Goal: Task Accomplishment & Management: Manage account settings

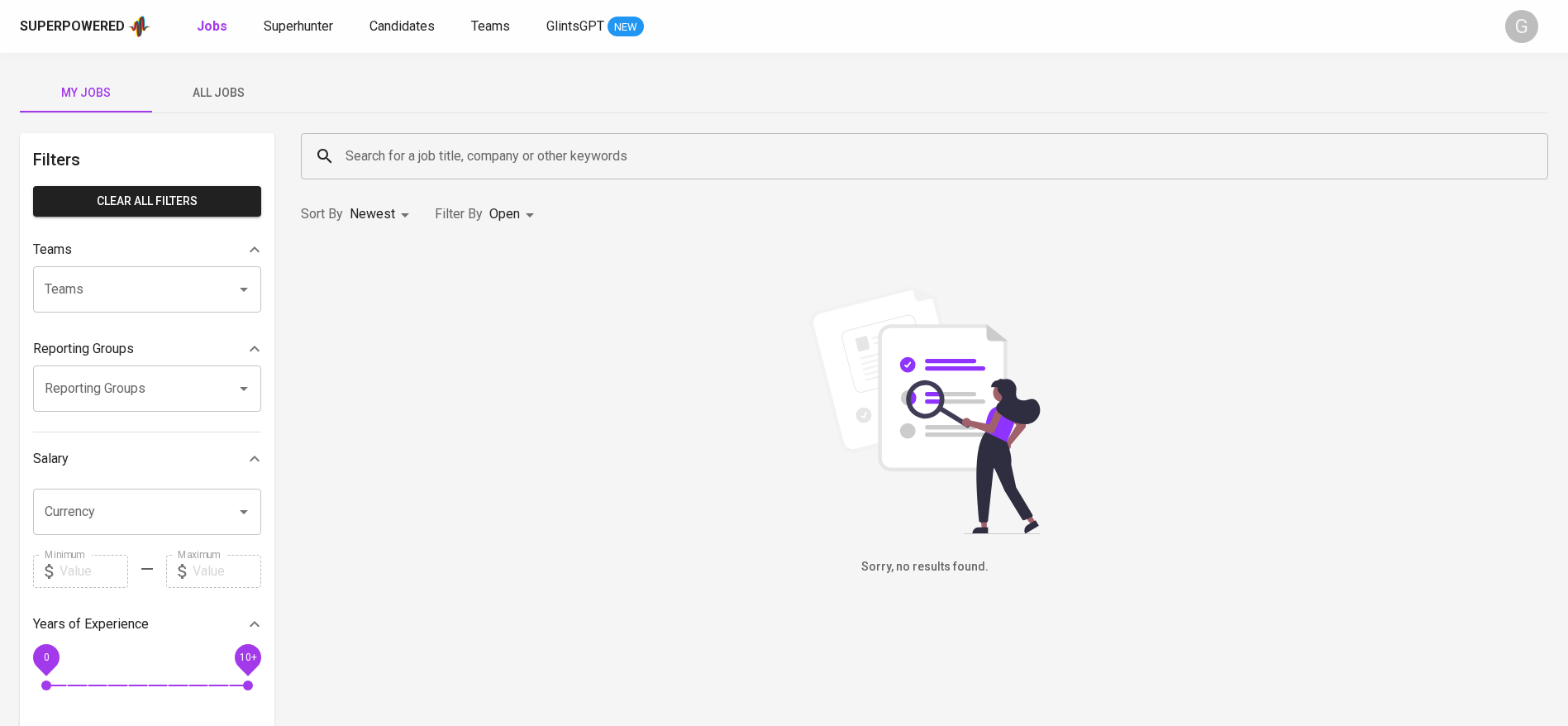
click at [214, 91] on span "All Jobs" at bounding box center [218, 92] width 113 height 20
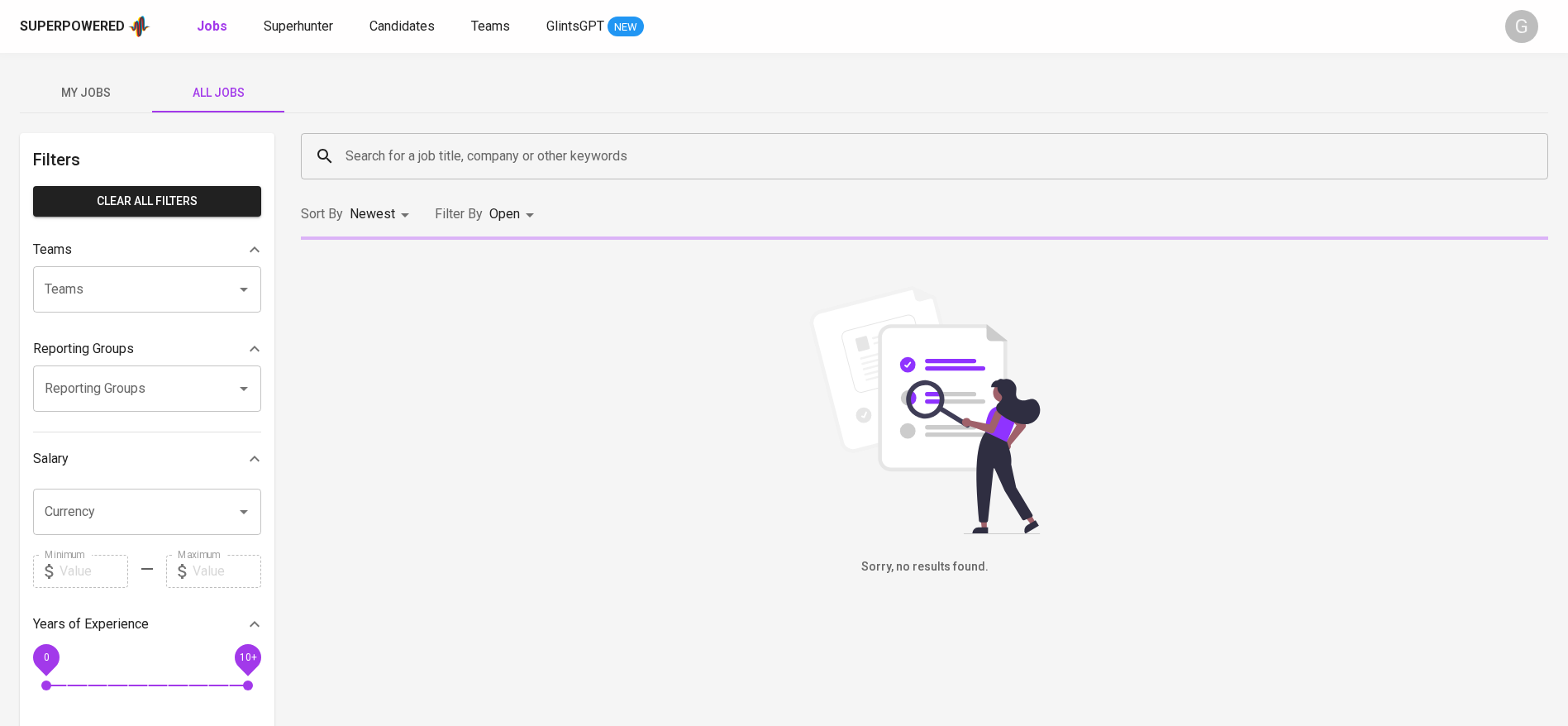
click at [452, 151] on input "Search for a job title, company or other keywords" at bounding box center [928, 156] width 1175 height 32
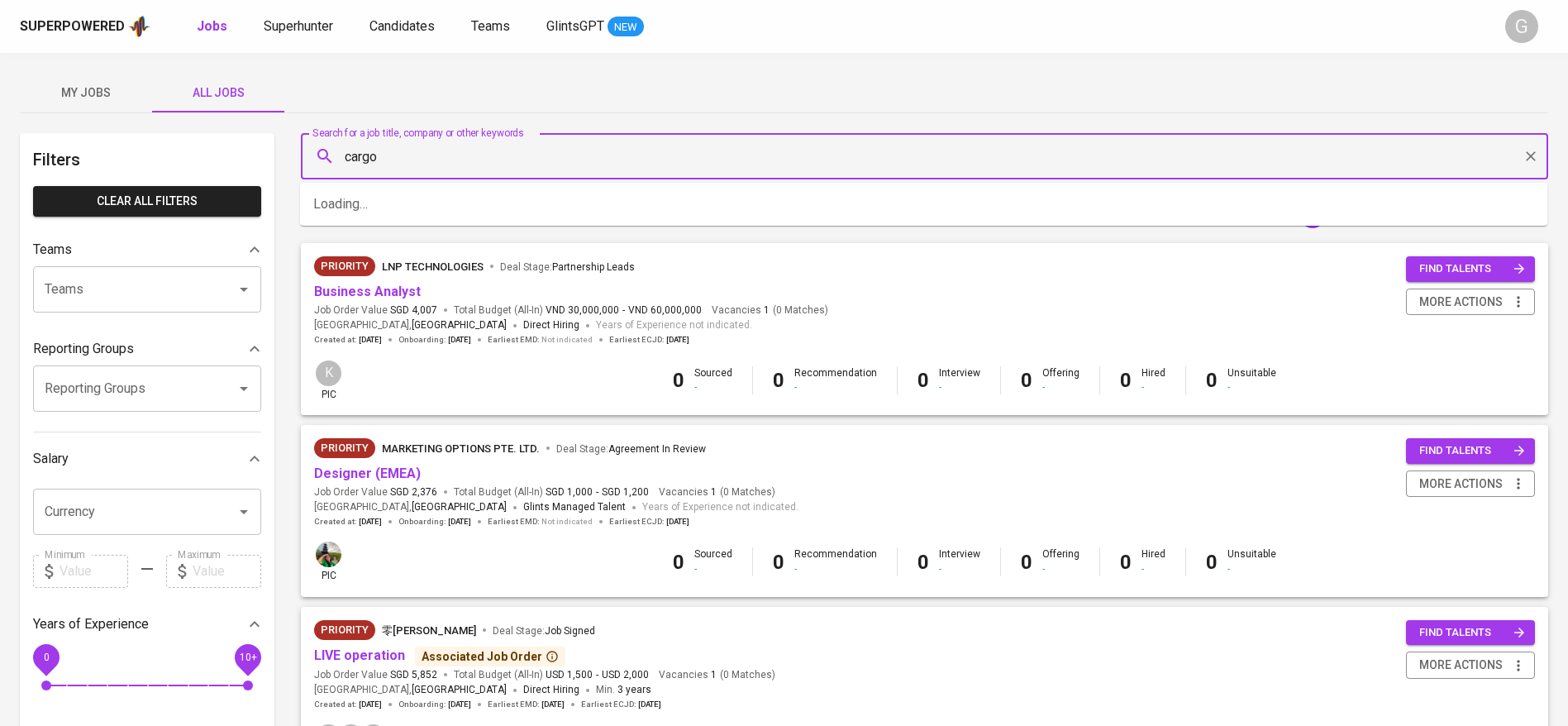
type input "cargo"
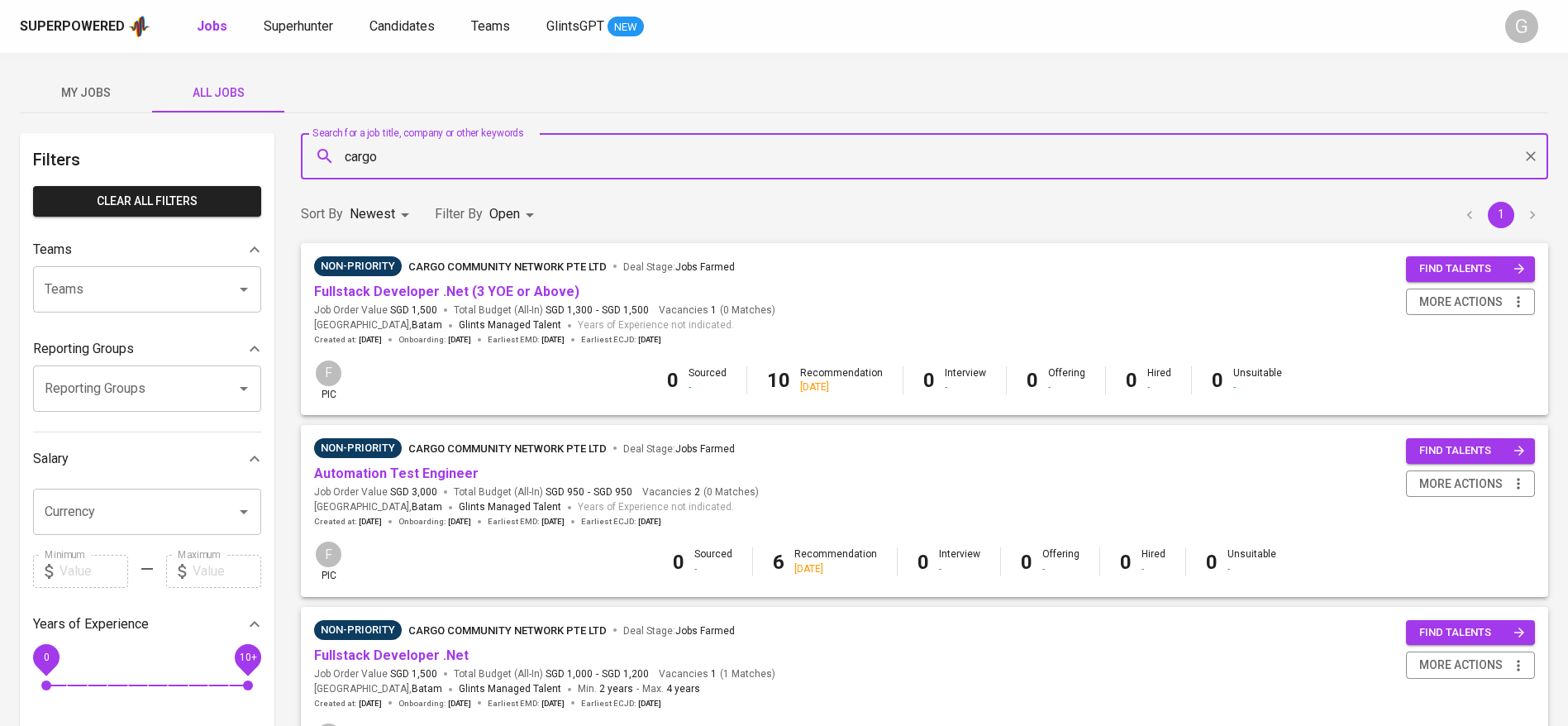
click at [497, 283] on span "Fullstack Developer .Net (3 YOE or Above)" at bounding box center [446, 293] width 265 height 19
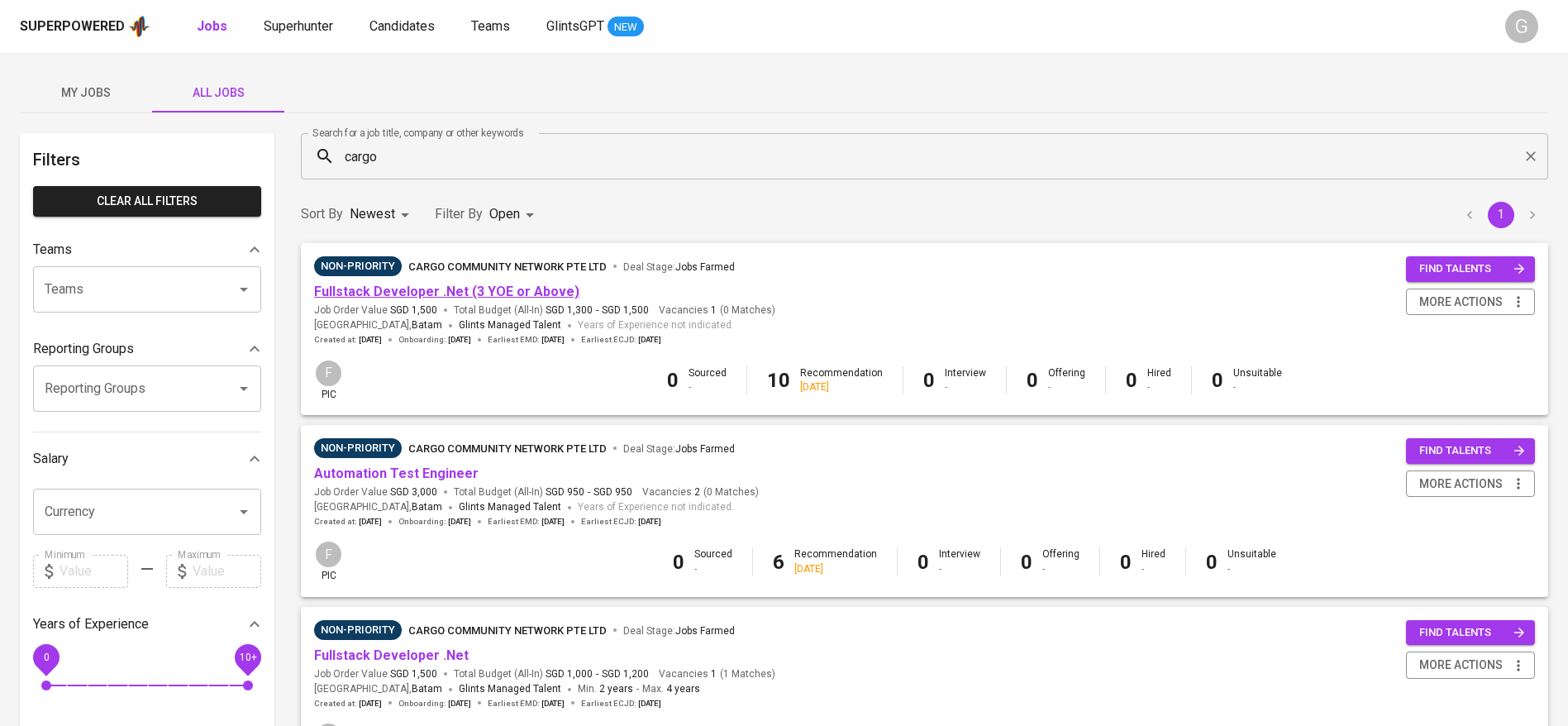
click at [504, 292] on link "Fullstack Developer .Net (3 YOE or Above)" at bounding box center [446, 291] width 265 height 15
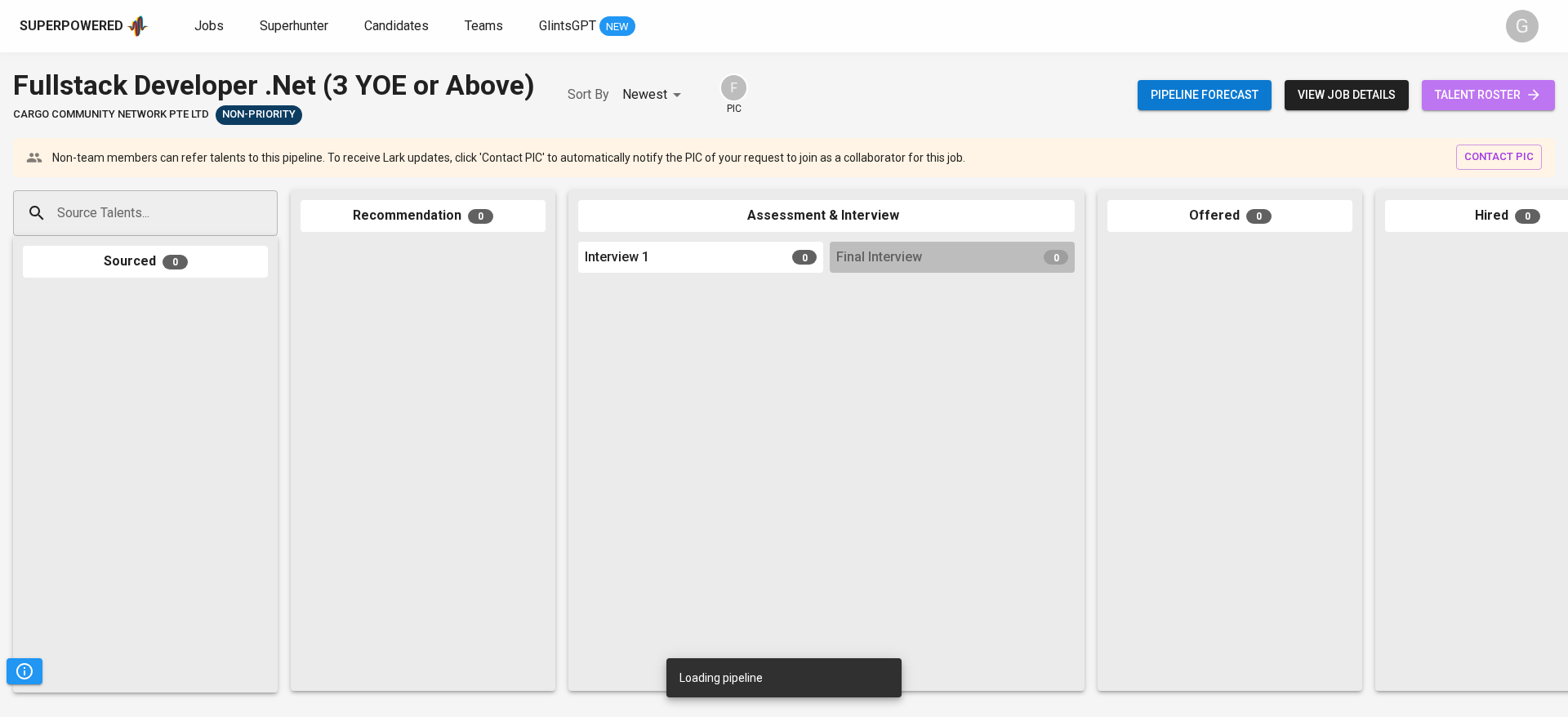
click at [1502, 82] on link "talent roster" at bounding box center [1488, 95] width 133 height 30
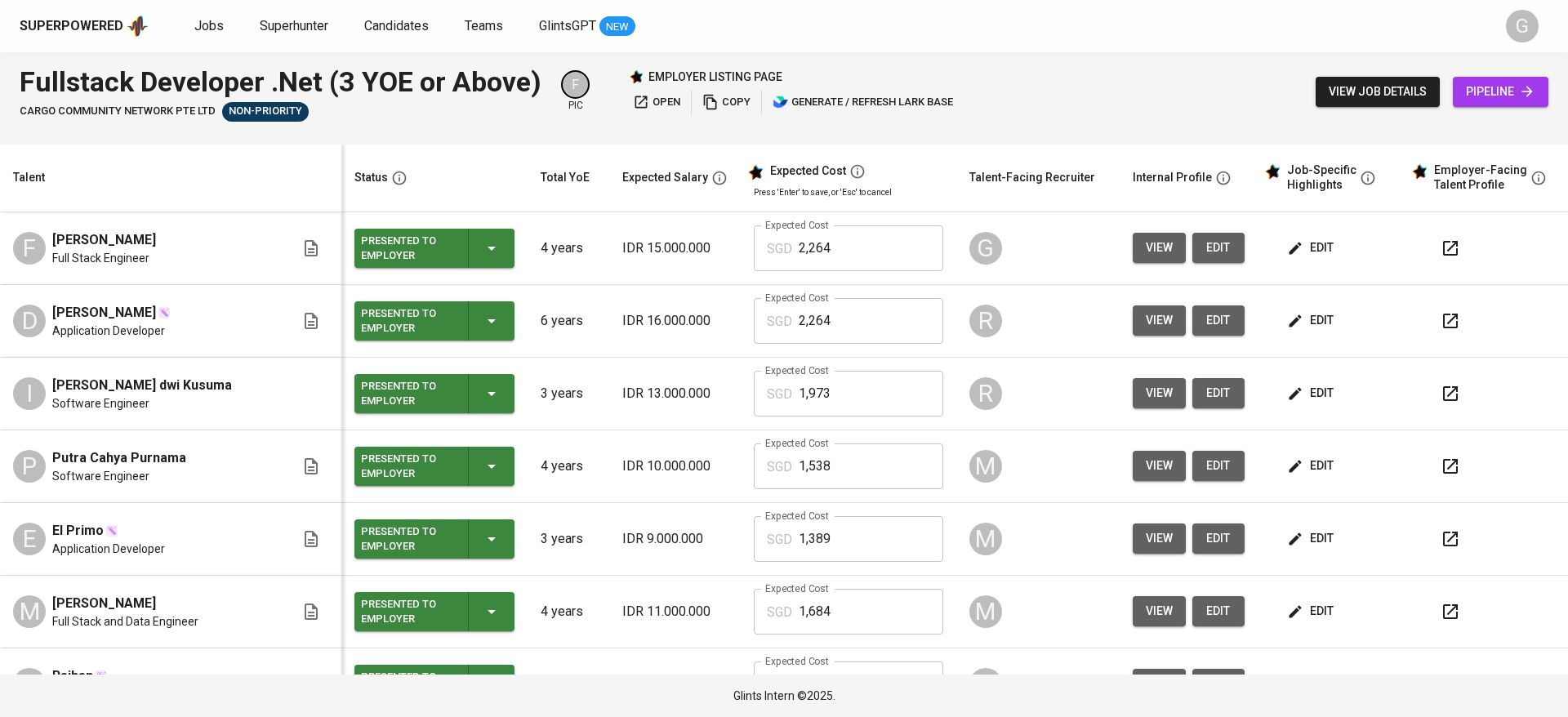
click at [1290, 255] on span "edit" at bounding box center [1311, 247] width 43 height 20
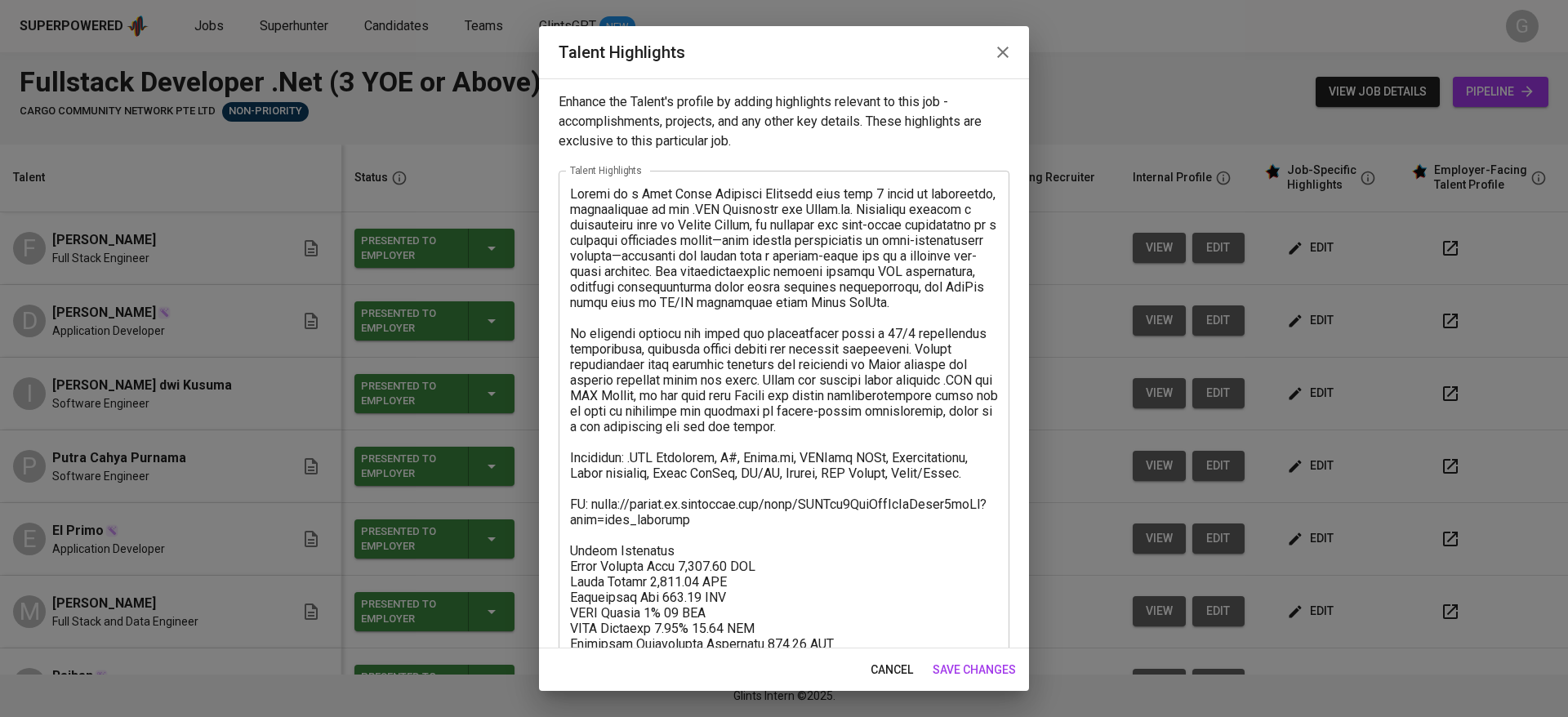
scroll to position [109, 0]
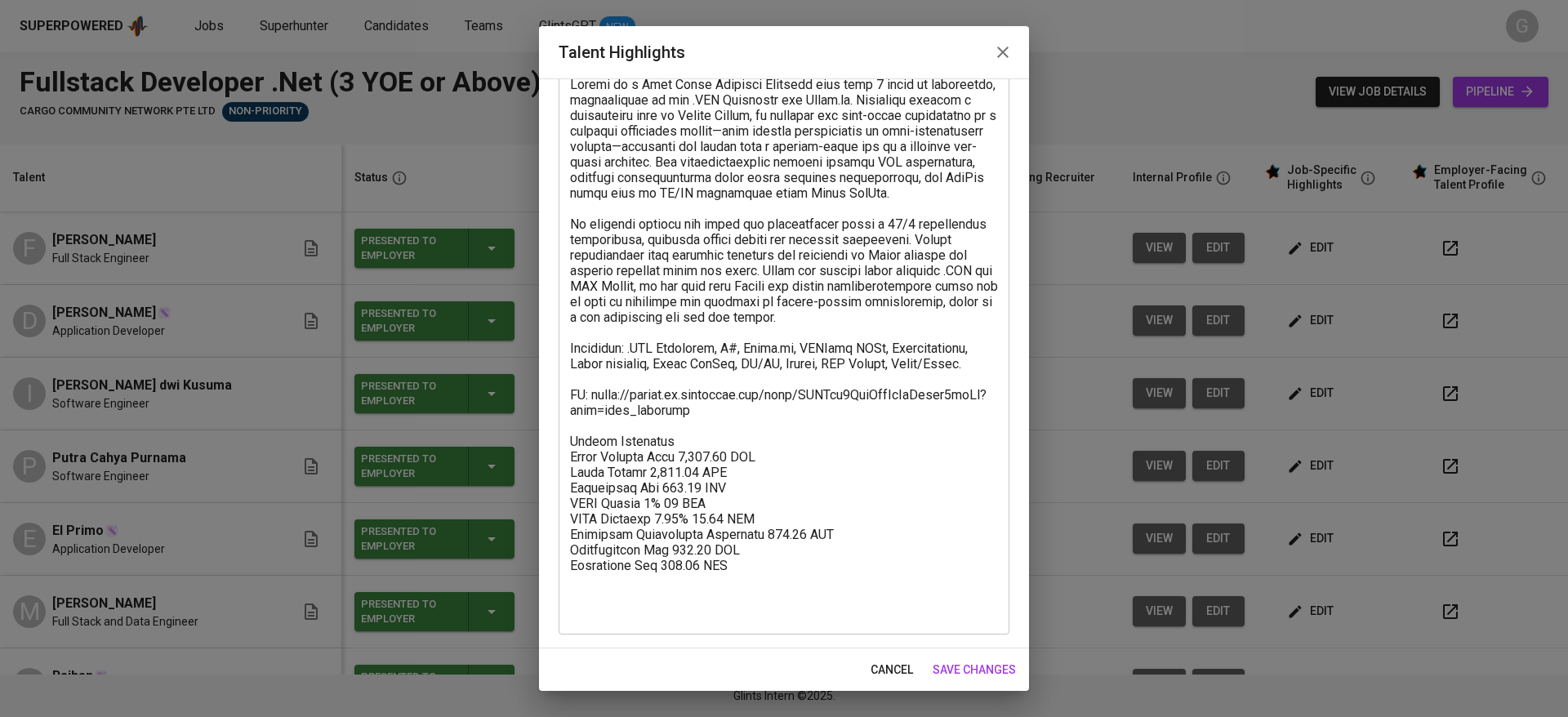
click at [759, 433] on textarea at bounding box center [784, 348] width 428 height 543
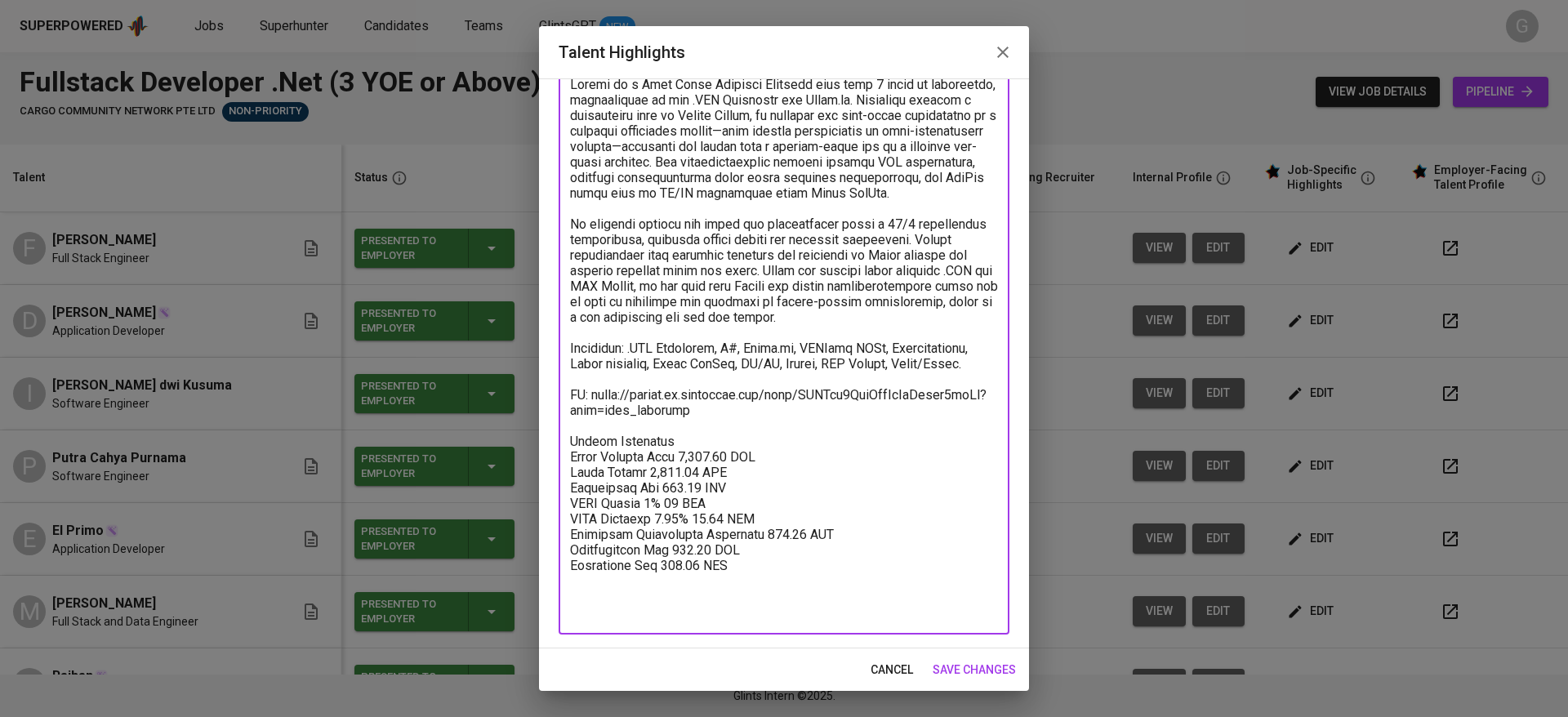
click at [743, 441] on textarea at bounding box center [784, 348] width 428 height 543
click at [736, 456] on textarea at bounding box center [784, 348] width 428 height 543
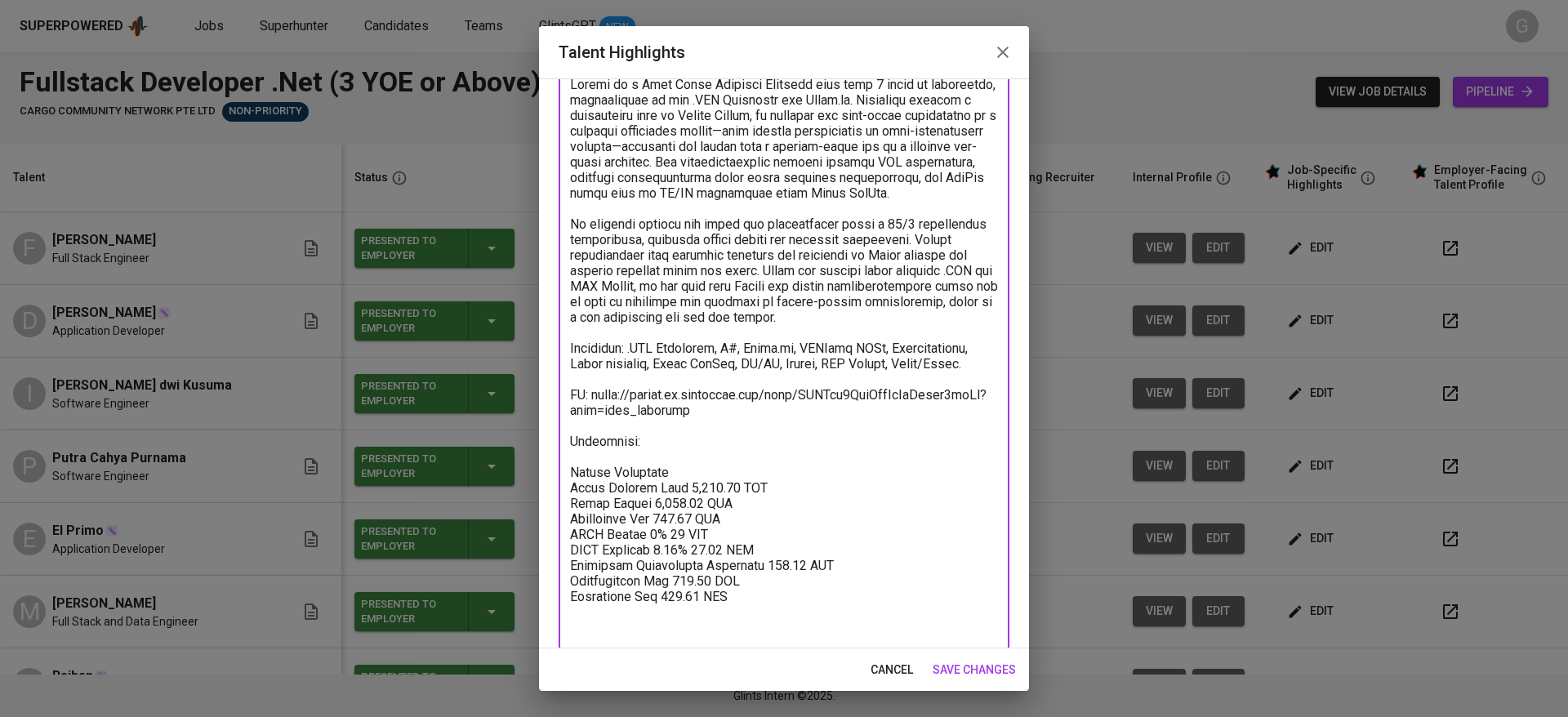
paste textarea "https://glints.sg.larksuite.com/file/YFz8bzpYporkisxjOI5l1EhNgxe"
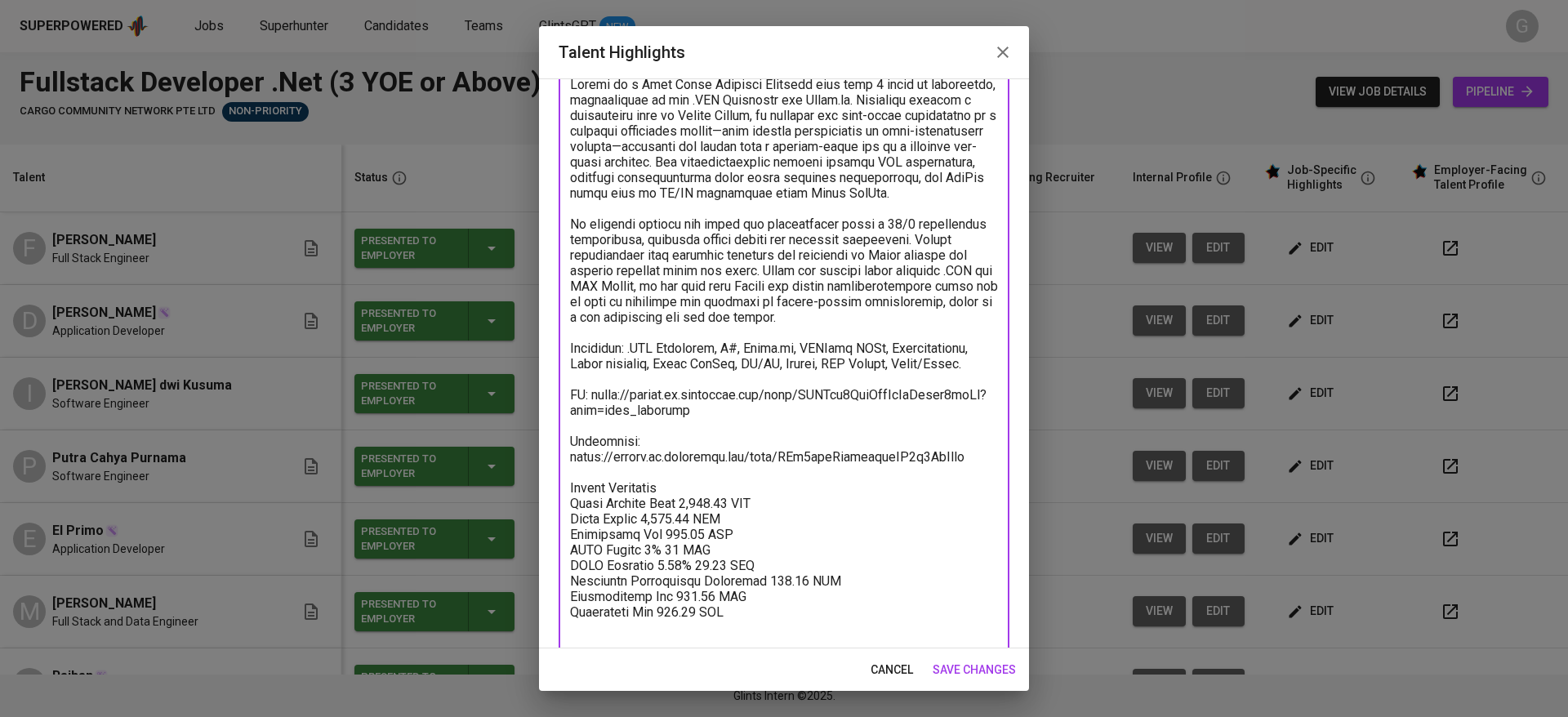
type textarea "Fahrul is a Full Stack Software Engineer with over 5 years of experience, speci…"
click at [970, 667] on span "save changes" at bounding box center [974, 669] width 84 height 20
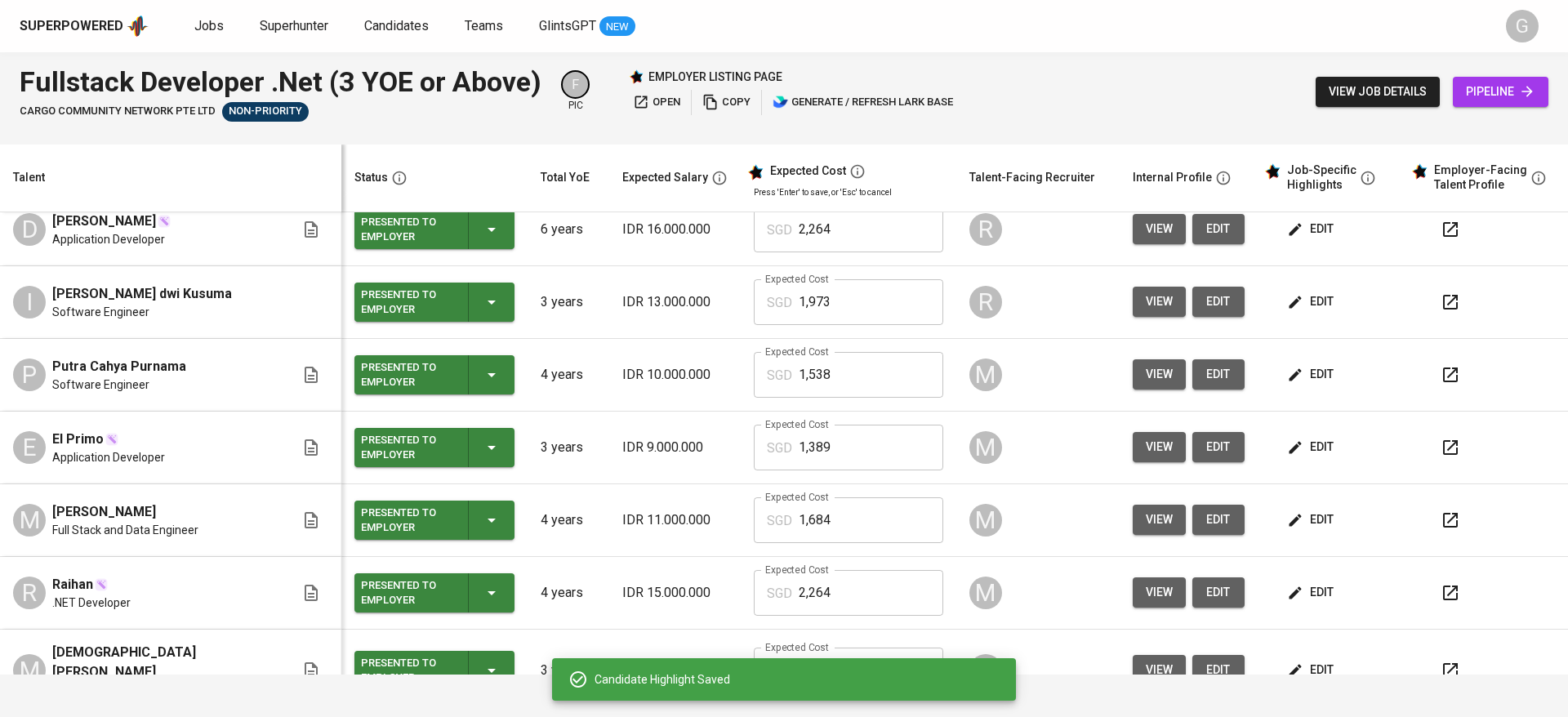
scroll to position [123, 0]
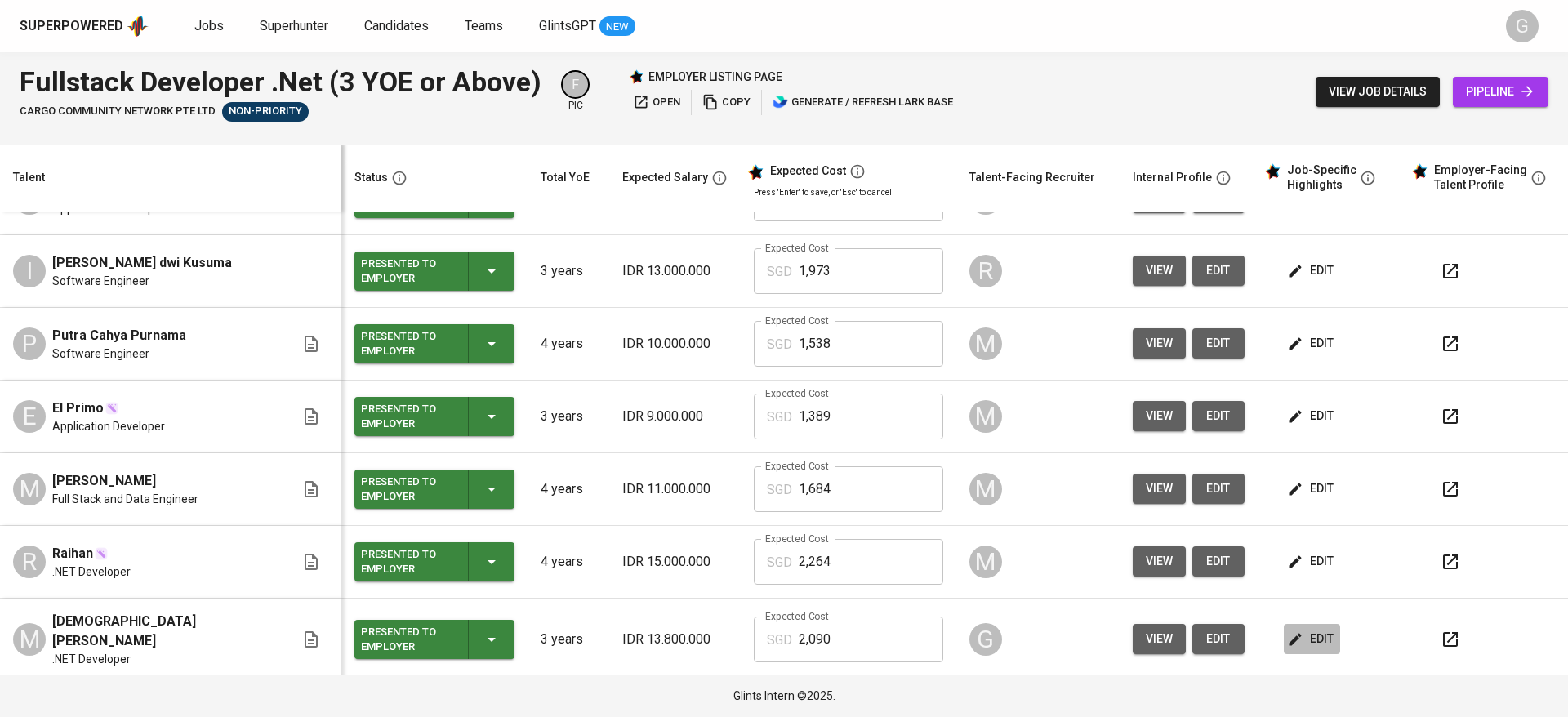
click at [1291, 624] on button "edit" at bounding box center [1311, 639] width 56 height 30
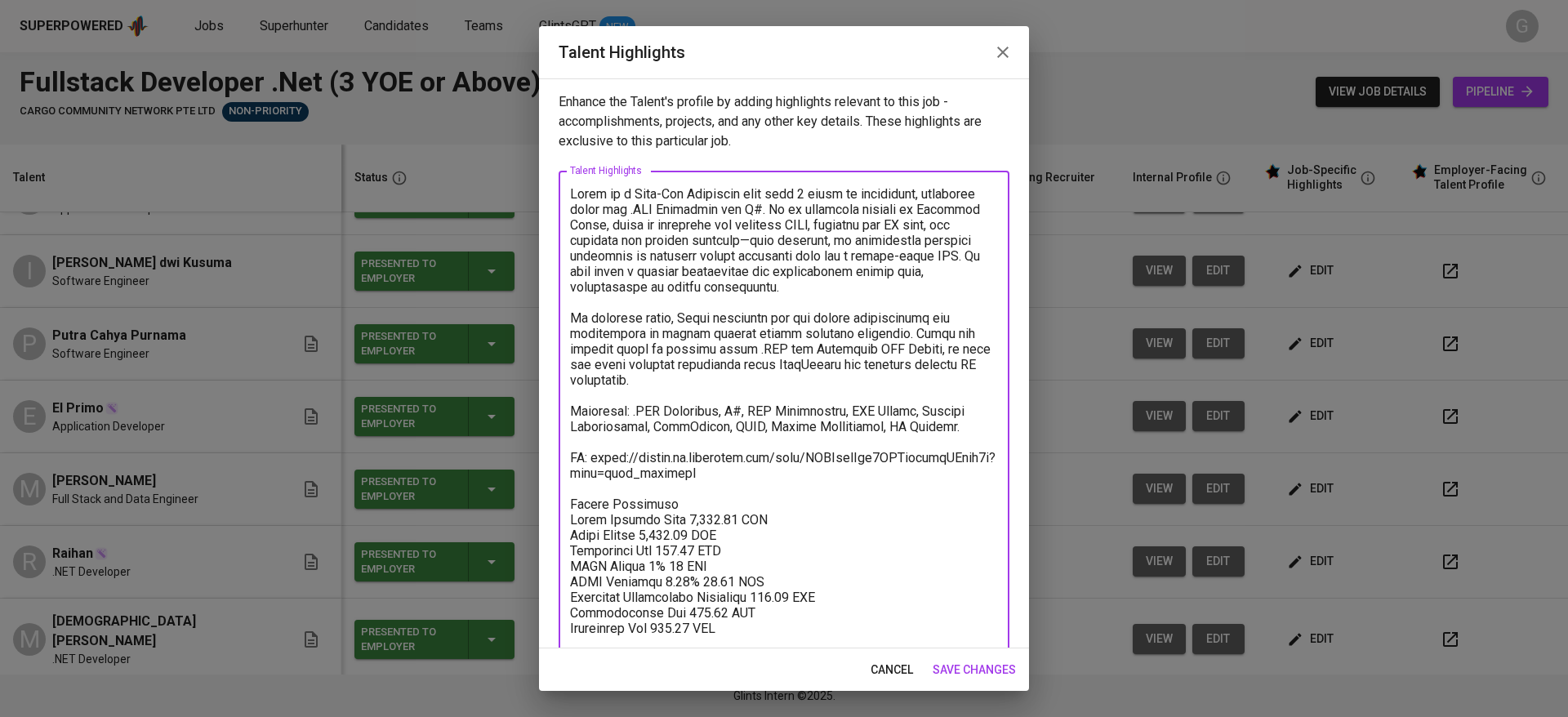
click at [876, 489] on textarea at bounding box center [784, 418] width 428 height 465
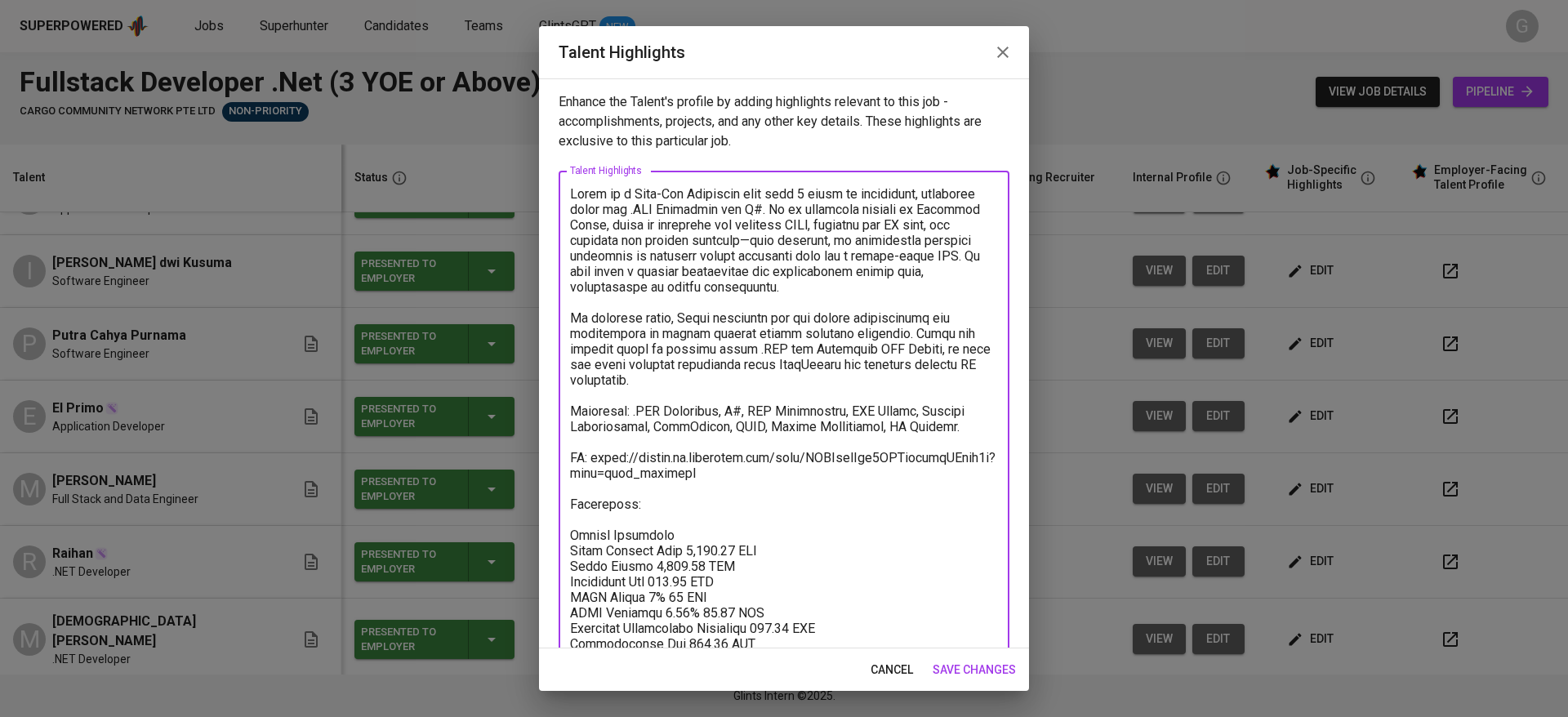
paste textarea "https://glints.sg.larksuite.com/file/CpRtbYuhbooQacxILSqlyHmYgkg"
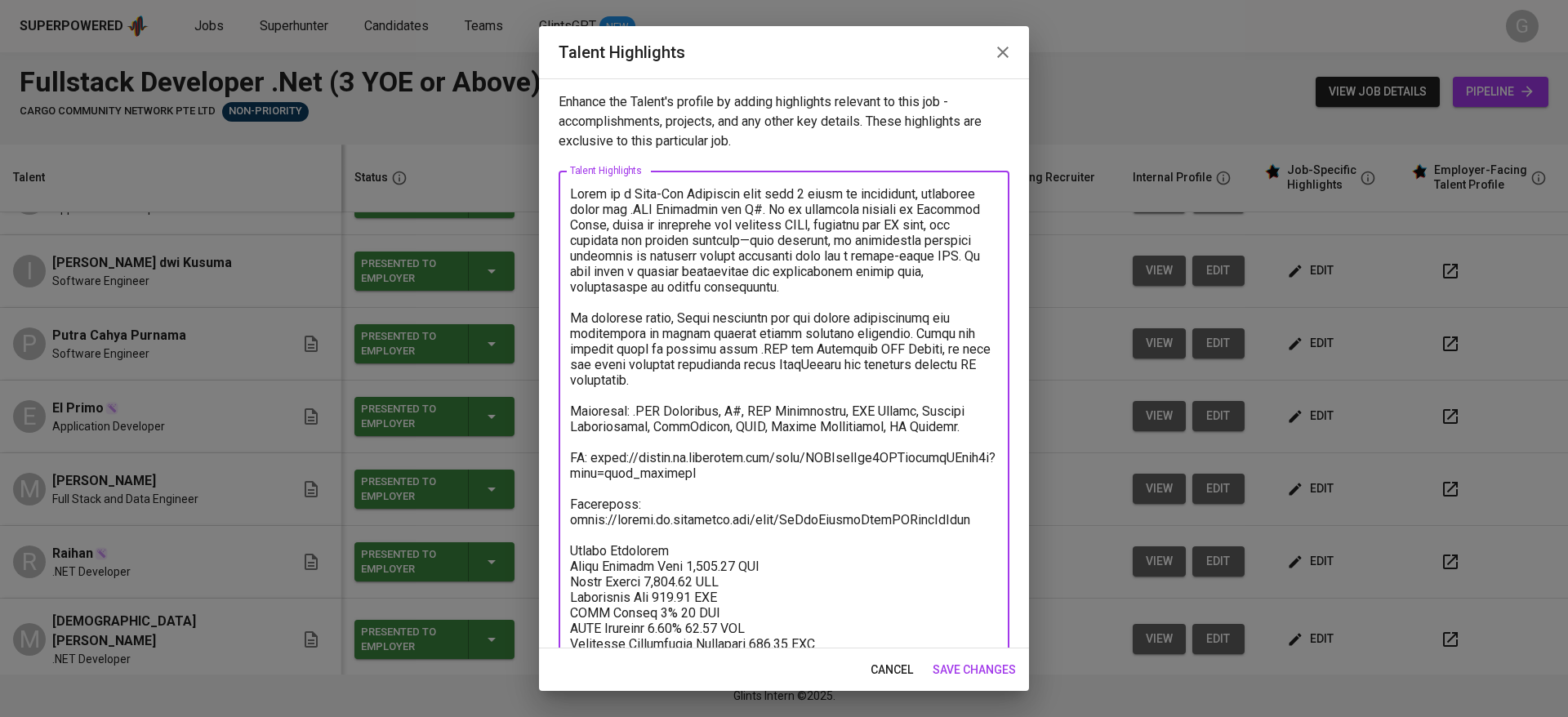
type textarea "Ilyas is a Back-End Developer with over 3 years of experience, primarily using …"
click at [959, 663] on span "save changes" at bounding box center [974, 669] width 84 height 20
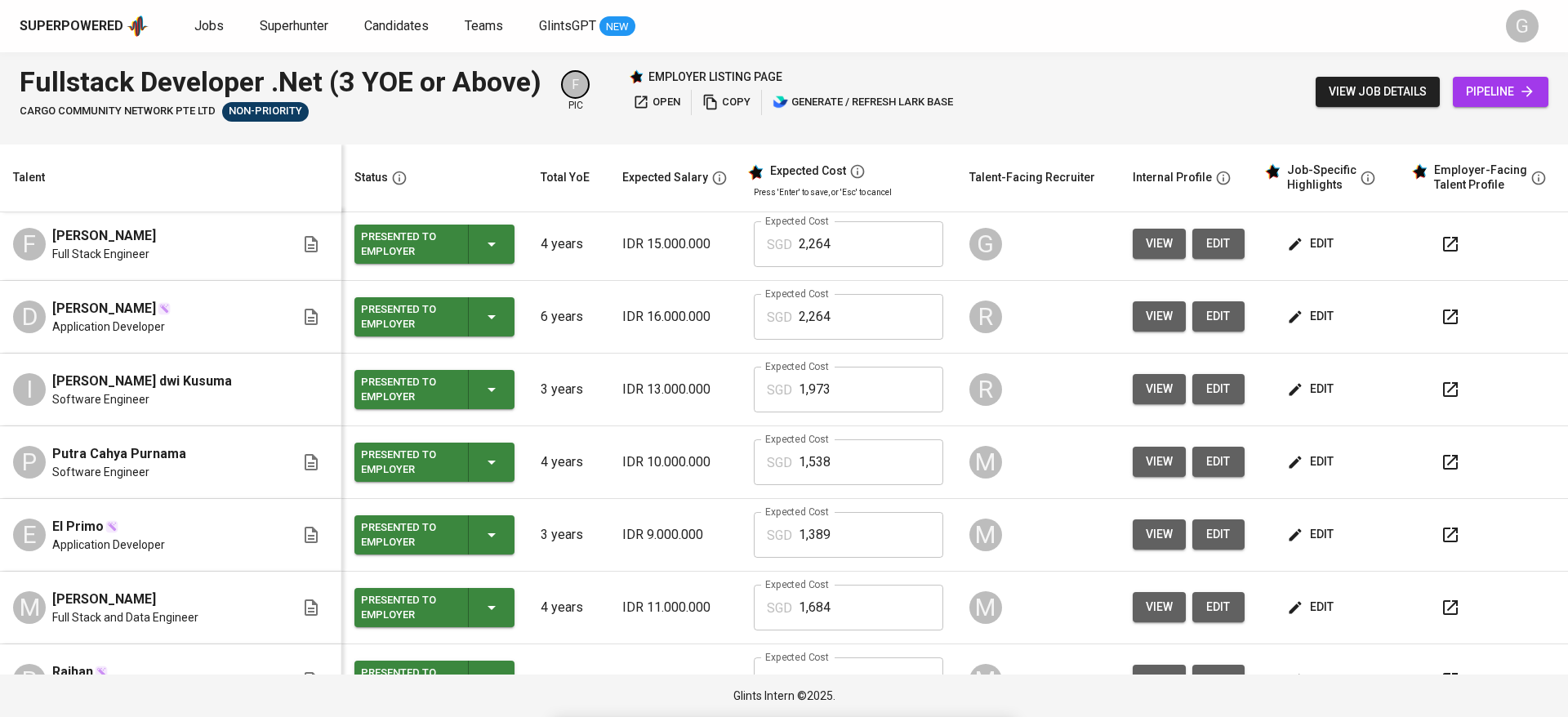
scroll to position [0, 0]
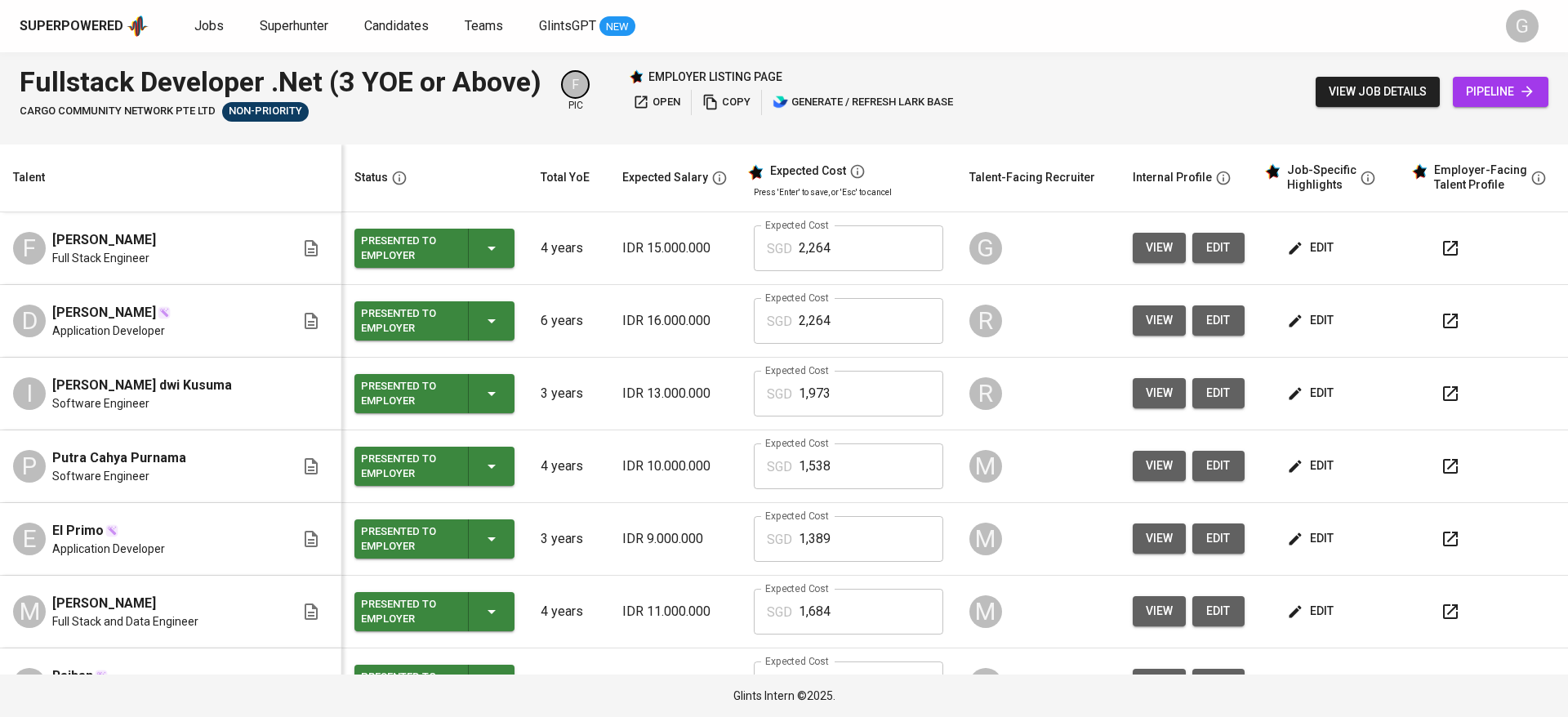
click at [1441, 241] on icon "button" at bounding box center [1450, 248] width 20 height 20
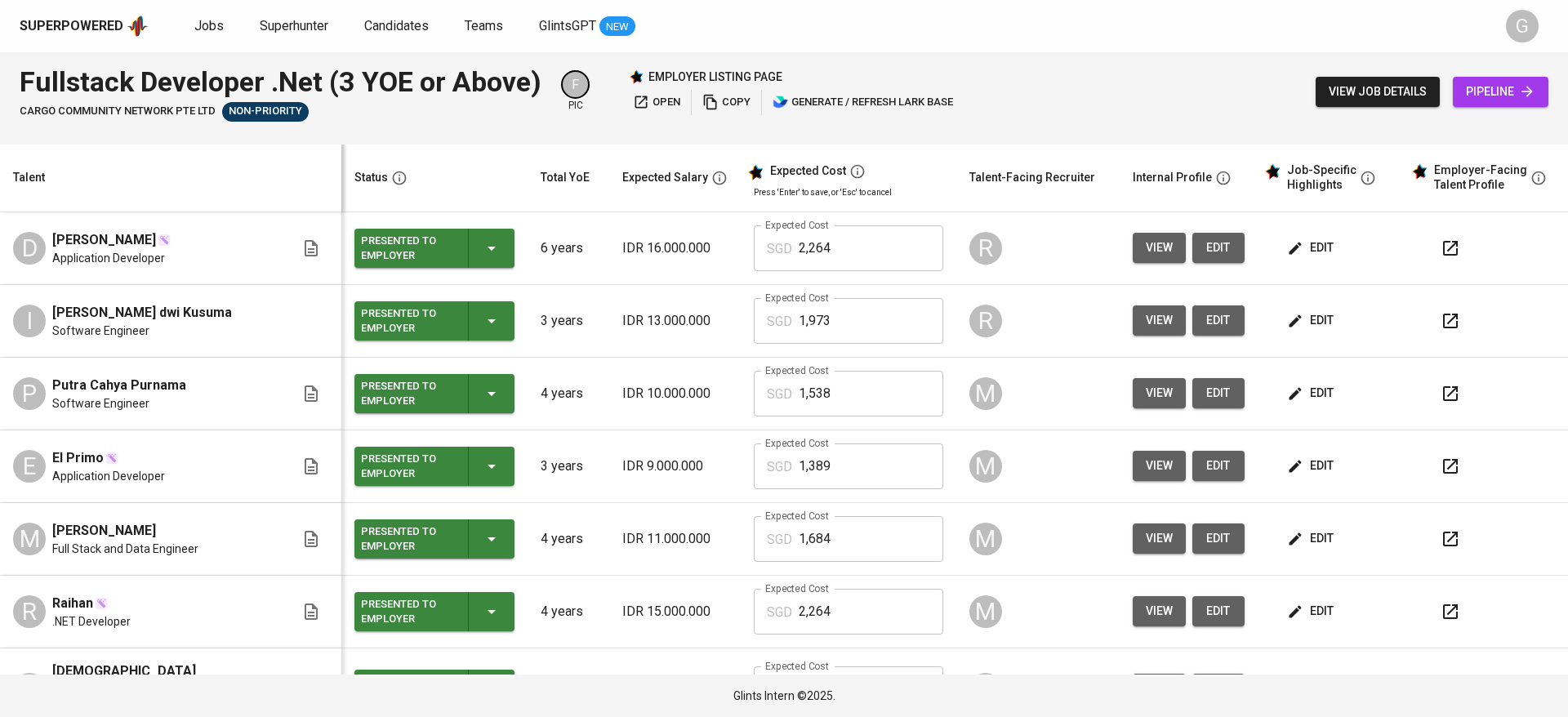
scroll to position [123, 0]
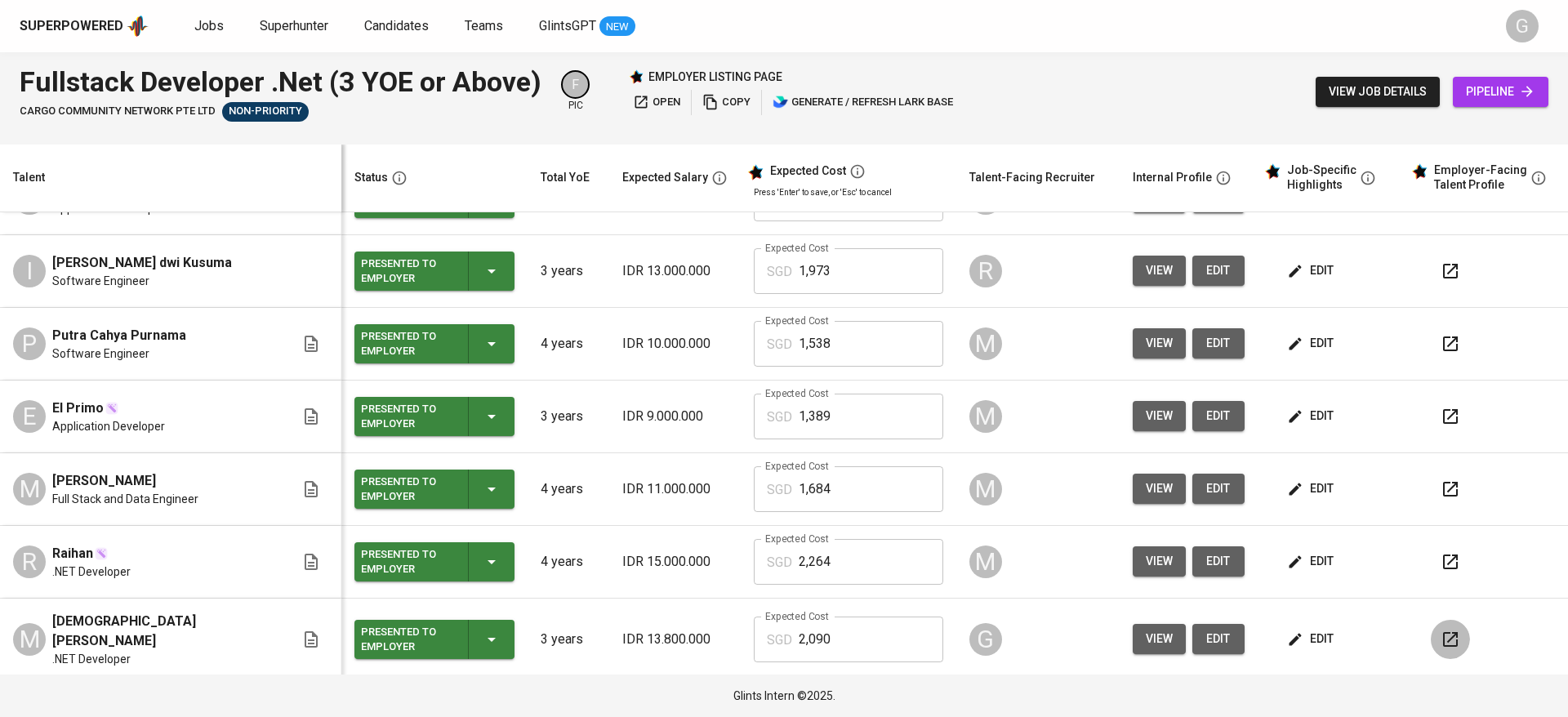
click at [1443, 640] on icon "button" at bounding box center [1450, 638] width 14 height 14
click at [1295, 629] on span "edit" at bounding box center [1311, 638] width 43 height 20
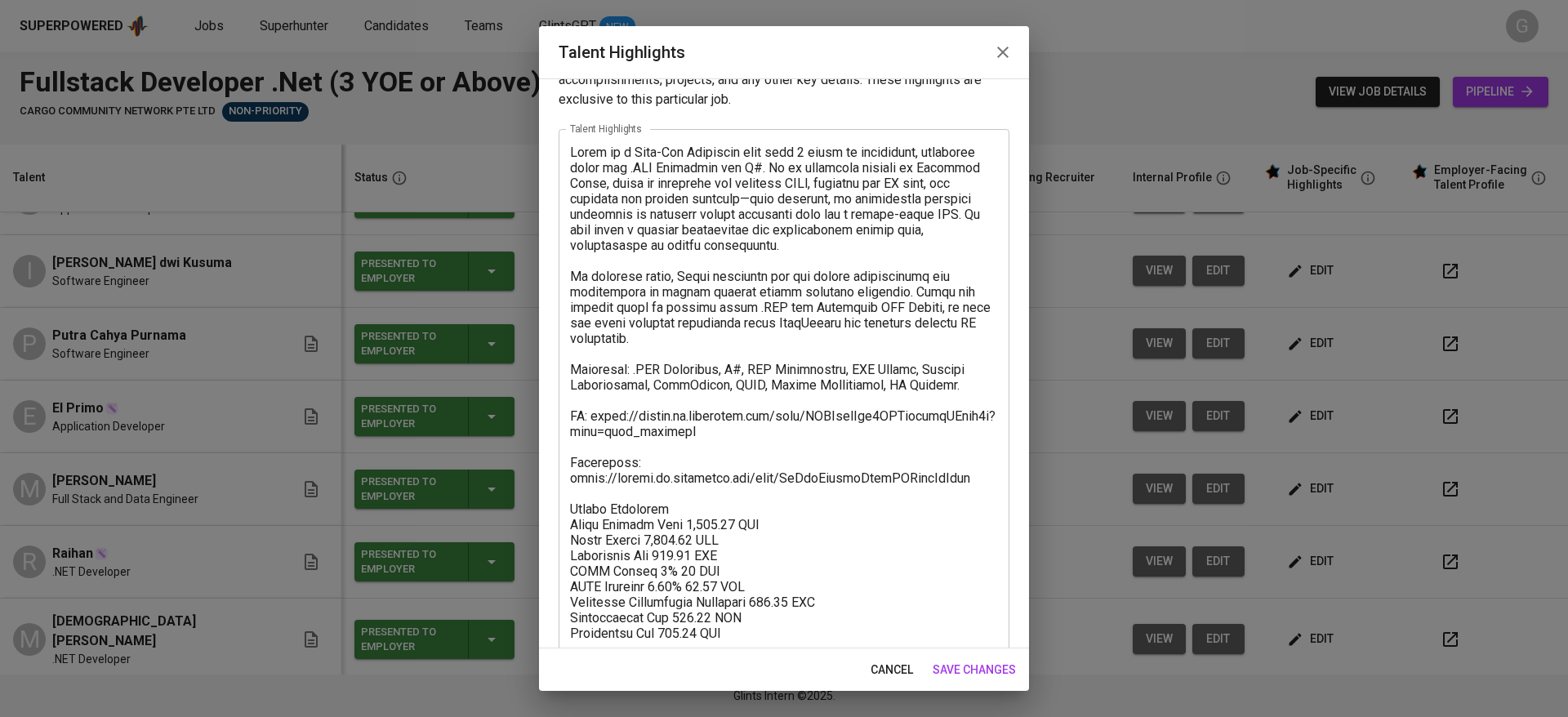
scroll to position [78, 0]
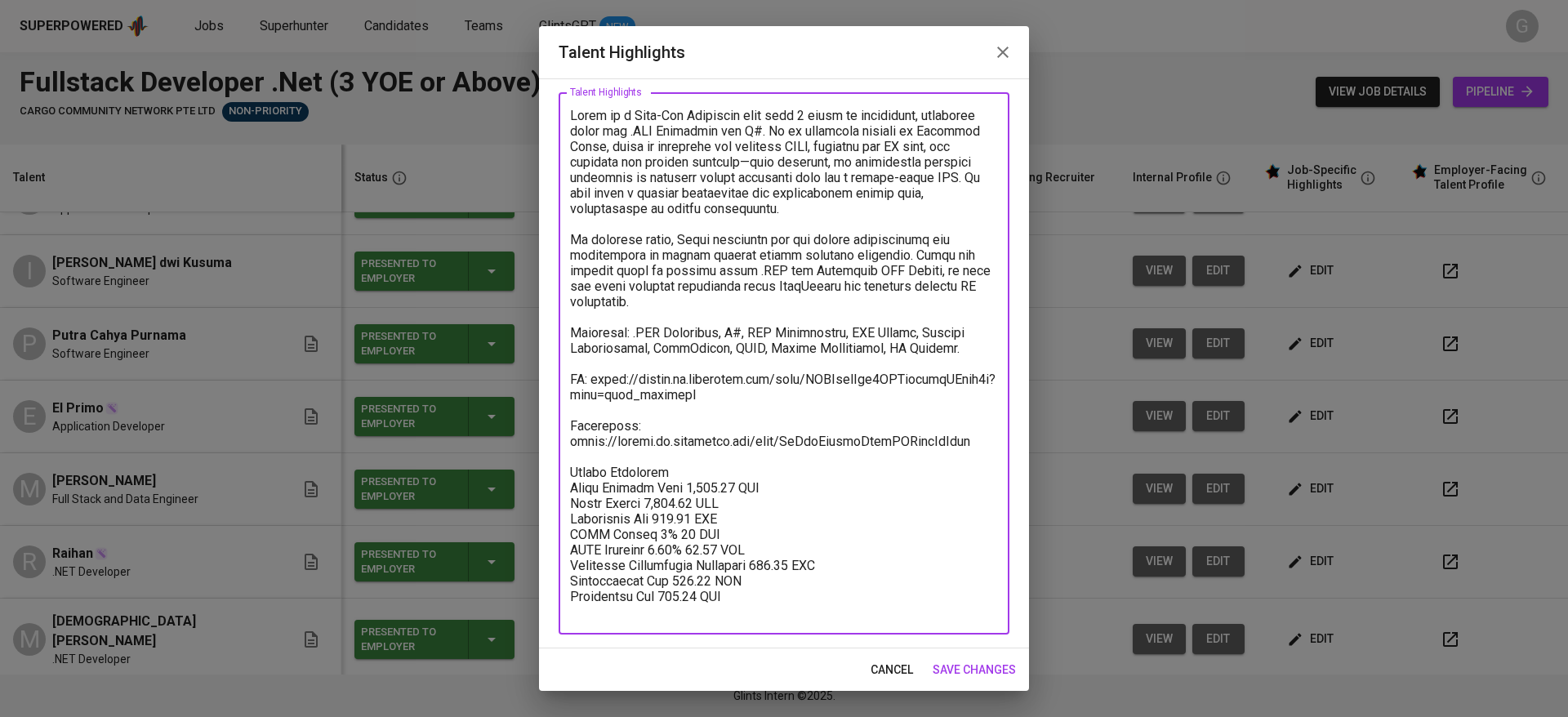
click at [870, 475] on textarea at bounding box center [784, 363] width 428 height 512
click at [950, 442] on textarea at bounding box center [784, 363] width 428 height 512
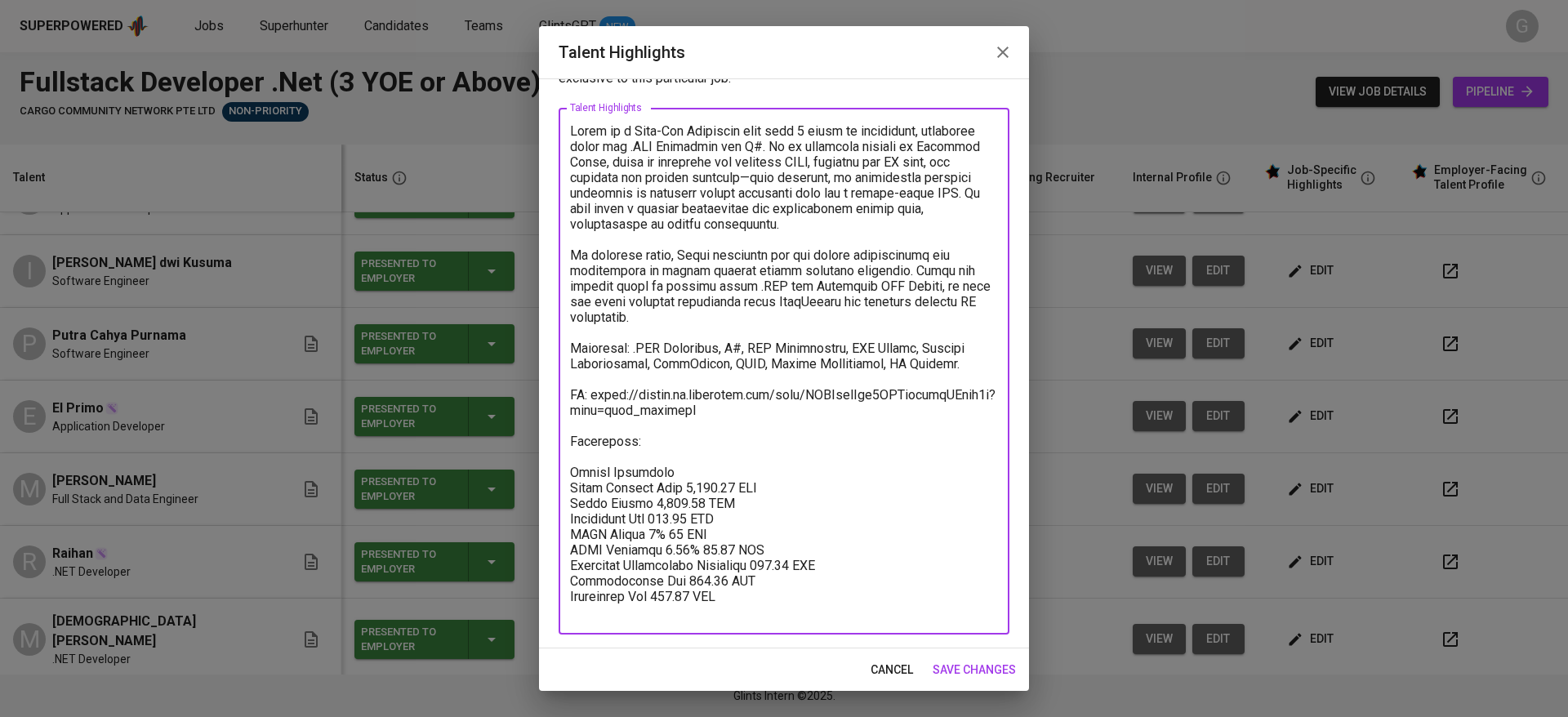
paste textarea "https://glints.sg.larksuite.com/file/ZSKRblCEUonbQDxrVSslsZNxgvf"
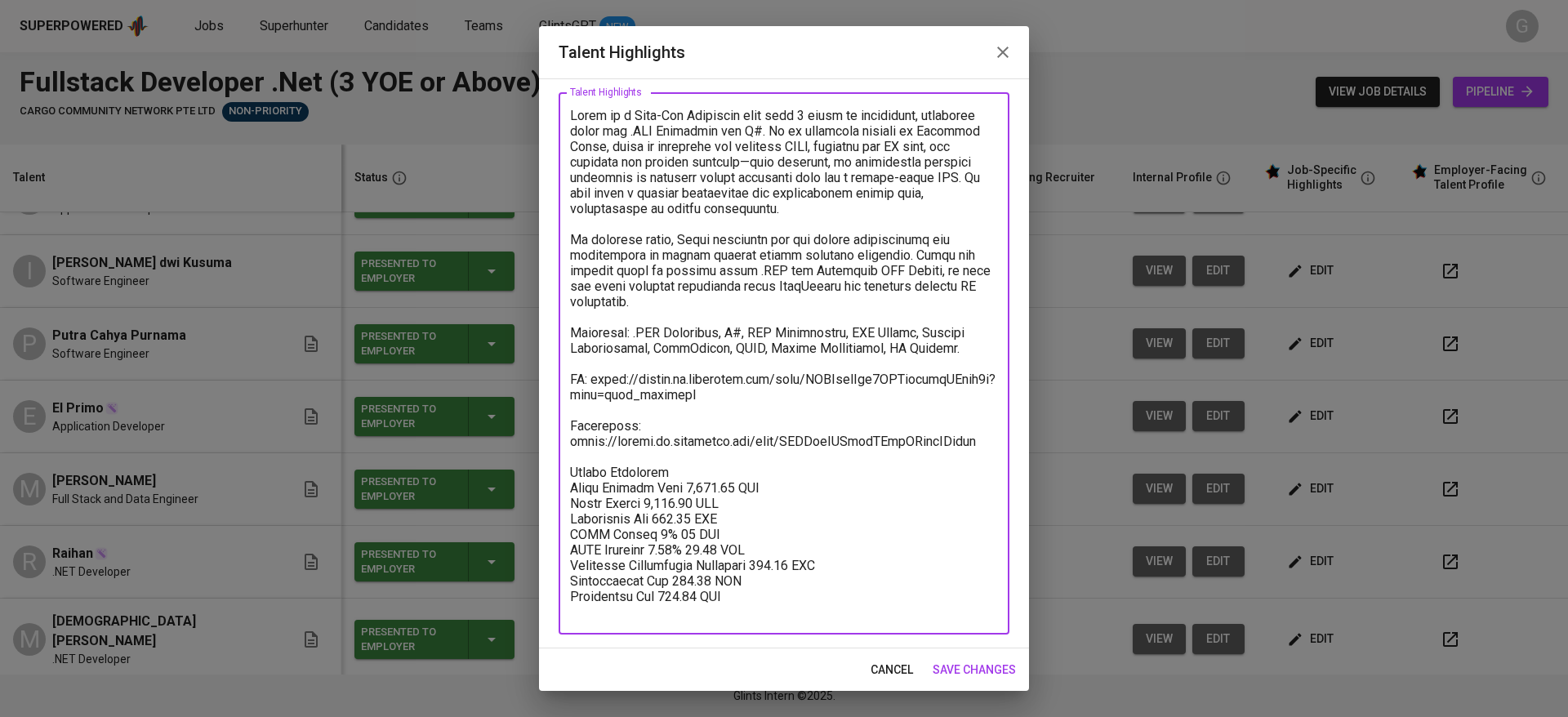
type textarea "Ilyas is a Back-End Developer with over 3 years of experience, primarily using …"
click at [1007, 664] on span "save changes" at bounding box center [974, 669] width 84 height 20
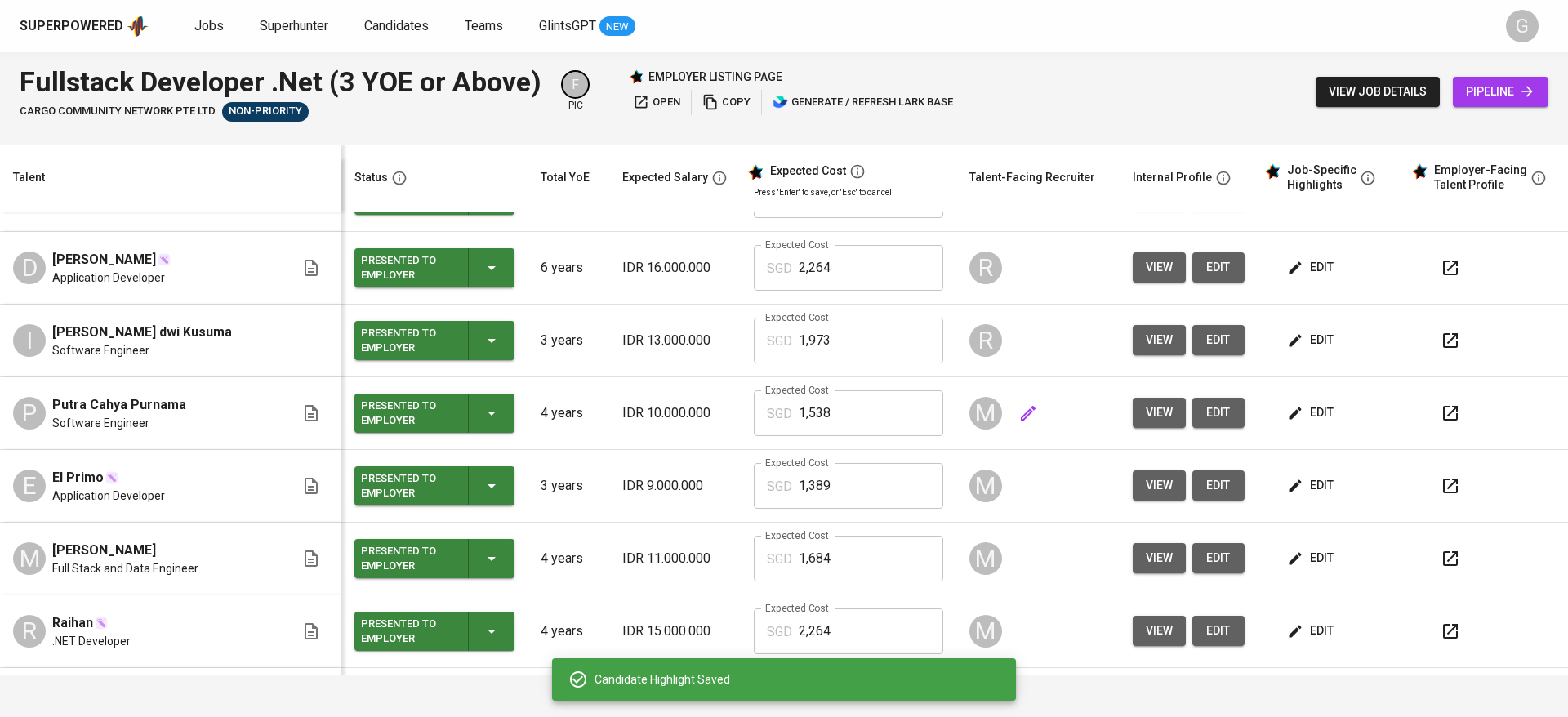
scroll to position [0, 0]
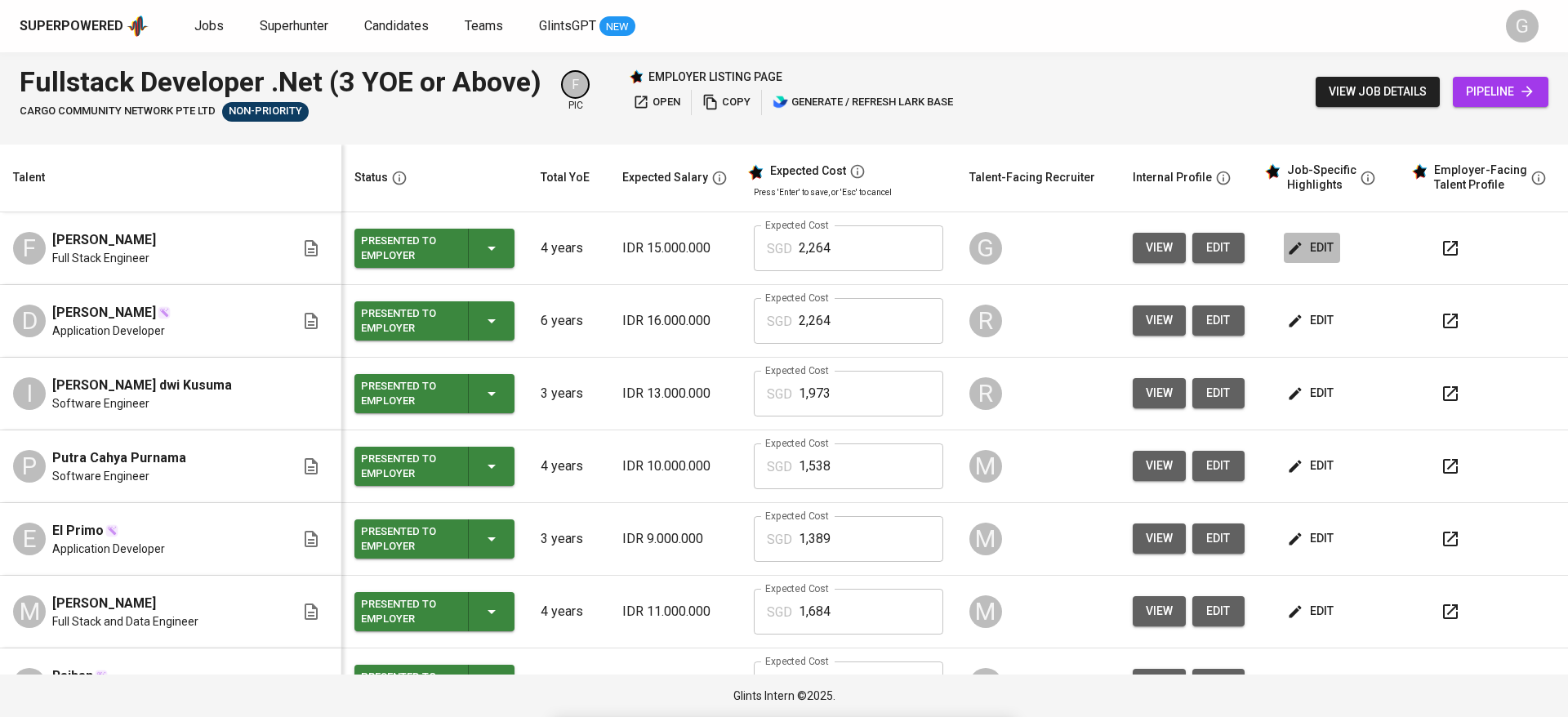
click at [1290, 244] on span "edit" at bounding box center [1311, 247] width 43 height 20
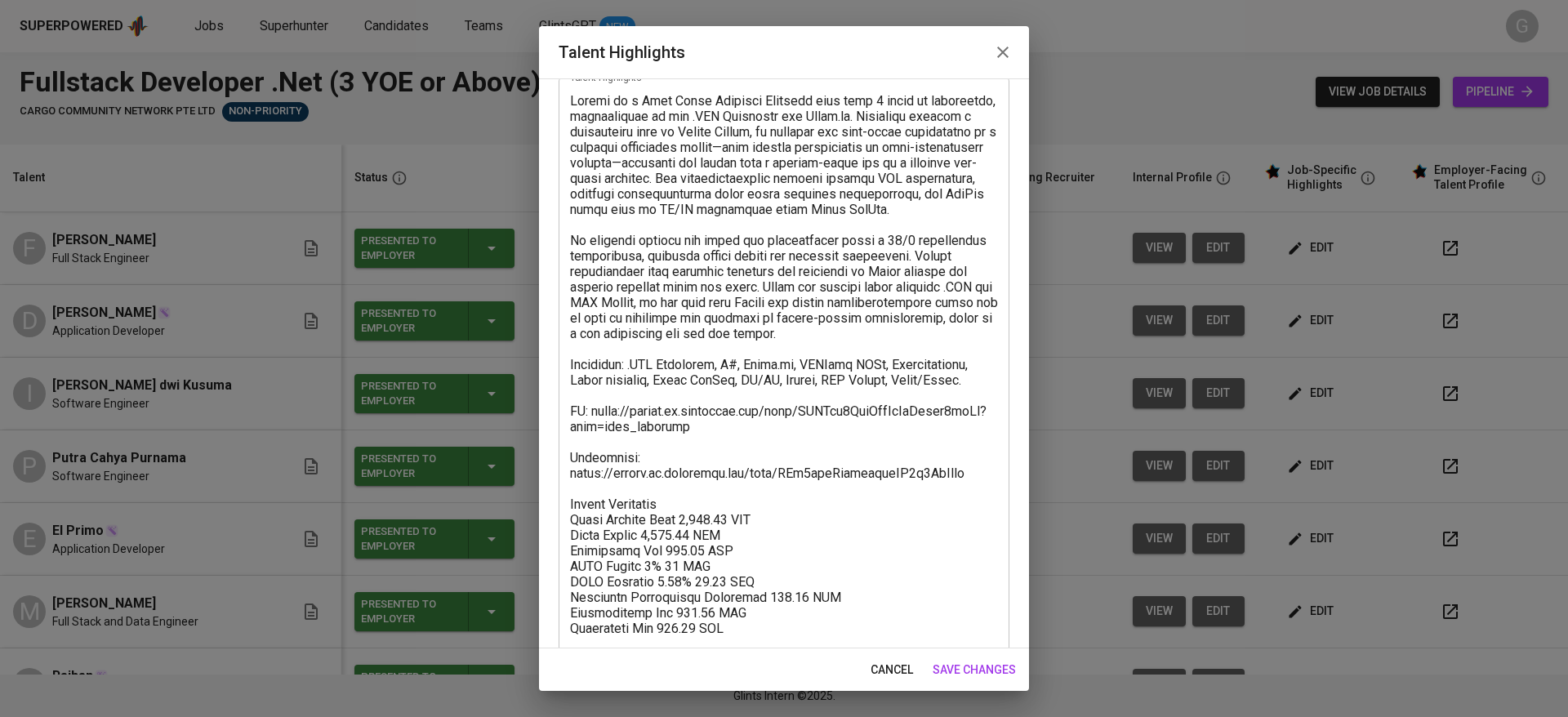
scroll to position [156, 0]
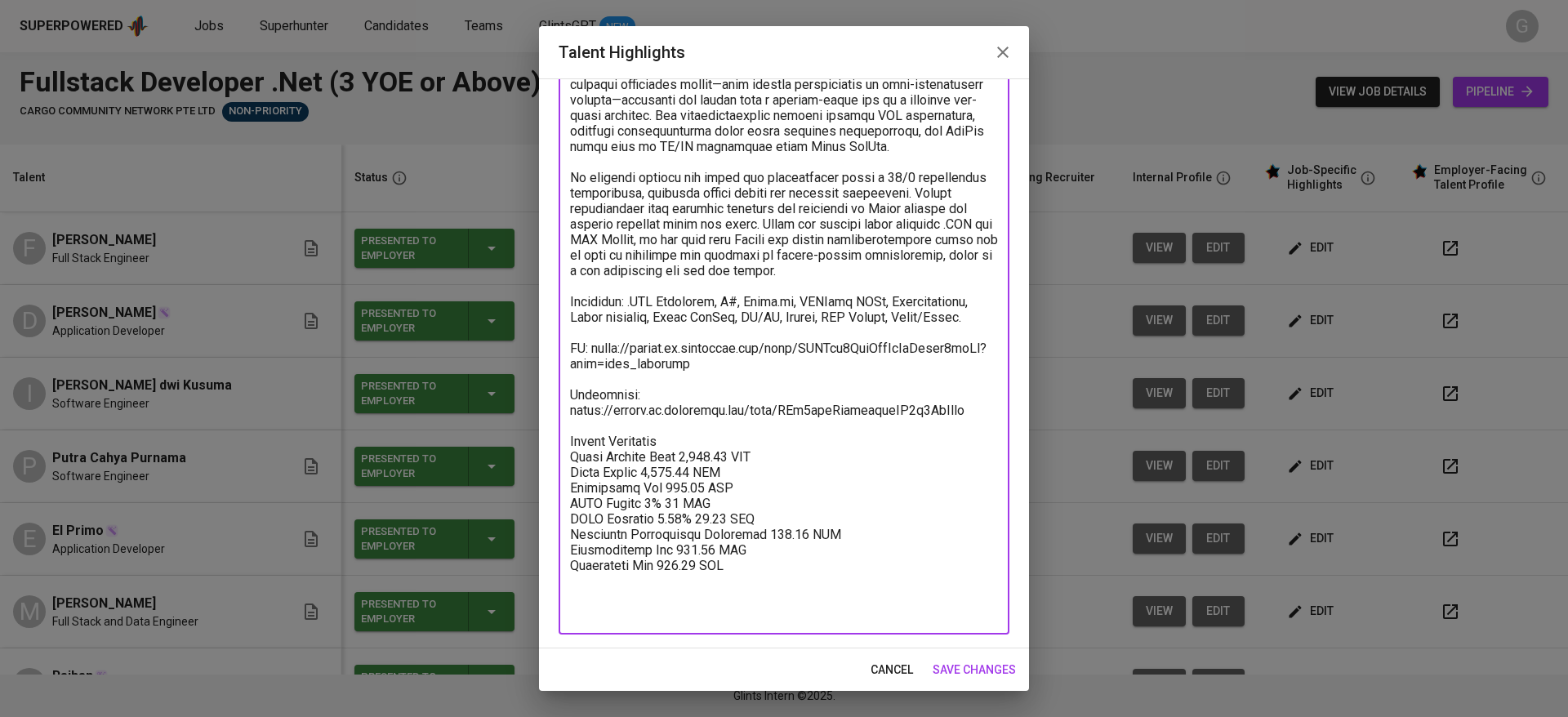
click at [738, 570] on textarea at bounding box center [784, 325] width 428 height 590
click at [783, 435] on textarea at bounding box center [784, 325] width 428 height 590
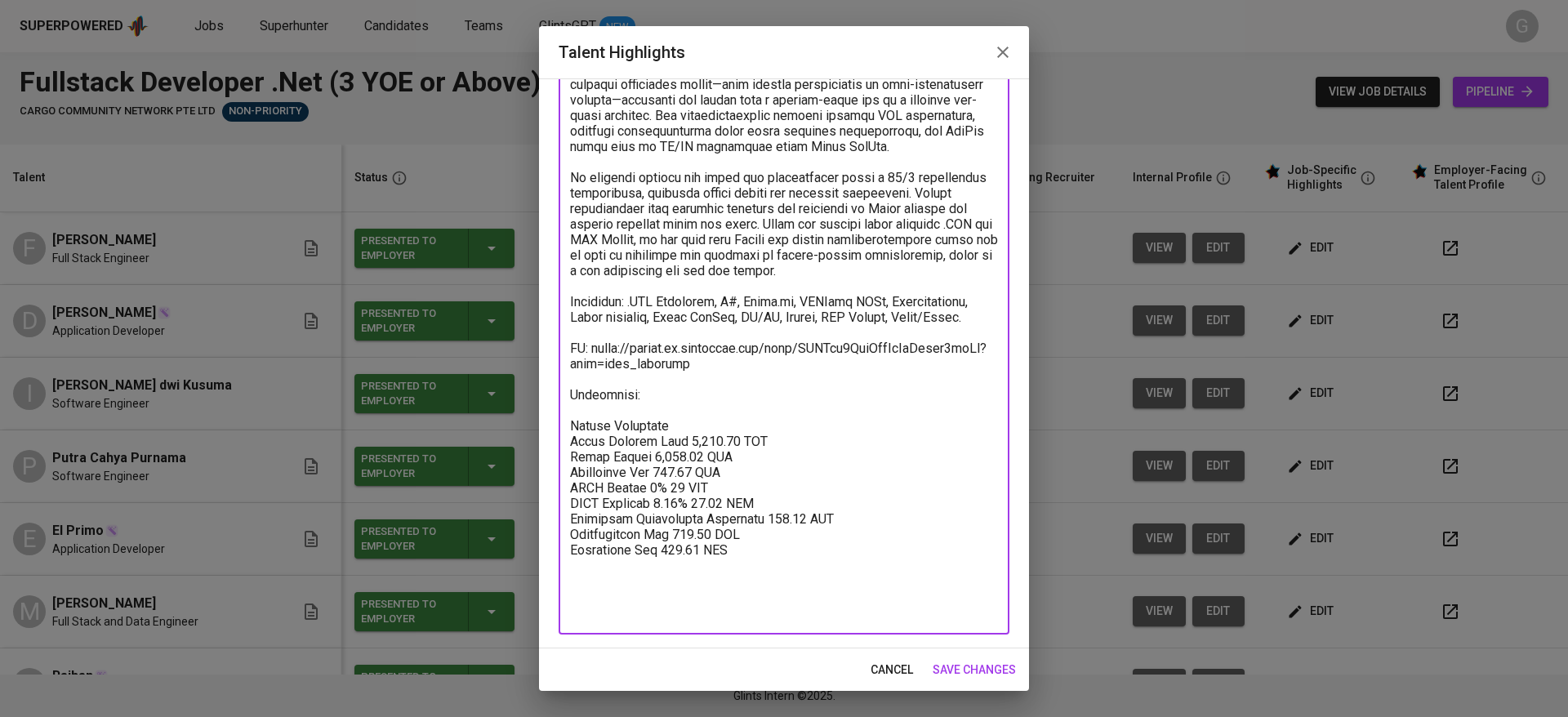
scroll to position [141, 0]
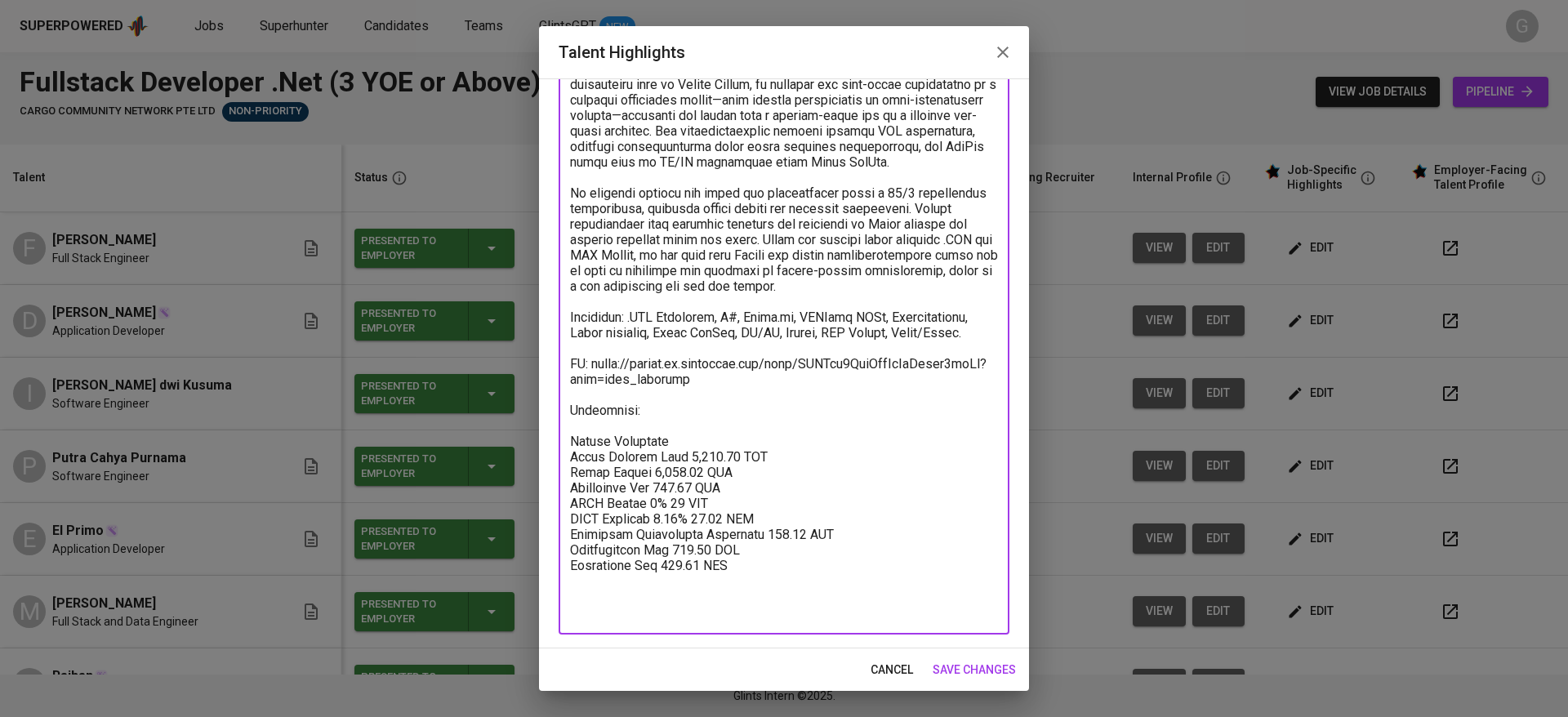
paste textarea "https://glints.sg.larksuite.com/file/AQlCbcEuGooUrSxerDTlscDWgZe"
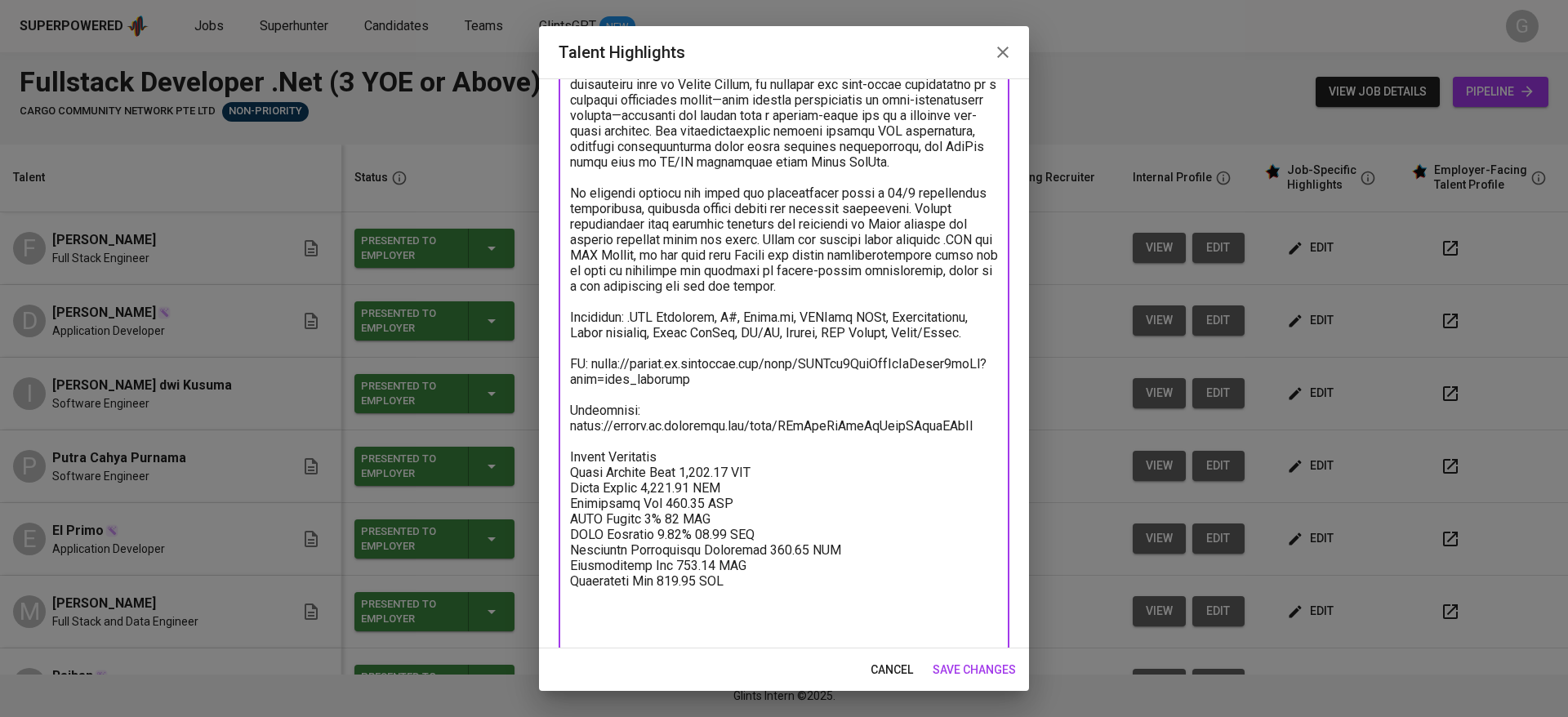
type textarea "Fahrul is a Full Stack Software Engineer with over 5 years of experience, speci…"
click at [990, 666] on span "save changes" at bounding box center [974, 669] width 84 height 20
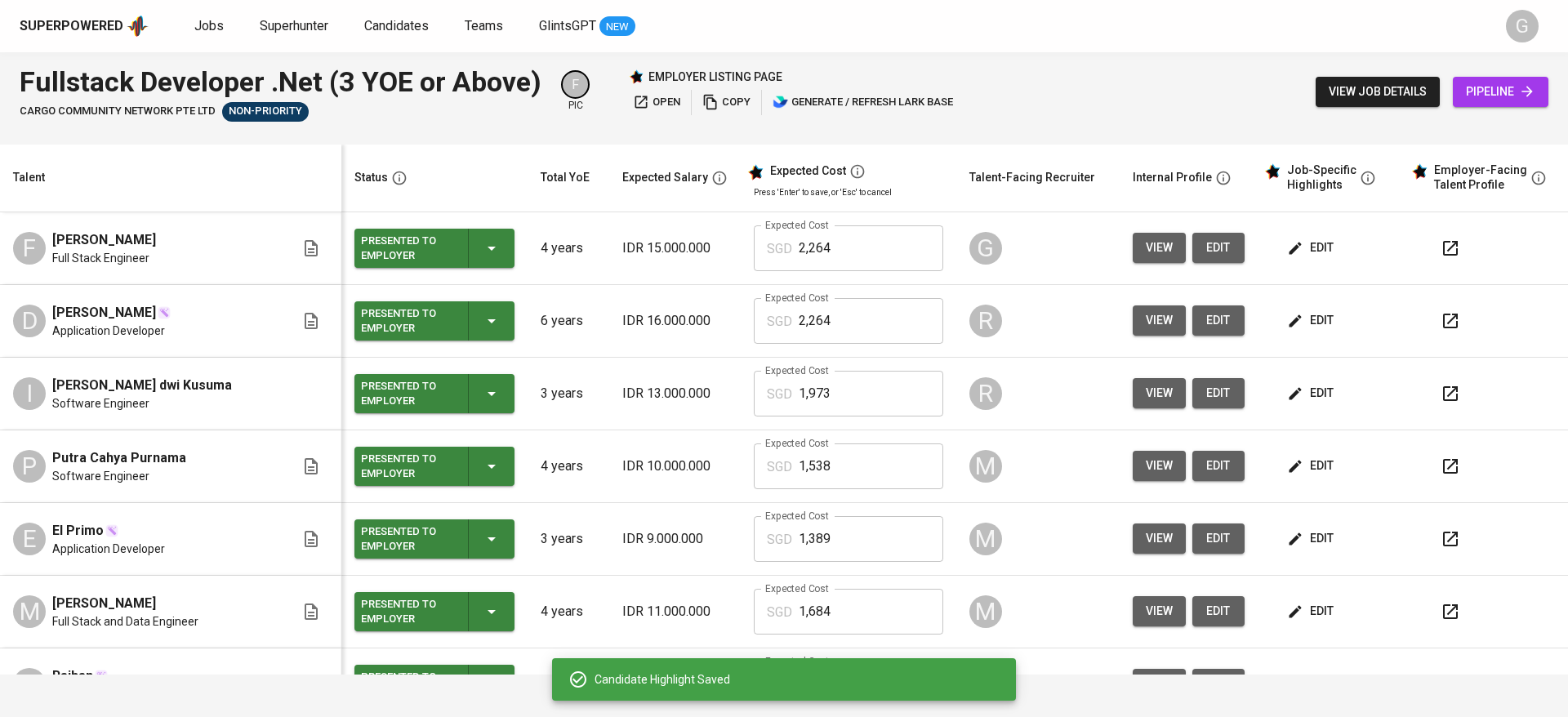
click at [1443, 249] on icon "button" at bounding box center [1450, 247] width 14 height 14
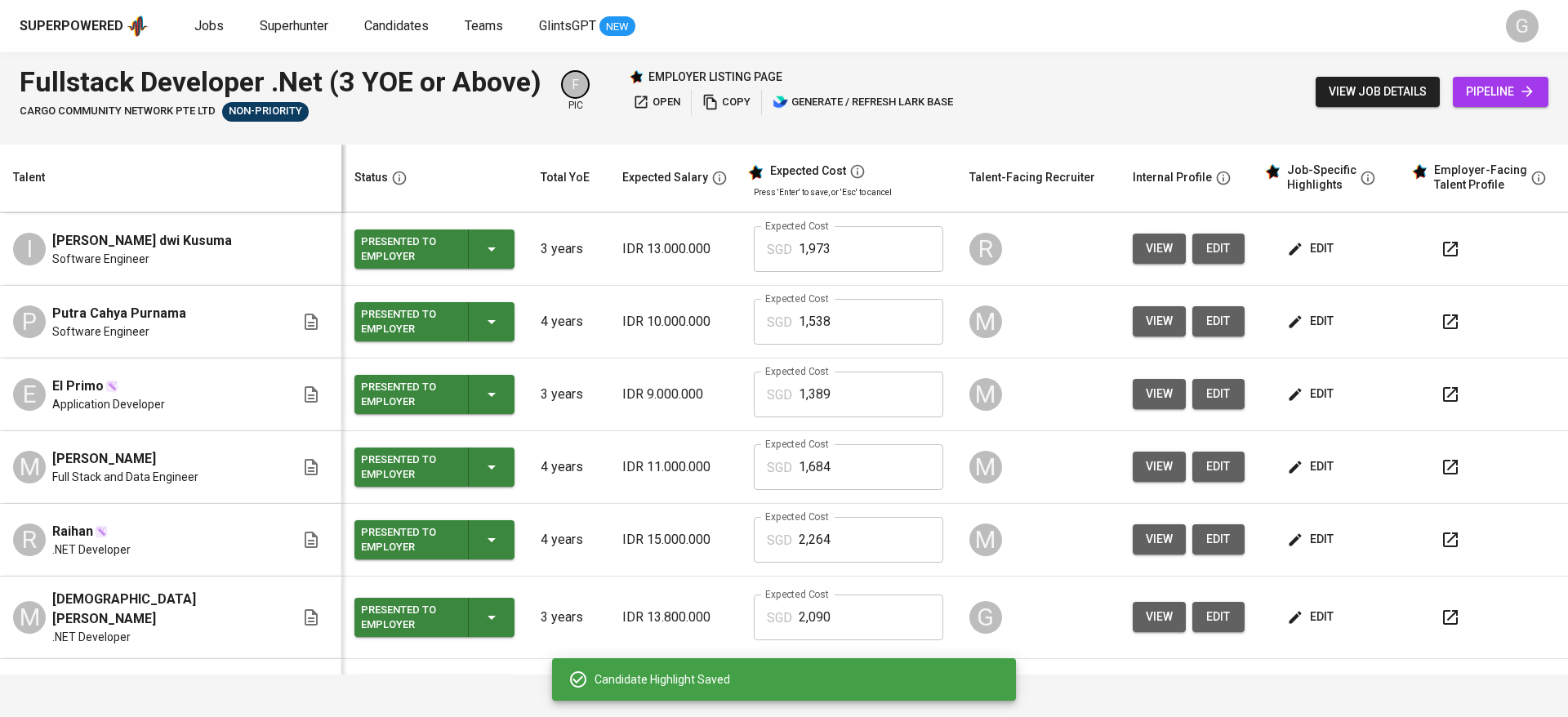
scroll to position [265, 0]
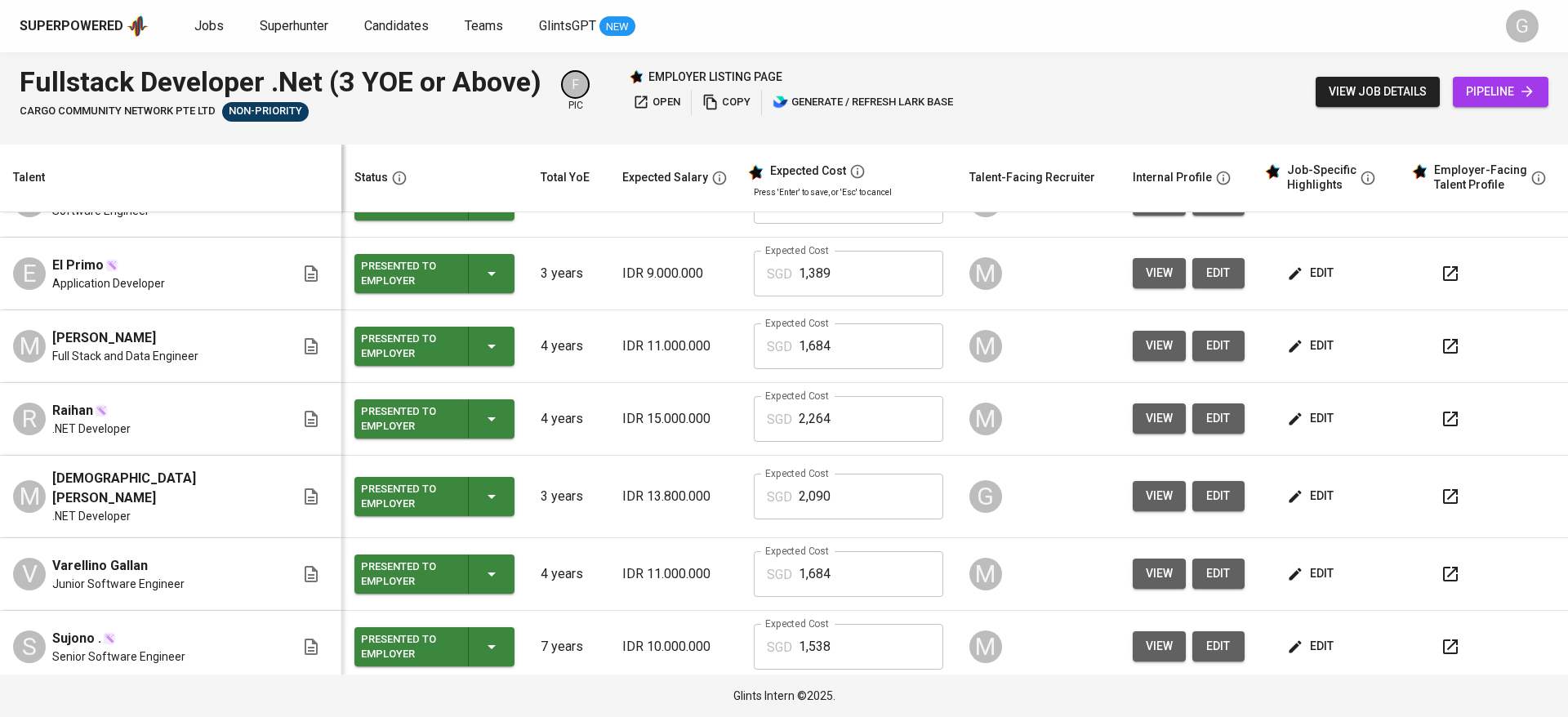
click at [1298, 486] on span "edit" at bounding box center [1311, 495] width 43 height 20
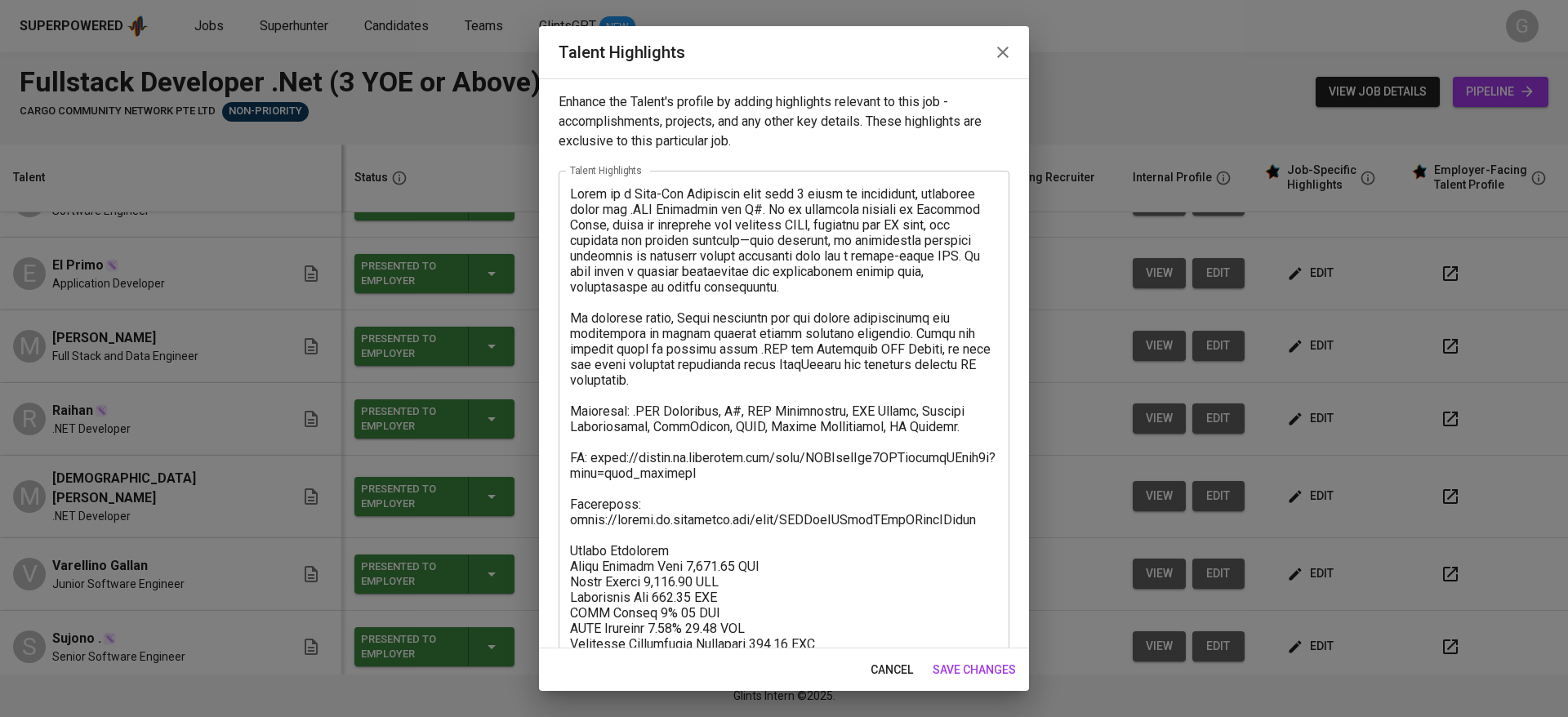
click at [883, 681] on button "cancel" at bounding box center [892, 669] width 55 height 30
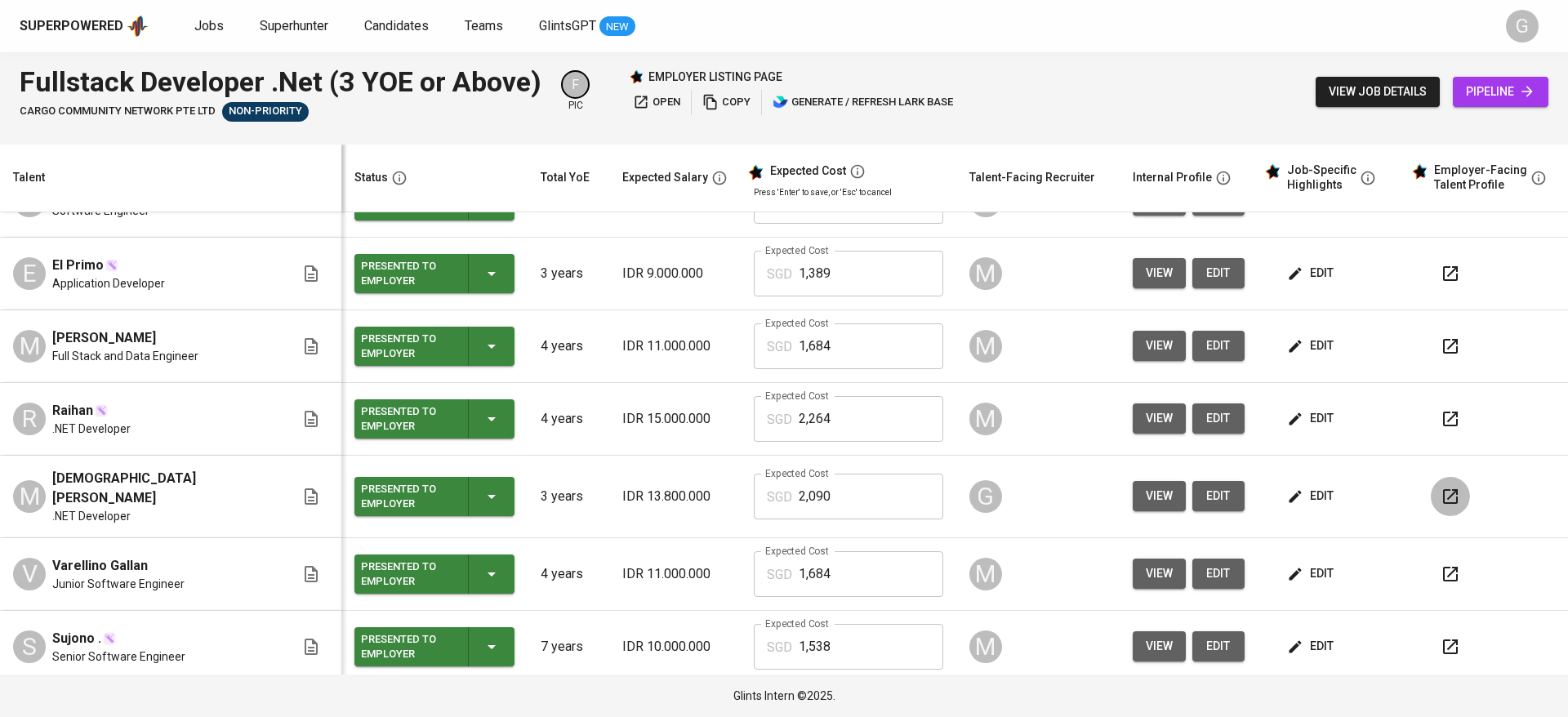
click at [1441, 499] on icon "button" at bounding box center [1450, 496] width 20 height 20
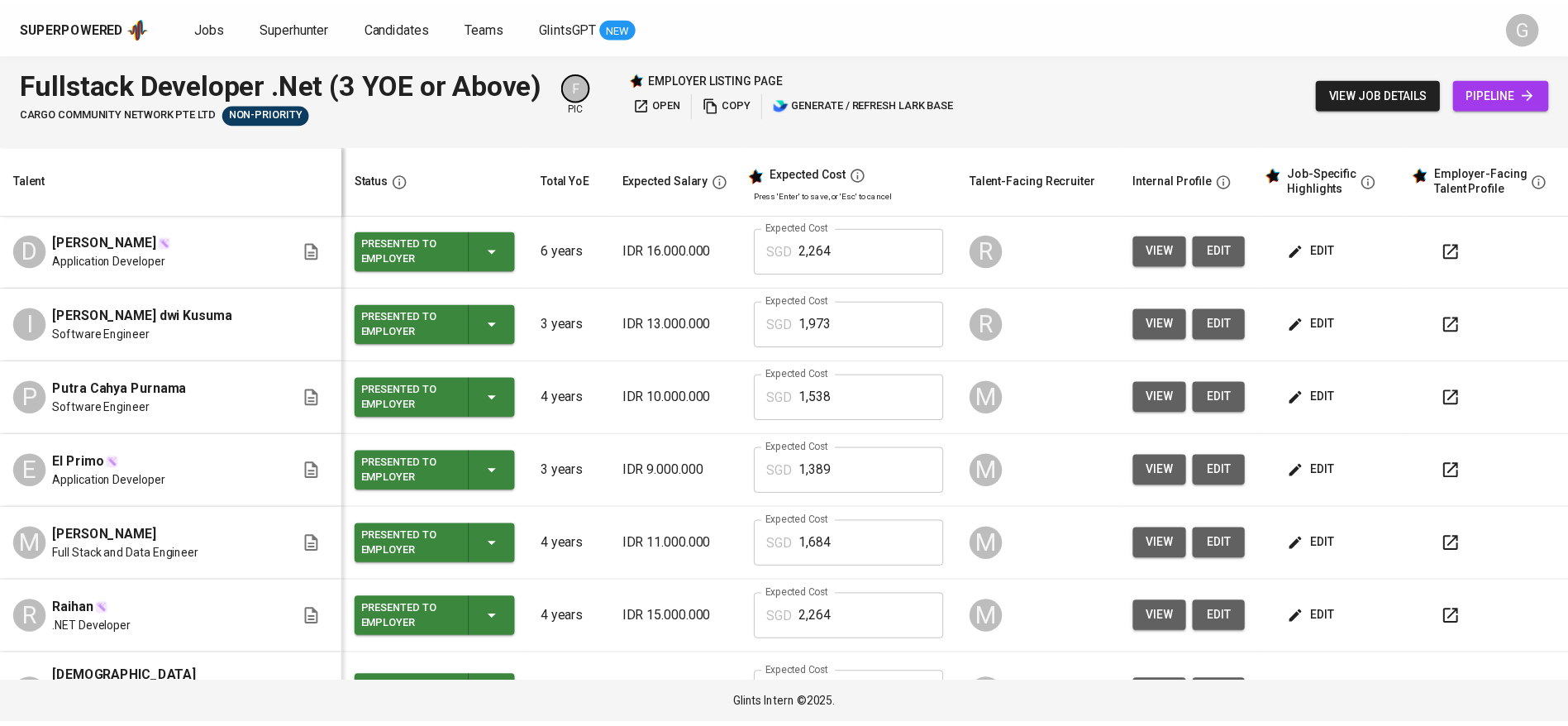
scroll to position [0, 0]
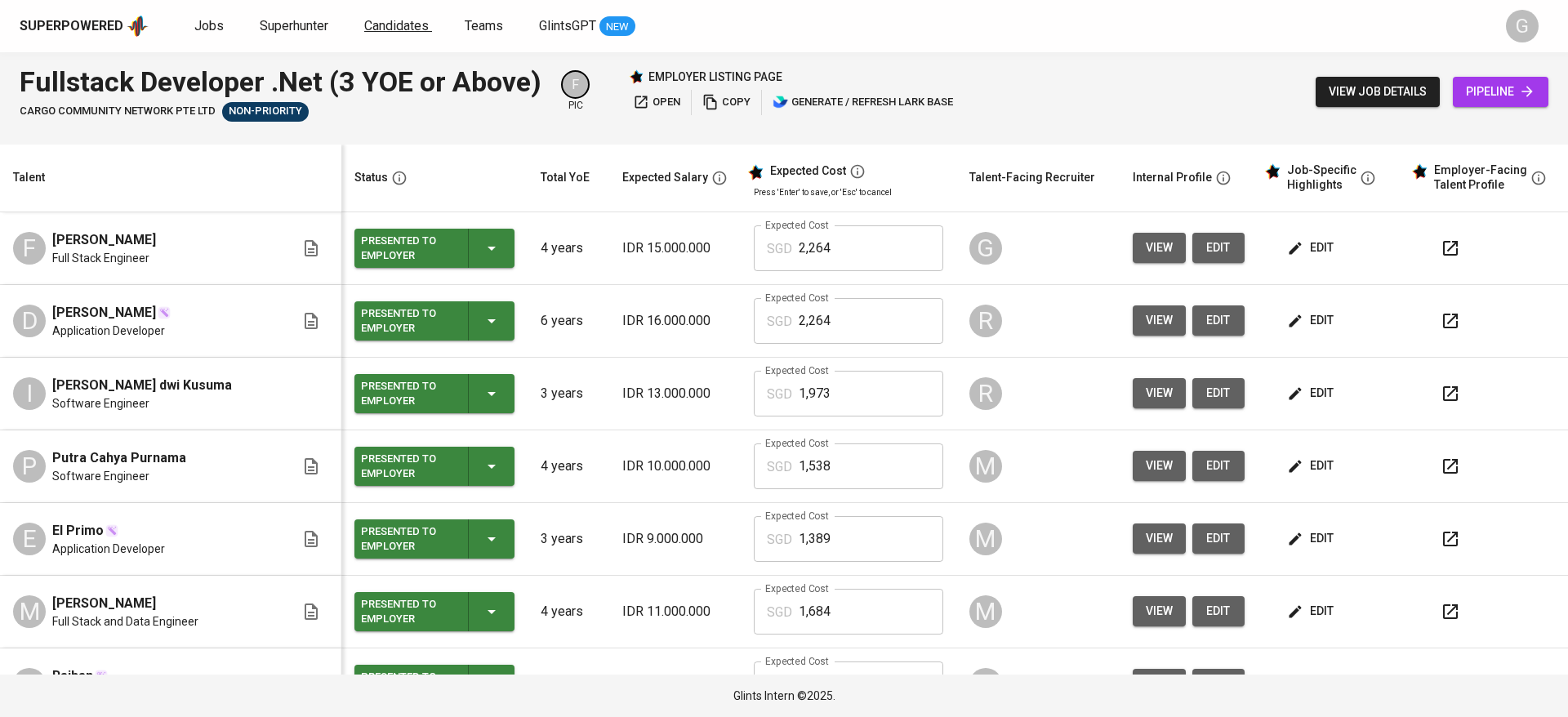
click at [407, 29] on span "Candidates" at bounding box center [397, 26] width 65 height 15
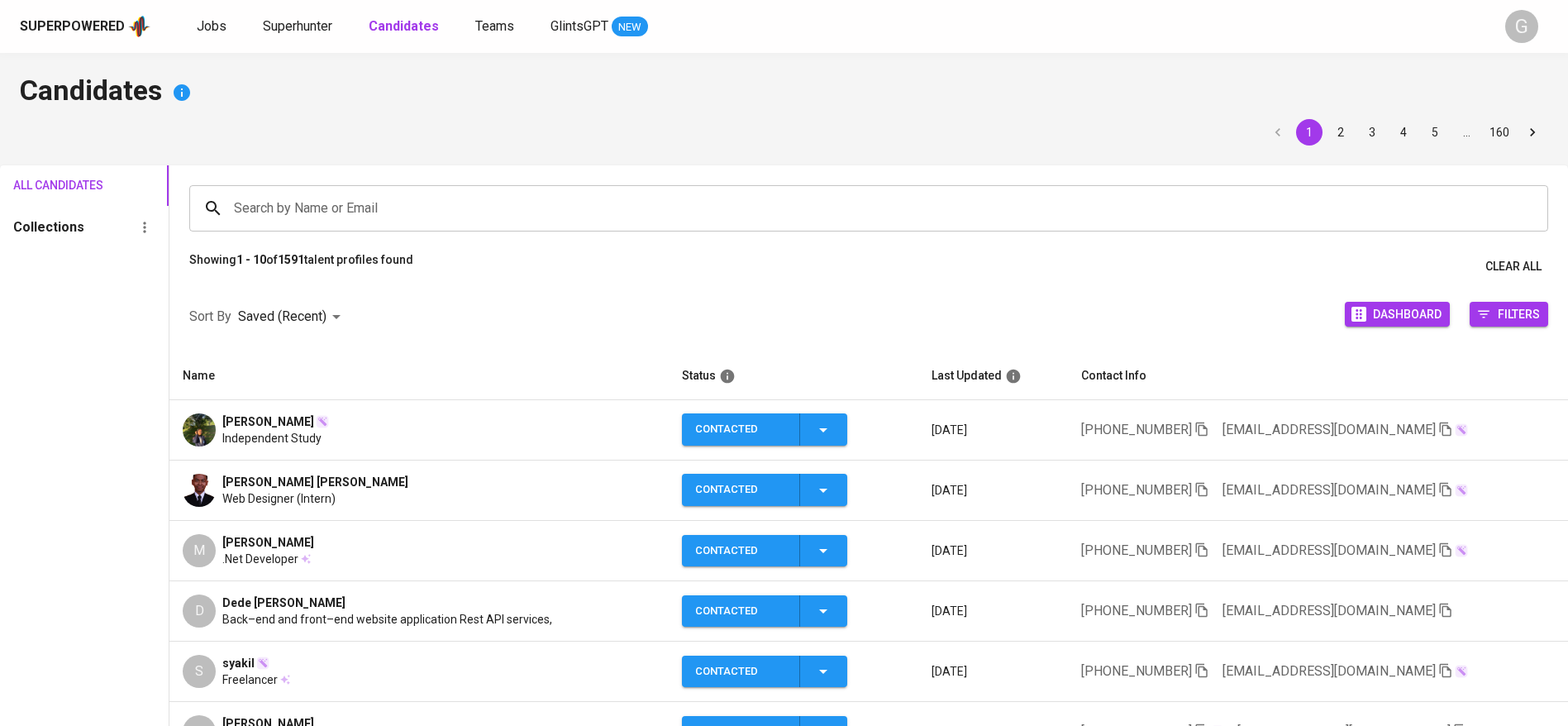
click at [393, 203] on input "Search by Name or Email" at bounding box center [873, 208] width 1286 height 32
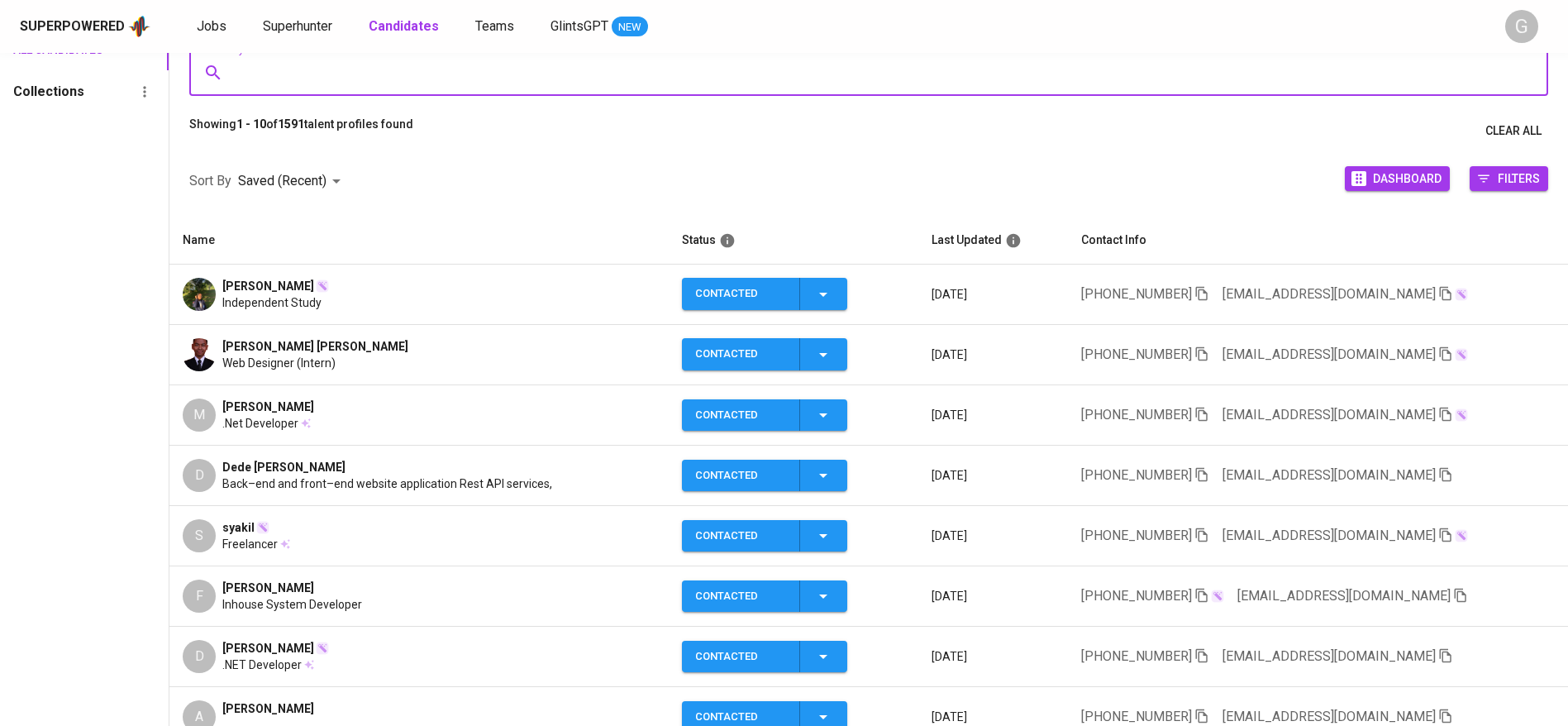
scroll to position [247, 0]
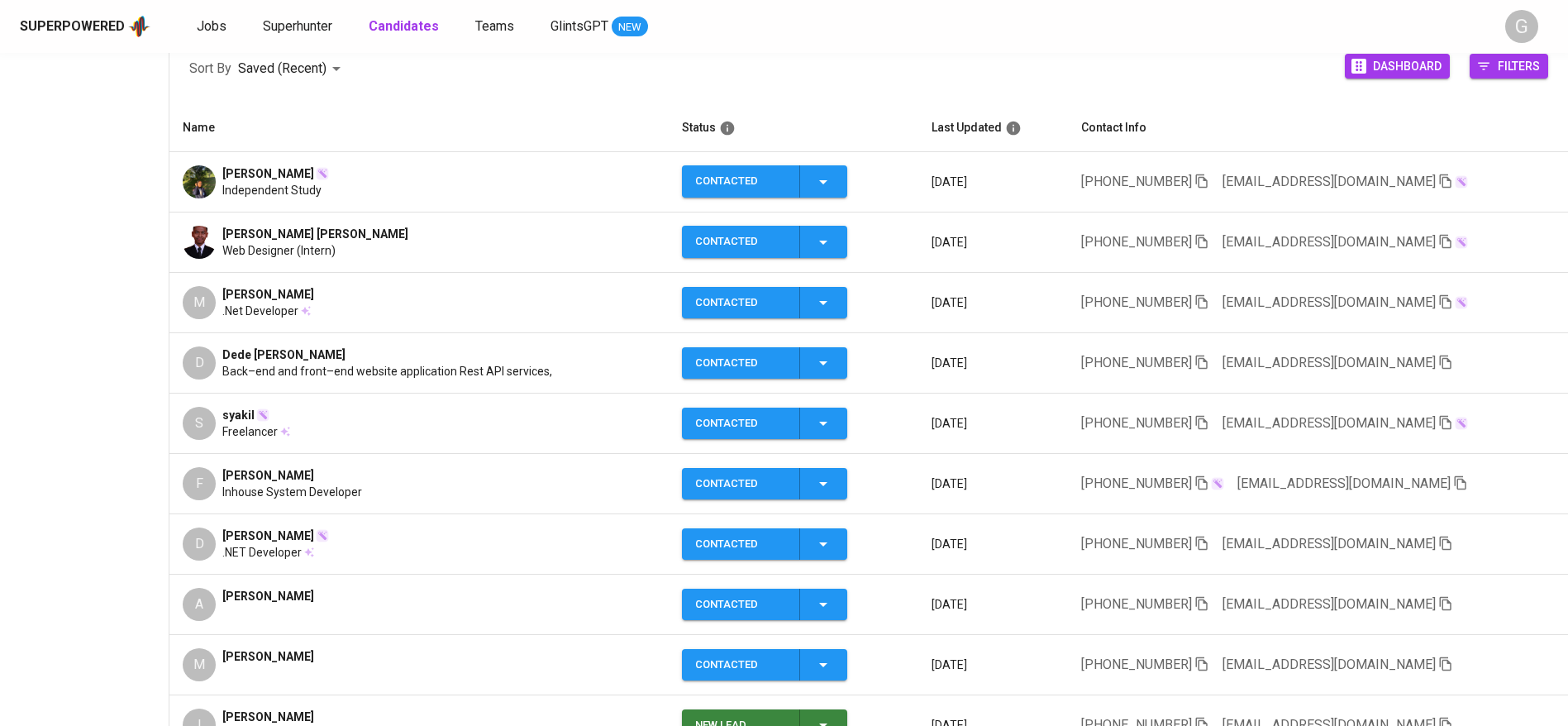
click at [346, 358] on span "Dede MAULANA PRIATNA" at bounding box center [284, 354] width 123 height 16
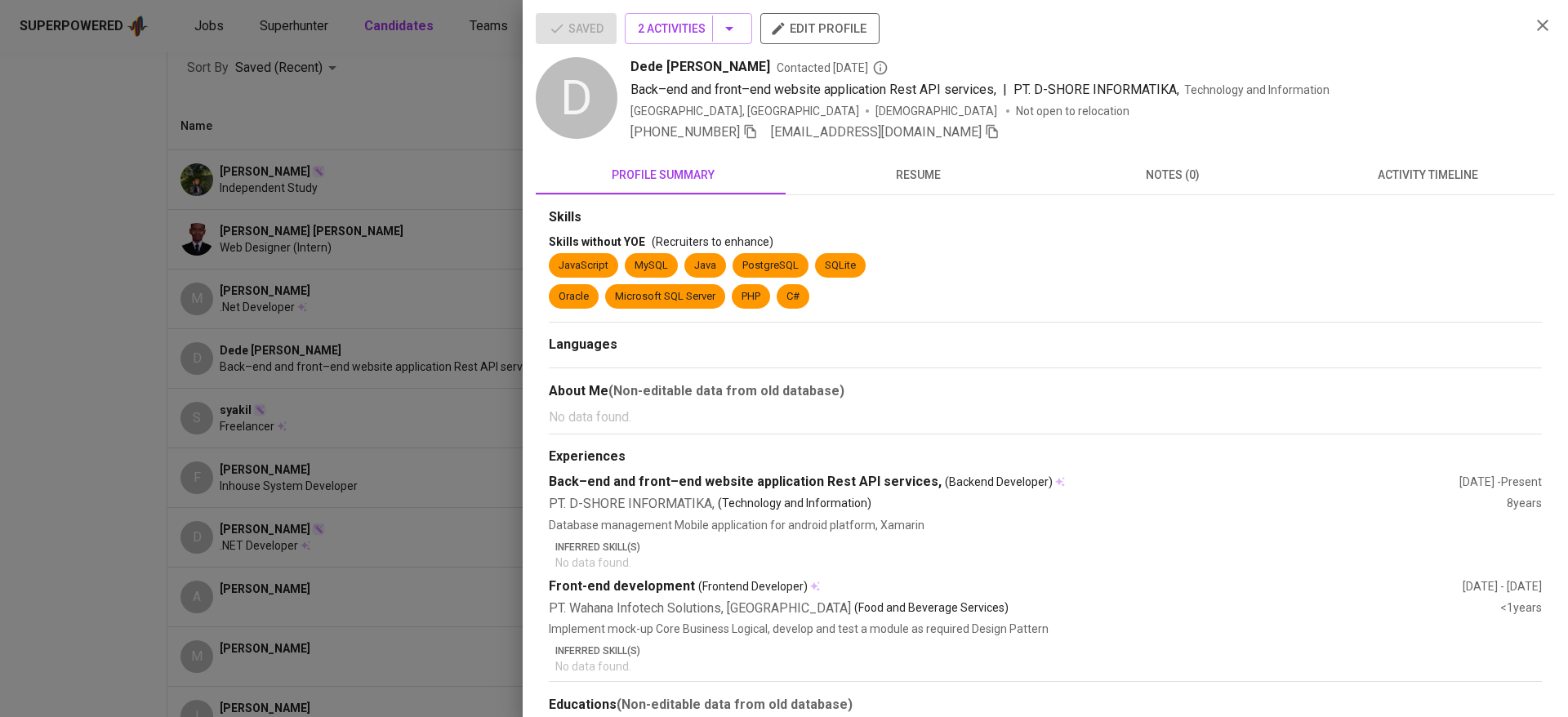
click at [786, 22] on icon "button" at bounding box center [777, 28] width 16 height 16
click at [697, 25] on span "2 Activities" at bounding box center [688, 29] width 101 height 20
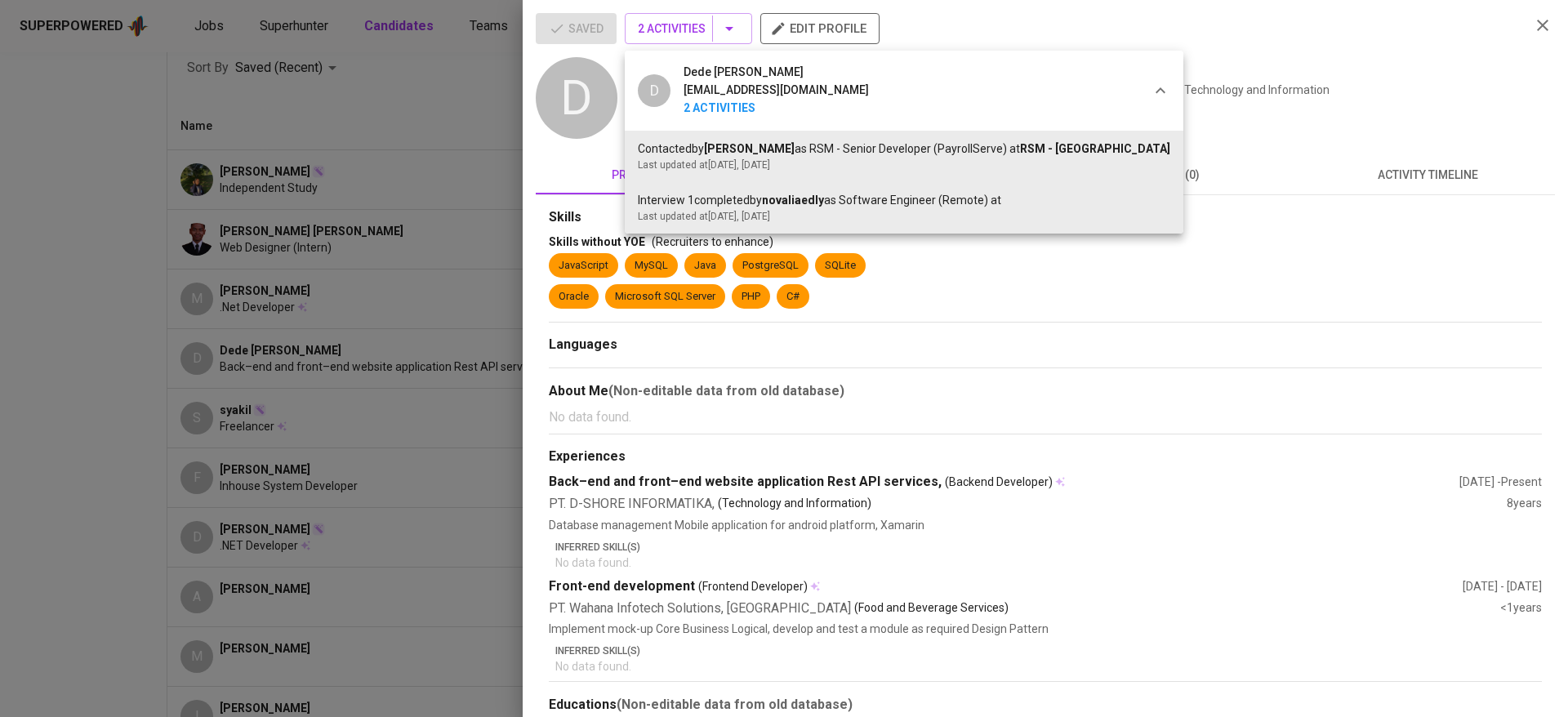
drag, startPoint x: 585, startPoint y: 398, endPoint x: 598, endPoint y: 387, distance: 17.0
click at [585, 398] on div at bounding box center [784, 358] width 1568 height 717
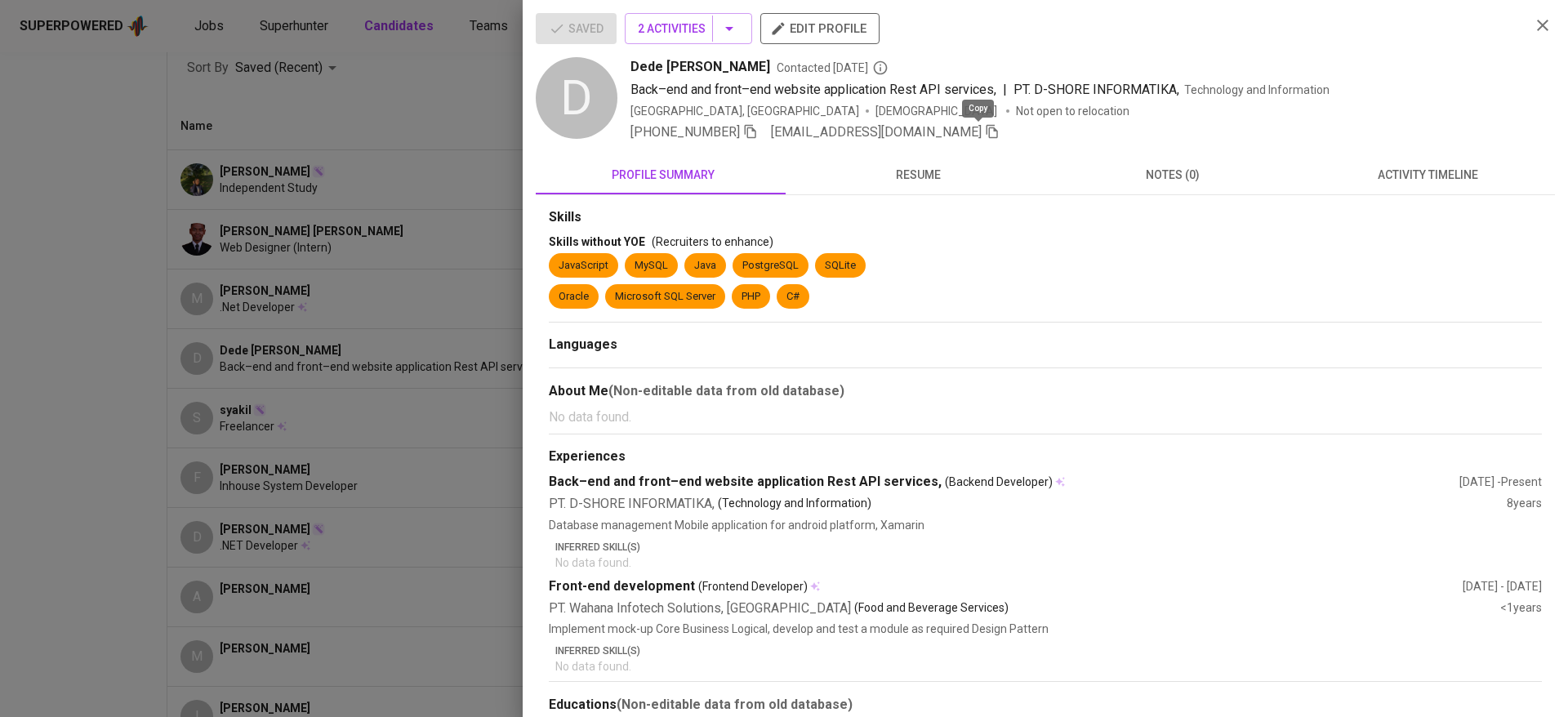
click at [985, 135] on icon "button" at bounding box center [991, 130] width 14 height 14
click at [237, 246] on div at bounding box center [784, 358] width 1568 height 717
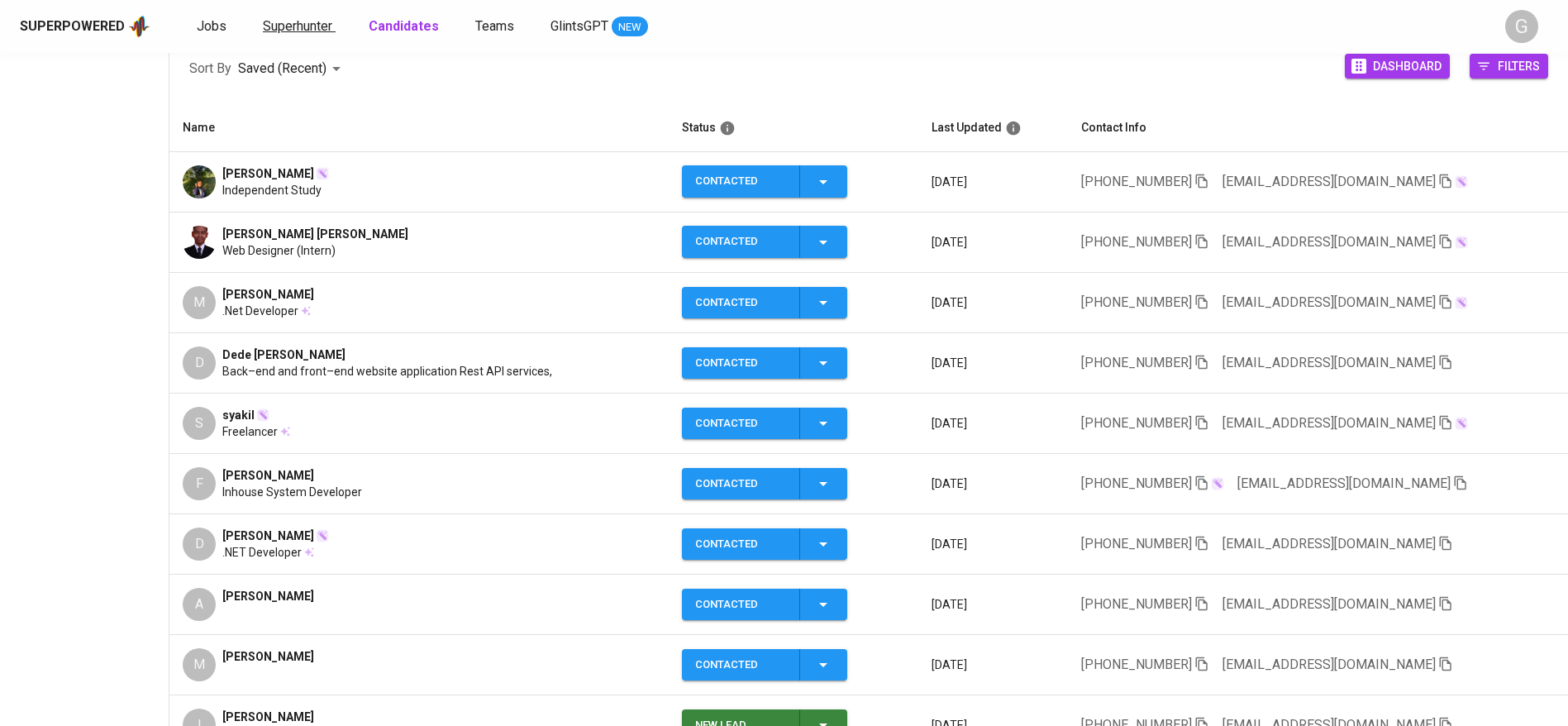
click at [296, 29] on span "Superhunter" at bounding box center [298, 26] width 69 height 15
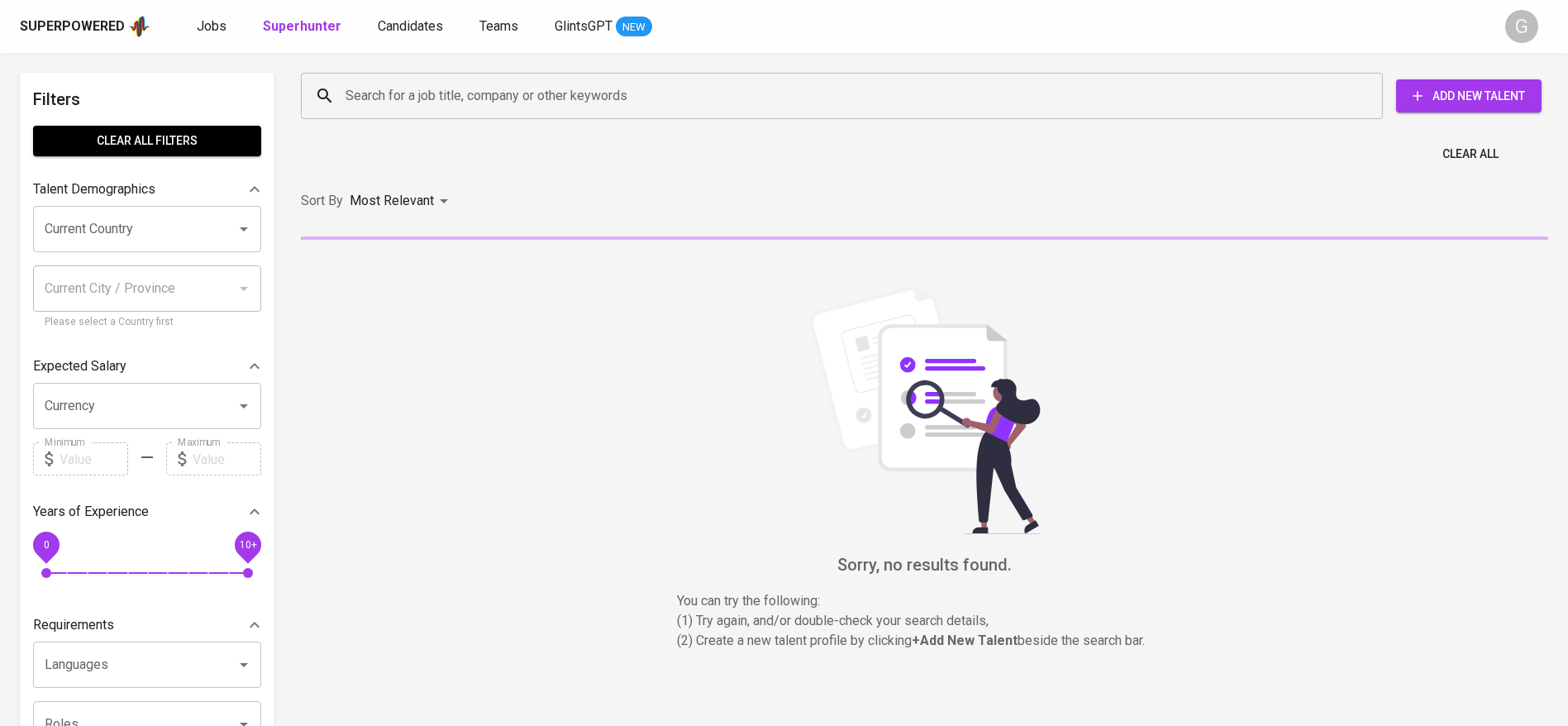
click at [386, 99] on input "Search for a job title, company or other keywords" at bounding box center [846, 95] width 1009 height 32
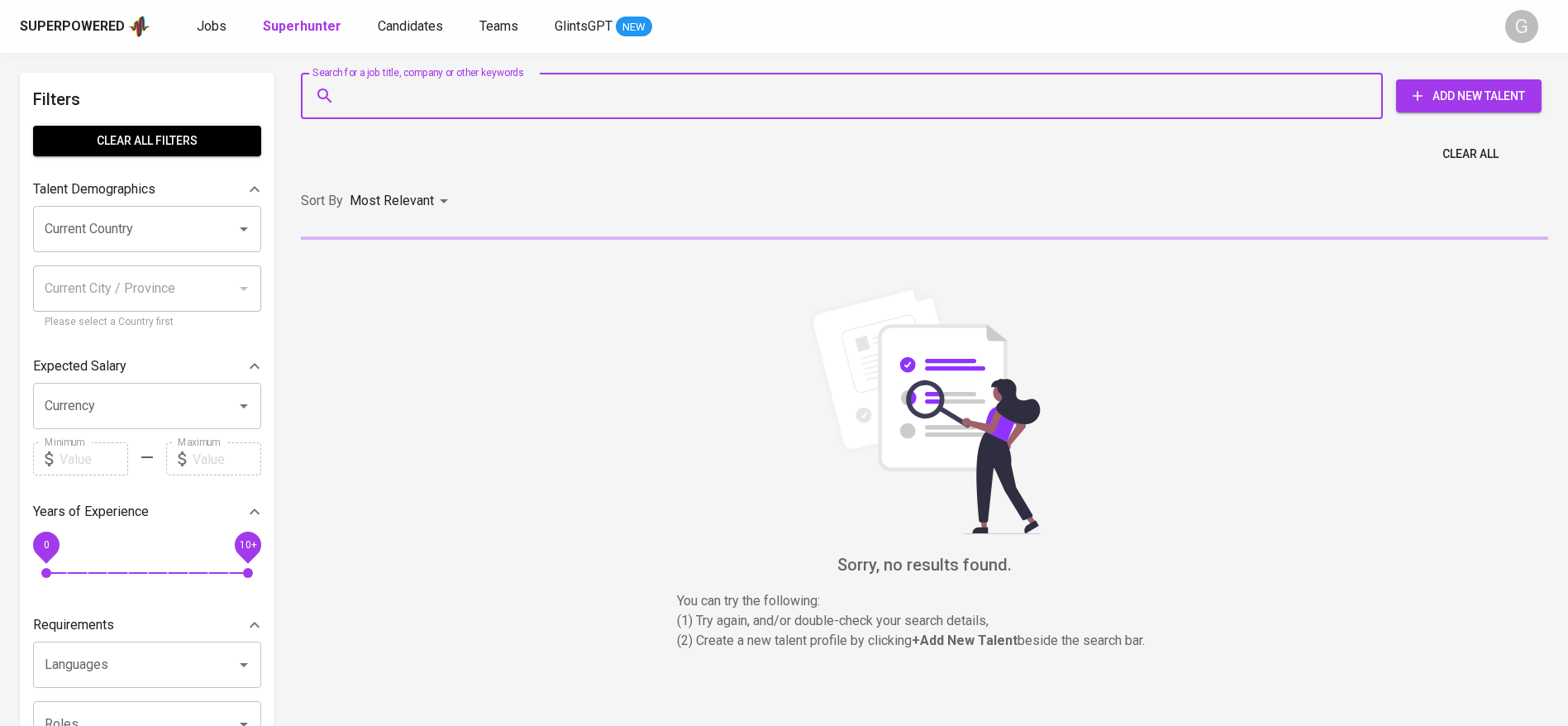
paste input "dedemaulanapriatna@gmail.com"
type input "dedemaulanapriatna@gmail.com"
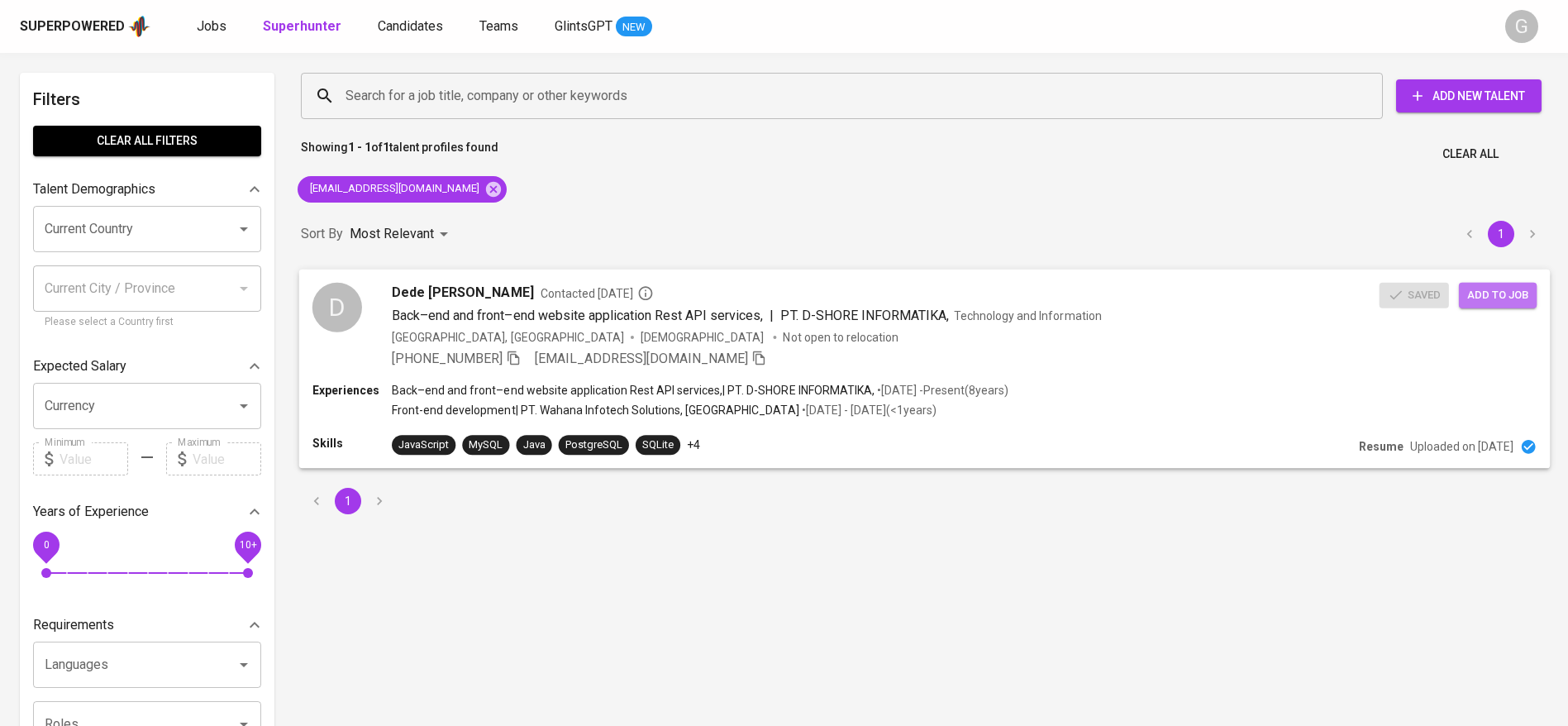
click at [1497, 284] on button "Add to job" at bounding box center [1498, 295] width 78 height 26
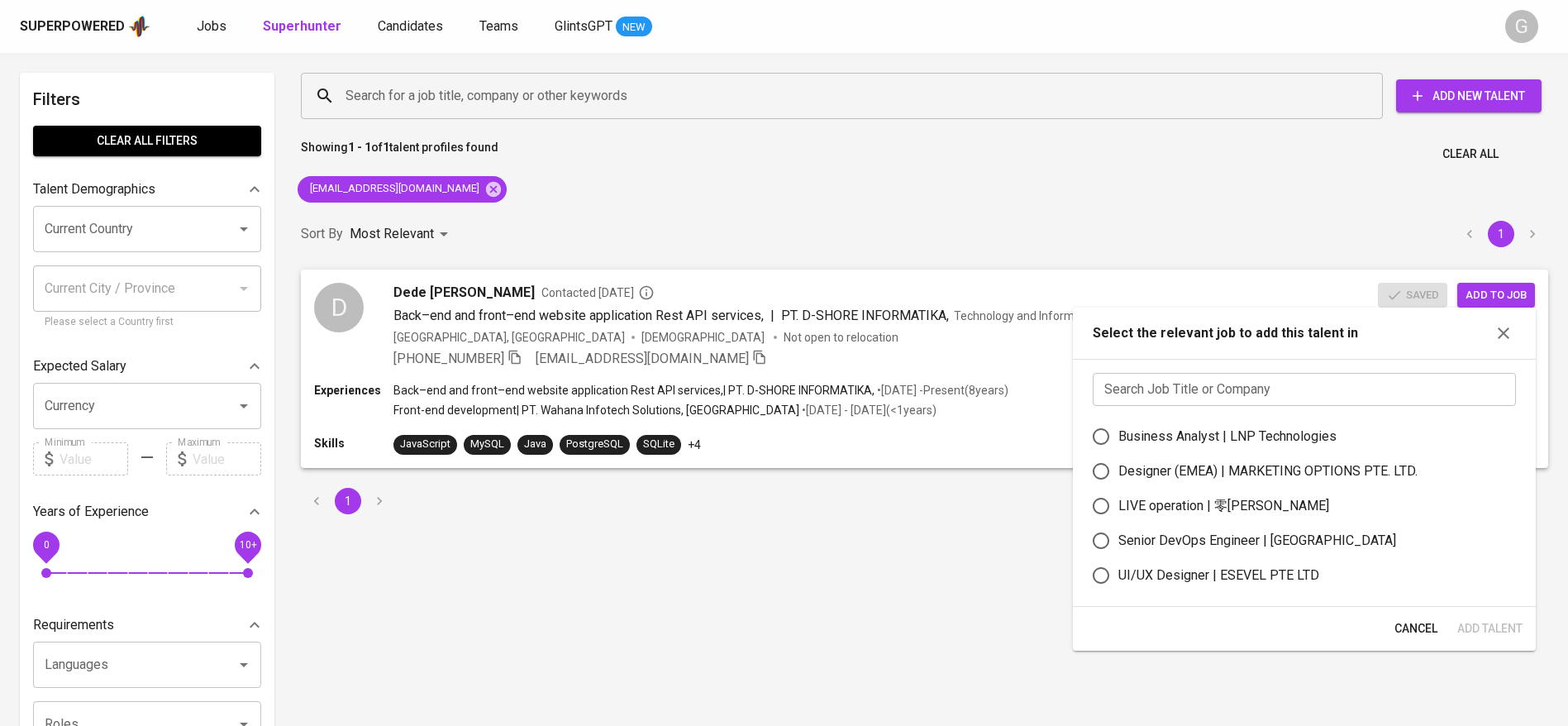
click at [1266, 365] on div "Search Job Title or Company Search Job Title or Company Business Analyst | LNP …" at bounding box center [1304, 481] width 463 height 247
click at [1260, 387] on input "text" at bounding box center [1304, 389] width 423 height 33
type input "n"
type input "rsm"
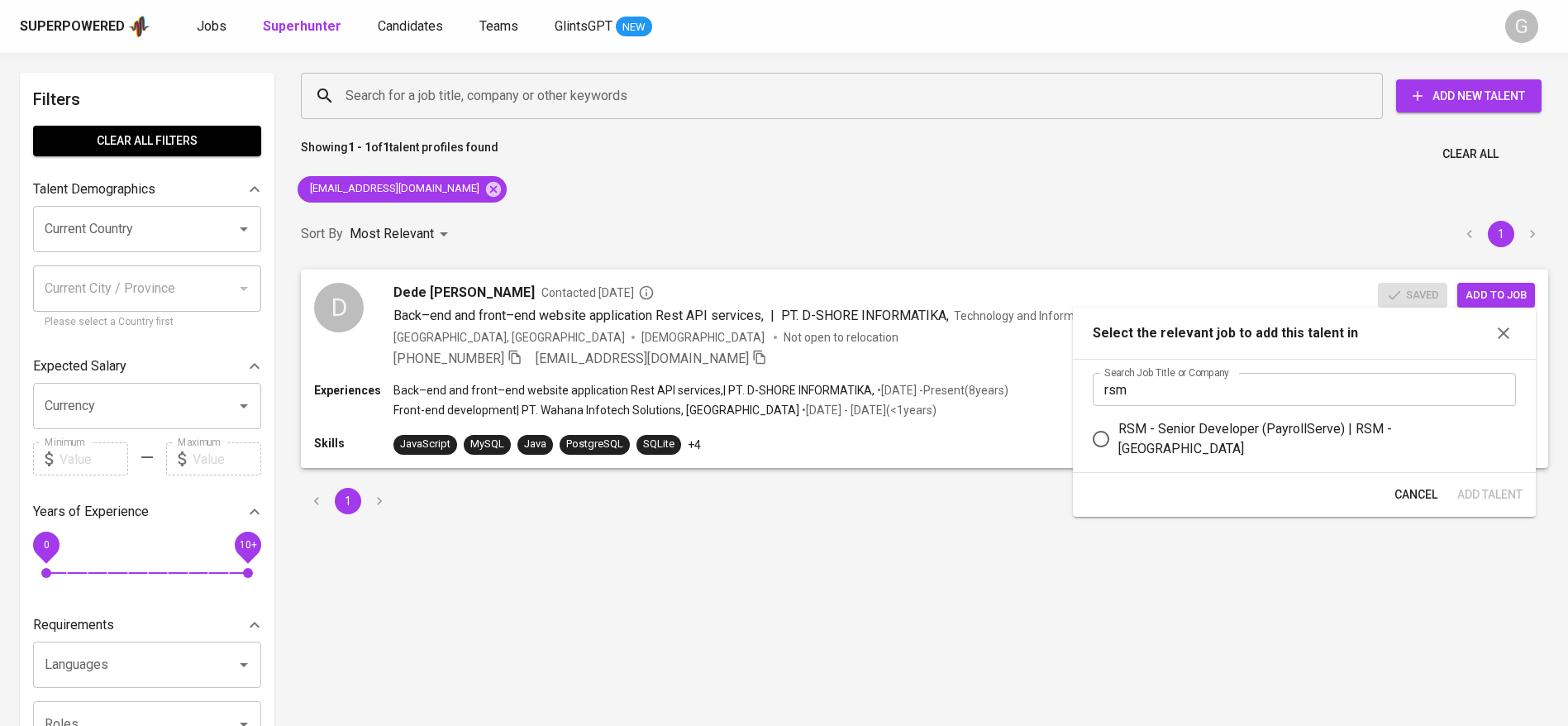
click at [1277, 428] on div "RSM - Senior Developer (PayrollServe) | RSM - Singapore" at bounding box center [1310, 438] width 384 height 39
click at [1118, 428] on input "RSM - Senior Developer (PayrollServe) | RSM - Singapore" at bounding box center [1101, 439] width 35 height 35
radio input "true"
click at [1470, 495] on span "Add Talent" at bounding box center [1490, 494] width 65 height 20
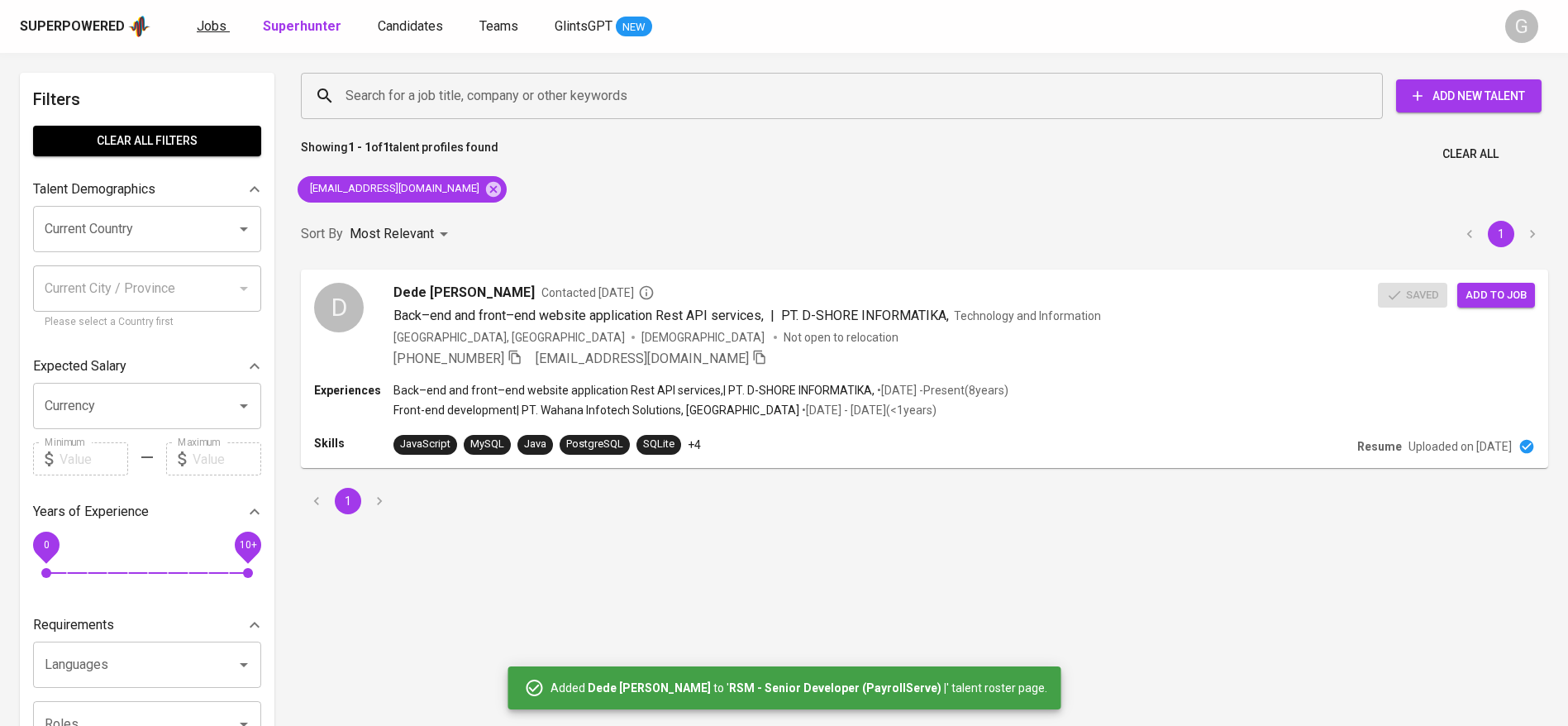
click at [220, 27] on span "Jobs" at bounding box center [211, 26] width 30 height 15
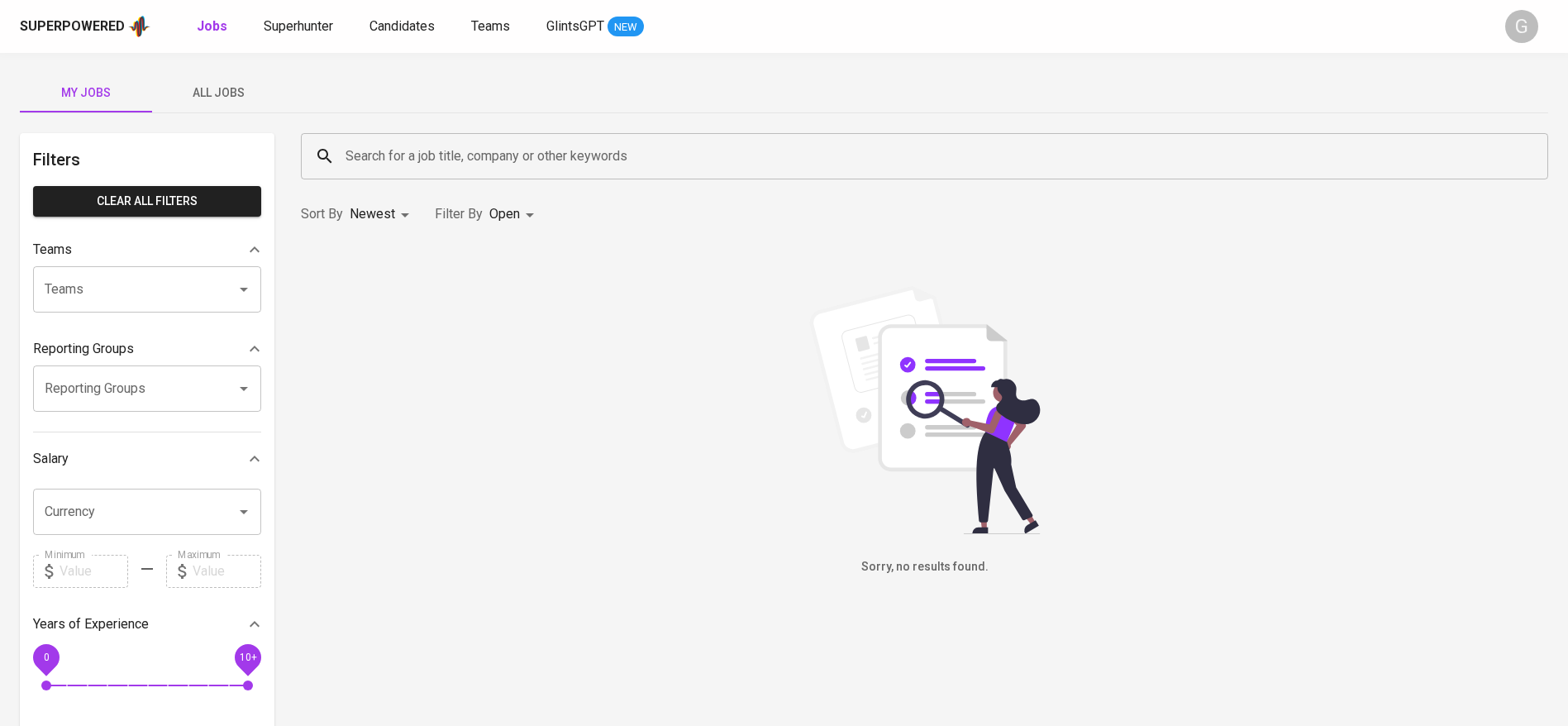
drag, startPoint x: 202, startPoint y: 89, endPoint x: 434, endPoint y: 156, distance: 241.5
click at [202, 89] on span "All Jobs" at bounding box center [218, 92] width 113 height 20
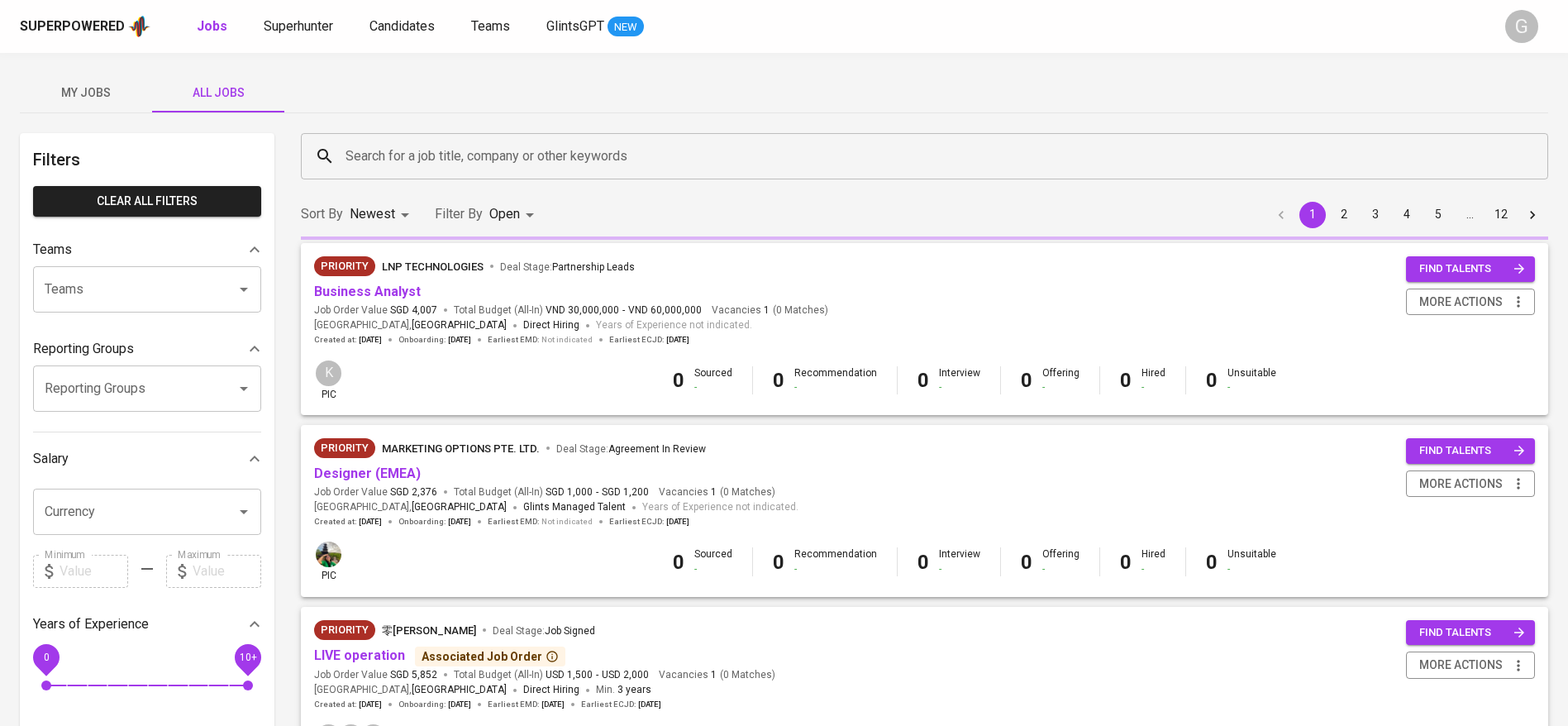
click at [424, 161] on input "Search for a job title, company or other keywords" at bounding box center [928, 156] width 1175 height 32
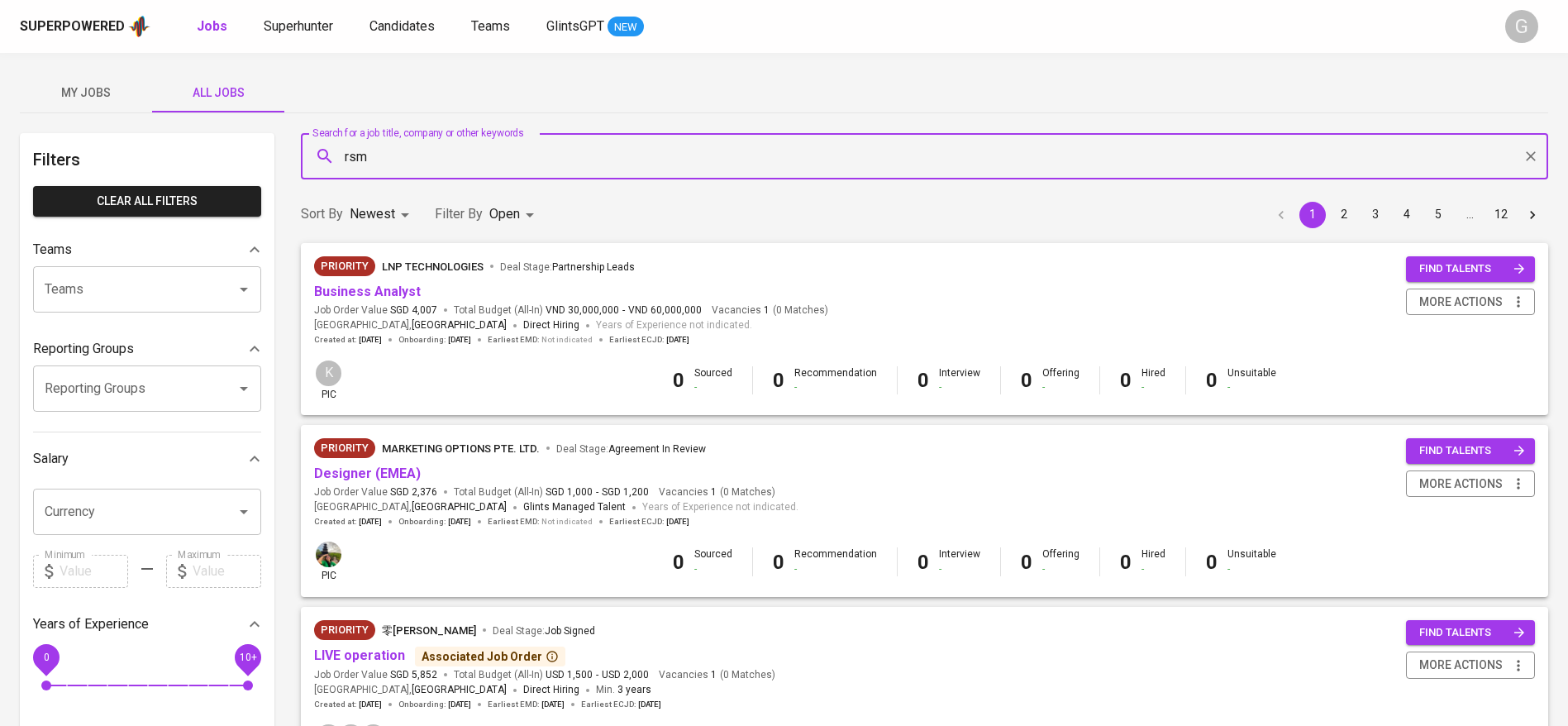
type input "rsm"
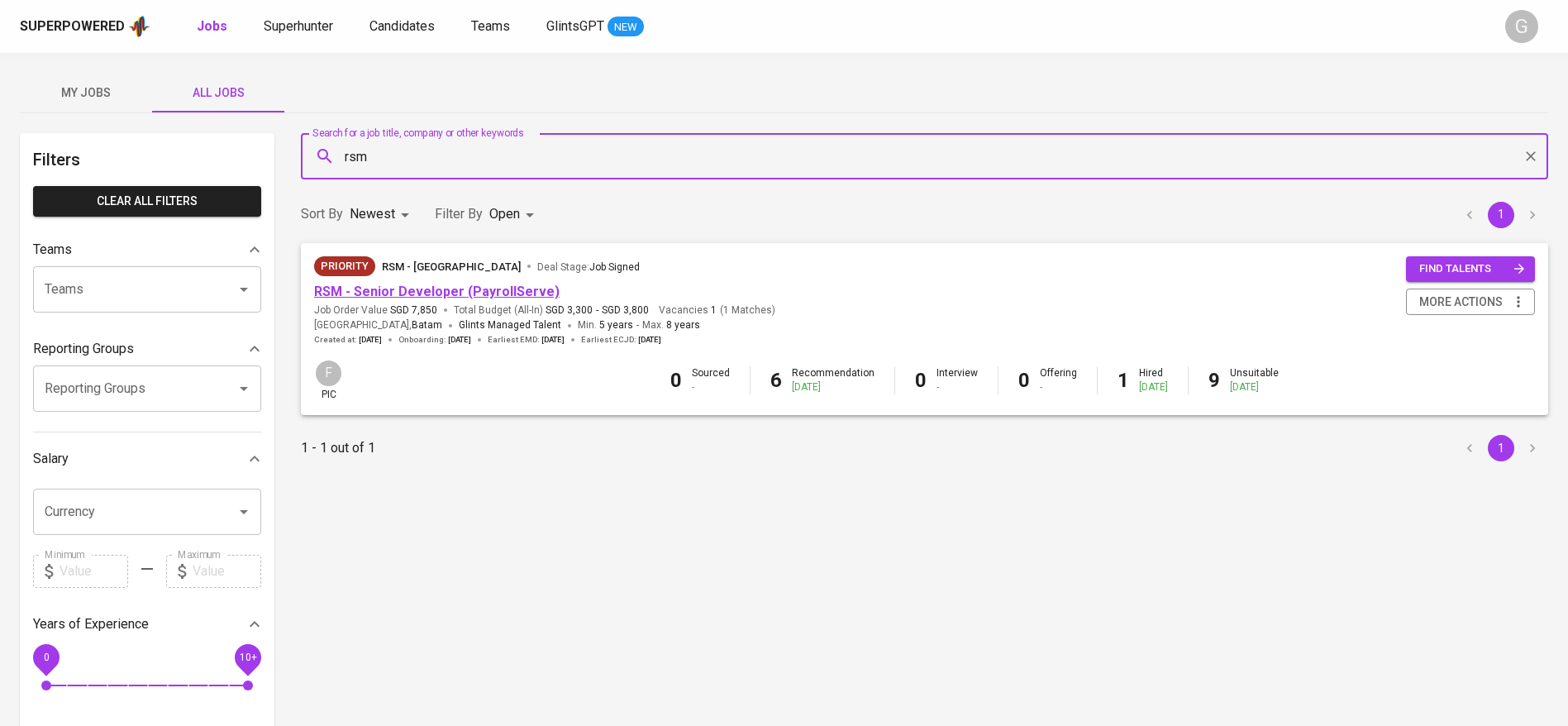
click at [522, 286] on link "RSM - Senior Developer (PayrollServe)" at bounding box center [436, 291] width 246 height 15
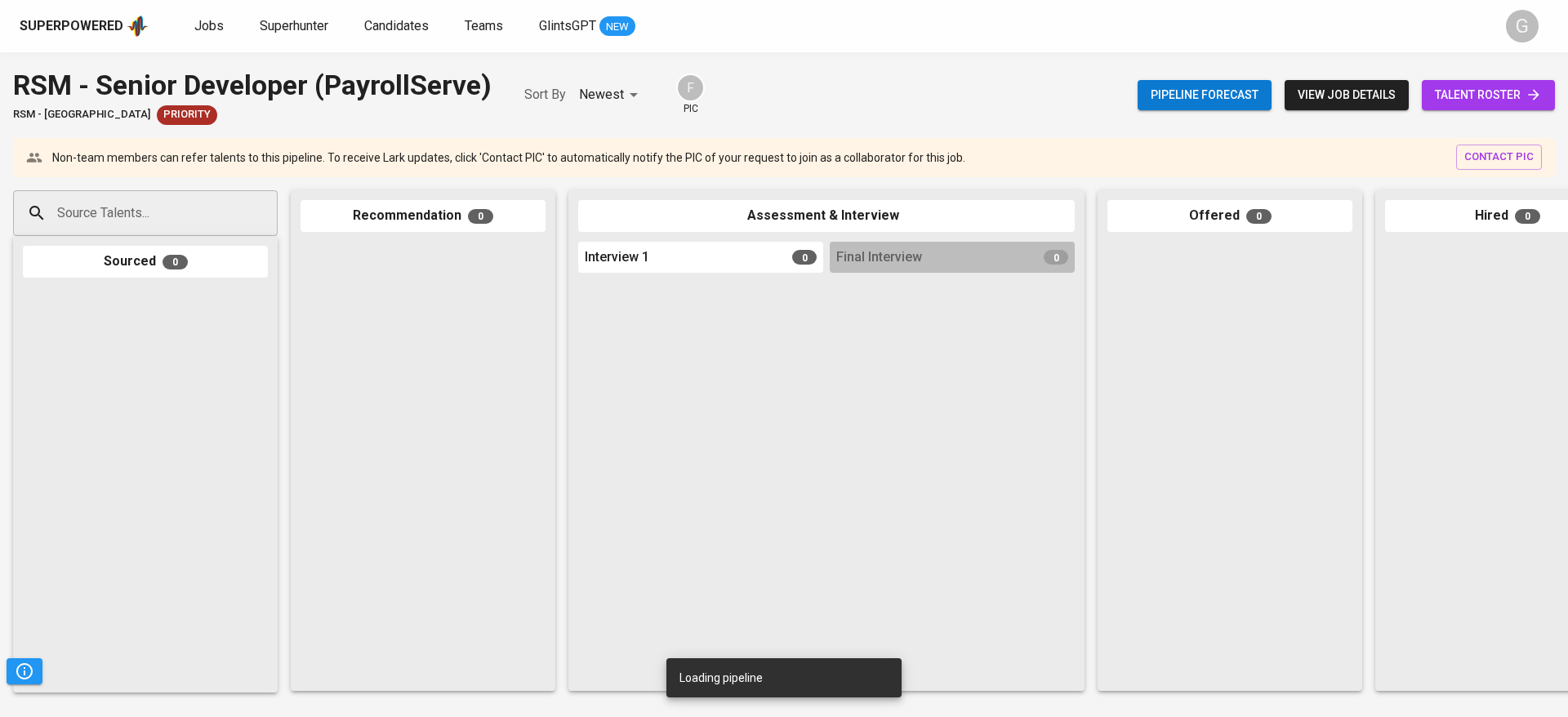
click at [1469, 89] on span "talent roster" at bounding box center [1488, 94] width 107 height 20
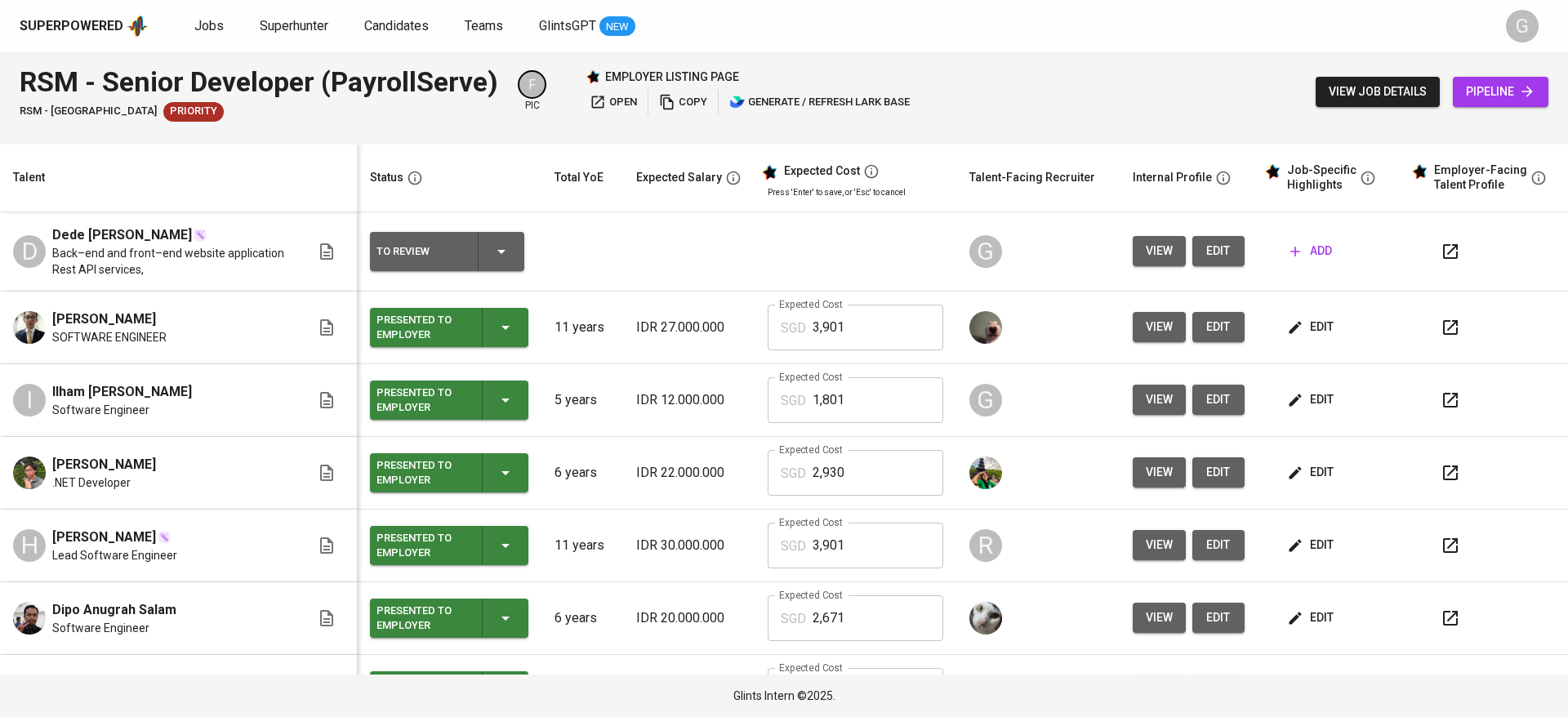
click at [1305, 255] on span "add" at bounding box center [1311, 250] width 42 height 20
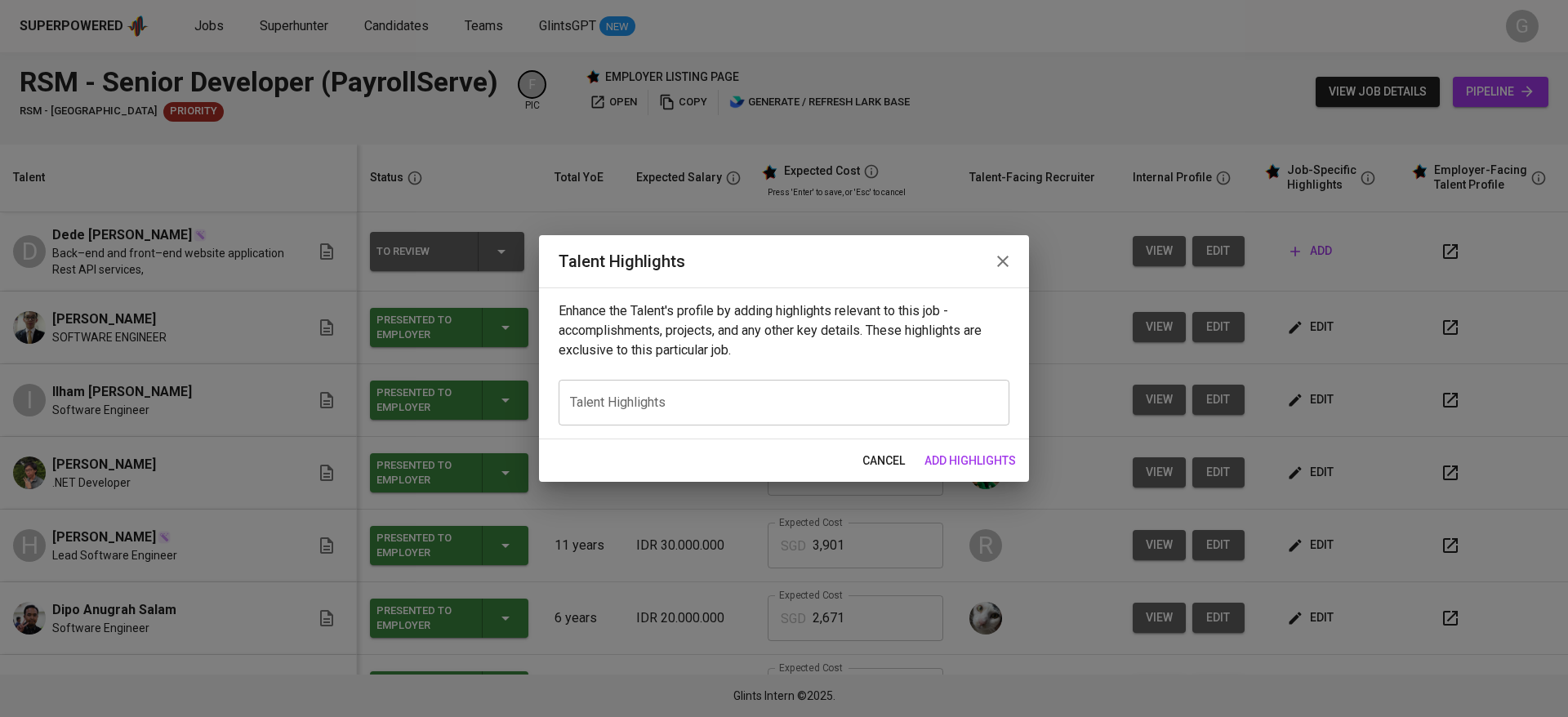
click at [877, 456] on span "cancel" at bounding box center [883, 460] width 43 height 20
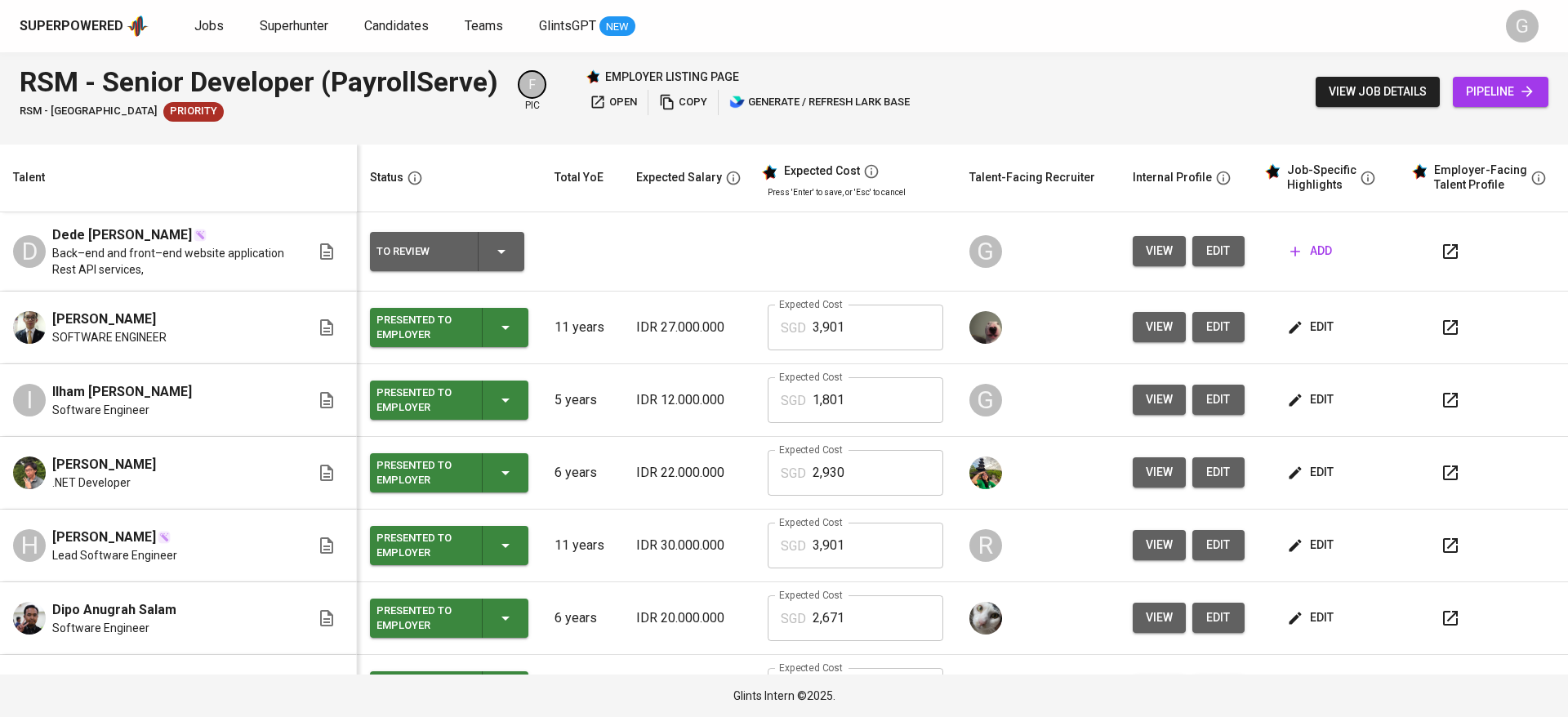
click at [1298, 395] on span "edit" at bounding box center [1311, 398] width 43 height 20
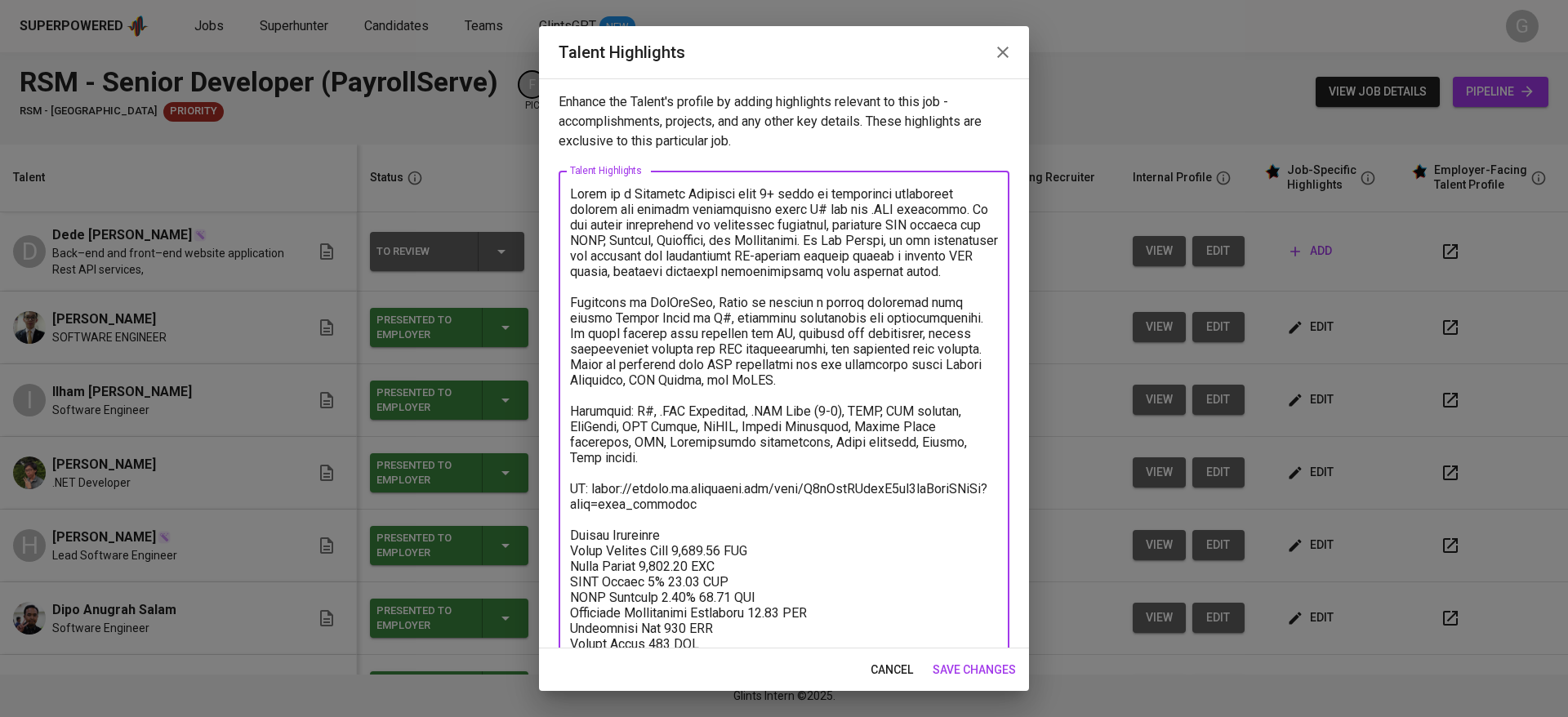
drag, startPoint x: 571, startPoint y: 195, endPoint x: 728, endPoint y: 468, distance: 314.9
click at [728, 468] on textarea at bounding box center [784, 435] width 428 height 496
click at [884, 674] on span "cancel" at bounding box center [892, 669] width 43 height 20
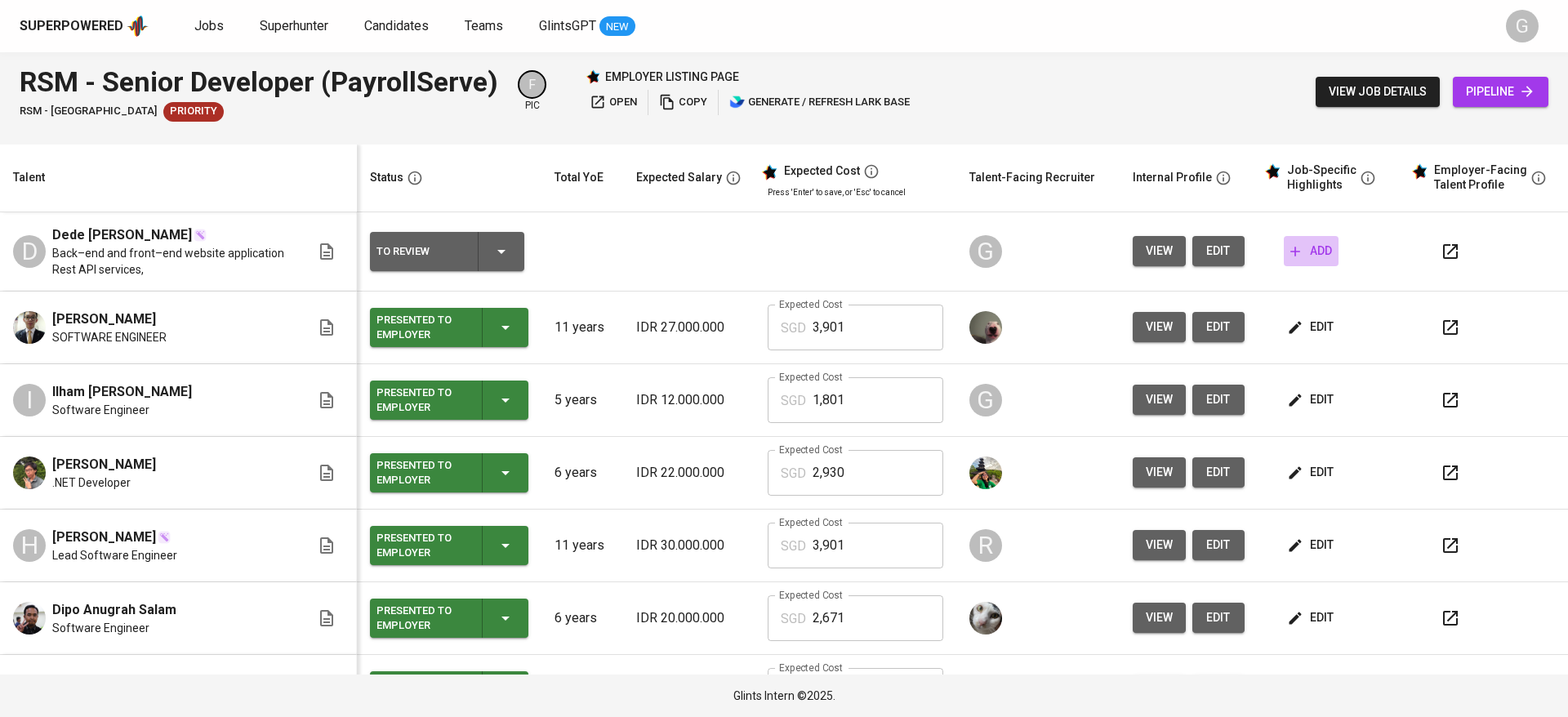
click at [1287, 254] on icon "button" at bounding box center [1295, 251] width 16 height 16
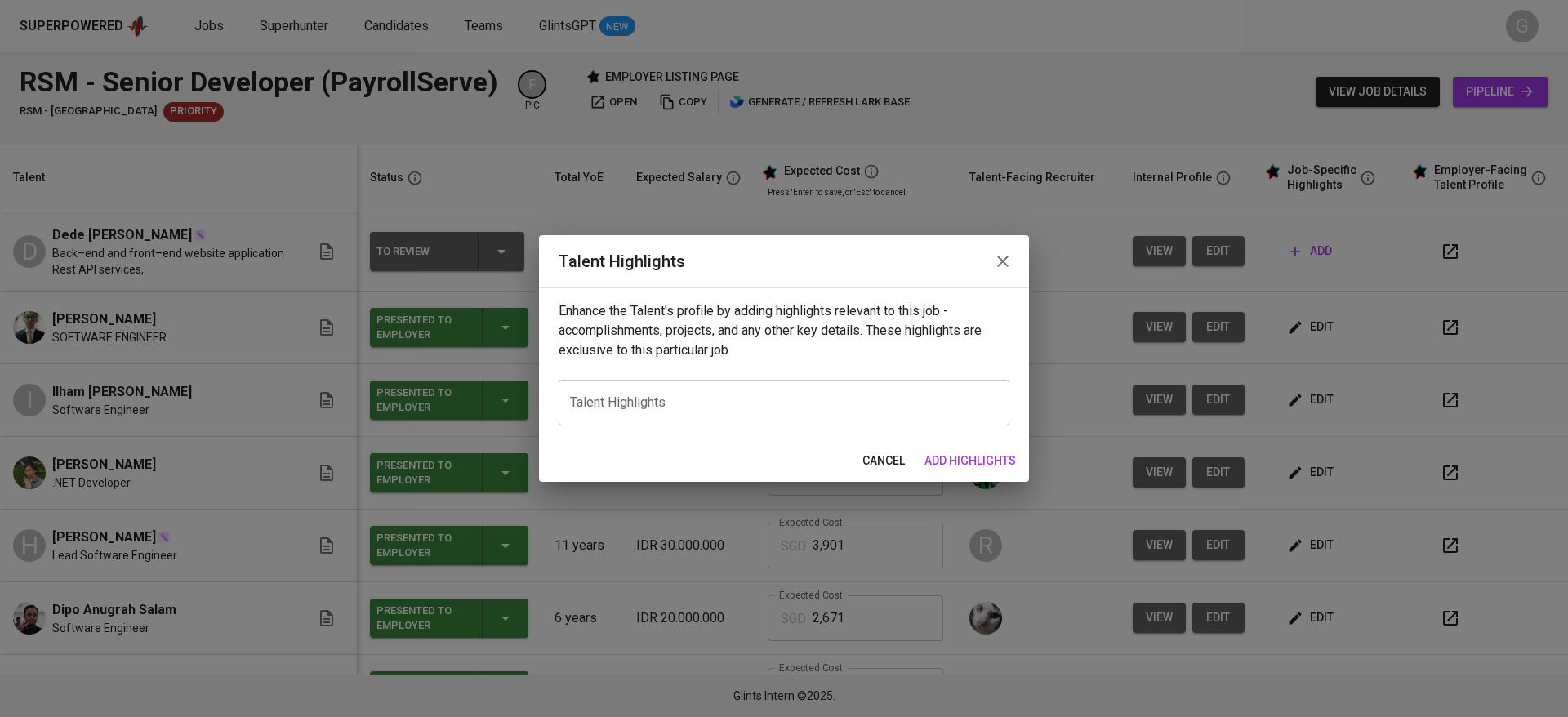
click at [648, 395] on textarea at bounding box center [784, 402] width 428 height 15
paste textarea "Dede Maulana is a Software Engineer with over 7 years of experience developing …"
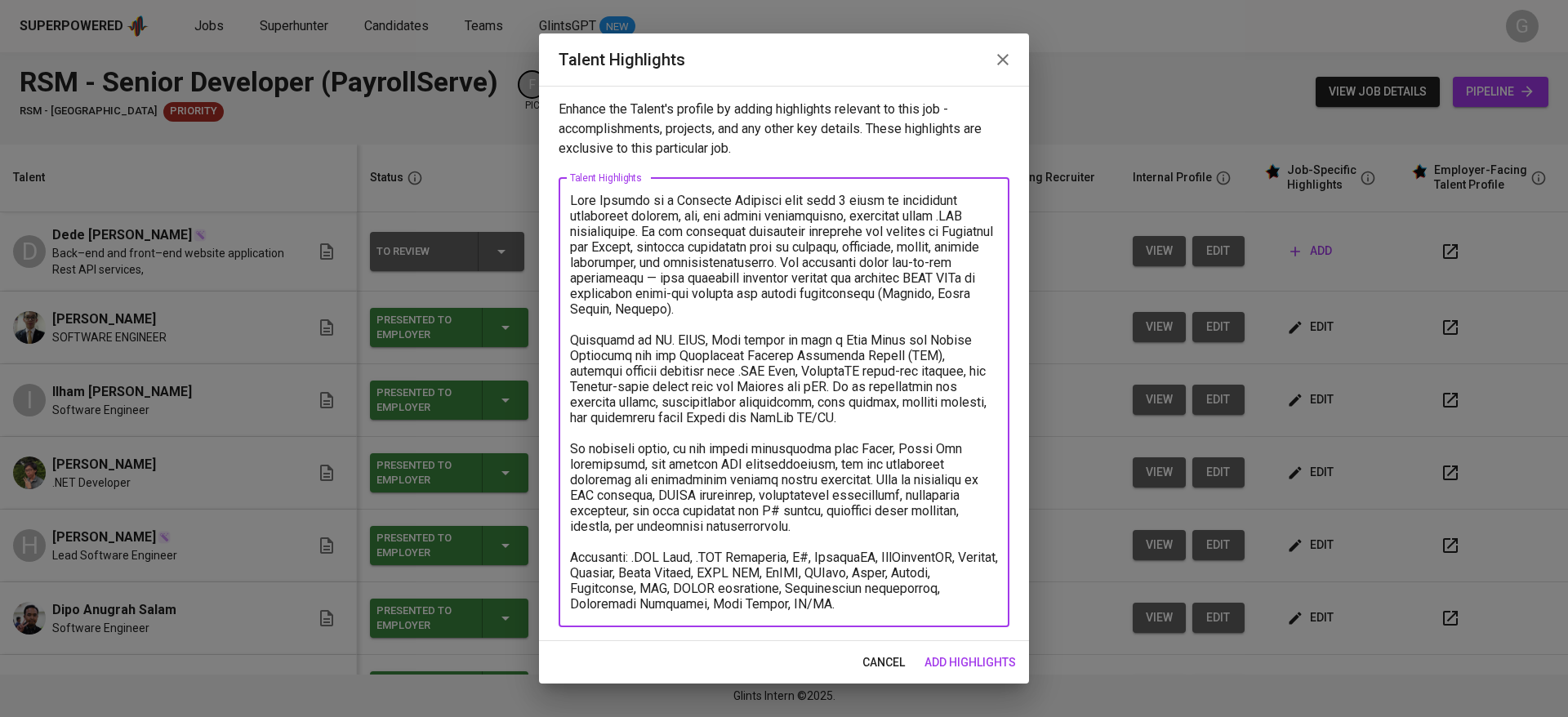
click at [654, 207] on textarea at bounding box center [784, 402] width 428 height 418
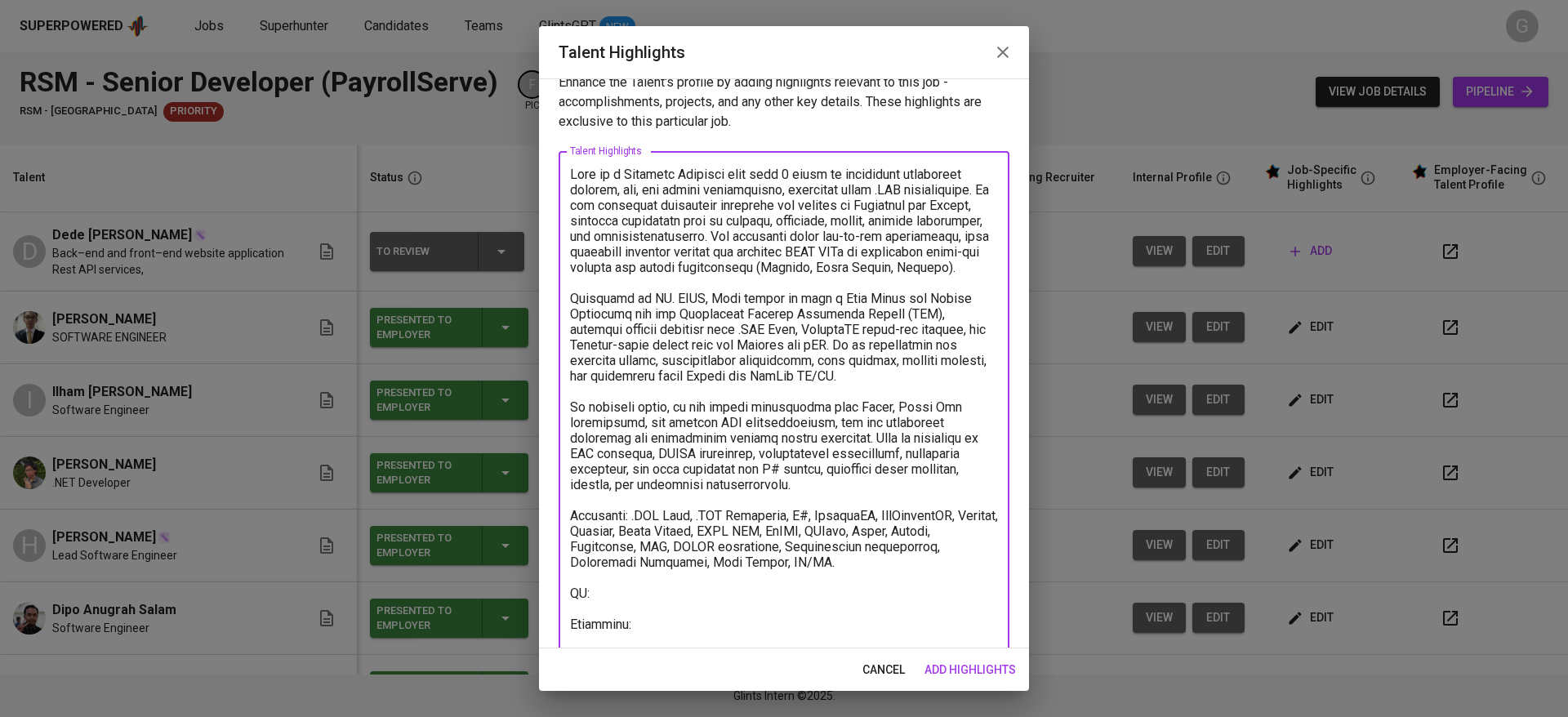
scroll to position [50, 0]
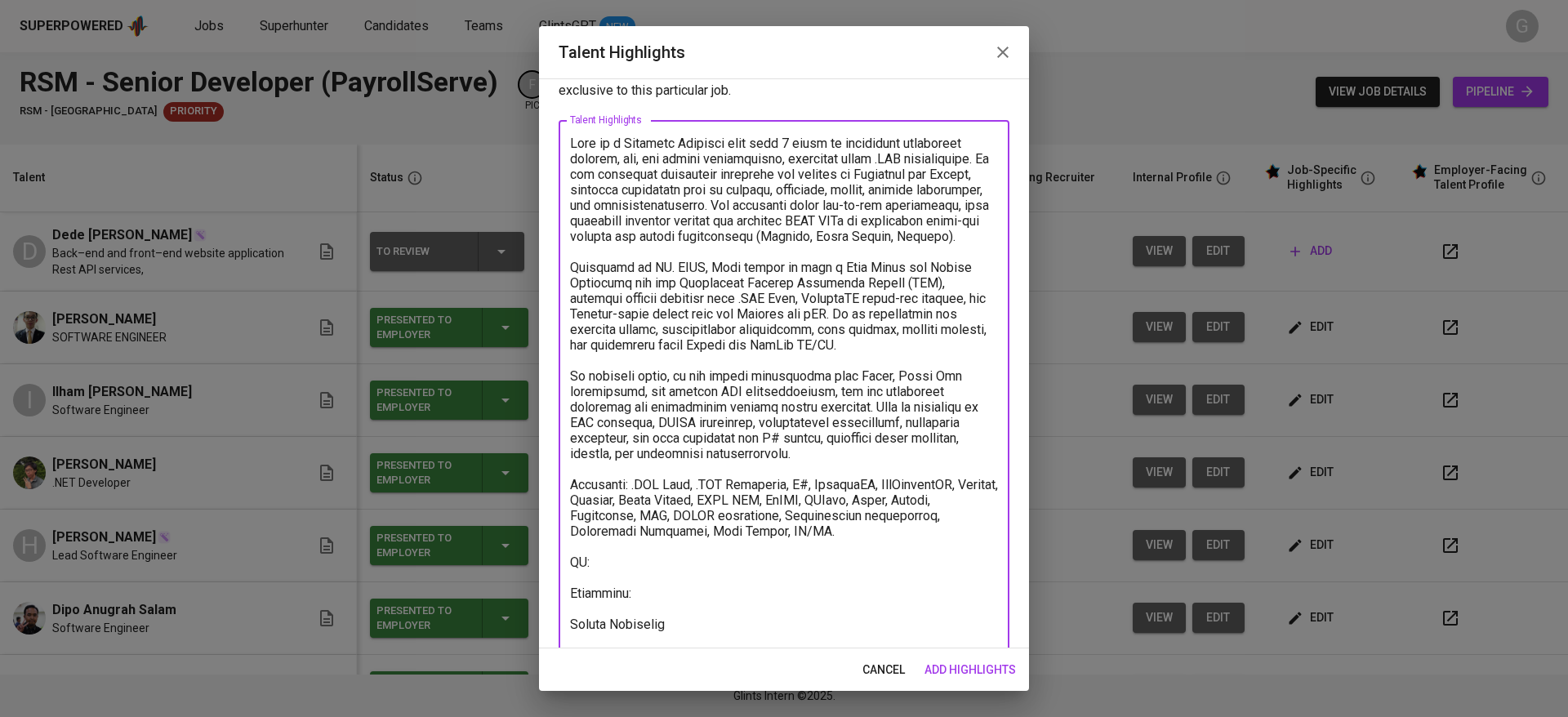
type textarea "Dede is a Software Engineer with over 7 years of experience developing backend,…"
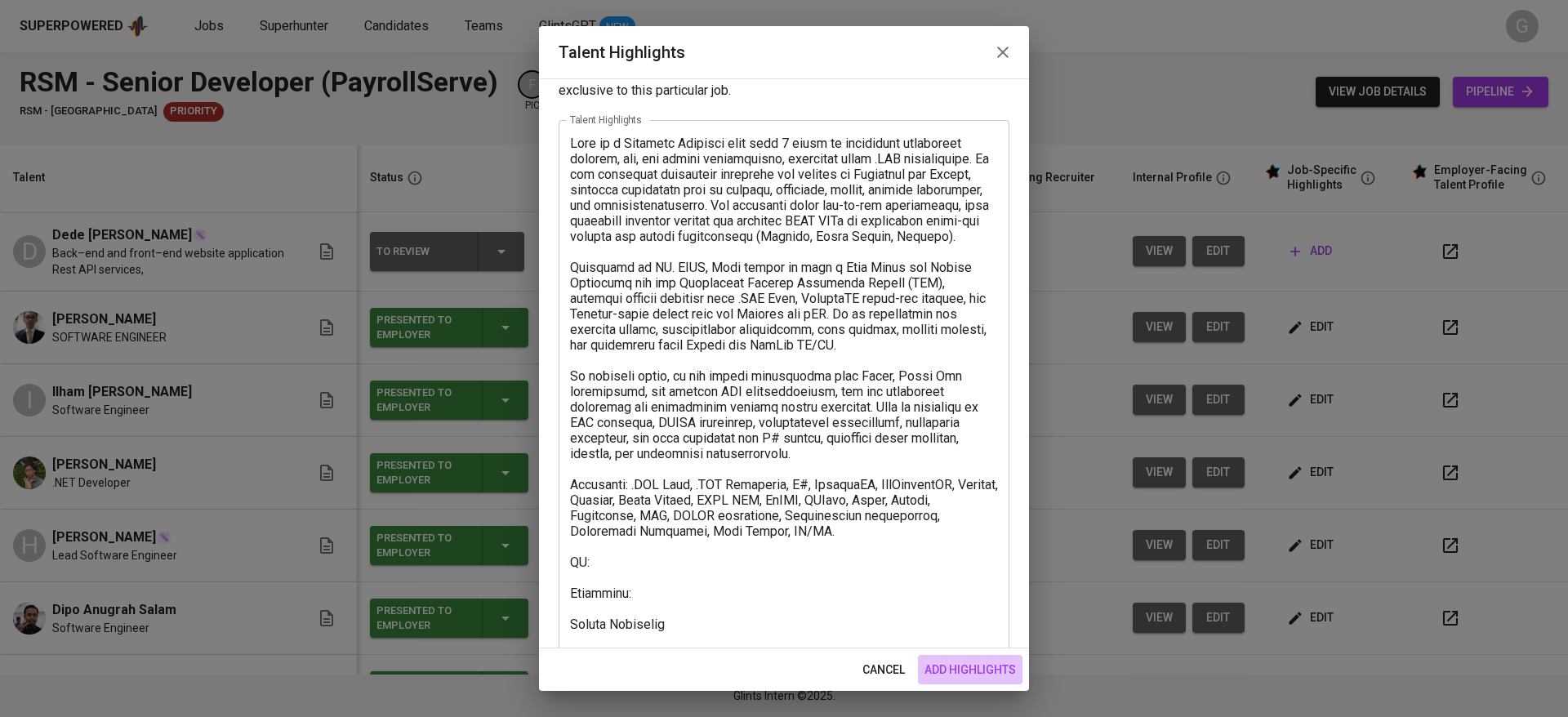
click at [945, 665] on span "add highlights" at bounding box center [970, 669] width 91 height 20
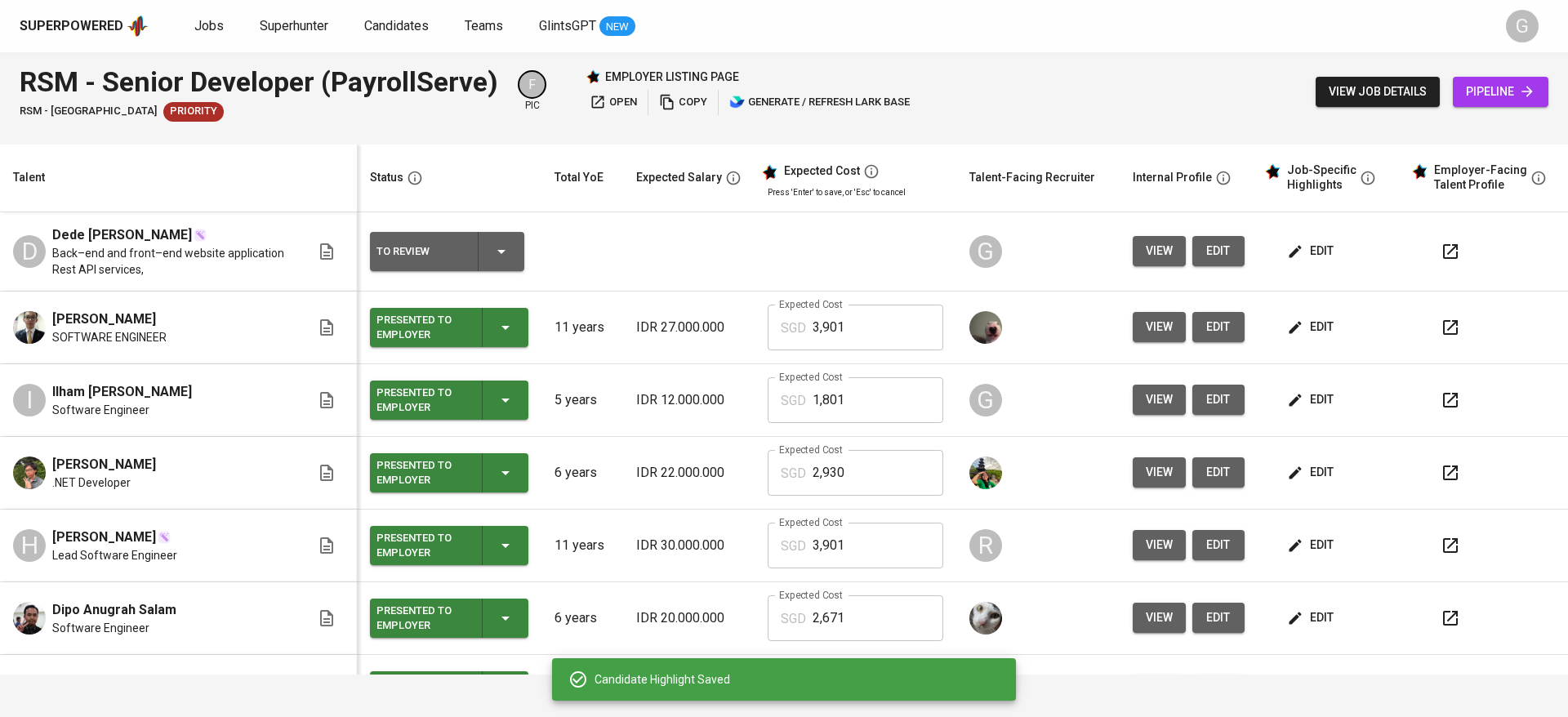
click at [968, 670] on div "Candidate Highlight Saved" at bounding box center [783, 679] width 463 height 43
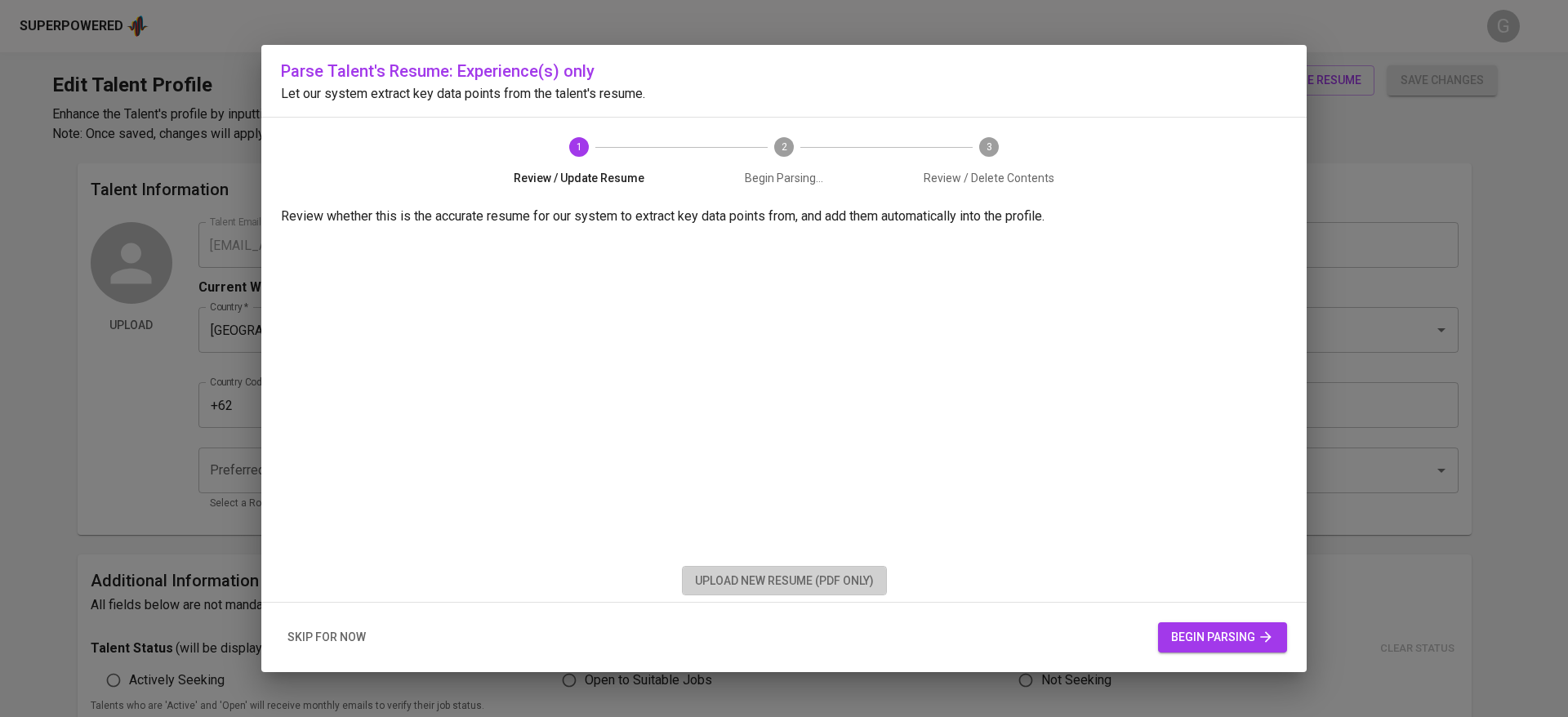
click at [793, 584] on span "upload new resume (pdf only)" at bounding box center [784, 580] width 179 height 20
click at [1213, 622] on button "begin parsing" at bounding box center [1223, 637] width 129 height 30
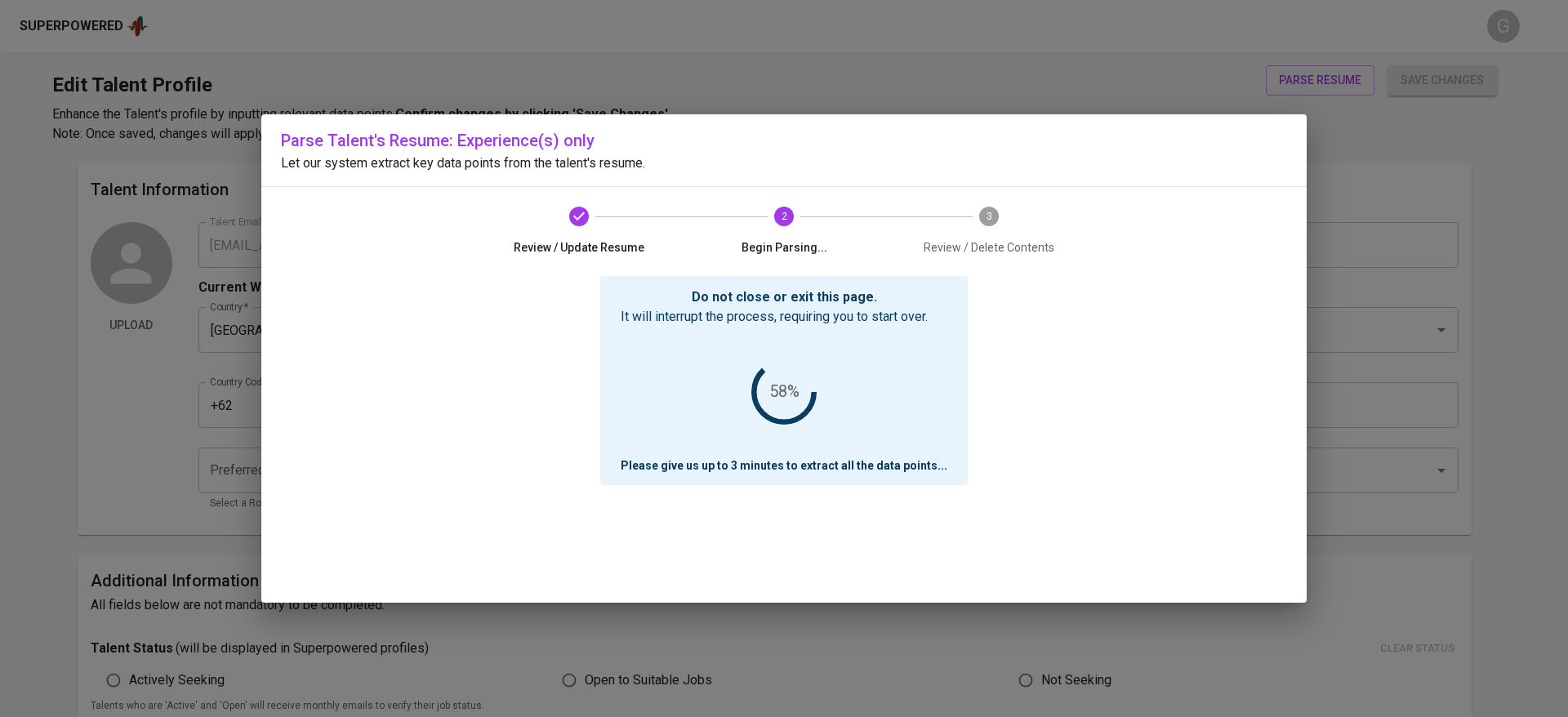
click at [341, 354] on div "Do not close or exit this page. It will interrupt the process, requiring you to…" at bounding box center [783, 438] width 1006 height 326
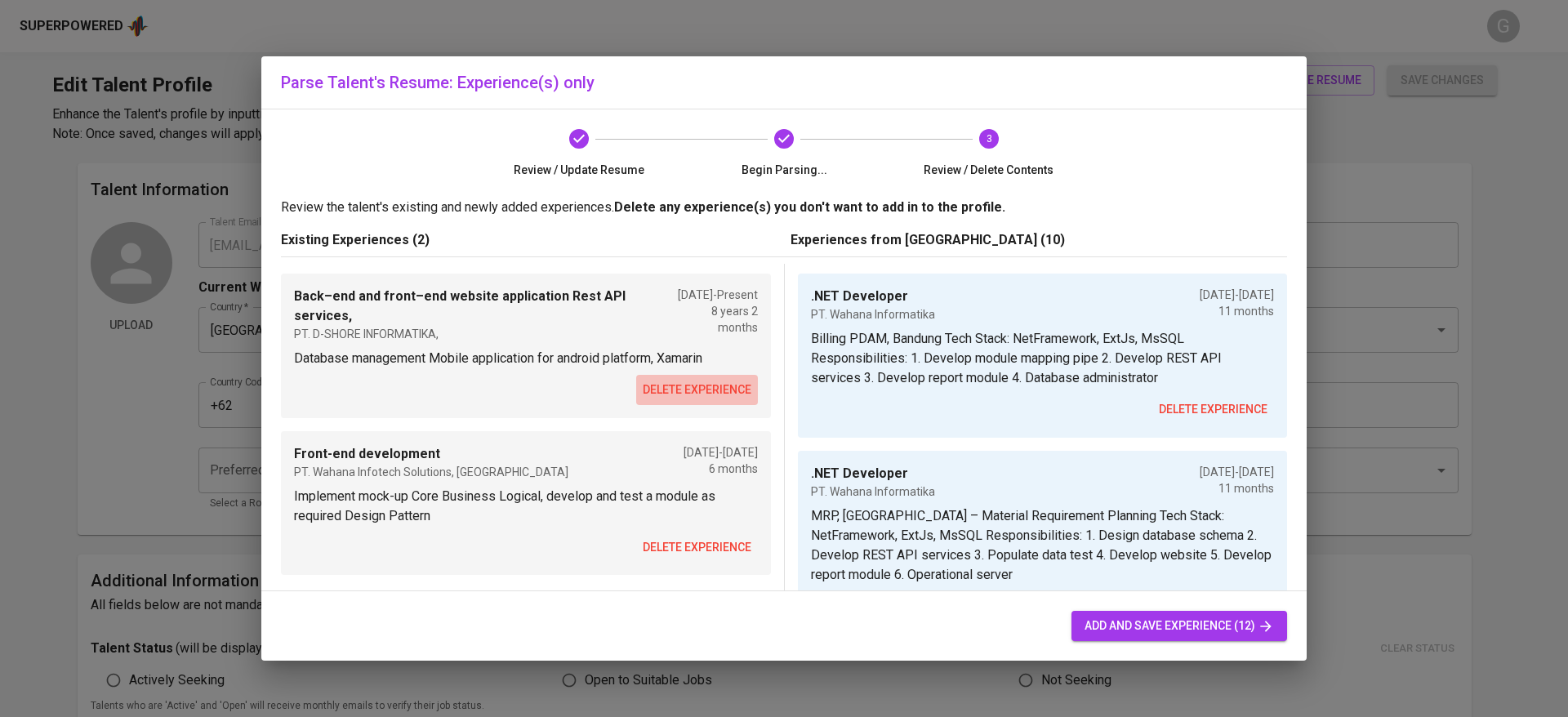
click at [686, 387] on span "delete experience" at bounding box center [696, 389] width 108 height 20
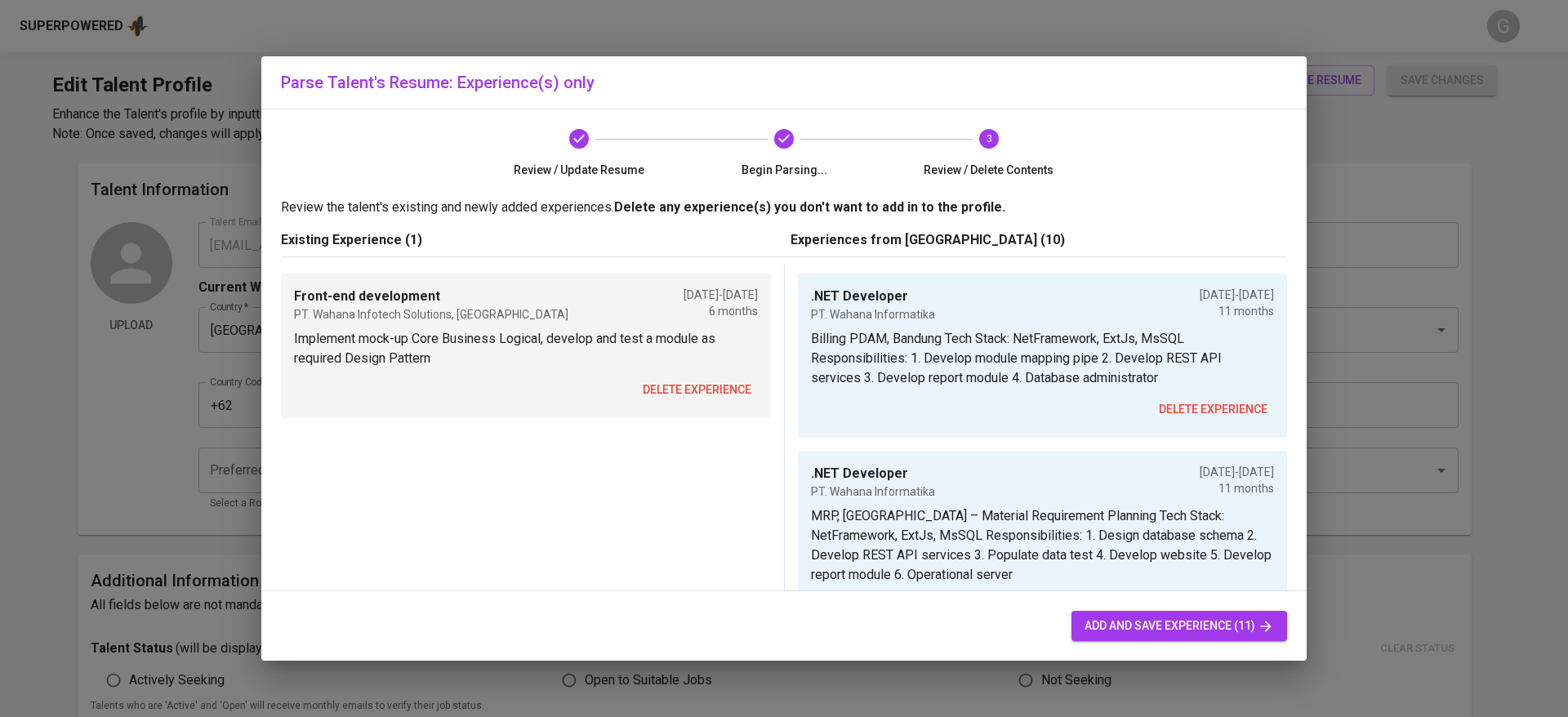
click at [686, 387] on span "delete experience" at bounding box center [696, 389] width 108 height 20
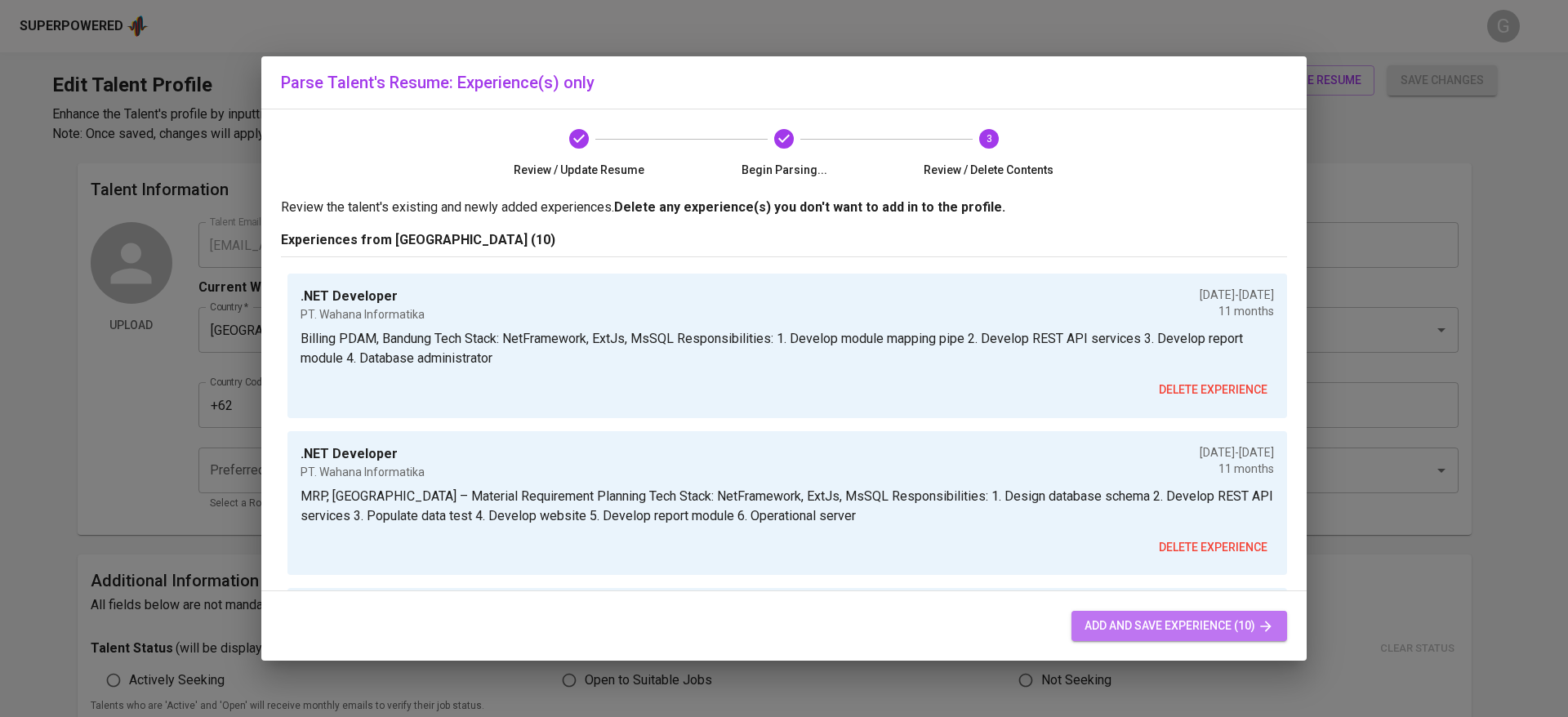
click at [1140, 615] on span "add and save experience (10)" at bounding box center [1179, 625] width 189 height 20
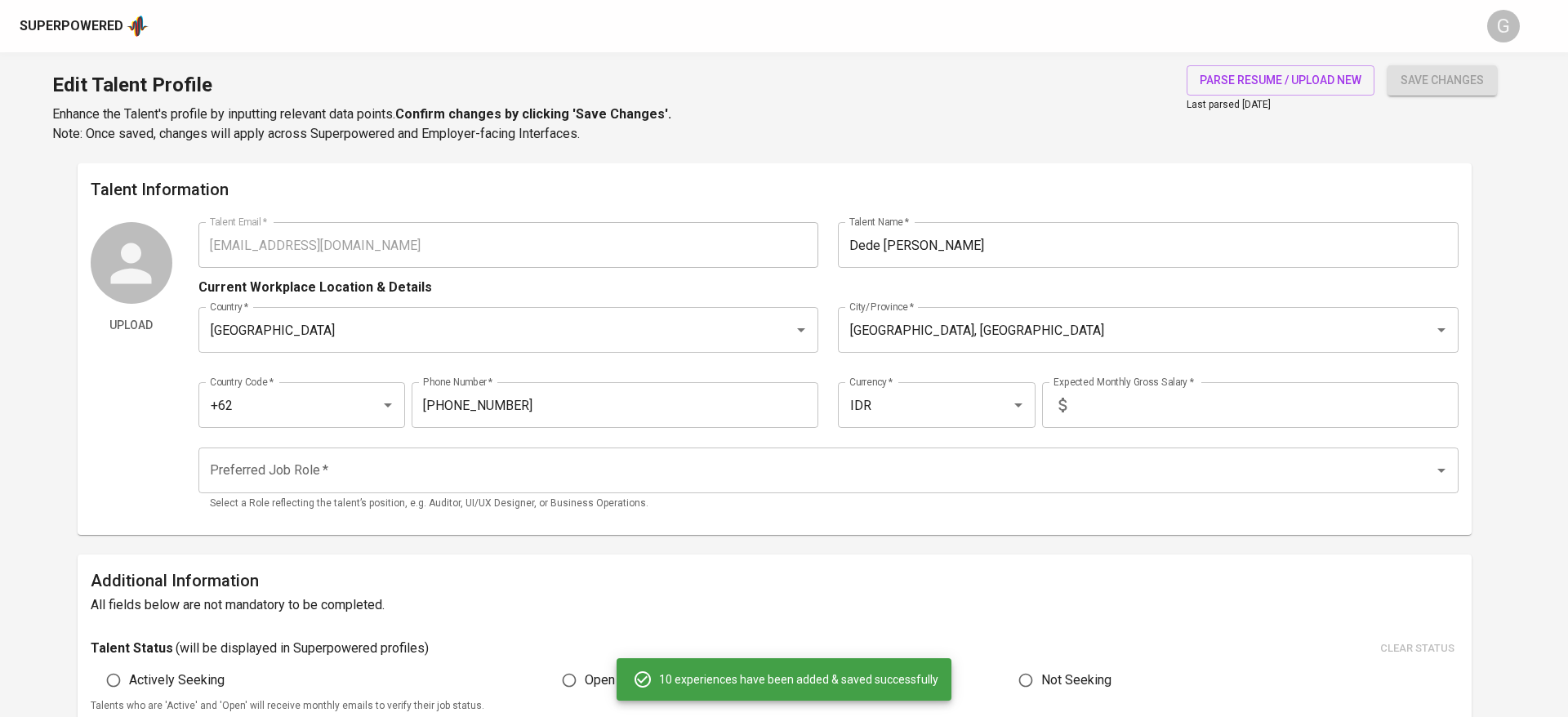
type input "IDR"
type input ".NET Developer"
type input "PT. Wahana Informatika"
checkbox input "false"
type input "01/01/2023"
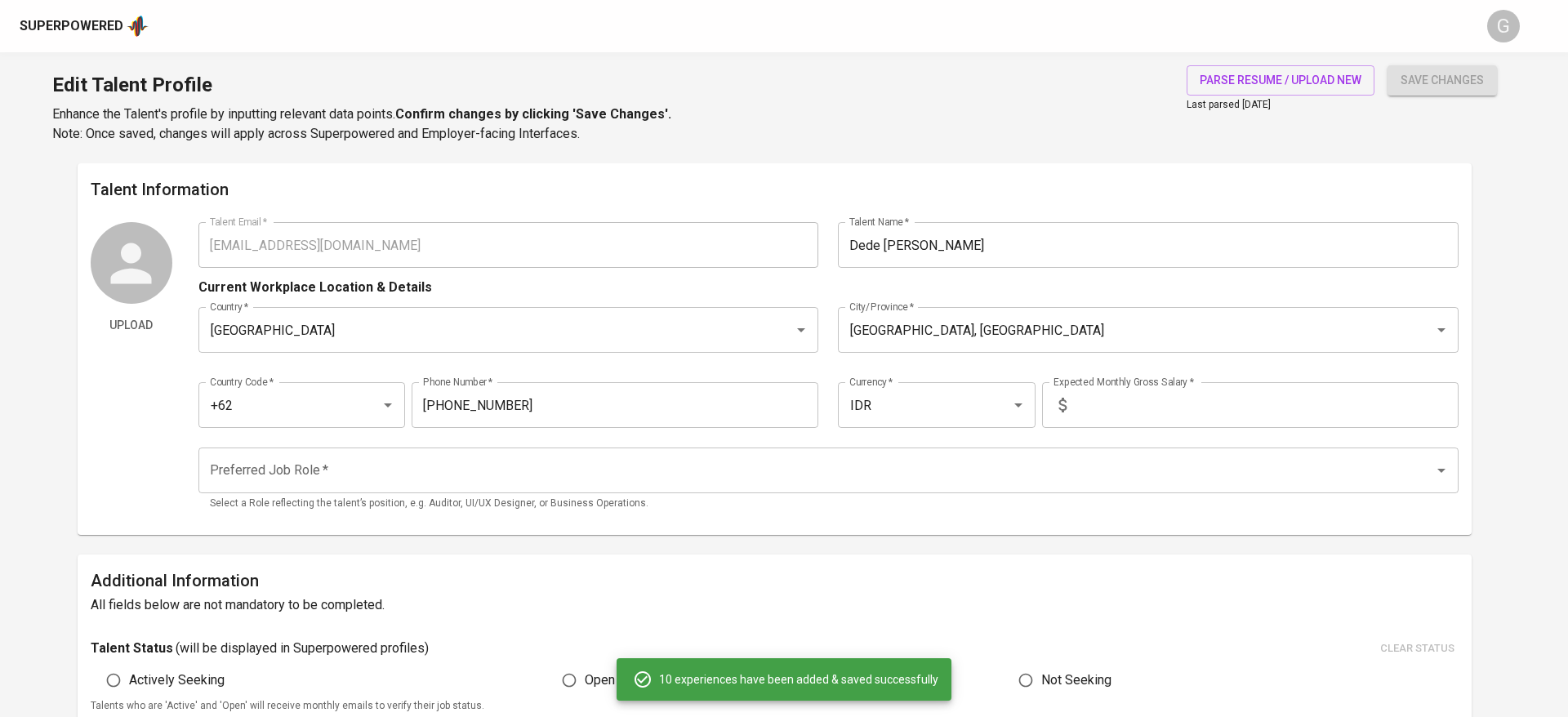
type input "12/01/2023"
type input ".NET Developer"
type input "PT. Wahana Informatika"
type input "01/01/2023"
type input "12/01/2023"
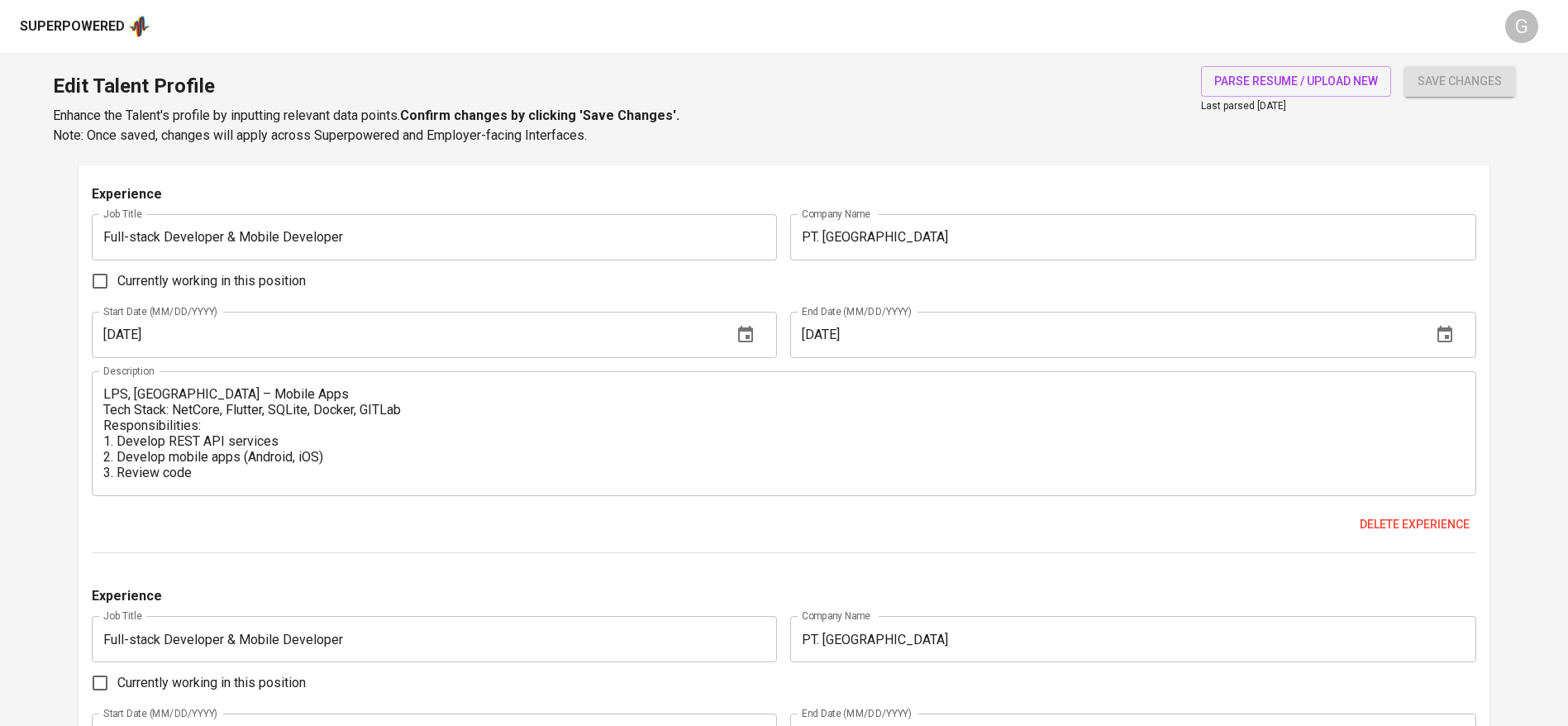
scroll to position [4644, 0]
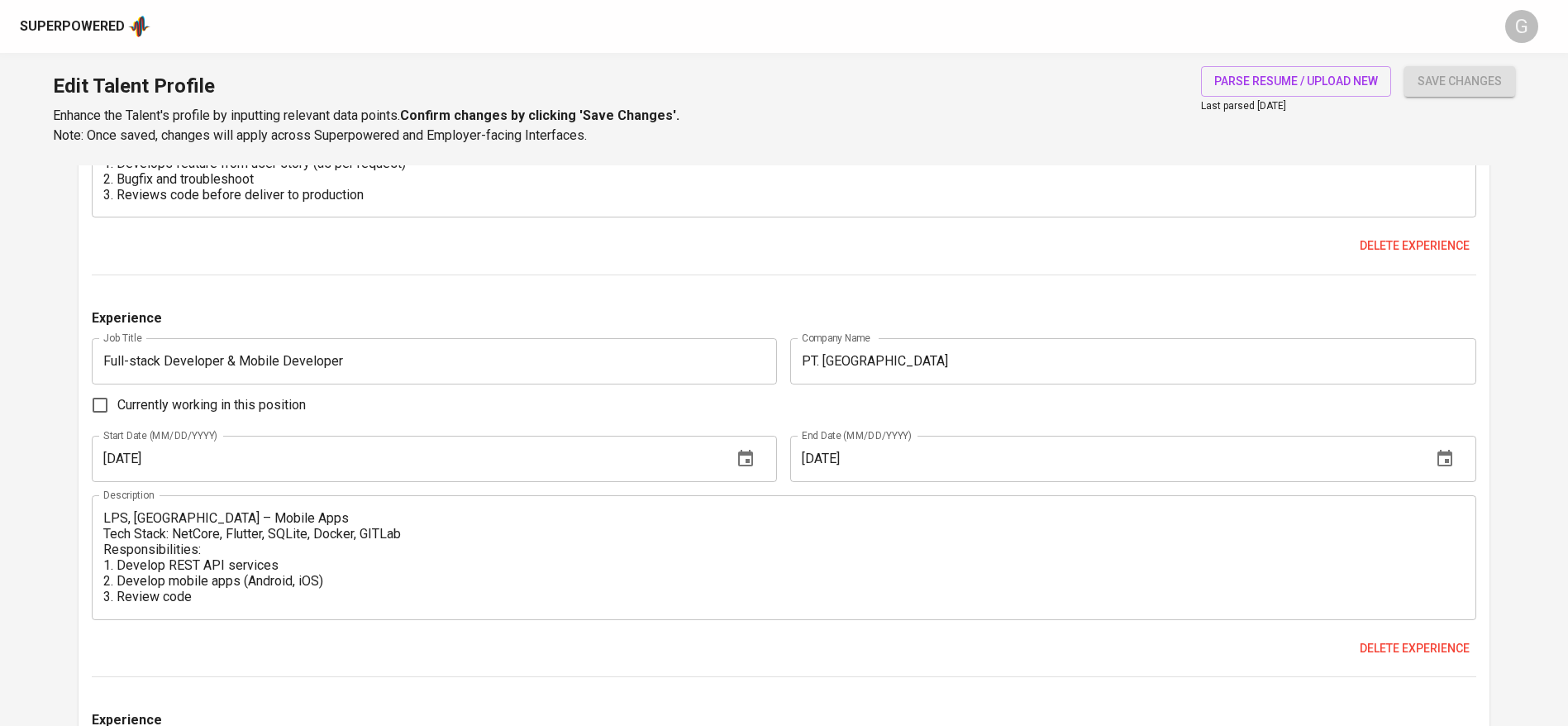
drag, startPoint x: 99, startPoint y: 405, endPoint x: 504, endPoint y: 427, distance: 405.6
click at [100, 405] on input "Currently working in this position" at bounding box center [100, 405] width 35 height 35
checkbox input "true"
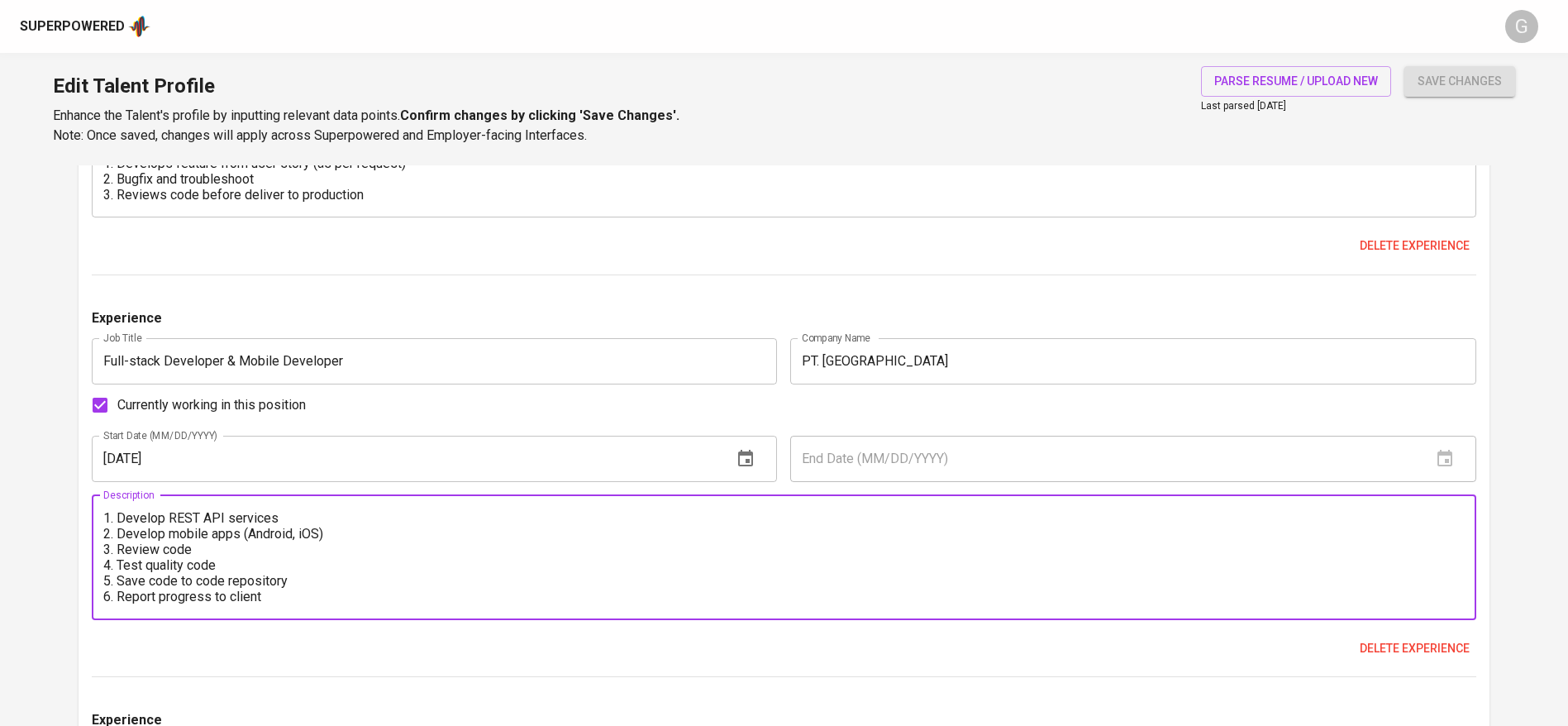
click at [241, 561] on textarea "LPS, Jakarta – Mobile Apps Tech Stack: NetCore, Flutter, SQLite, Docker, GITLab…" at bounding box center [784, 557] width 1362 height 94
paste textarea "Enterprise Unified Insurance System Tech stack : NetCore, MsSQL, AngularJs, Dev…"
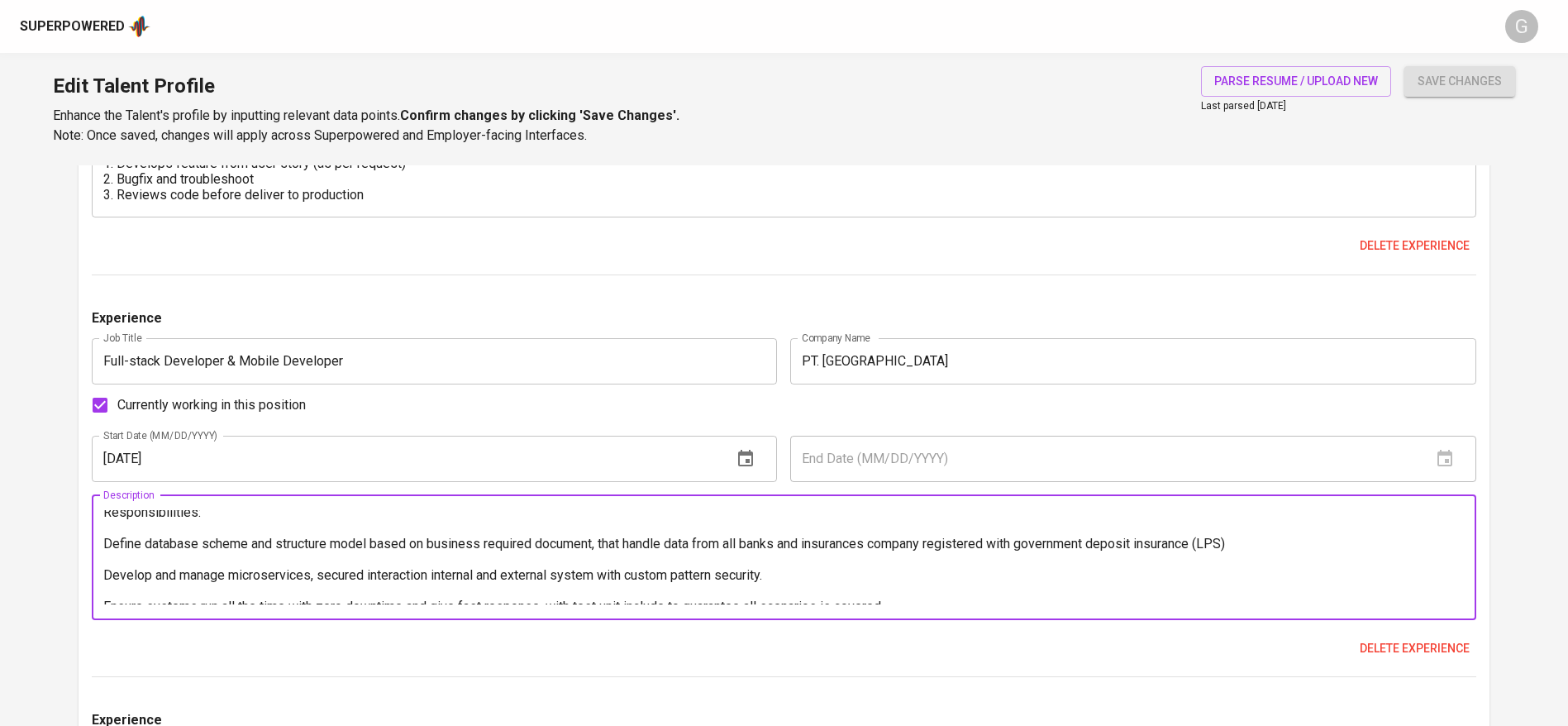
scroll to position [0, 0]
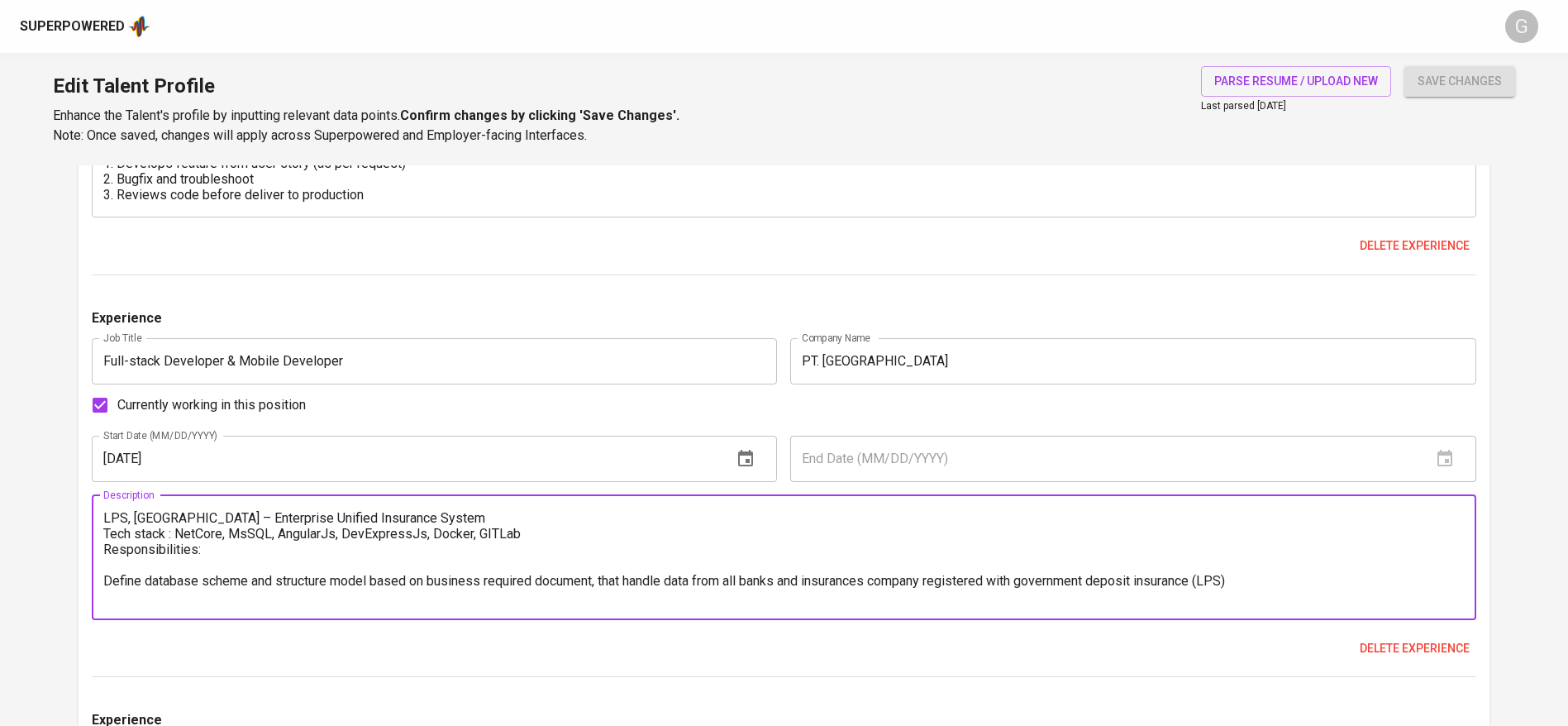
click at [164, 566] on textarea "LPS, Jakarta – Enterprise Unified Insurance System Tech stack : NetCore, MsSQL,…" at bounding box center [784, 557] width 1362 height 94
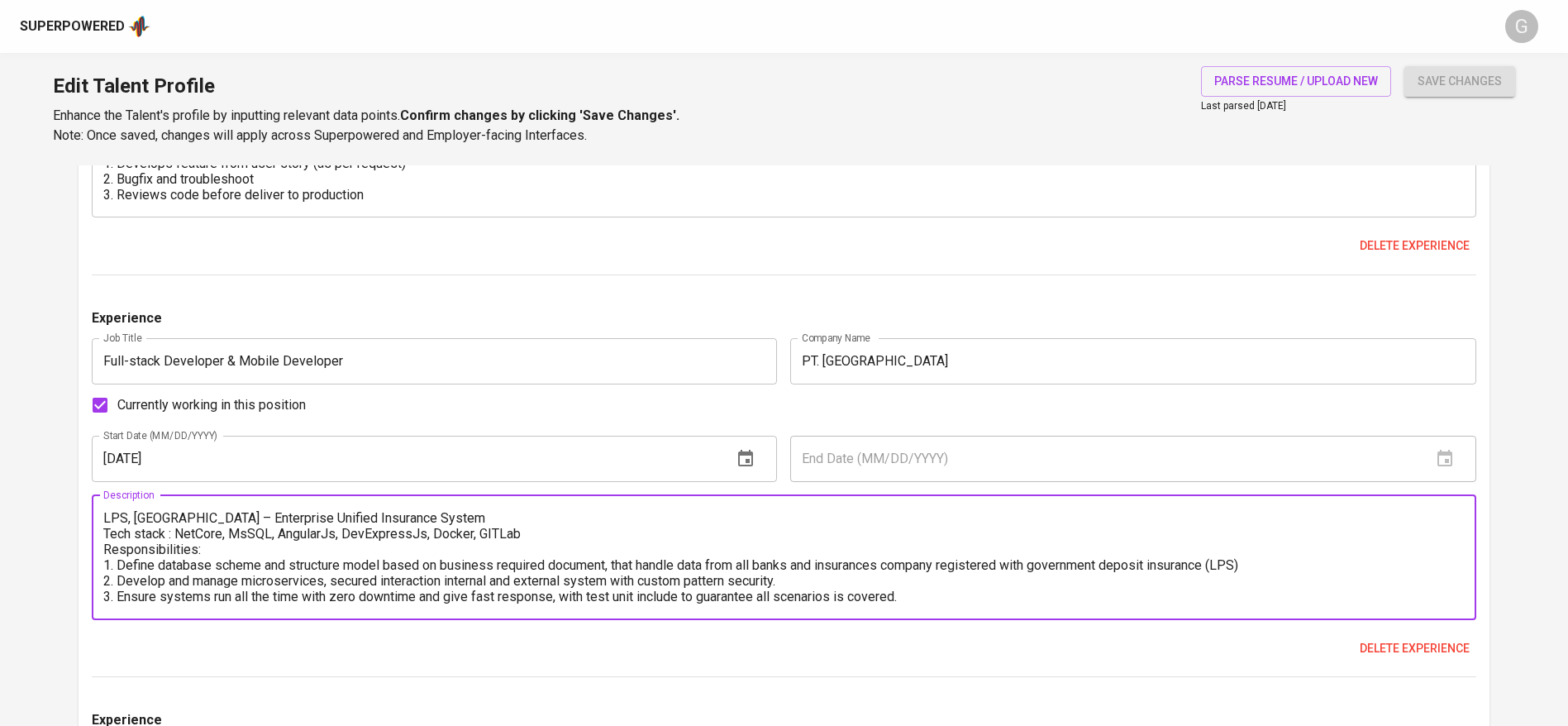
type textarea "LPS, Jakarta – Enterprise Unified Insurance System Tech stack : NetCore, MsSQL,…"
click at [224, 454] on input "01/01/2020" at bounding box center [405, 458] width 628 height 46
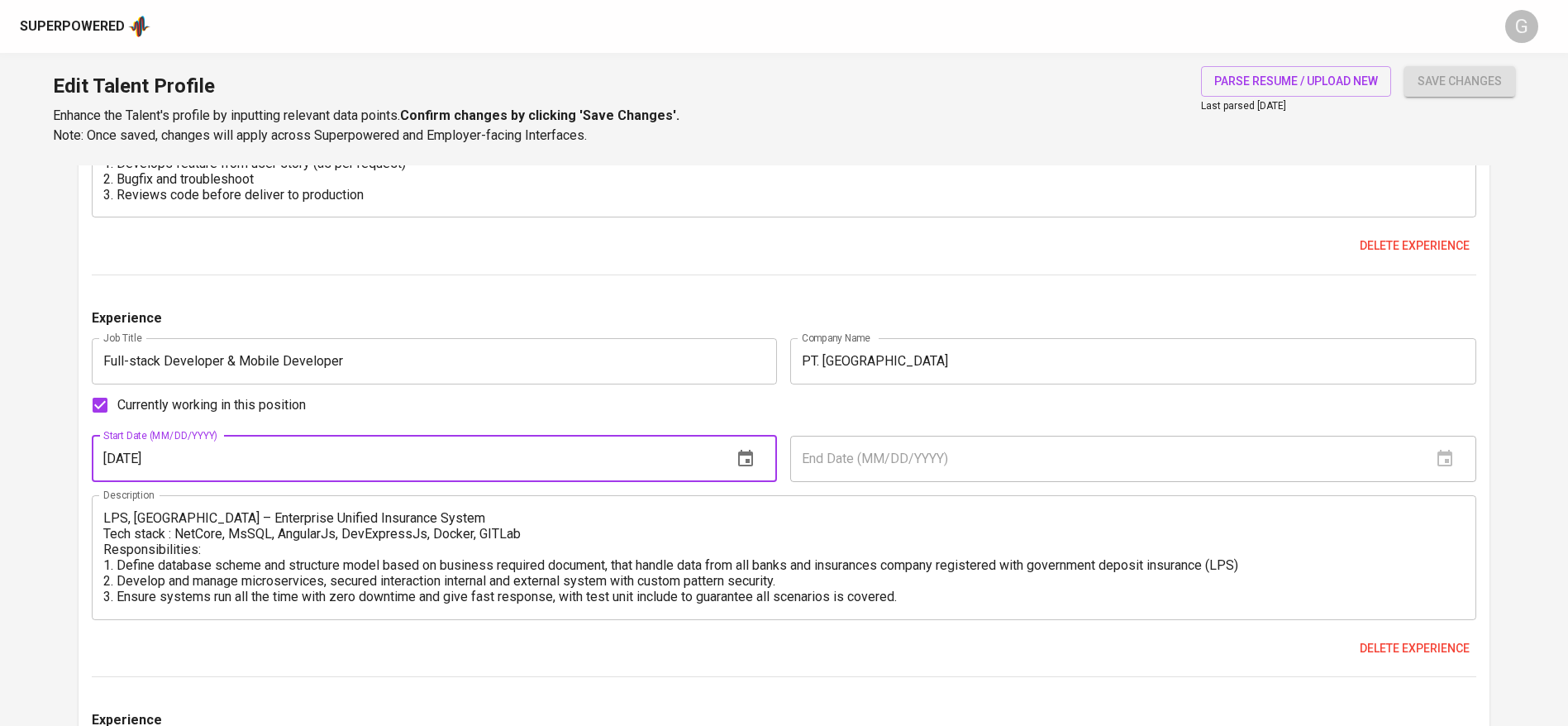
click at [224, 454] on input "01/01/2020" at bounding box center [405, 458] width 628 height 46
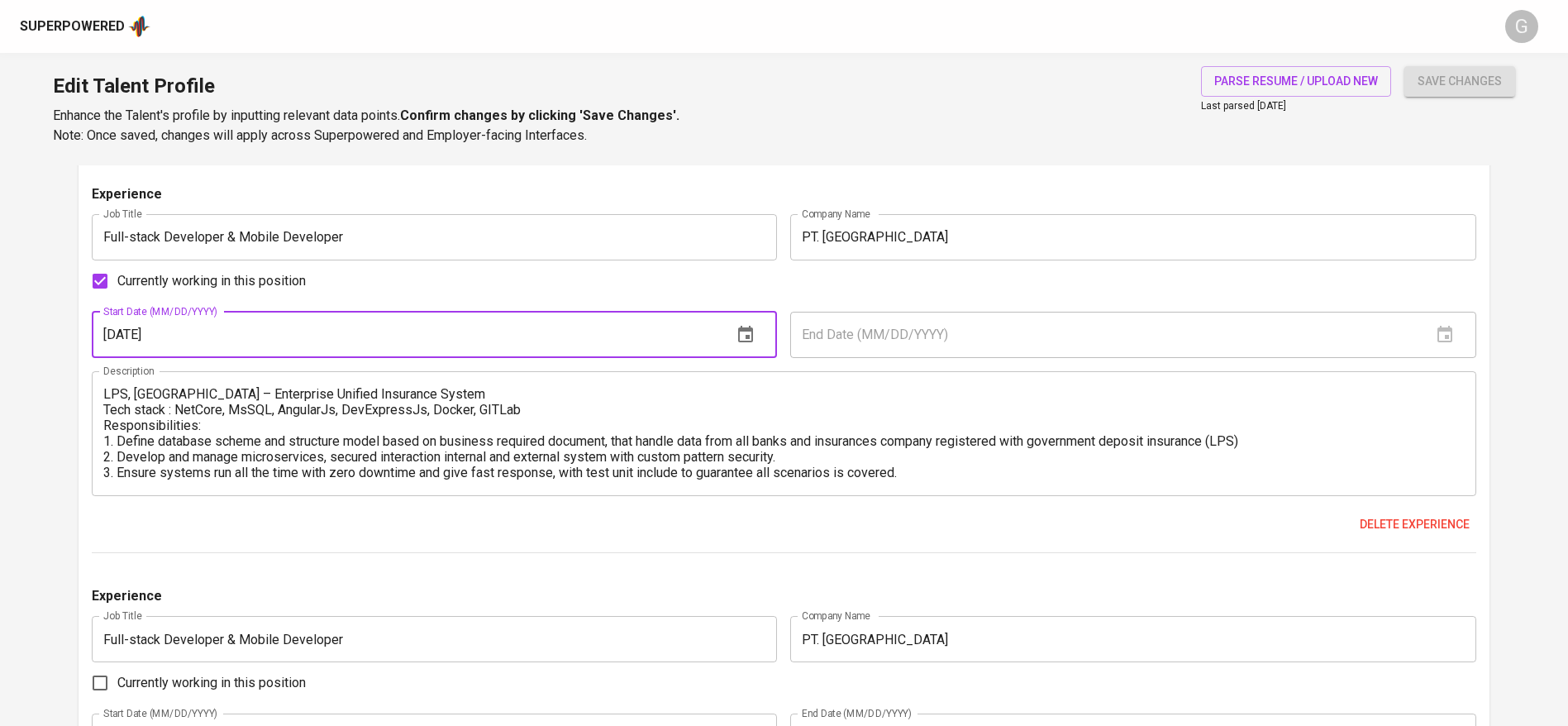
scroll to position [5140, 0]
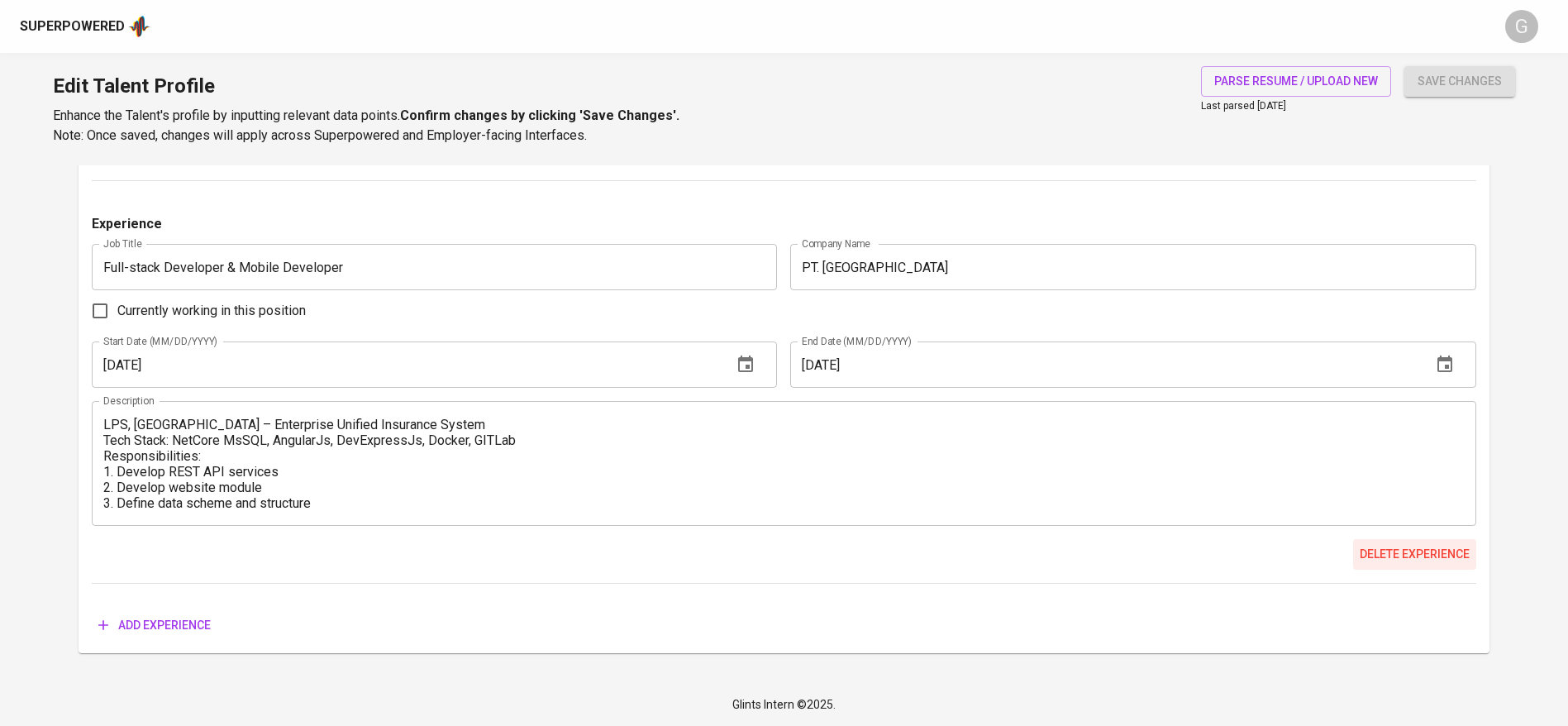
type input "07/01/2023"
click at [1424, 554] on span "Delete experience" at bounding box center [1415, 554] width 110 height 20
click at [1473, 82] on span "save changes" at bounding box center [1460, 81] width 85 height 20
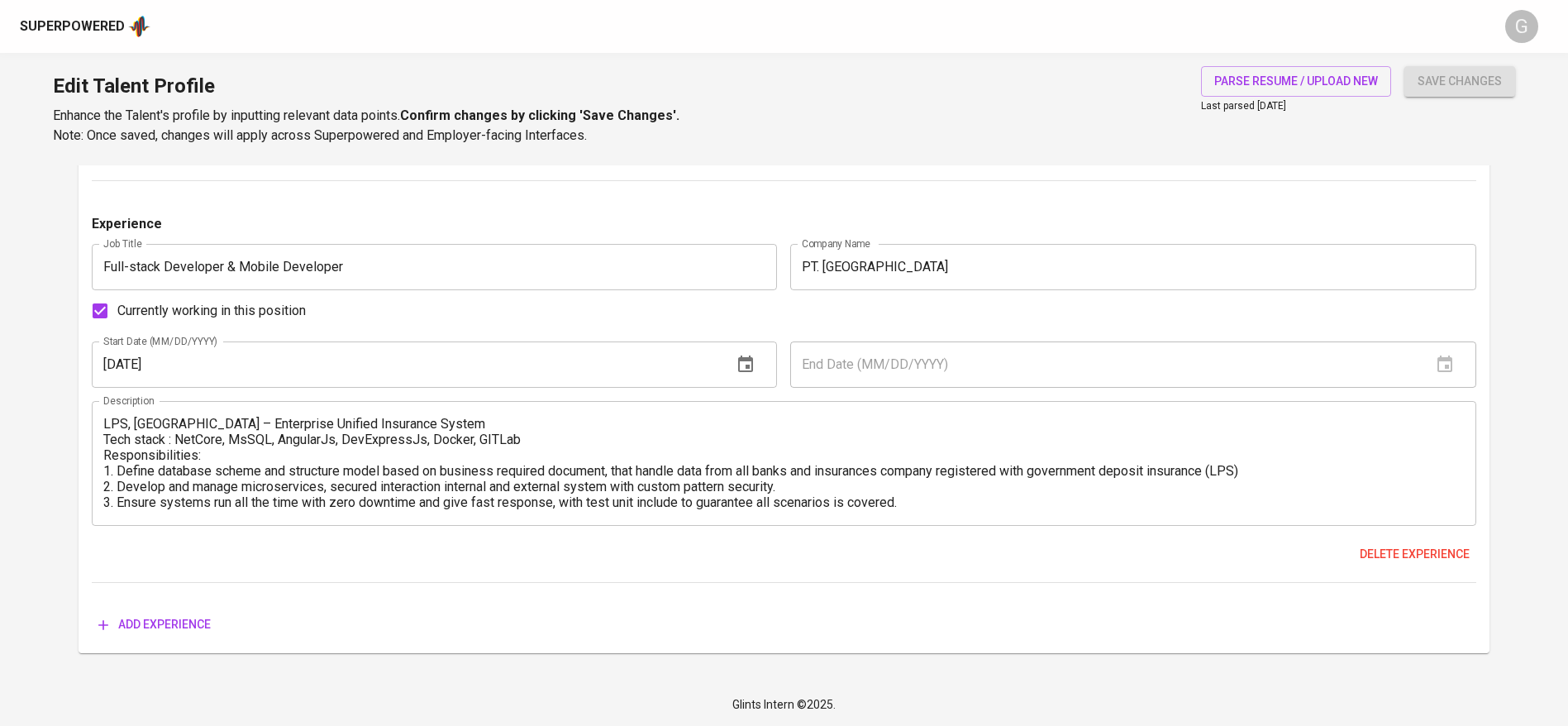
scroll to position [324, 0]
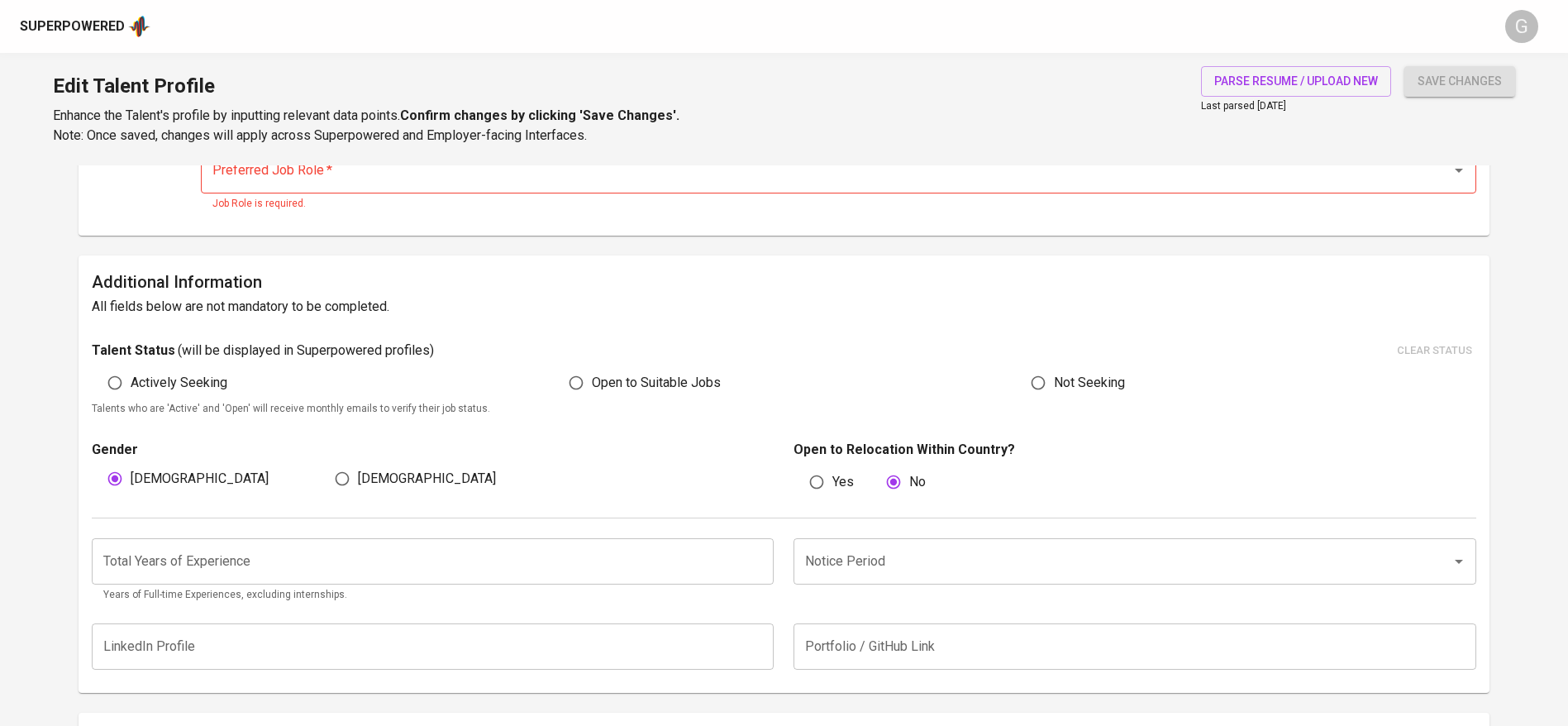
click at [375, 547] on input "number" at bounding box center [432, 561] width 683 height 46
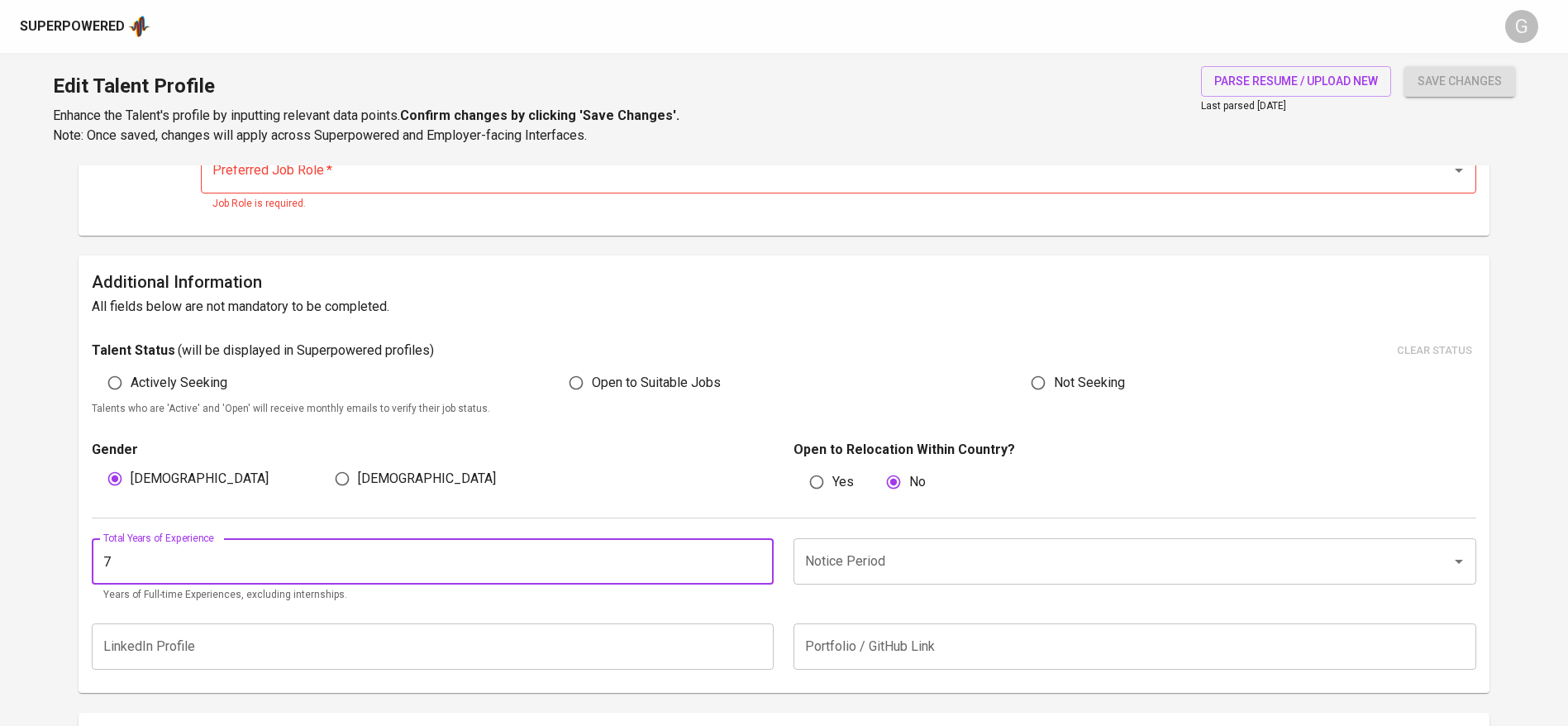
type input "7"
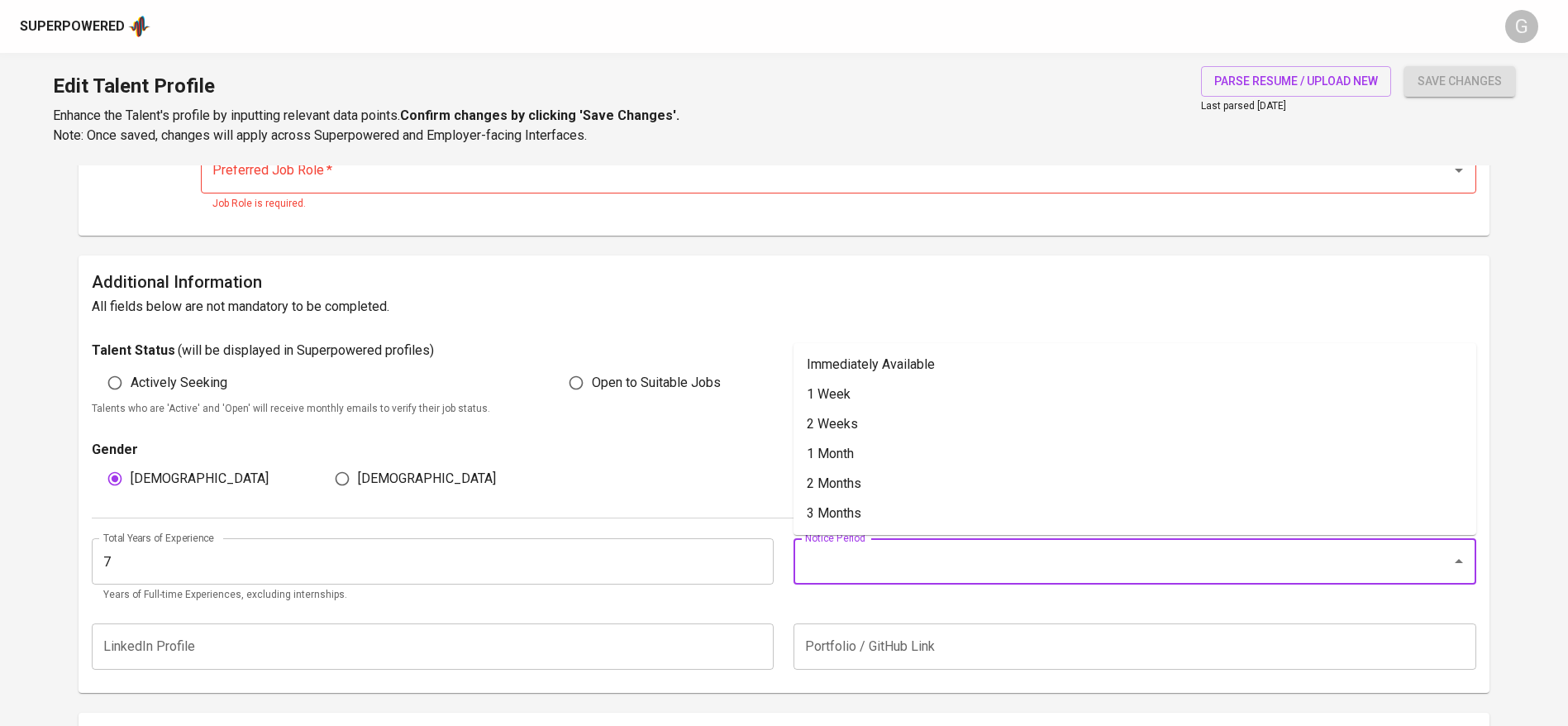
click at [866, 564] on input "Notice Period" at bounding box center [1111, 560] width 621 height 32
click at [886, 456] on li "1 Month" at bounding box center [1135, 454] width 683 height 30
type input "1 Month"
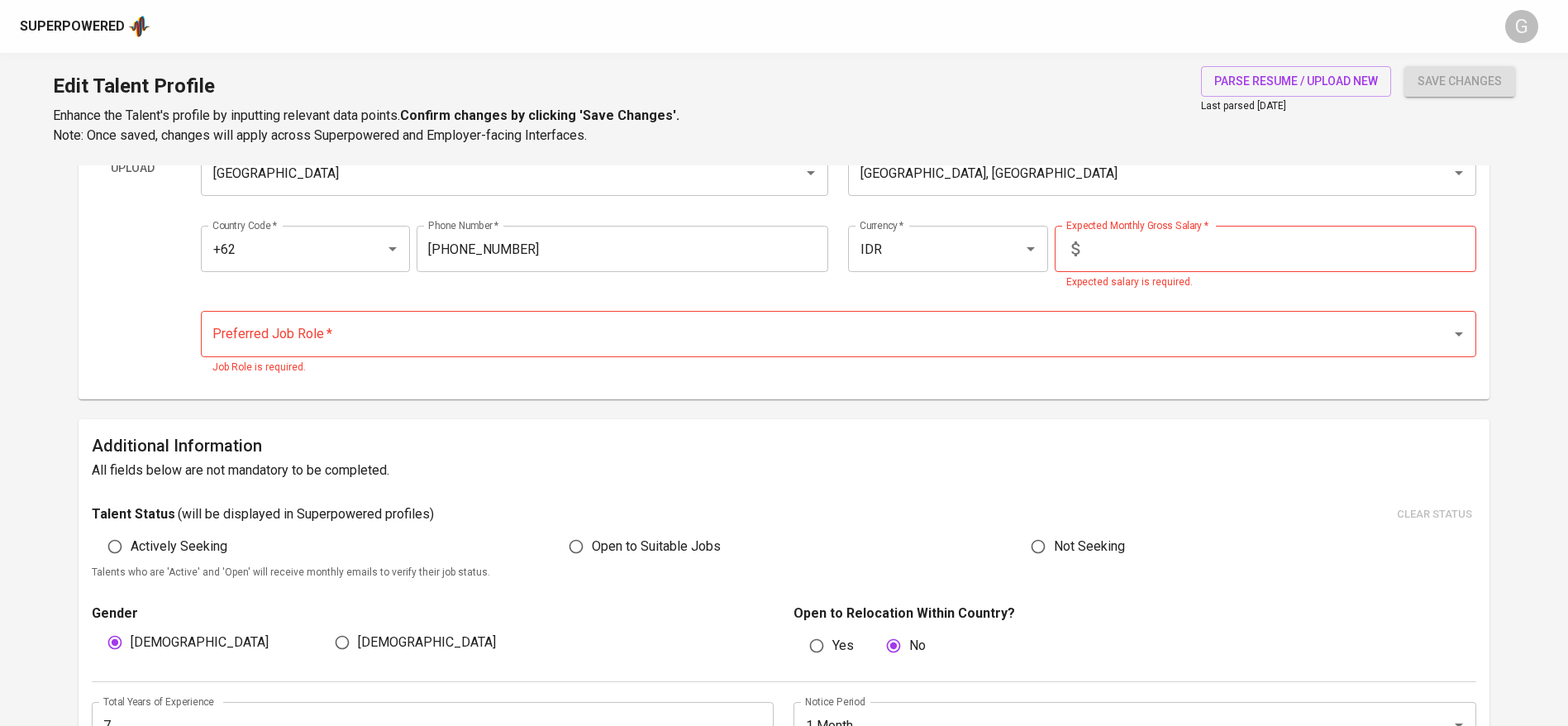
scroll to position [77, 0]
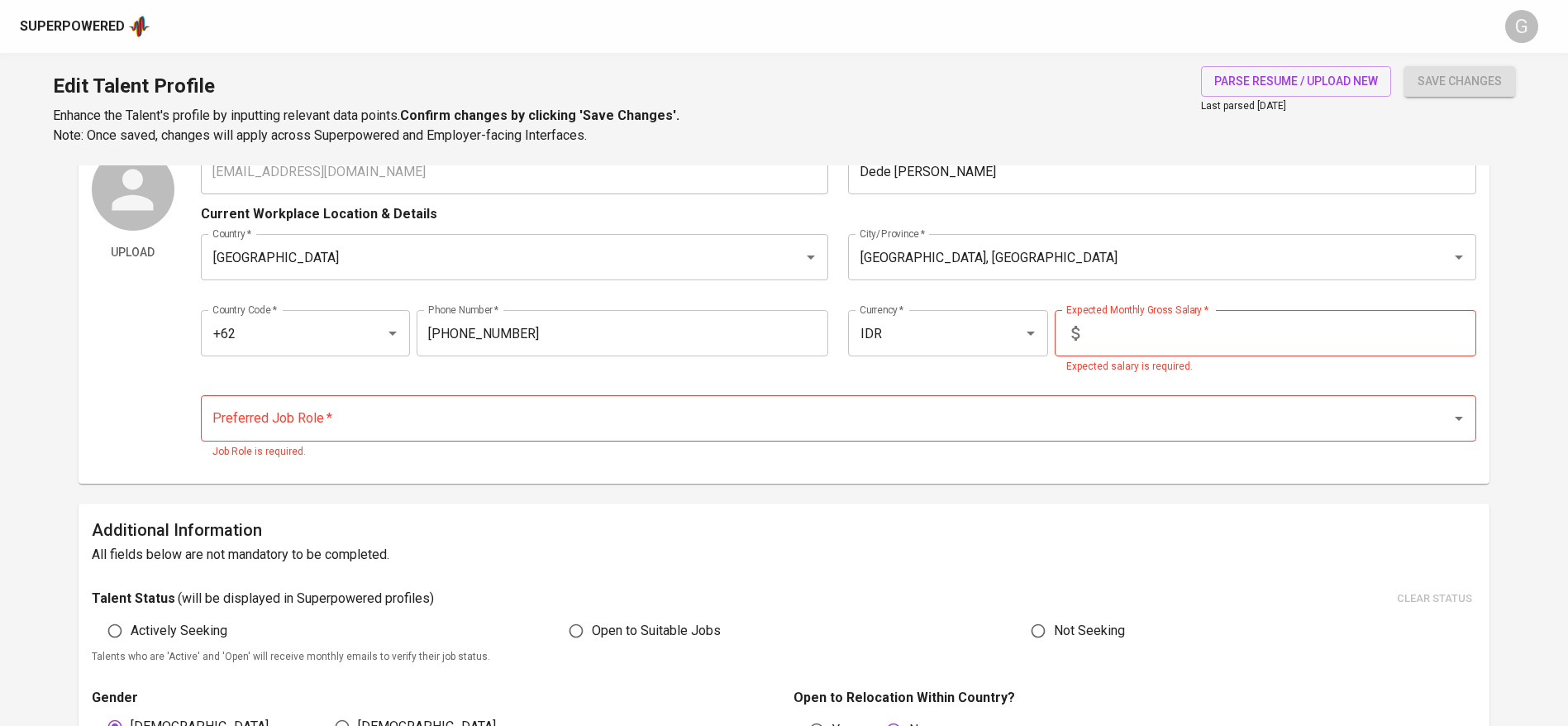
click at [1131, 345] on input "text" at bounding box center [1281, 333] width 390 height 46
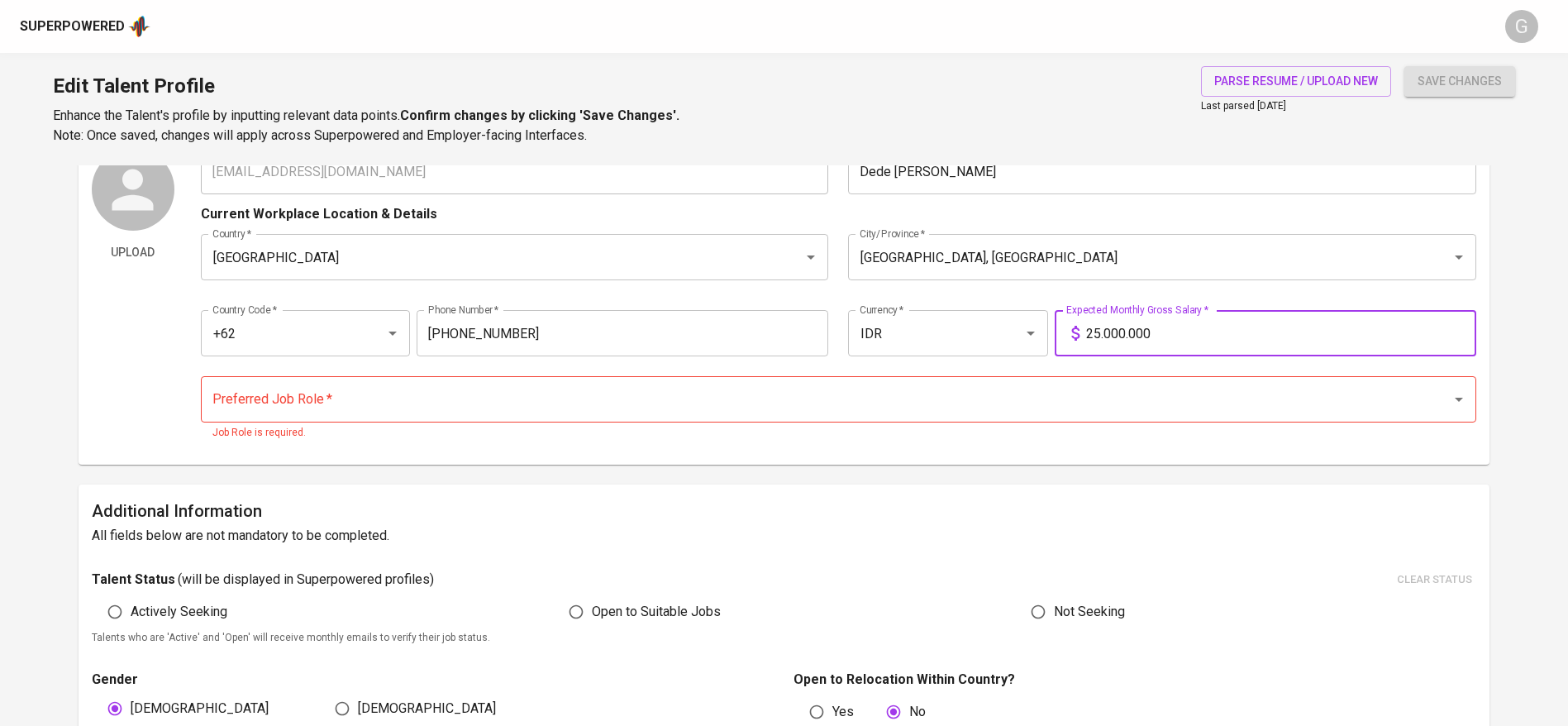
type input "25.000.000"
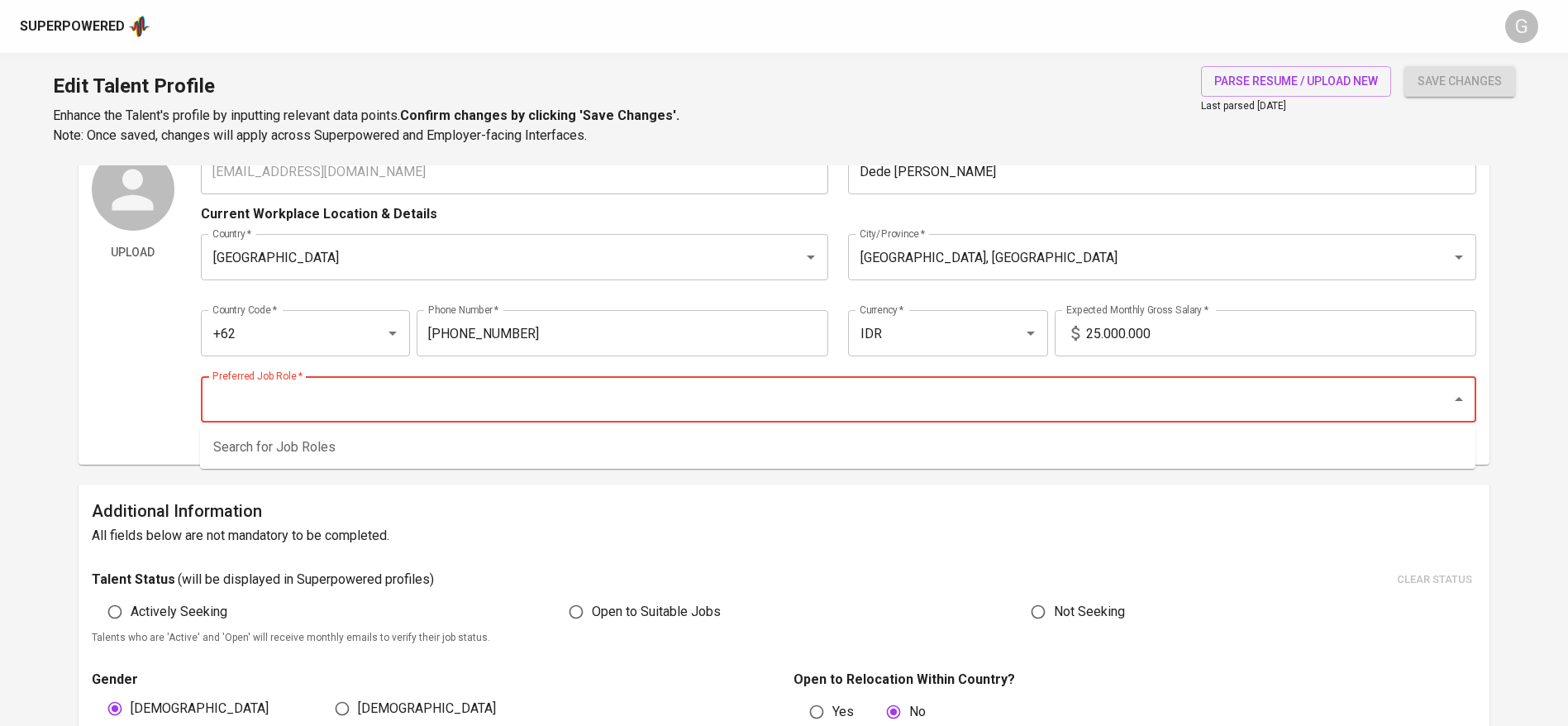
click at [600, 386] on input "Preferred Job Role   *" at bounding box center [815, 399] width 1215 height 32
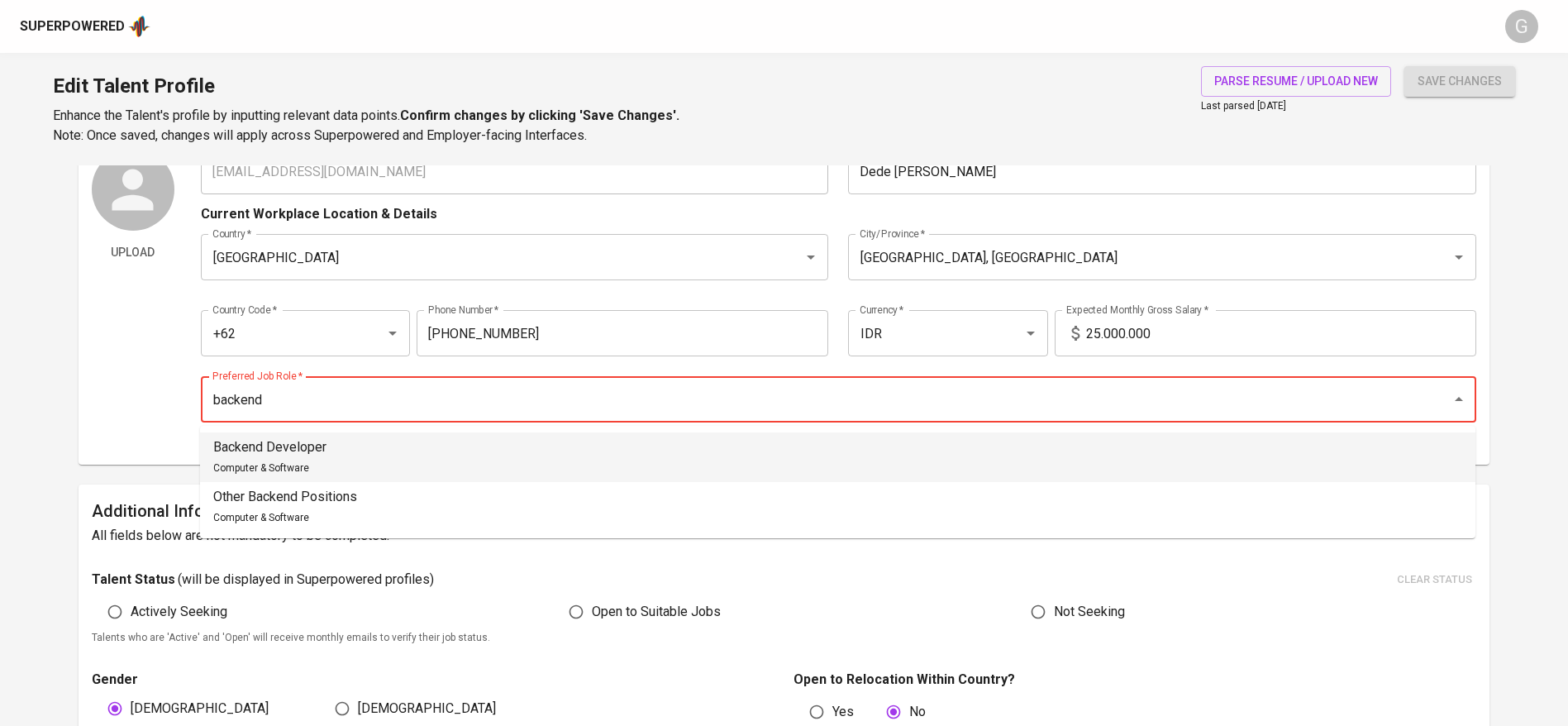
click at [522, 448] on li "Backend Developer Computer & Software" at bounding box center [838, 456] width 1275 height 49
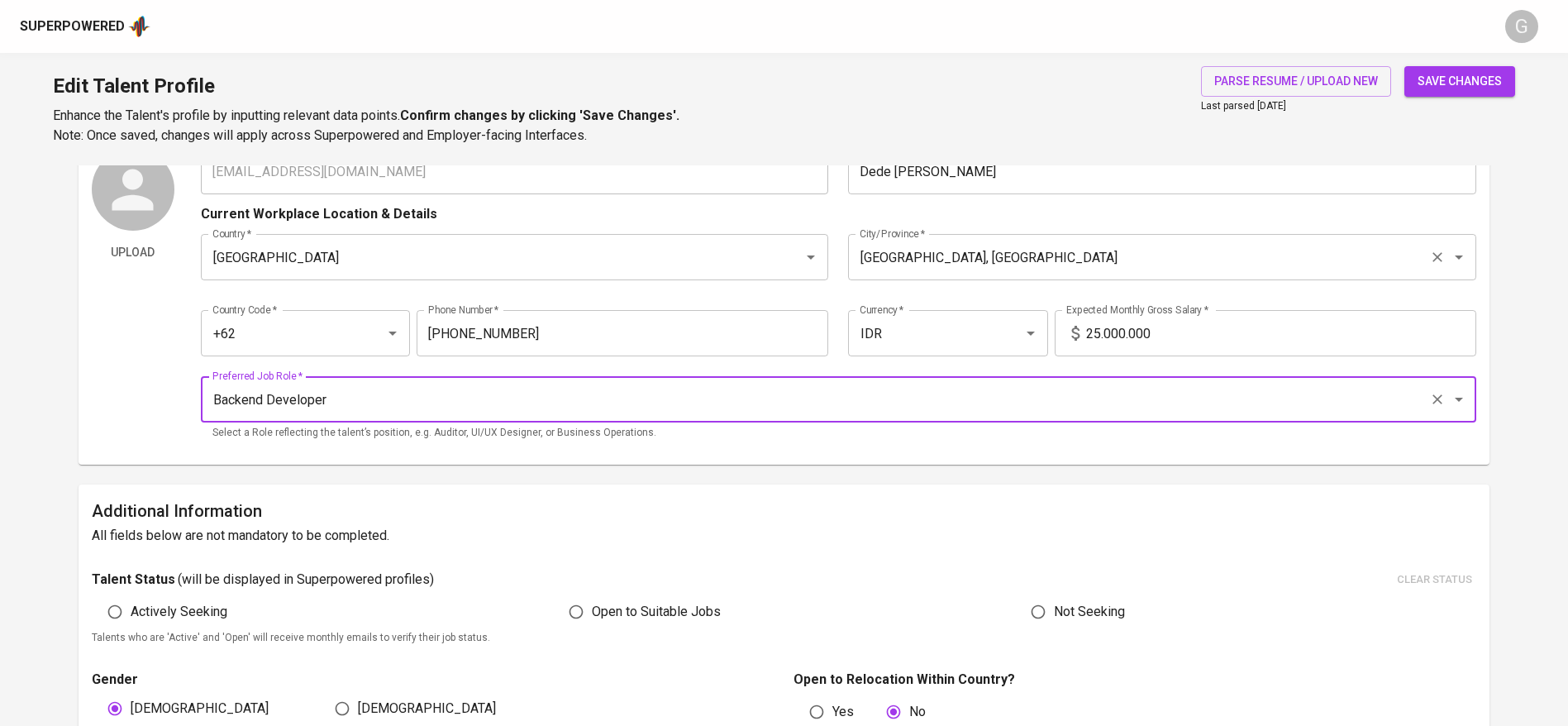
type input "Backend Developer"
click at [1471, 80] on span "save changes" at bounding box center [1460, 81] width 85 height 20
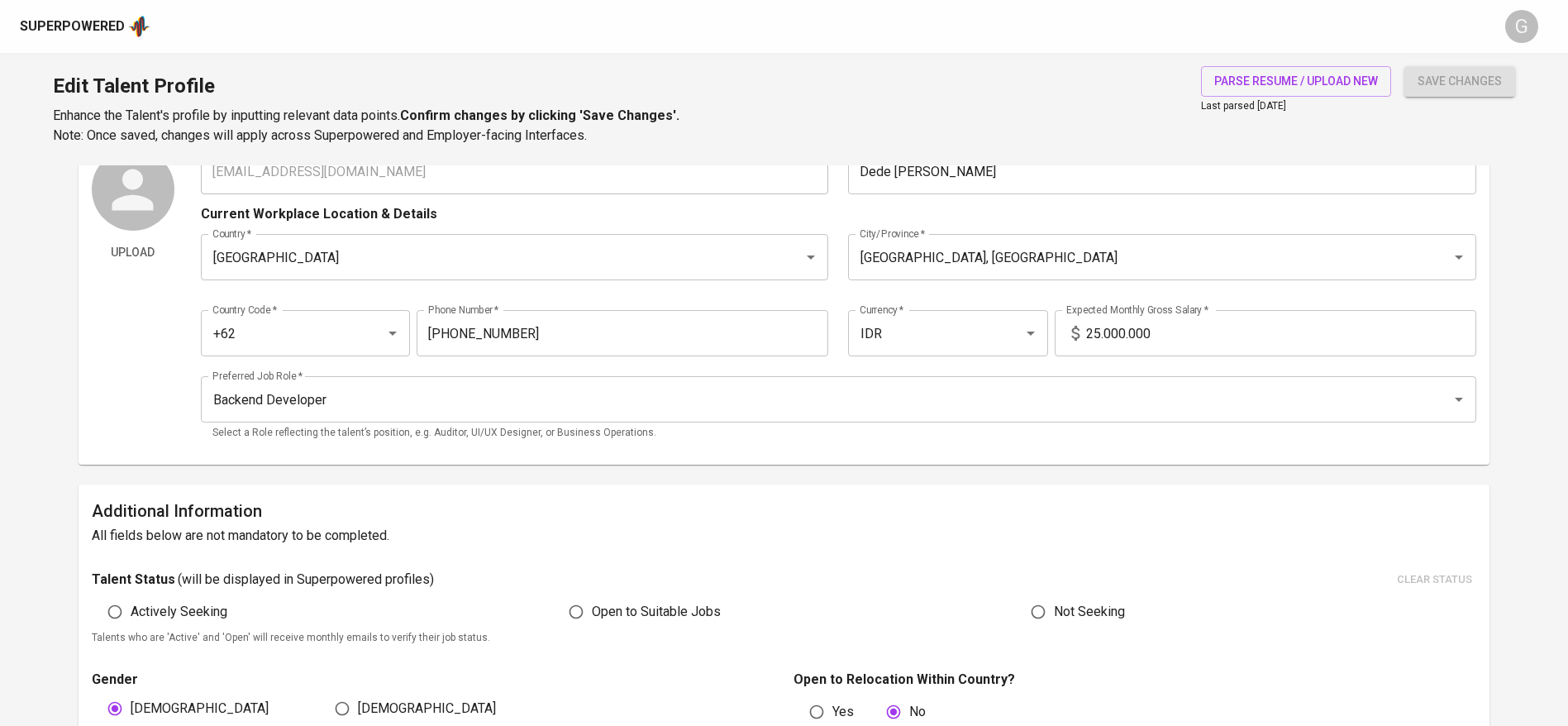
click at [1122, 224] on div "Current Workplace Location & Details" at bounding box center [839, 209] width 1275 height 30
click at [1084, 262] on input "Jakarta Pusat, DKI Jakarta" at bounding box center [1138, 257] width 567 height 32
click at [1081, 249] on div "Country   * Indonesia Country * City/Province   * Jakarta Pusat, DKI Jakarta Ci…" at bounding box center [839, 257] width 1275 height 66
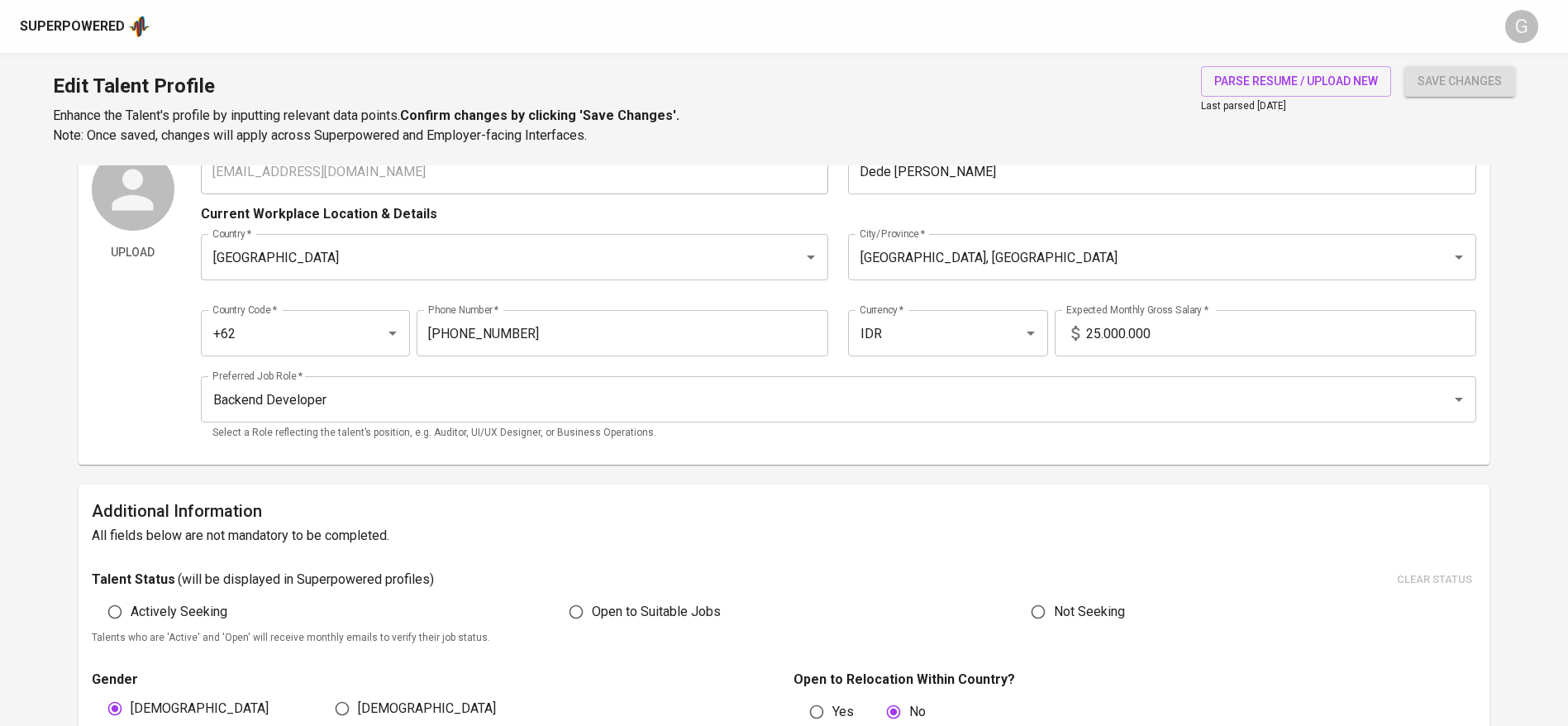
type input "Full-stack Developer & Mobile Developer"
type input "PT. MSBU"
checkbox input "true"
type input "07/01/2023"
type textarea "LPS, Jakarta – Enterprise Unified Insurance System Tech stack : NetCore, MsSQL,…"
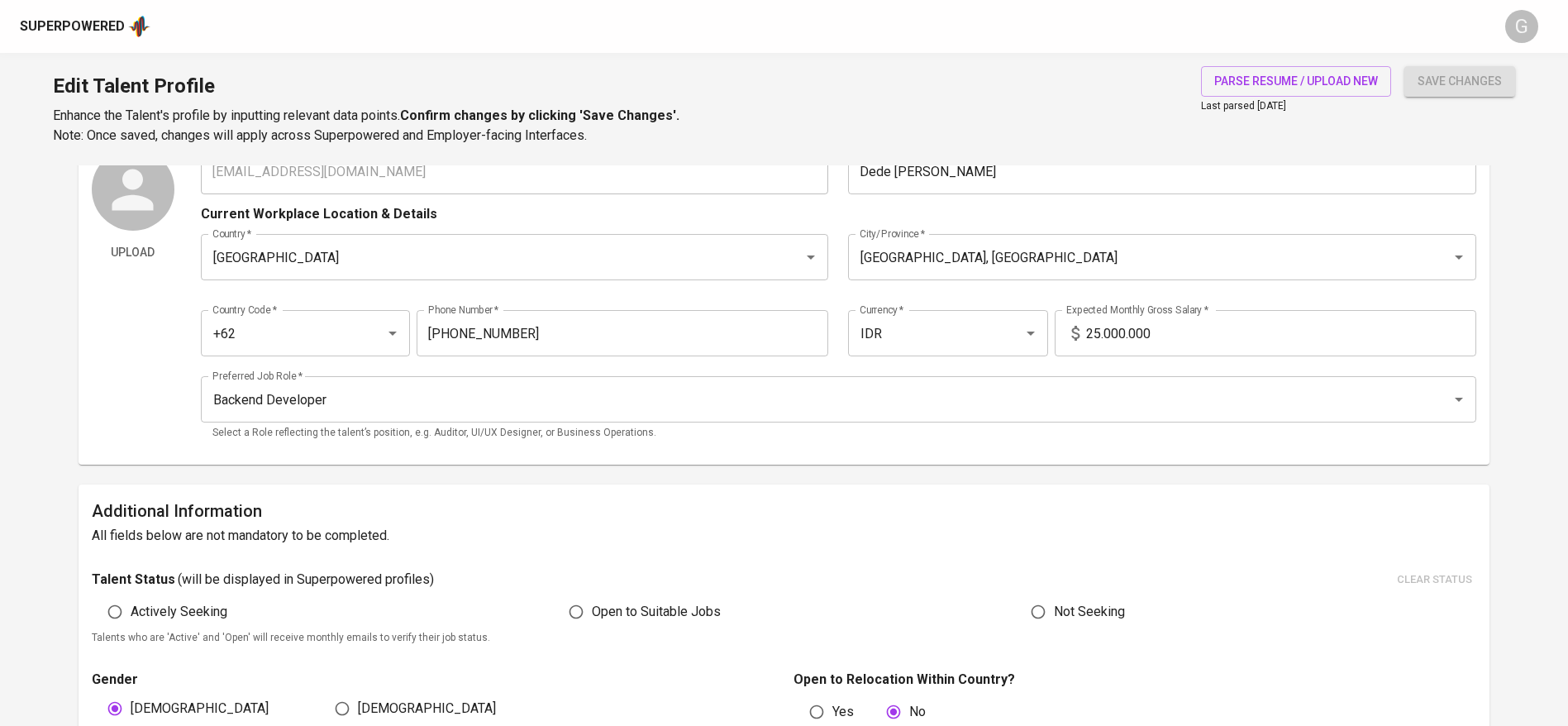
type textarea "Billing PDAM, Bandung Tech Stack: NetFramework, ExtJs, MsSQL Responsibilities: …"
type input ".NET Developer"
type input "PT. Wahana Informatika"
type input "01/01/2023"
type input "12/01/2023"
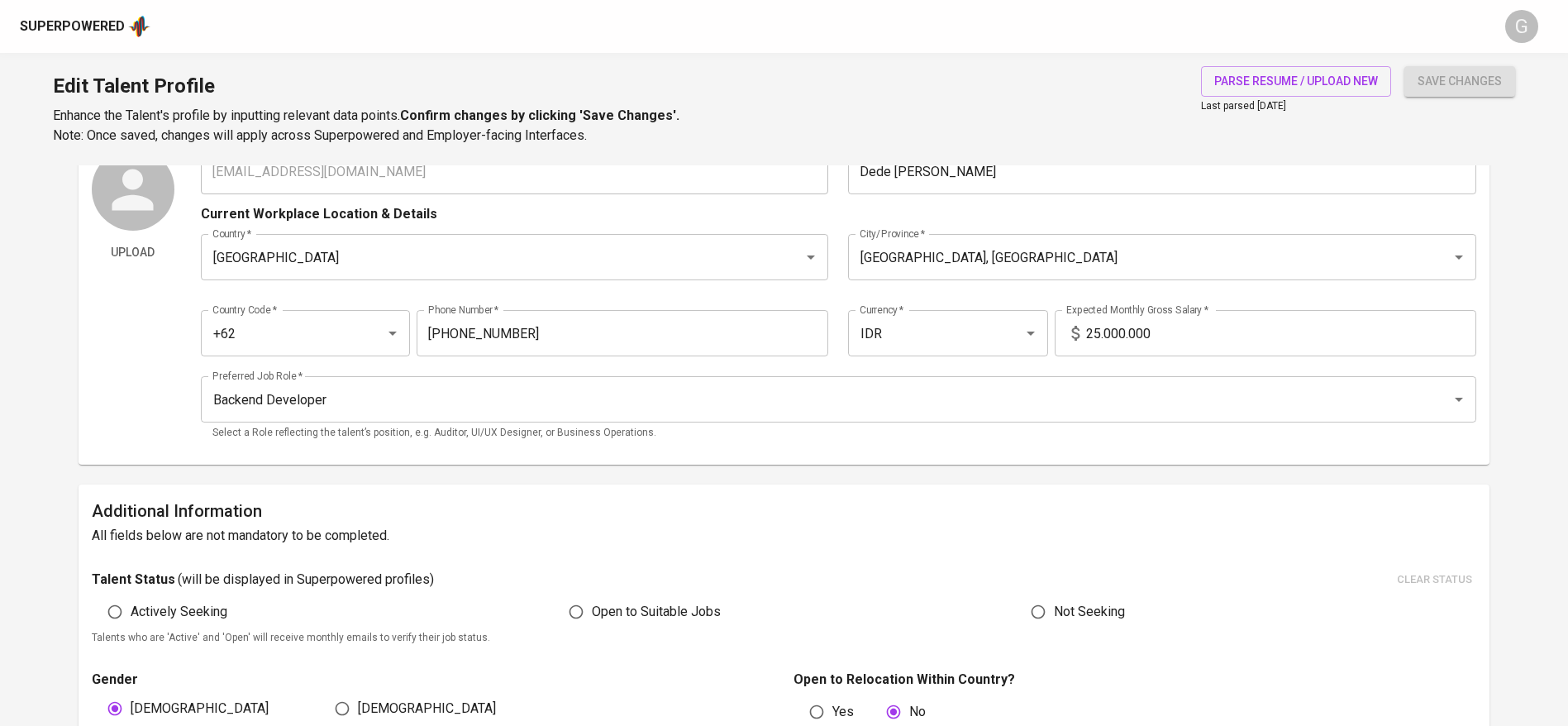
type textarea "MRP, Cirebon – Material Requirement Planning Tech Stack: NetFramework, ExtJs, M…"
type textarea "Artrilium, Belgia – Provider Management Tech Stack: Docker, VueJS, NodeJS, MsSQ…"
type textarea "Digi Balie, Amsterdam – Modern Counter Desk Tech Stack: Azure, Teams App, Teams…"
type input ".NET Engineer & Mobile Engineer"
type input "PT. D-Shore Informatika"
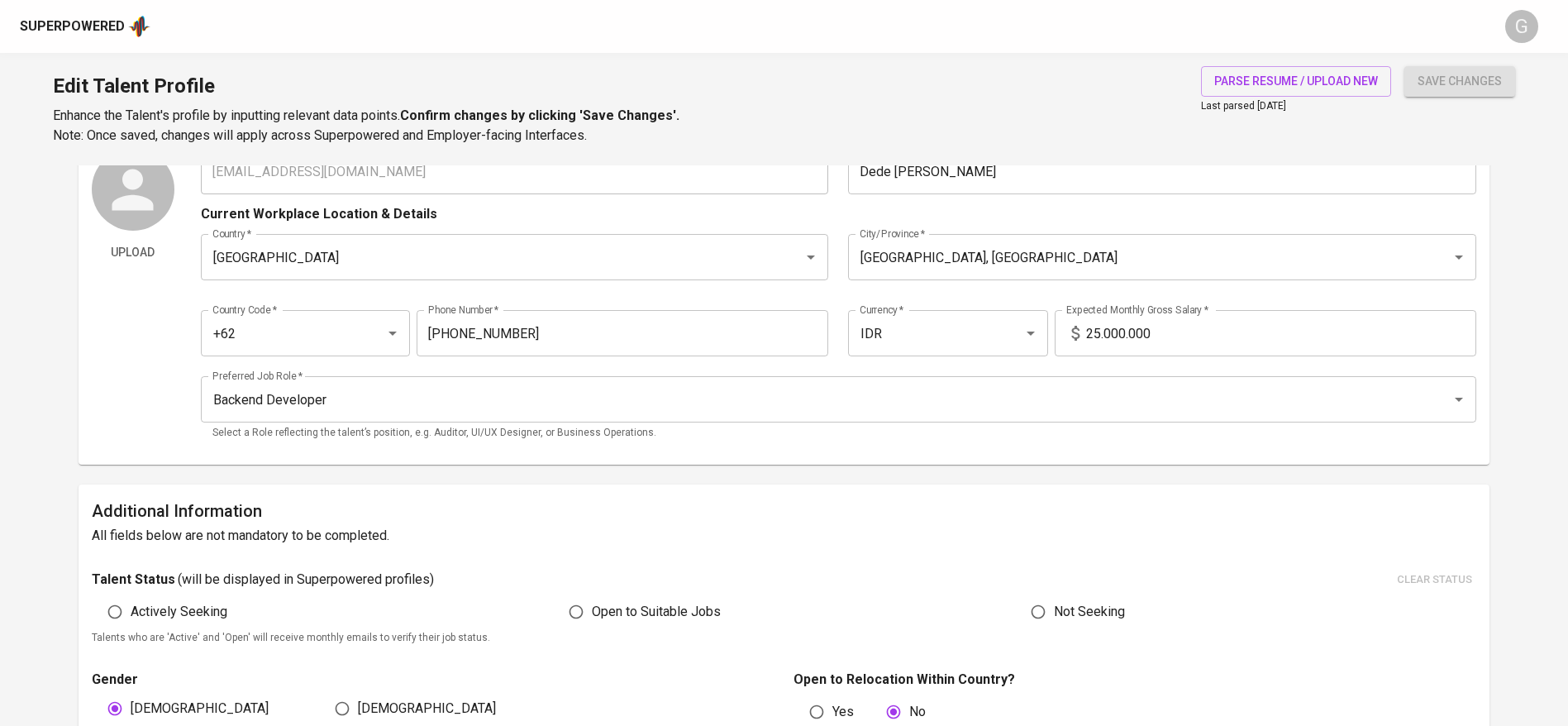
type input "01/01/2022"
type input "12/01/2022"
type textarea "Parkergegemak, Almere – Parking and Garage Management Tech Stack: ASP Boilerpla…"
type input "Software Engineer"
type input "Comsys Telecom & Media B.V"
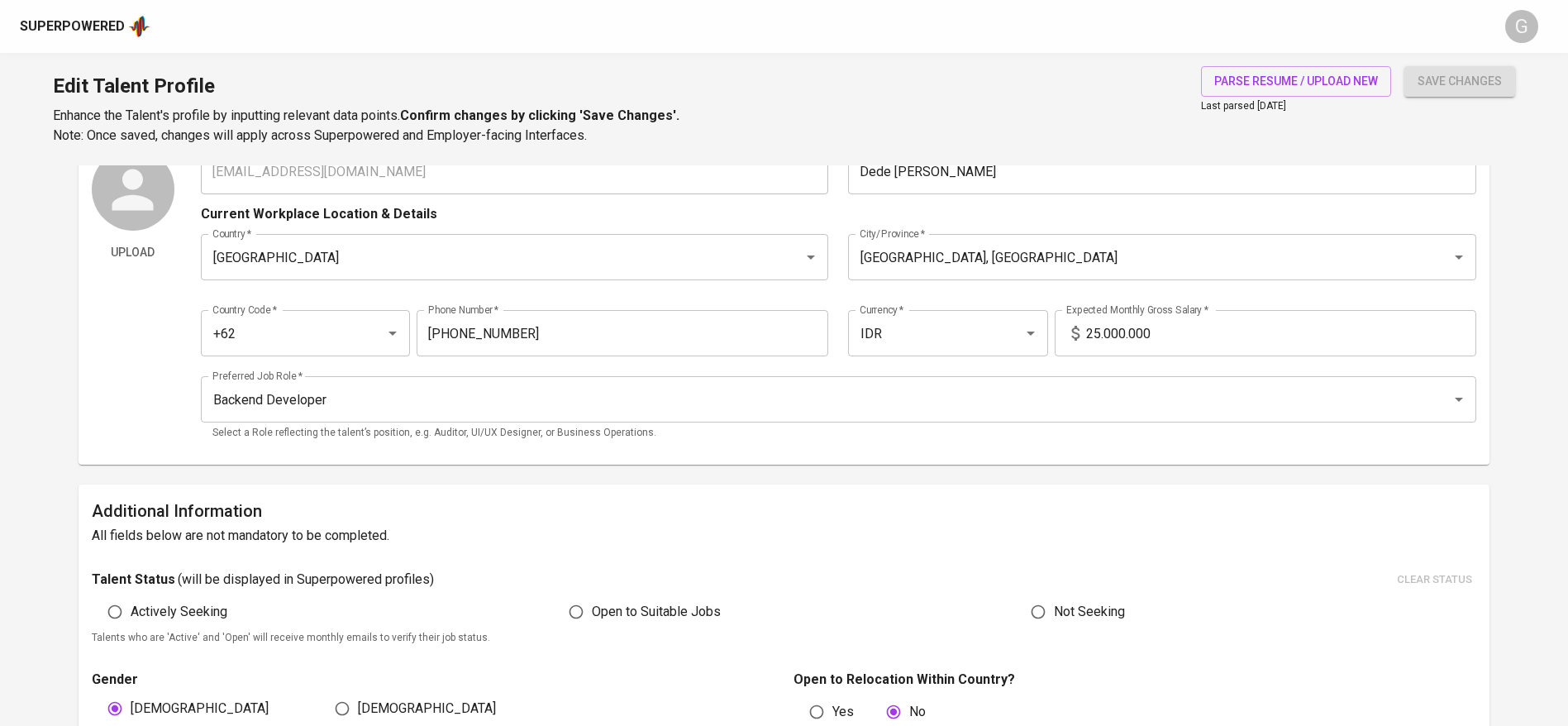
checkbox input "false"
type input "01/01/2021"
type input "12/01/2021"
type textarea "Livecom, Amsterdam – Omnichannel Solutions Tech Stack: Java, ExtJs, MySQL, Tomc…"
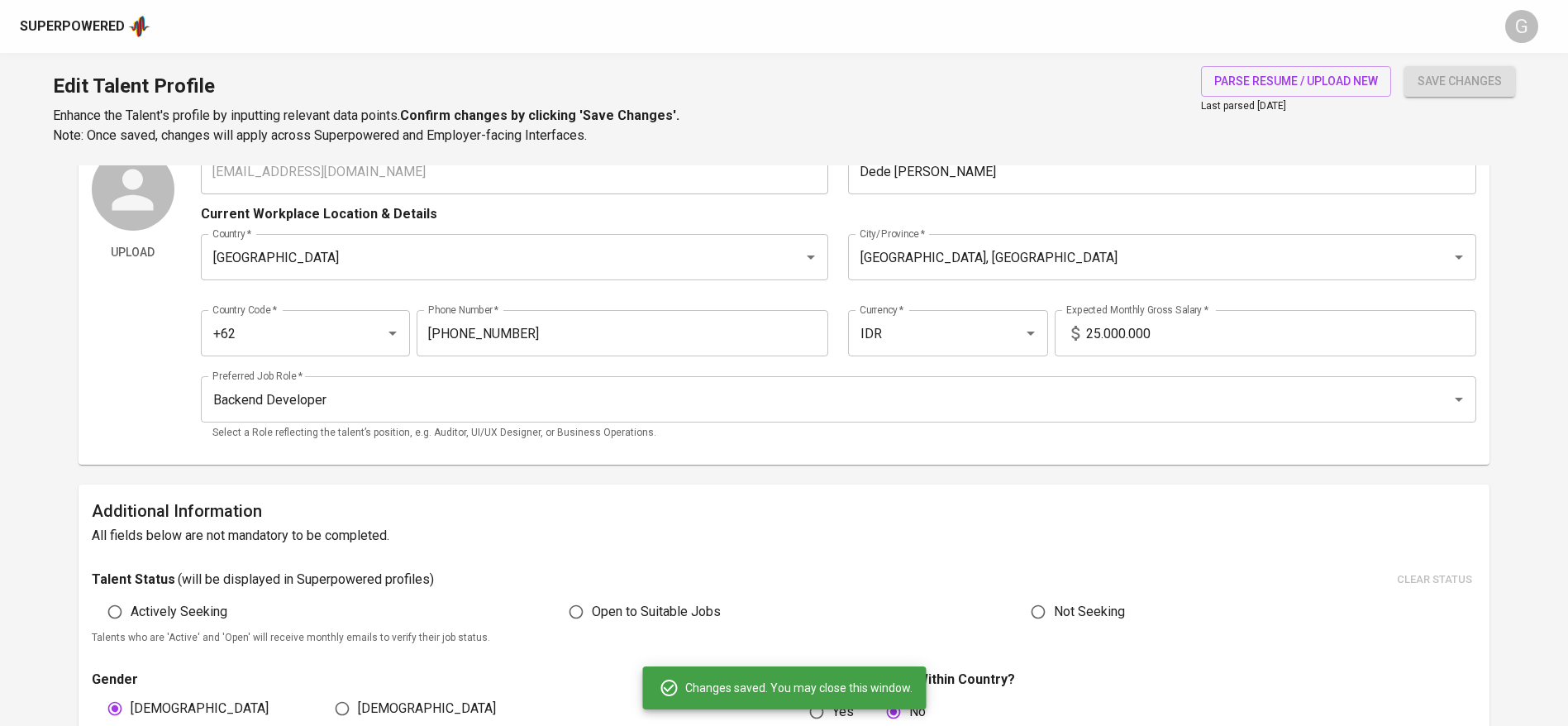
click at [1070, 194] on input "Dede [PERSON_NAME]" at bounding box center [1163, 171] width 628 height 46
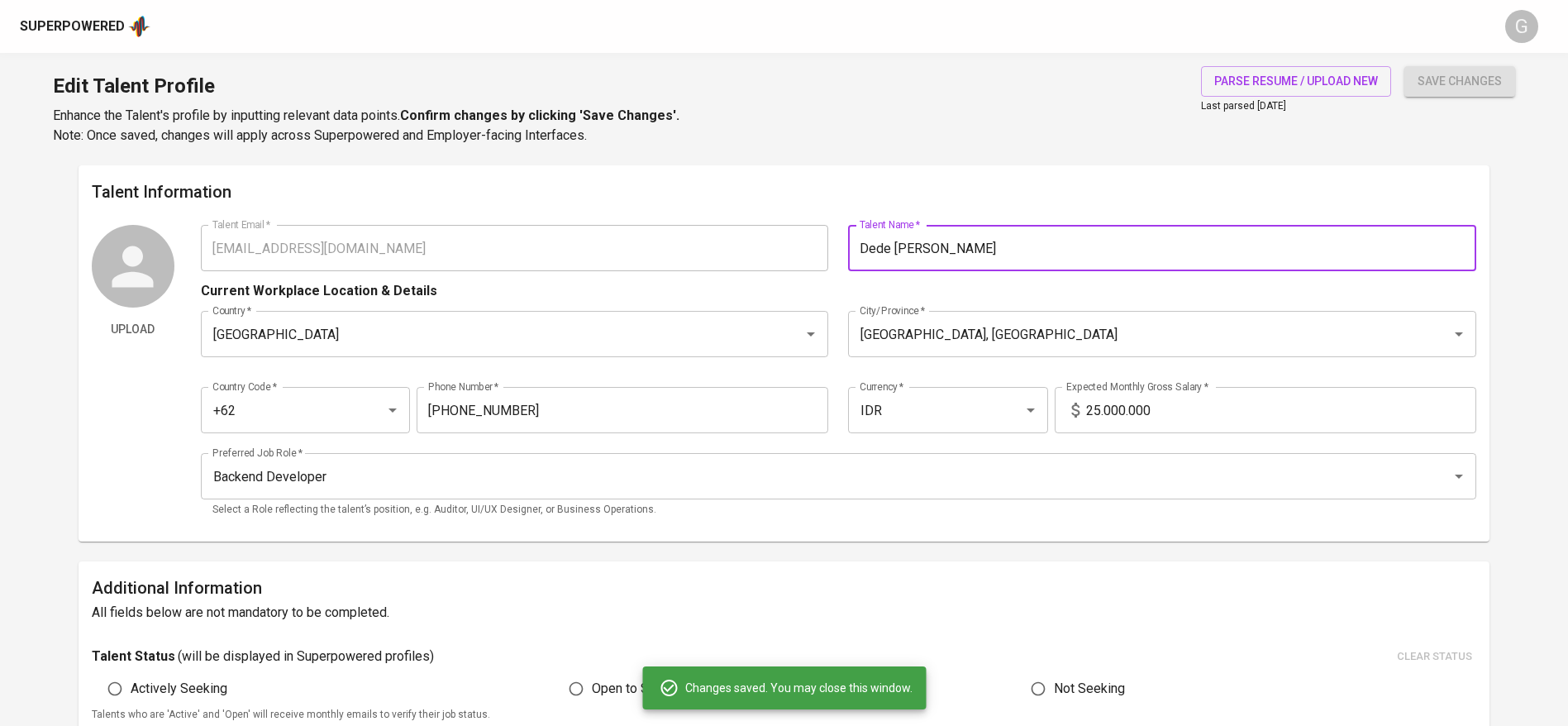
click at [1070, 240] on input "Dede [PERSON_NAME]" at bounding box center [1163, 247] width 628 height 46
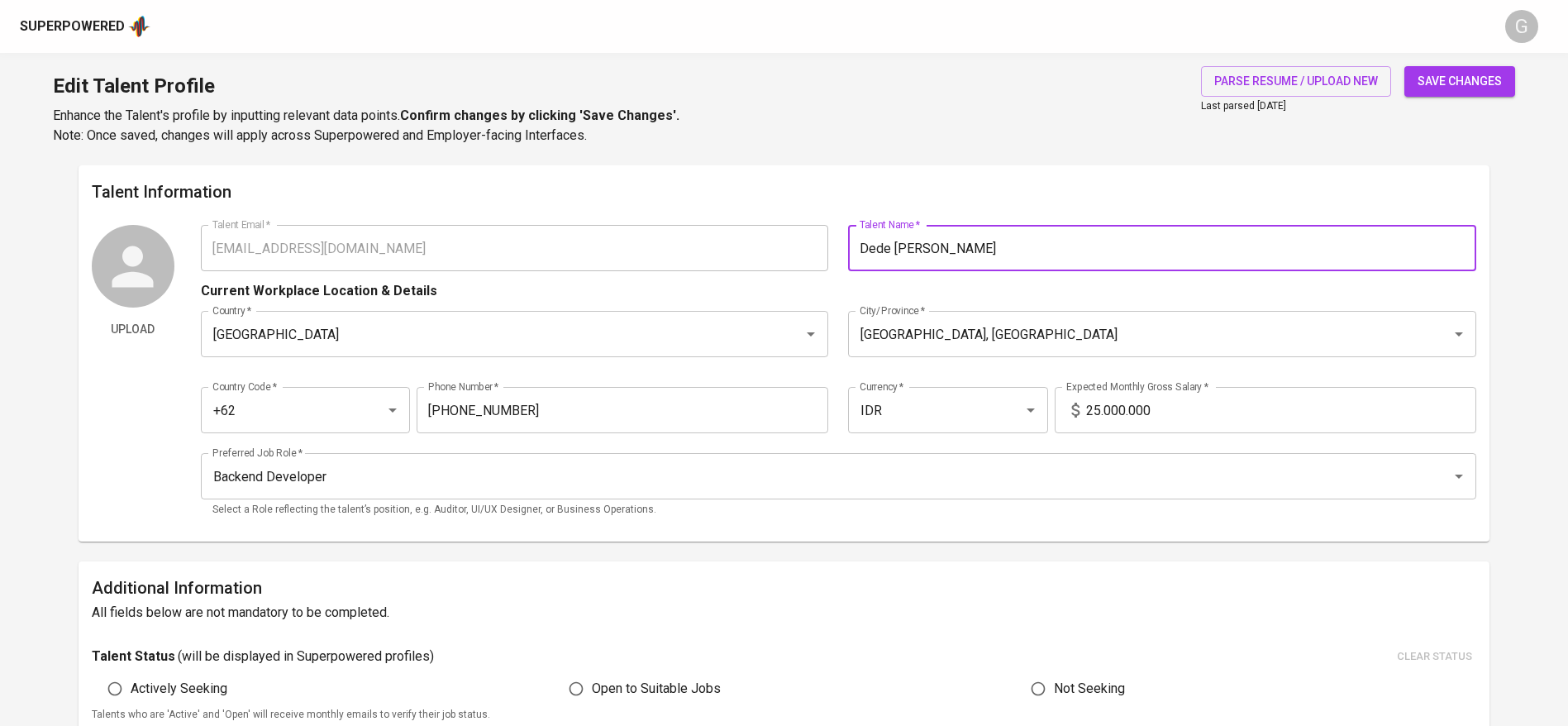
type input "Dede Maulana Priatna"
click at [1404, 66] on button "save changes" at bounding box center [1459, 82] width 111 height 31
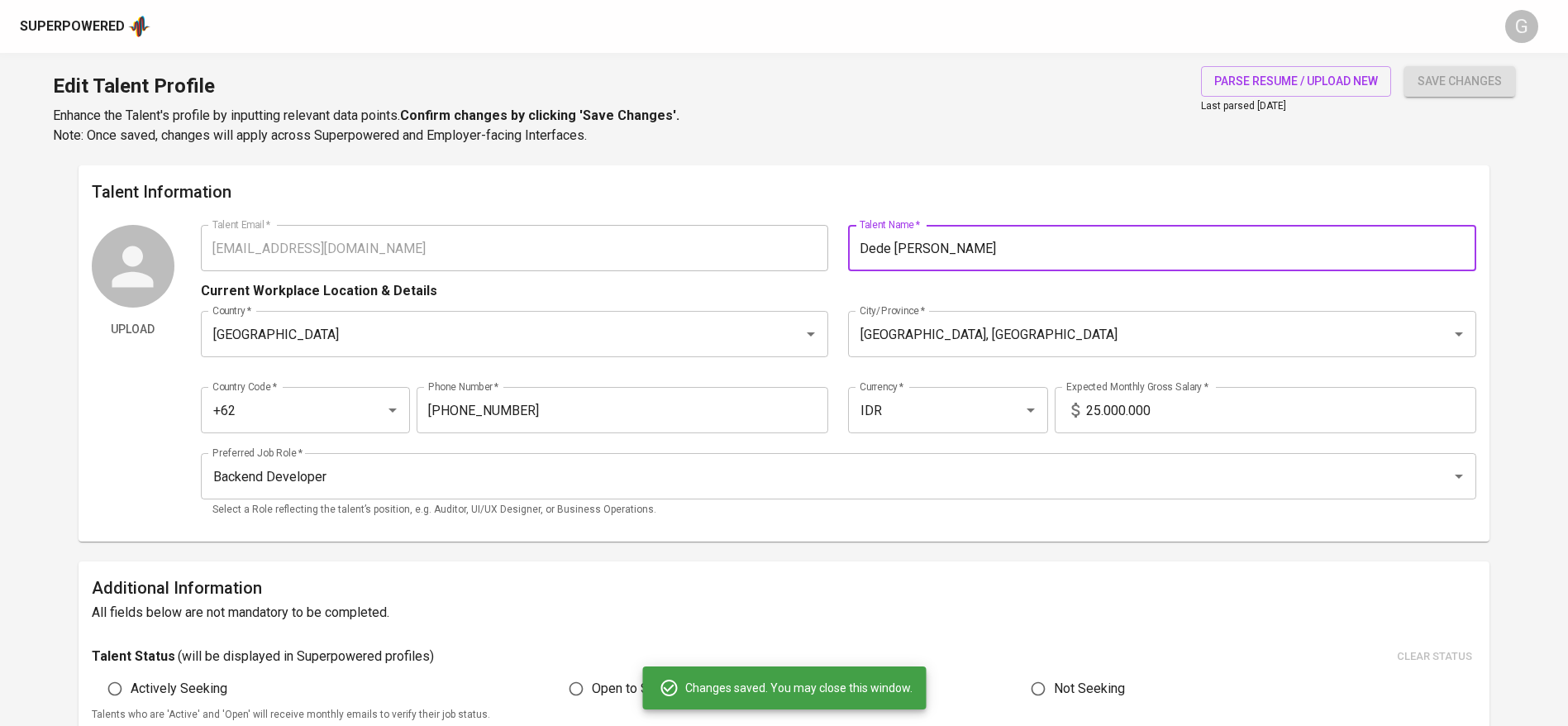
scroll to position [868, 0]
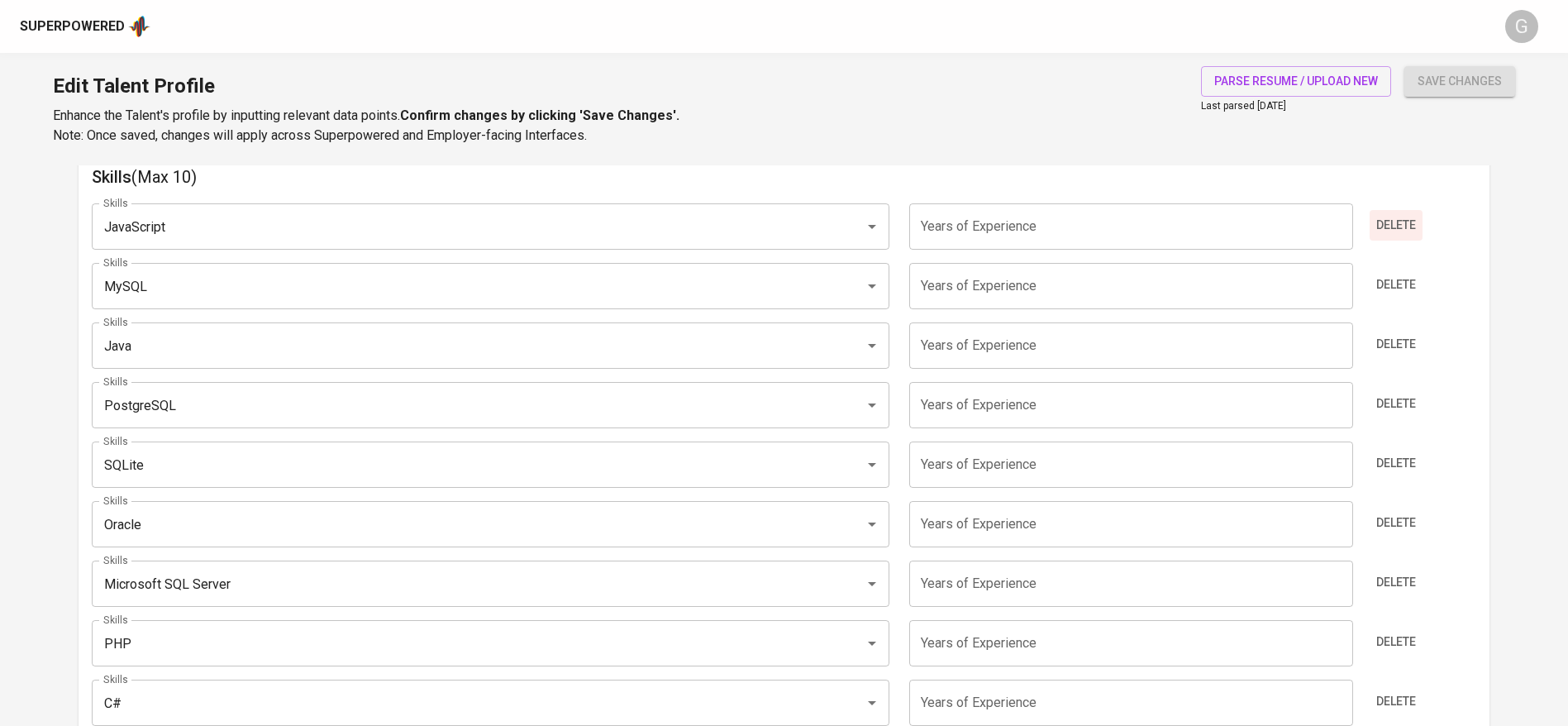
click at [1398, 223] on span "Delete" at bounding box center [1396, 224] width 39 height 20
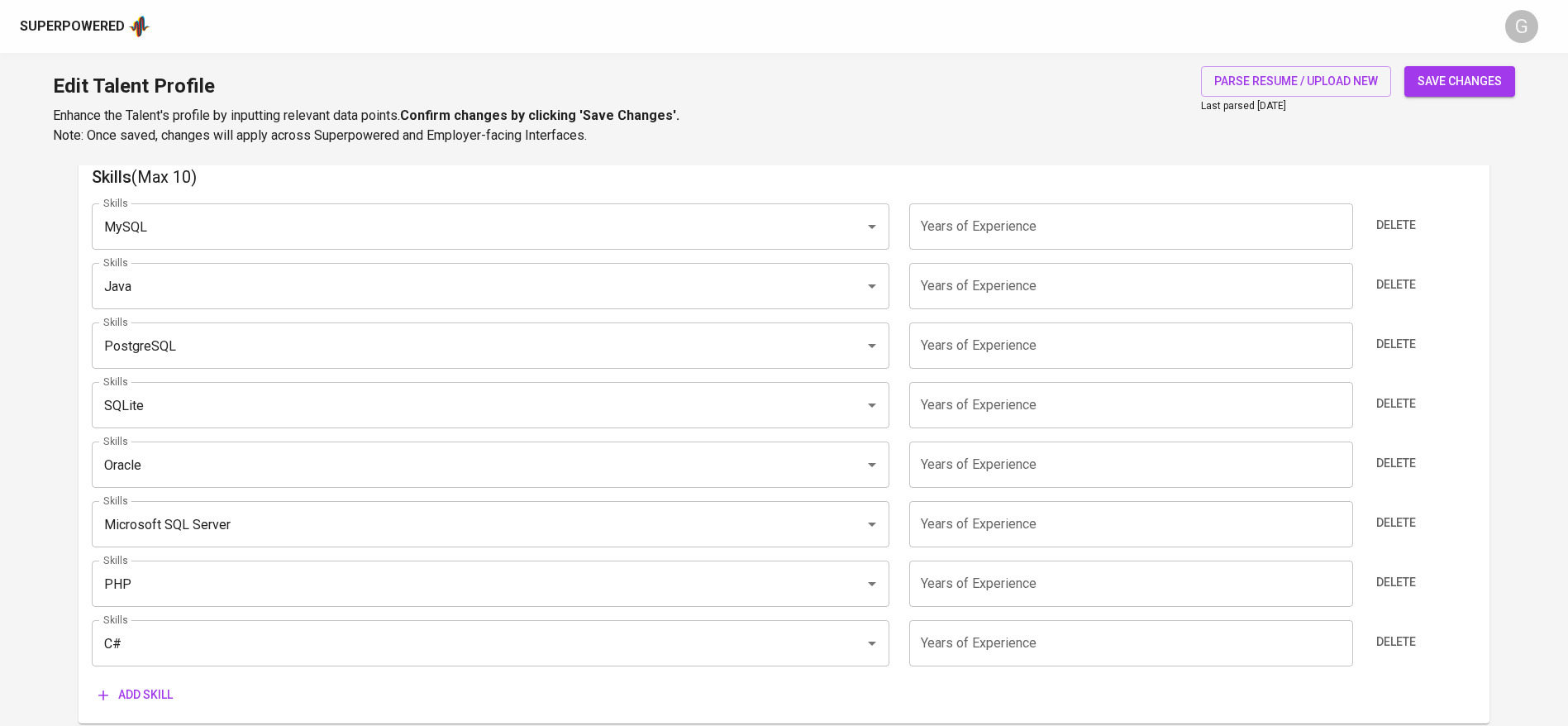
click at [141, 697] on span "Add skill" at bounding box center [135, 694] width 74 height 20
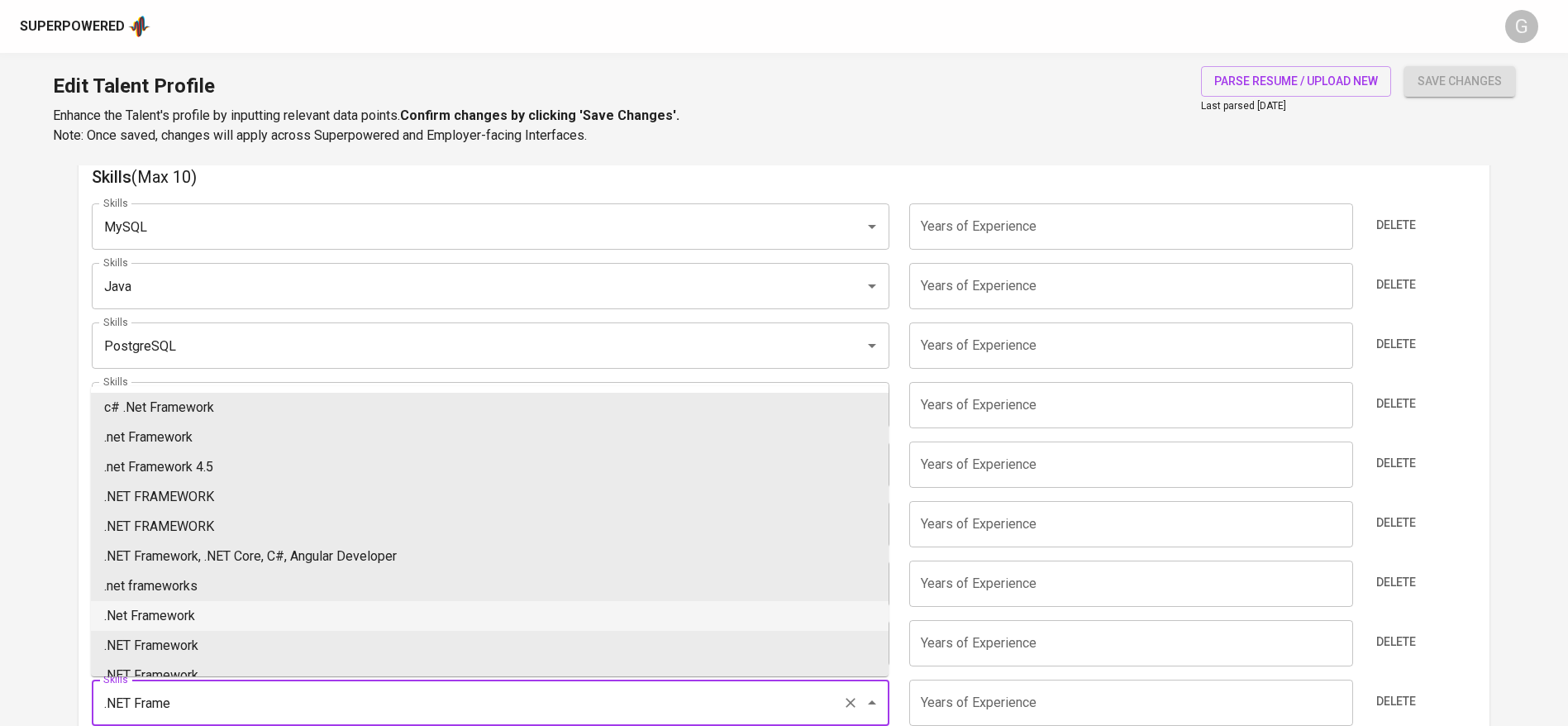
click at [246, 619] on li ".Net Framework" at bounding box center [489, 615] width 797 height 30
type input ".Net Framework"
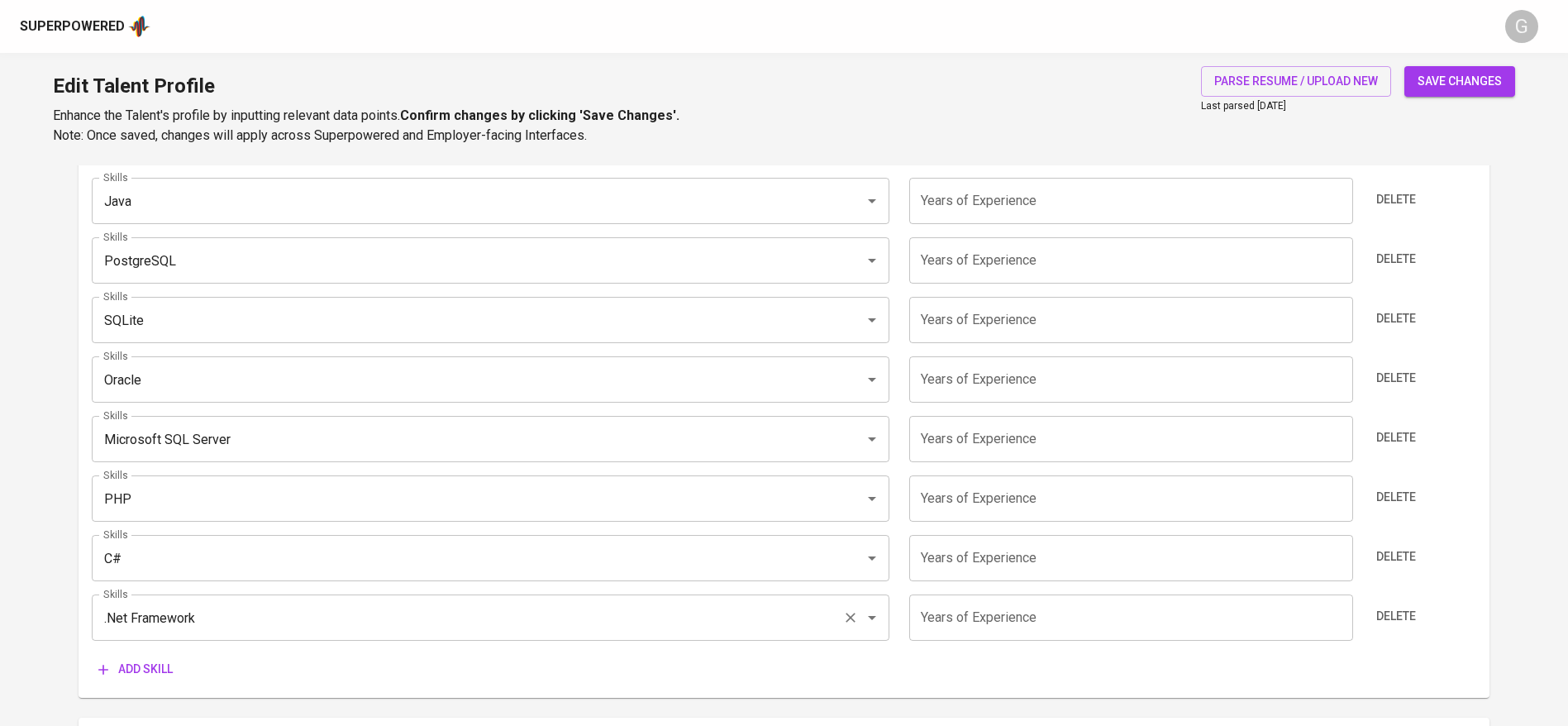
scroll to position [992, 0]
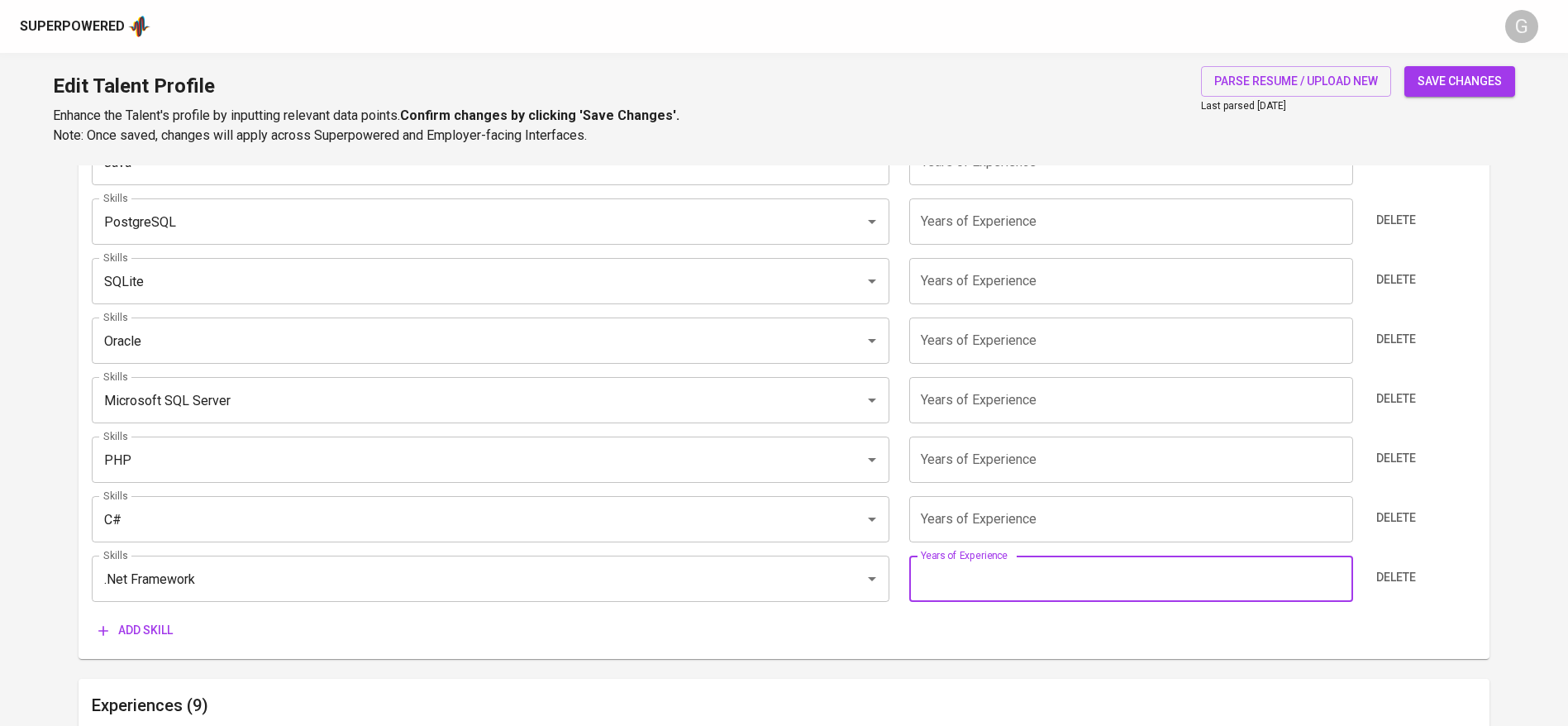
click at [1000, 592] on input "number" at bounding box center [1131, 579] width 443 height 46
type input "7"
click at [1007, 511] on input "number" at bounding box center [1131, 519] width 443 height 46
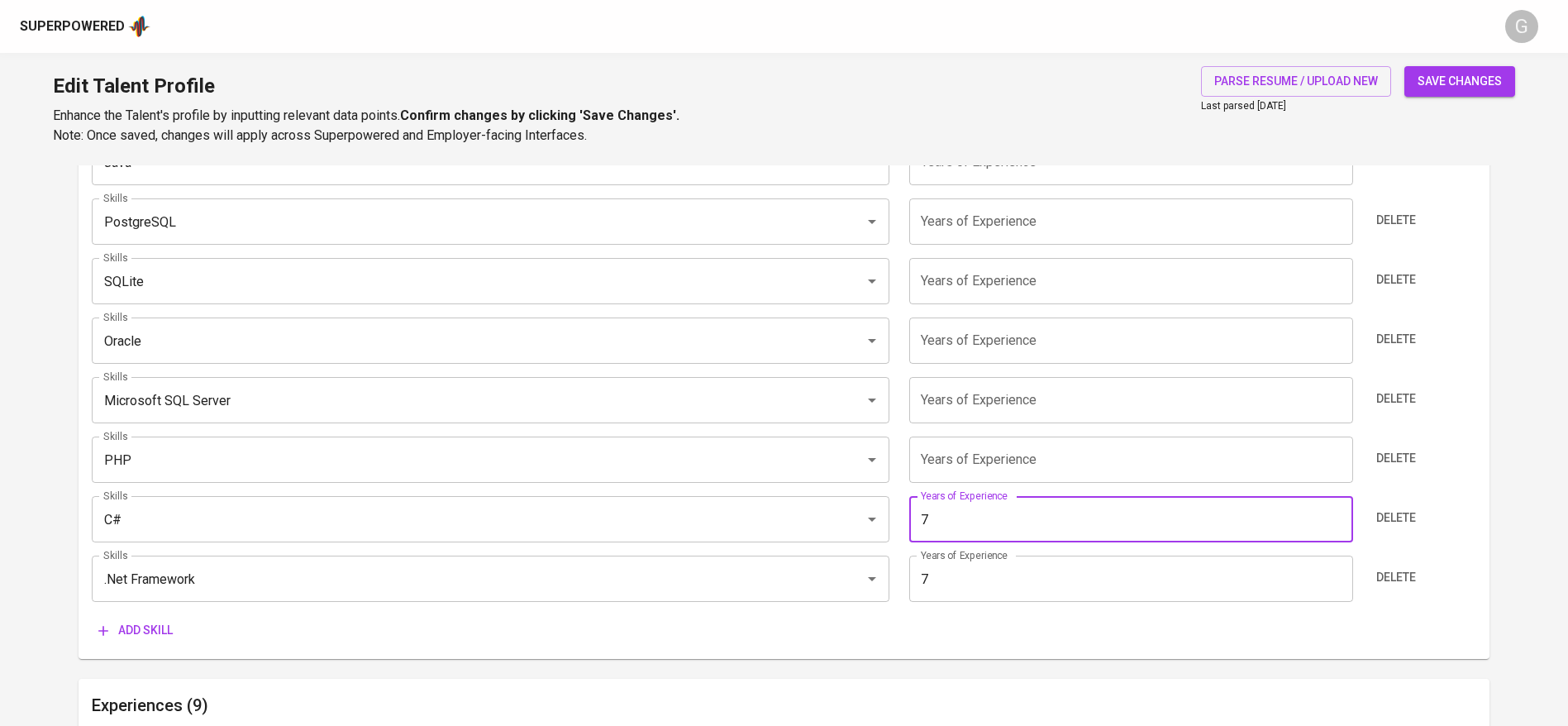
type input "7"
click at [1007, 469] on input "number" at bounding box center [1131, 459] width 443 height 46
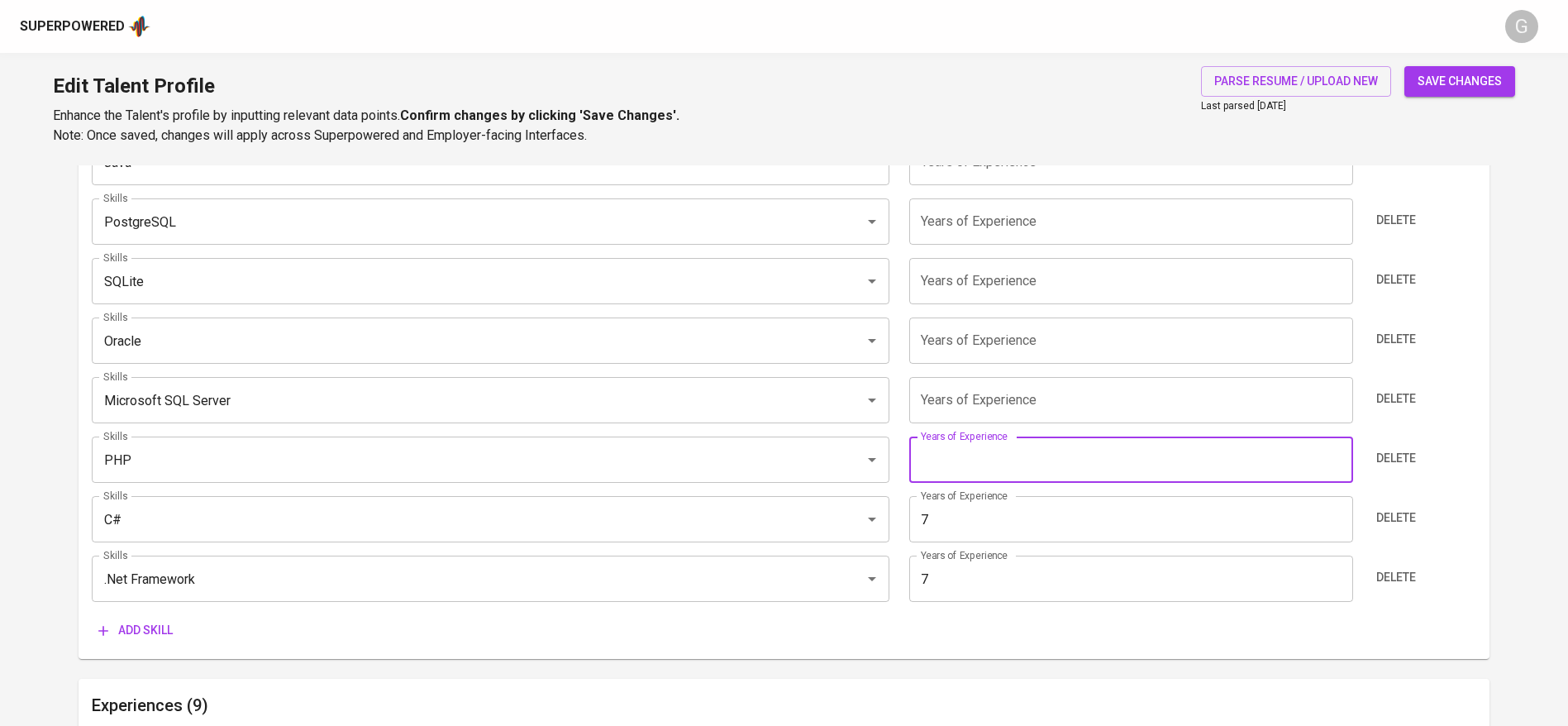
click at [1381, 463] on span "Delete" at bounding box center [1396, 457] width 39 height 20
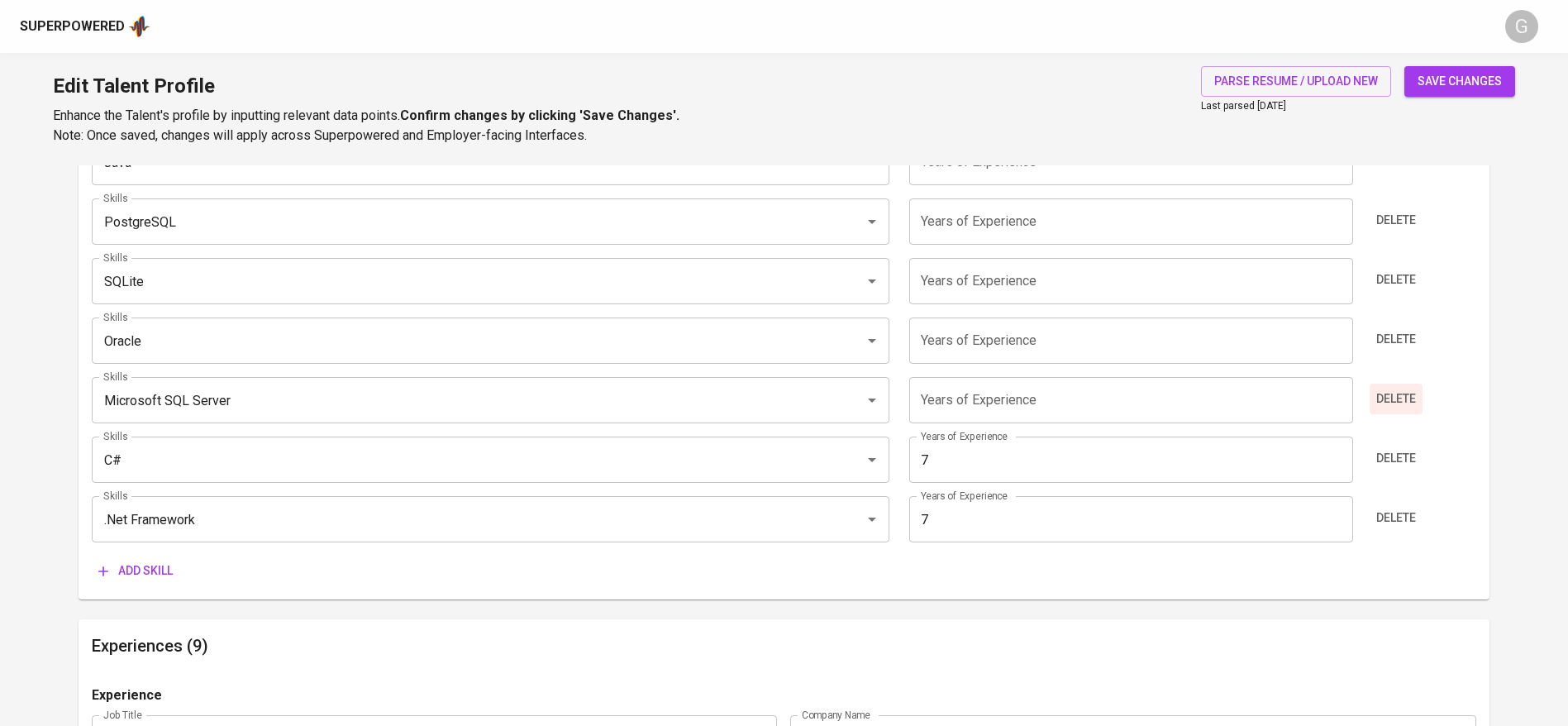
click at [1391, 394] on span "Delete" at bounding box center [1396, 398] width 39 height 20
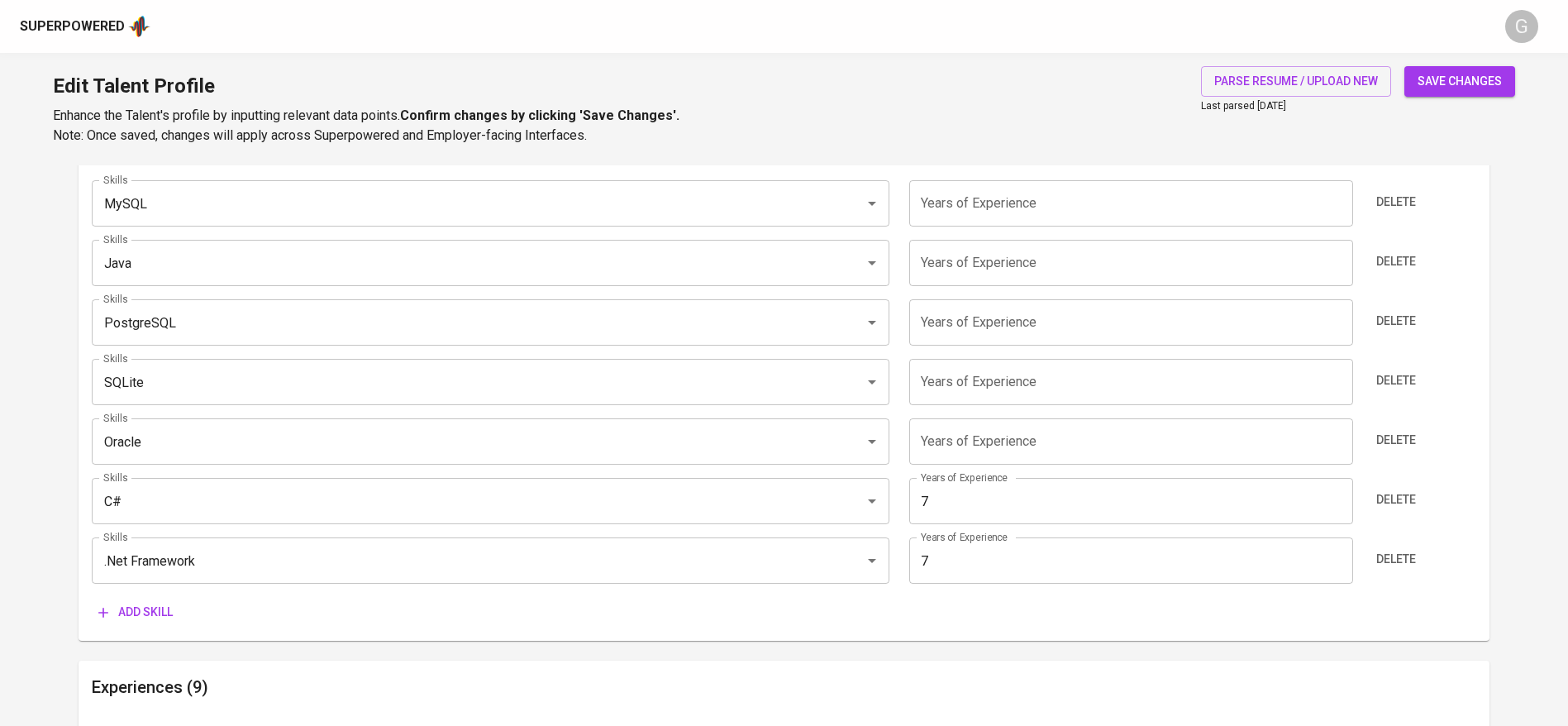
scroll to position [868, 0]
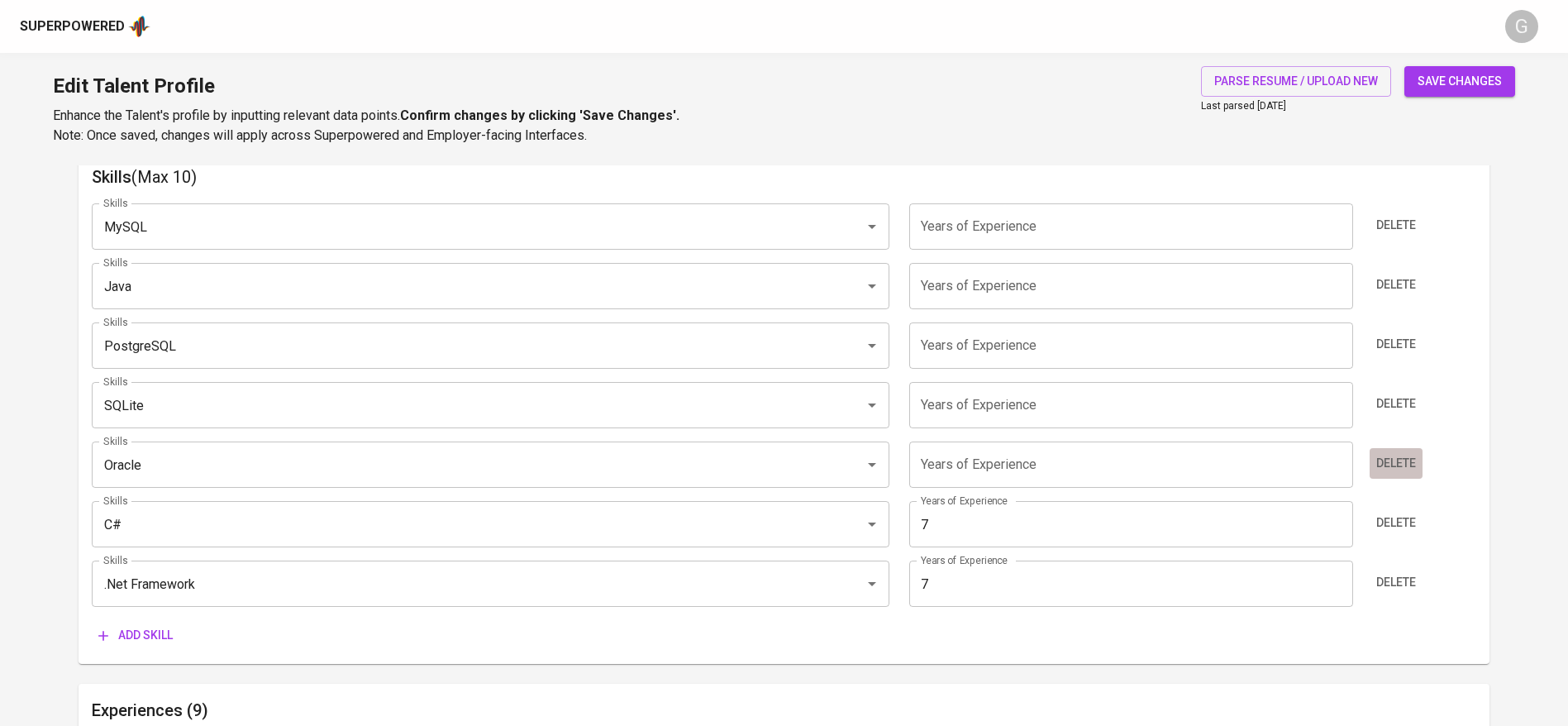
click at [1409, 464] on span "Delete" at bounding box center [1396, 462] width 39 height 20
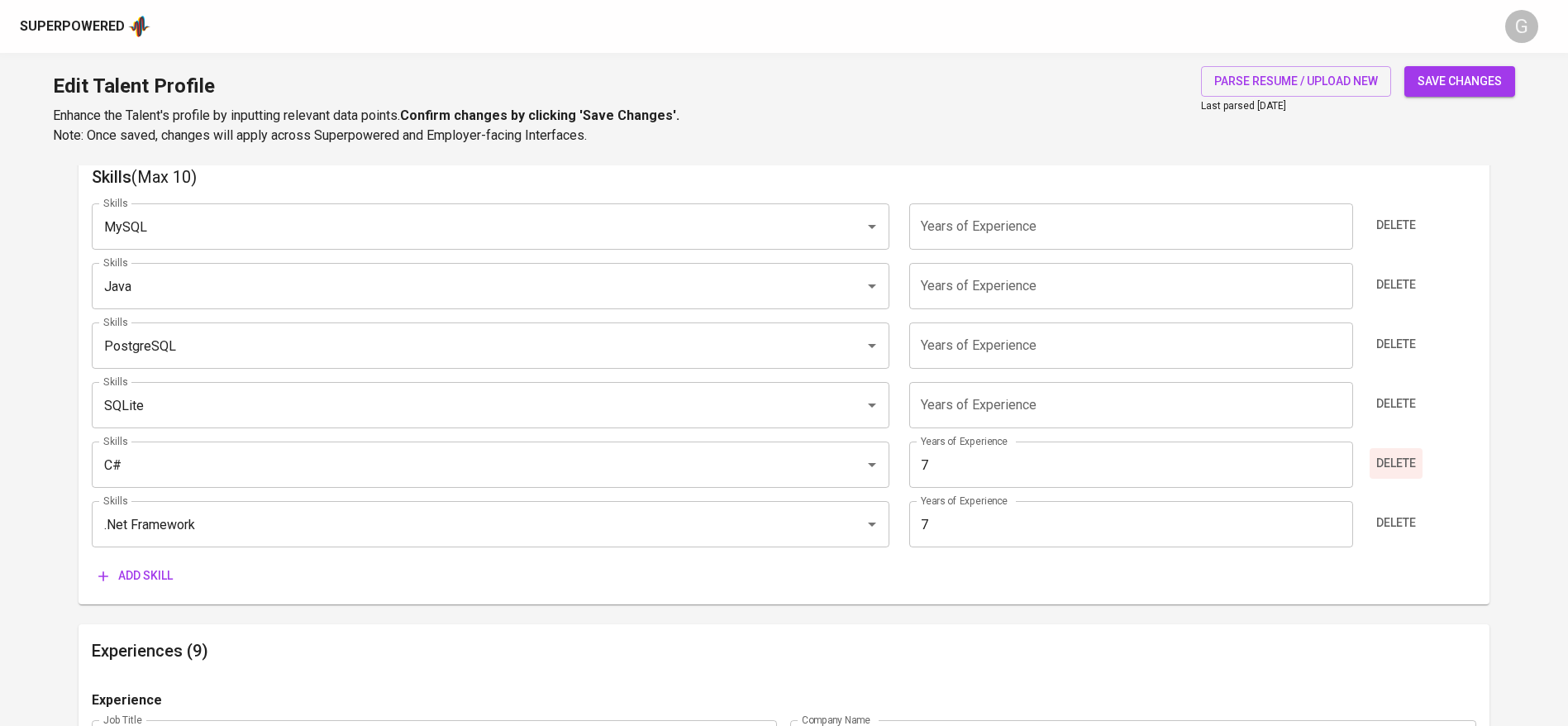
click at [1404, 396] on span "Delete" at bounding box center [1396, 403] width 39 height 20
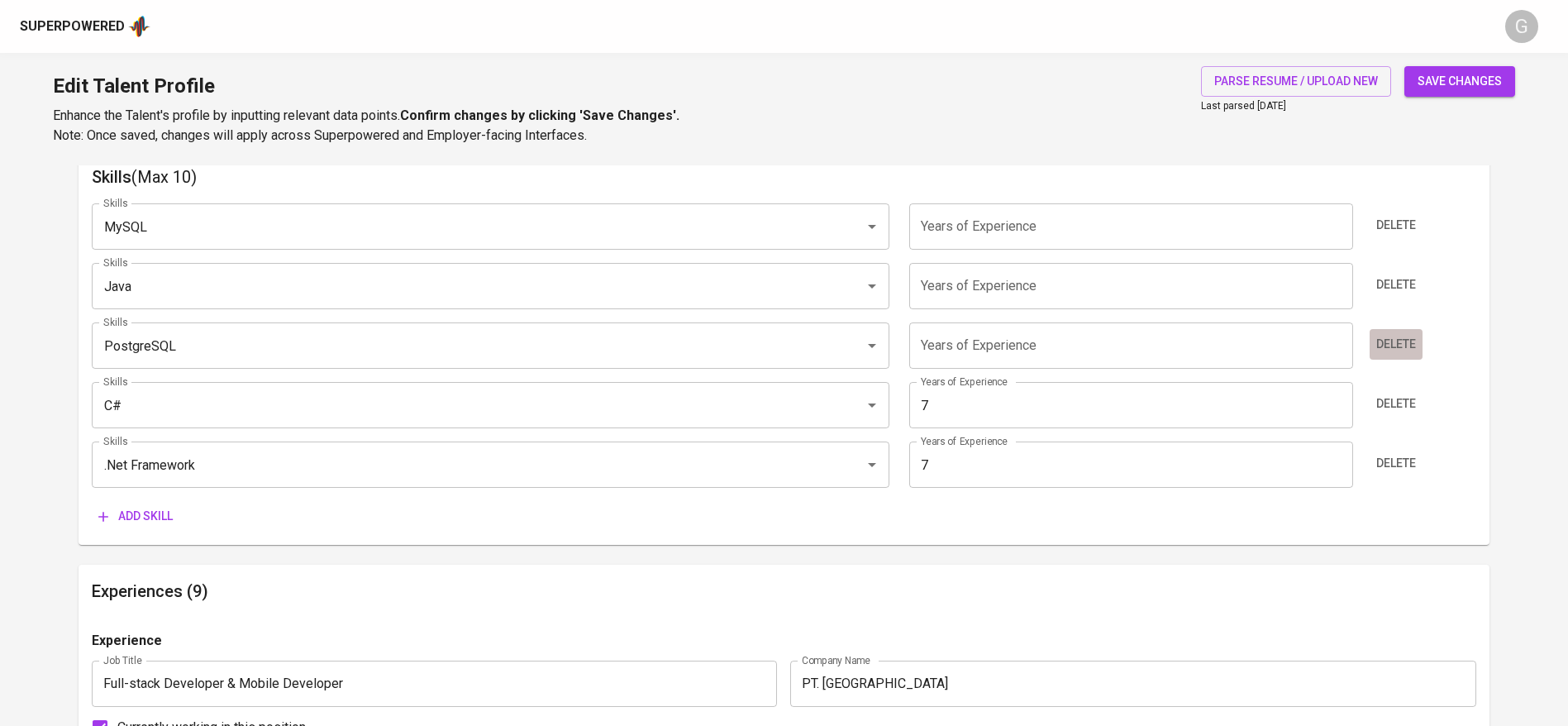
click at [1394, 350] on span "Delete" at bounding box center [1396, 344] width 39 height 20
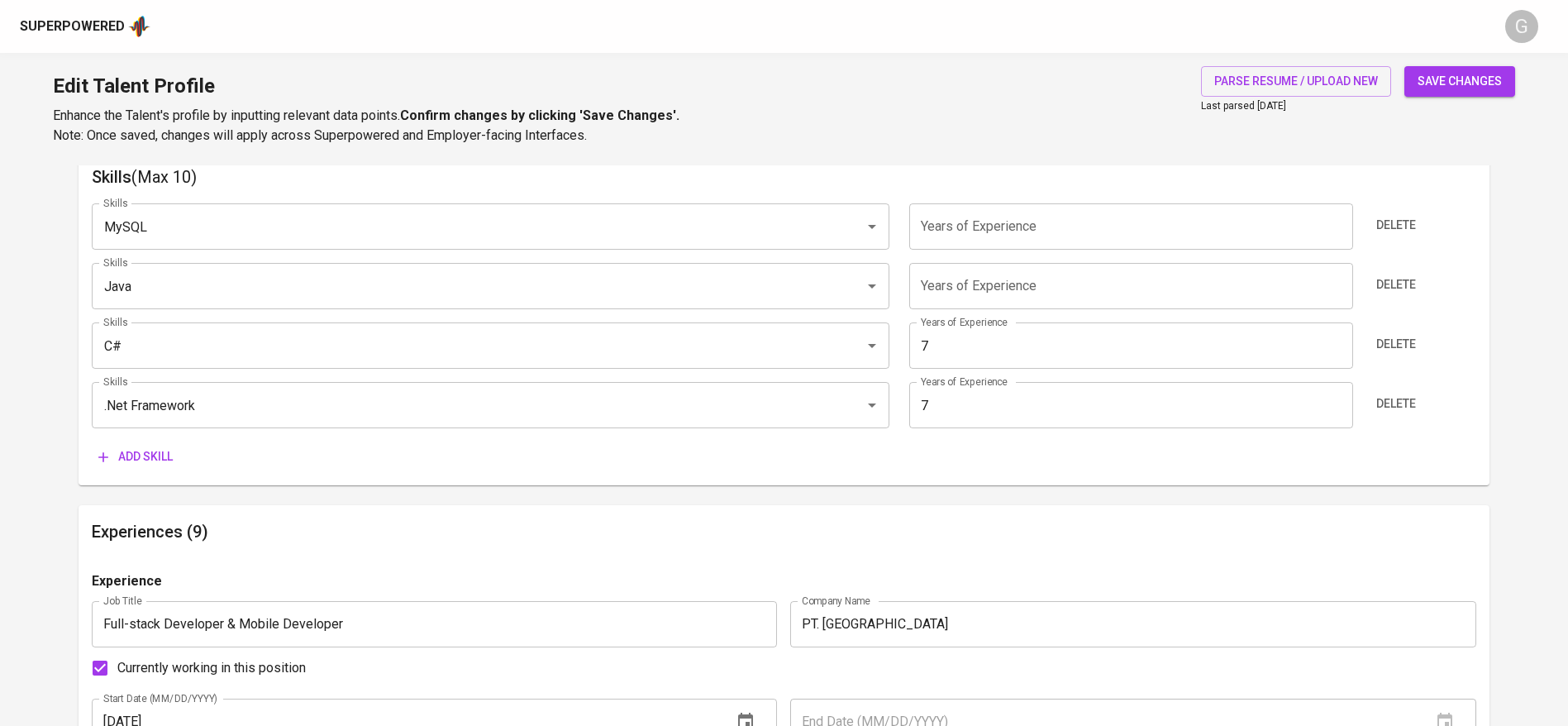
click at [1397, 268] on div "Delete" at bounding box center [1420, 286] width 116 height 46
click at [1414, 284] on span "Delete" at bounding box center [1396, 284] width 39 height 20
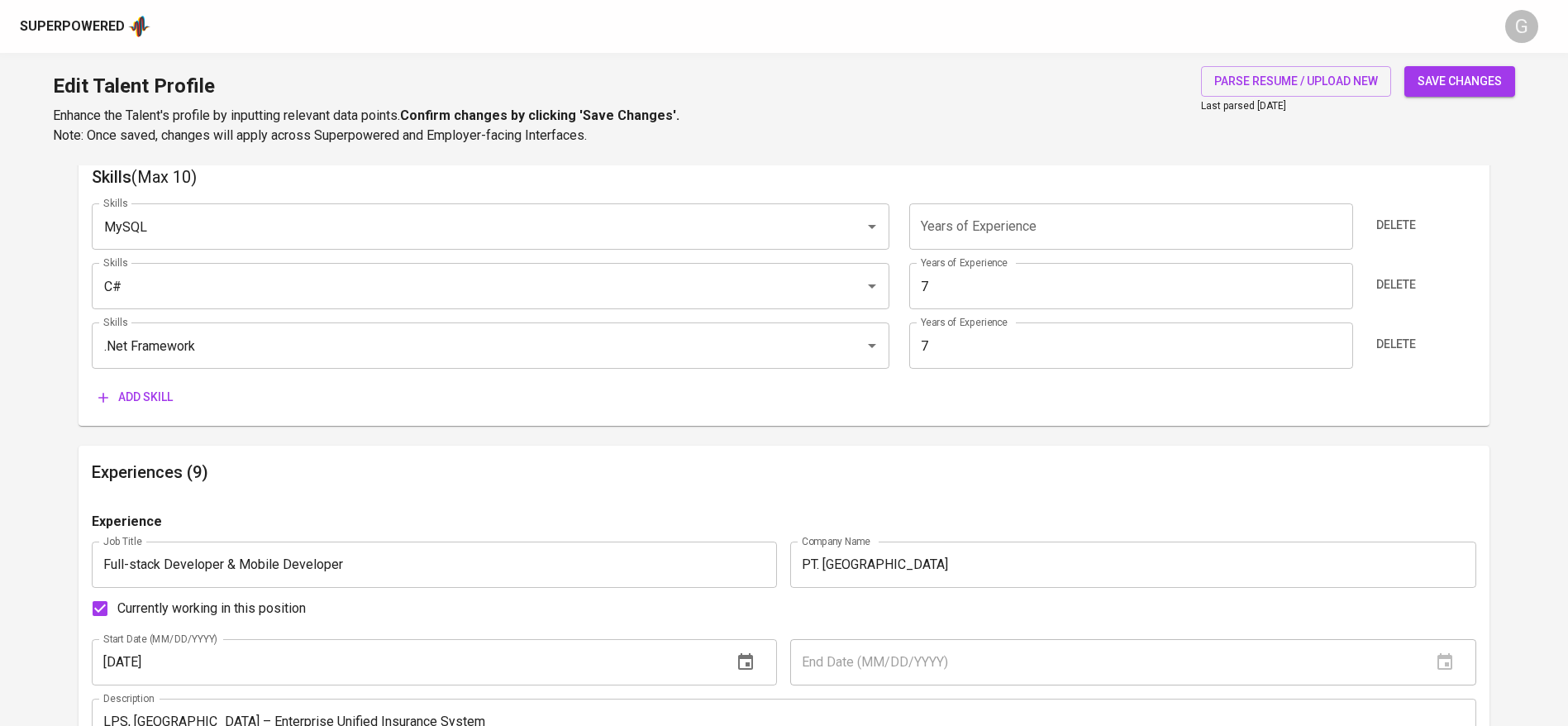
click at [1125, 236] on input "number" at bounding box center [1131, 226] width 443 height 46
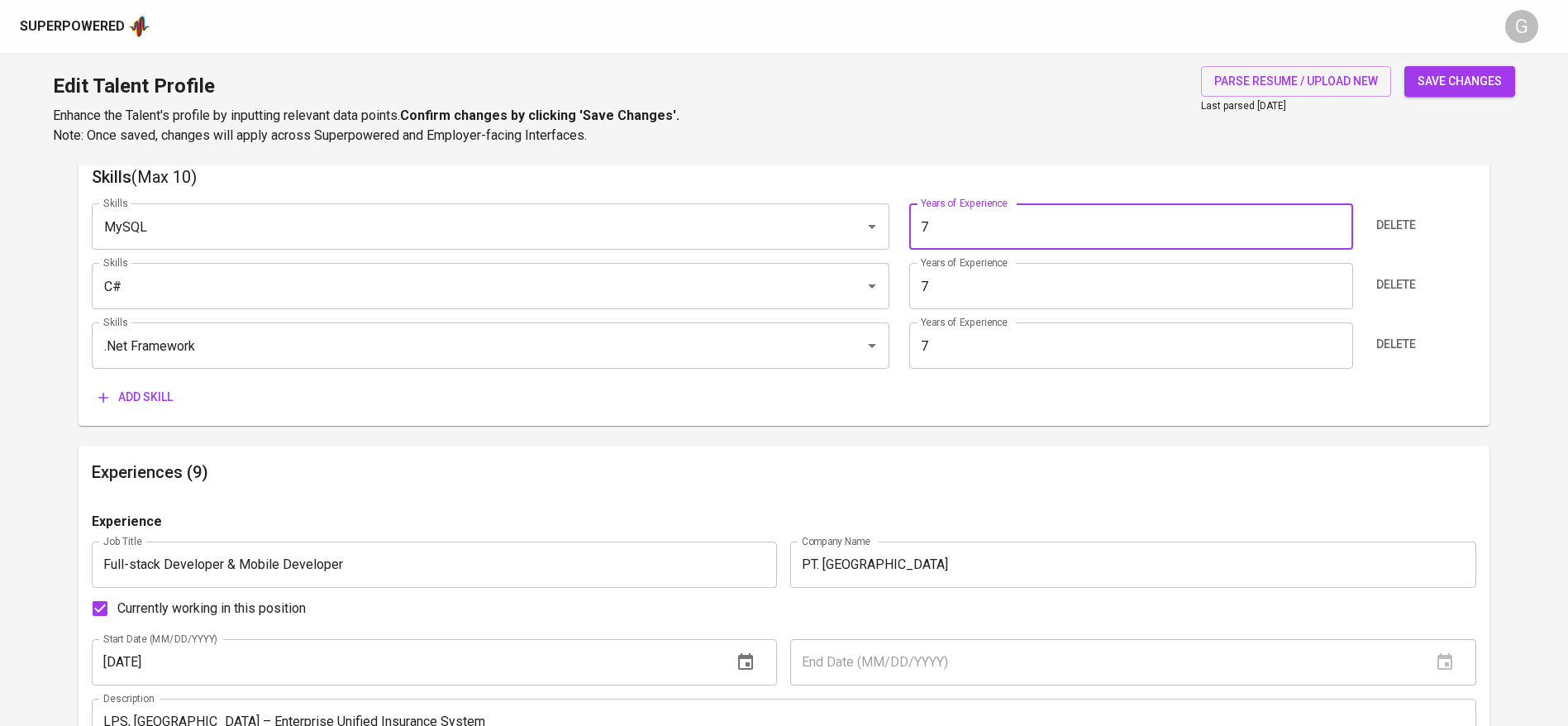
type input "7"
click at [115, 376] on div "Skills MySQL Skills Years of Experience 7 Years of Experience Delete Skills C# …" at bounding box center [784, 300] width 1385 height 222
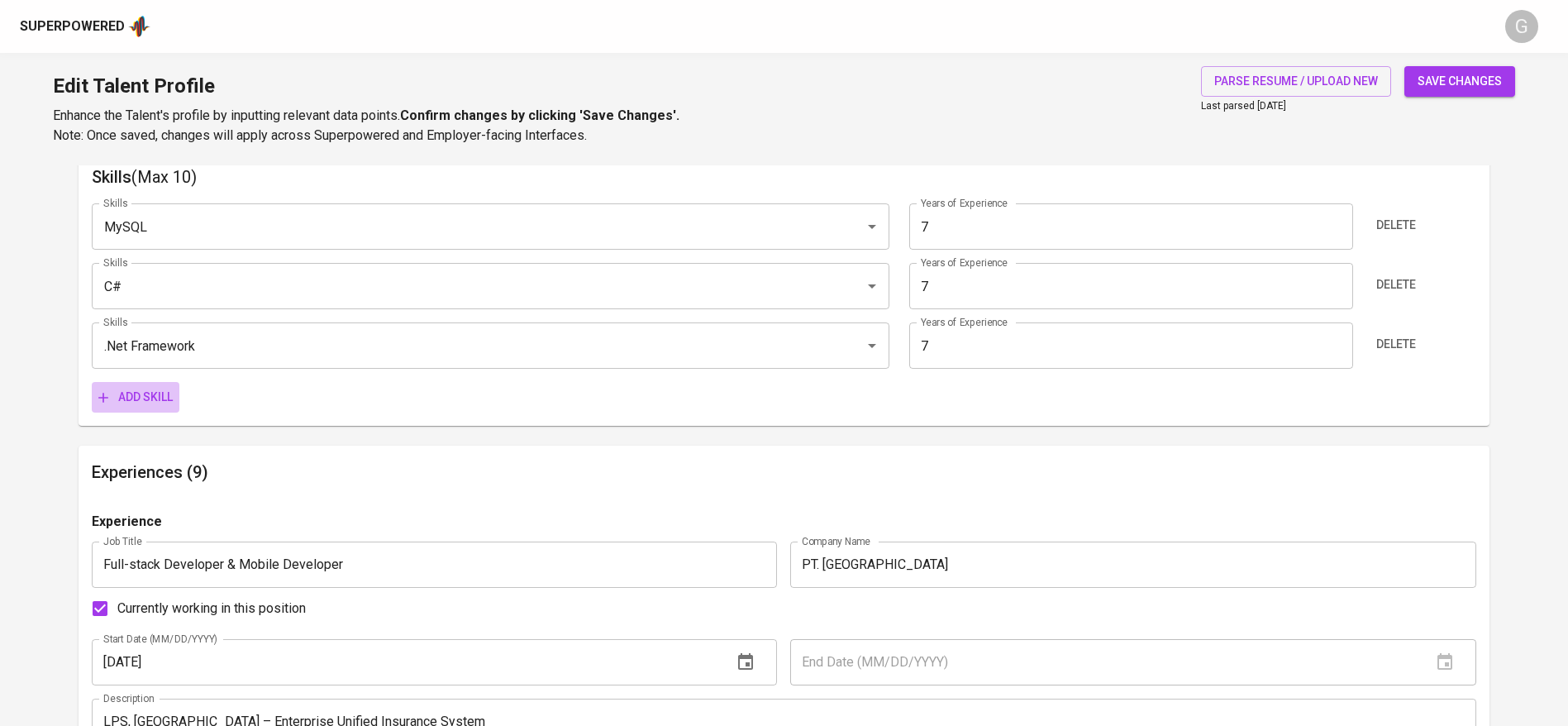
click at [119, 394] on span "Add skill" at bounding box center [135, 397] width 74 height 20
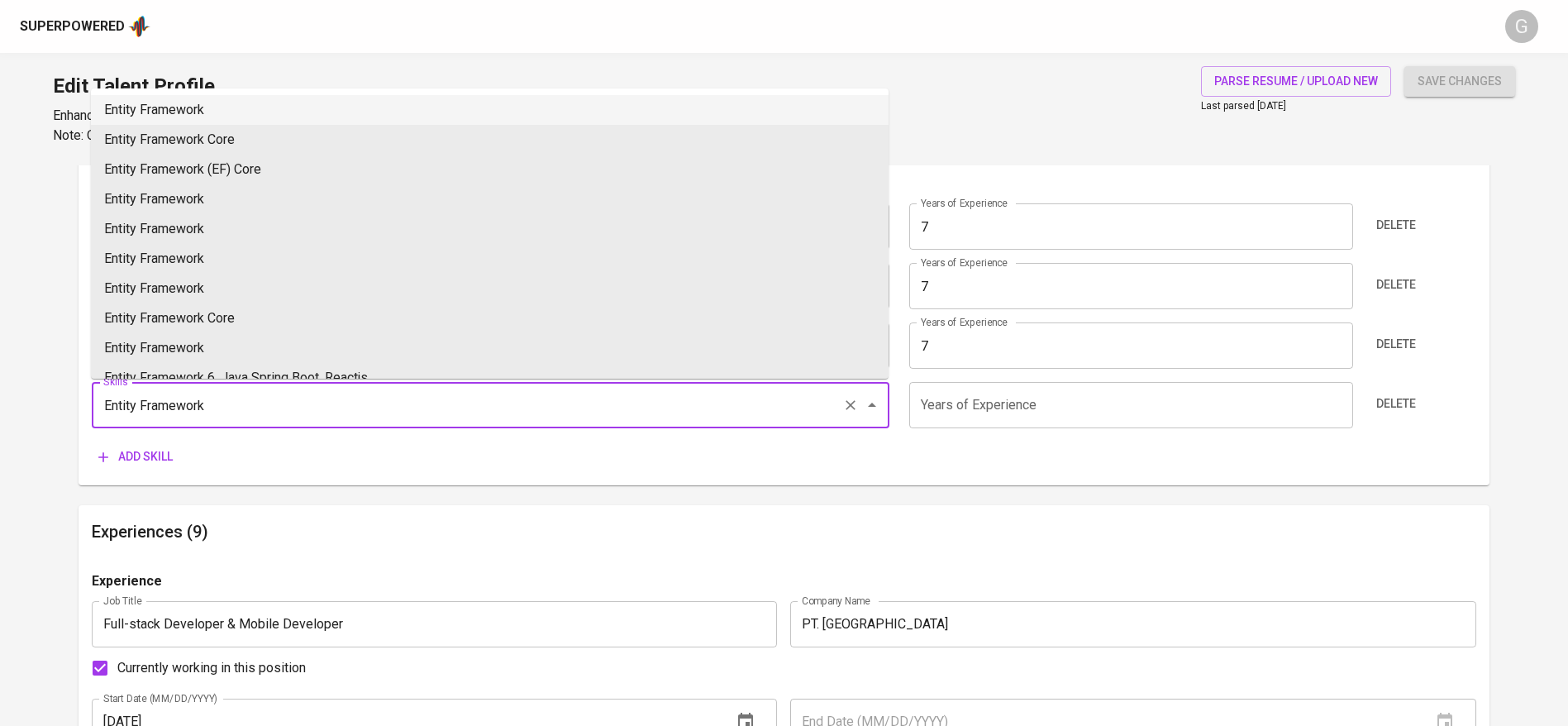
click at [248, 104] on li "Entity Framework" at bounding box center [489, 110] width 797 height 30
type input "Entity Framework"
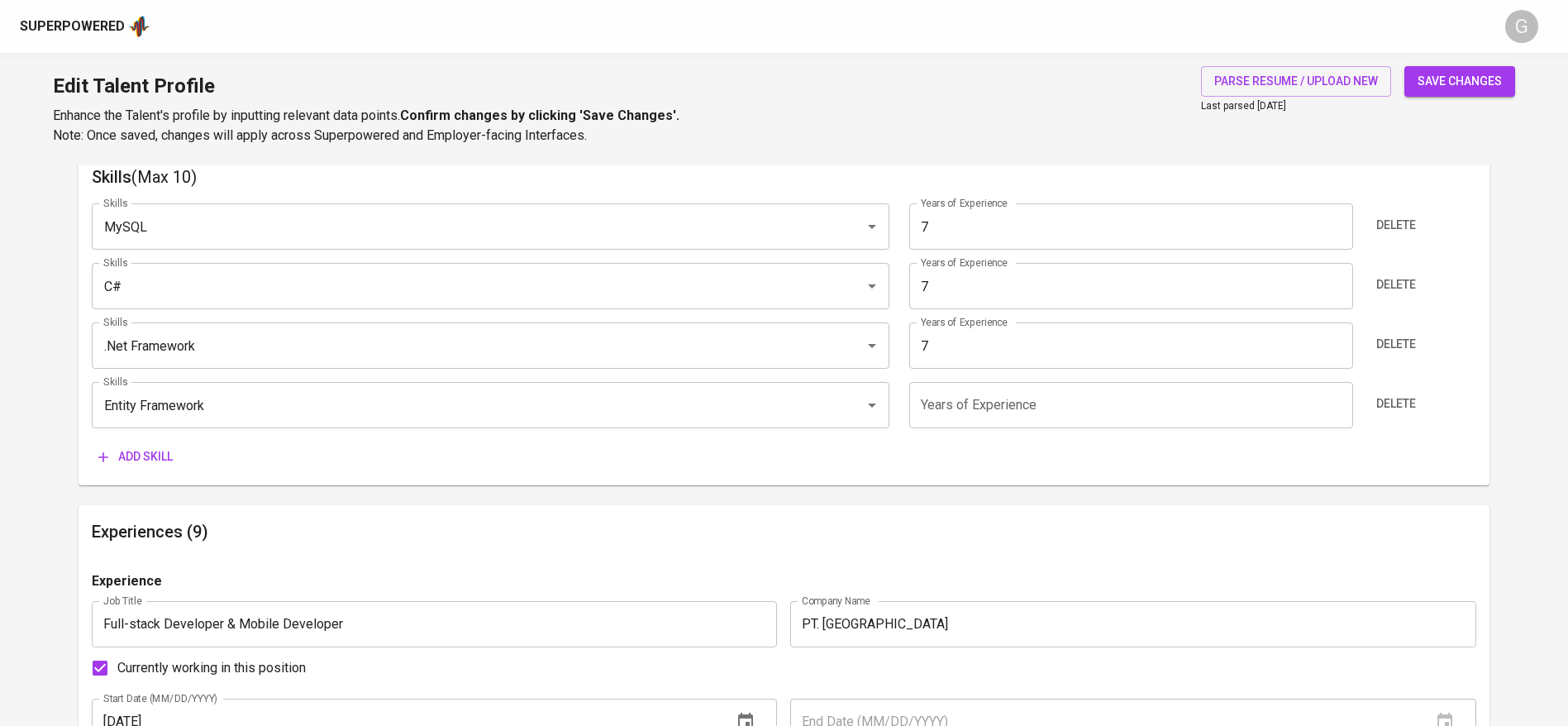
click at [977, 412] on input "number" at bounding box center [1131, 405] width 443 height 46
type input "7"
click at [1479, 67] on button "save changes" at bounding box center [1459, 82] width 111 height 31
click at [1479, 77] on span "save changes" at bounding box center [1460, 81] width 85 height 20
type input "Entity Framework (EF)"
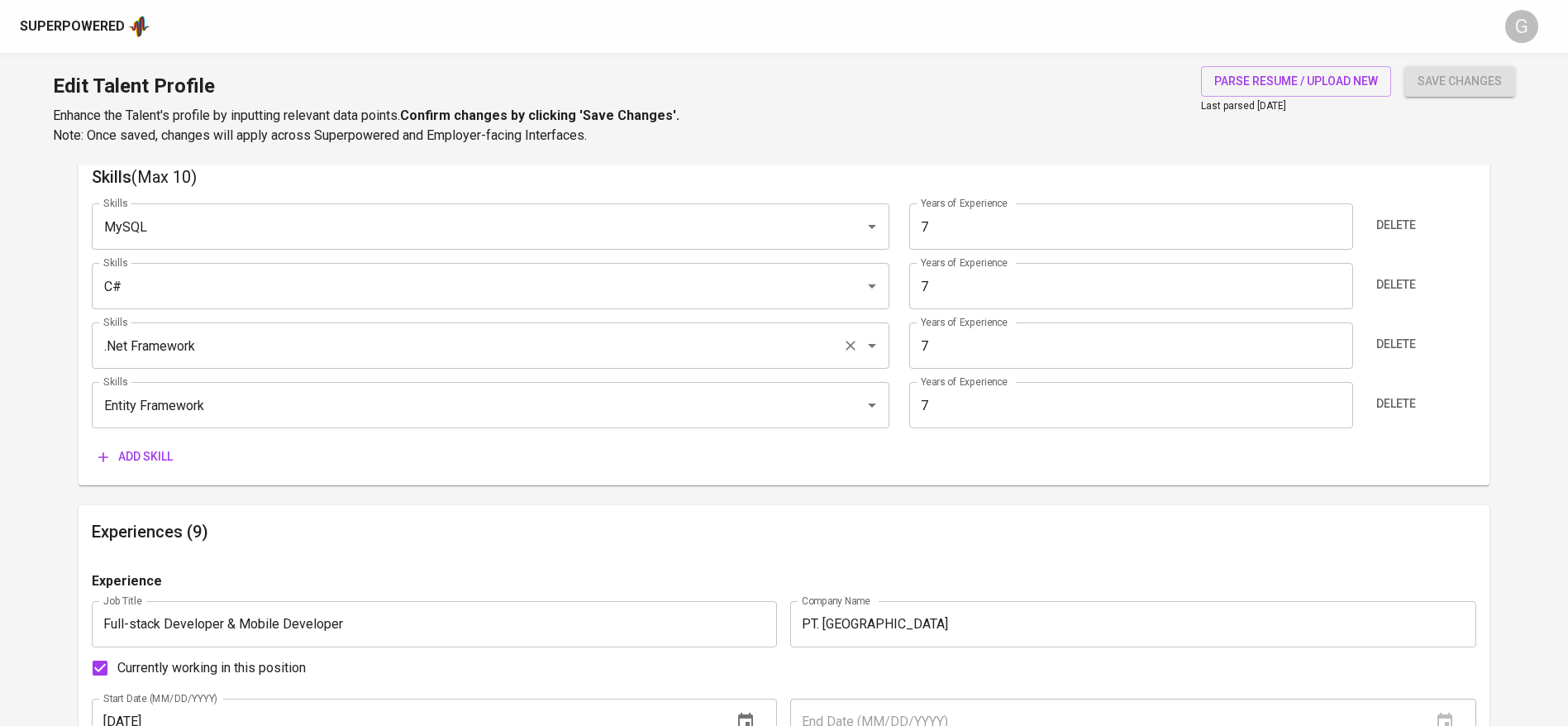
type input ".Net Framework"
type input "C#"
type input "MySQL"
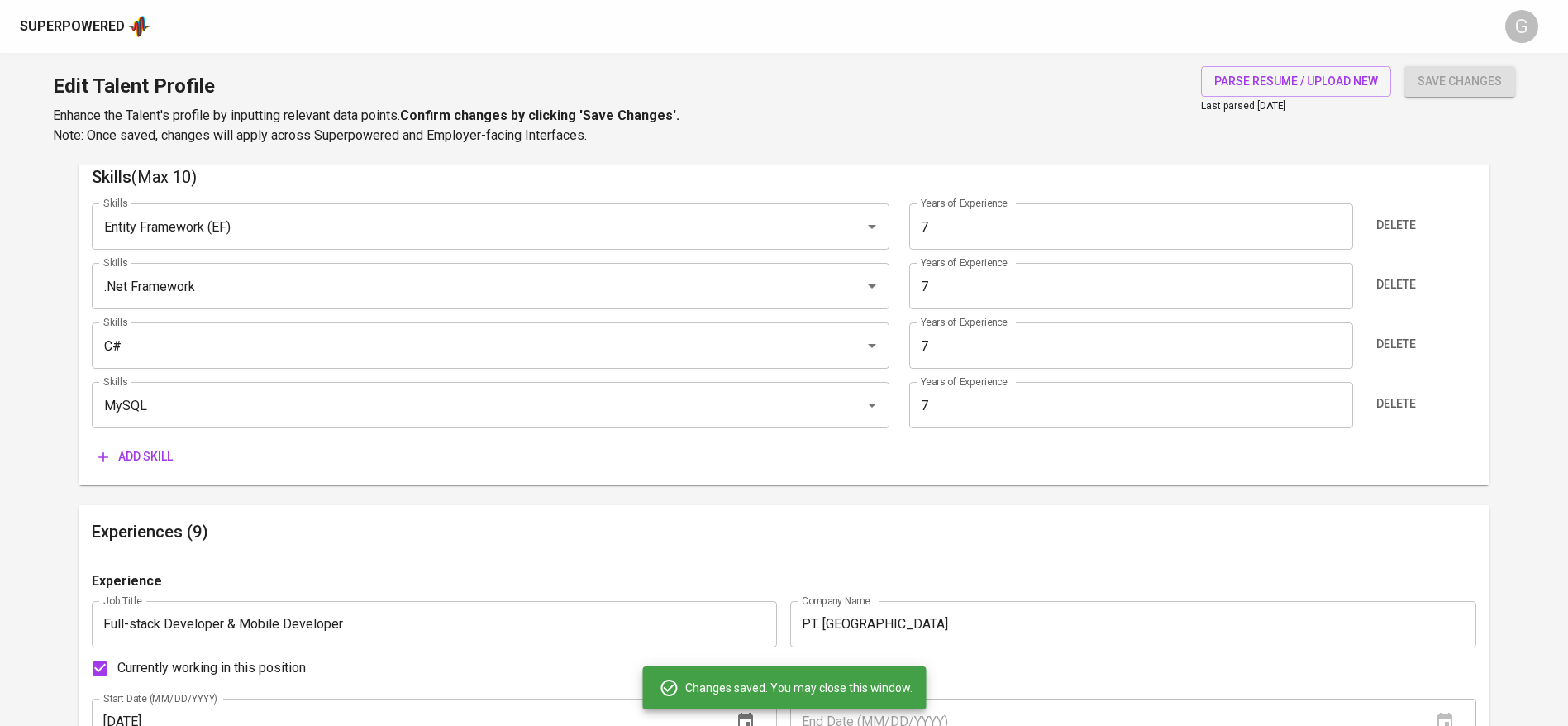
scroll to position [992, 0]
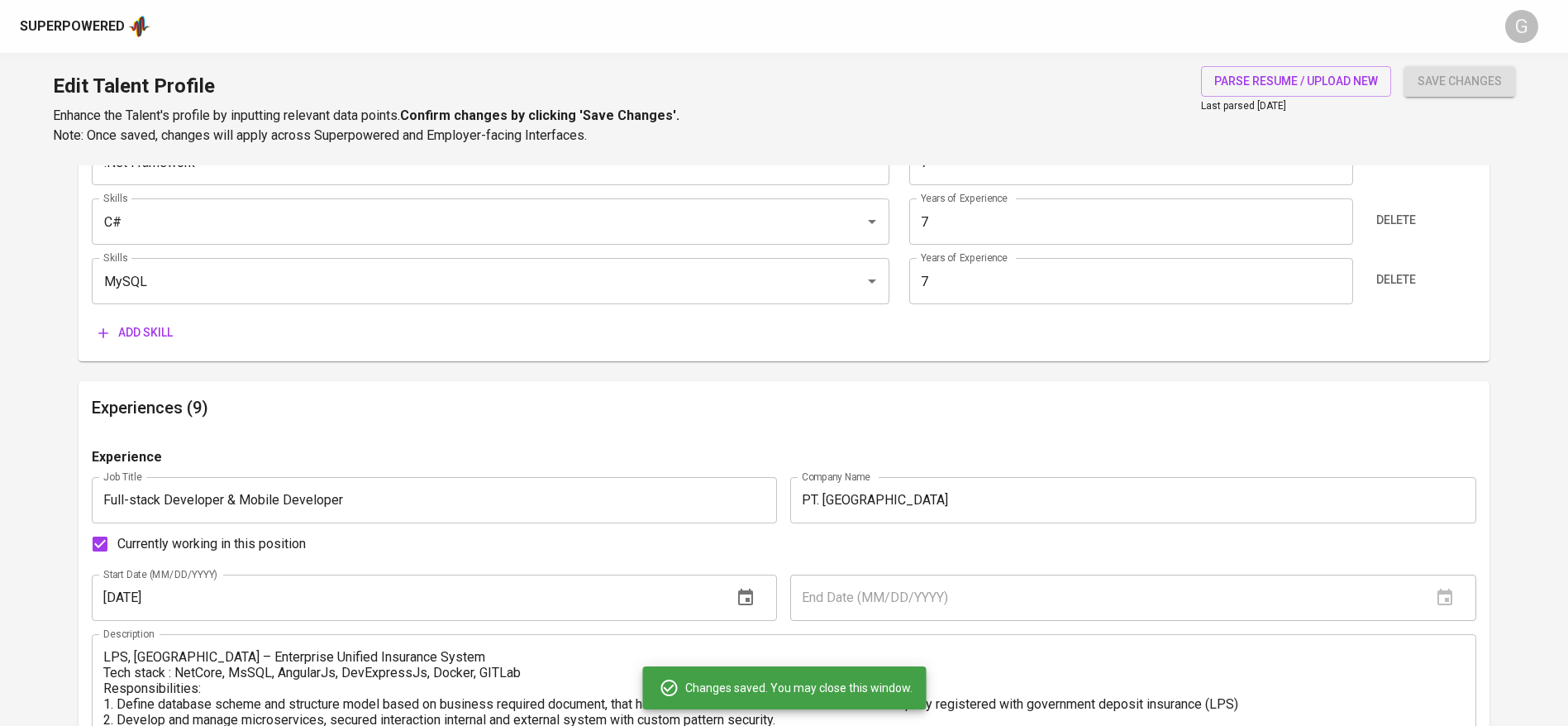
click at [160, 328] on span "Add skill" at bounding box center [135, 332] width 74 height 20
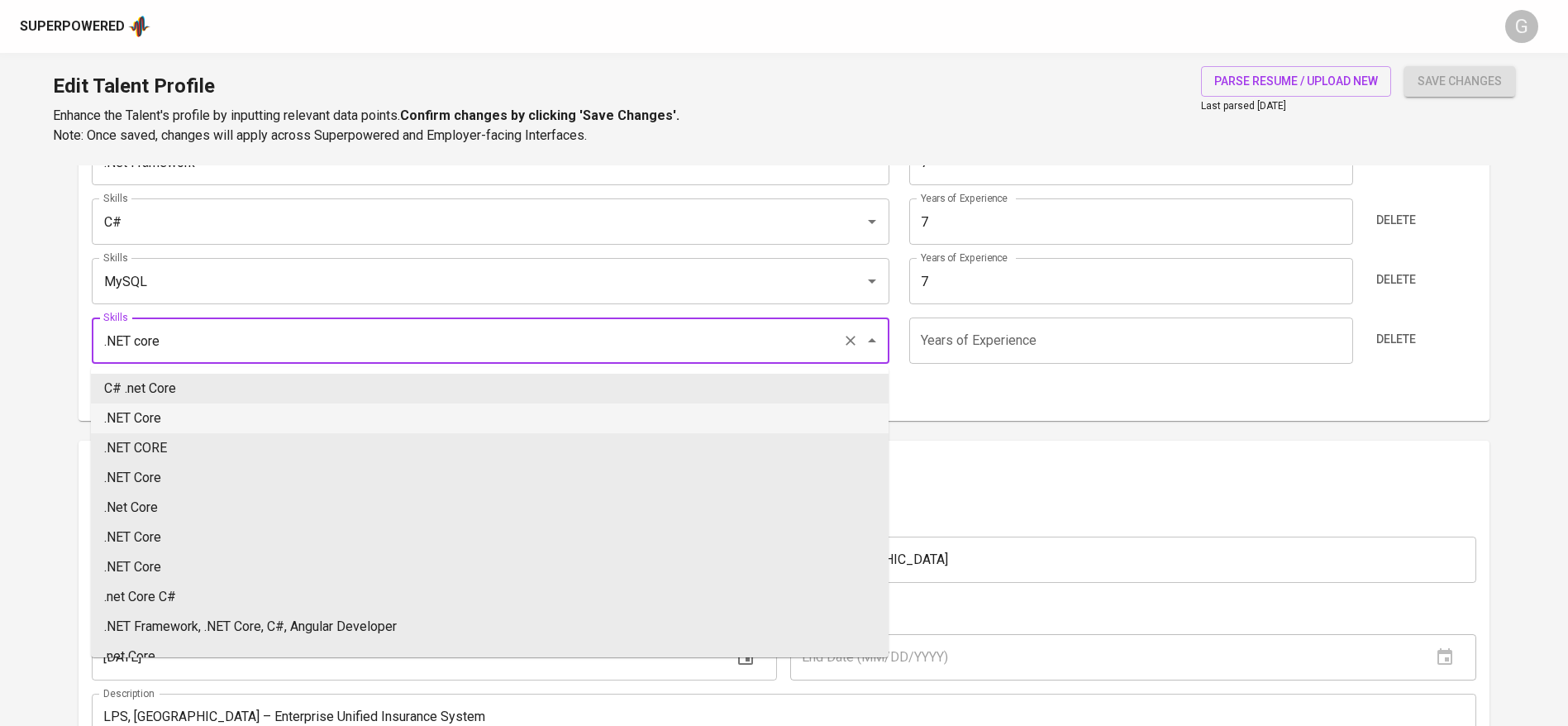
click at [259, 413] on li ".NET Core" at bounding box center [489, 418] width 797 height 30
type input ".NET Core"
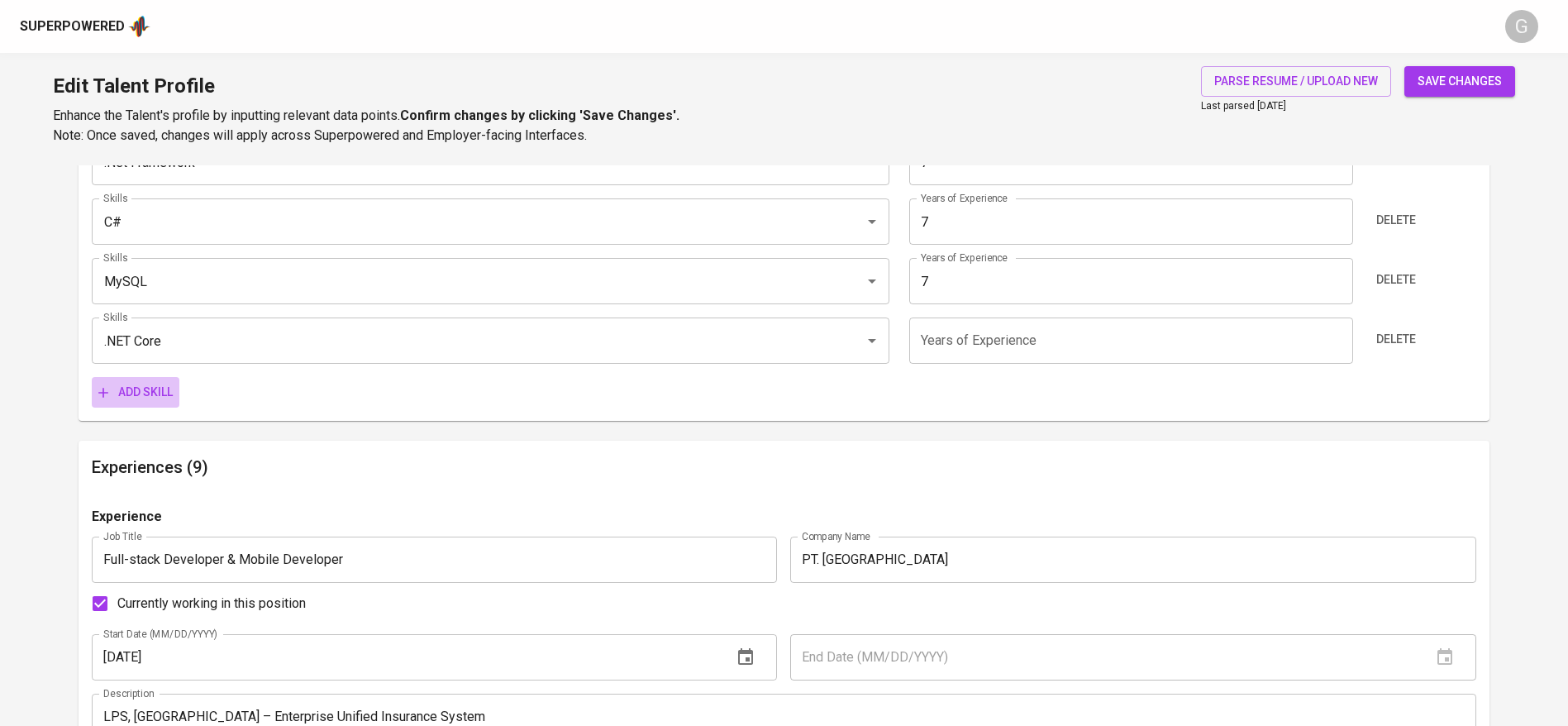
click at [137, 395] on span "Add skill" at bounding box center [135, 392] width 74 height 20
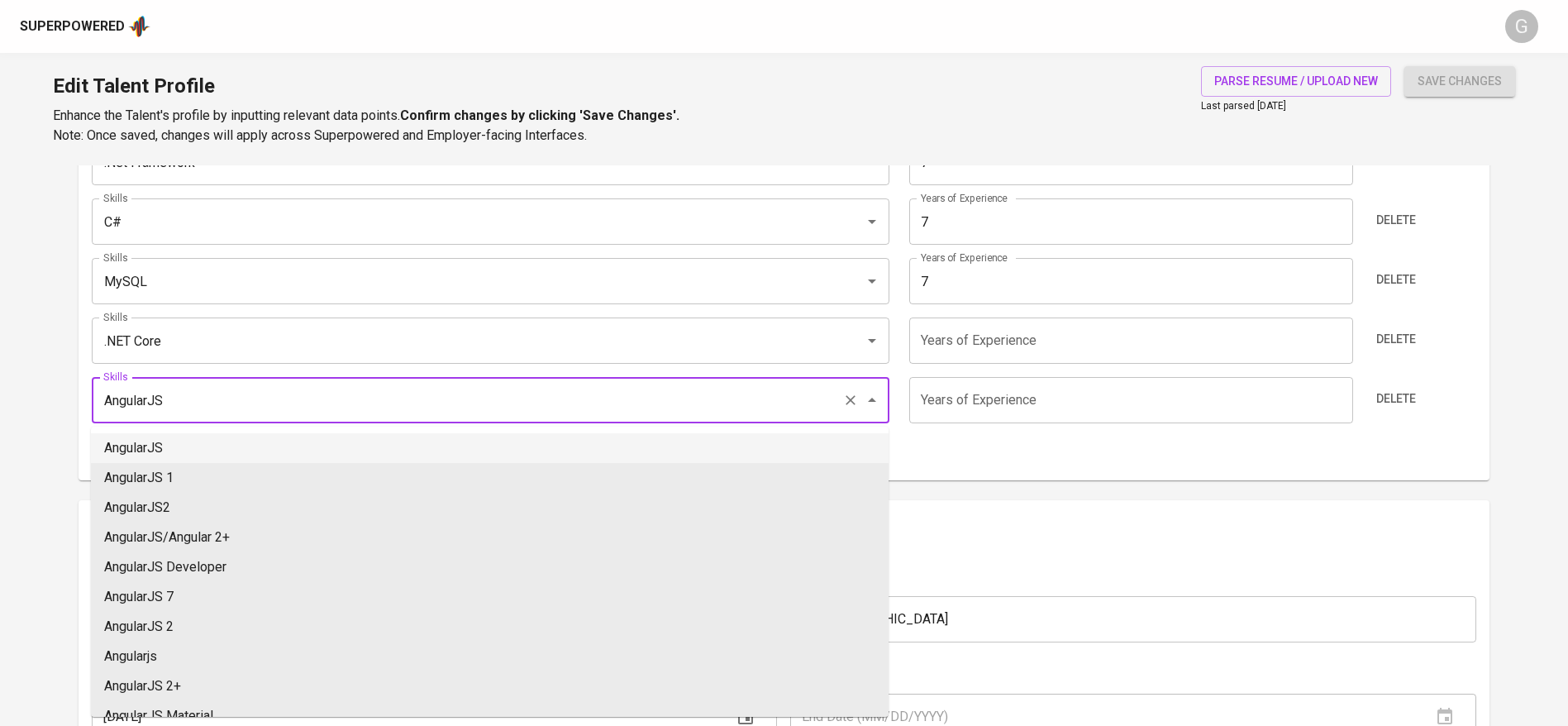
click at [196, 448] on li "AngularJS" at bounding box center [489, 448] width 797 height 30
type input "AngularJS"
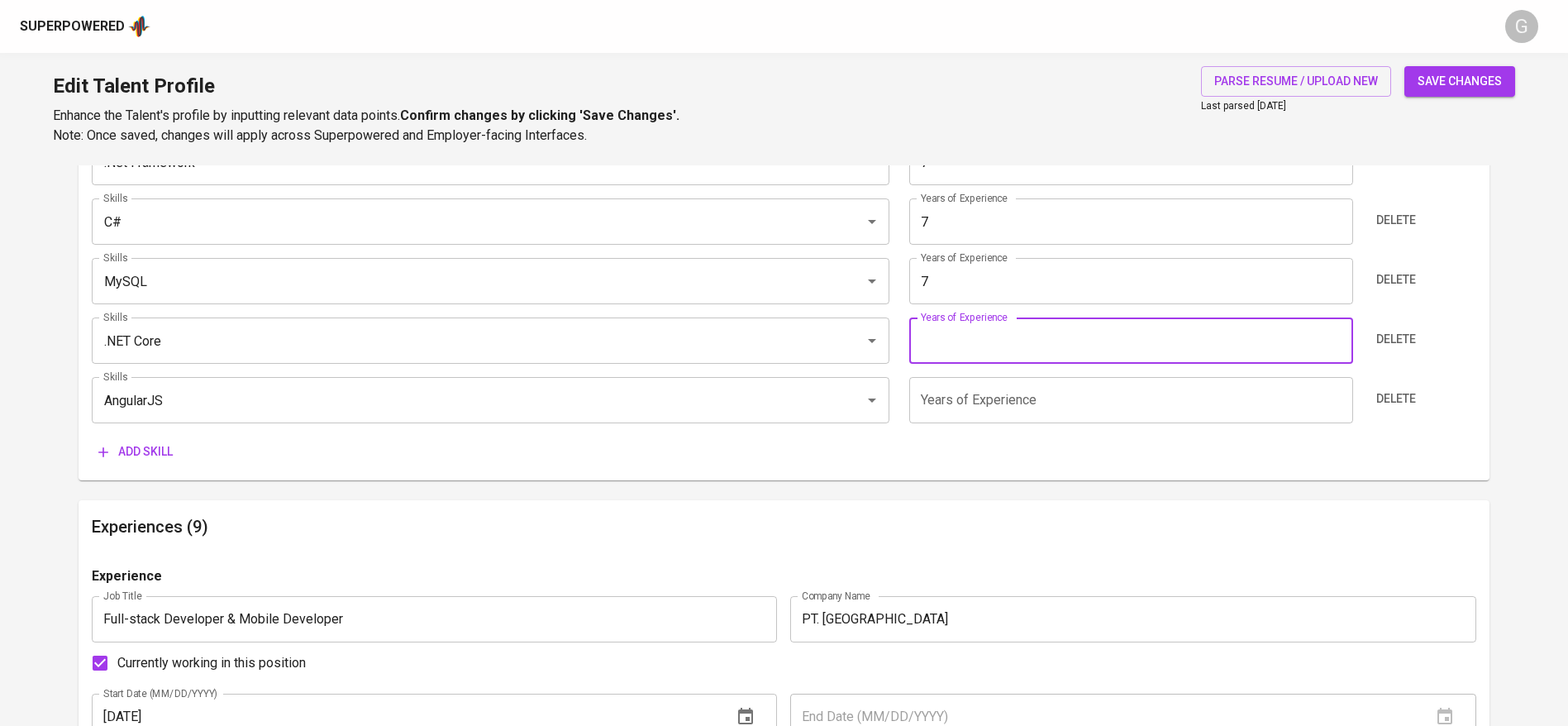
click at [1018, 342] on input "number" at bounding box center [1131, 341] width 443 height 46
type input "7"
click at [978, 400] on input "number" at bounding box center [1131, 400] width 443 height 46
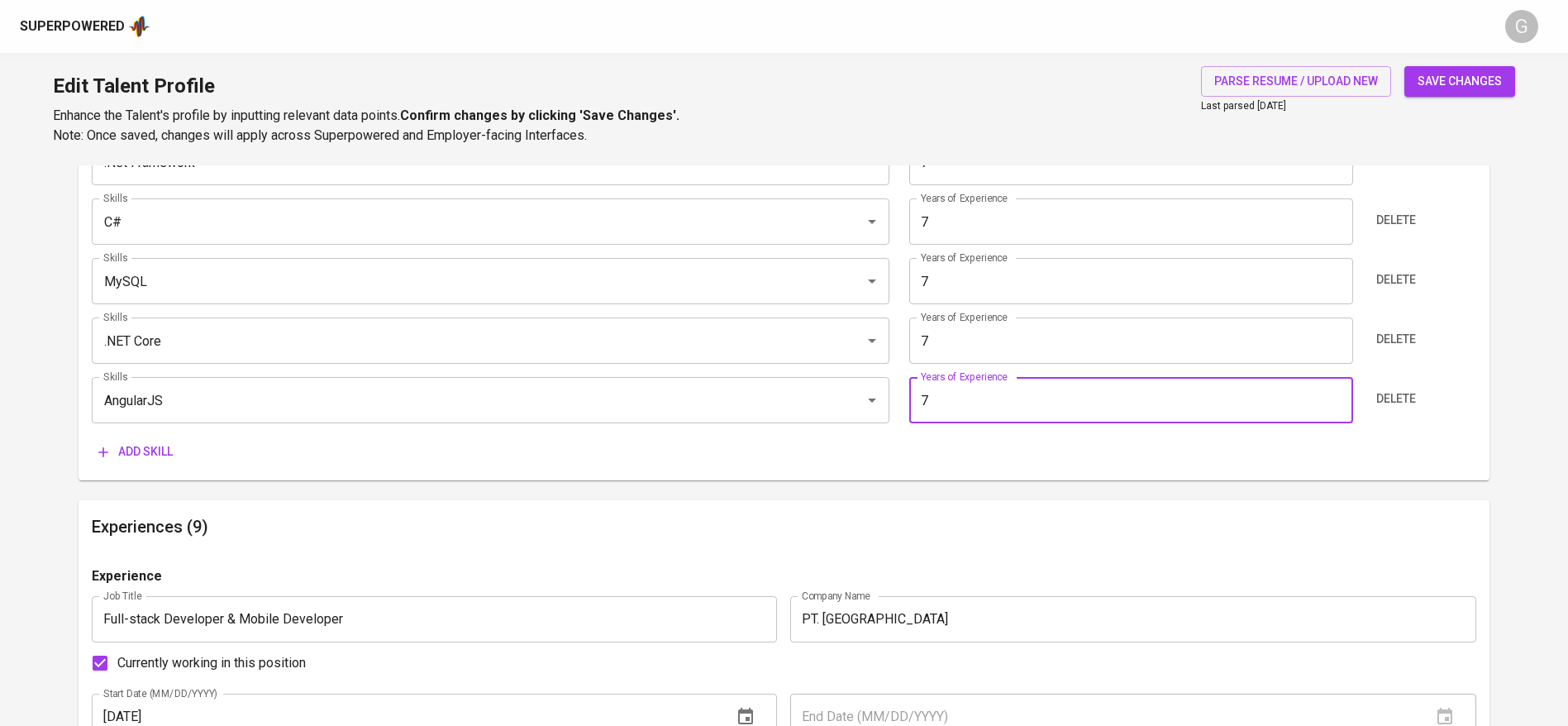
type input "7"
click at [1450, 68] on button "save changes" at bounding box center [1459, 82] width 111 height 31
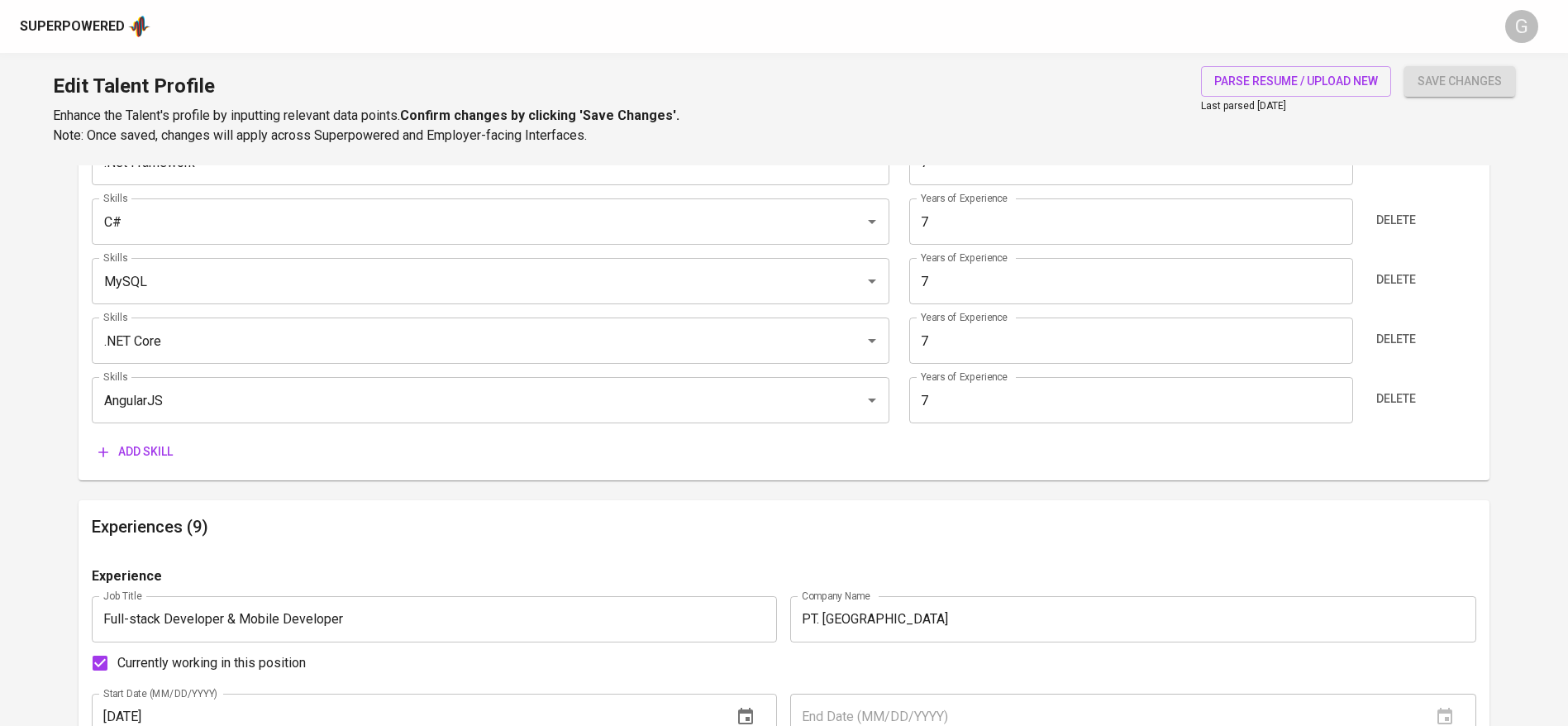
click at [1440, 73] on span "save changes" at bounding box center [1460, 81] width 85 height 20
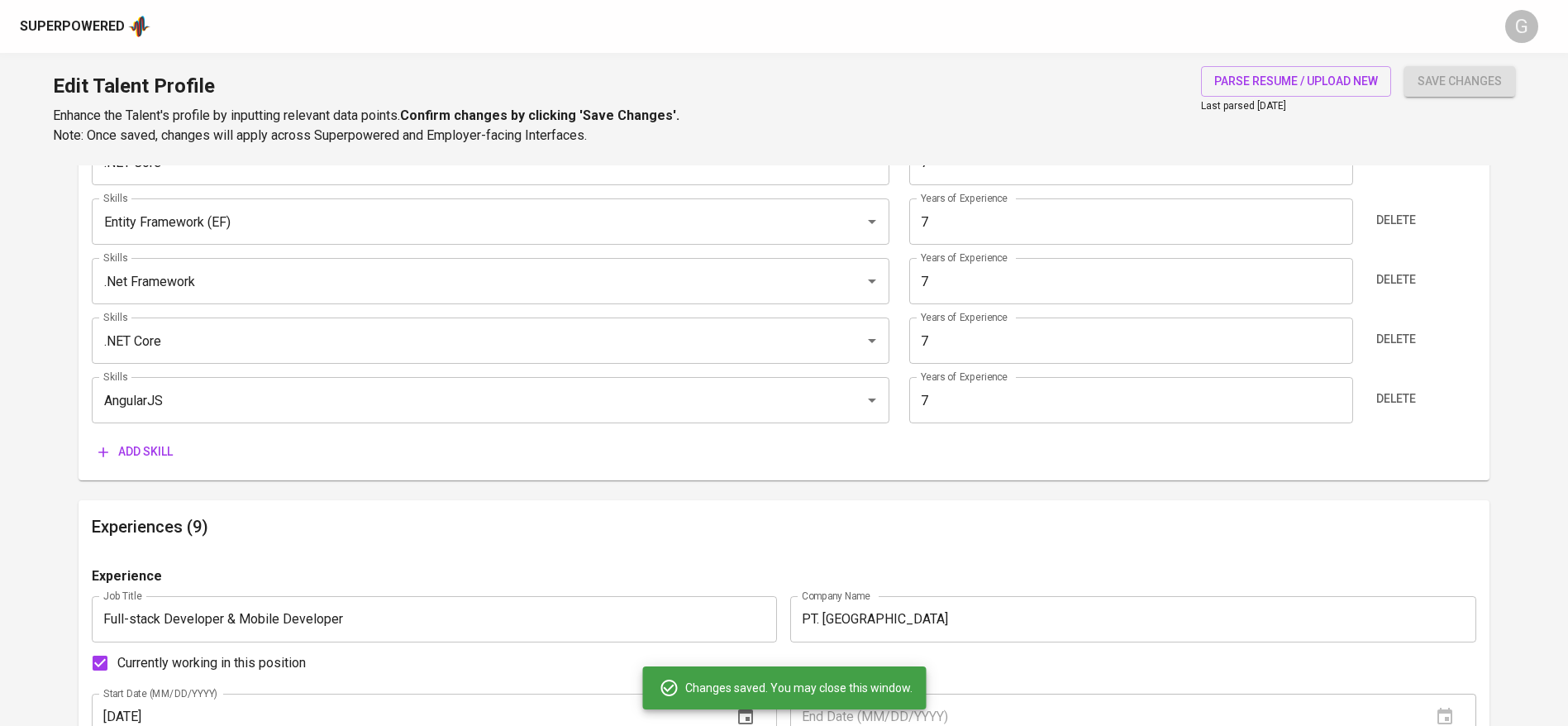
type input "AngularJS"
type input ".NET Core"
type input "Entity Framework (EF)"
type input ".Net Framework"
type input "C#"
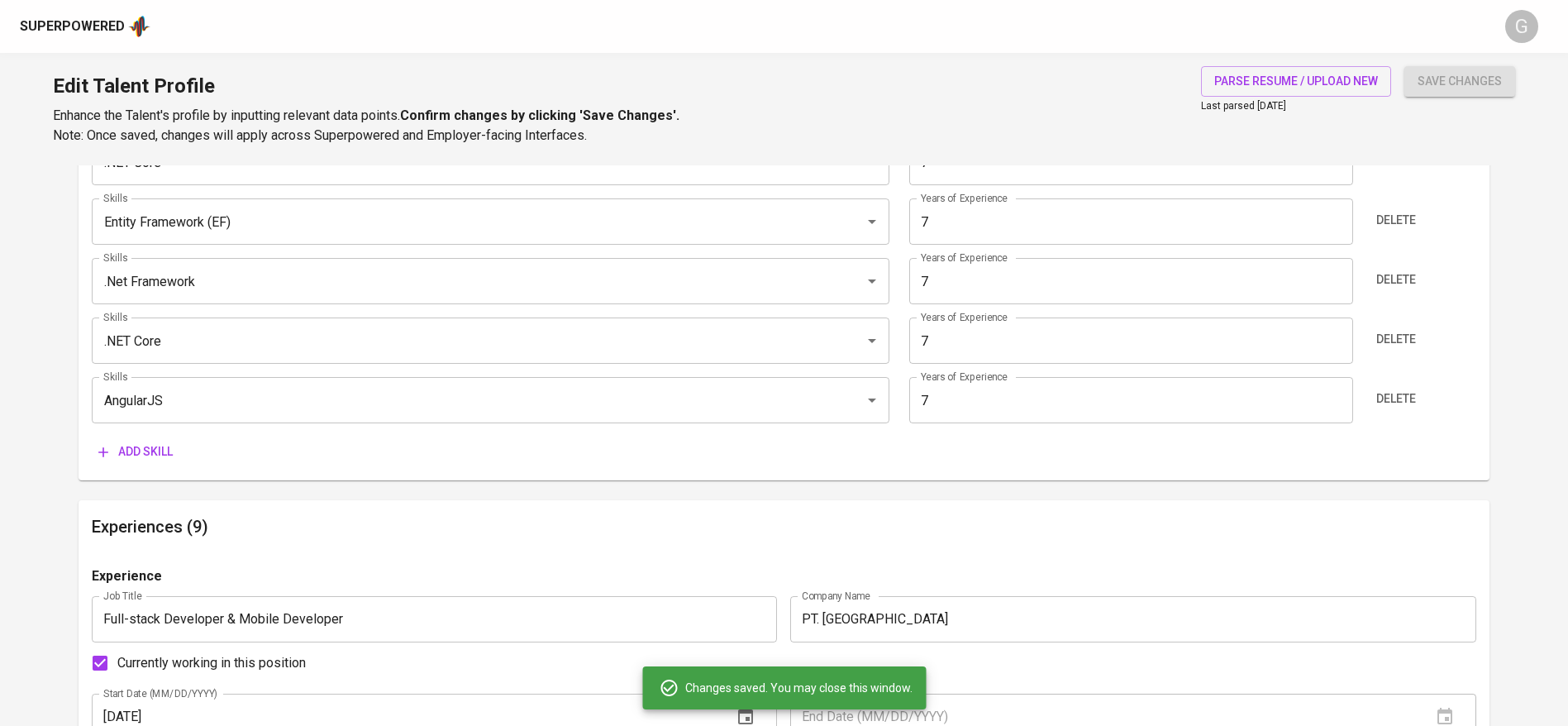
type input "MySQL"
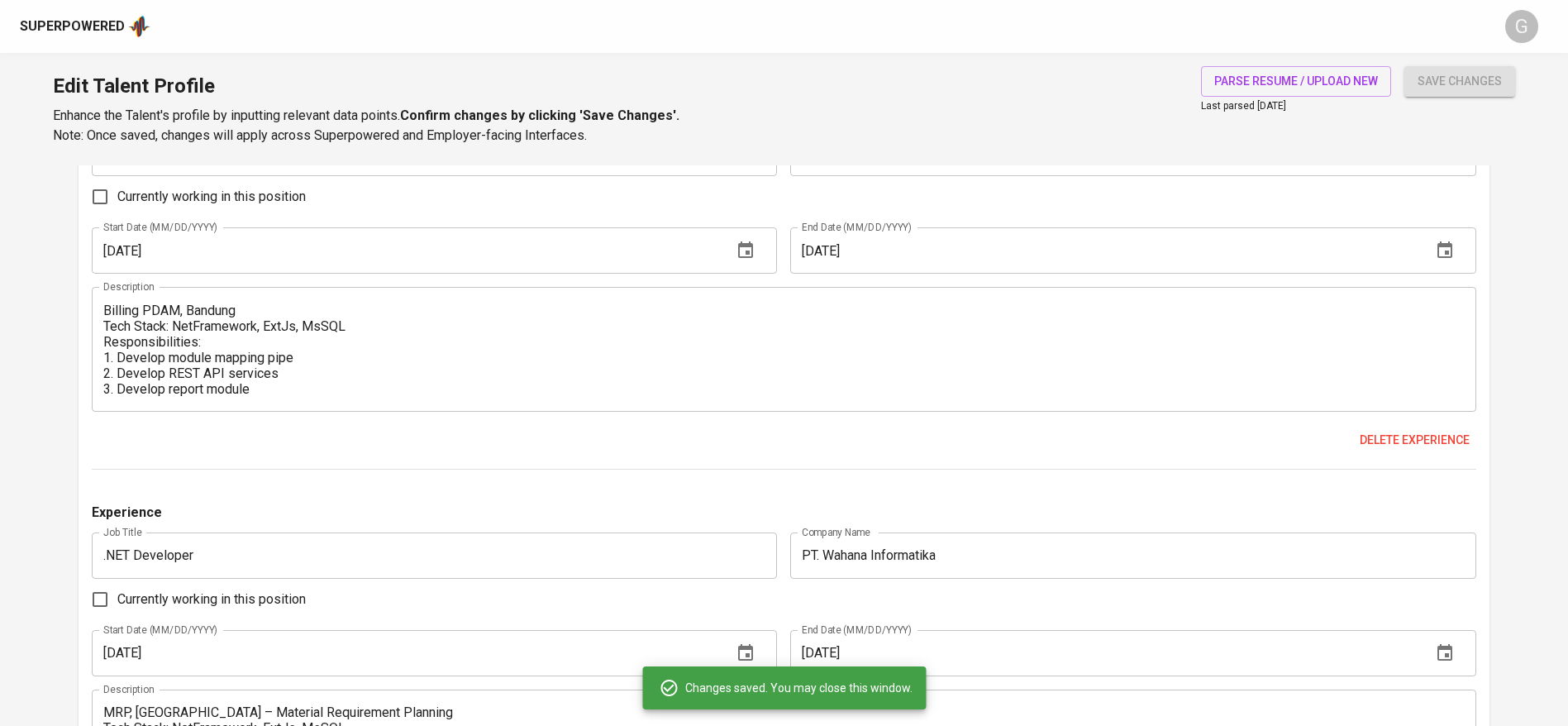
click at [289, 386] on textarea "Billing PDAM, Bandung Tech Stack: NetFramework, ExtJs, MsSQL Responsibilities: …" at bounding box center [784, 350] width 1362 height 94
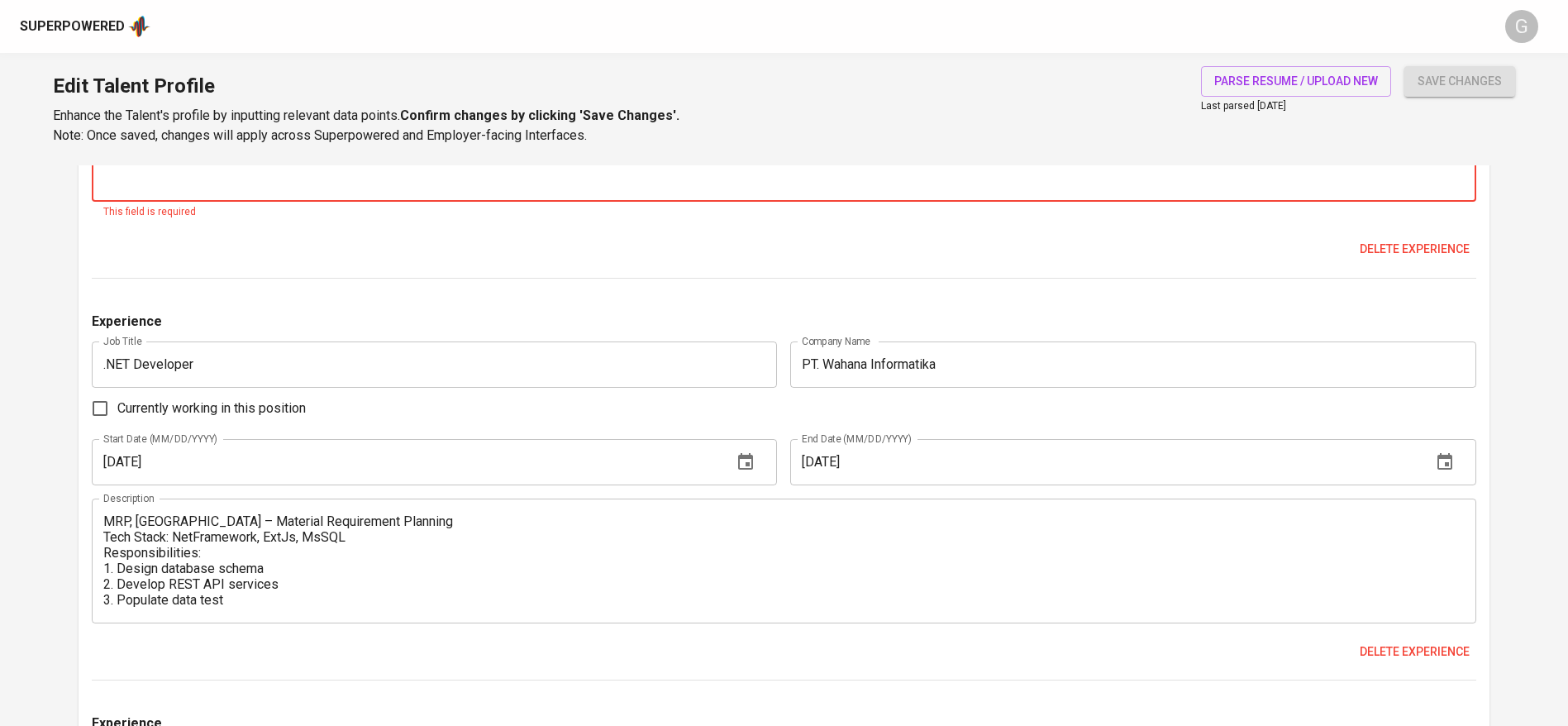
scroll to position [2108, 0]
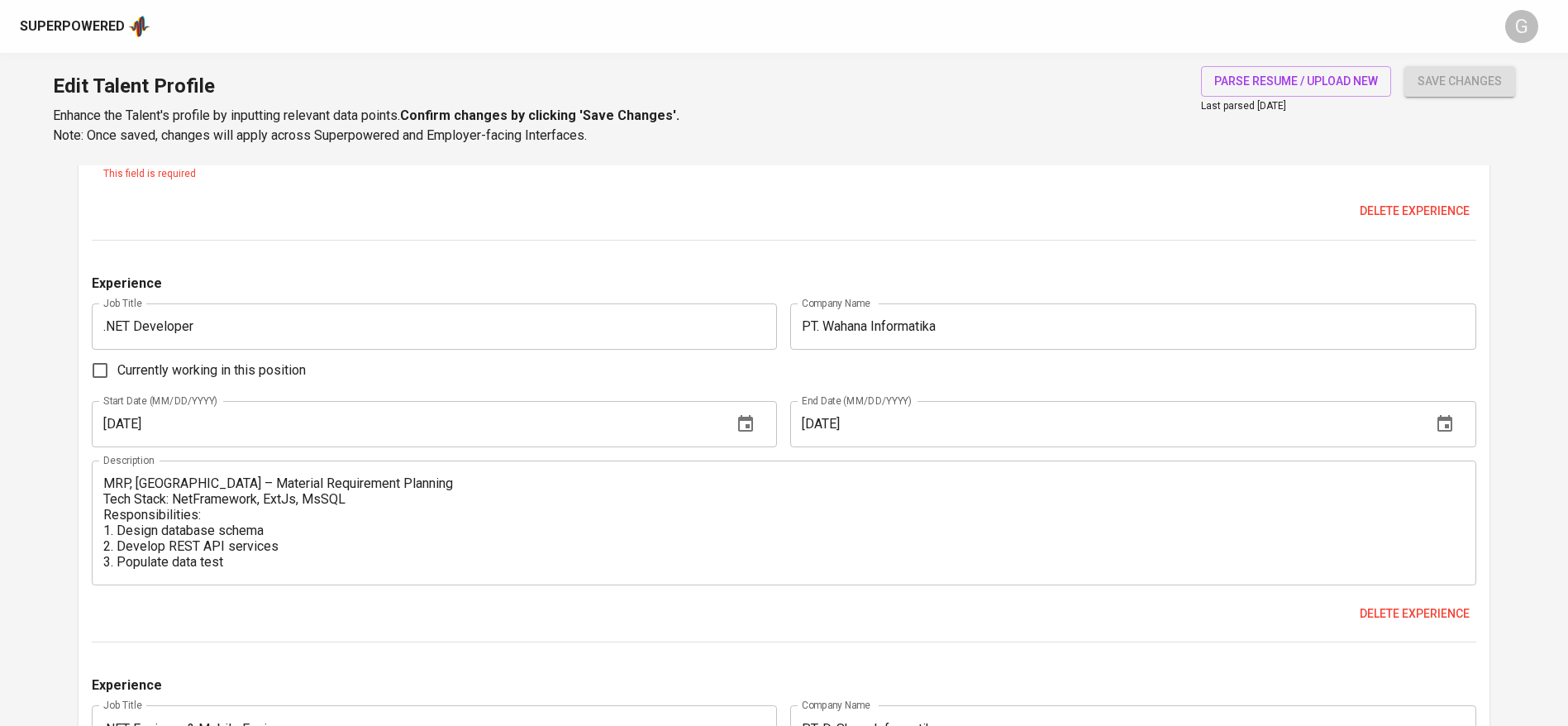
click at [341, 555] on textarea "MRP, Cirebon – Material Requirement Planning Tech Stack: NetFramework, ExtJs, M…" at bounding box center [784, 522] width 1362 height 94
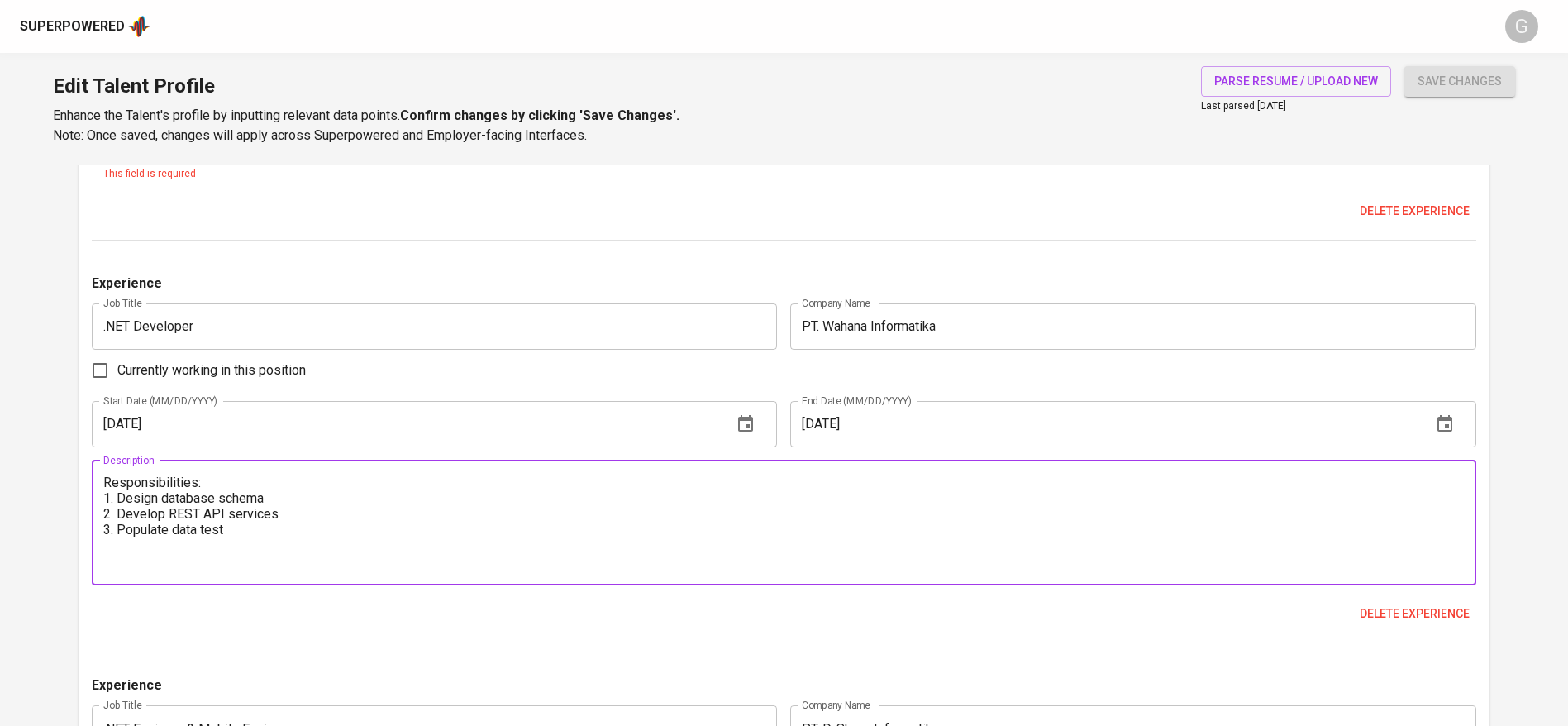
paste textarea "Billing PDAM, Bandung Tech Stack: NetFramework, ExtJs, MsSQL Responsibilities: …"
type textarea "MRP, Cirebon – Material Requirement Planning Tech Stack: NetFramework, ExtJs, M…"
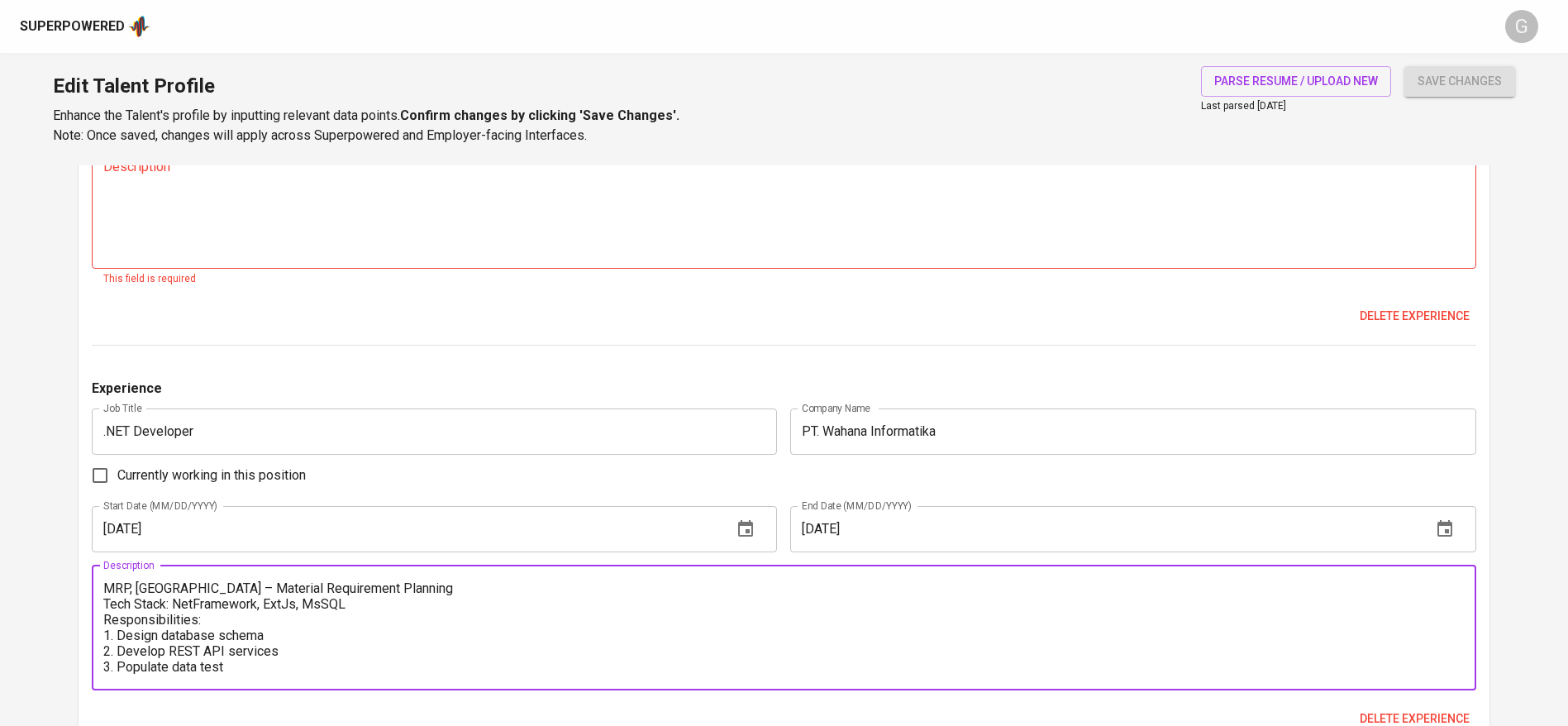
scroll to position [1859, 0]
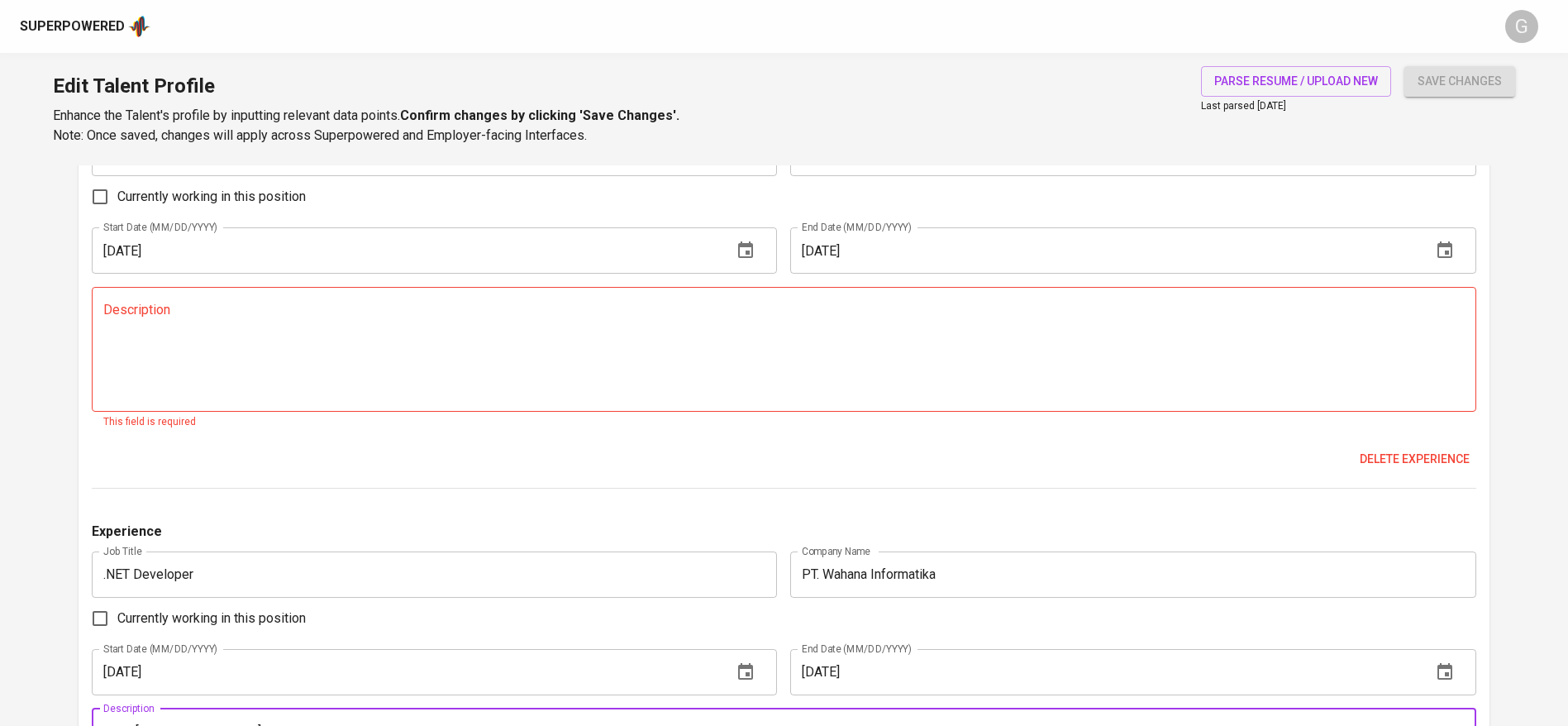
click at [1434, 459] on span "Delete experience" at bounding box center [1415, 458] width 110 height 20
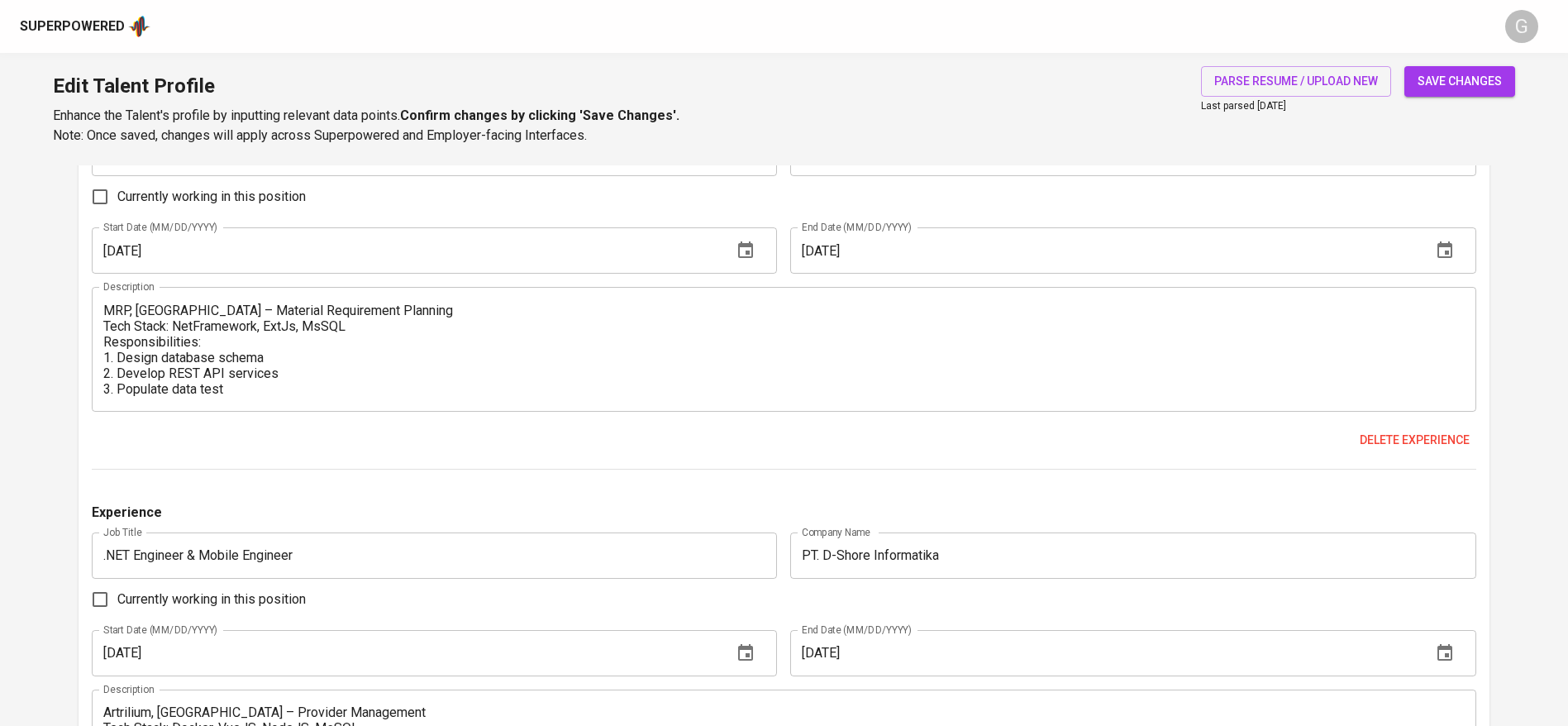
scroll to position [1735, 0]
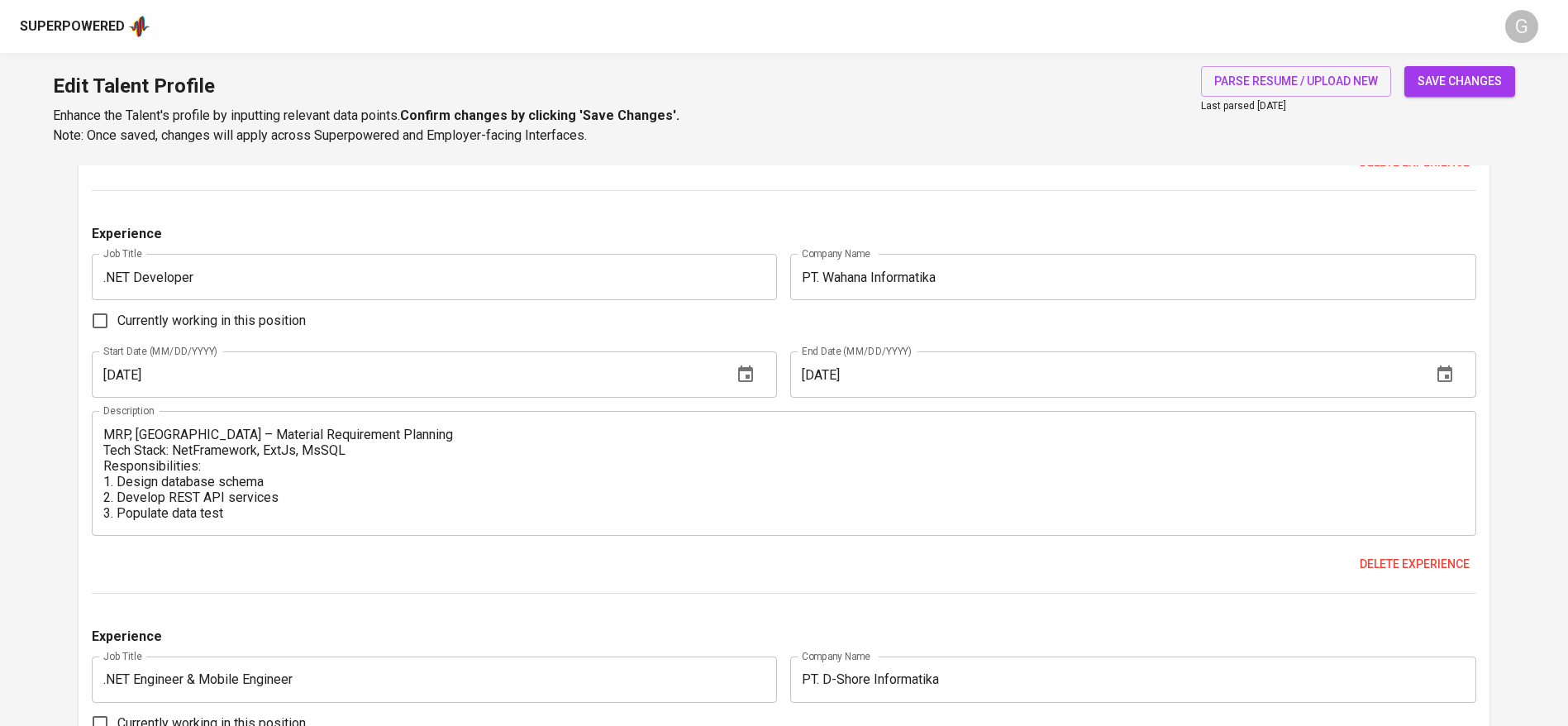
click at [229, 362] on input "01/01/2023" at bounding box center [405, 375] width 628 height 46
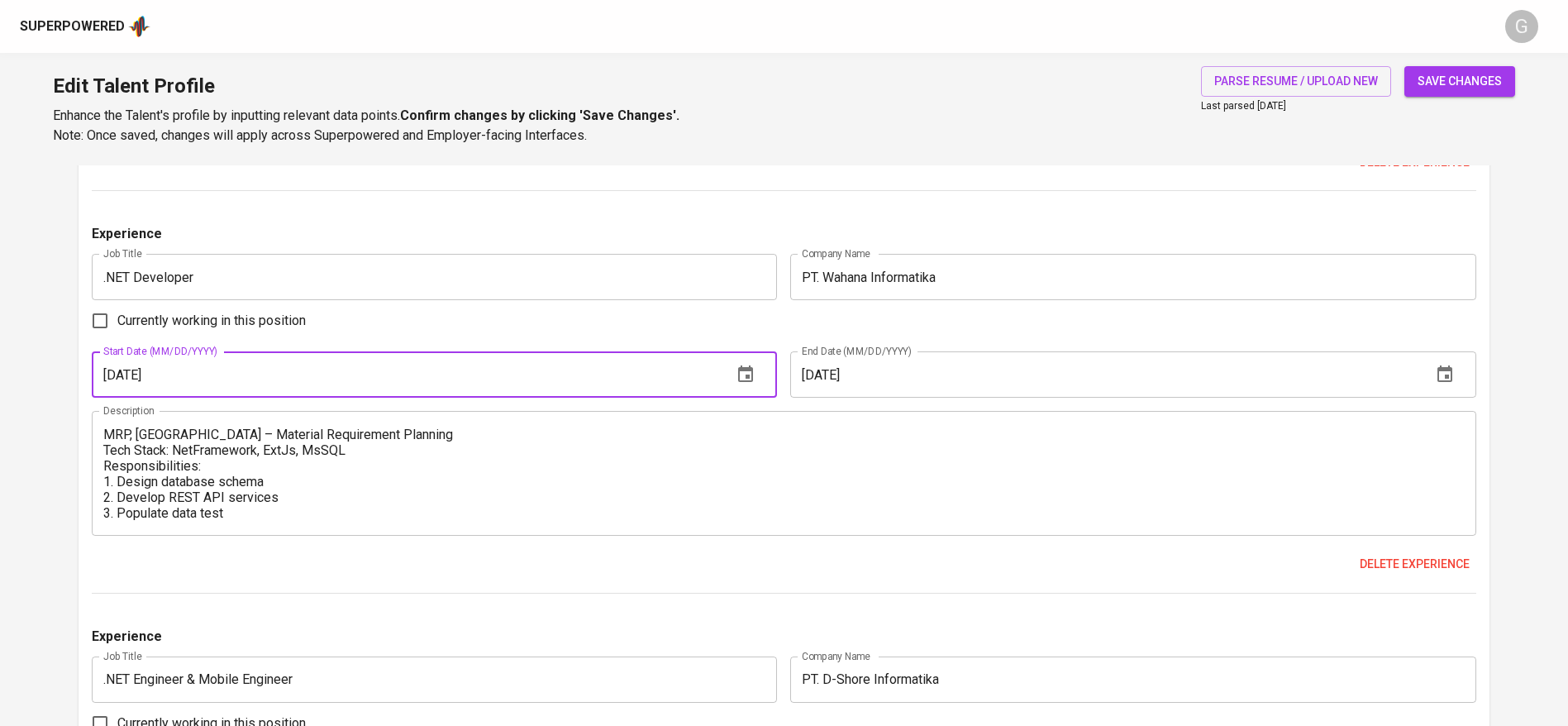
click at [229, 362] on input "01/01/2023" at bounding box center [405, 375] width 628 height 46
type input "[DATE]"
click at [992, 388] on input "12/01/2023" at bounding box center [1104, 375] width 628 height 46
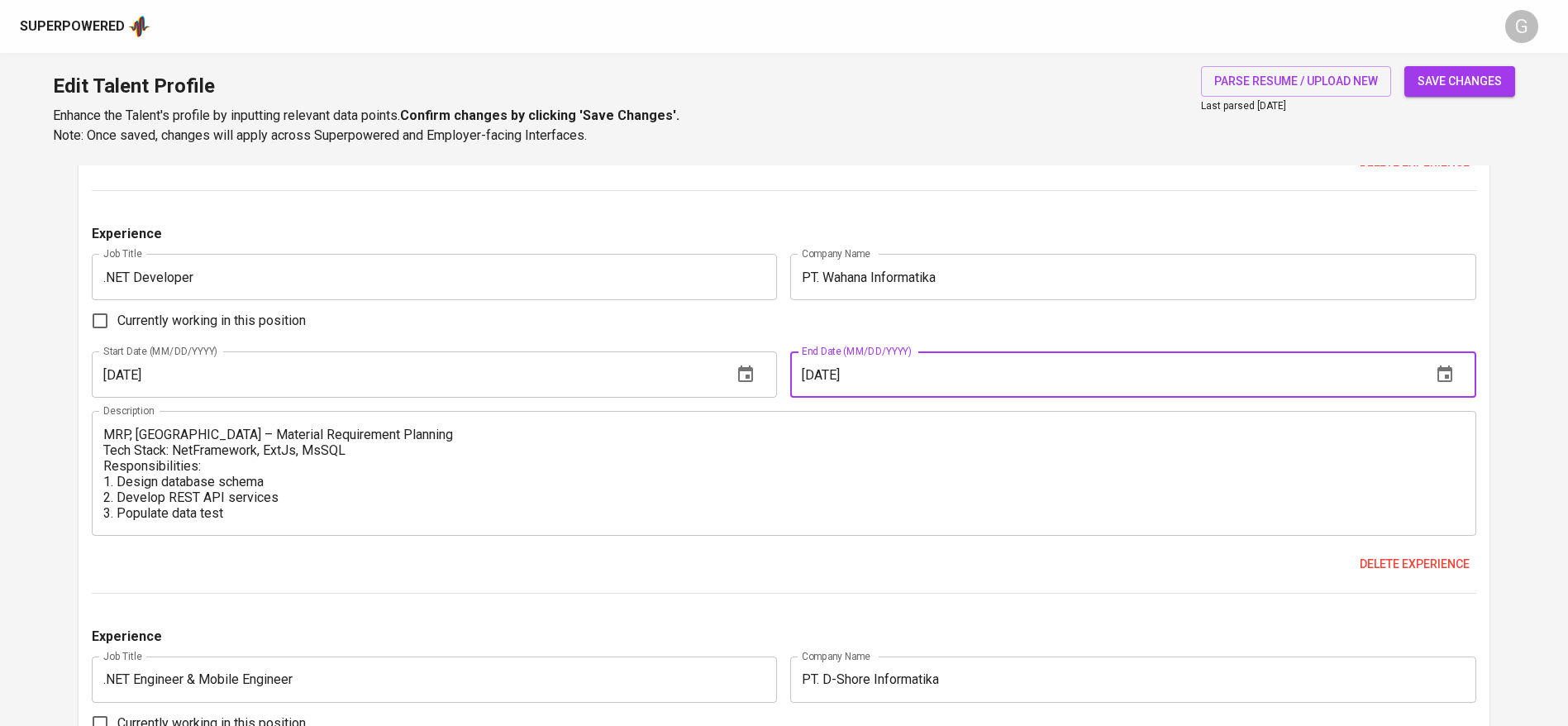
click at [992, 388] on input "12/01/2023" at bounding box center [1104, 375] width 628 height 46
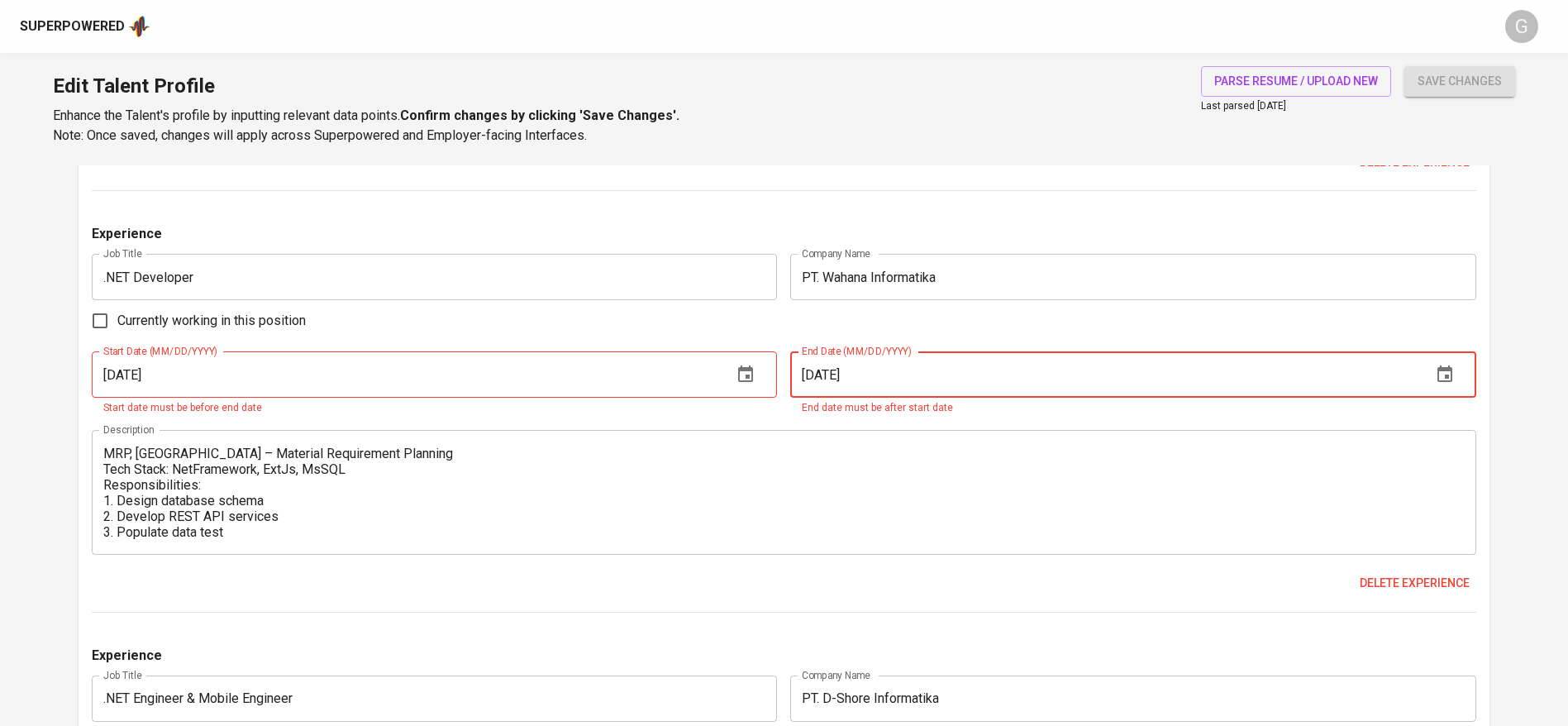
type input "[DATE]"
click at [1404, 66] on button "save changes" at bounding box center [1459, 82] width 111 height 31
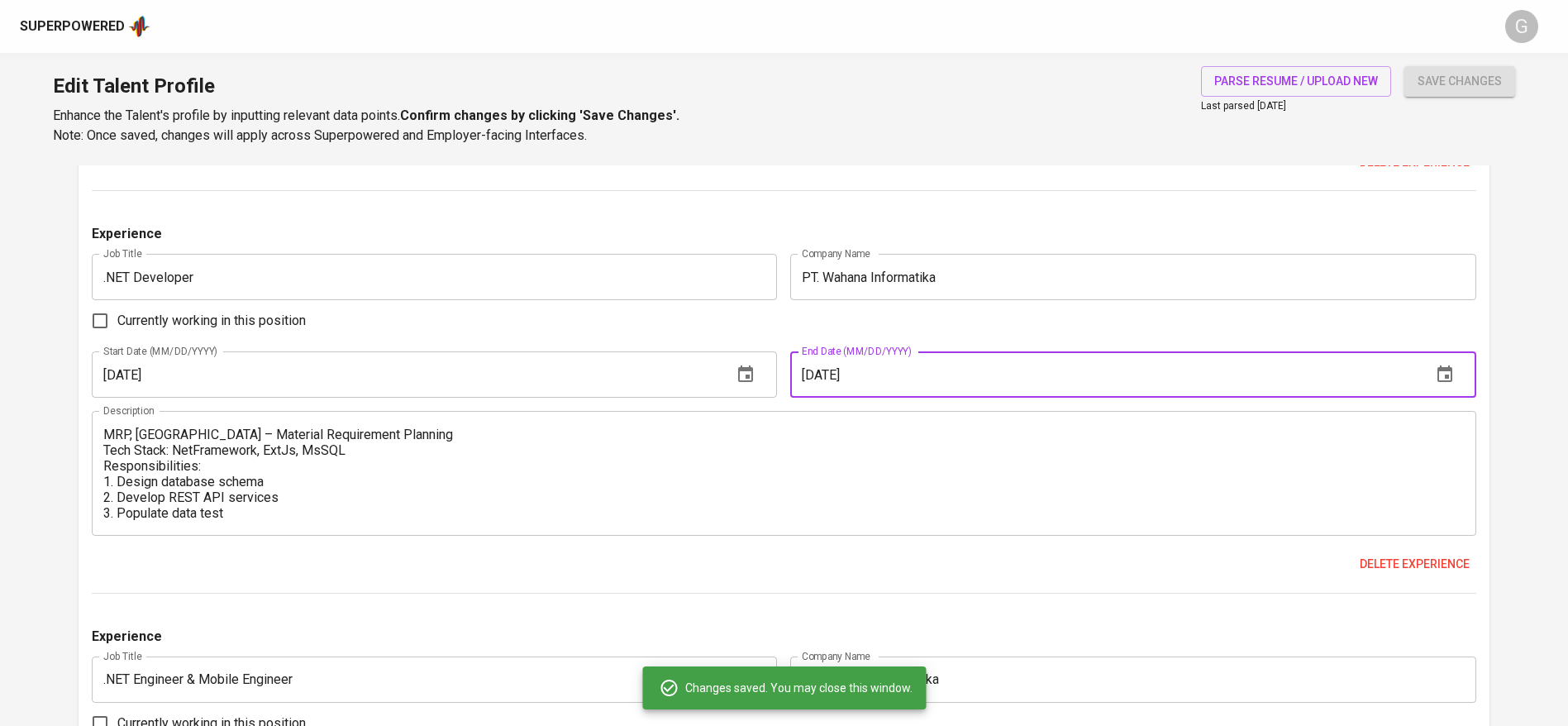
type input ".NET Engineer & Mobile Engineer"
type input "PT. D-Shore Informatika"
type input "01/01/2022"
type input "12/01/2022"
type textarea "Parkergegemak, Almere – Parking and Garage Management Tech Stack: ASP Boilerpla…"
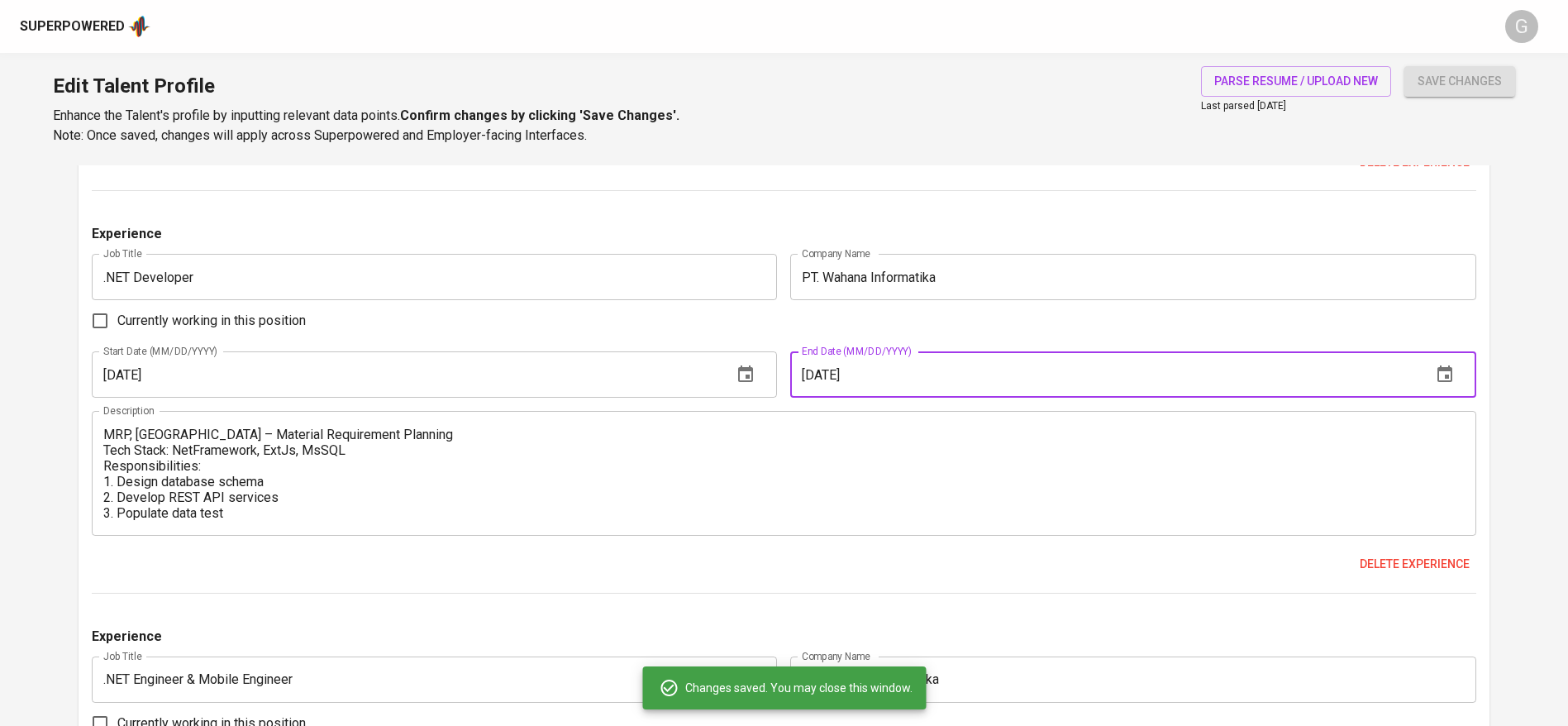
type input "Software Engineer"
type input "Comsys Telecom & Media B.V"
type input "01/01/2021"
type input "12/01/2021"
type textarea "Livecom, [GEOGRAPHIC_DATA] – Omnichannel Solutions Tech Stack: Java, ExtJs, MyS…"
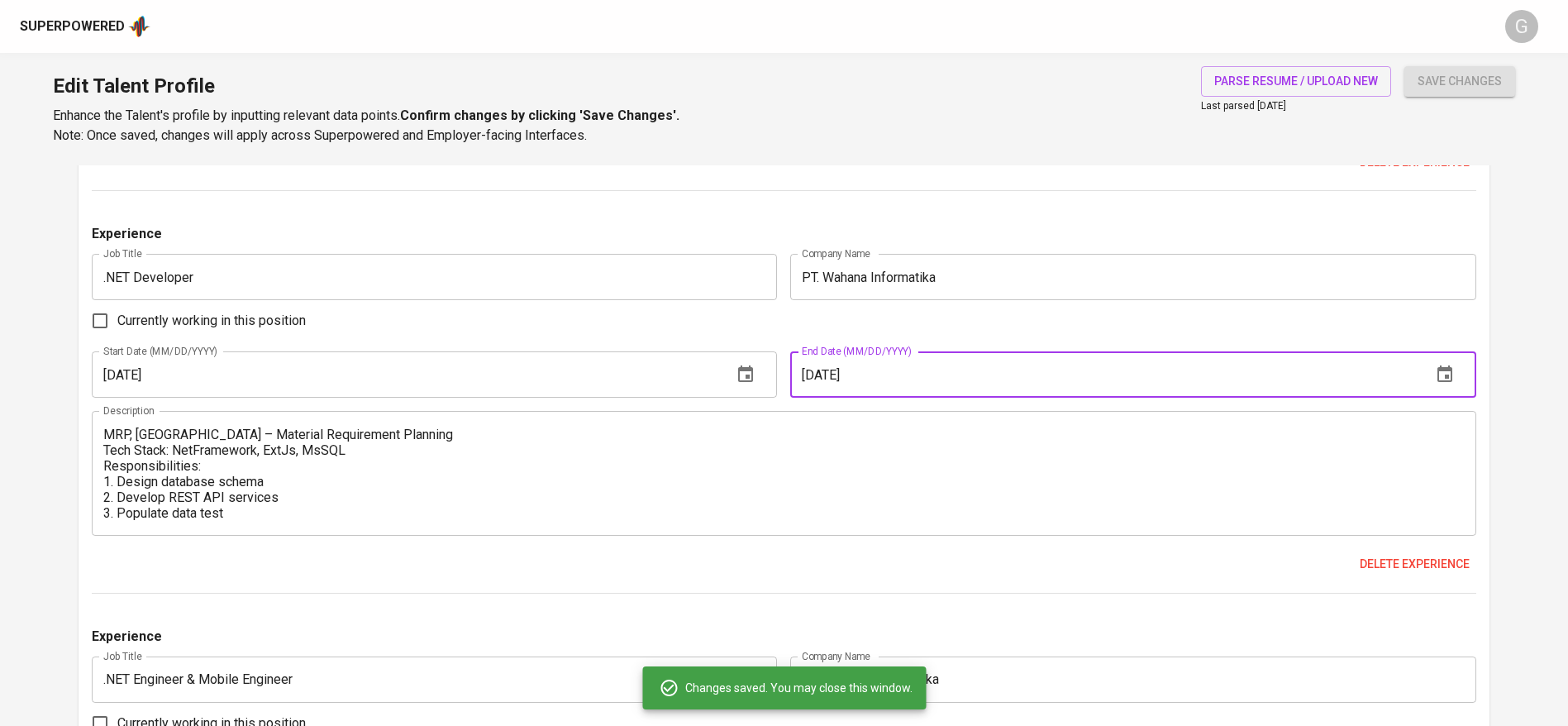
type input ".NET Developer"
type input "PT. Wahana Informatika"
type input "[DATE]"
type textarea "MRP, [GEOGRAPHIC_DATA] – Material Requirement Planning Tech Stack: NetFramework…"
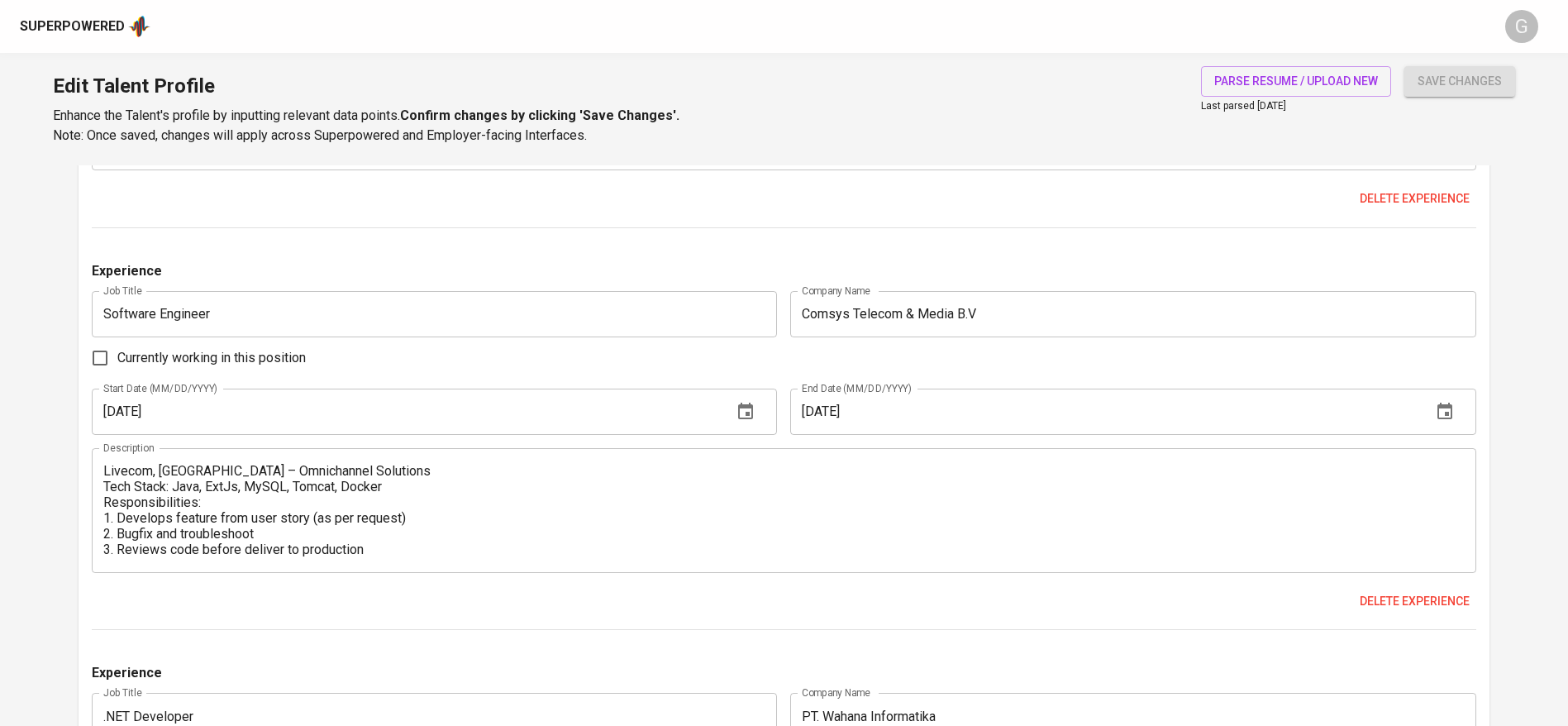
scroll to position [3719, 0]
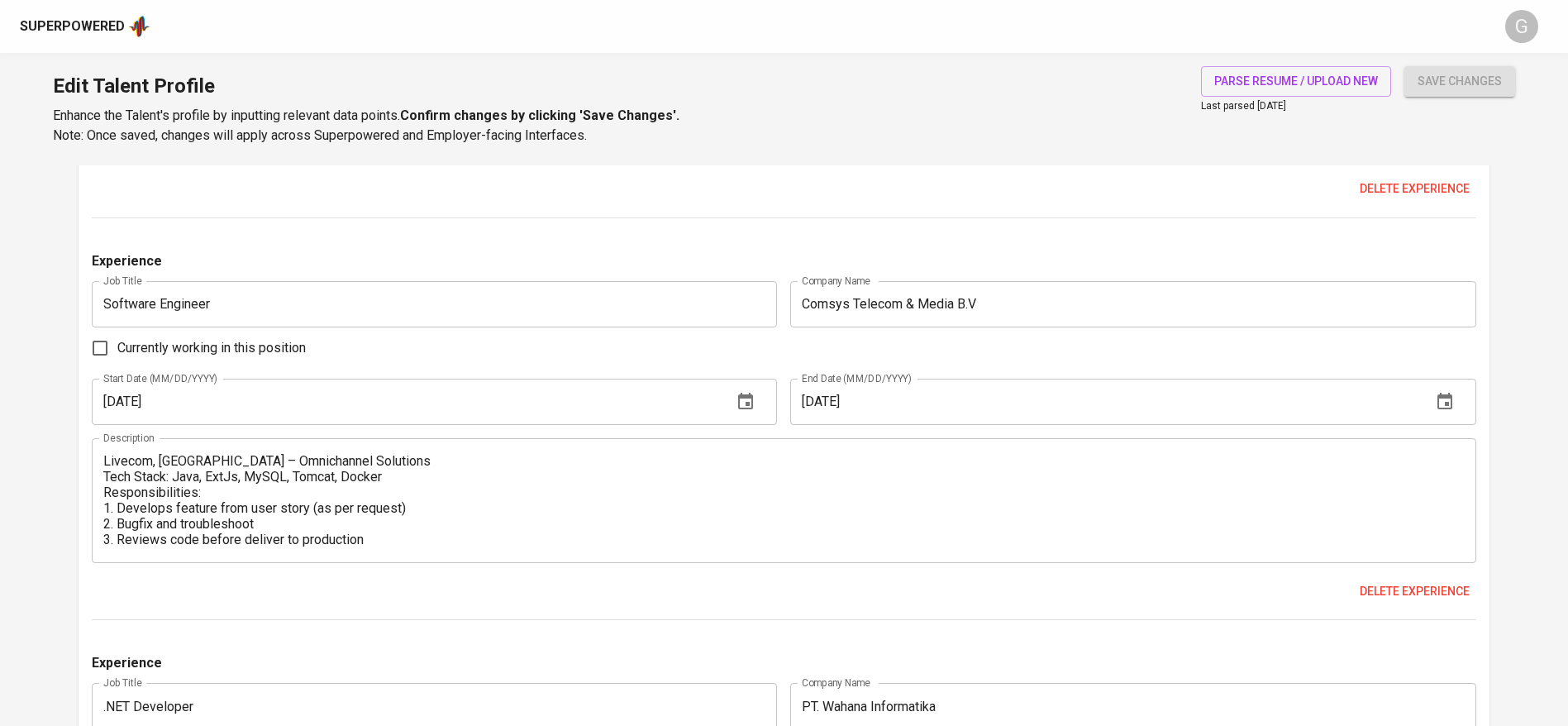
click at [250, 402] on input "01/01/2021" at bounding box center [405, 402] width 628 height 46
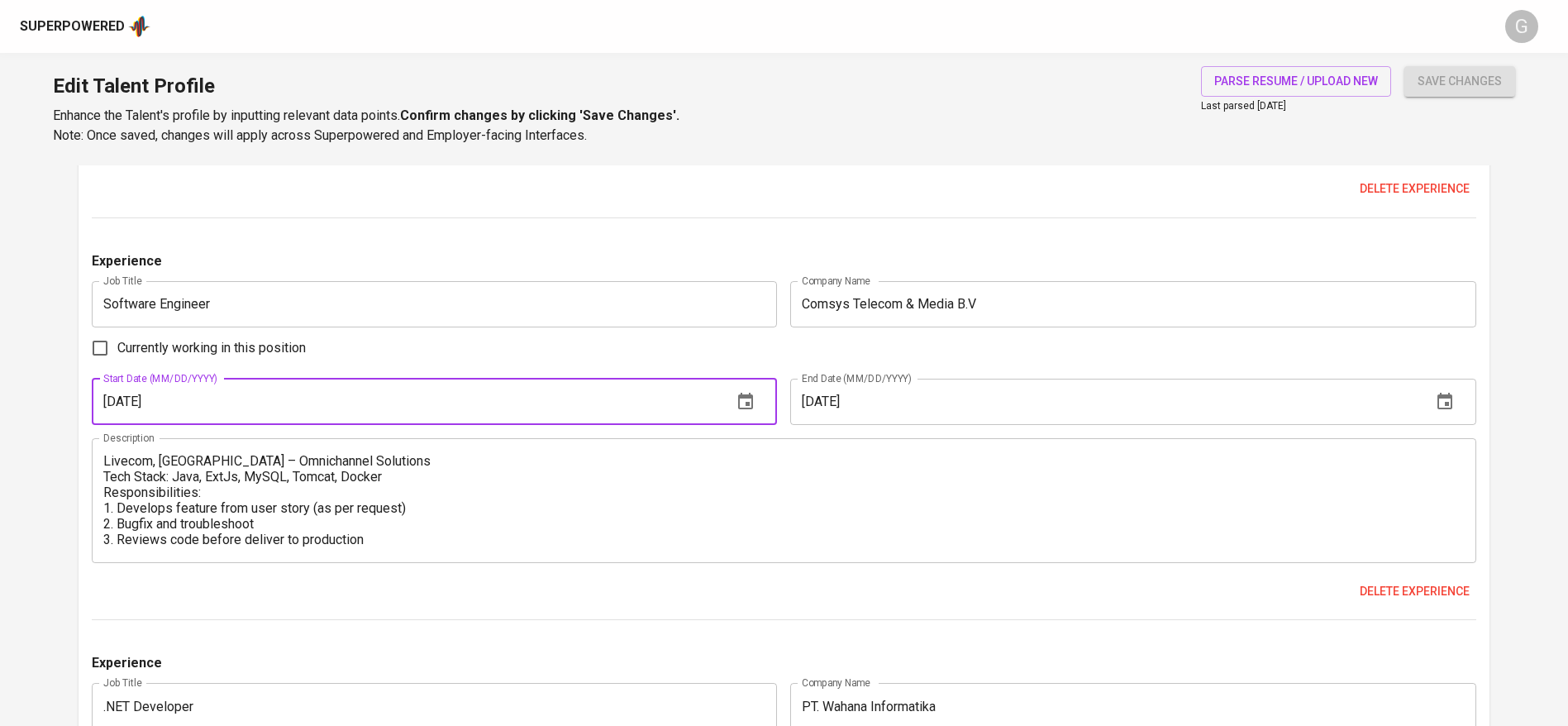
click at [250, 402] on input "01/01/2021" at bounding box center [405, 402] width 628 height 46
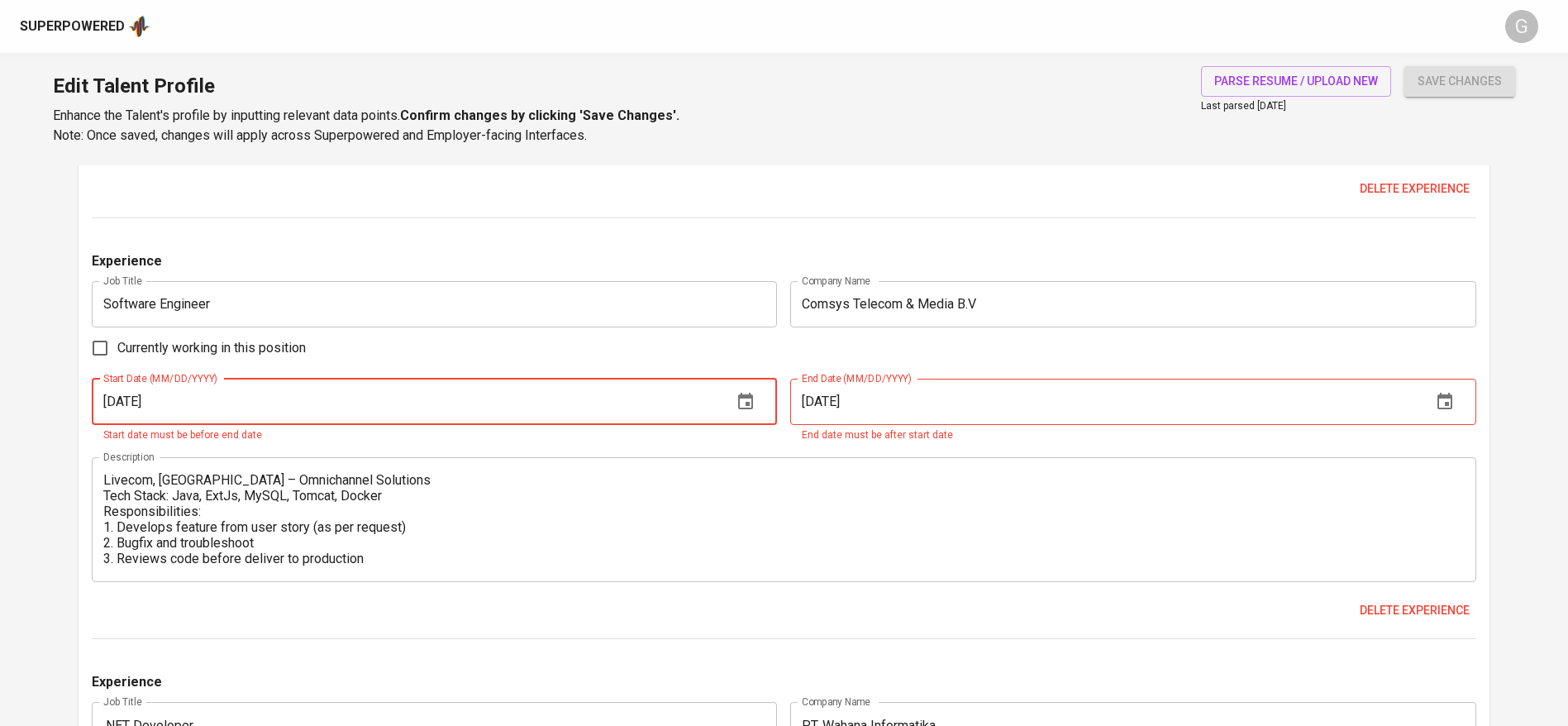
type input "10/01/2022"
click at [889, 398] on input "12/01/2021" at bounding box center [1104, 402] width 628 height 46
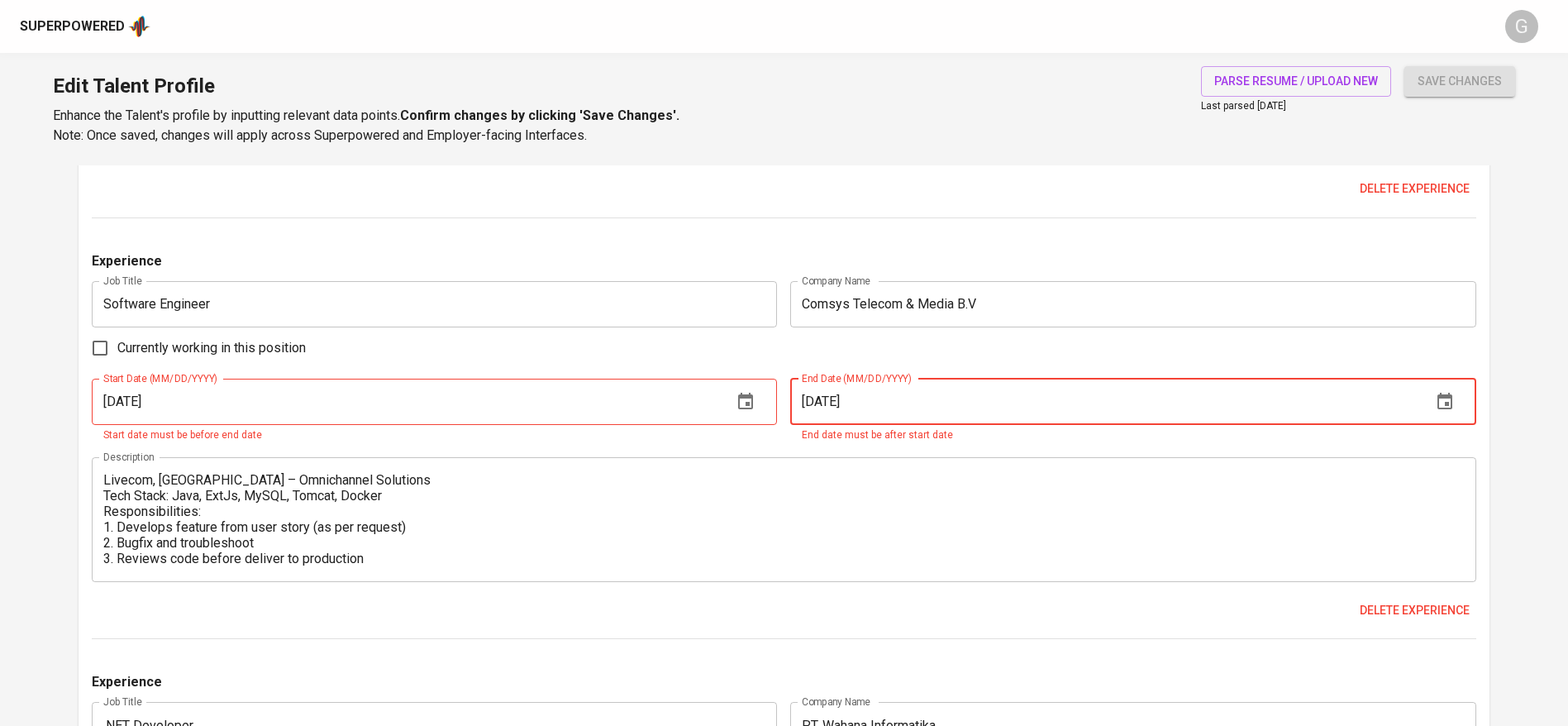
click at [889, 398] on input "12/01/2021" at bounding box center [1104, 402] width 628 height 46
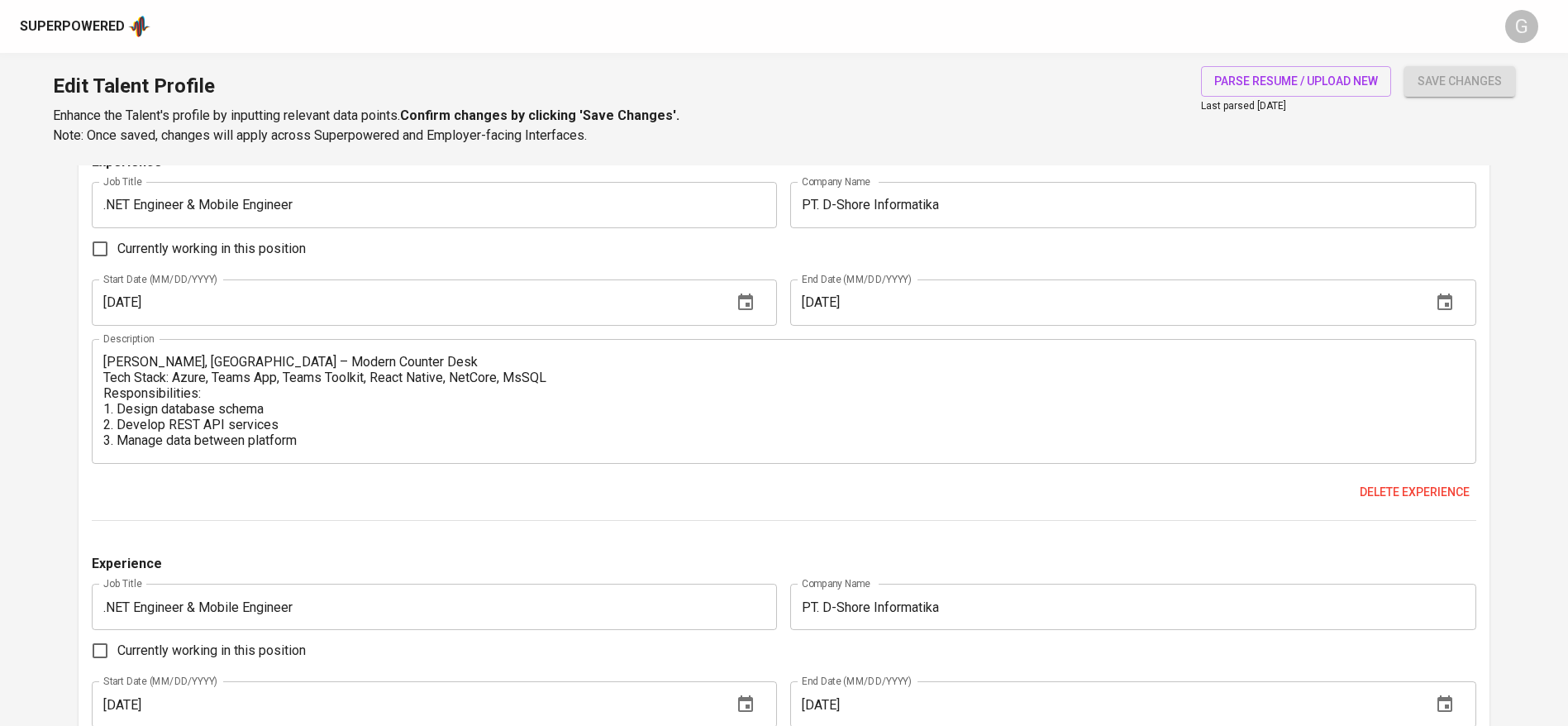
scroll to position [2975, 0]
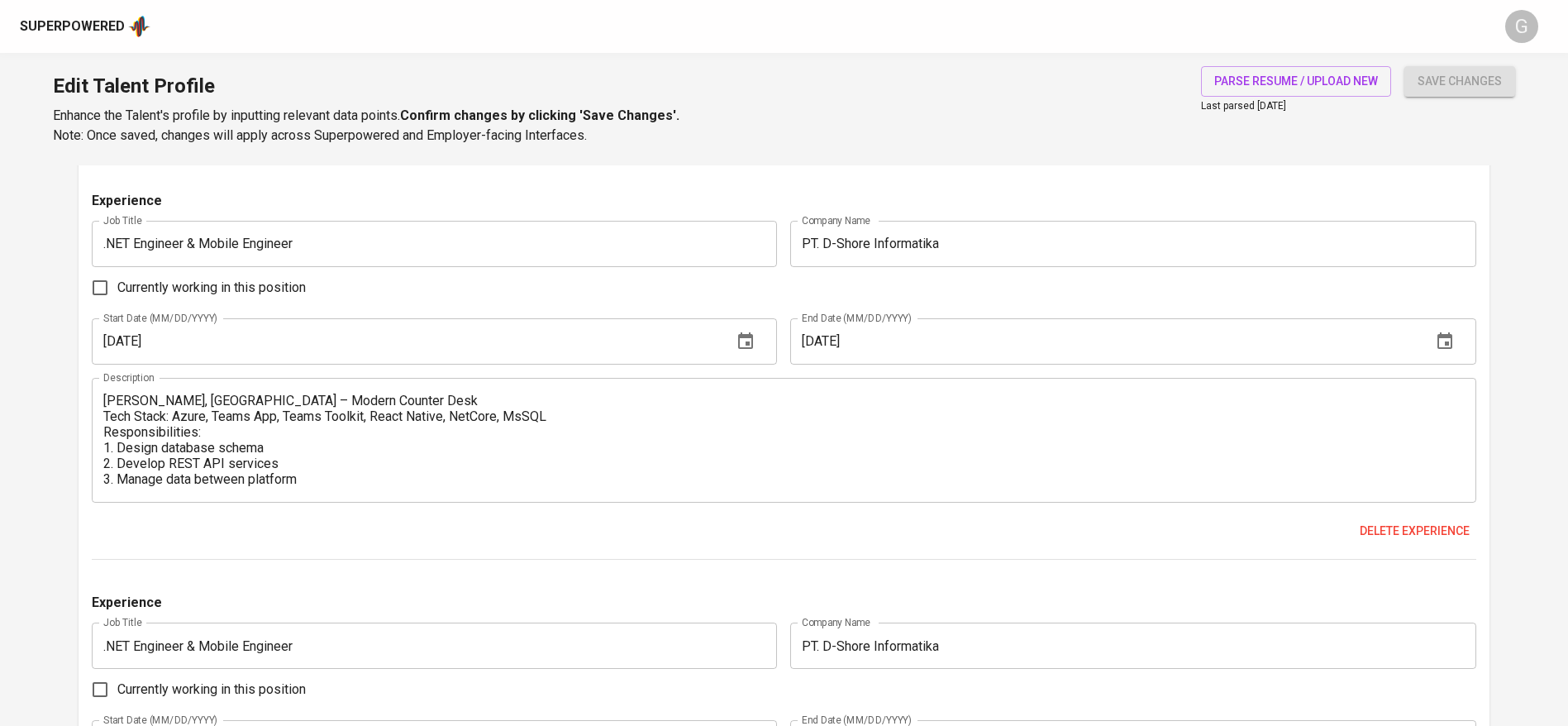
click at [372, 334] on input "01/01/2022" at bounding box center [405, 341] width 628 height 46
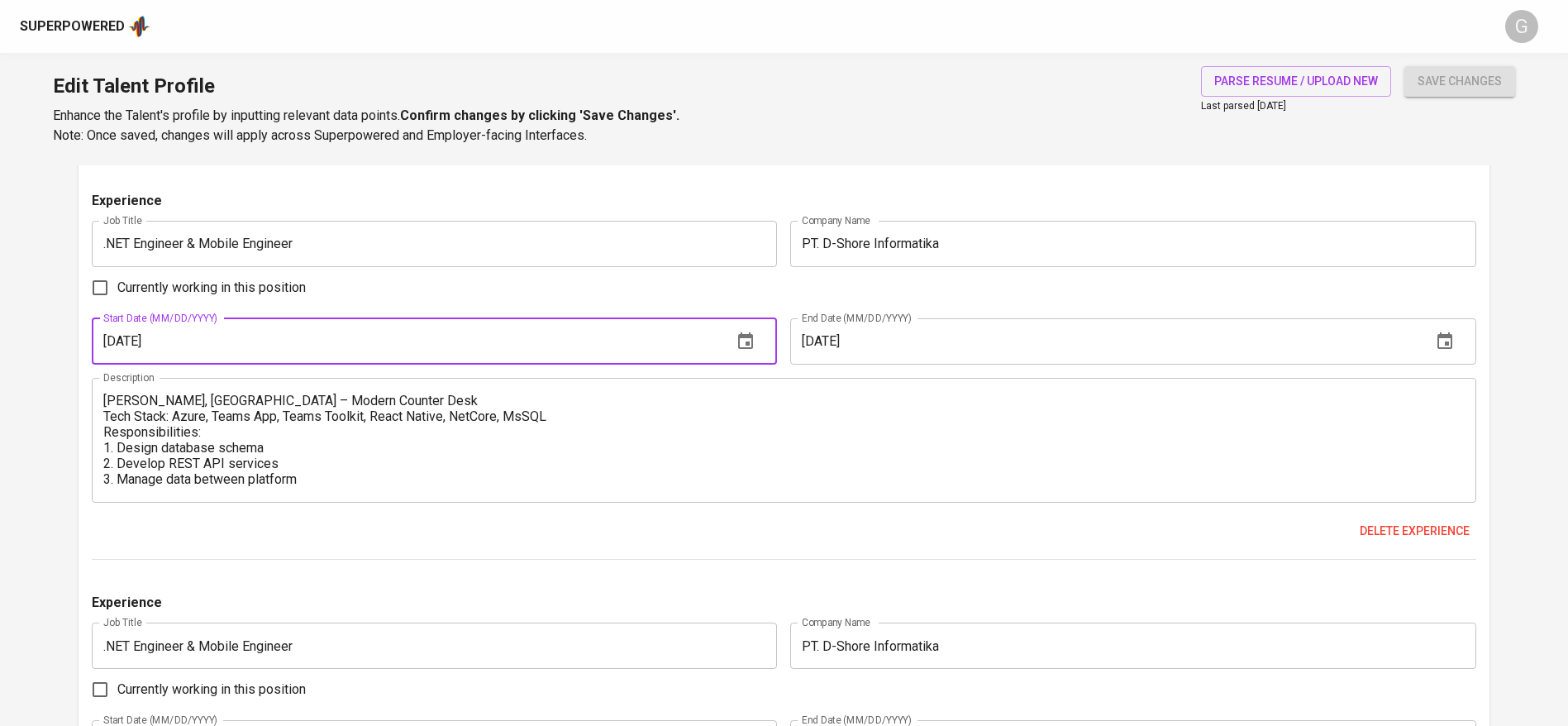
click at [372, 334] on input "01/01/2022" at bounding box center [405, 341] width 628 height 46
type input "07/01/2018"
click at [913, 345] on input "12/01/2022" at bounding box center [1104, 341] width 628 height 46
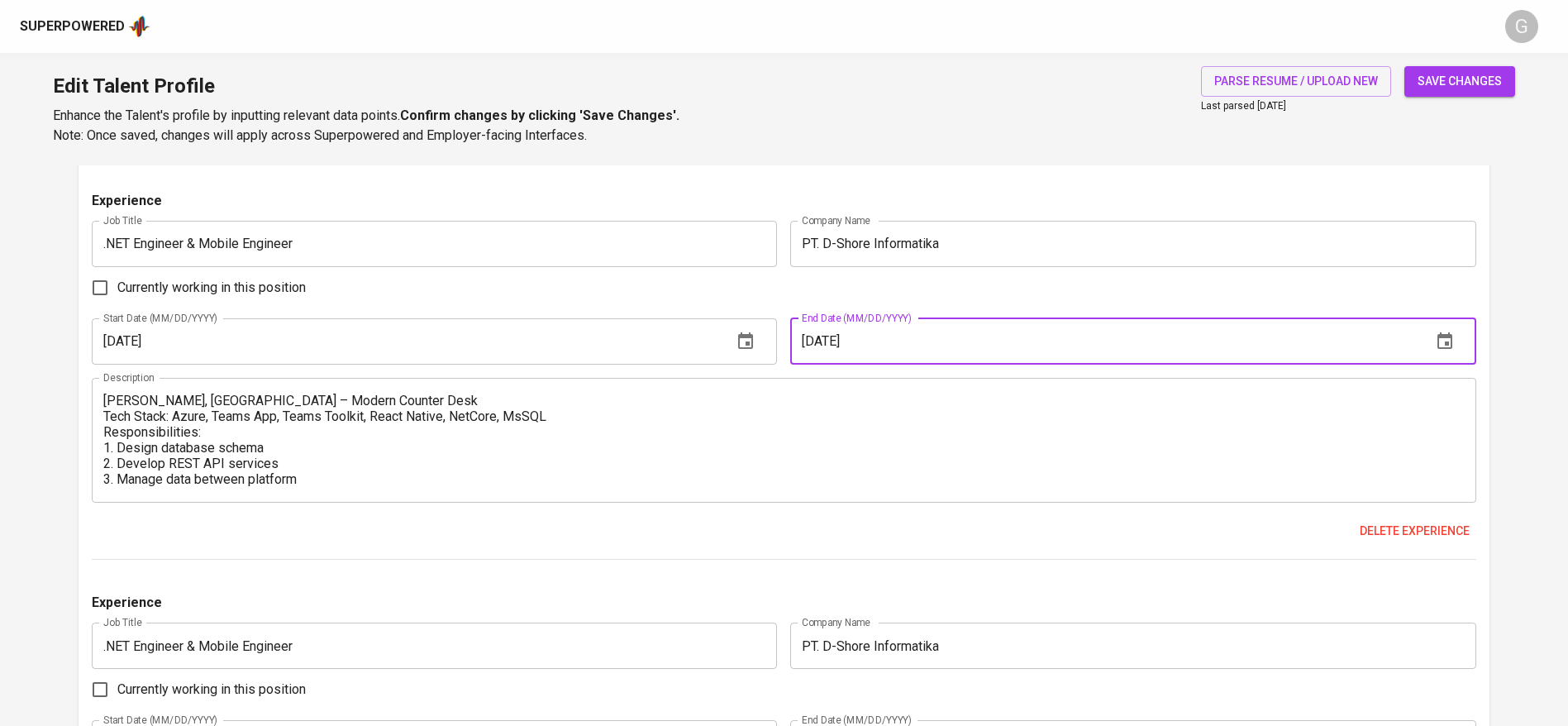
click at [913, 345] on input "12/01/2022" at bounding box center [1104, 341] width 628 height 46
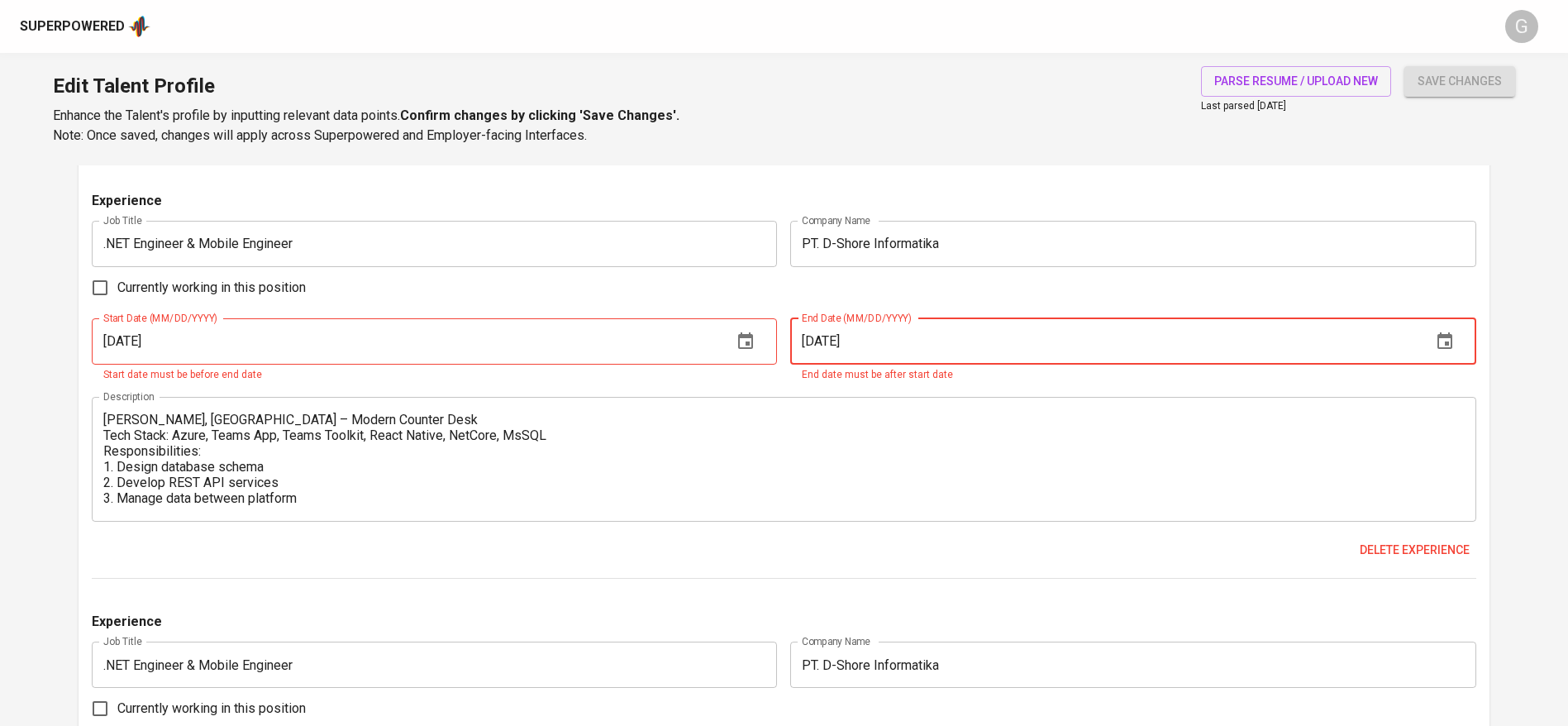
type input "08/01/2022"
click at [1404, 66] on button "save changes" at bounding box center [1459, 82] width 111 height 31
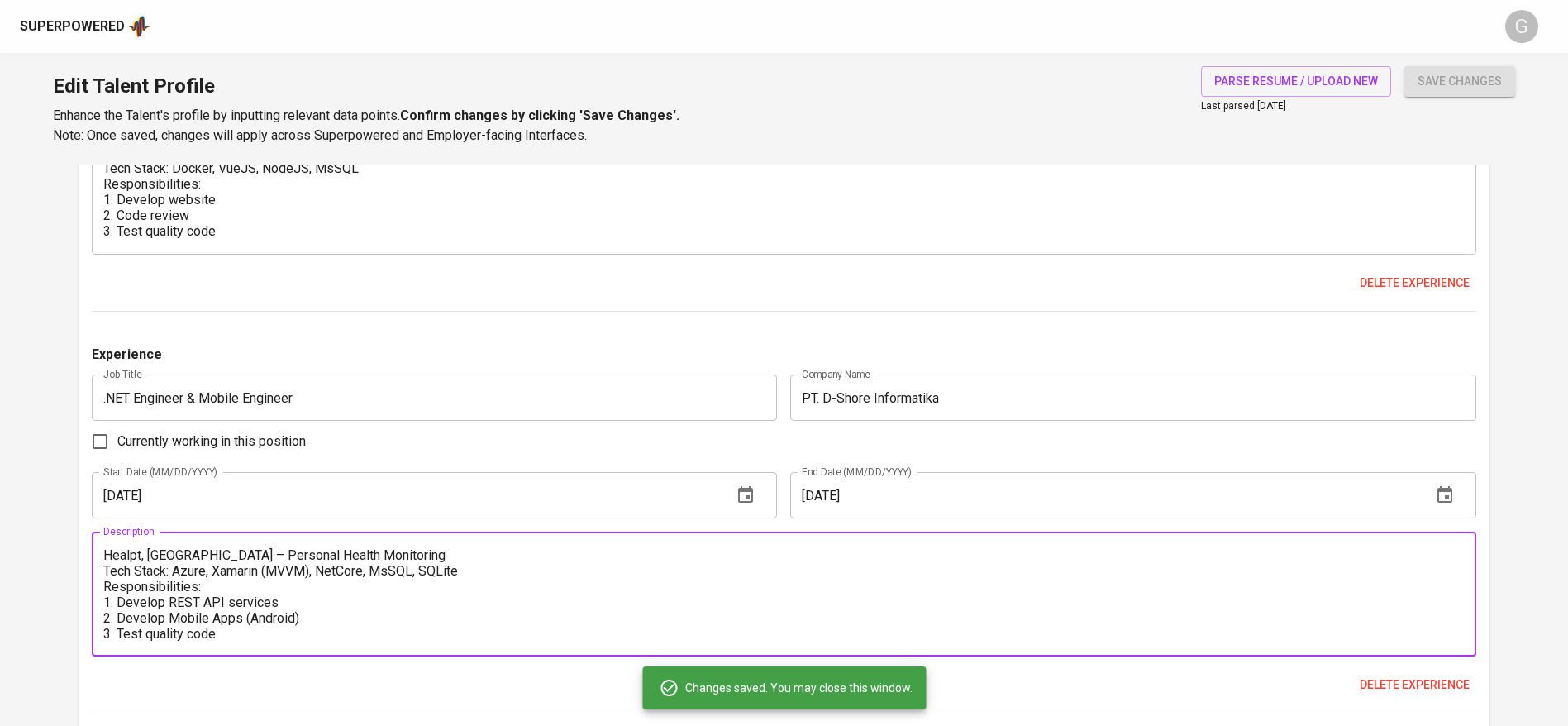
click at [250, 606] on textarea "Healpt, Amsterdam – Personal Health Monitoring Tech Stack: Azure, Xamarin (MVVM…" at bounding box center [784, 594] width 1362 height 94
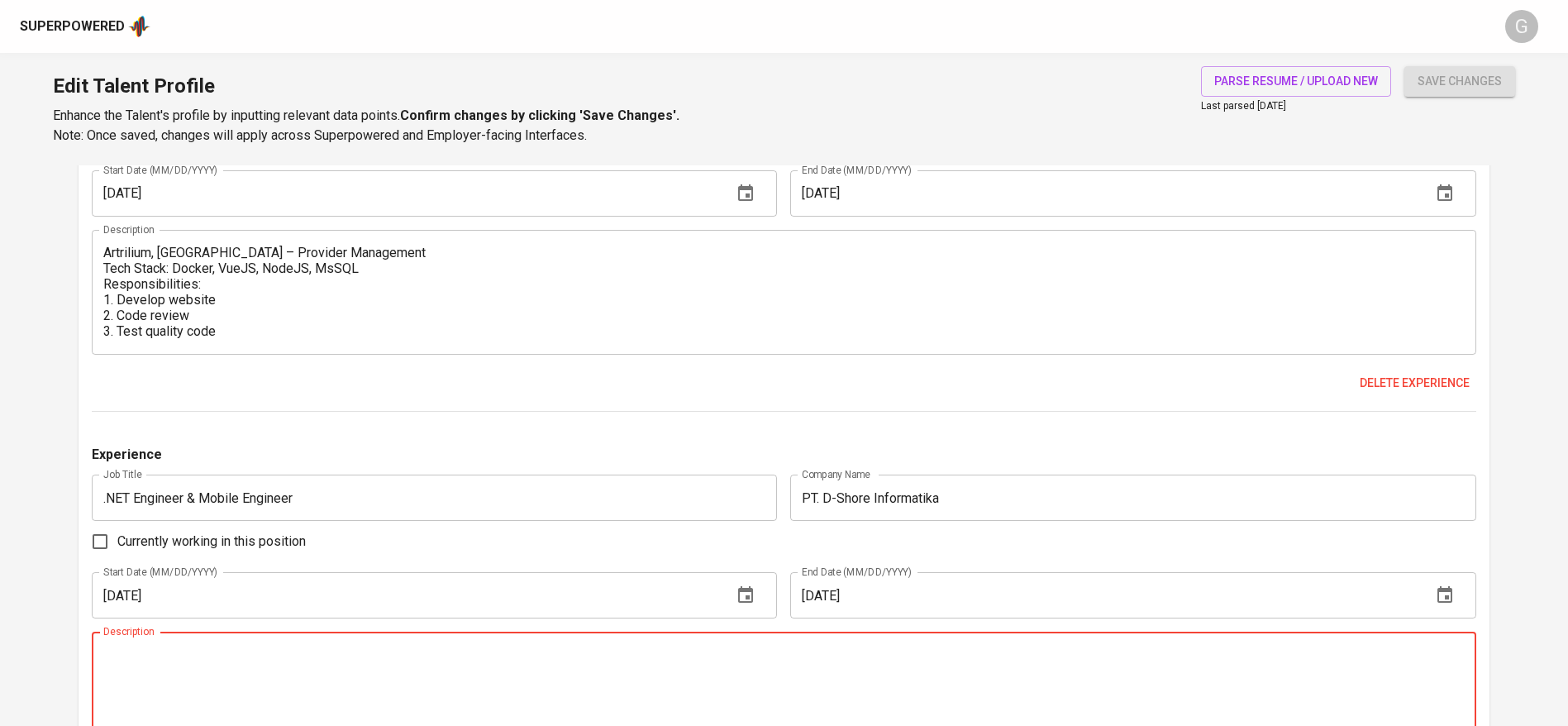
scroll to position [3098, 0]
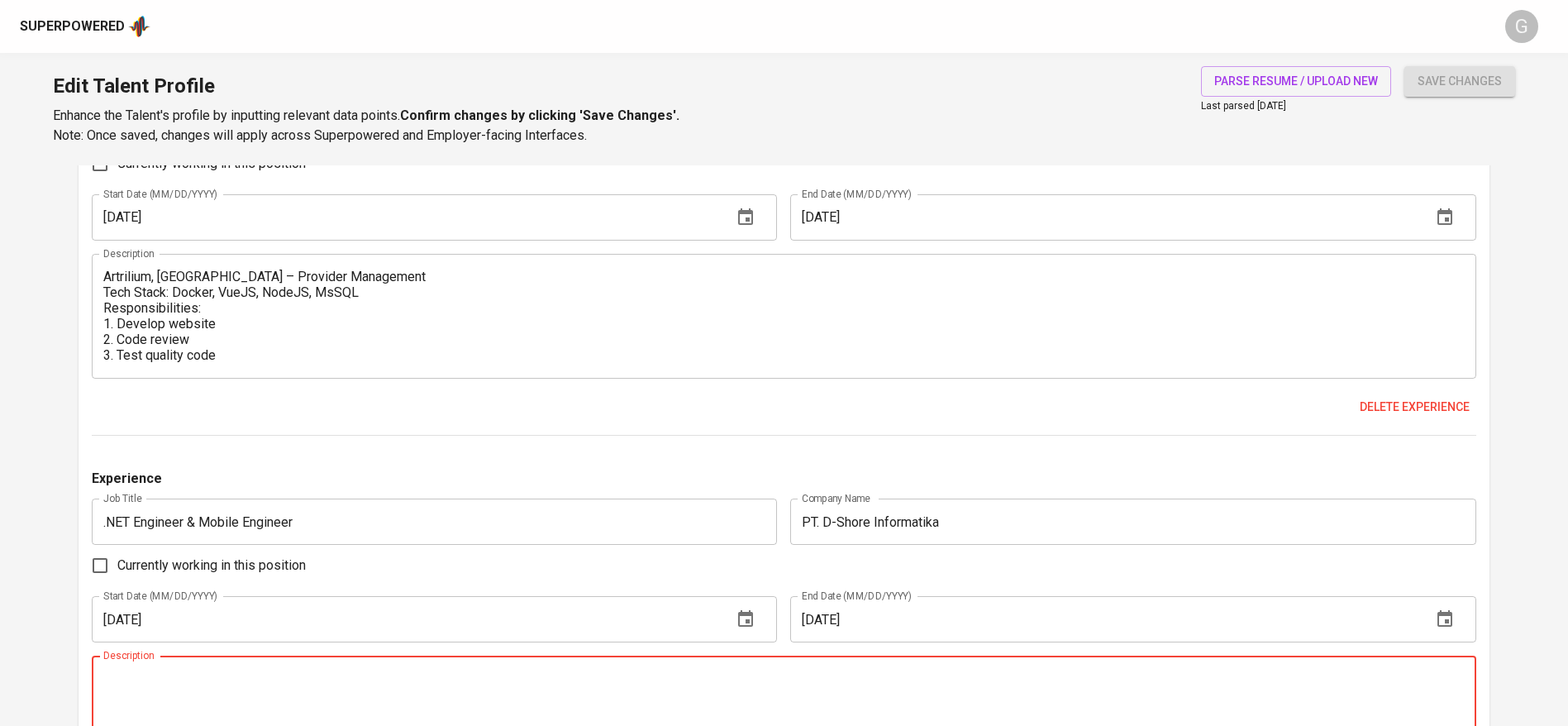
click at [318, 355] on textarea "Artrilium, Belgia – Provider Management Tech Stack: Docker, VueJS, NodeJS, MsSQ…" at bounding box center [784, 316] width 1362 height 94
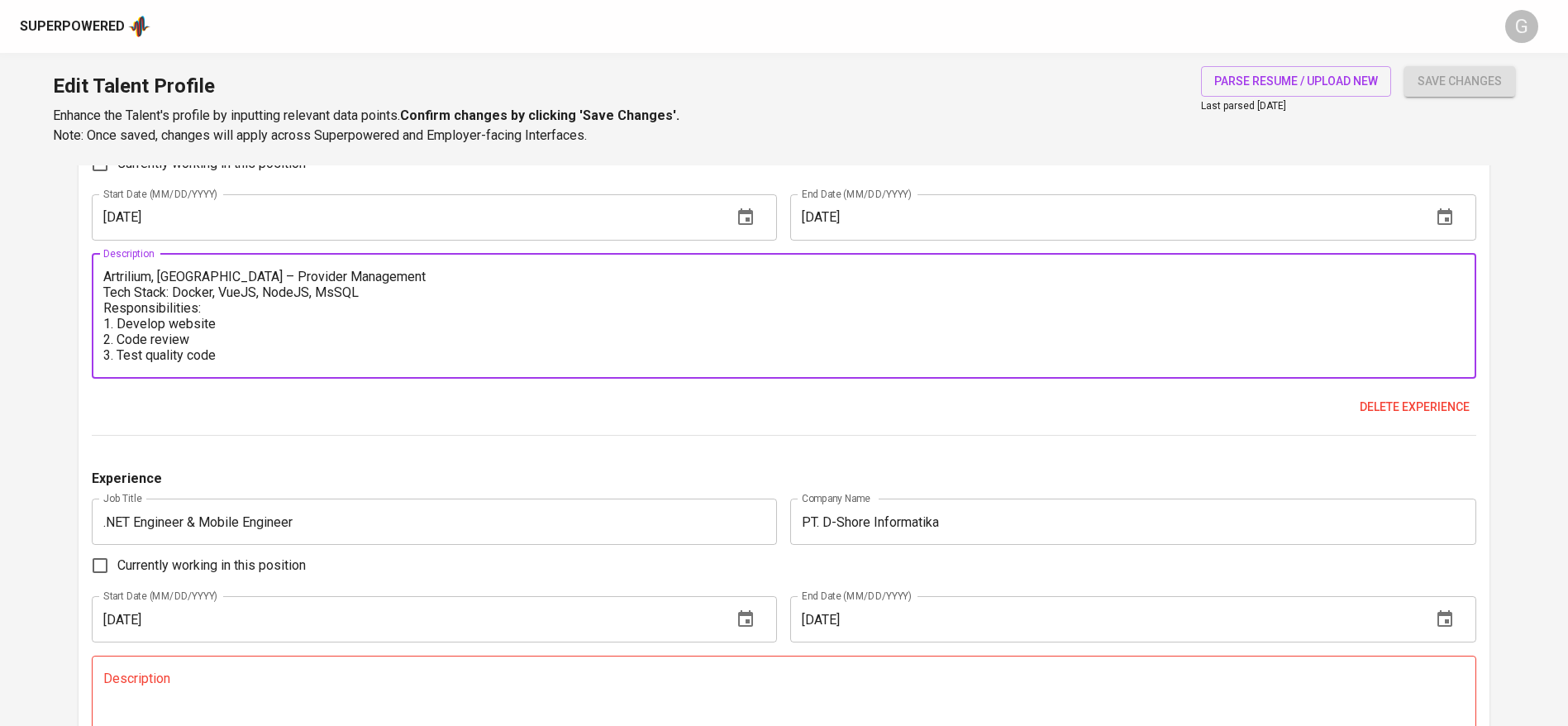
scroll to position [32, 0]
click at [319, 352] on textarea "Artrilium, Belgia – Provider Management Tech Stack: Docker, VueJS, NodeJS, MsSQ…" at bounding box center [784, 316] width 1362 height 94
paste textarea "Healpt, Amsterdam – Personal Health Monitoring Tech Stack: Azure, Xamarin (MVVM…"
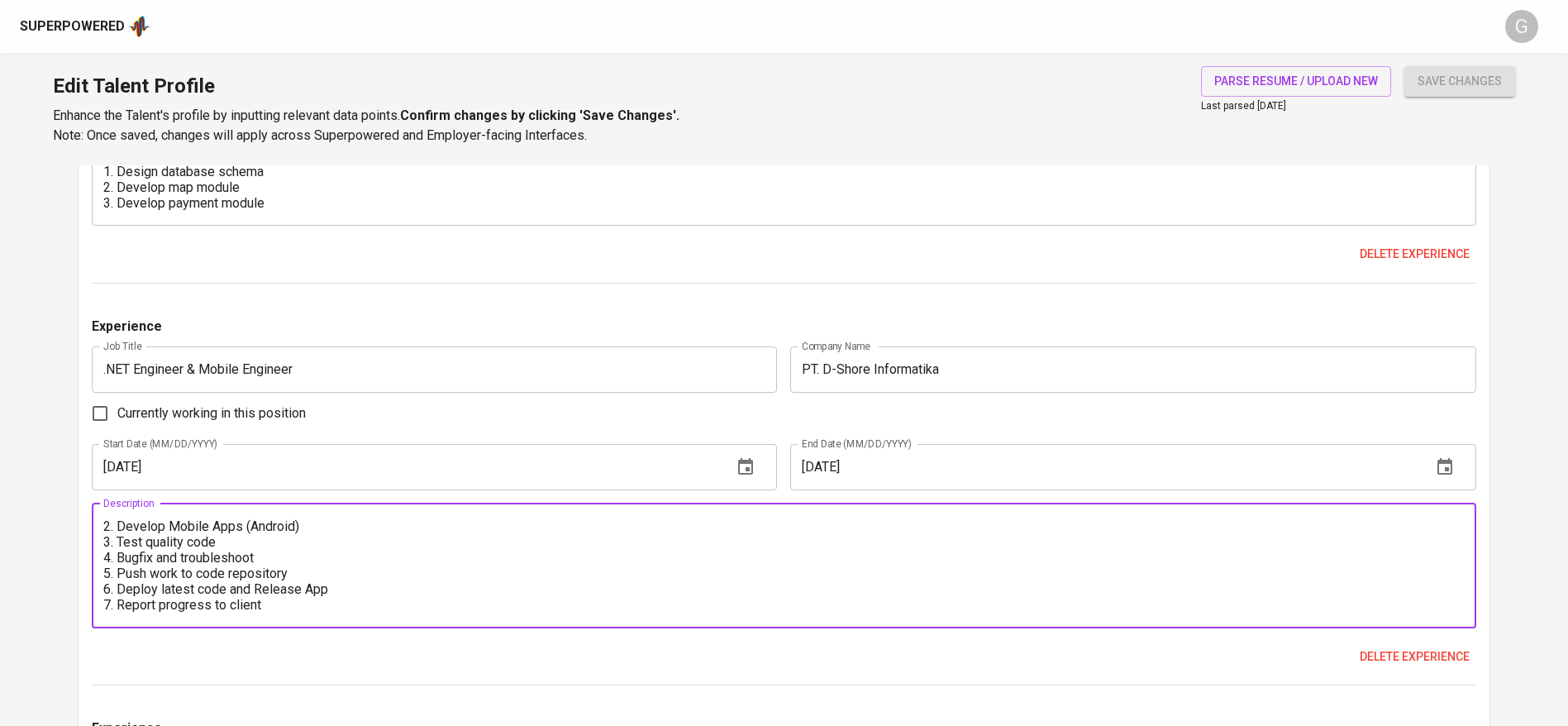
scroll to position [2727, 0]
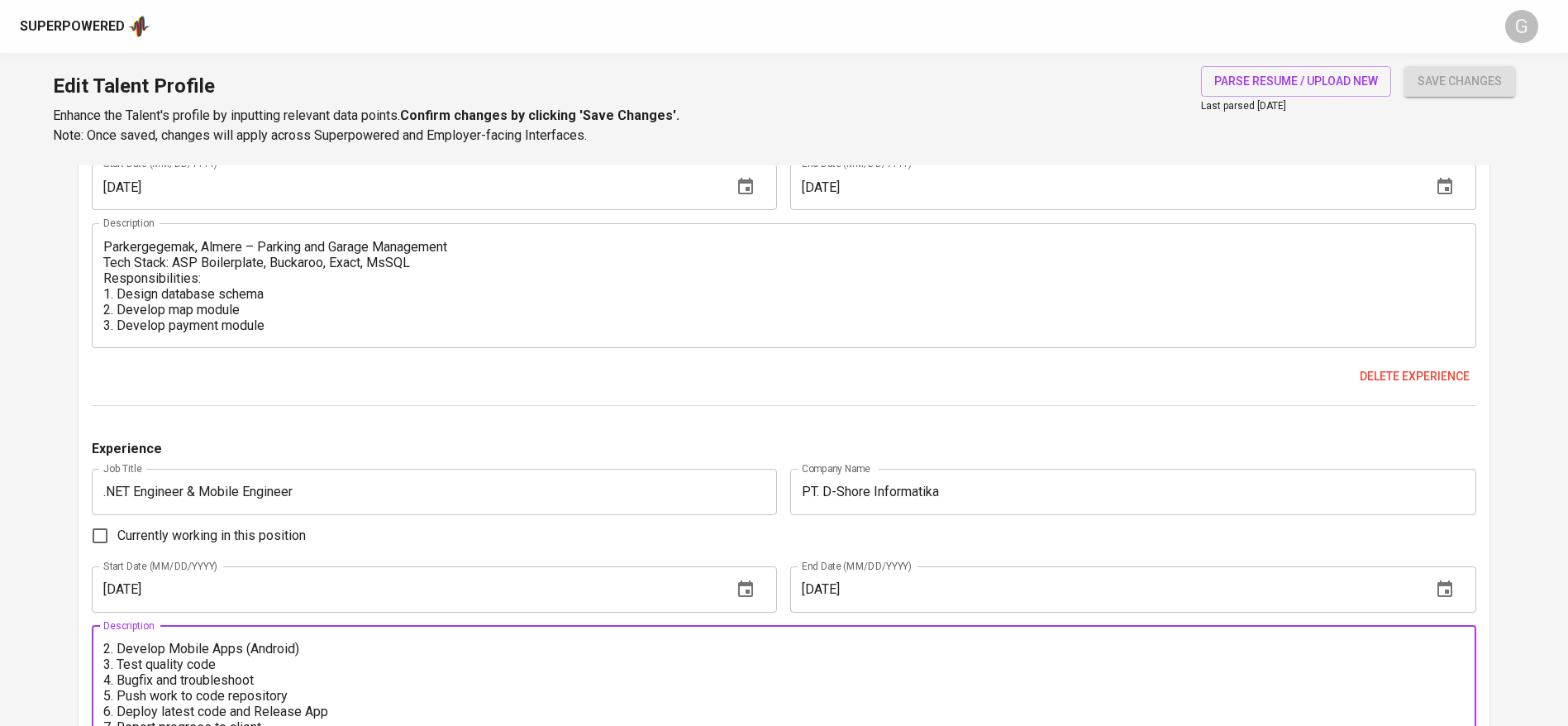
type textarea "Artrilium, Belgia – Provider Management Tech Stack: Docker, VueJS, NodeJS, MsSQ…"
click at [315, 317] on textarea "Parkergegemak, Almere – Parking and Garage Management Tech Stack: ASP Boilerpla…" at bounding box center [784, 286] width 1362 height 94
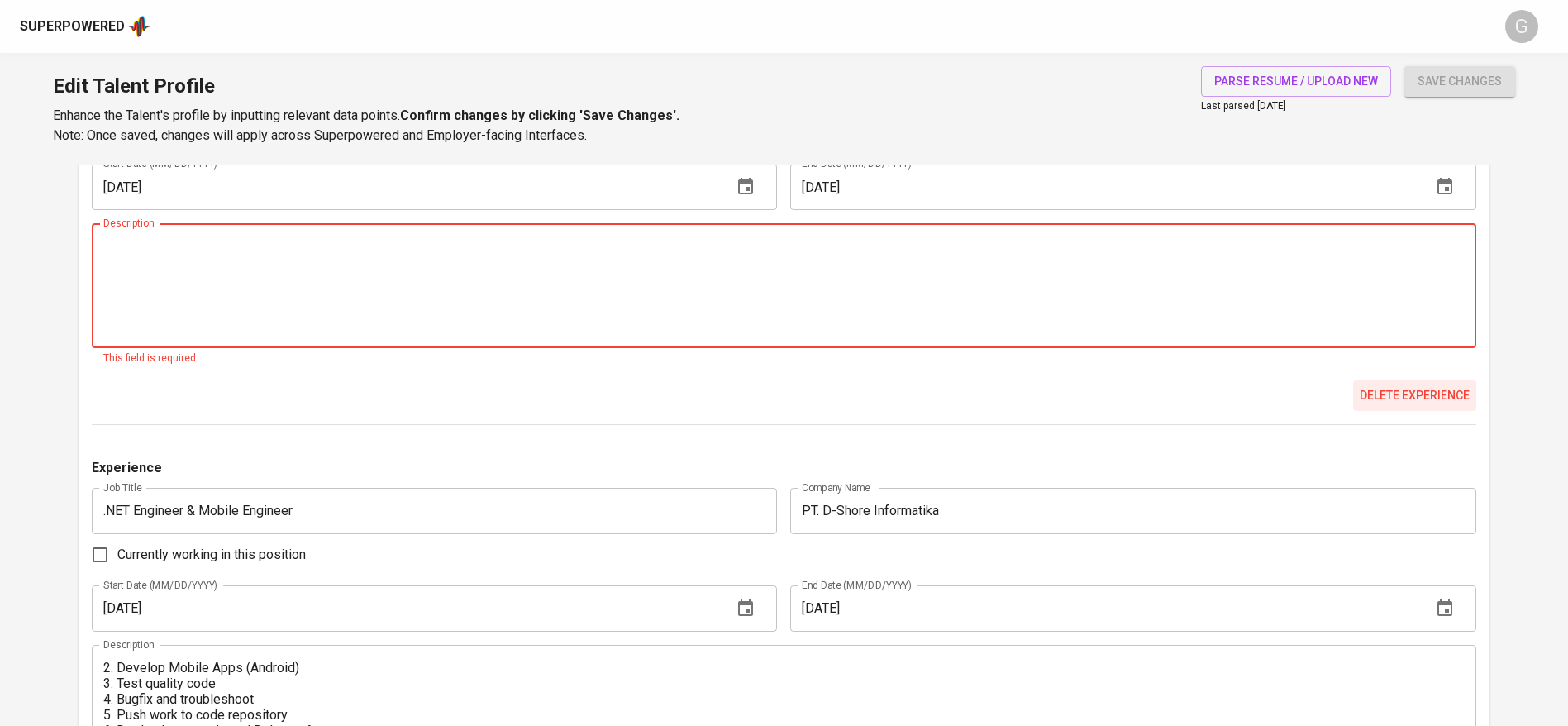
click at [1373, 395] on span "Delete experience" at bounding box center [1415, 395] width 110 height 20
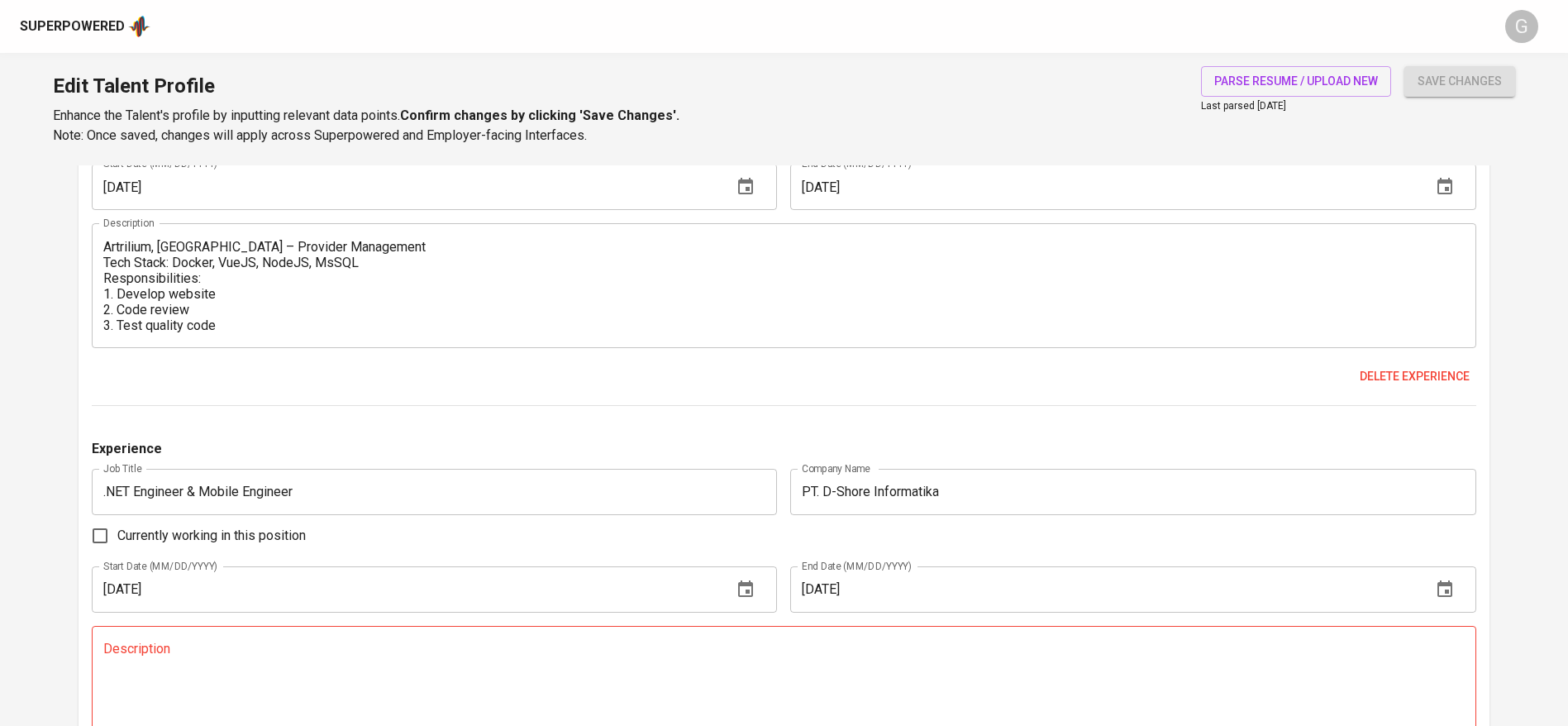
click at [289, 301] on textarea "Artrilium, Belgia – Provider Management Tech Stack: Docker, VueJS, NodeJS, MsSQ…" at bounding box center [784, 286] width 1362 height 94
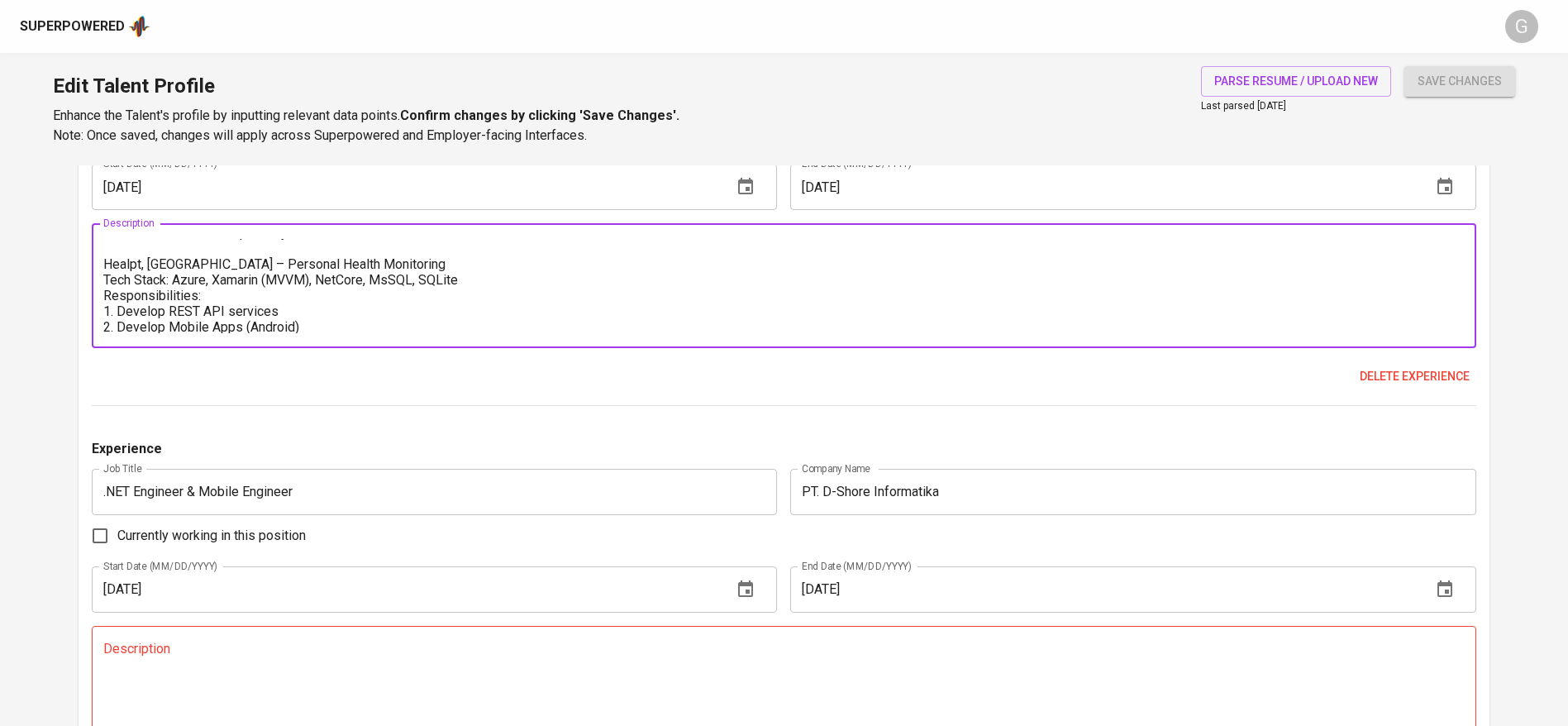
scroll to position [204, 0]
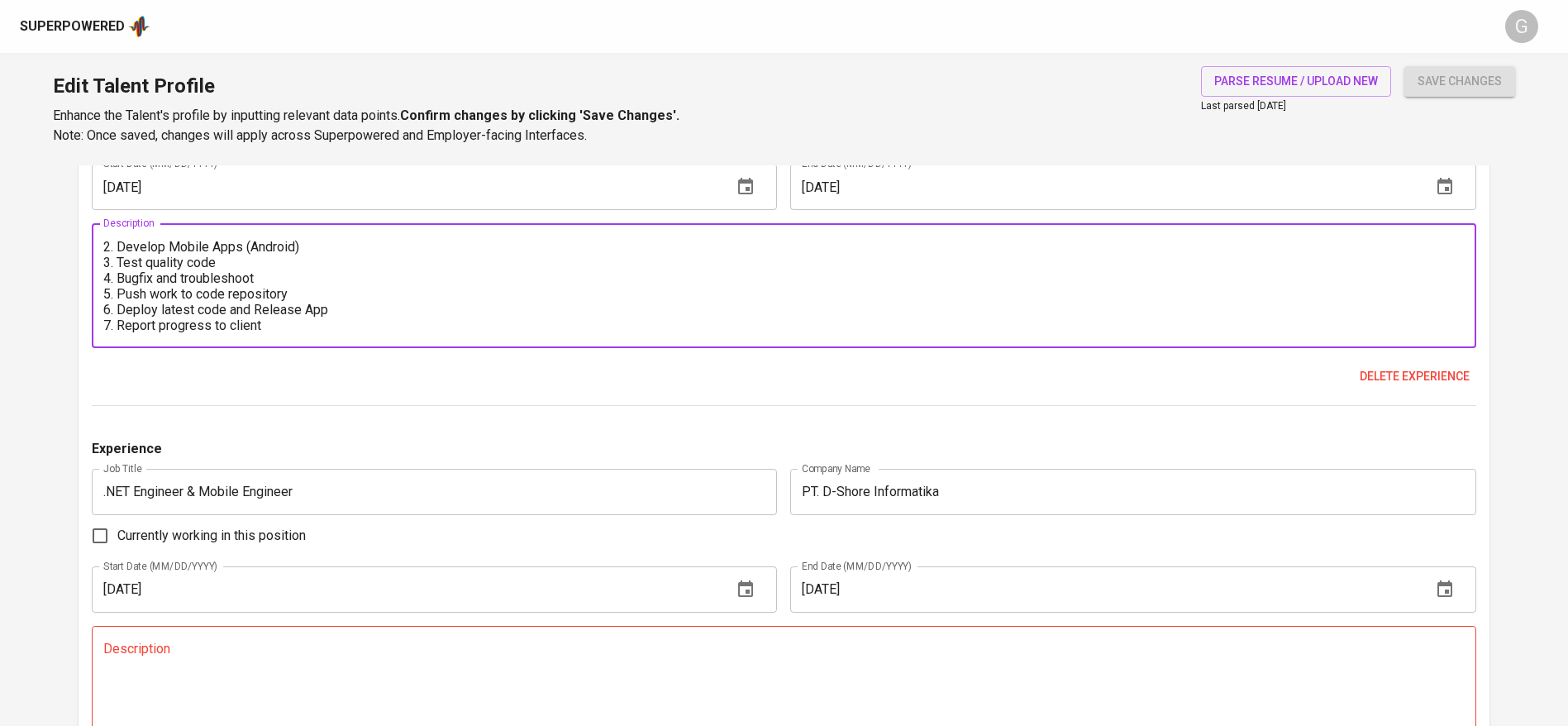
click at [289, 324] on textarea "Artrilium, Belgia – Provider Management Tech Stack: Docker, VueJS, NodeJS, MsSQ…" at bounding box center [784, 286] width 1362 height 94
paste textarea "Parkergegemak, Almere – Parking and Garage Management Tech Stack: ASP Boilerpla…"
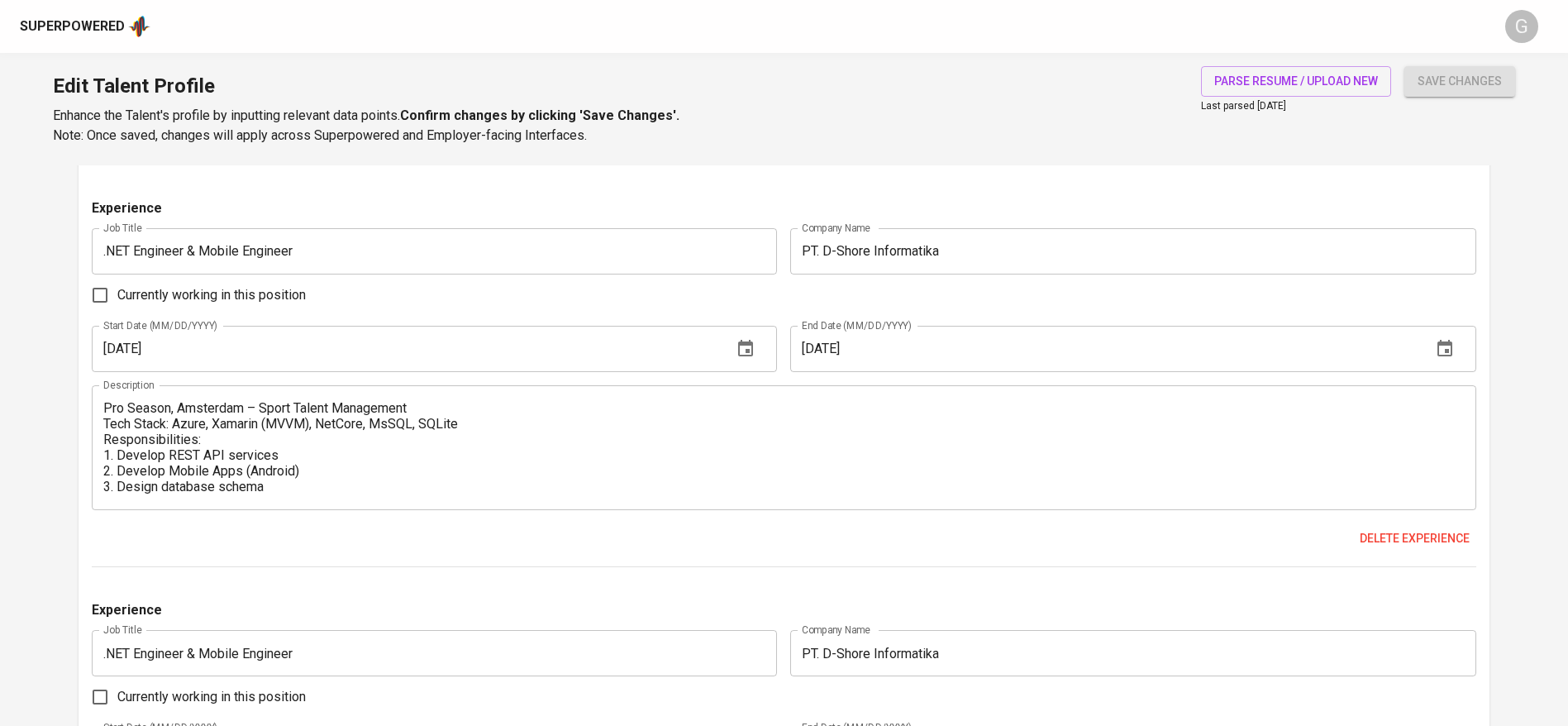
scroll to position [2108, 0]
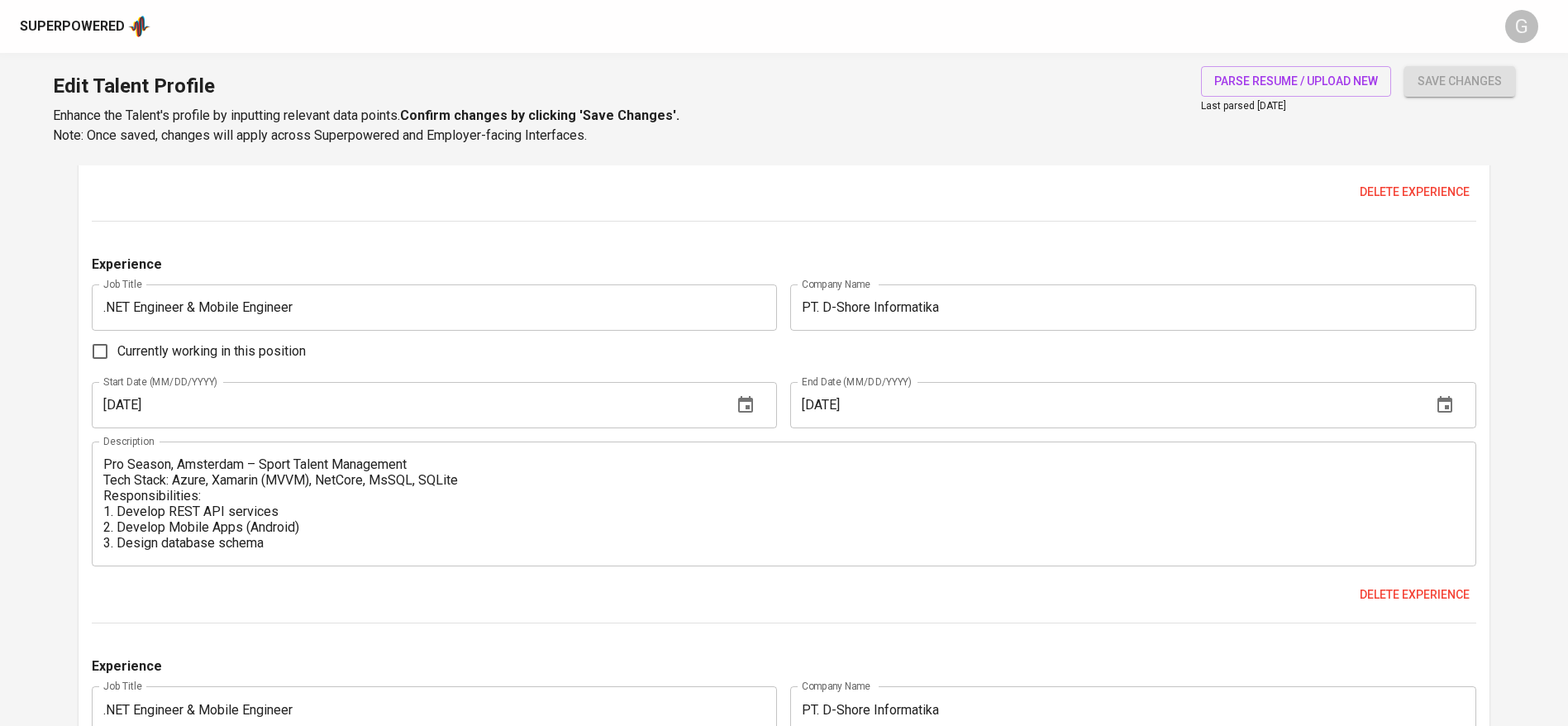
type textarea "Artrilium, Belgia – Provider Management Tech Stack: Docker, VueJS, NodeJS, MsSQ…"
click at [296, 510] on textarea "Pro Season, Amsterdam – Sport Talent Management Tech Stack: Azure, Xamarin (MVV…" at bounding box center [784, 504] width 1362 height 94
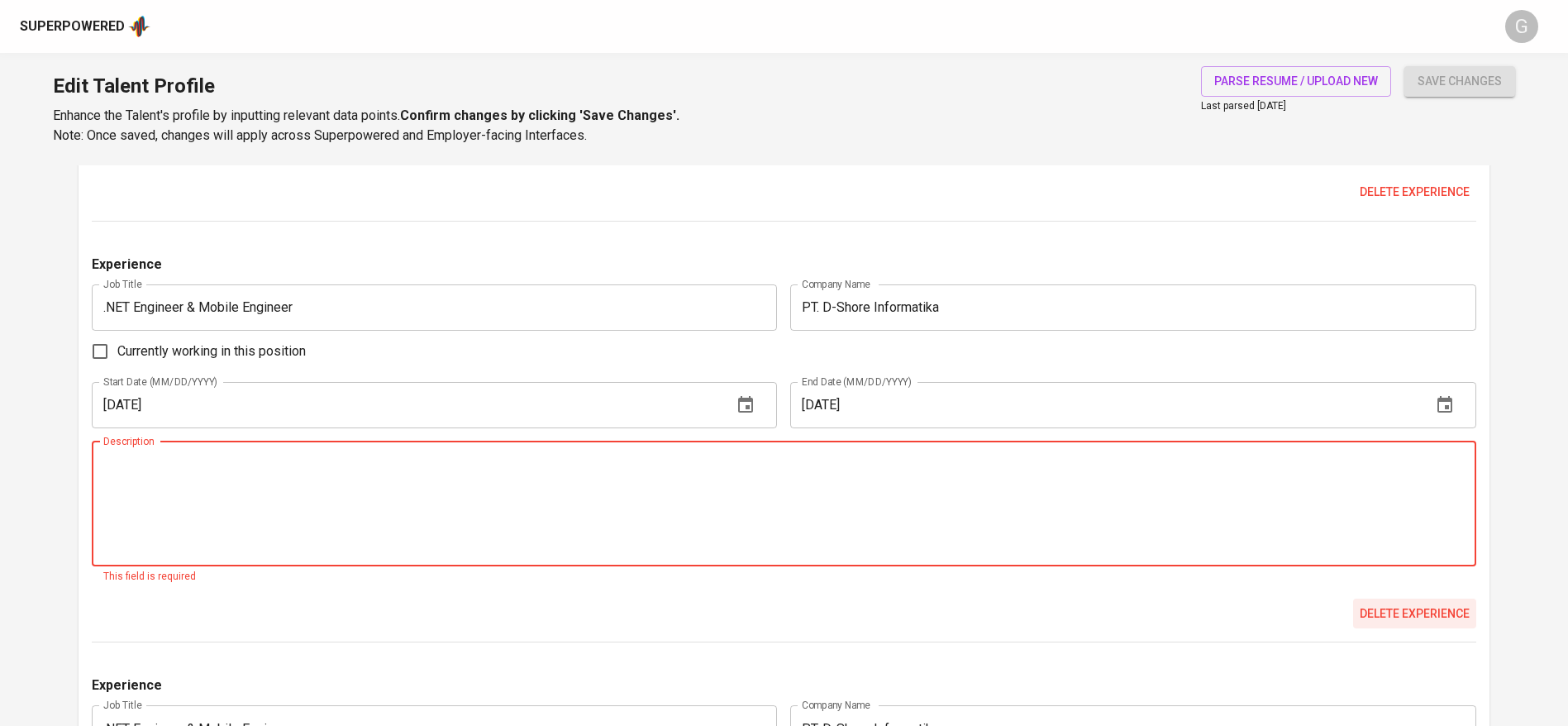
click at [1416, 604] on span "Delete experience" at bounding box center [1415, 613] width 110 height 20
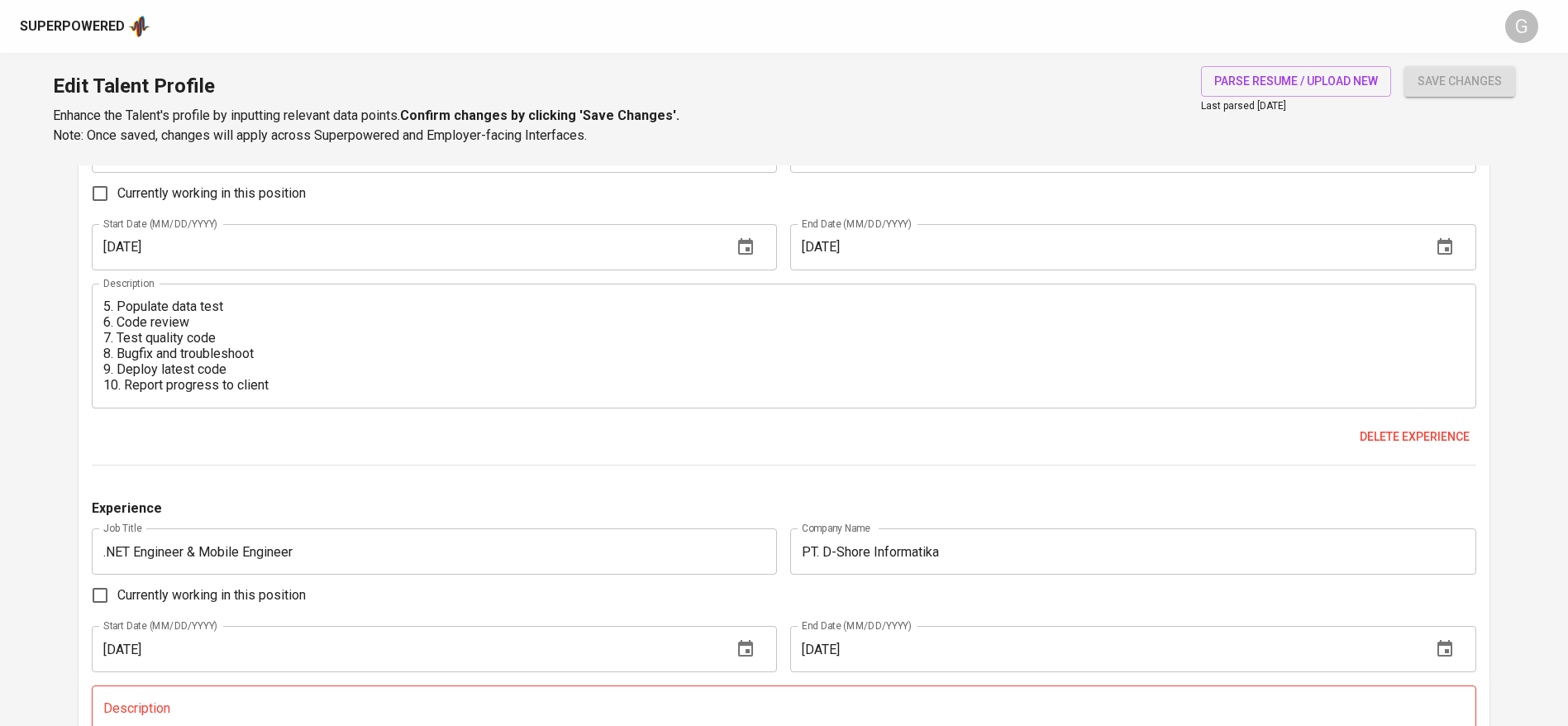
scroll to position [2231, 0]
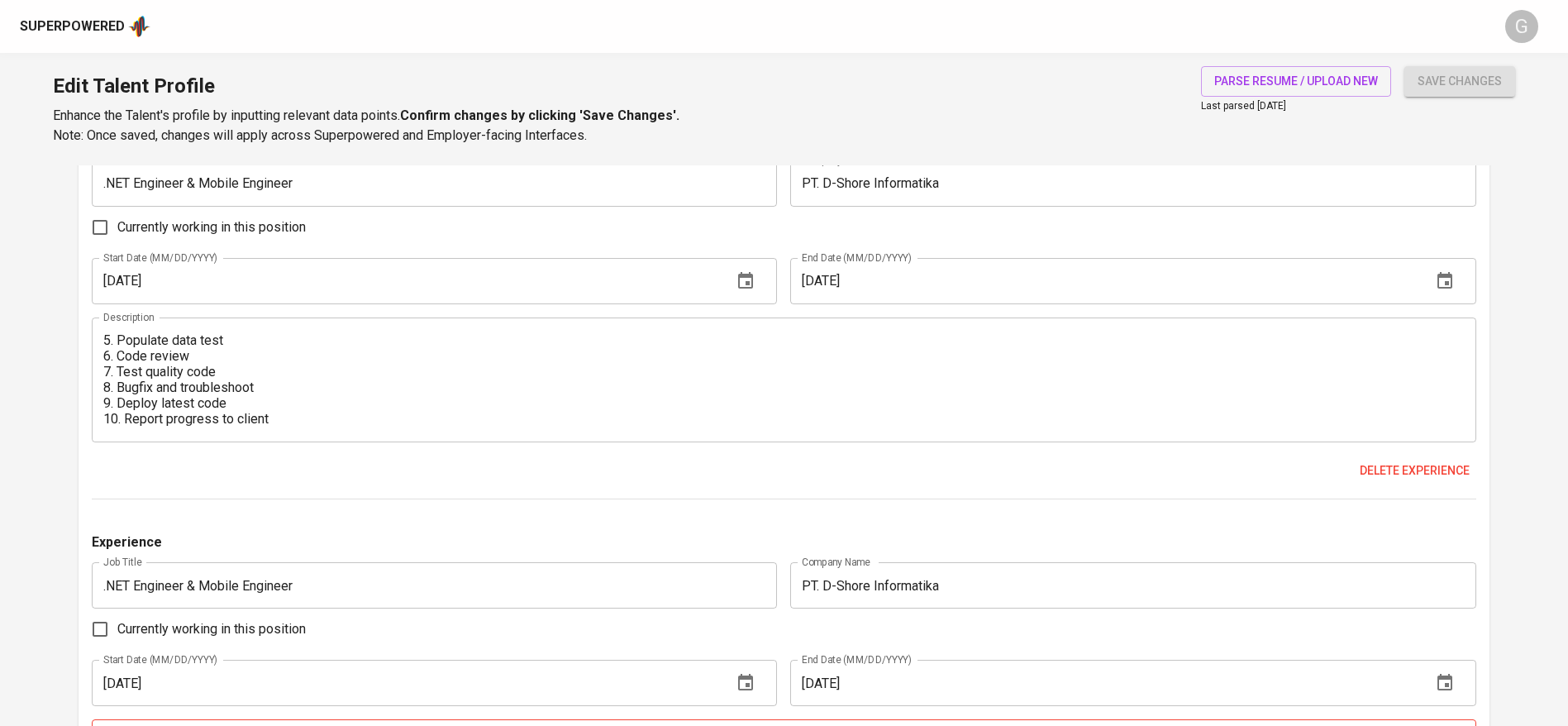
click at [260, 445] on div "Experience Job Title .NET Engineer & Mobile Engineer Job Title Company Name PT.…" at bounding box center [784, 316] width 1385 height 370
click at [255, 421] on textarea "Artrilium, Belgia – Provider Management Tech Stack: Docker, VueJS, NodeJS, MsSQ…" at bounding box center [784, 379] width 1362 height 94
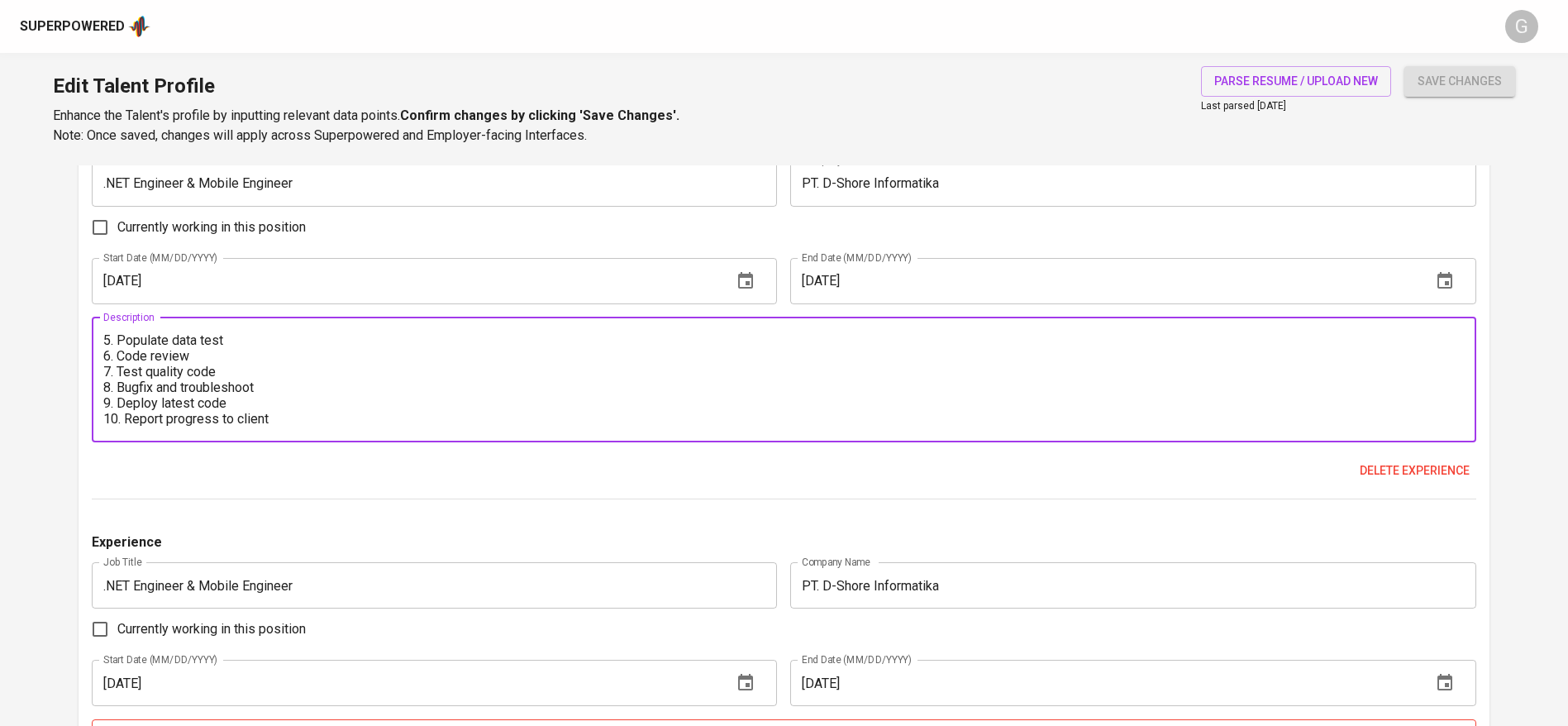
paste textarea "Pro Season, Amsterdam – Sport Talent Management Tech Stack: Azure, Xamarin (MVV…"
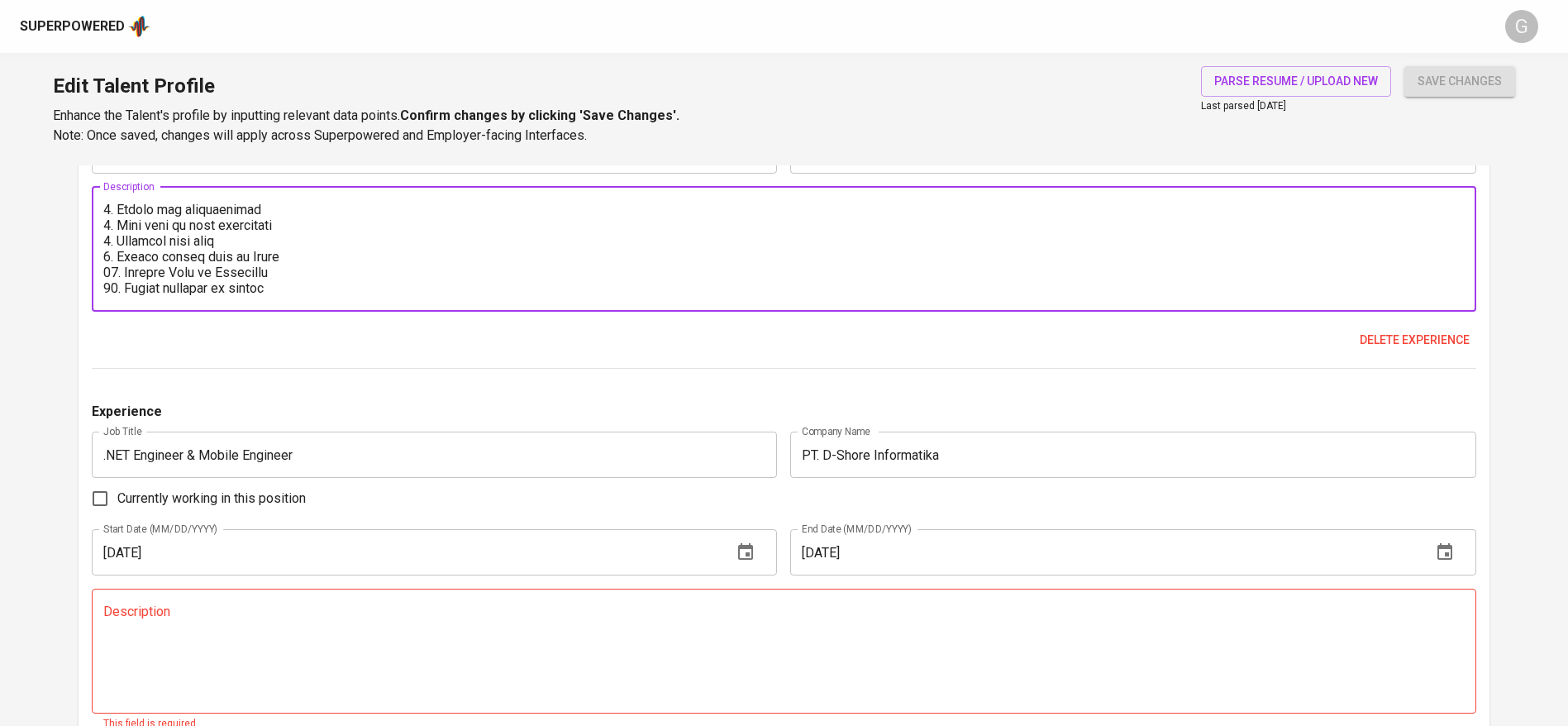
scroll to position [2479, 0]
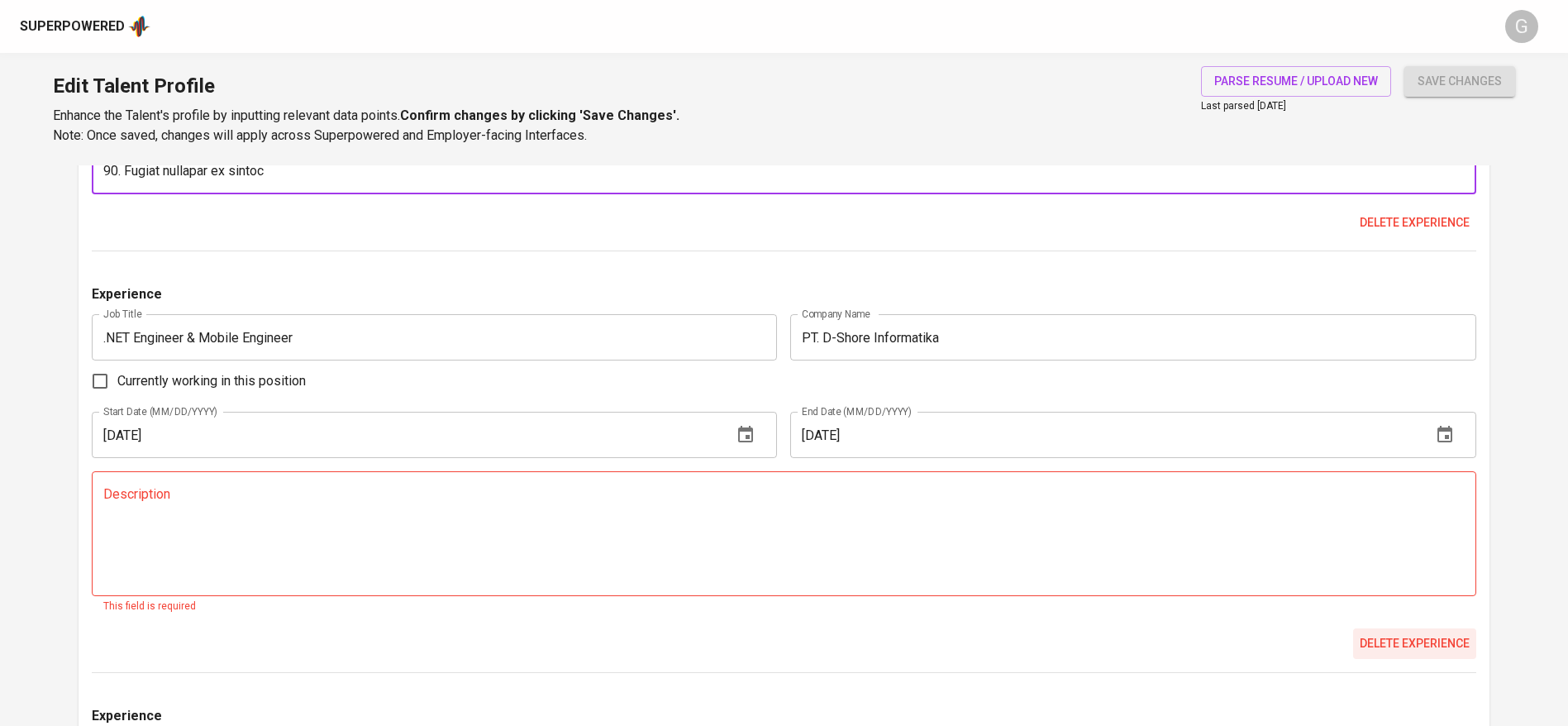
type textarea "Artrilium, Belgia – Provider Management Tech Stack: Docker, VueJS, NodeJS, MsSQ…"
click at [1425, 634] on span "Delete experience" at bounding box center [1415, 642] width 110 height 20
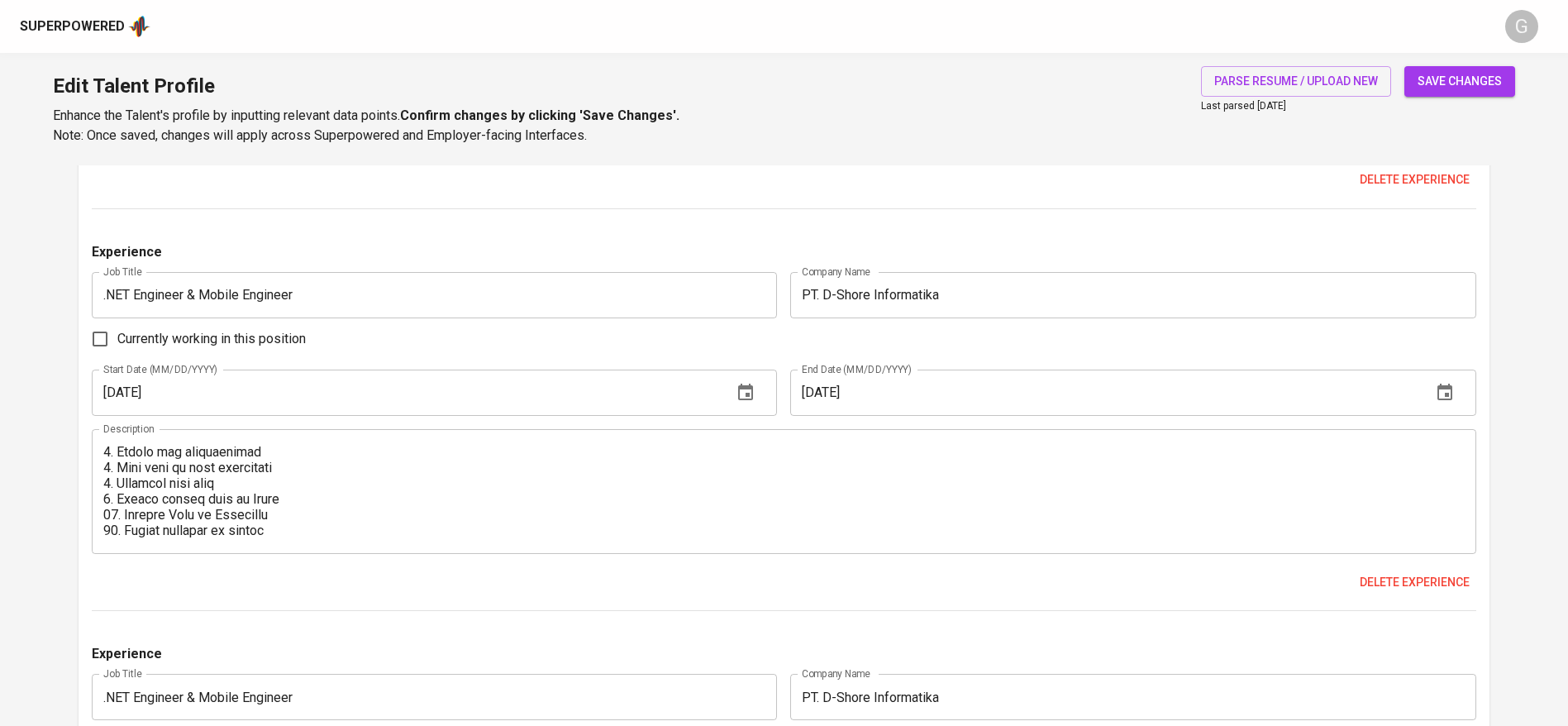
scroll to position [2108, 0]
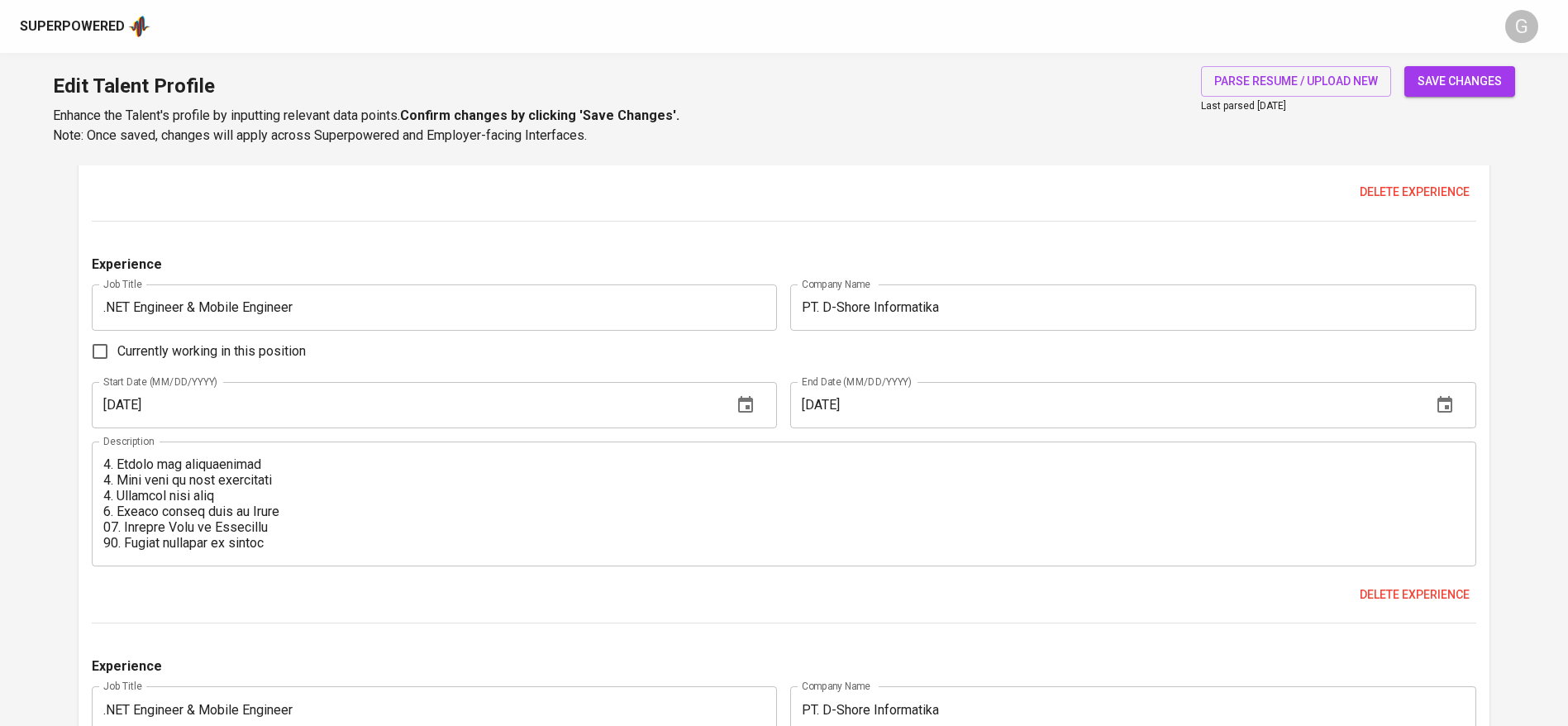
click at [305, 487] on textarea at bounding box center [784, 504] width 1362 height 94
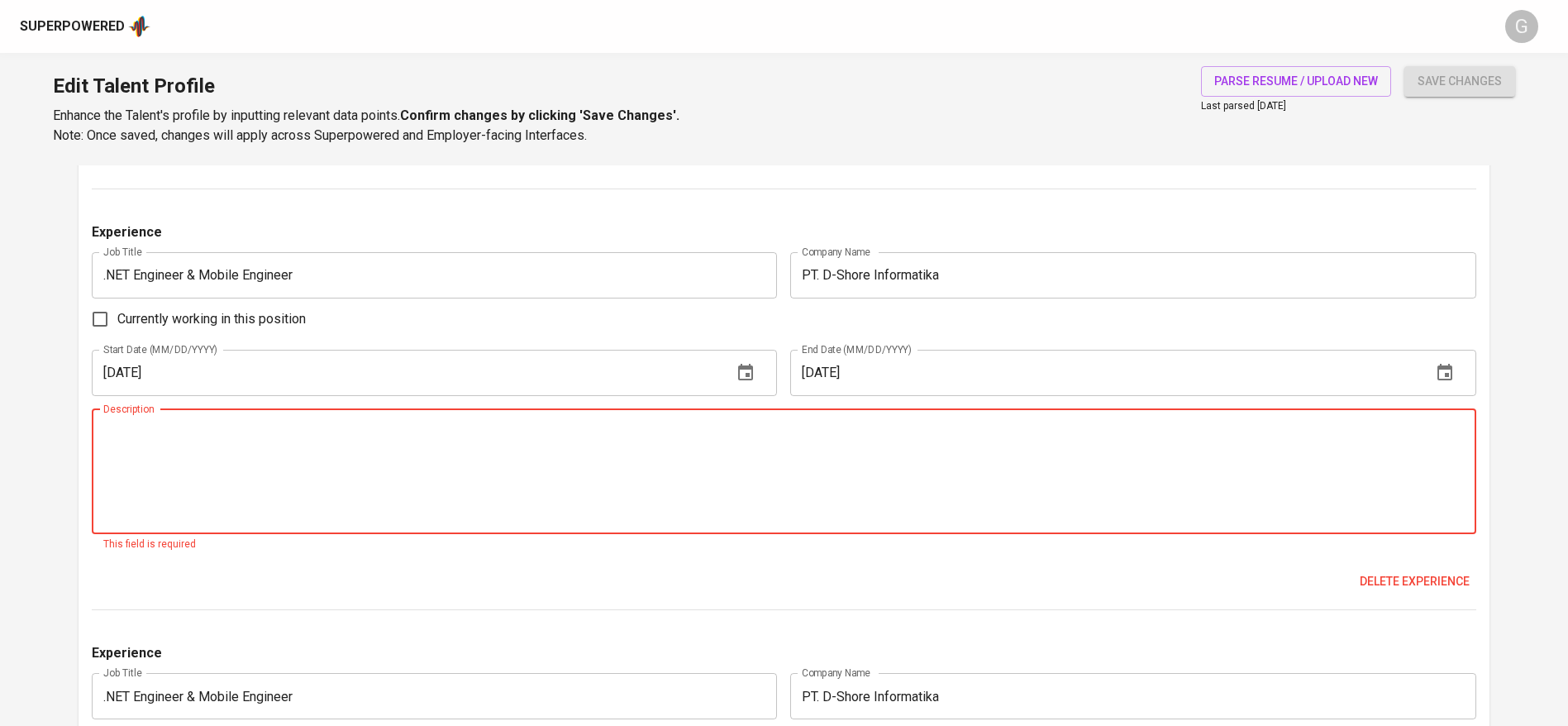
scroll to position [2355, 0]
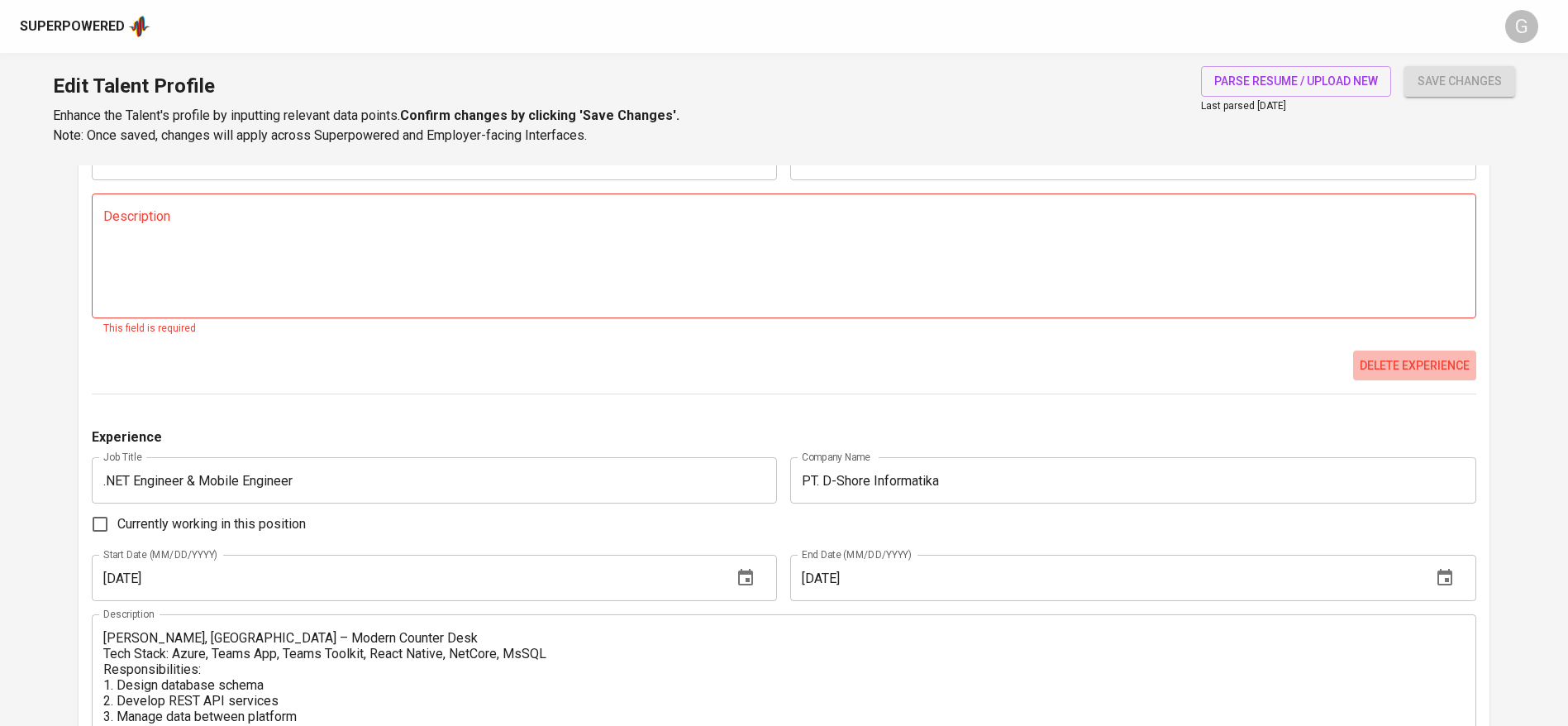
click at [1404, 355] on span "Delete experience" at bounding box center [1415, 365] width 110 height 20
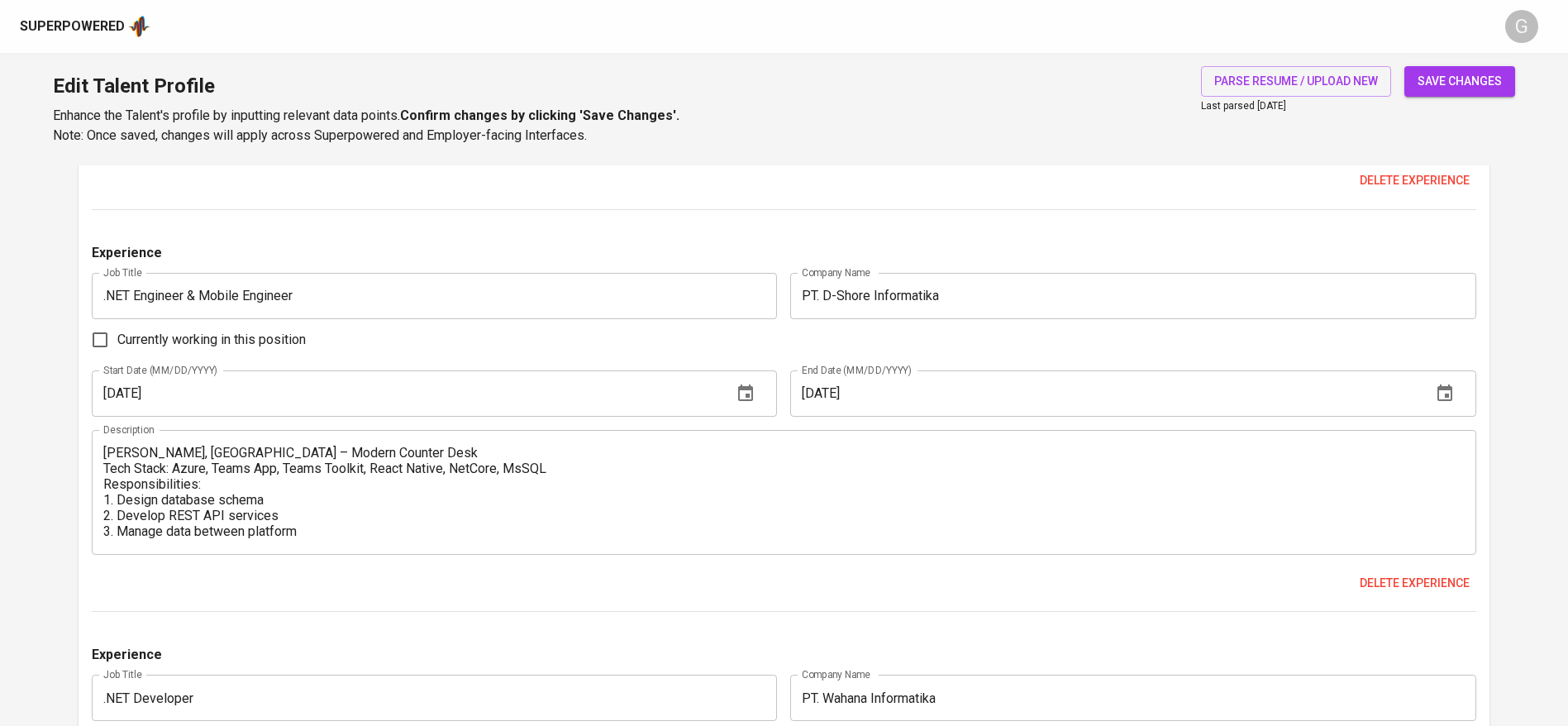
scroll to position [2183, 0]
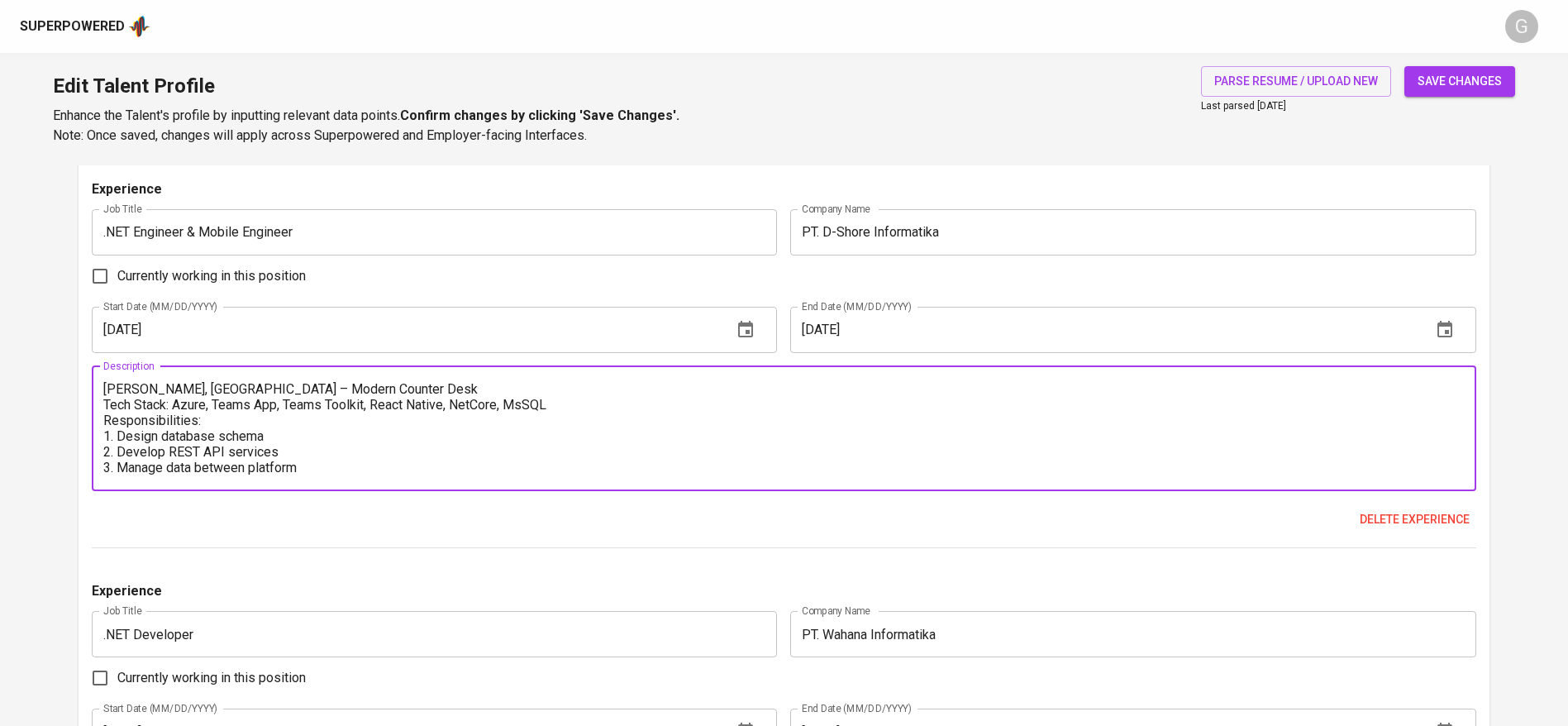
click at [319, 454] on textarea "Digi Balie, Amsterdam – Modern Counter Desk Tech Stack: Azure, Teams App, Teams…" at bounding box center [784, 428] width 1362 height 94
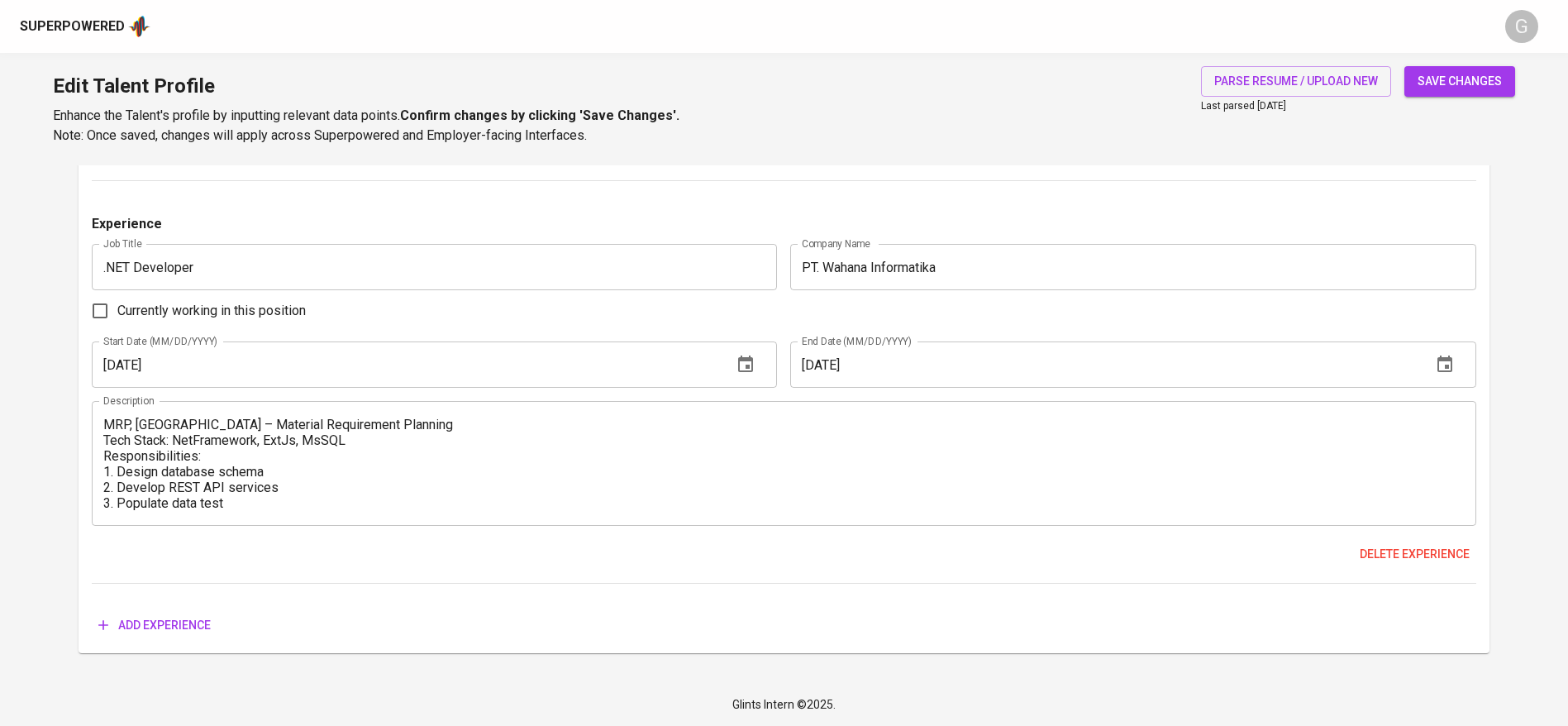
scroll to position [2301, 0]
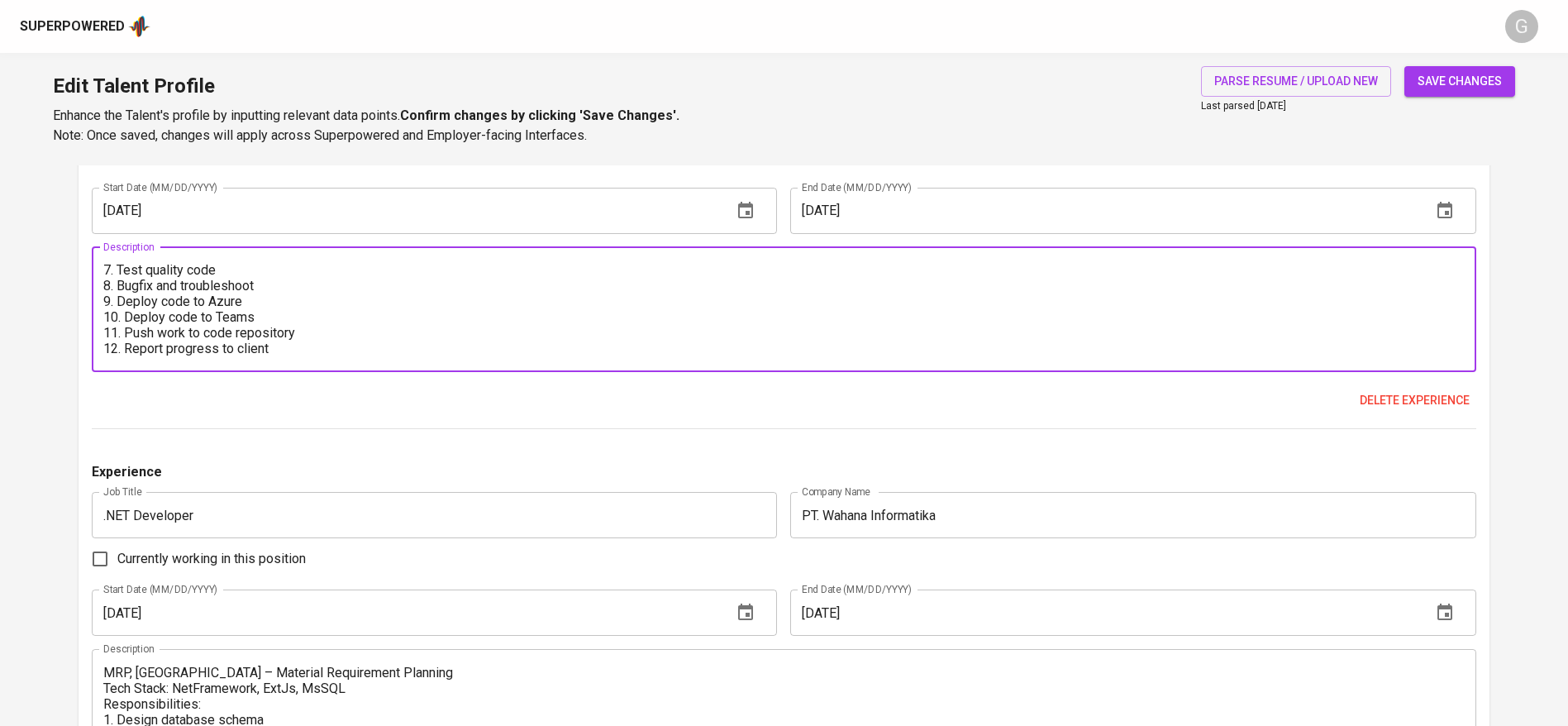
click at [299, 349] on textarea "Digi Balie, Amsterdam – Modern Counter Desk Tech Stack: Azure, Teams App, Teams…" at bounding box center [784, 309] width 1362 height 94
paste textarea "Artrilium, Belgia – Provider Management Tech Stack: Docker, VueJS, NodeJS, MsSQ…"
type textarea "Digi Balie, Amsterdam – Modern Counter Desk Tech Stack: Azure, Teams App, Teams…"
click at [1464, 71] on span "save changes" at bounding box center [1460, 81] width 85 height 20
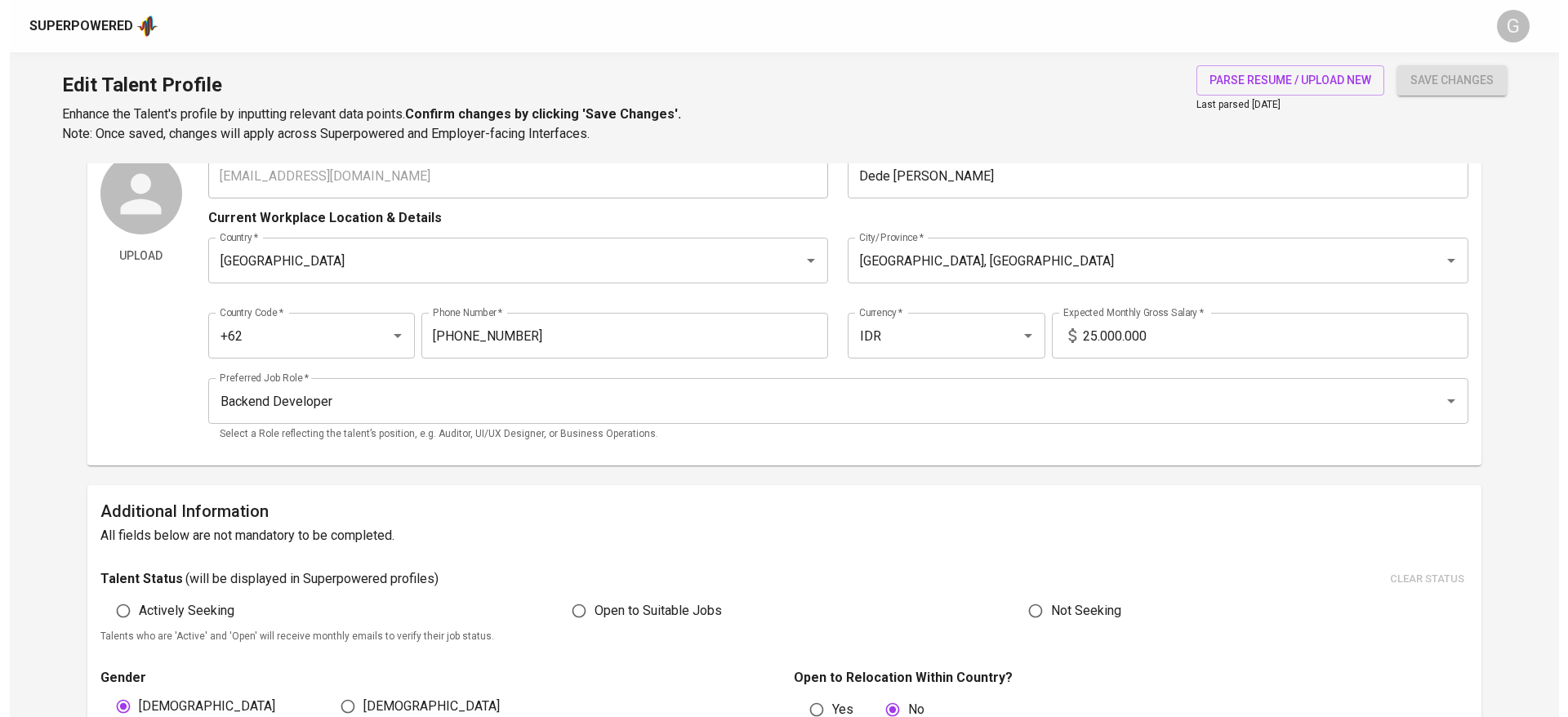
scroll to position [0, 0]
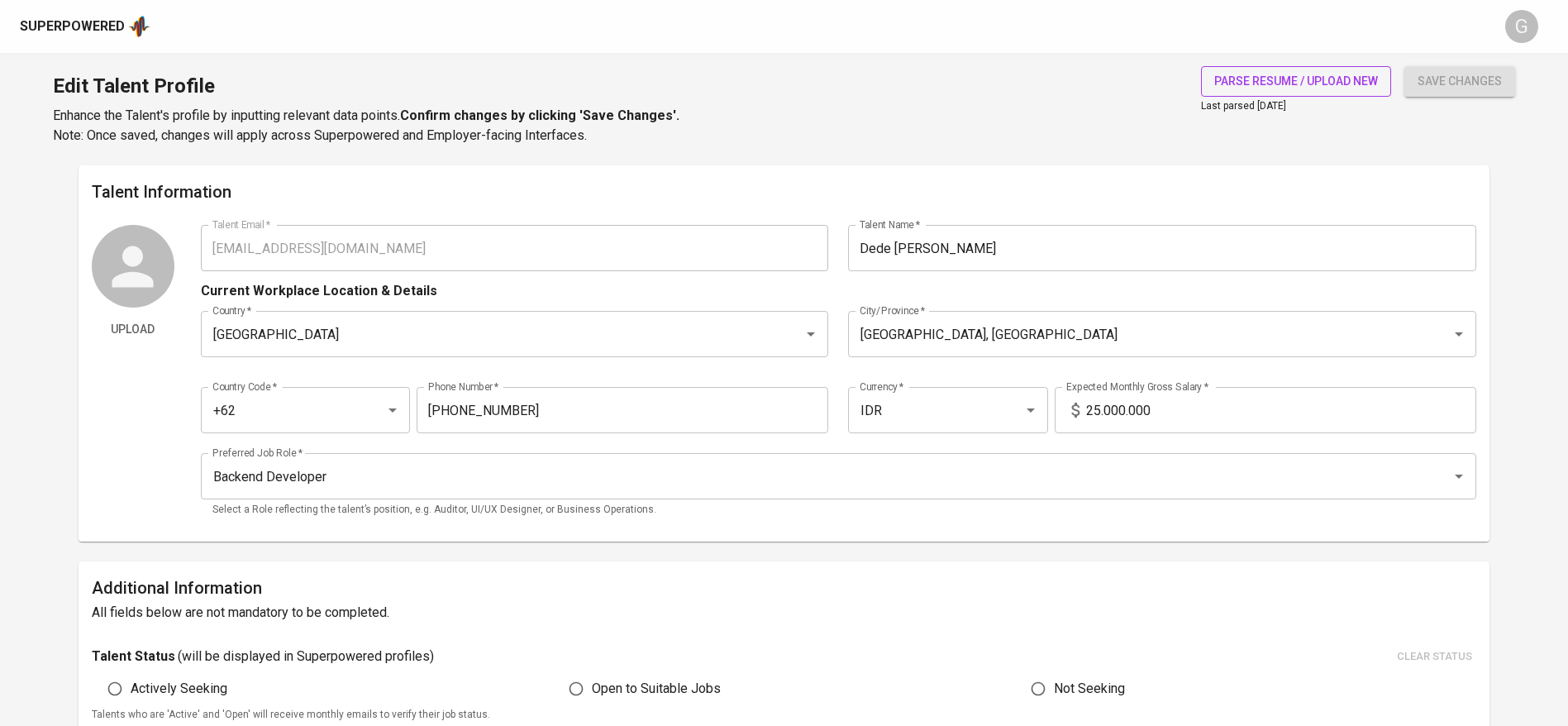
click at [1202, 79] on button "parse resume / upload new" at bounding box center [1295, 82] width 190 height 31
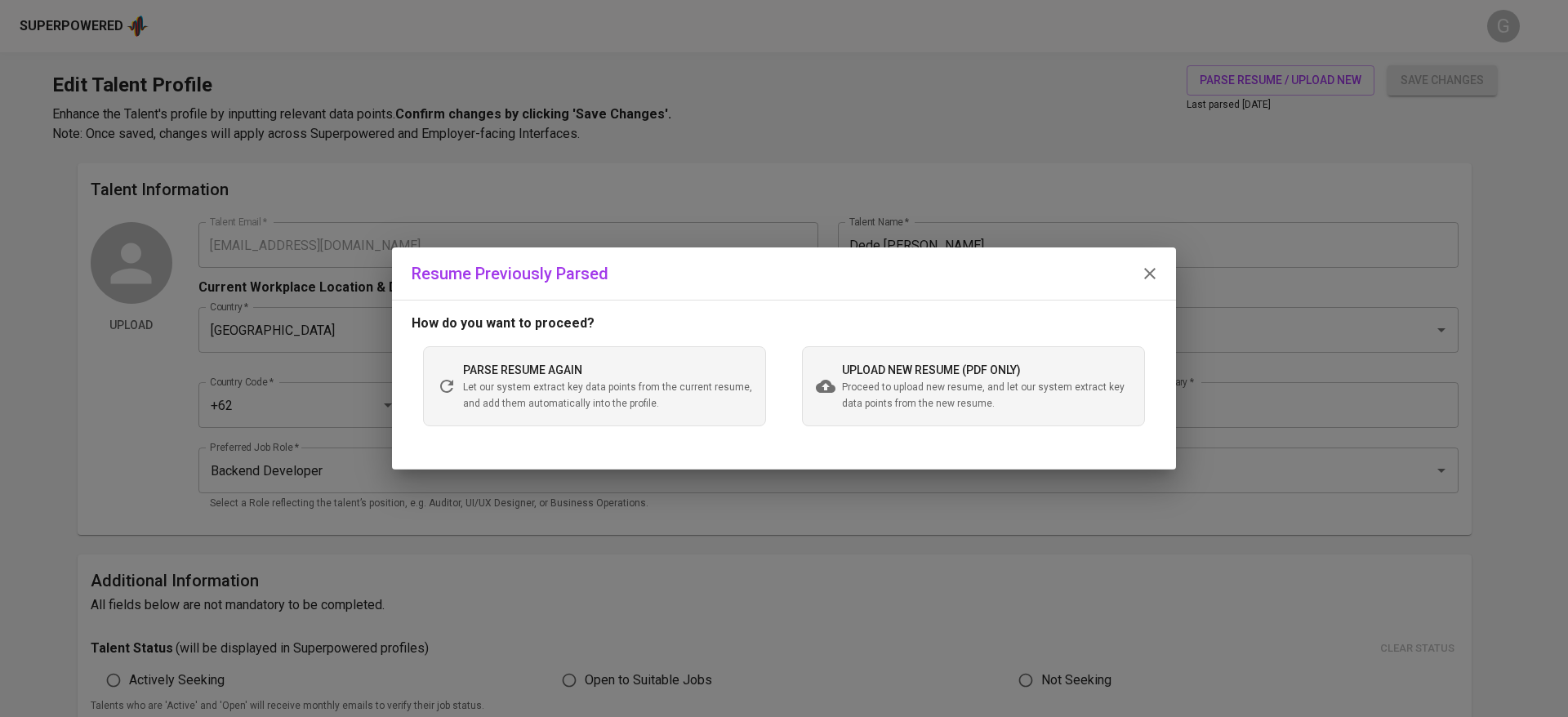
click at [903, 387] on span "Proceed to upload new resume, and let our system extract key data points from t…" at bounding box center [987, 396] width 289 height 32
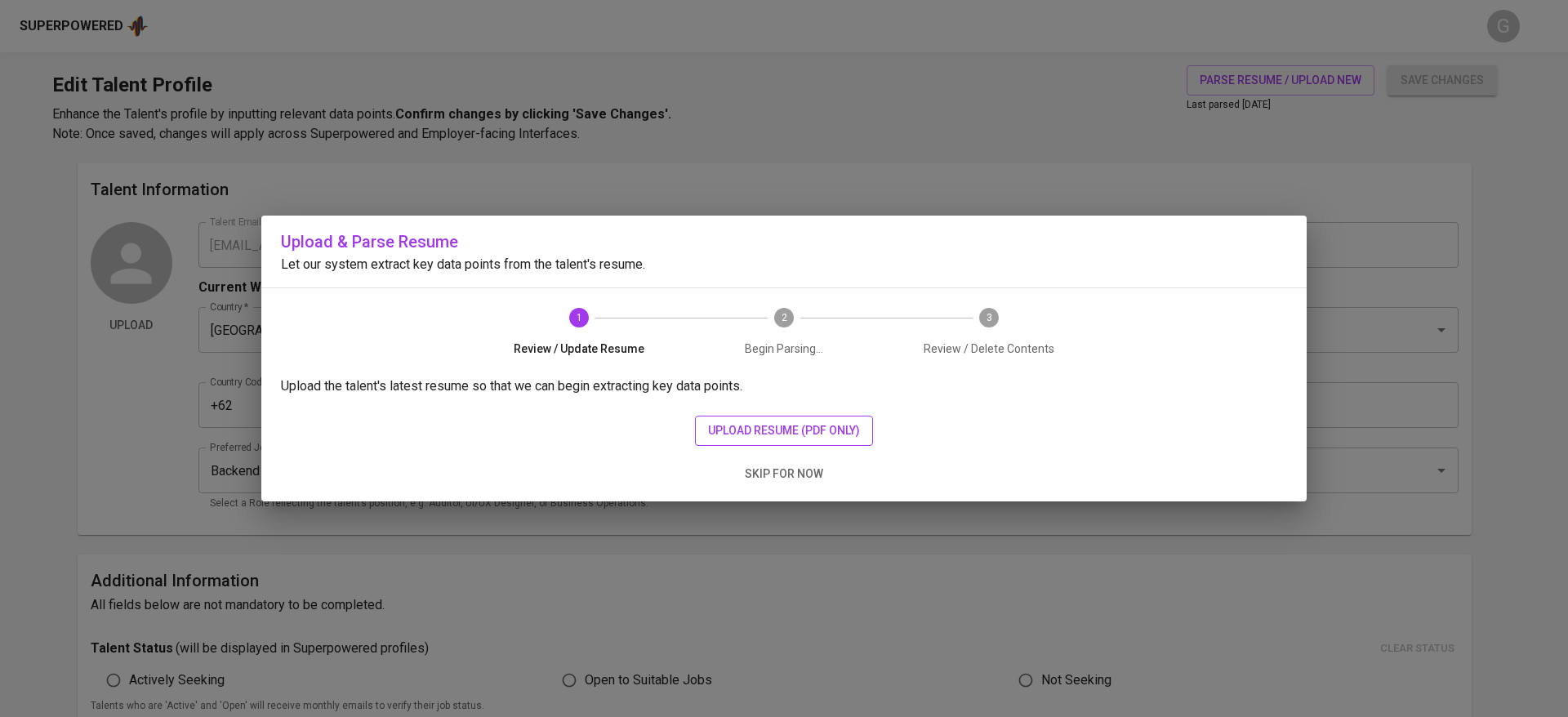
click at [749, 429] on span "upload resume (pdf only)" at bounding box center [784, 430] width 152 height 20
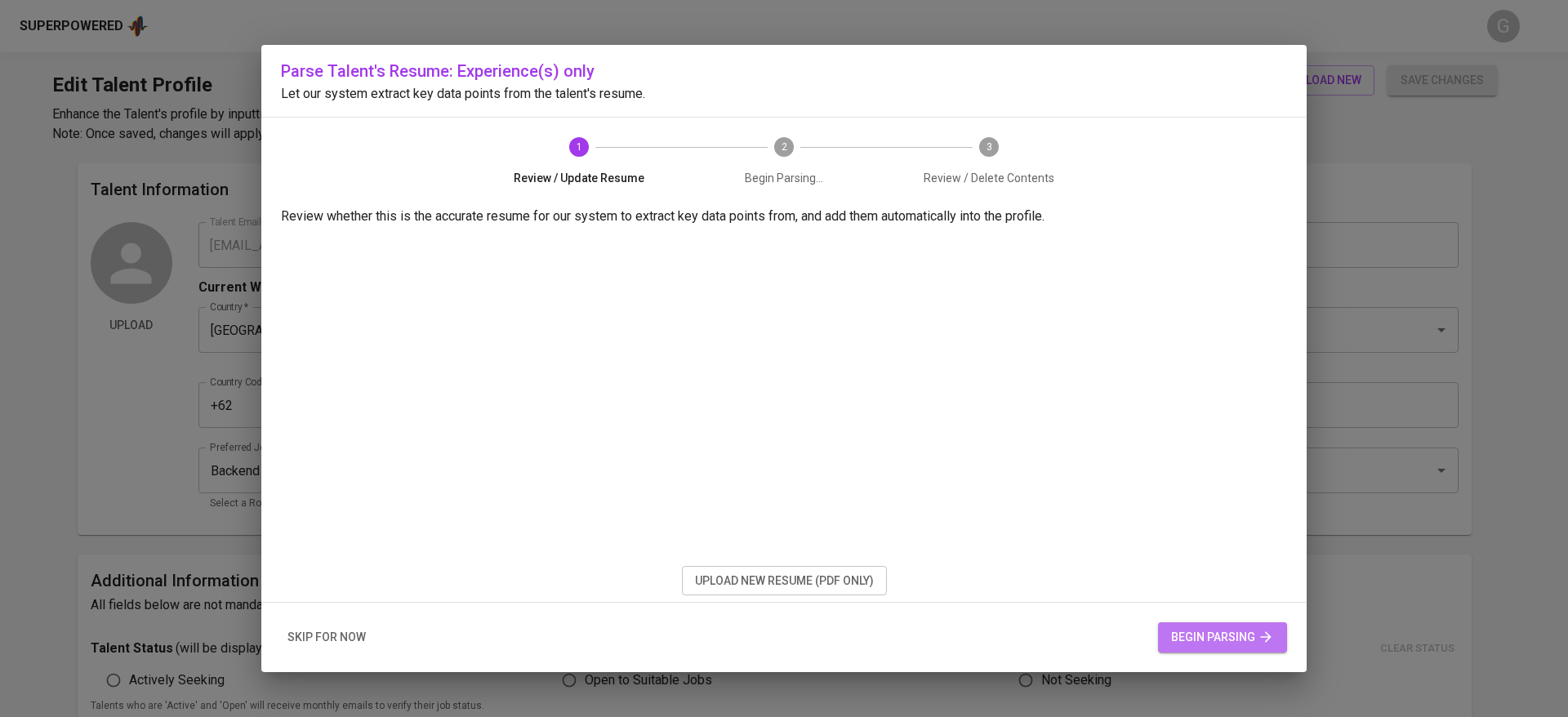
click at [1189, 634] on span "begin parsing" at bounding box center [1223, 636] width 103 height 20
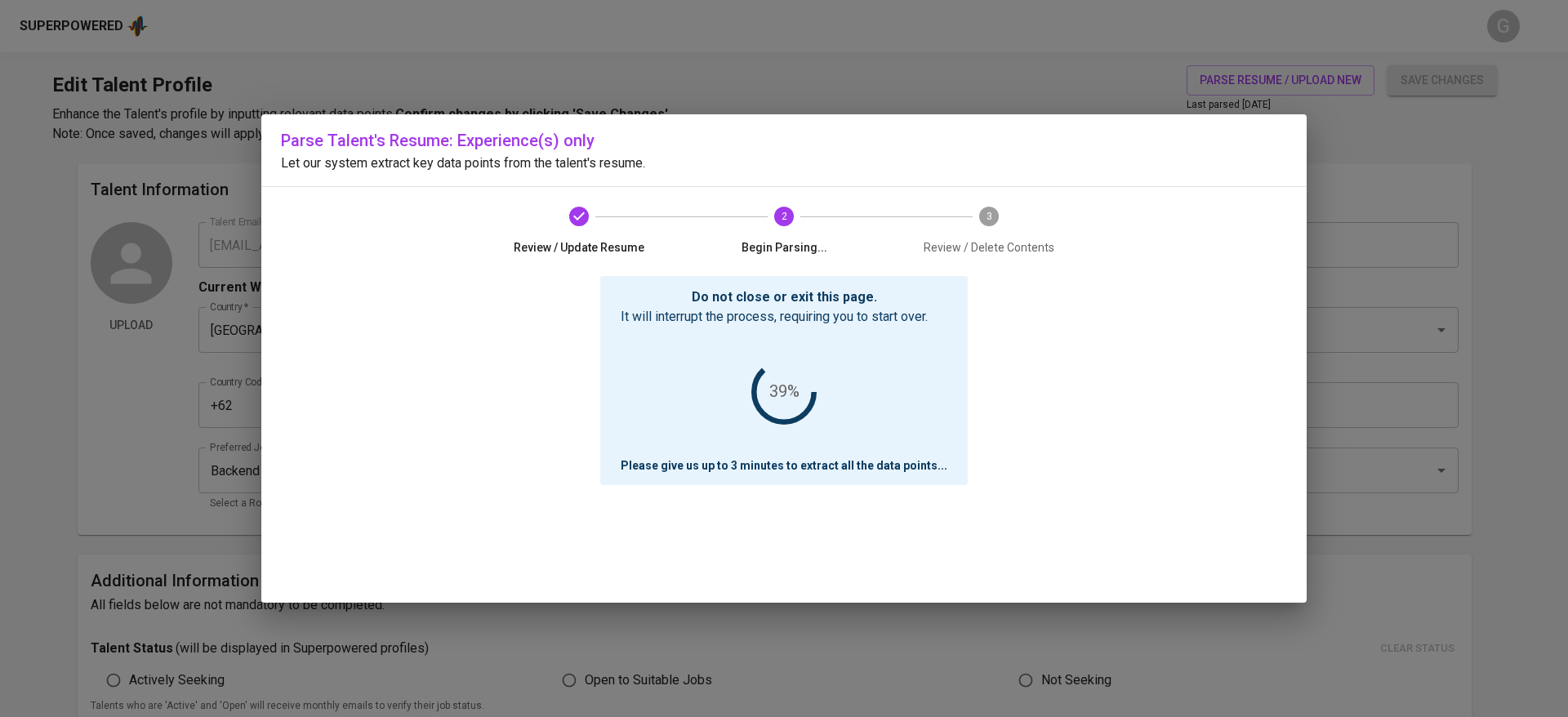
click at [773, 670] on div "Parse Talent's Resume: Experience(s) only Let our system extract key data point…" at bounding box center [784, 358] width 1568 height 717
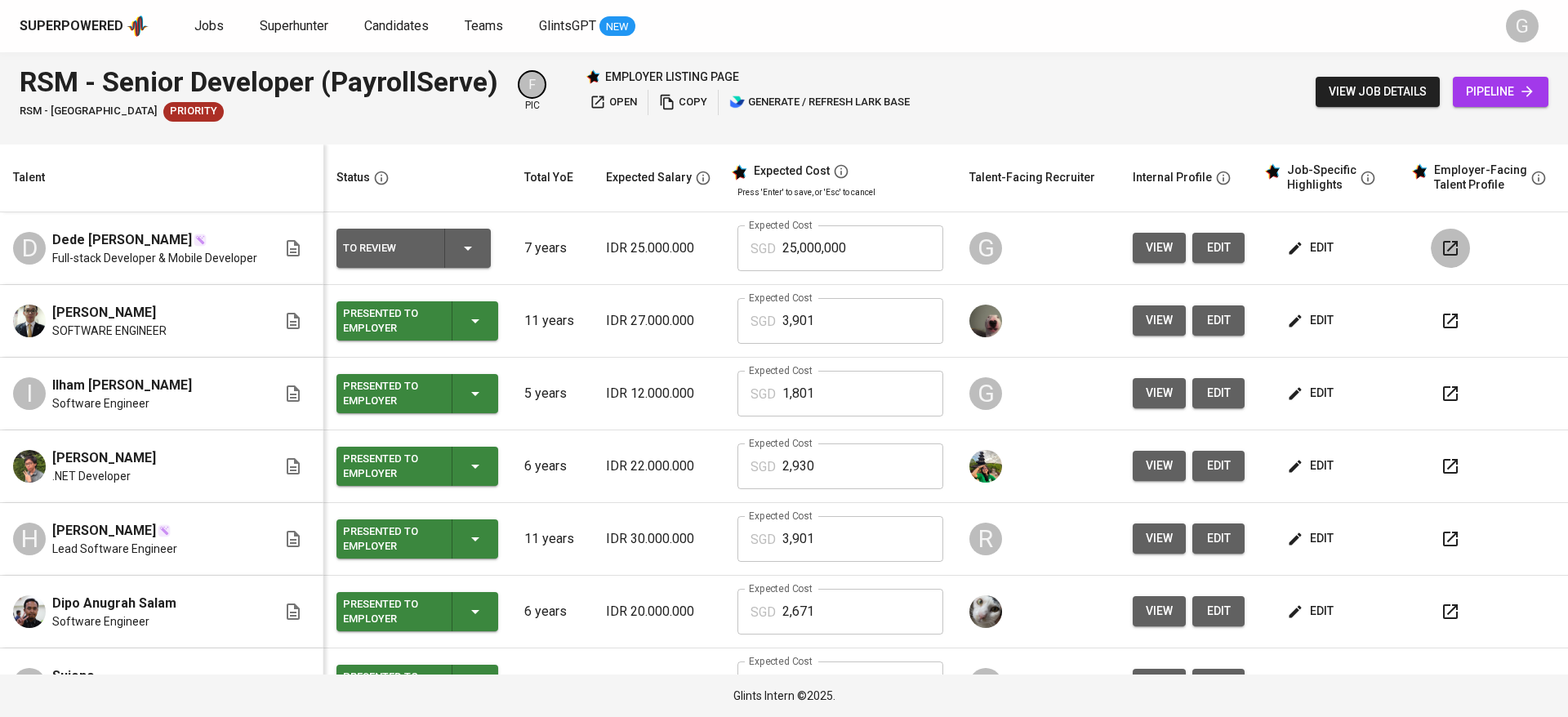
click at [1441, 244] on icon "button" at bounding box center [1450, 248] width 20 height 20
click at [1293, 257] on span "edit" at bounding box center [1311, 247] width 43 height 20
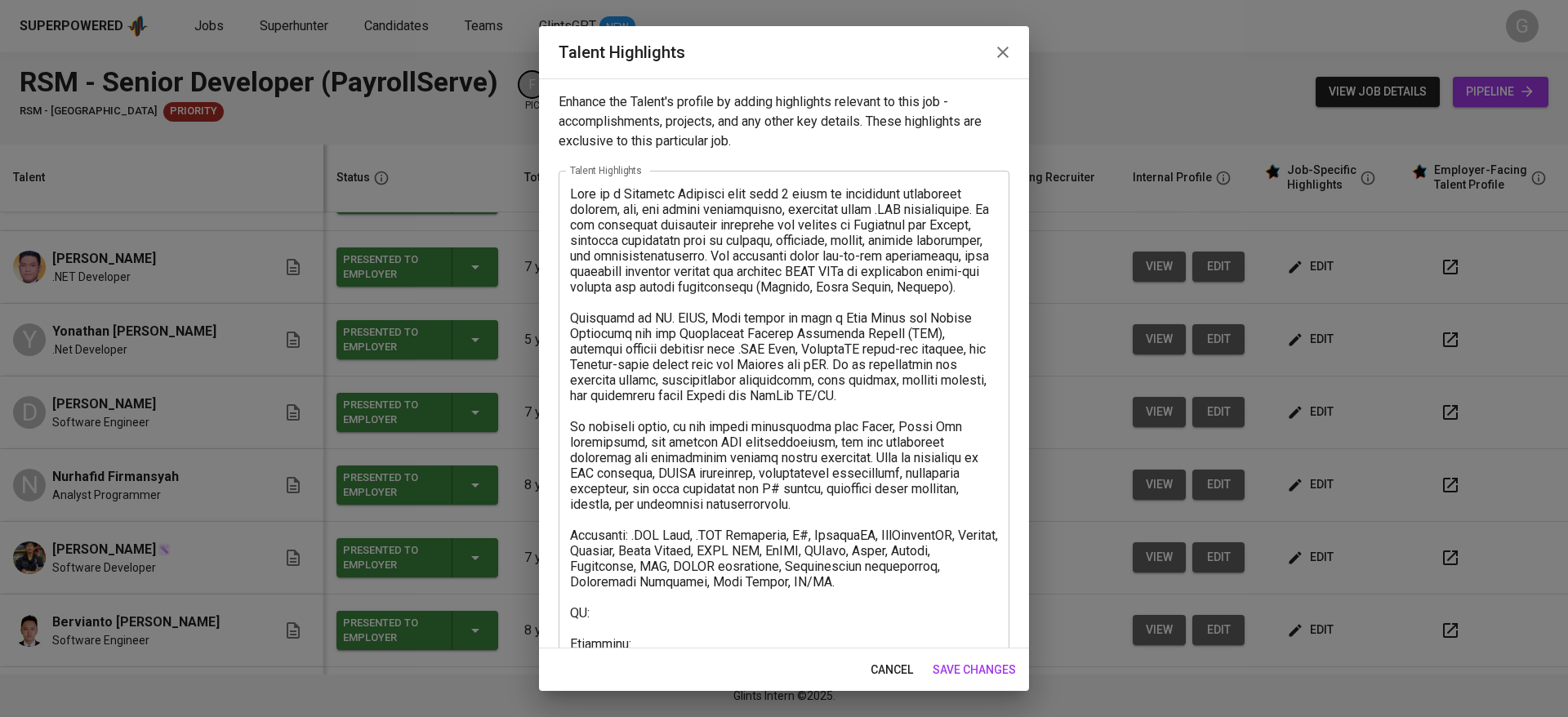
scroll to position [78, 0]
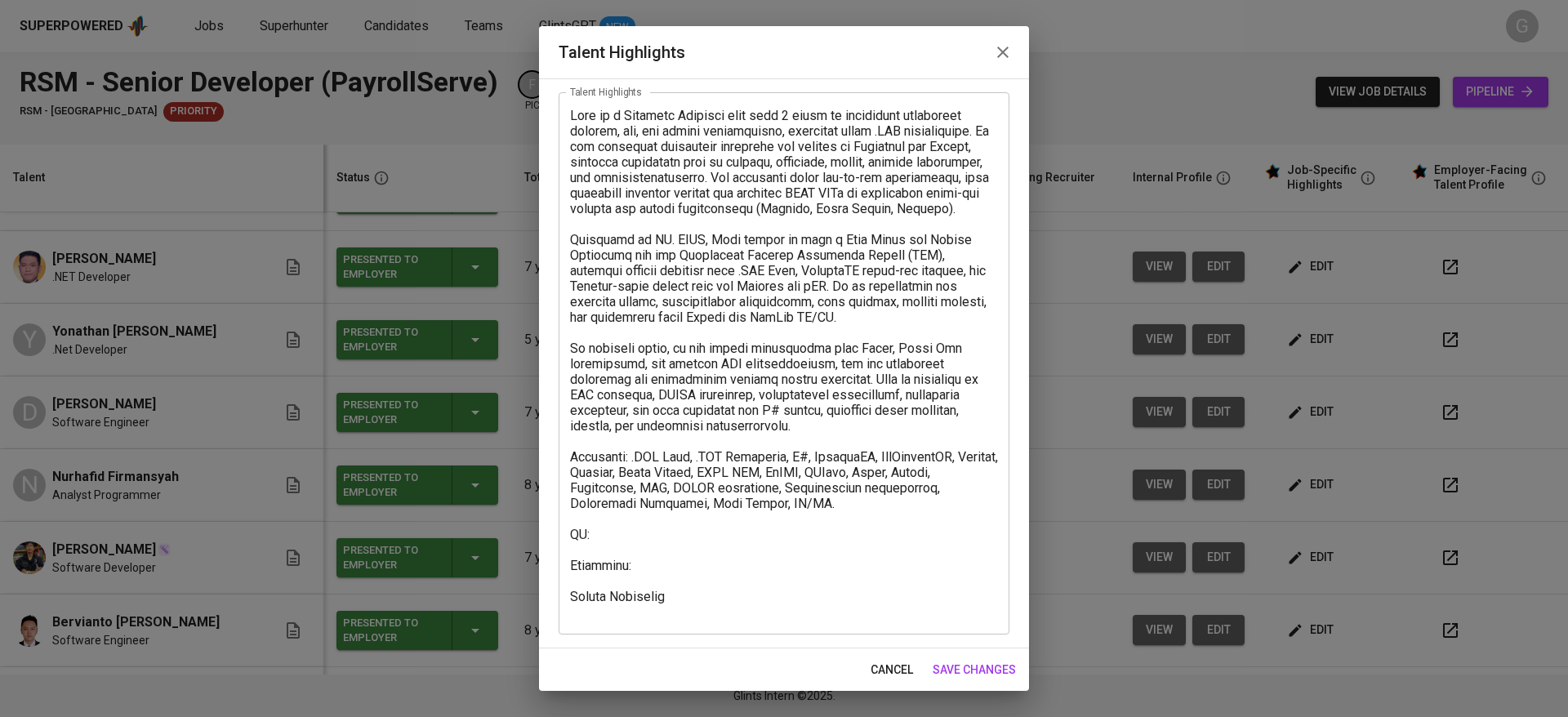
click at [671, 572] on textarea at bounding box center [784, 363] width 428 height 512
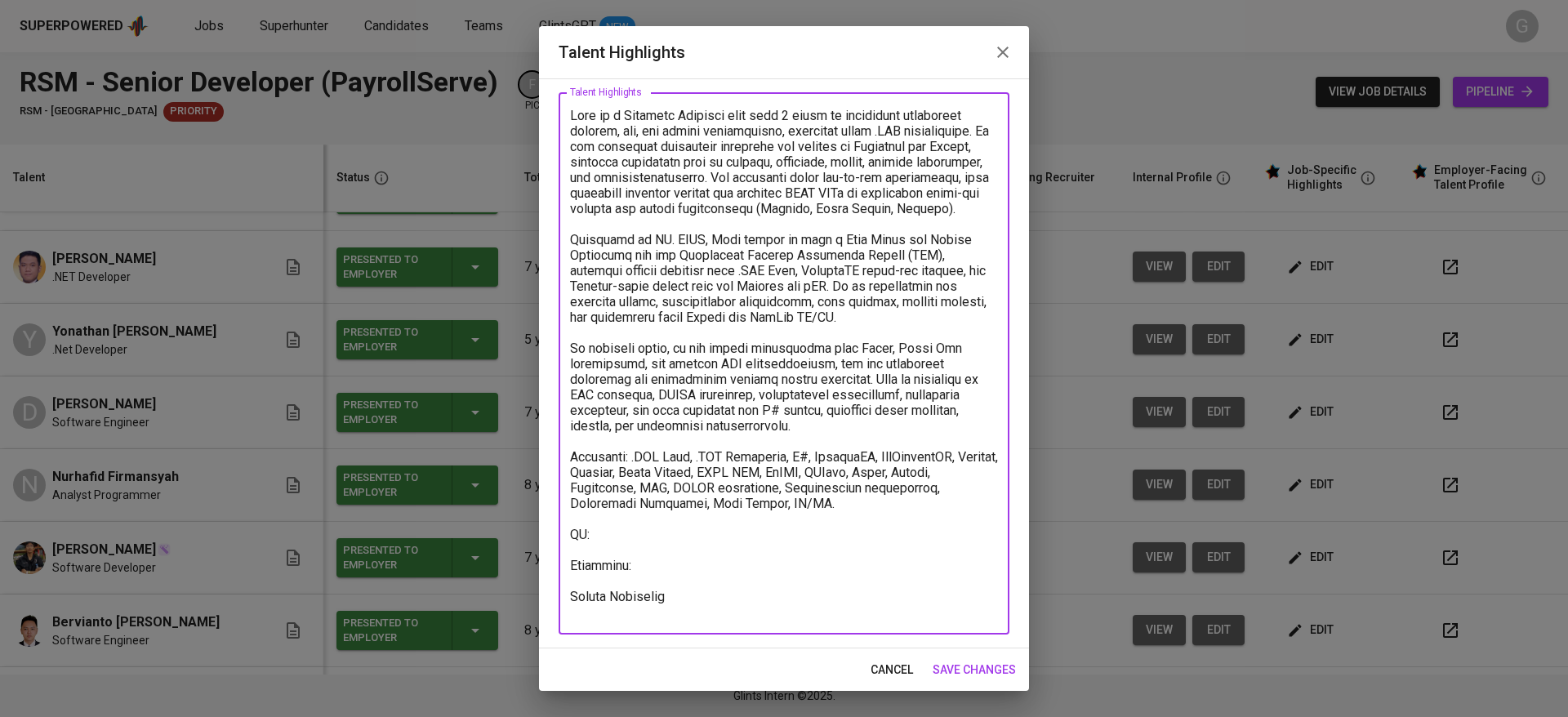
click at [693, 544] on textarea at bounding box center [784, 363] width 428 height 512
paste textarea "https://glints.sg.larksuite.com/file/RGYabWaPjoKhn5xAndIlba5XgfT?from=from_copy…"
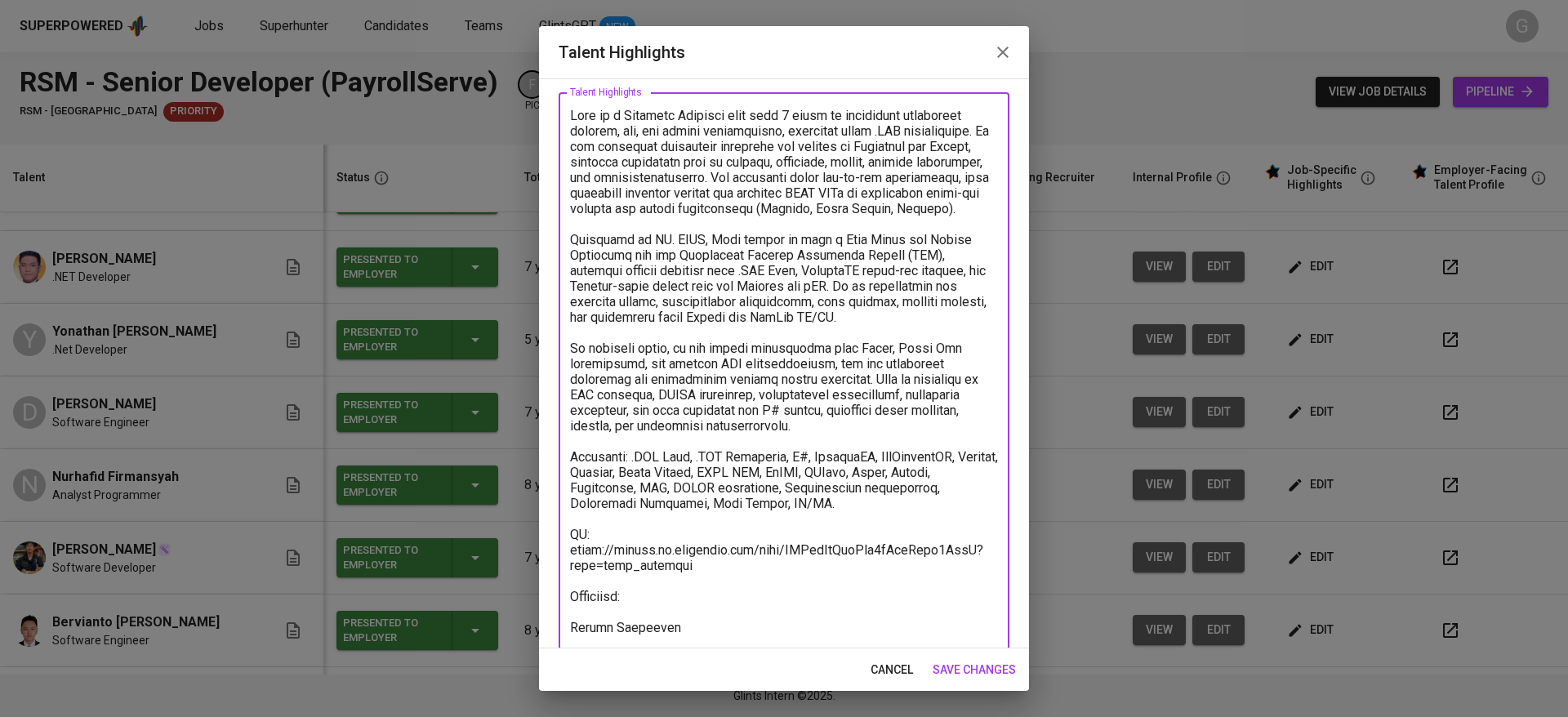
click at [716, 616] on textarea at bounding box center [784, 378] width 428 height 543
paste textarea "https://glints.sg.larksuite.com/minutes/obsg72mbzcfh88sbs29322ol?from=from_copy…"
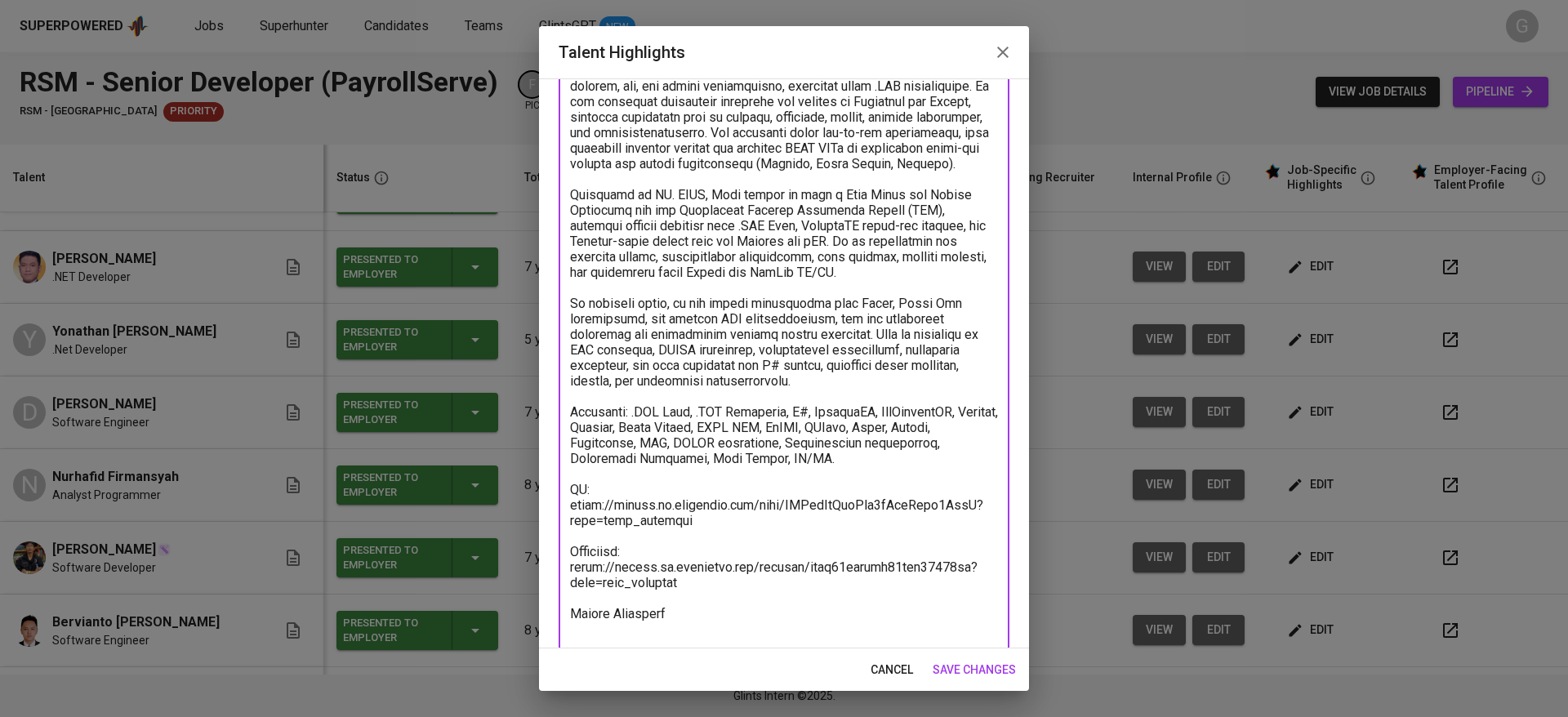
scroll to position [141, 0]
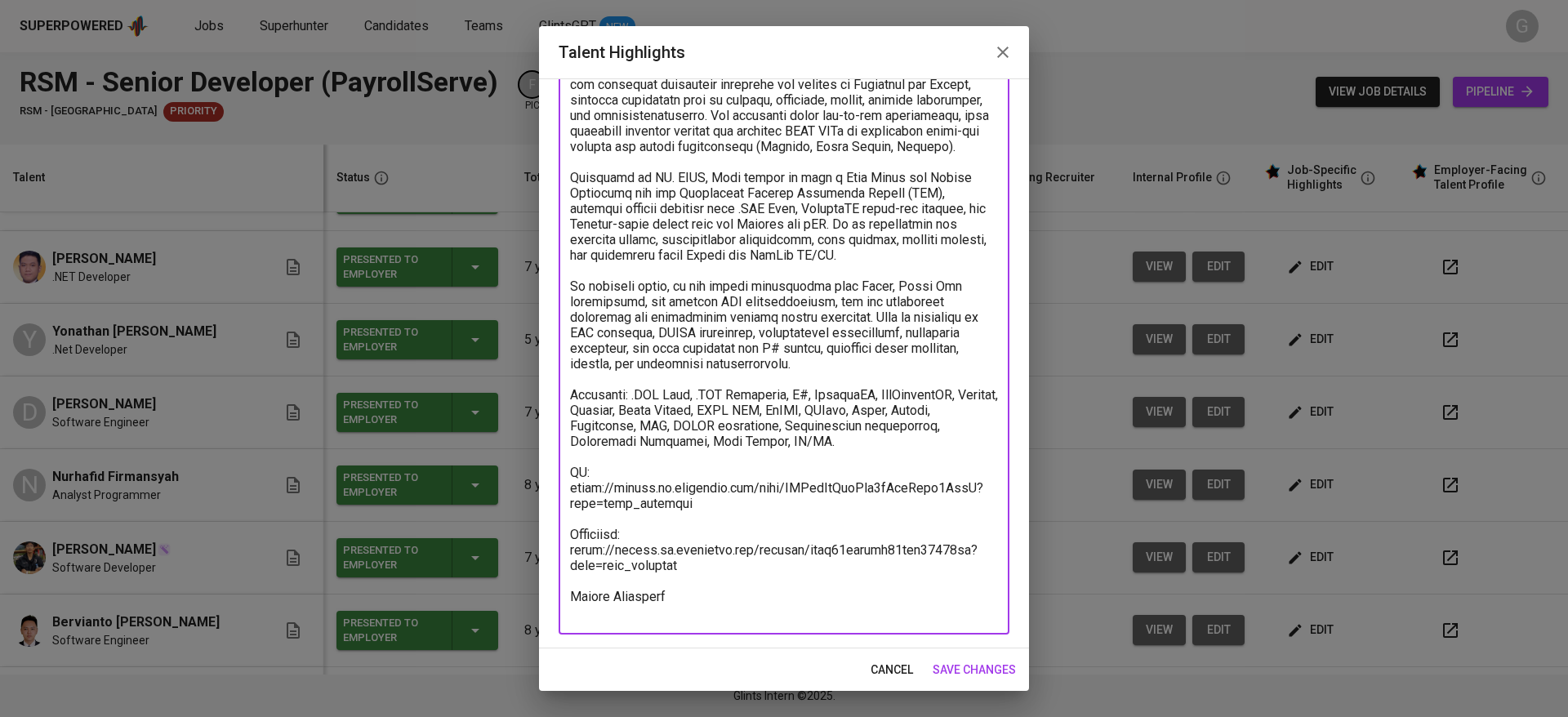
type textarea "Dede is a Software Engineer with over 7 years of experience developing backend,…"
click at [777, 625] on div "x Talent Highlights" at bounding box center [784, 332] width 451 height 604
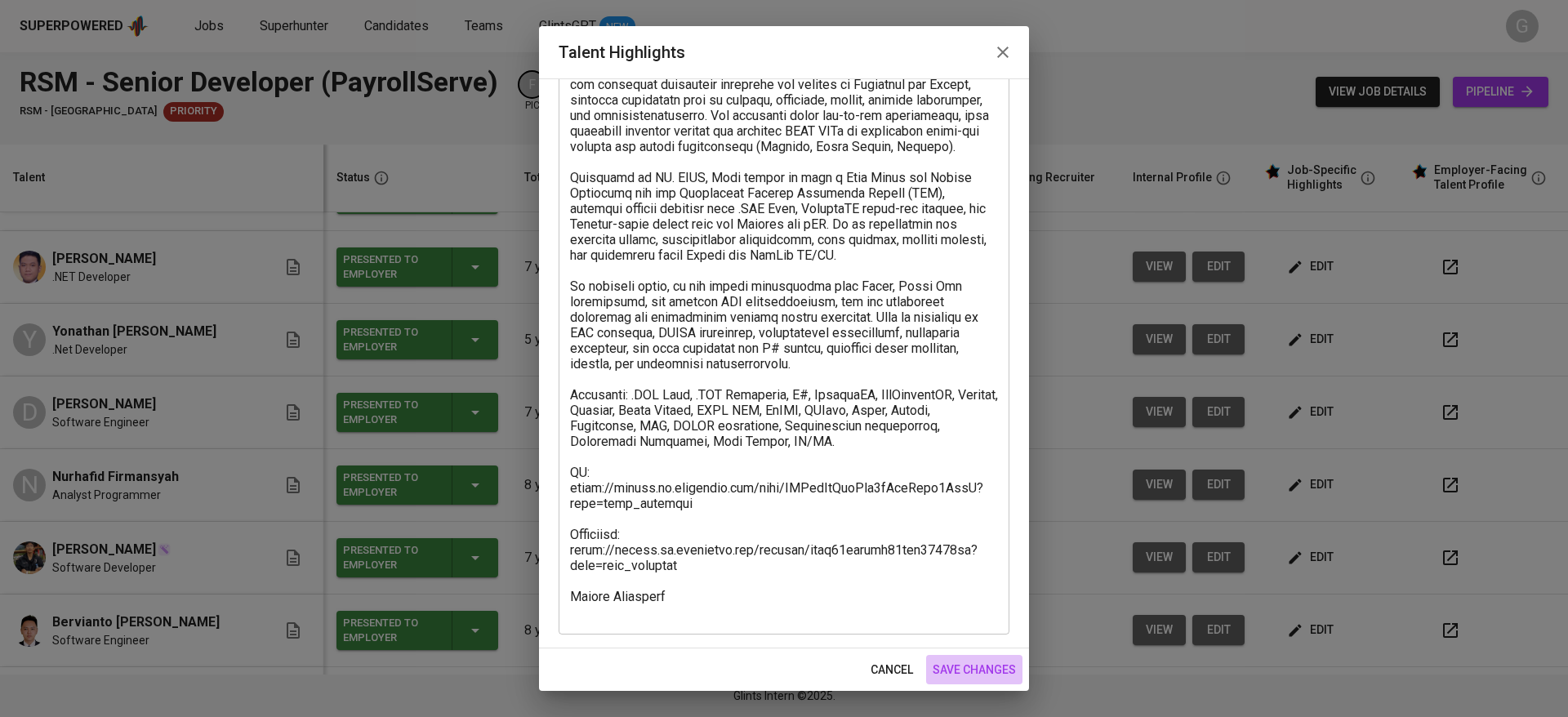
click at [966, 665] on span "save changes" at bounding box center [974, 669] width 84 height 20
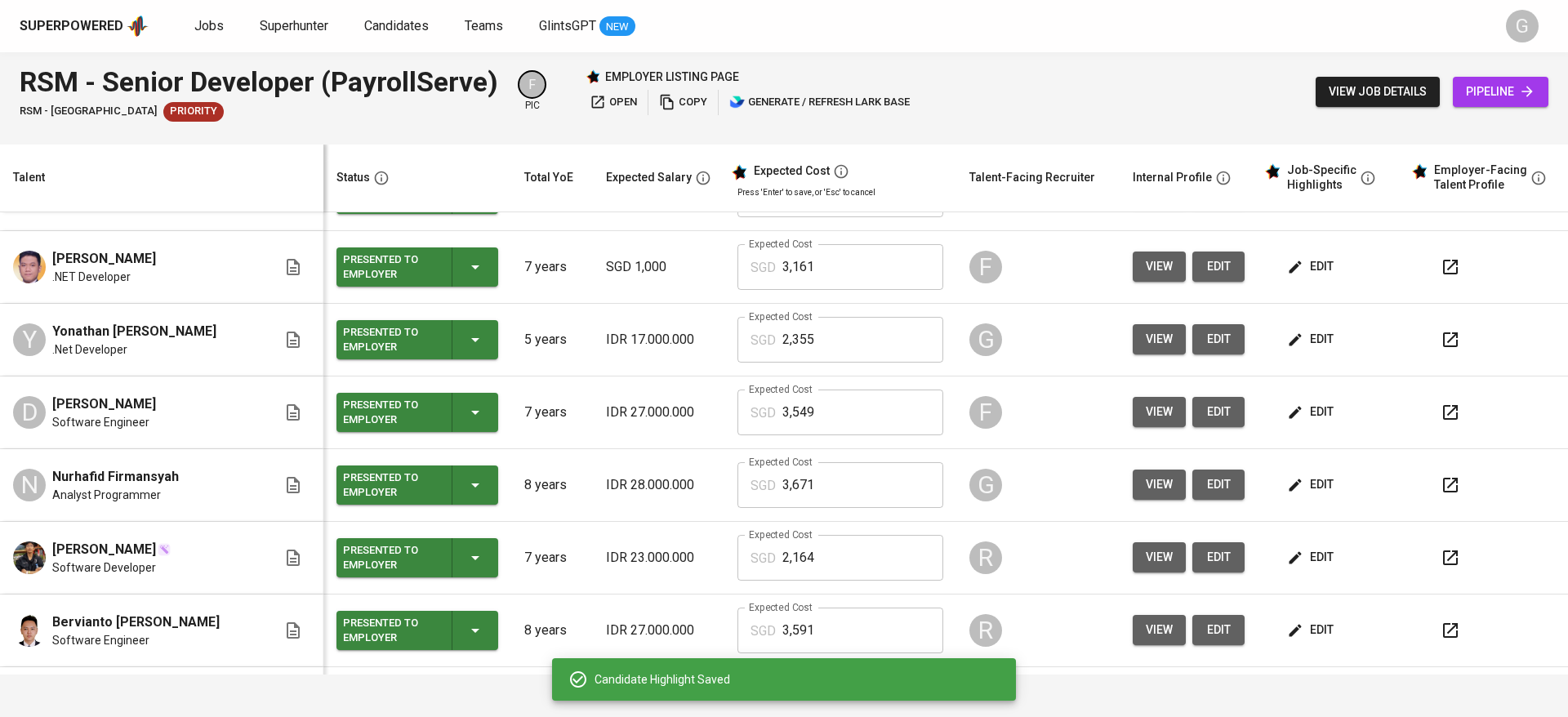
scroll to position [0, 0]
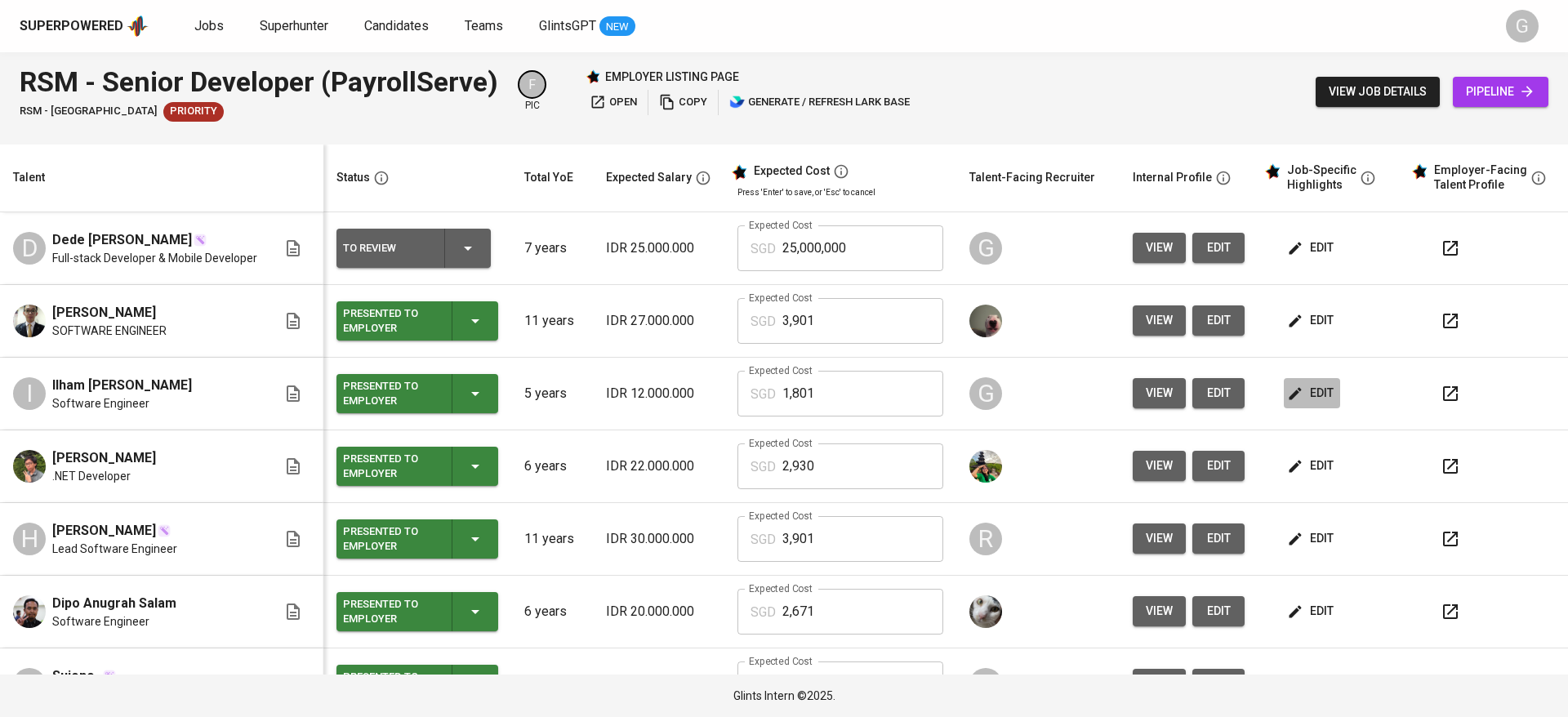
click at [1301, 408] on button "edit" at bounding box center [1311, 393] width 56 height 30
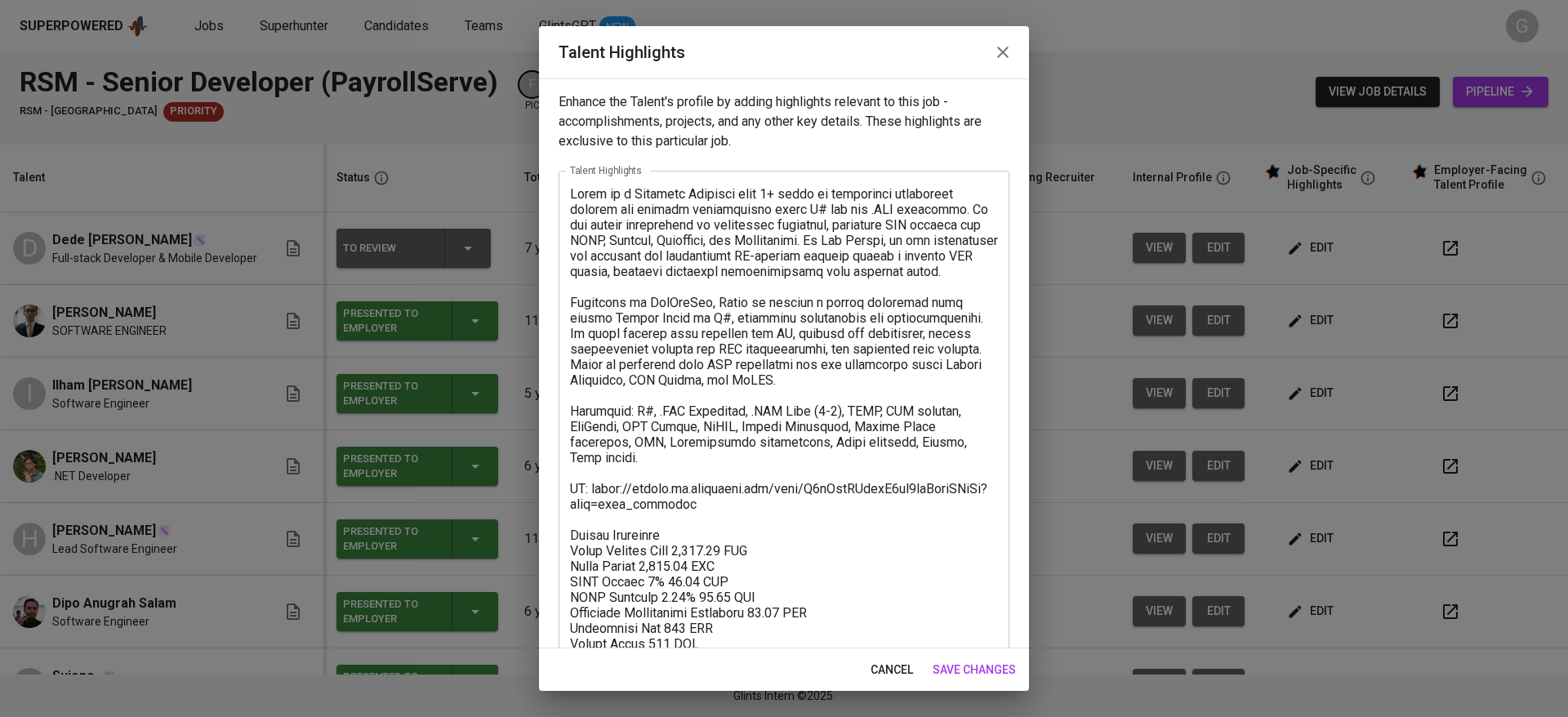
scroll to position [63, 0]
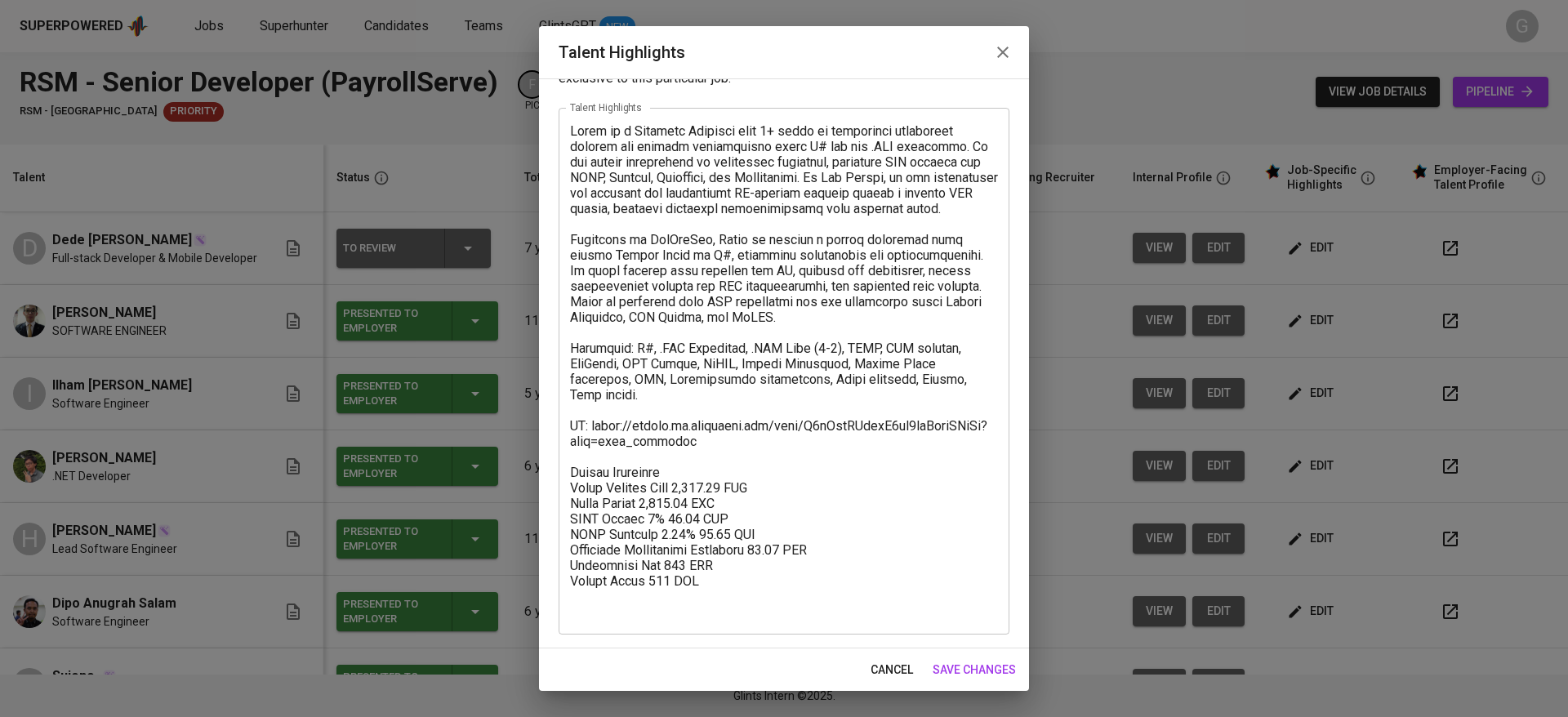
click at [884, 670] on span "cancel" at bounding box center [892, 669] width 43 height 20
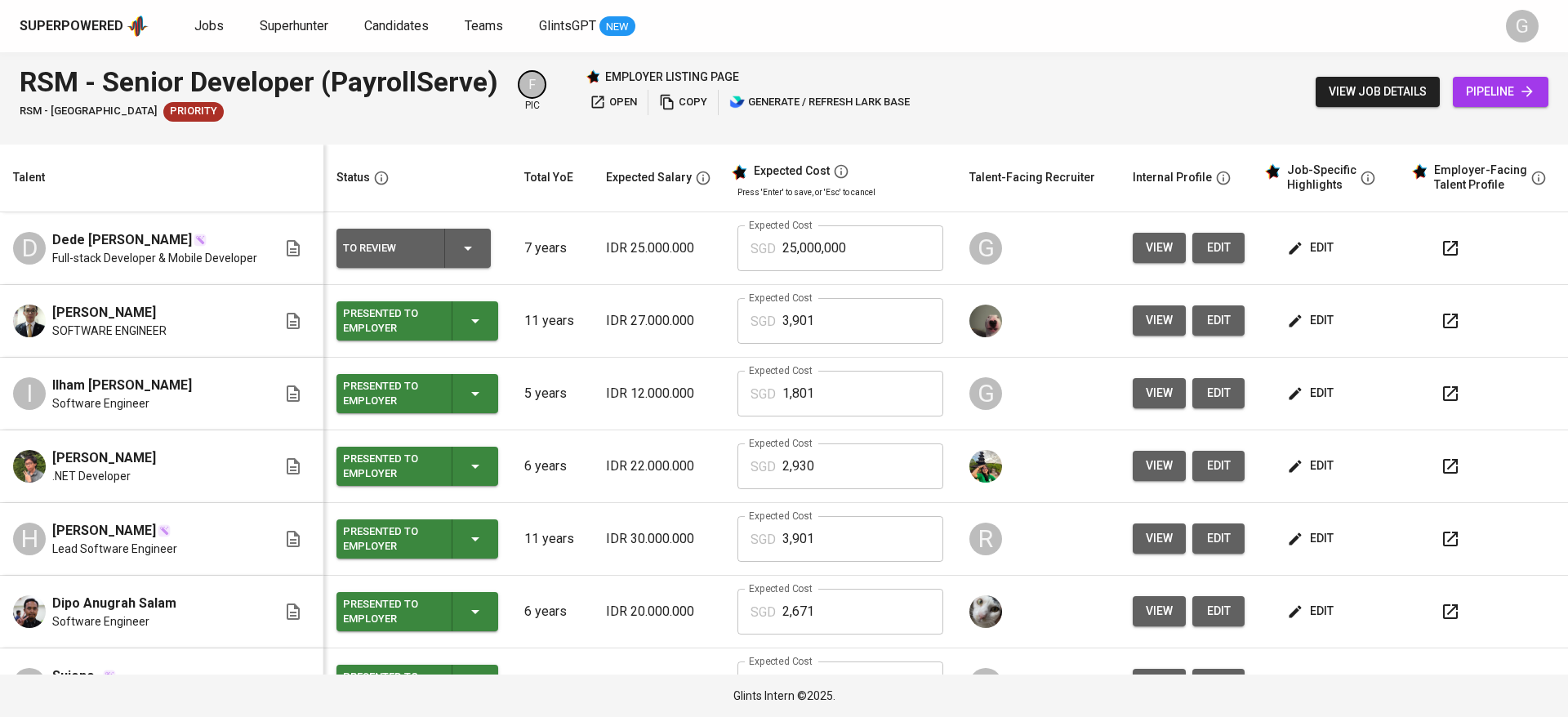
click at [1300, 253] on span "edit" at bounding box center [1311, 247] width 43 height 20
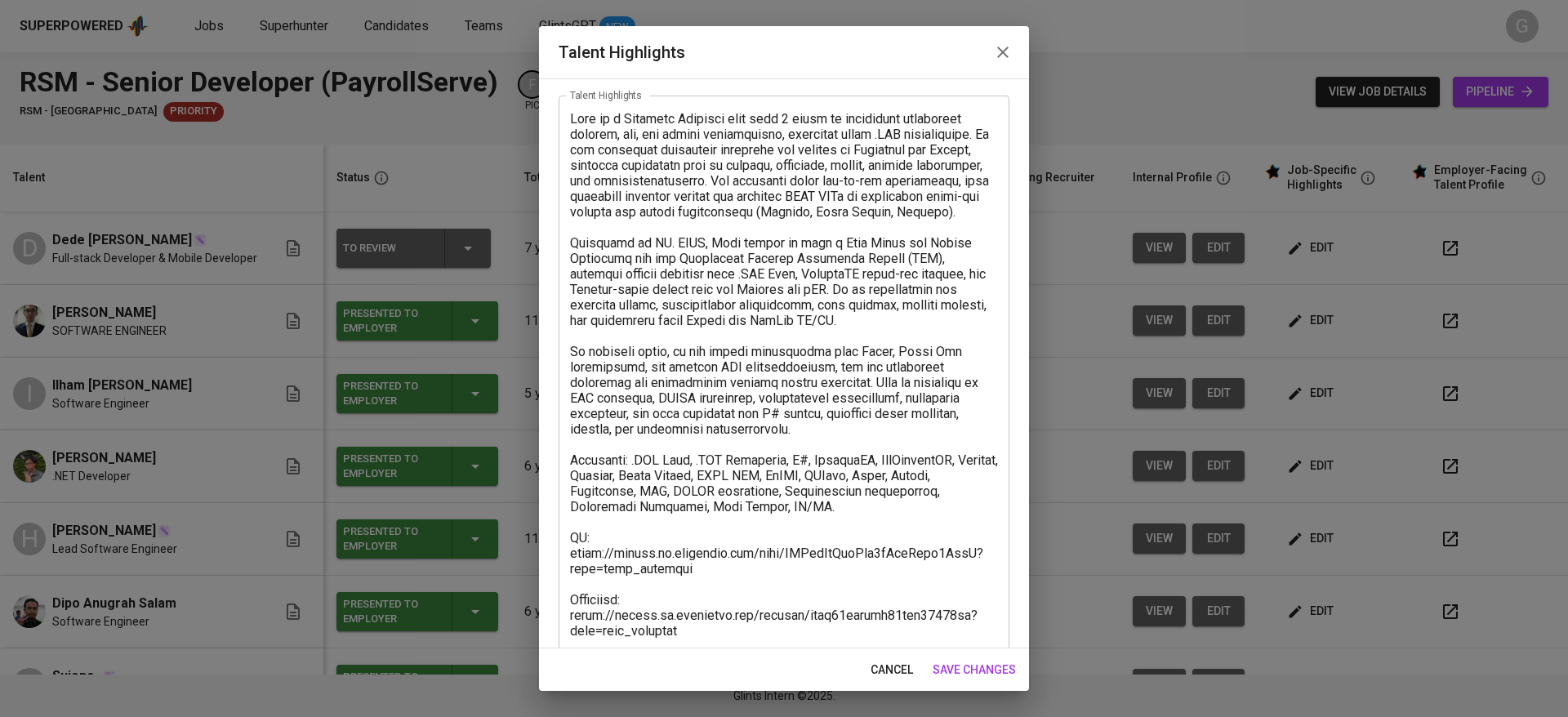
scroll to position [141, 0]
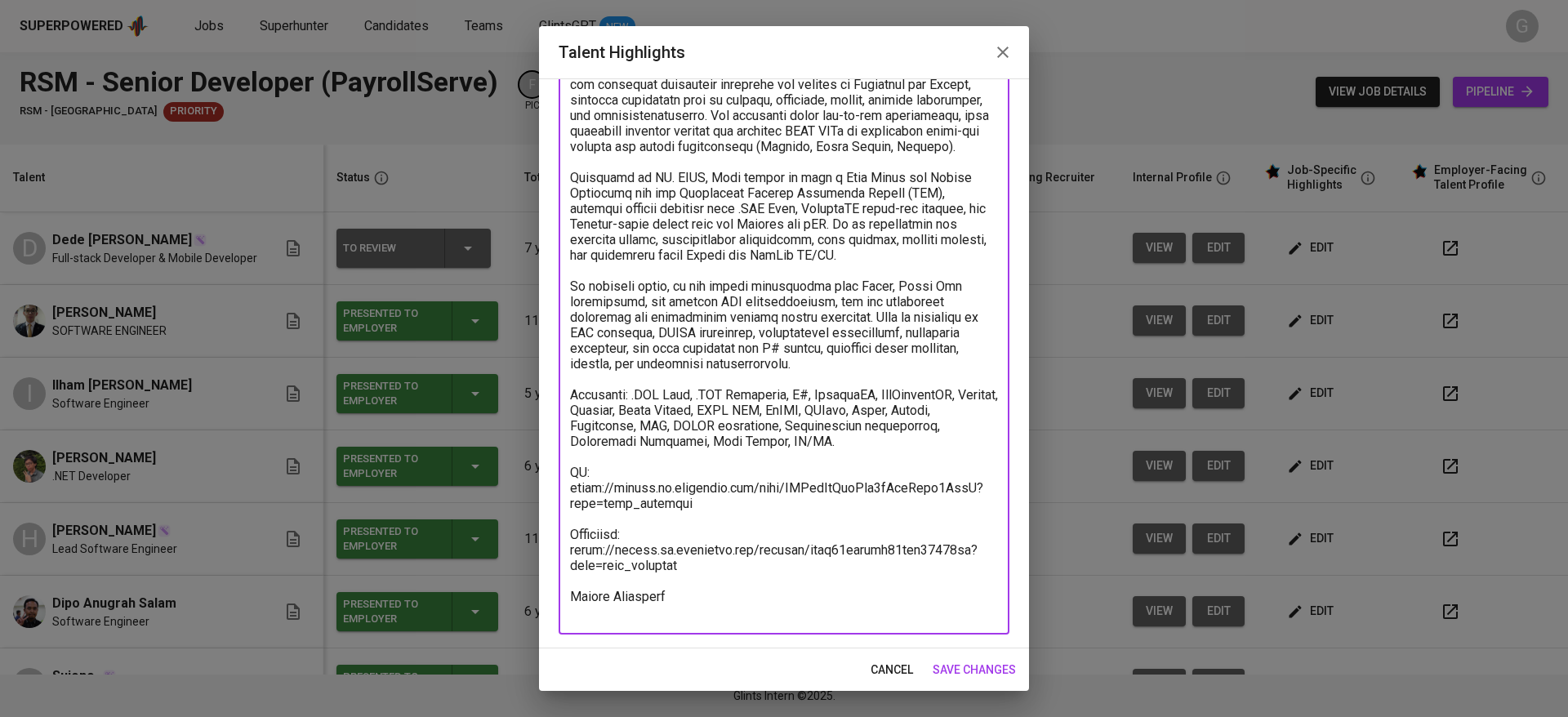
click at [731, 613] on textarea at bounding box center [784, 332] width 428 height 573
paste textarea "Basic Salary 2351.3 SGD BPJS Health 5% 47.84 SGD BPJS Manpower 6.24% 116.51 SGD…"
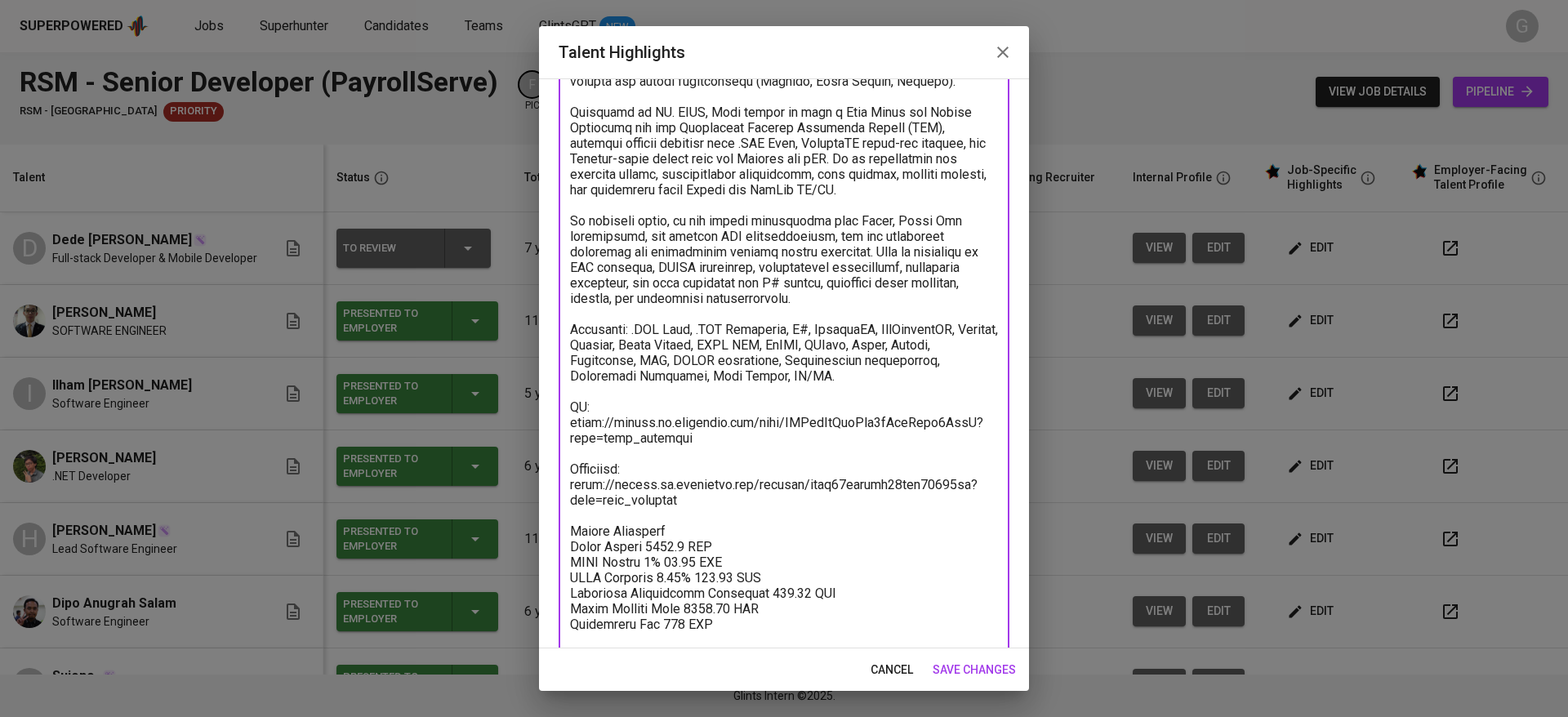
scroll to position [222, 0]
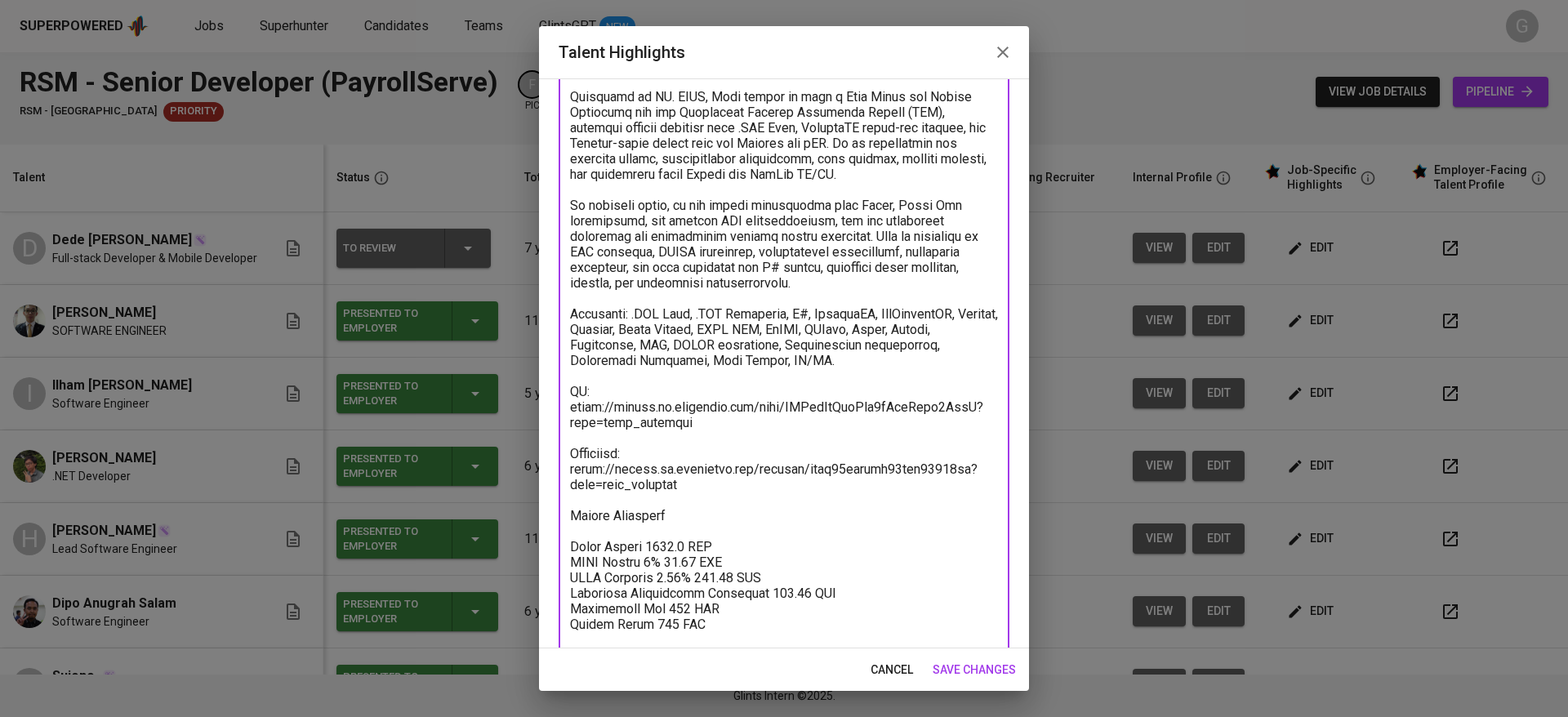
paste textarea "Total Payroll Cost 2711.59 SGD"
paste textarea "3241.59"
type textarea "Dede is a Software Engineer with over 7 years of experience developing backend,…"
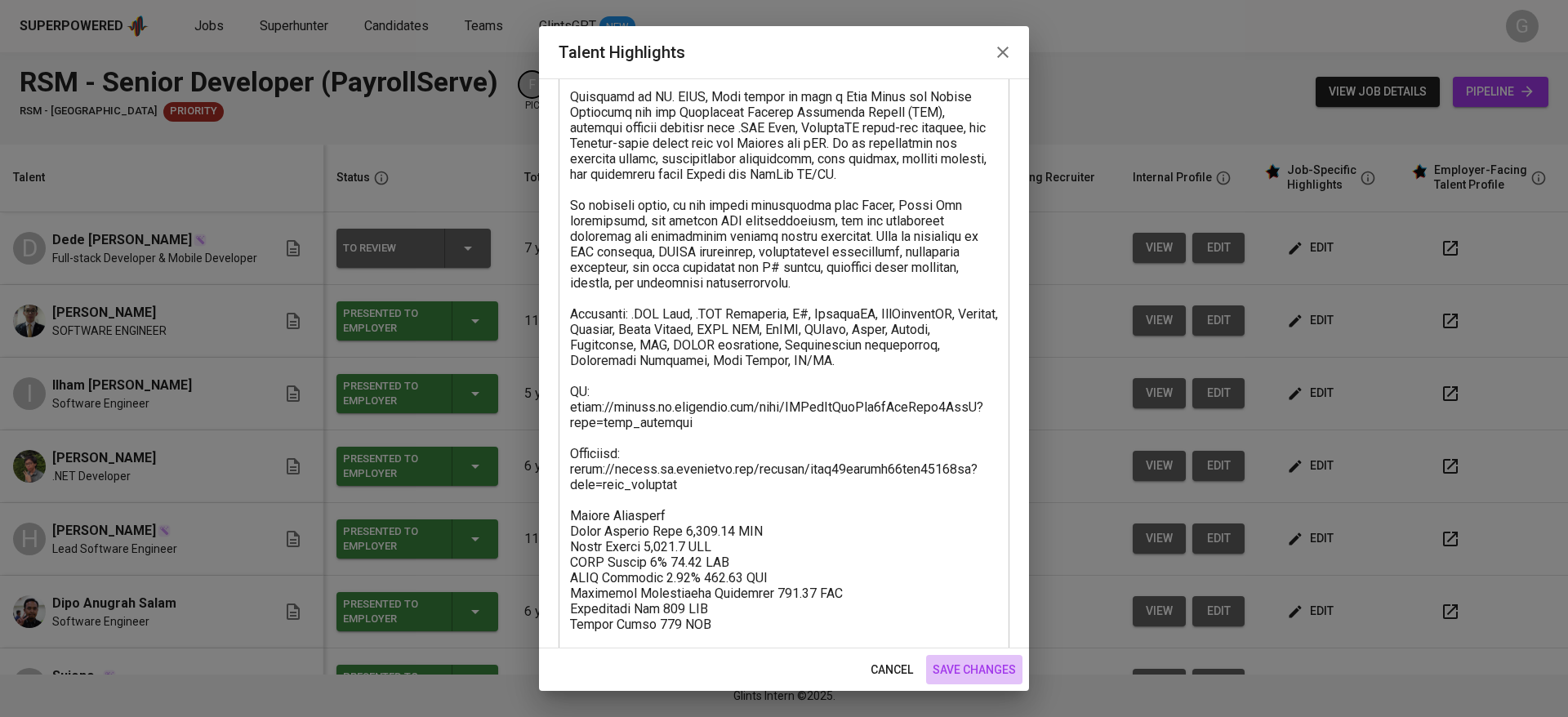
click at [962, 668] on span "save changes" at bounding box center [974, 669] width 84 height 20
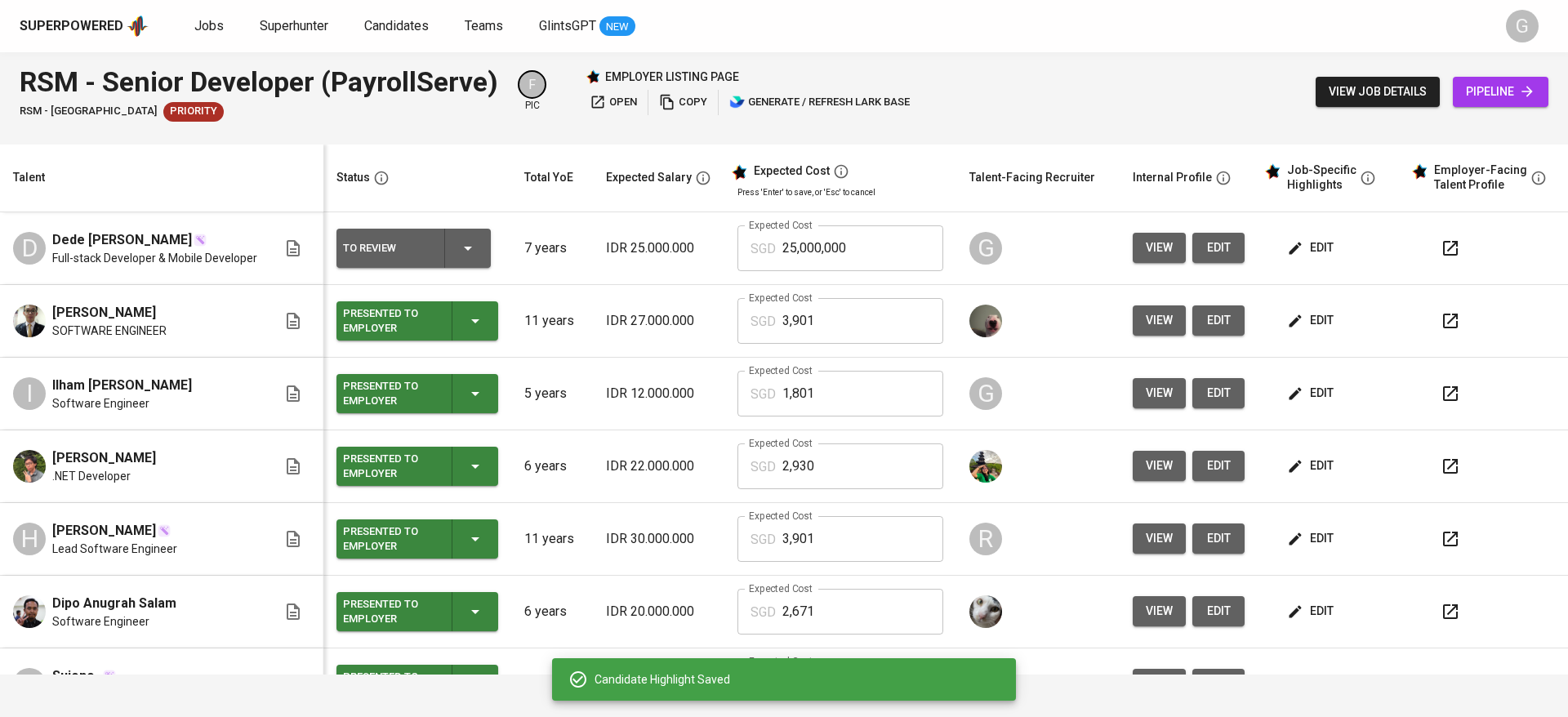
click at [853, 249] on input "25,000,000" at bounding box center [862, 248] width 161 height 46
type input "3,242"
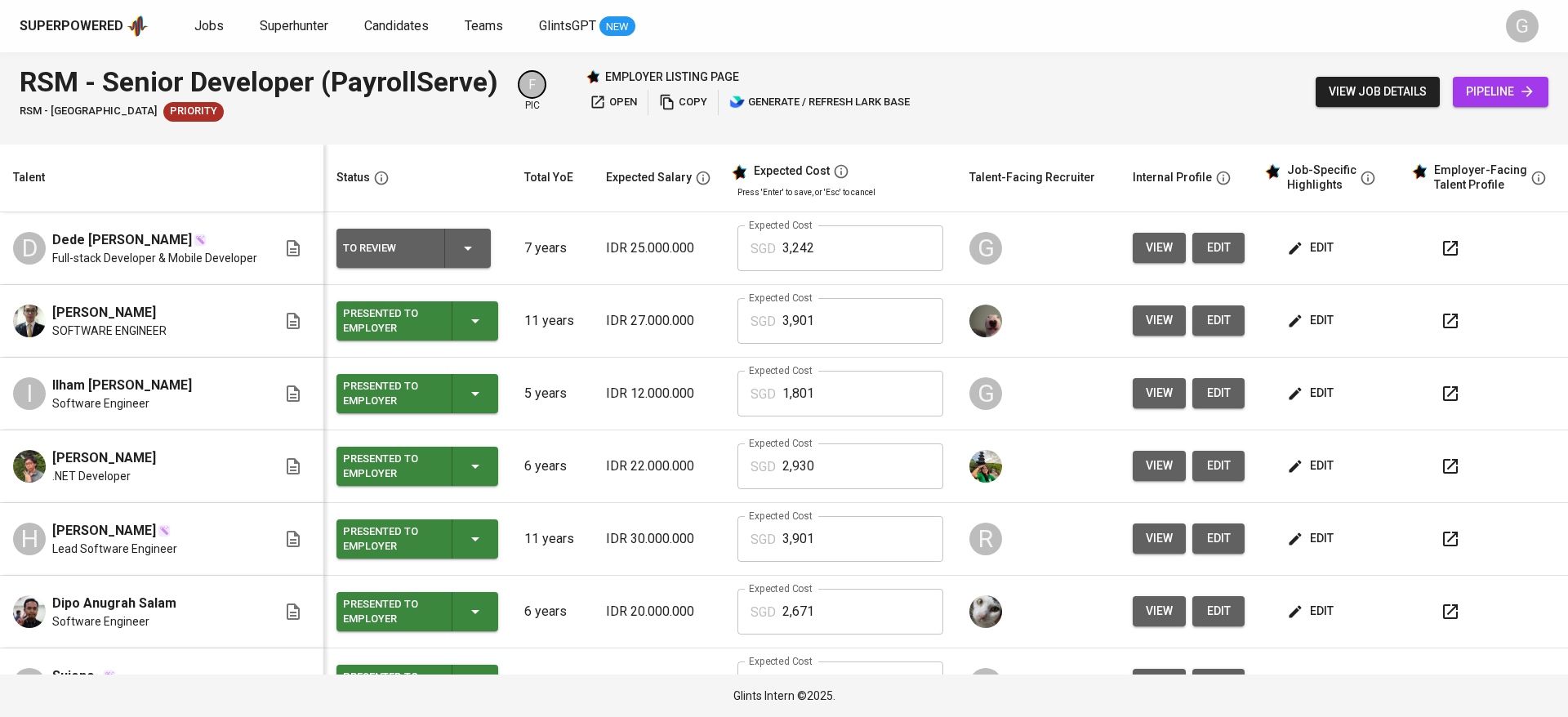
click at [463, 240] on div "To Review" at bounding box center [413, 247] width 141 height 39
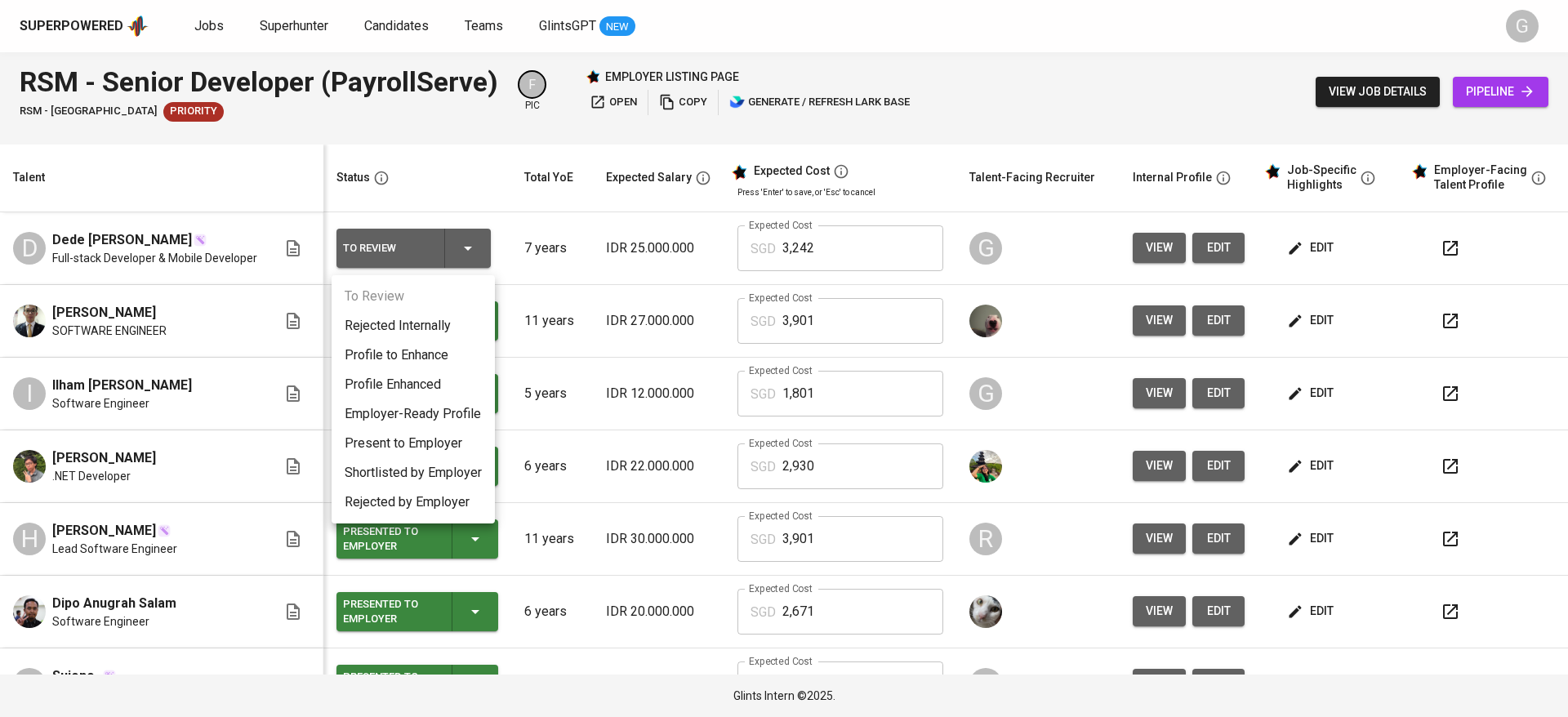
click at [429, 385] on li "Profile Enhanced" at bounding box center [413, 384] width 164 height 29
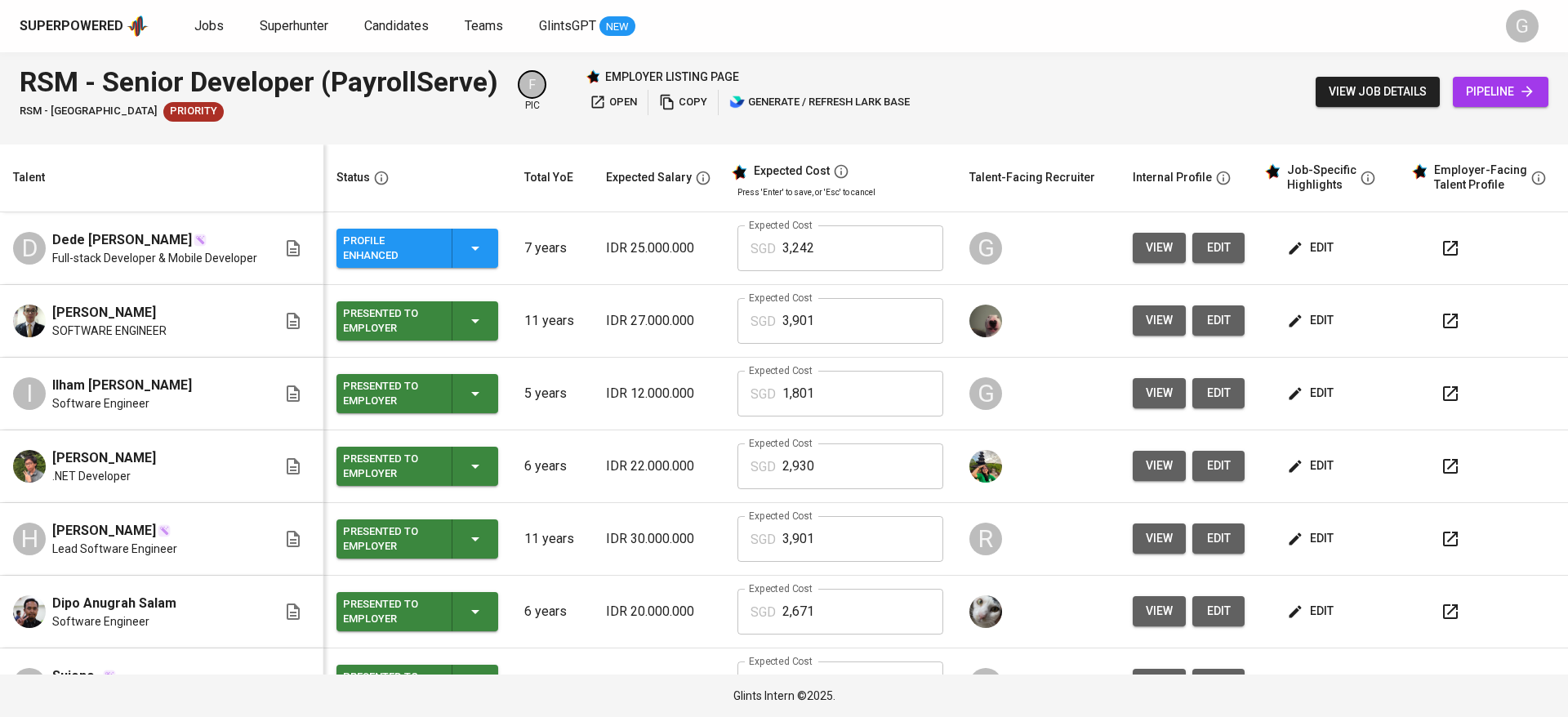
click at [1146, 258] on span "view" at bounding box center [1159, 247] width 27 height 20
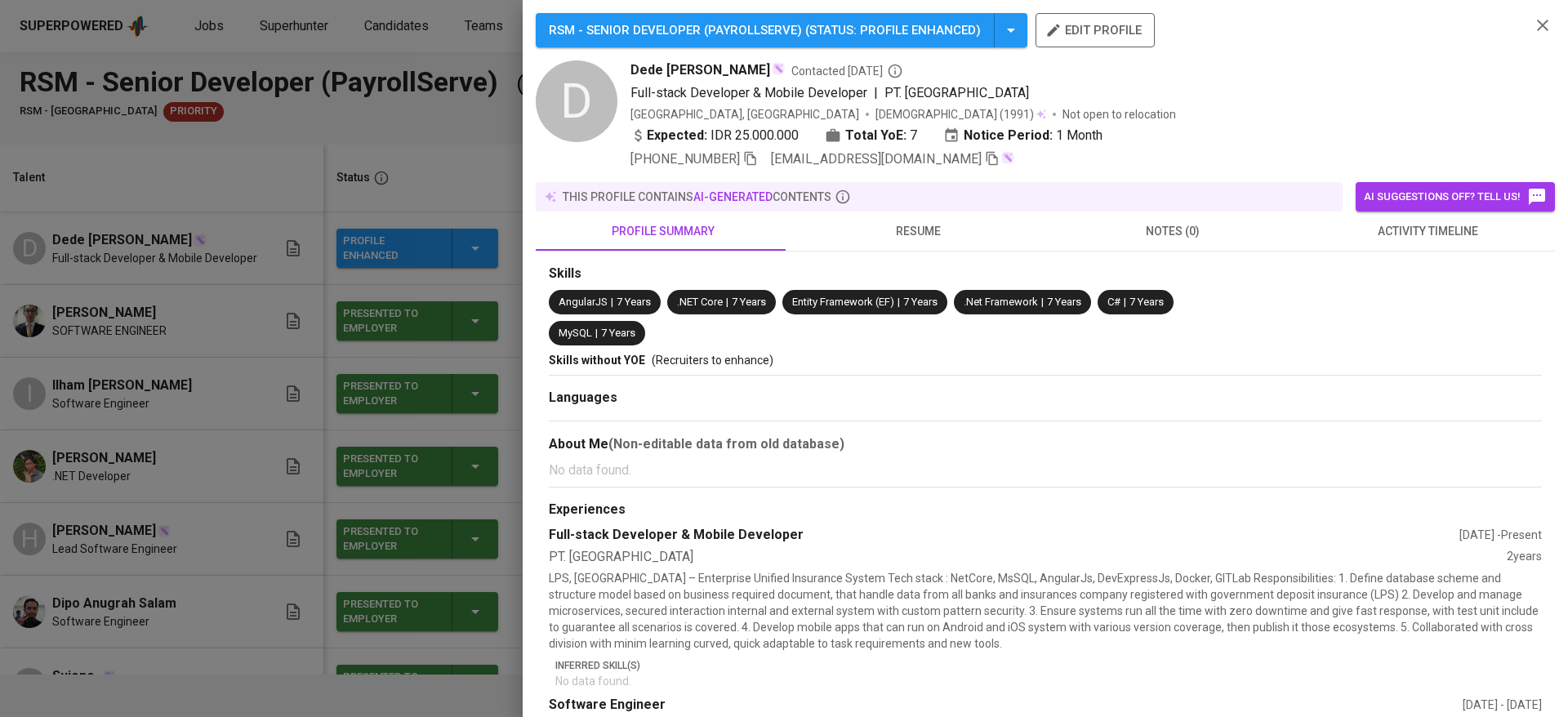
click at [918, 222] on span "resume" at bounding box center [917, 231] width 235 height 20
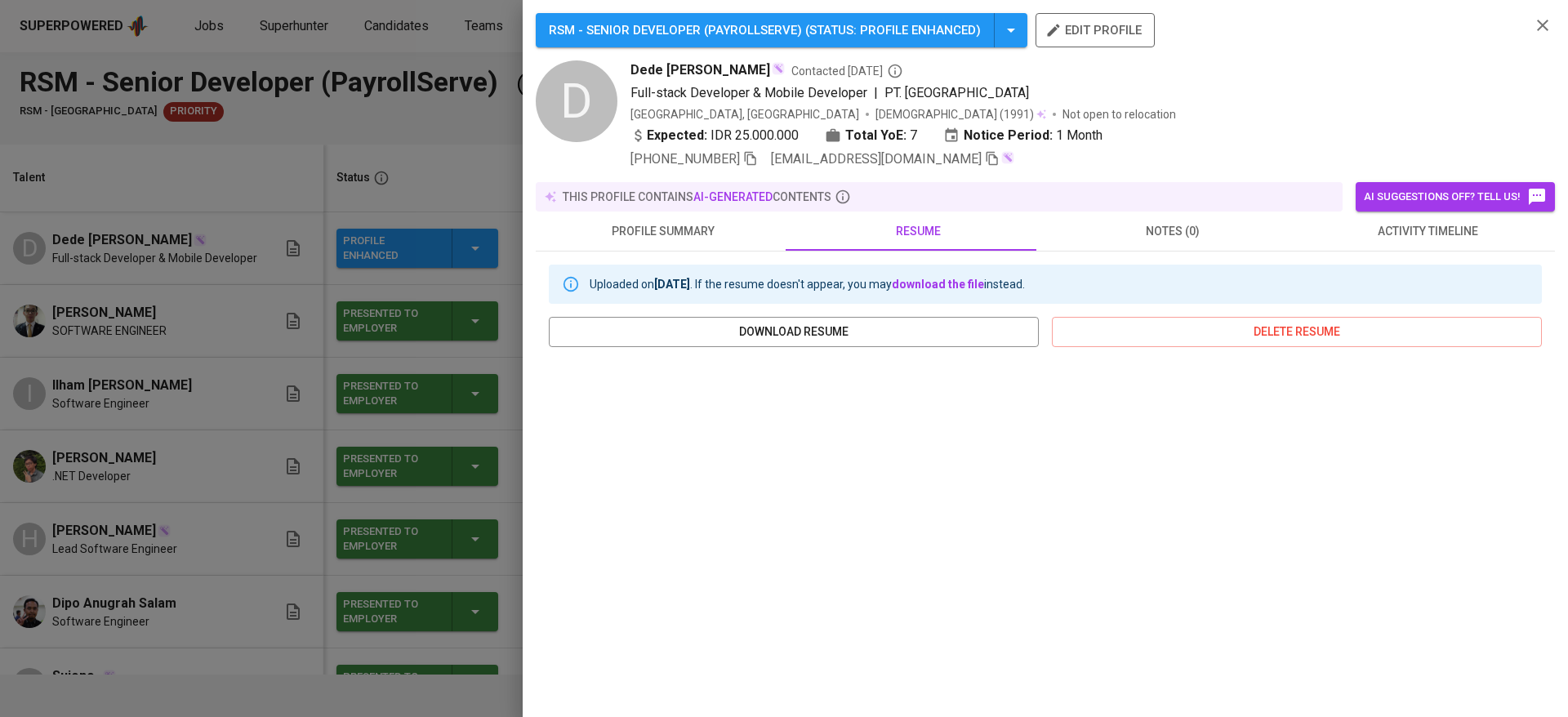
scroll to position [123, 0]
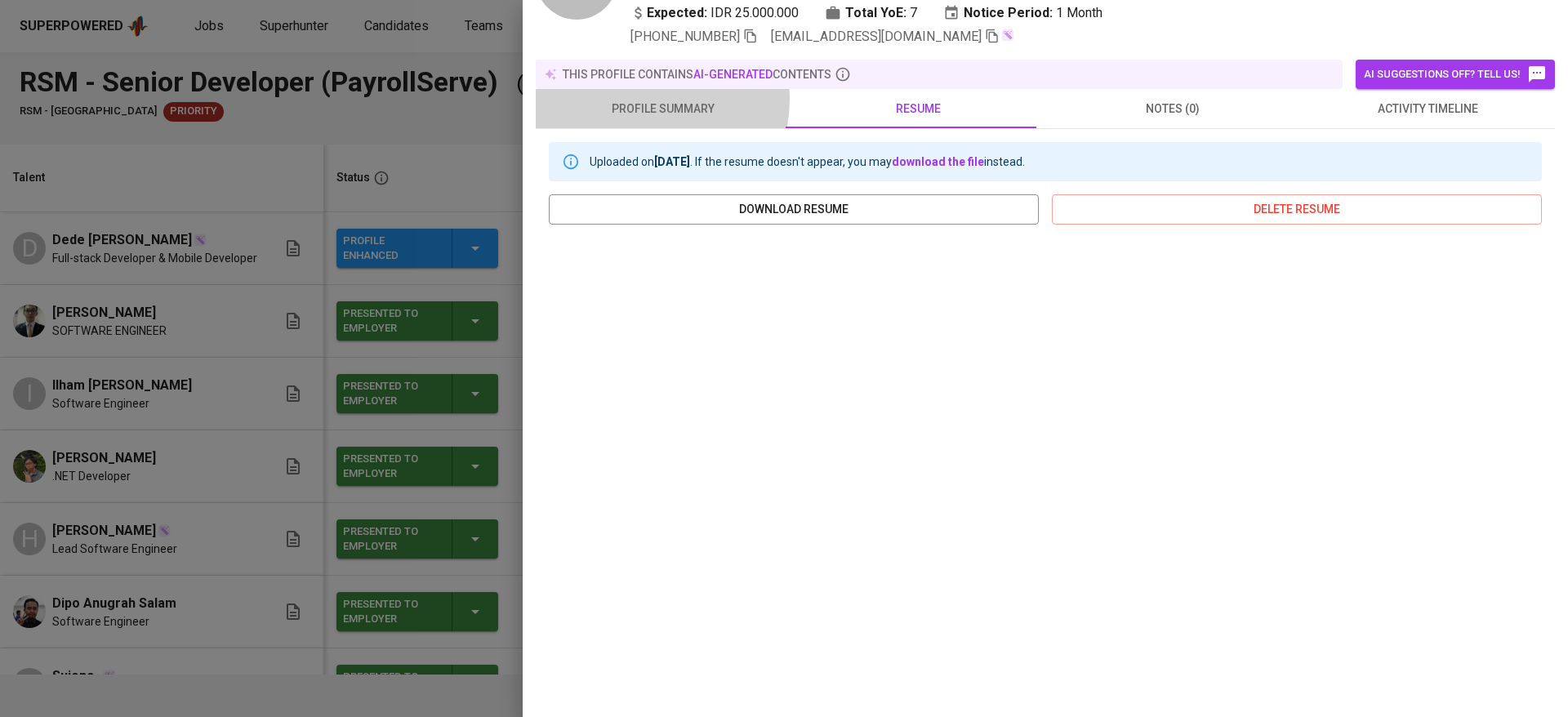
click at [648, 100] on span "profile summary" at bounding box center [662, 108] width 235 height 20
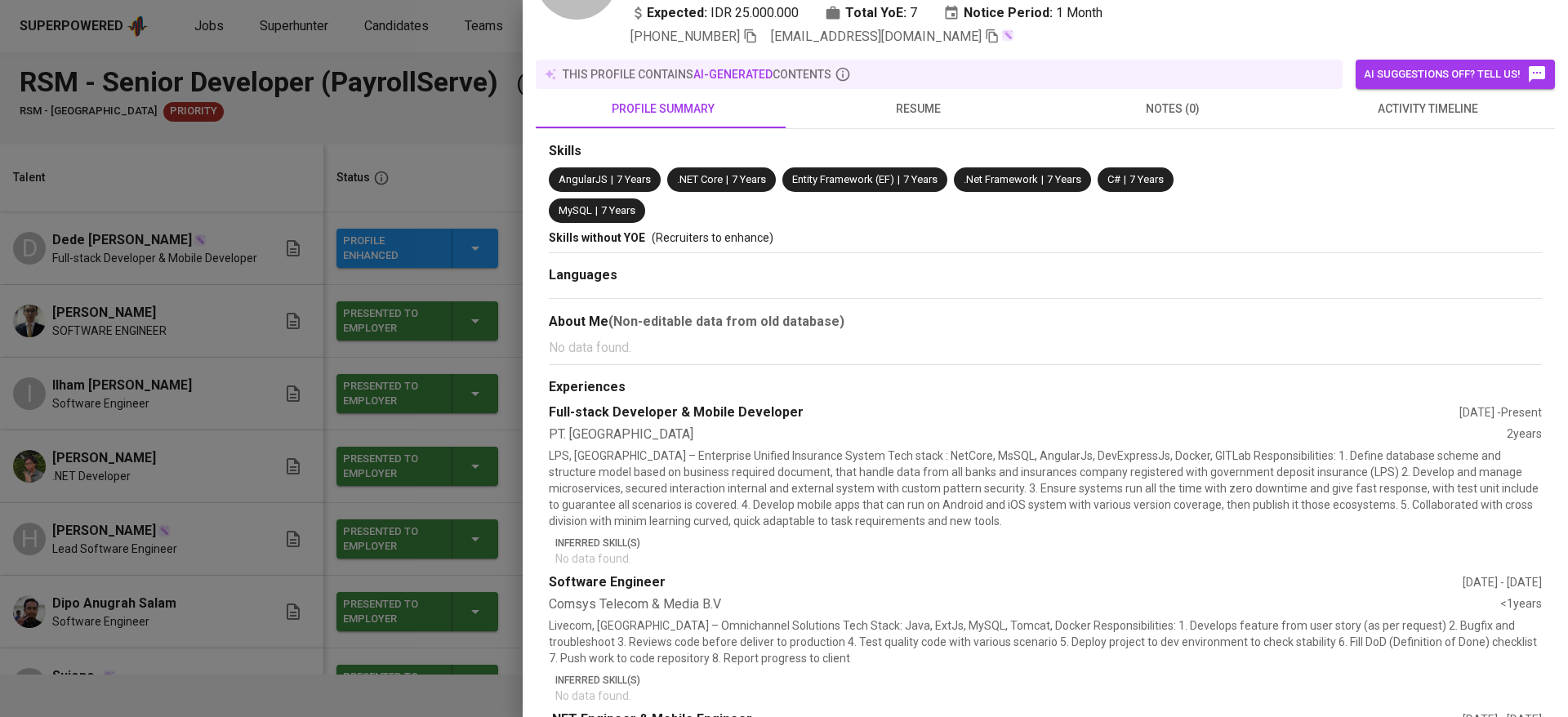
scroll to position [244, 0]
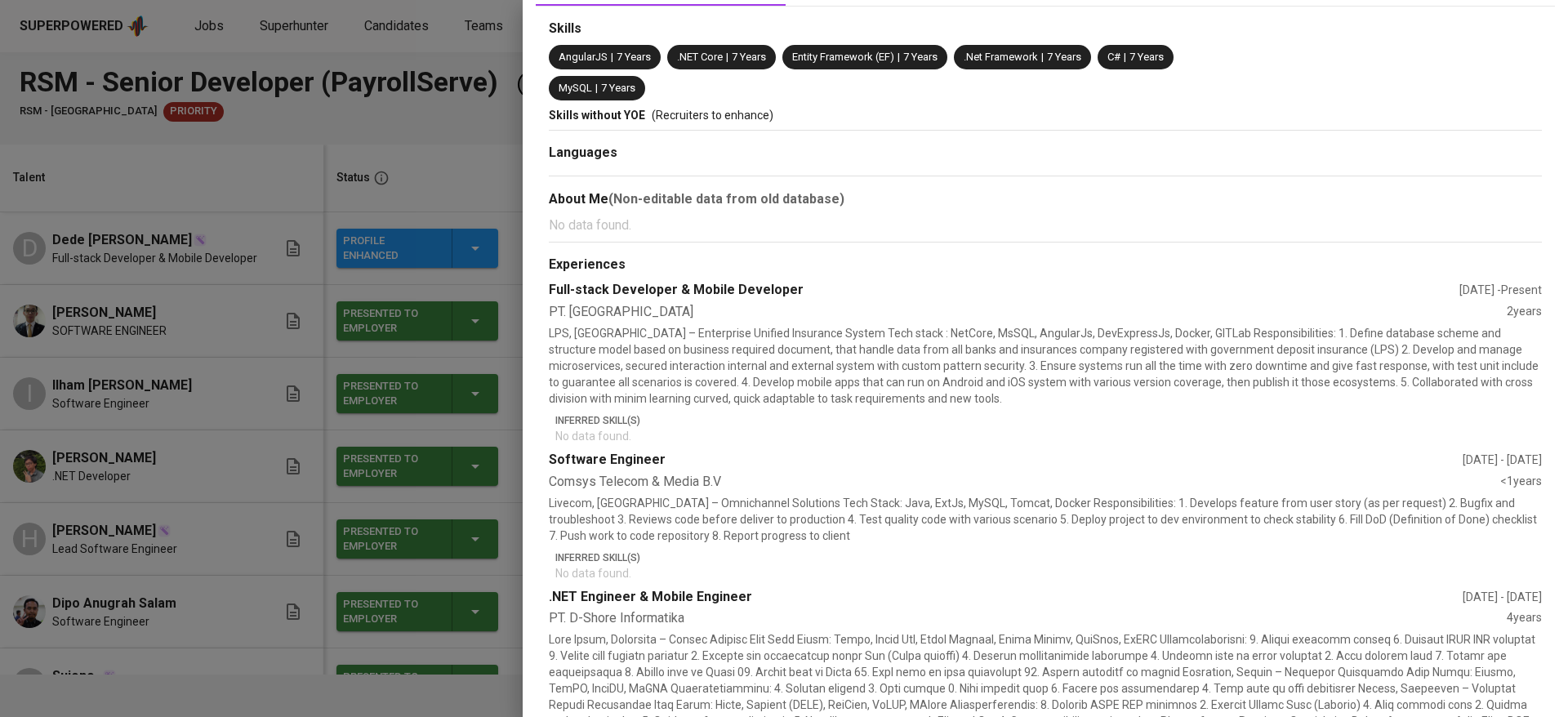
click at [315, 466] on div at bounding box center [784, 358] width 1568 height 717
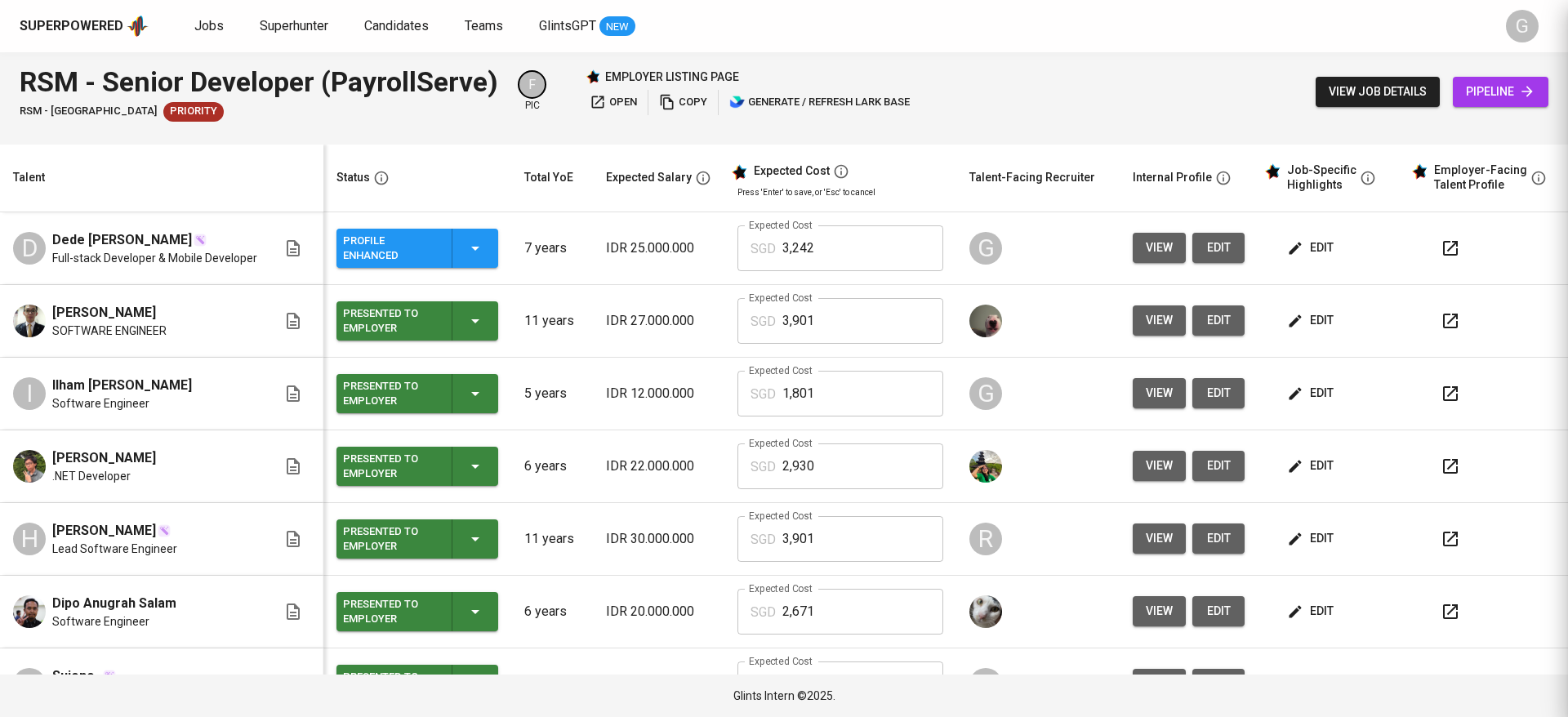
scroll to position [0, 0]
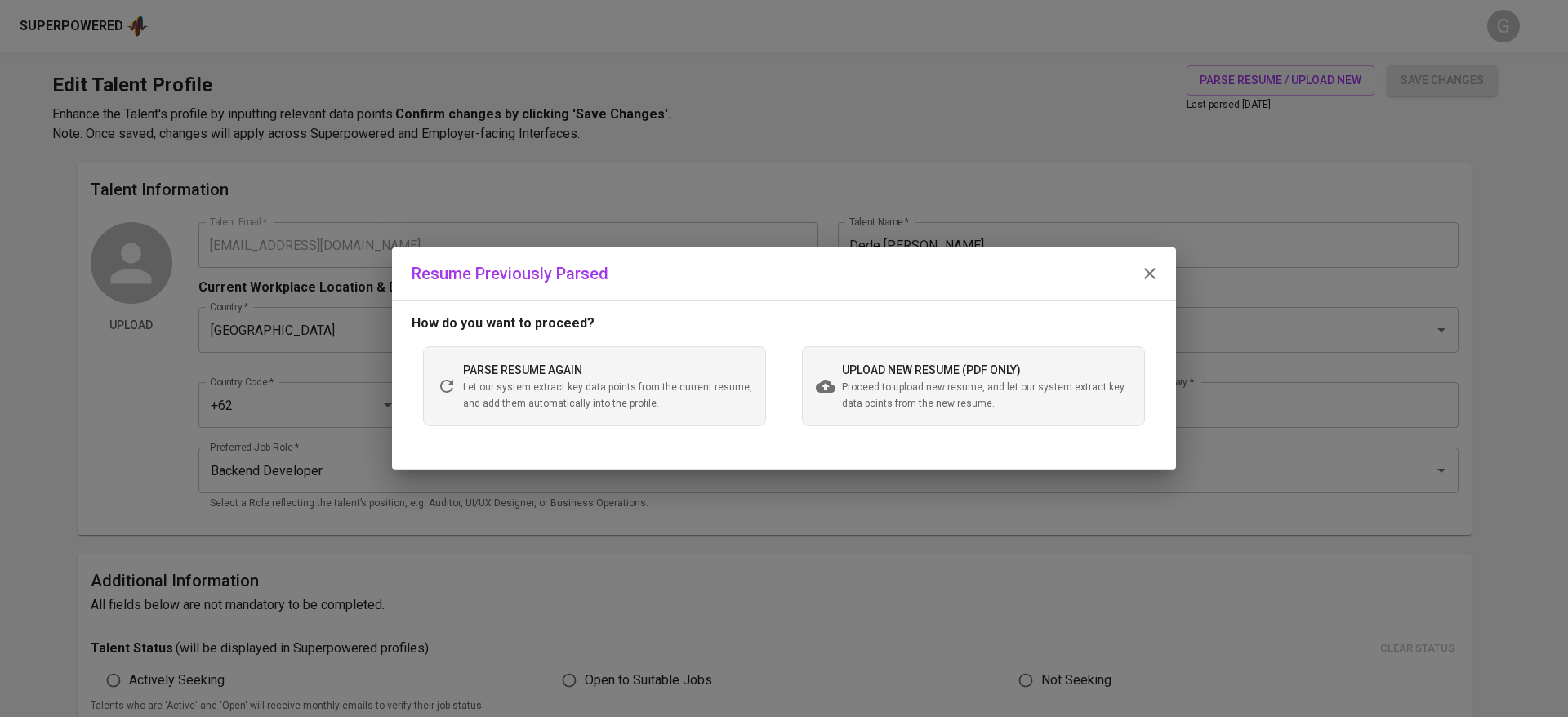
click at [886, 383] on span "Proceed to upload new resume, and let our system extract key data points from t…" at bounding box center [987, 396] width 289 height 32
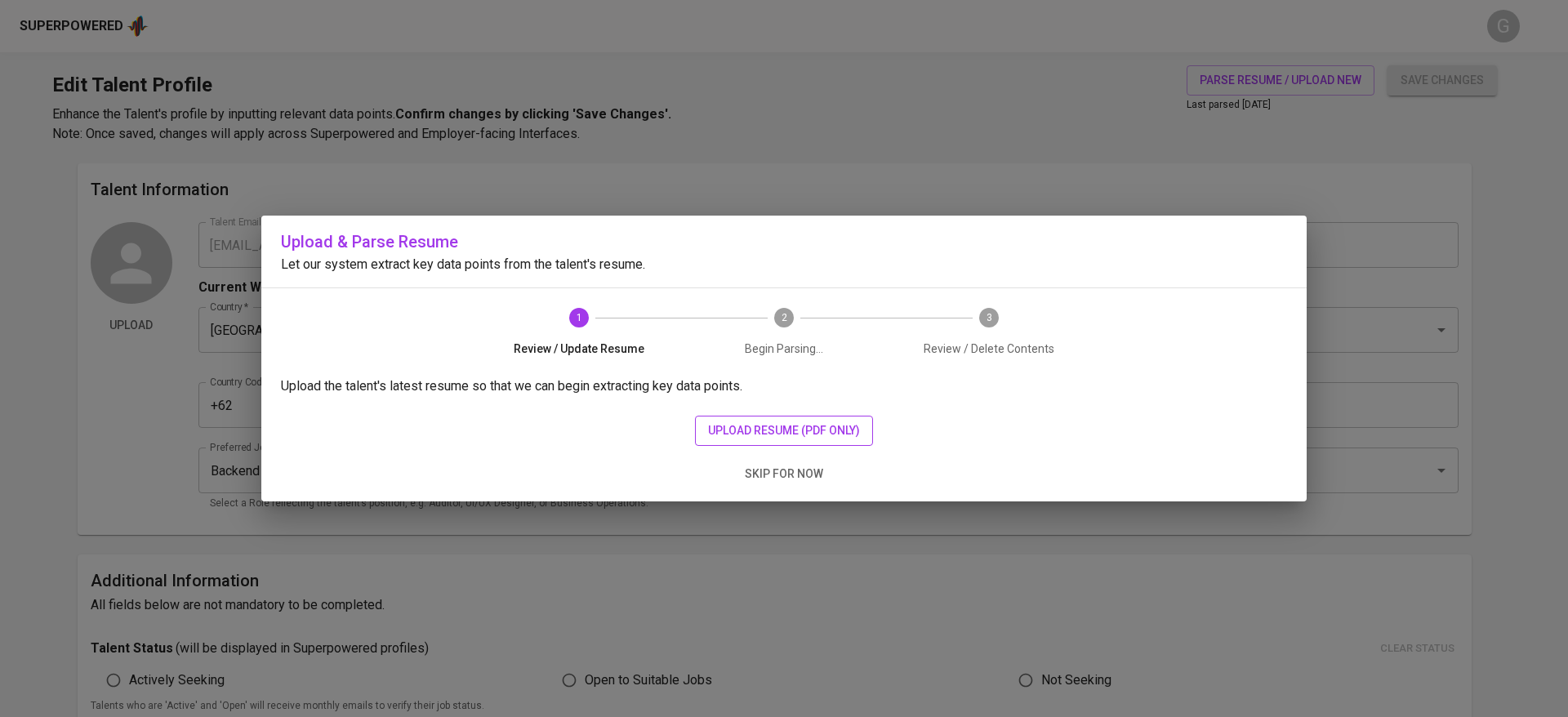
click at [755, 425] on span "upload resume (pdf only)" at bounding box center [784, 430] width 152 height 20
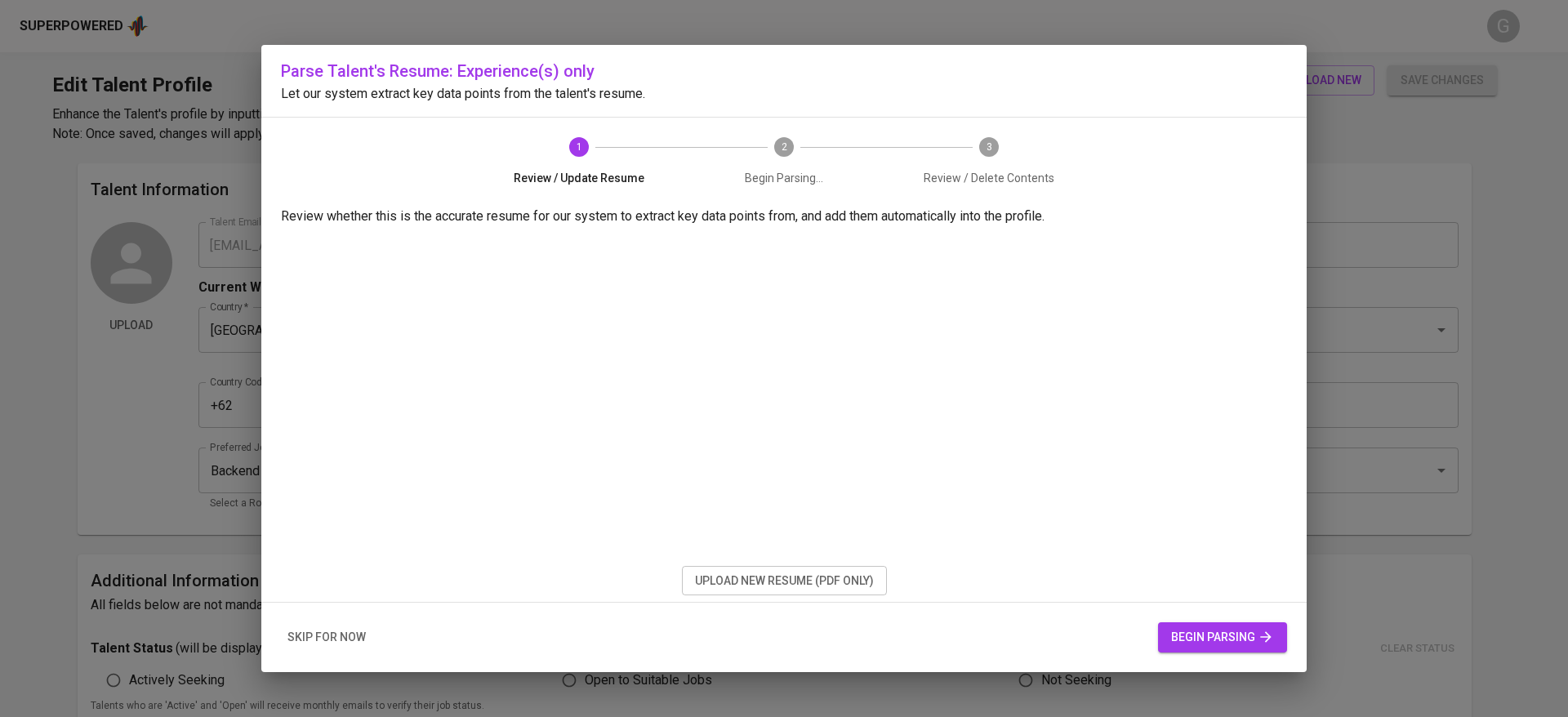
click at [331, 637] on span "skip for now" at bounding box center [326, 636] width 78 height 20
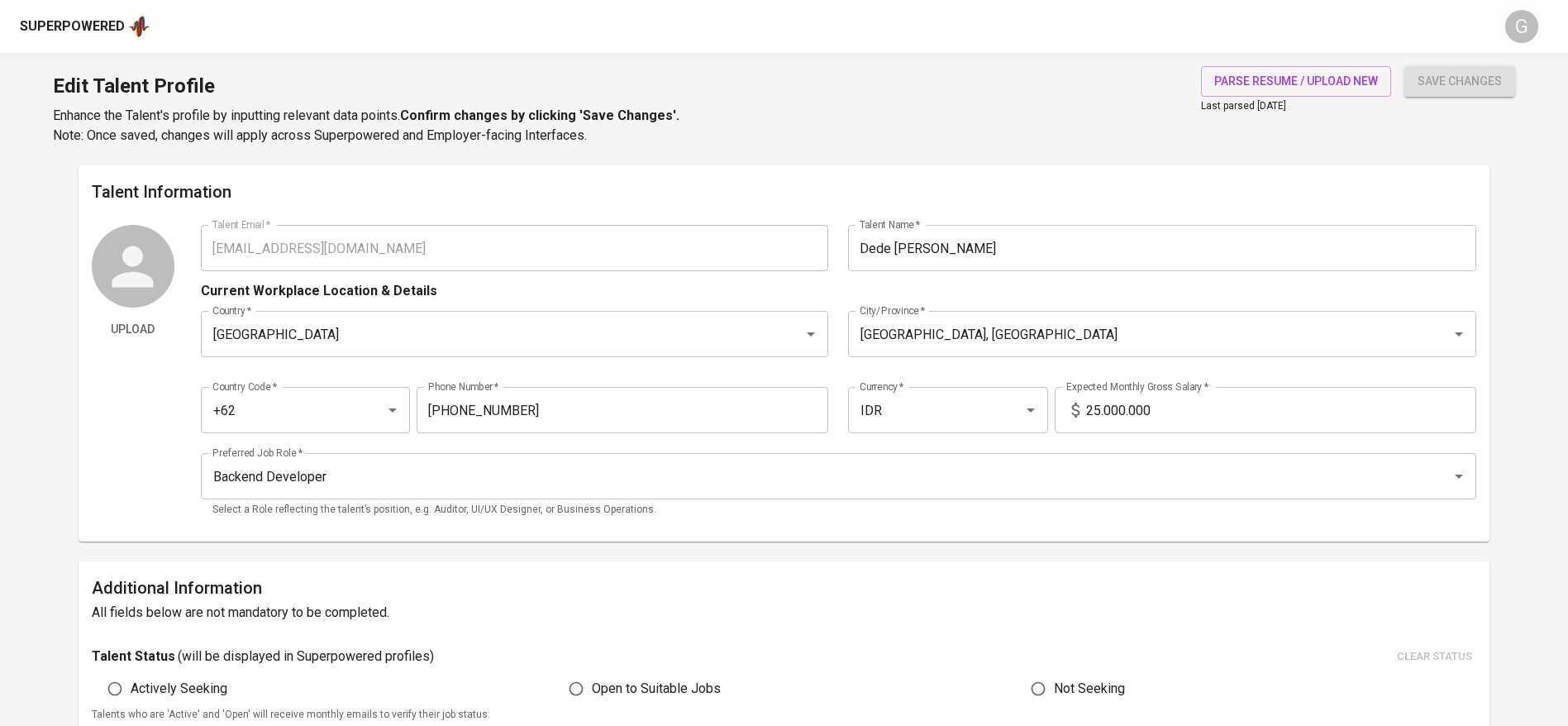
click at [1439, 73] on span "save changes" at bounding box center [1460, 81] width 85 height 20
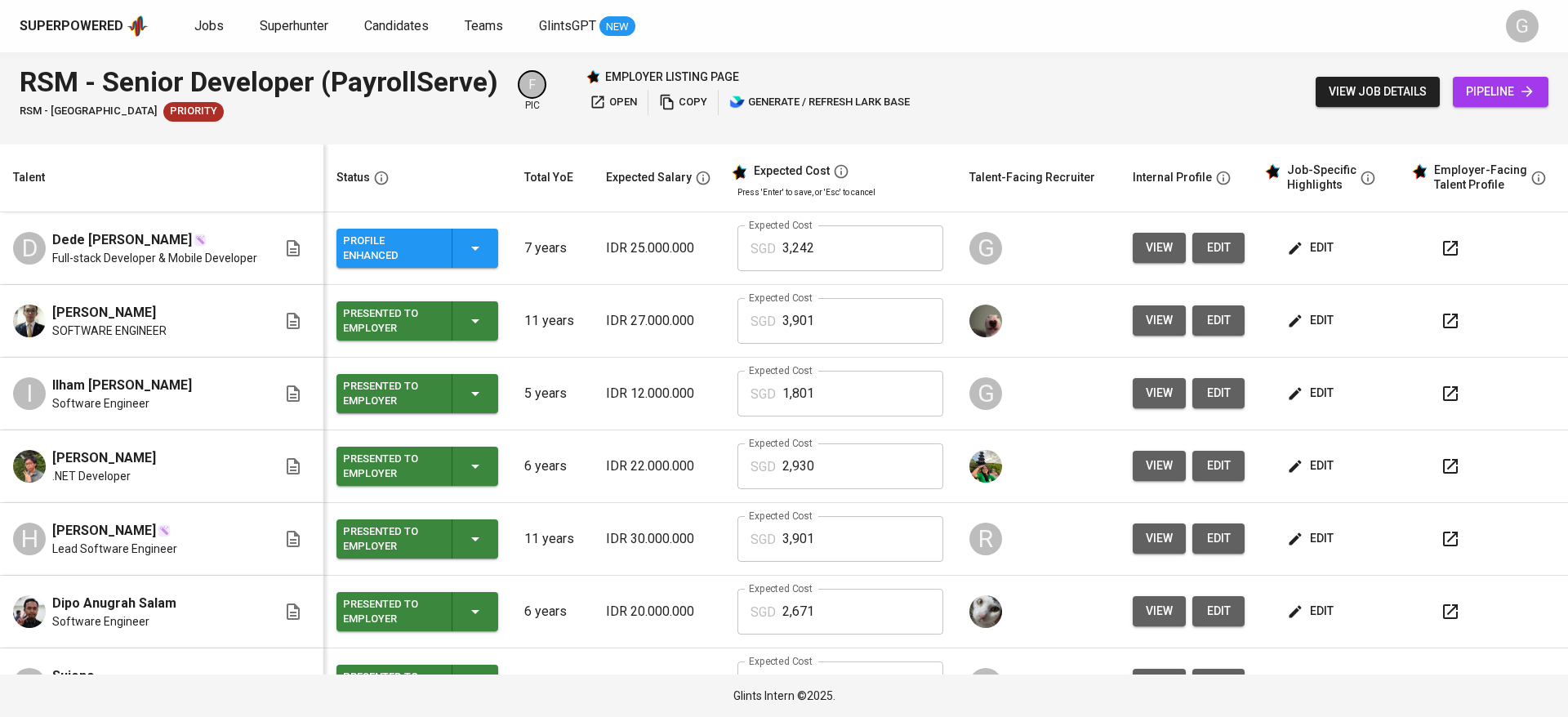
click at [1146, 245] on span "view" at bounding box center [1159, 247] width 27 height 20
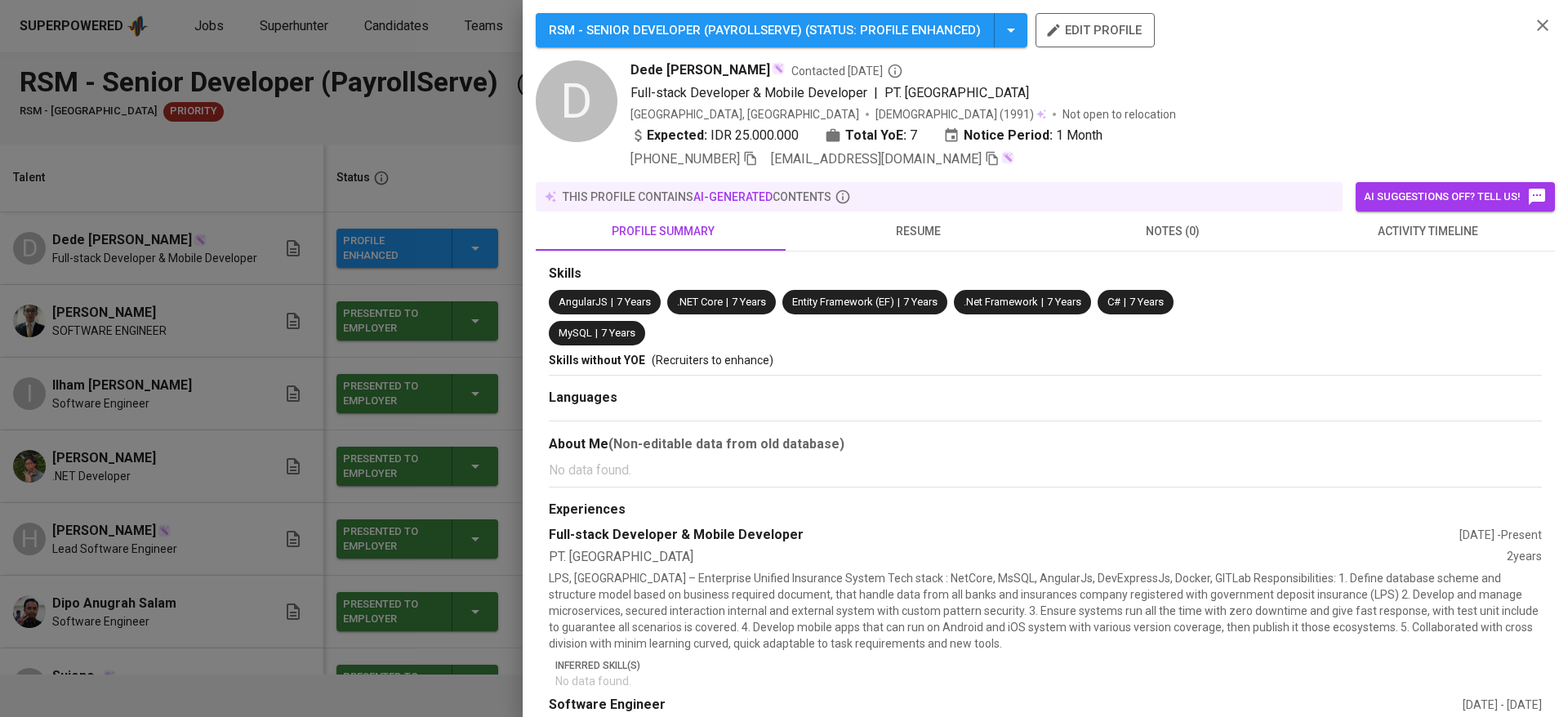
click at [910, 239] on span "resume" at bounding box center [917, 231] width 235 height 20
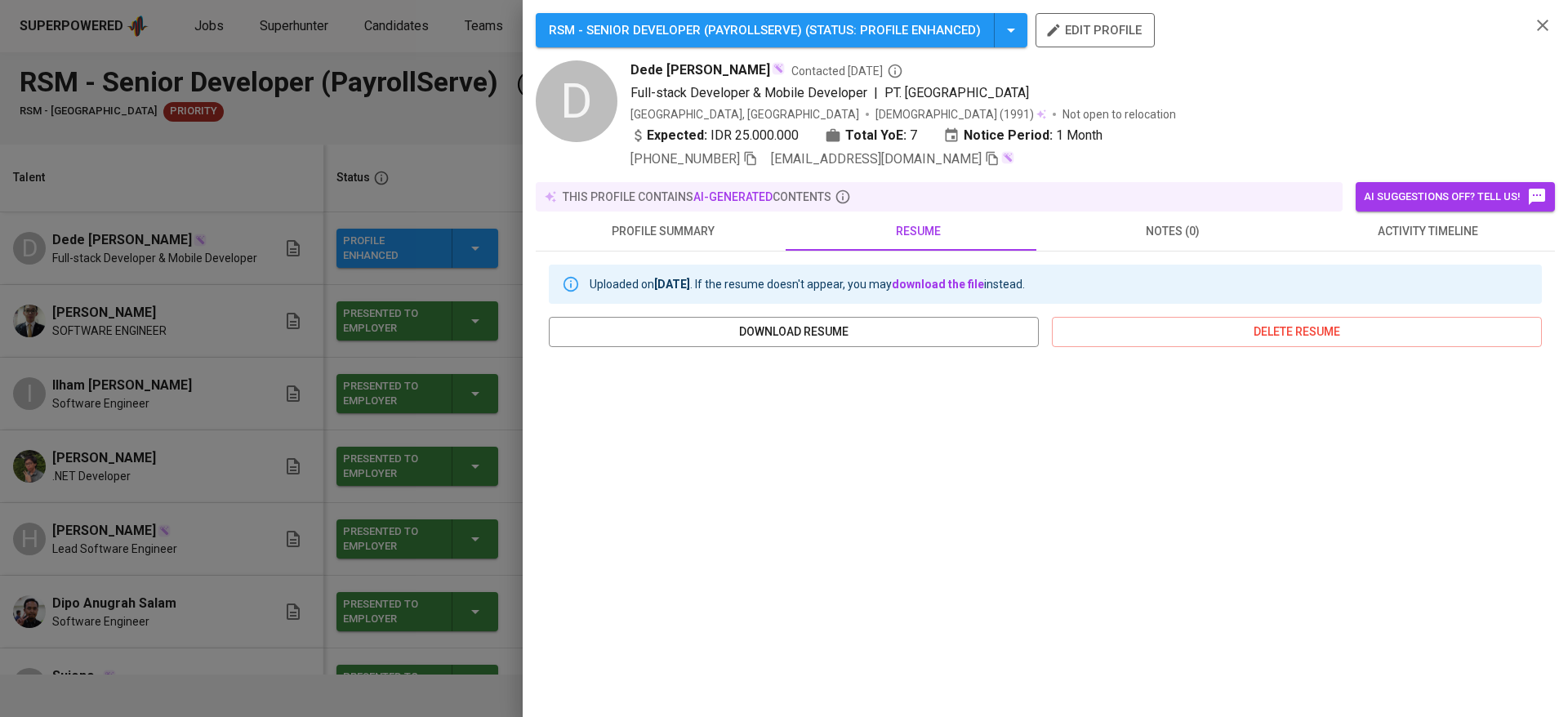
click at [684, 227] on span "profile summary" at bounding box center [662, 231] width 235 height 20
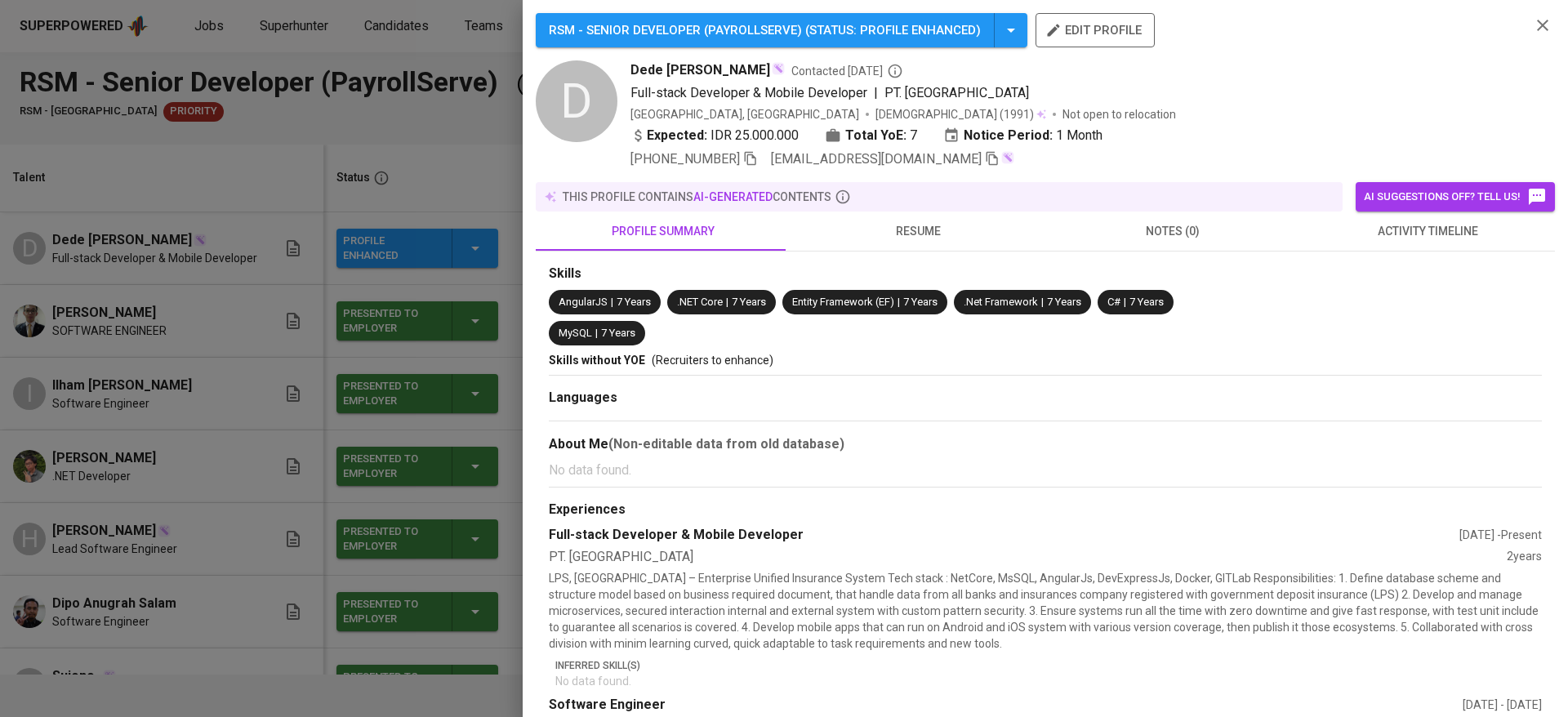
click at [327, 135] on div at bounding box center [784, 358] width 1568 height 717
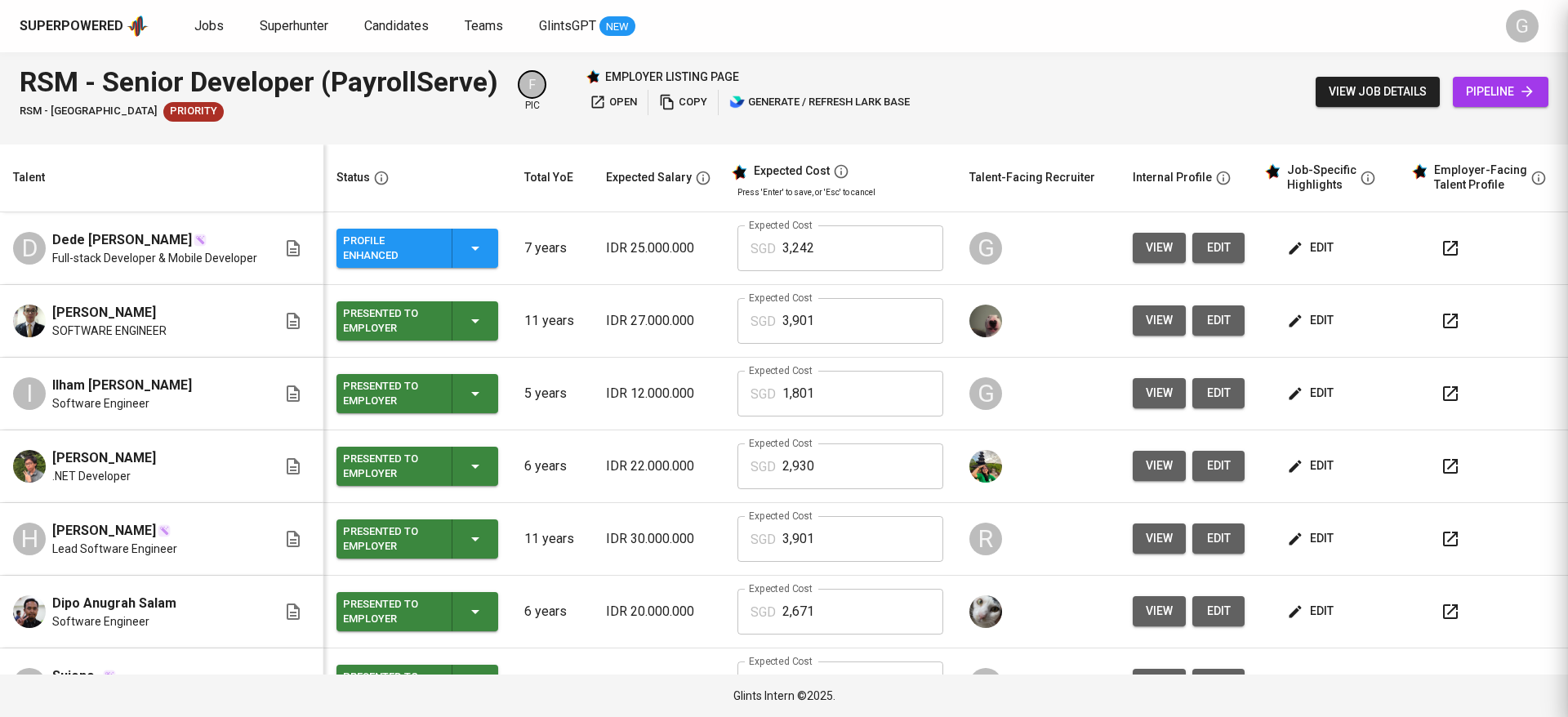
click at [396, 159] on div at bounding box center [784, 358] width 1568 height 717
click at [1132, 320] on button "view" at bounding box center [1159, 320] width 53 height 30
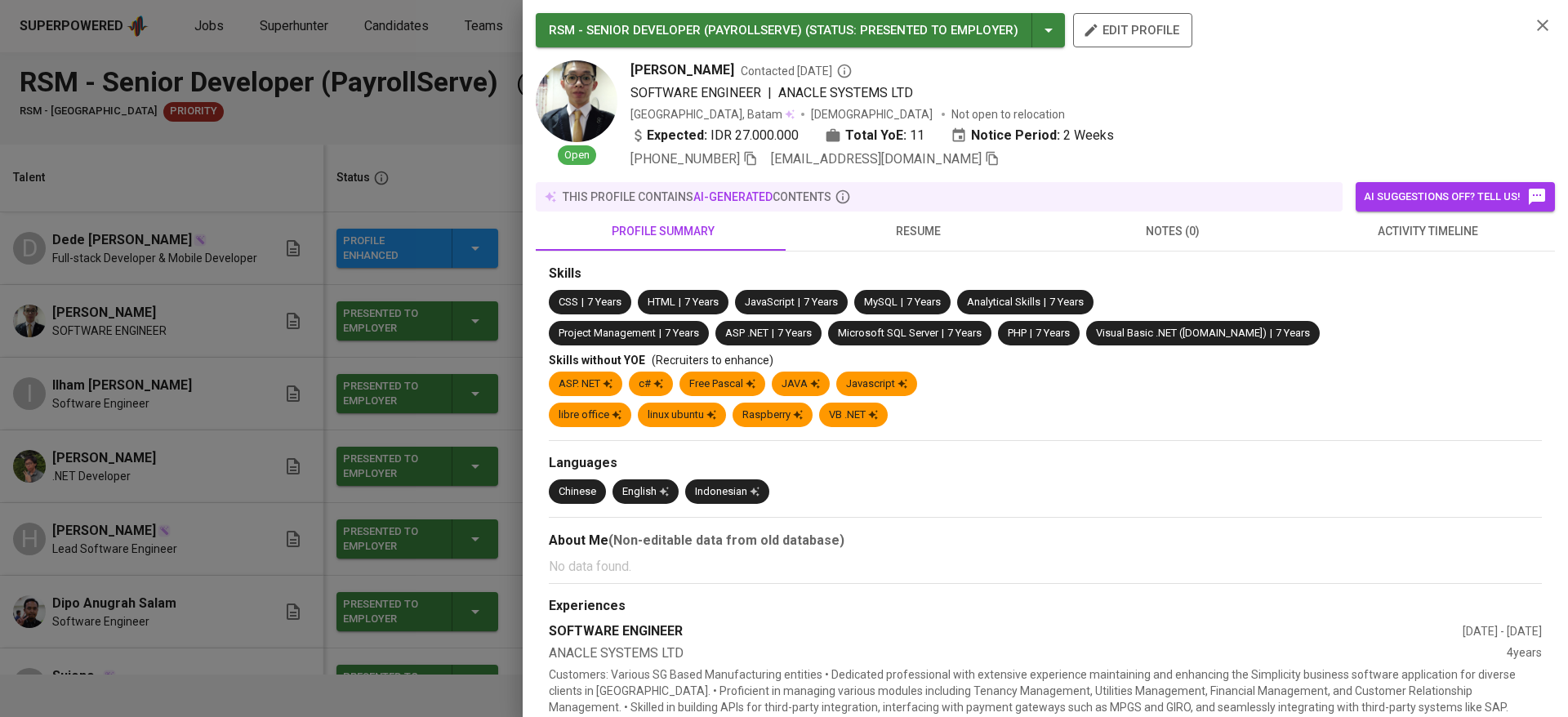
click at [919, 222] on span "resume" at bounding box center [917, 231] width 235 height 20
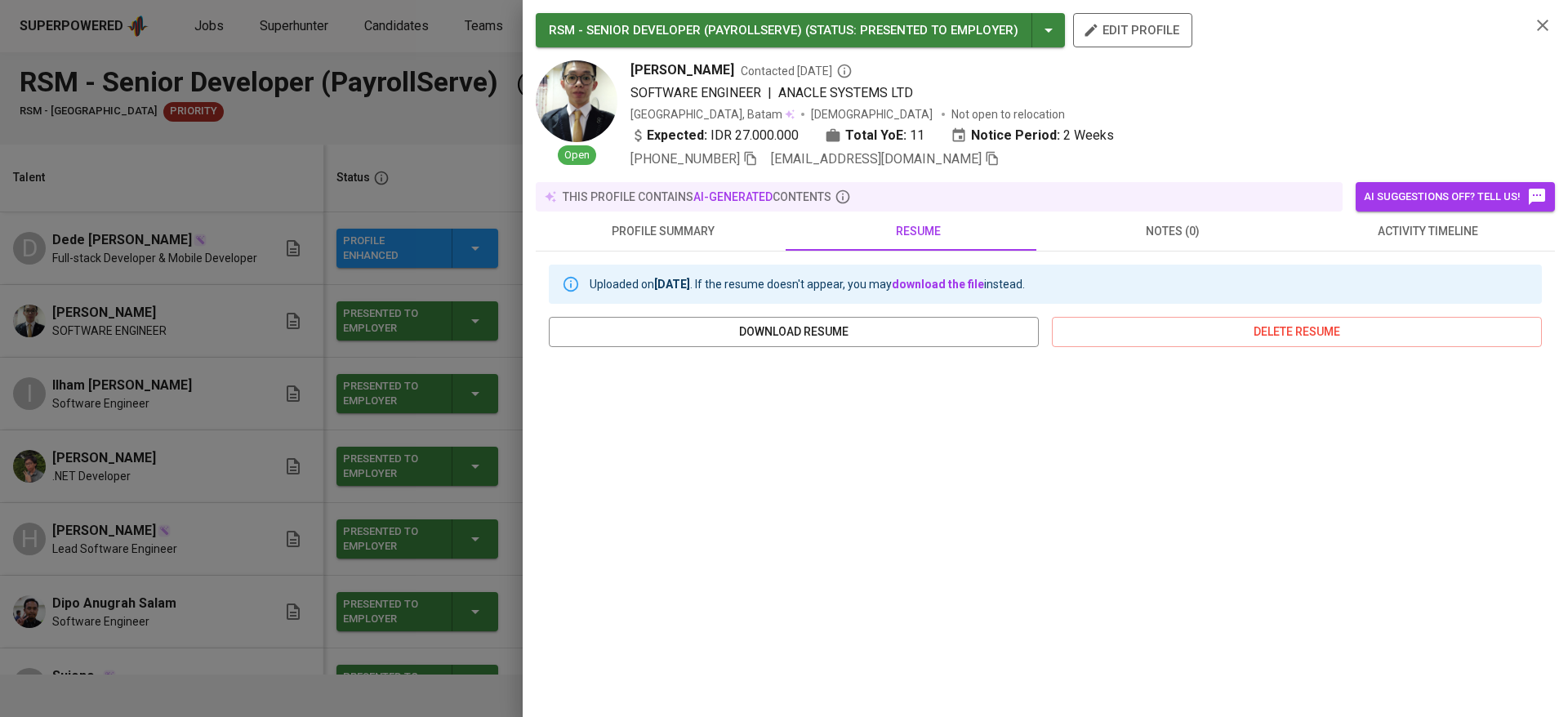
click at [612, 229] on span "profile summary" at bounding box center [662, 231] width 235 height 20
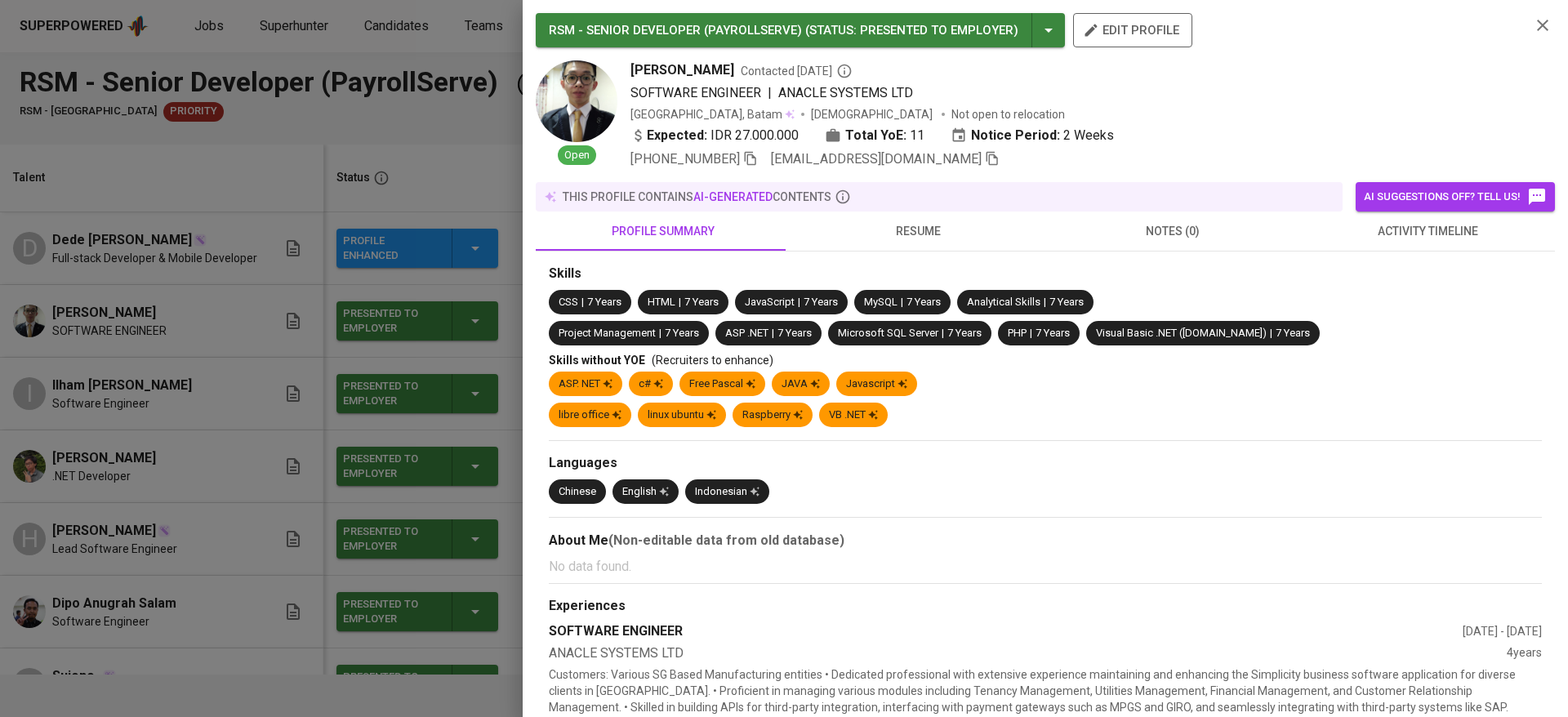
click at [170, 226] on div at bounding box center [784, 358] width 1568 height 717
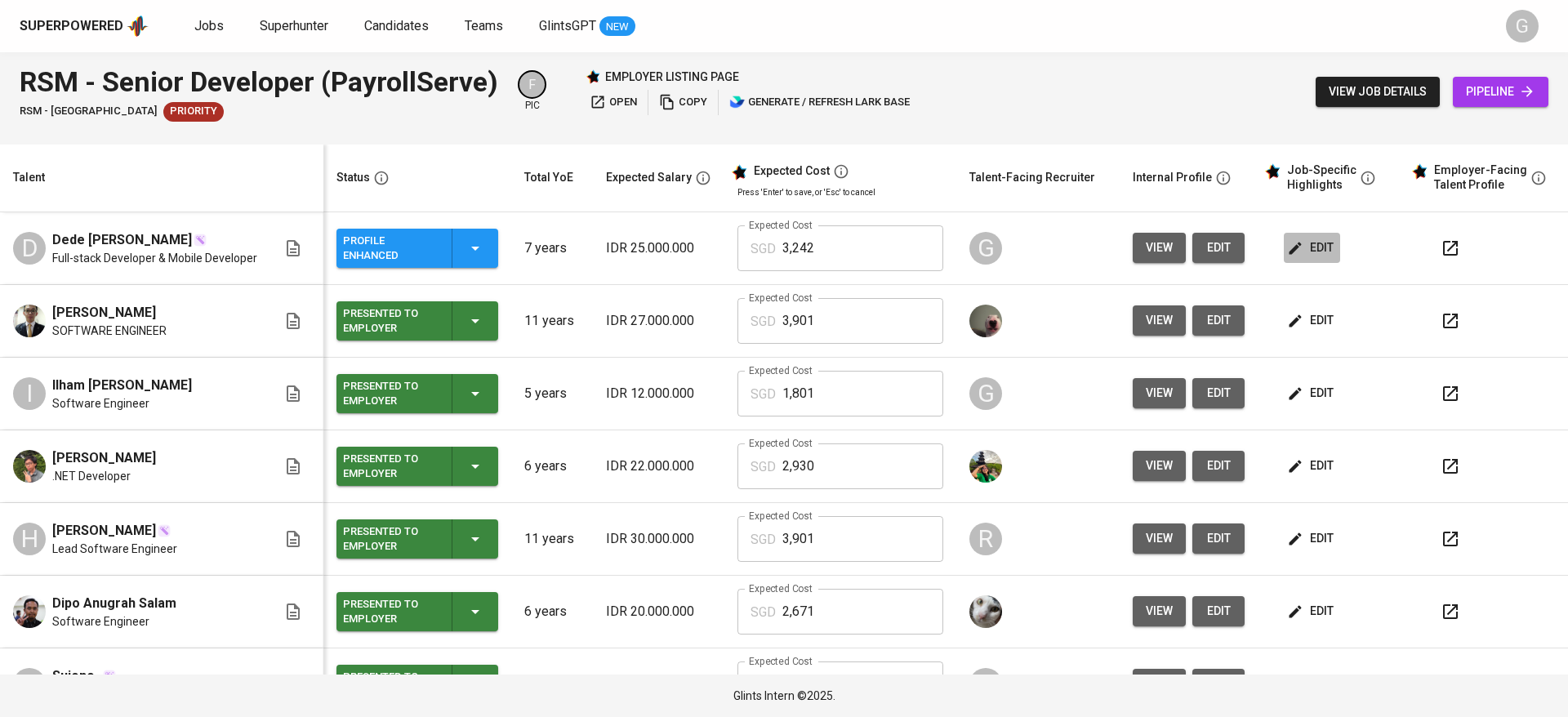
click at [1287, 245] on icon "button" at bounding box center [1295, 247] width 16 height 16
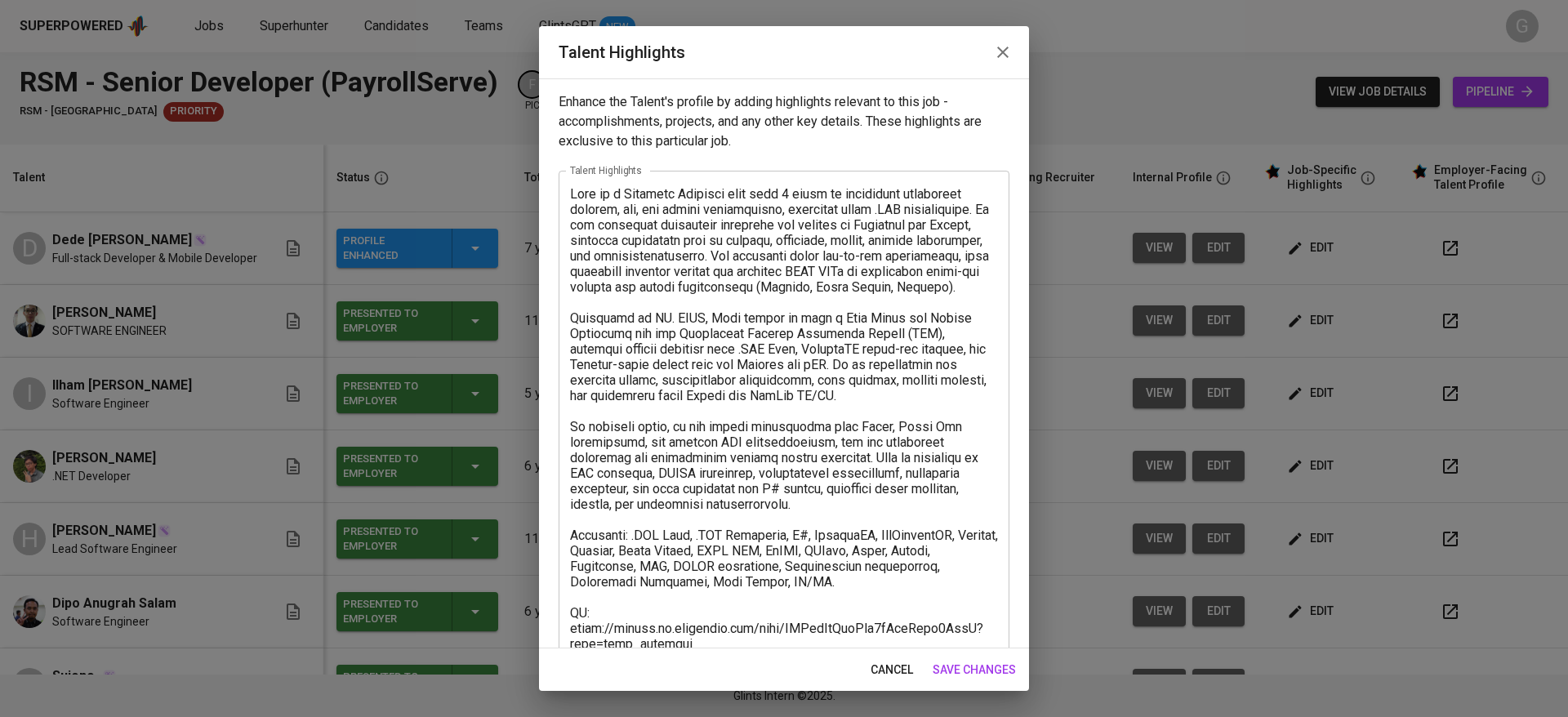
scroll to position [249, 0]
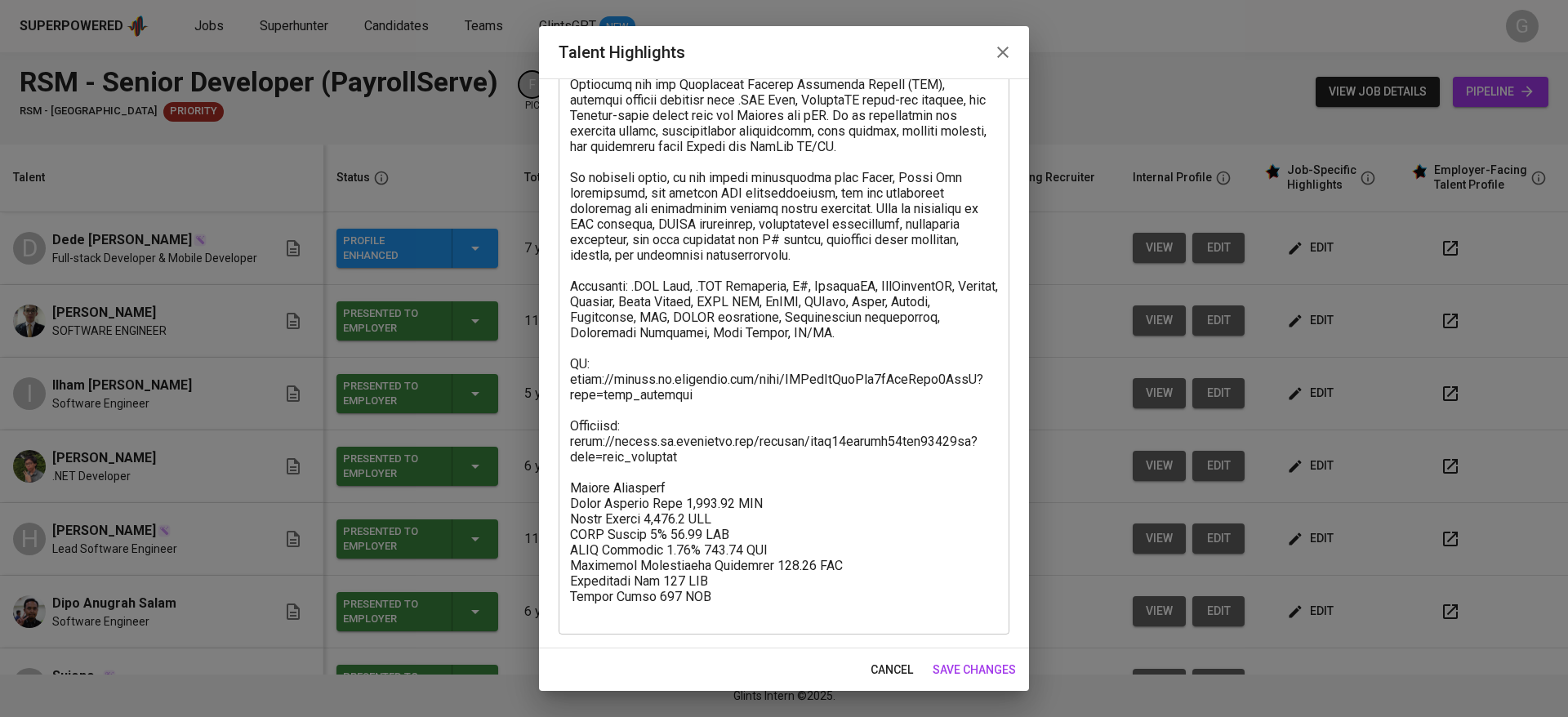
drag, startPoint x: 569, startPoint y: 395, endPoint x: 691, endPoint y: 410, distance: 122.9
click at [691, 410] on div "x Talent Highlights" at bounding box center [784, 278] width 451 height 712
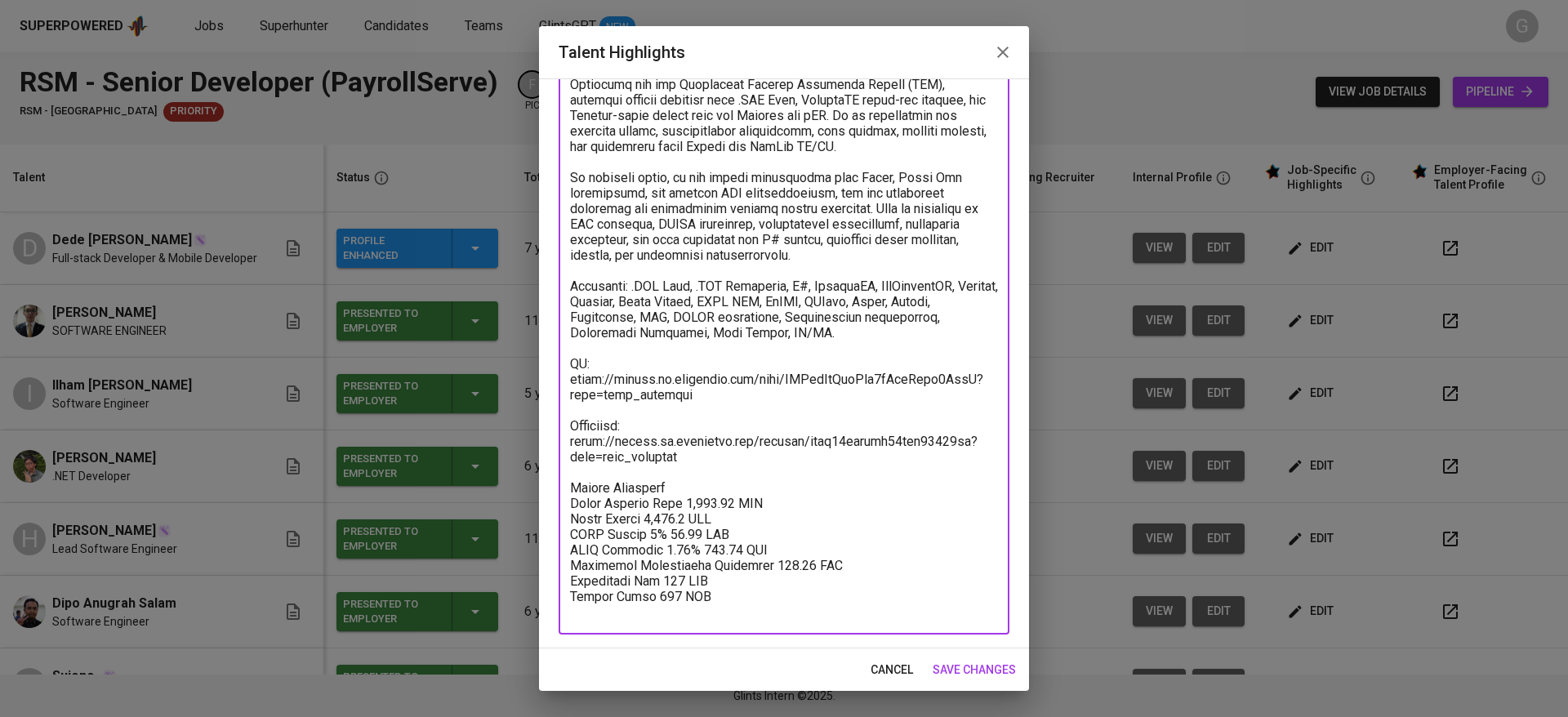
click at [659, 381] on textarea at bounding box center [784, 278] width 428 height 682
paste textarea "CKX3b5Jyoofc8TxffdjlAQbOg8c"
type textarea "Dede is a Software Engineer with over 7 years of experience developing backend,…"
click at [979, 669] on span "save changes" at bounding box center [974, 669] width 84 height 20
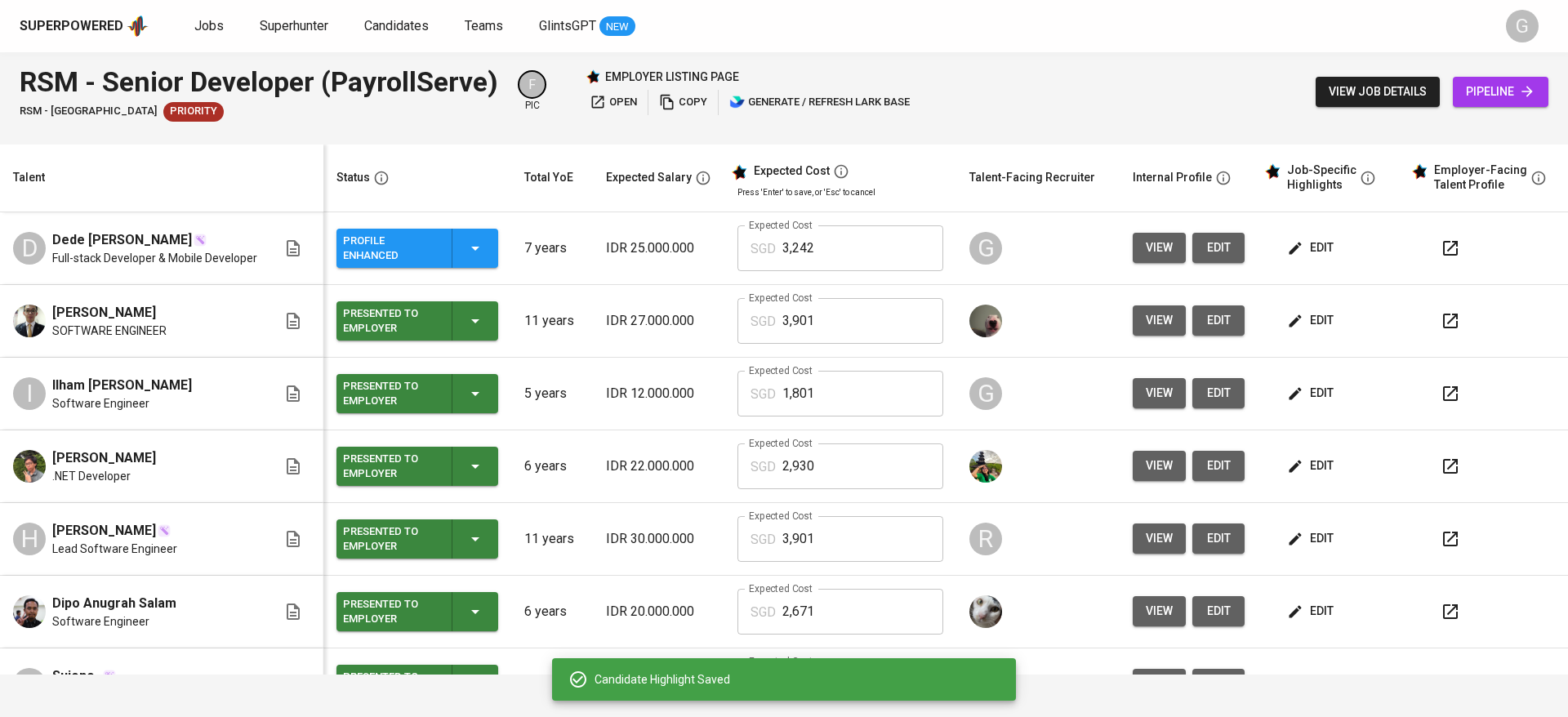
click at [1158, 253] on button "view" at bounding box center [1159, 248] width 53 height 30
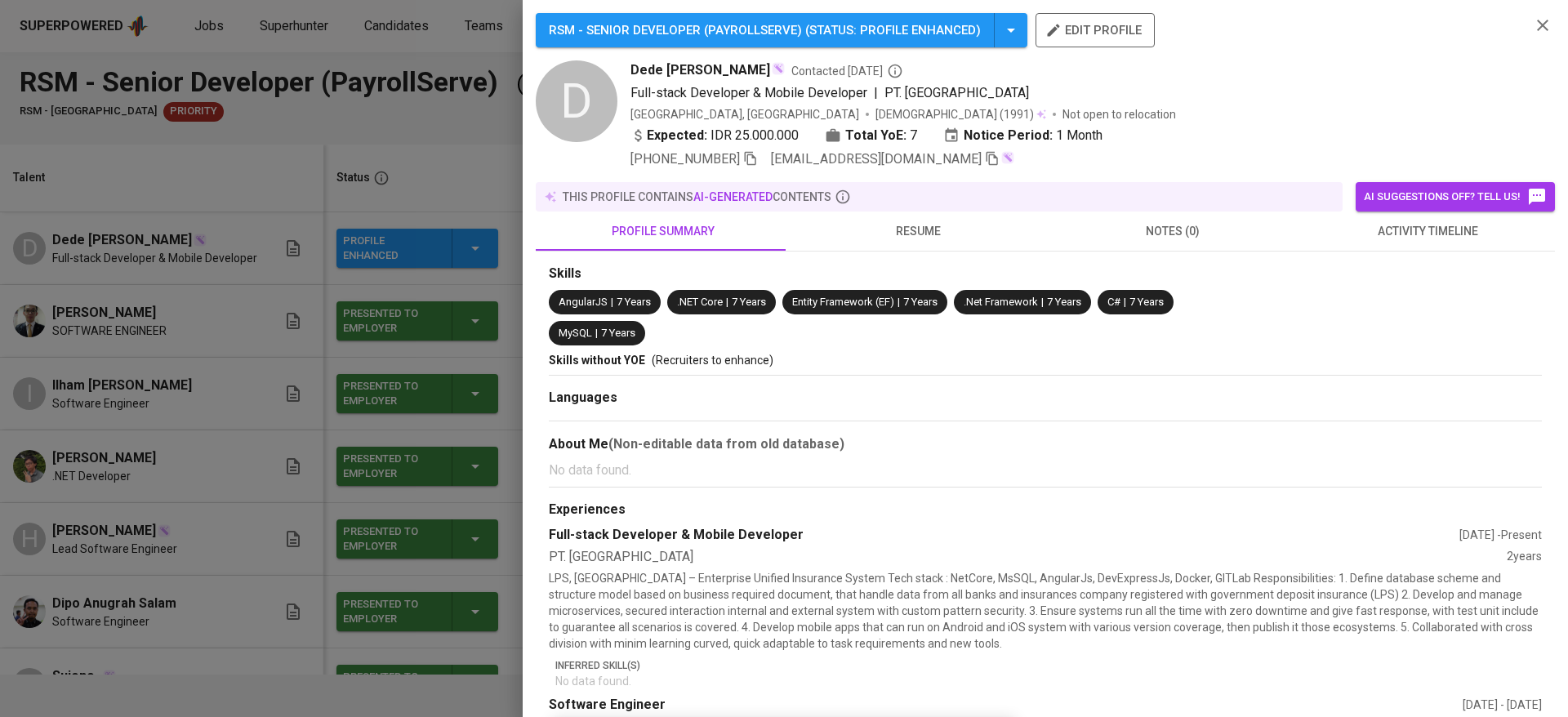
click at [896, 226] on span "resume" at bounding box center [917, 231] width 235 height 20
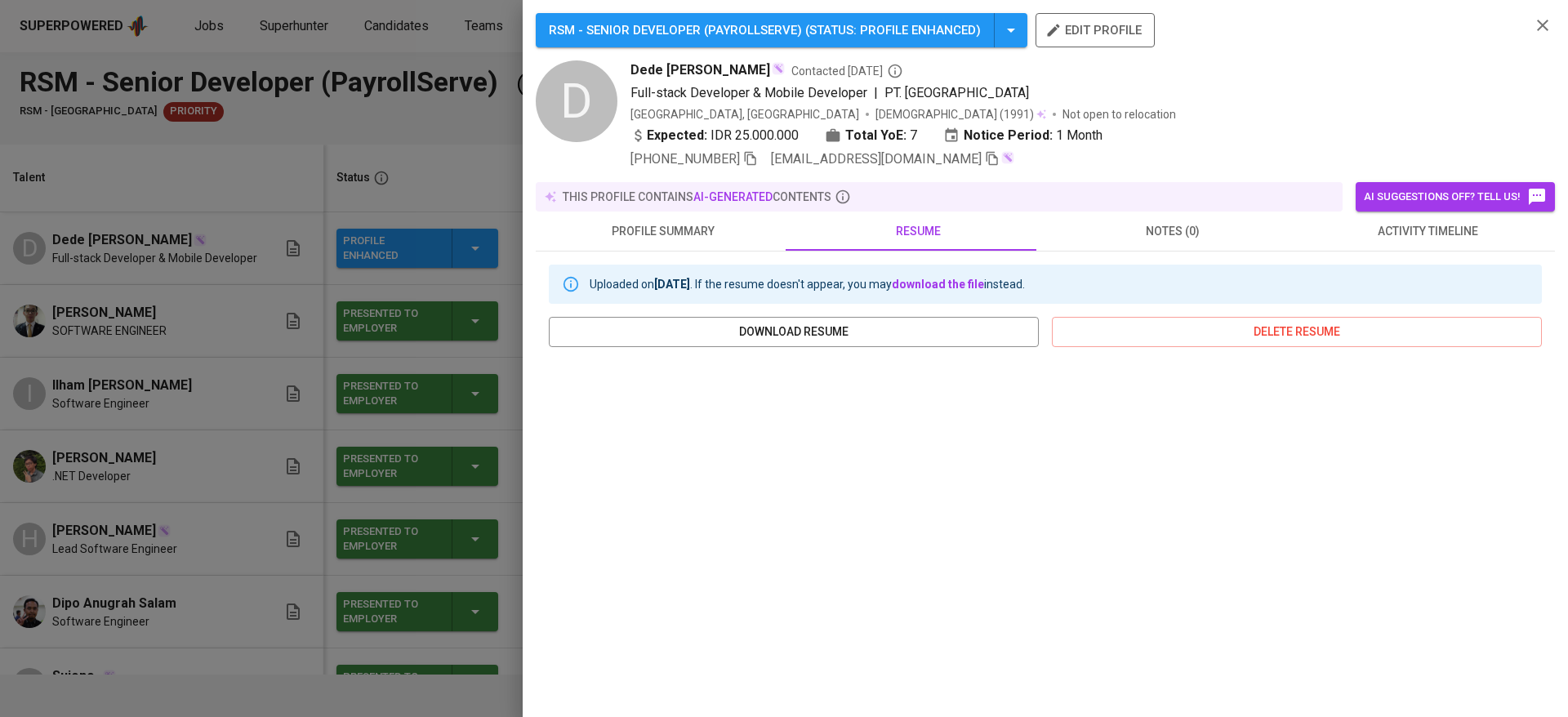
drag, startPoint x: 377, startPoint y: 162, endPoint x: 453, endPoint y: 3, distance: 176.2
click at [377, 162] on div at bounding box center [784, 358] width 1568 height 717
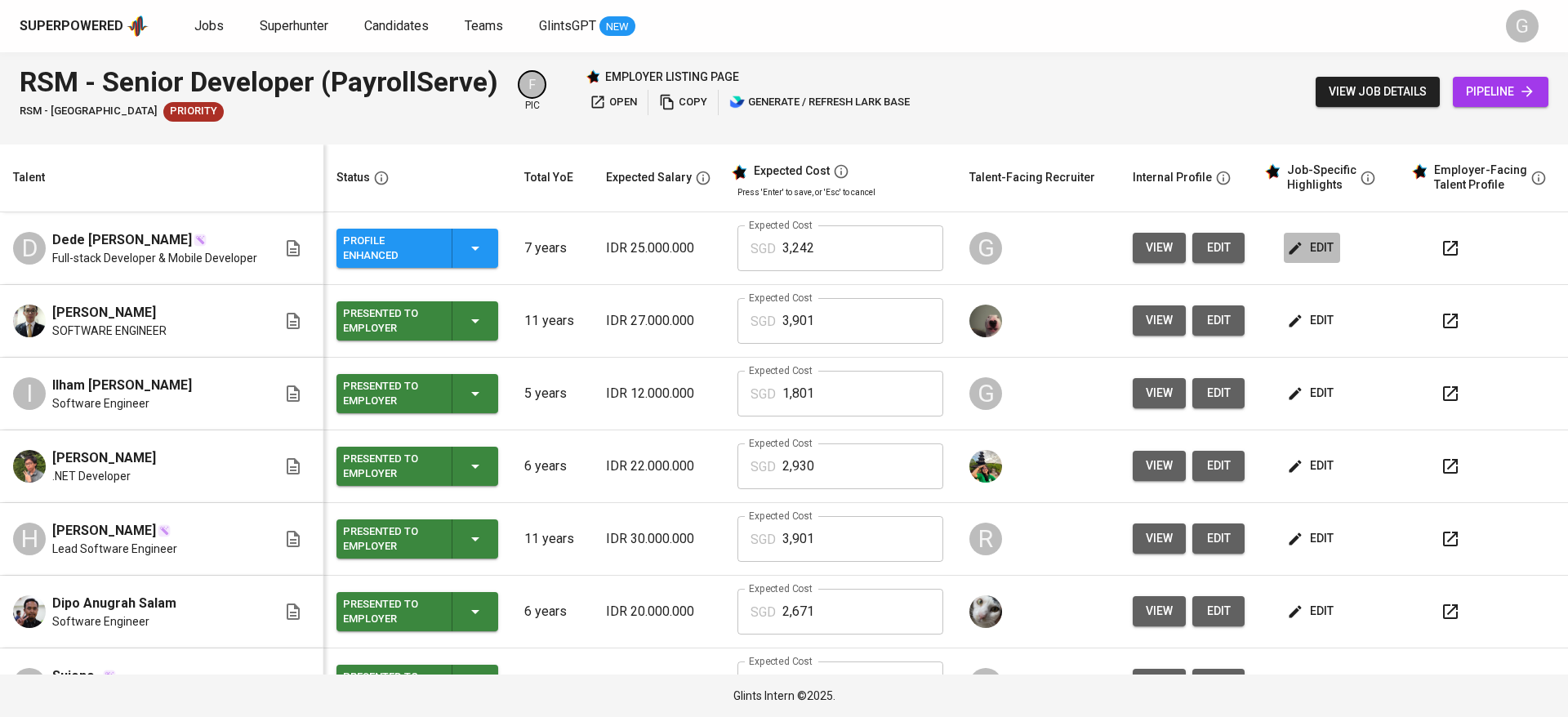
click at [1290, 249] on span "edit" at bounding box center [1311, 247] width 43 height 20
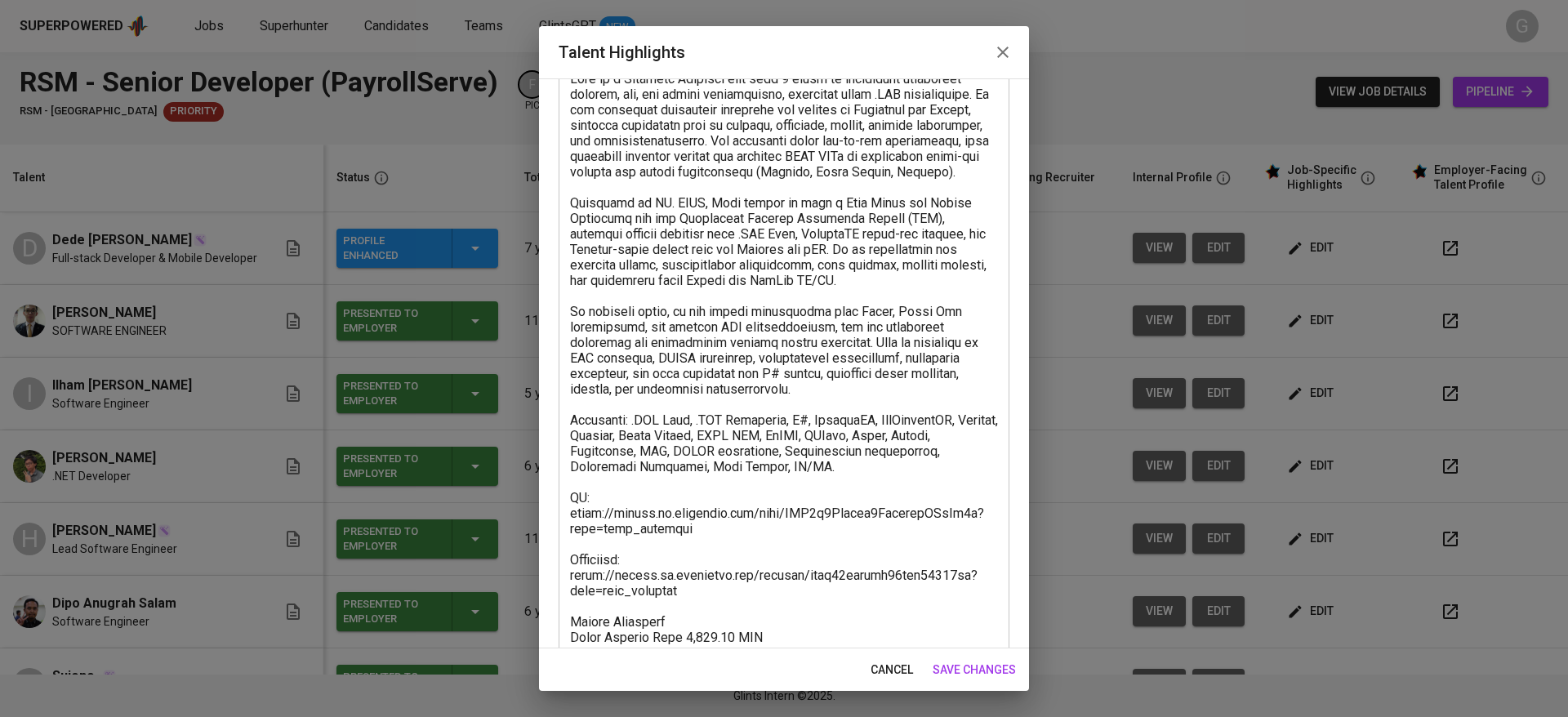
scroll to position [244, 0]
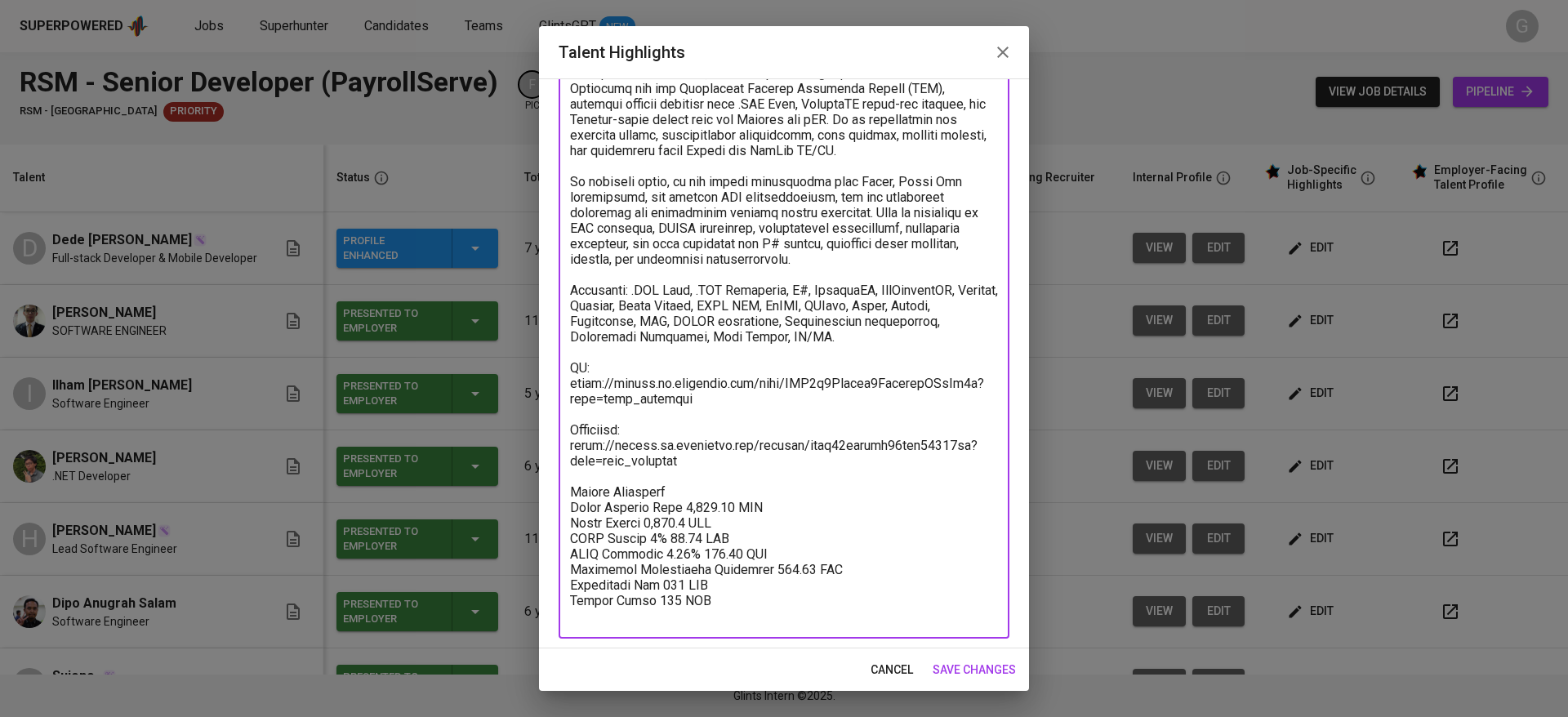
click at [619, 383] on textarea at bounding box center [784, 281] width 428 height 682
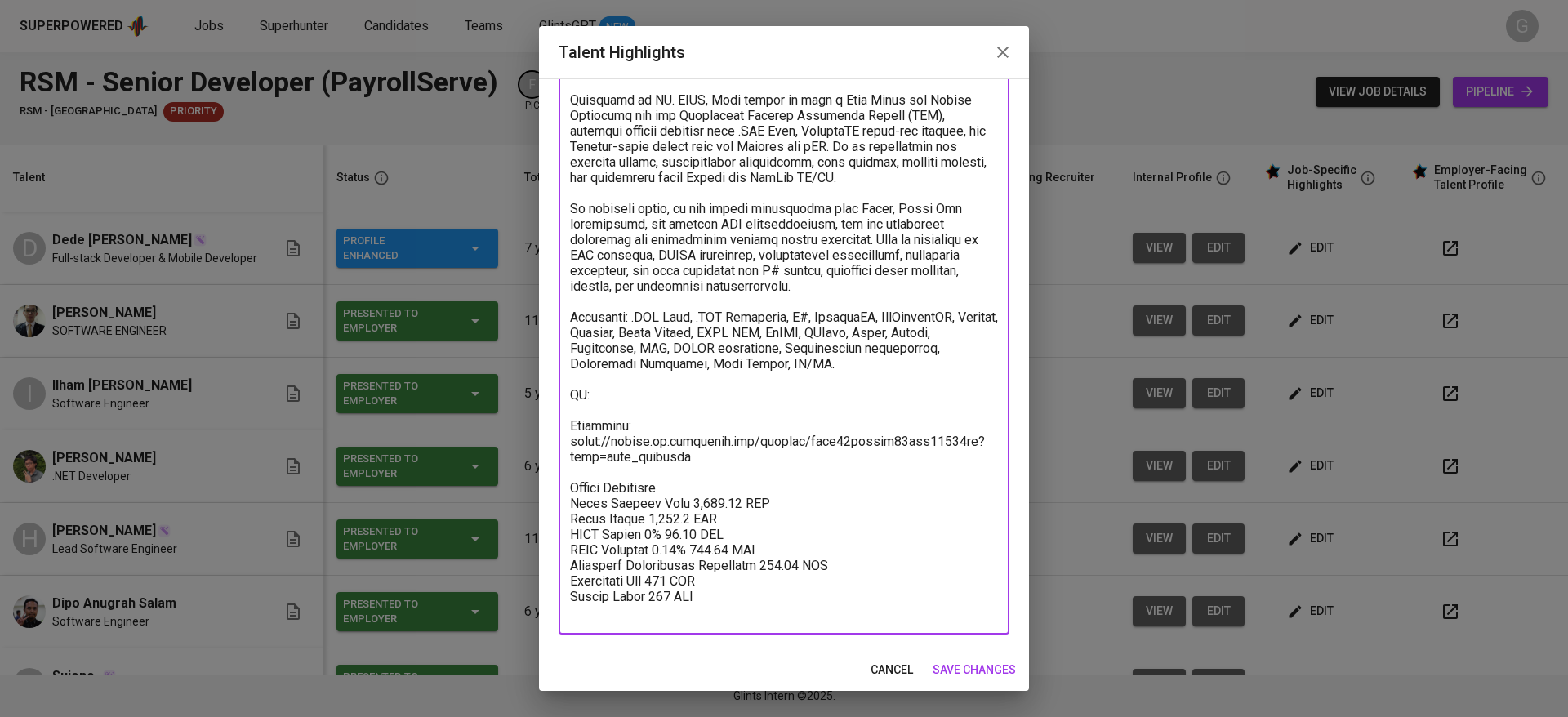
scroll to position [218, 0]
type textarea "Dede is a Software Engineer with over 7 years of experience developing backend,…"
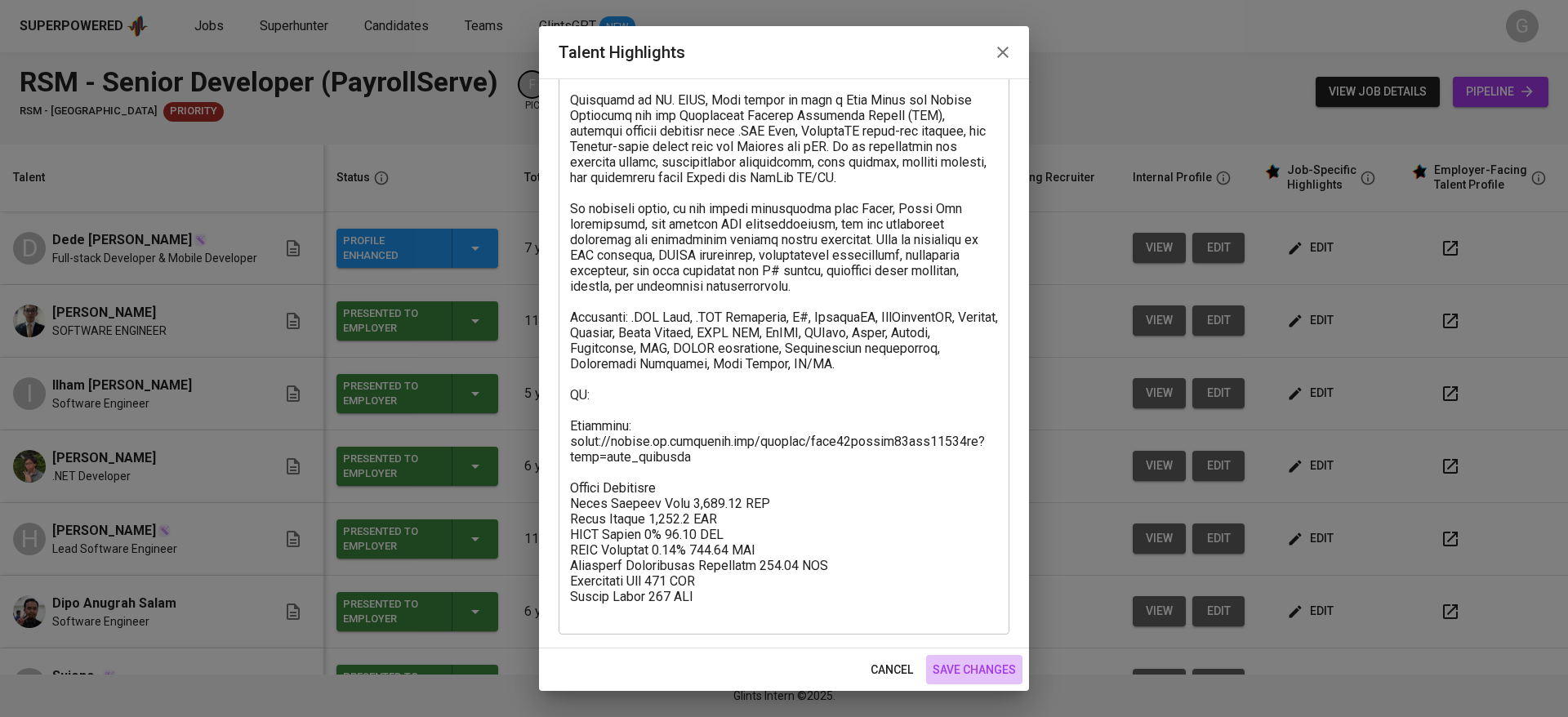
drag, startPoint x: 1004, startPoint y: 665, endPoint x: 986, endPoint y: 665, distance: 18.0
click at [986, 665] on span "save changes" at bounding box center [974, 669] width 84 height 20
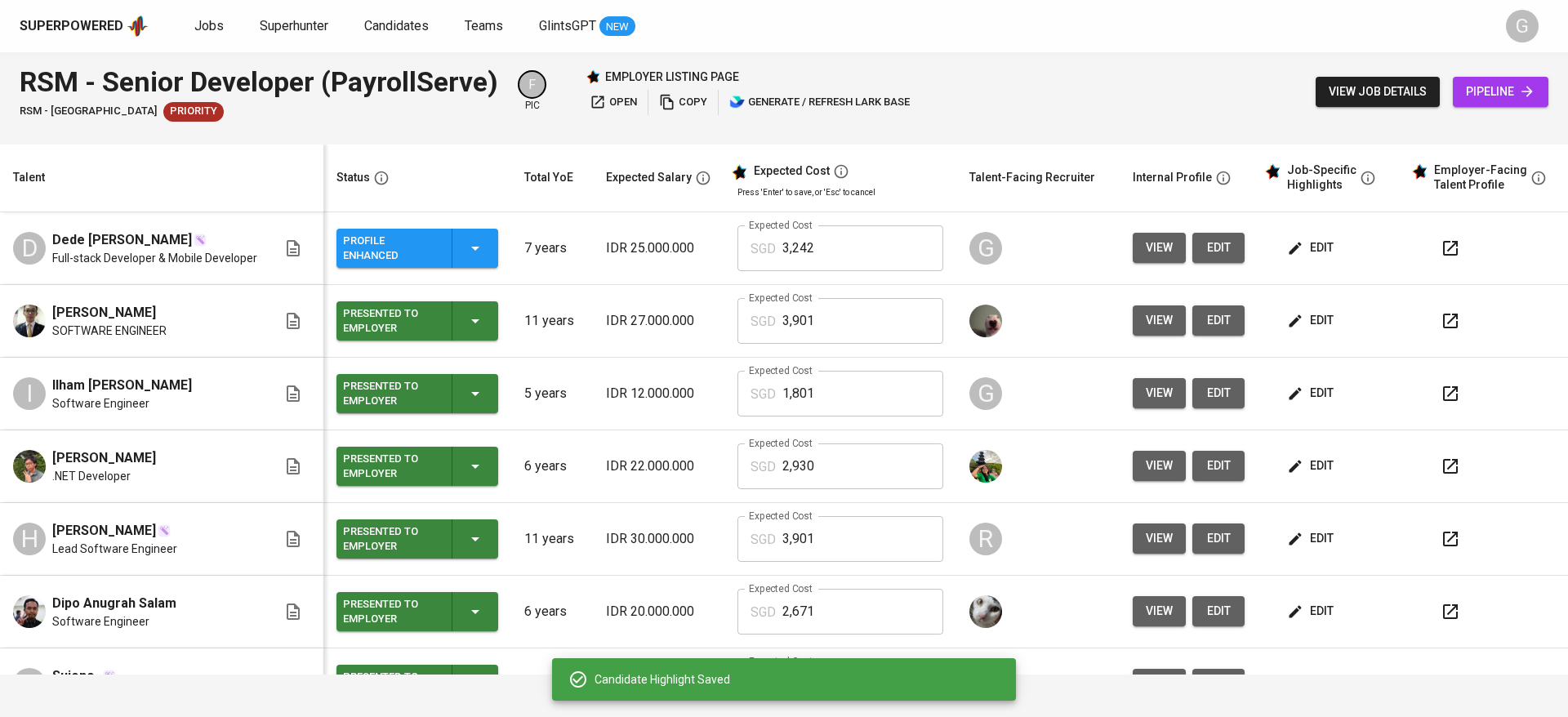
click at [1219, 255] on button "edit" at bounding box center [1218, 248] width 52 height 30
click at [1306, 244] on span "edit" at bounding box center [1311, 247] width 43 height 20
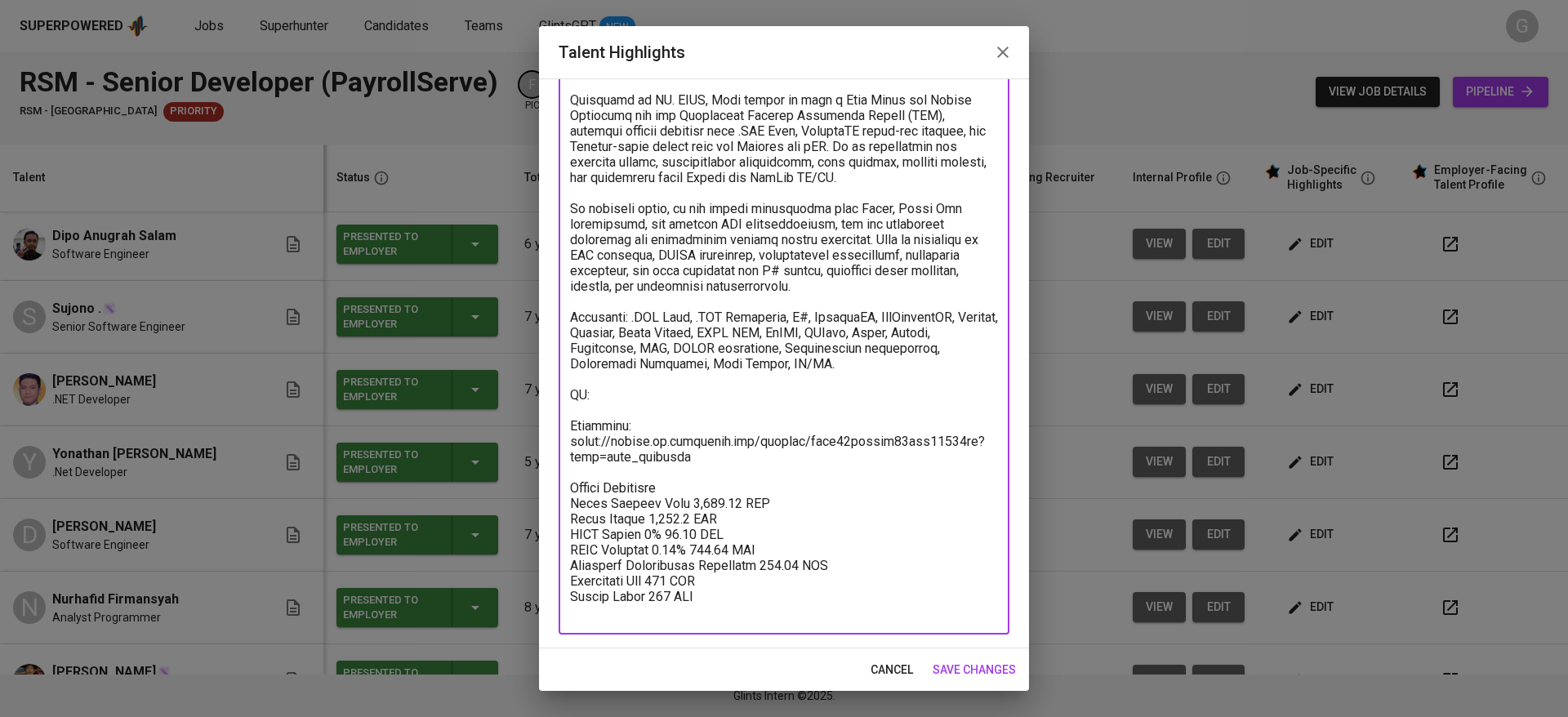
click at [654, 400] on textarea at bounding box center [784, 294] width 428 height 651
click at [661, 420] on textarea at bounding box center [784, 294] width 428 height 651
click at [661, 408] on textarea at bounding box center [784, 294] width 428 height 651
paste textarea "https://glints.sg.larksuite.com/file/YF5Ebcoo9oFsVuxj3YhlAvongrd?from=from_copy…"
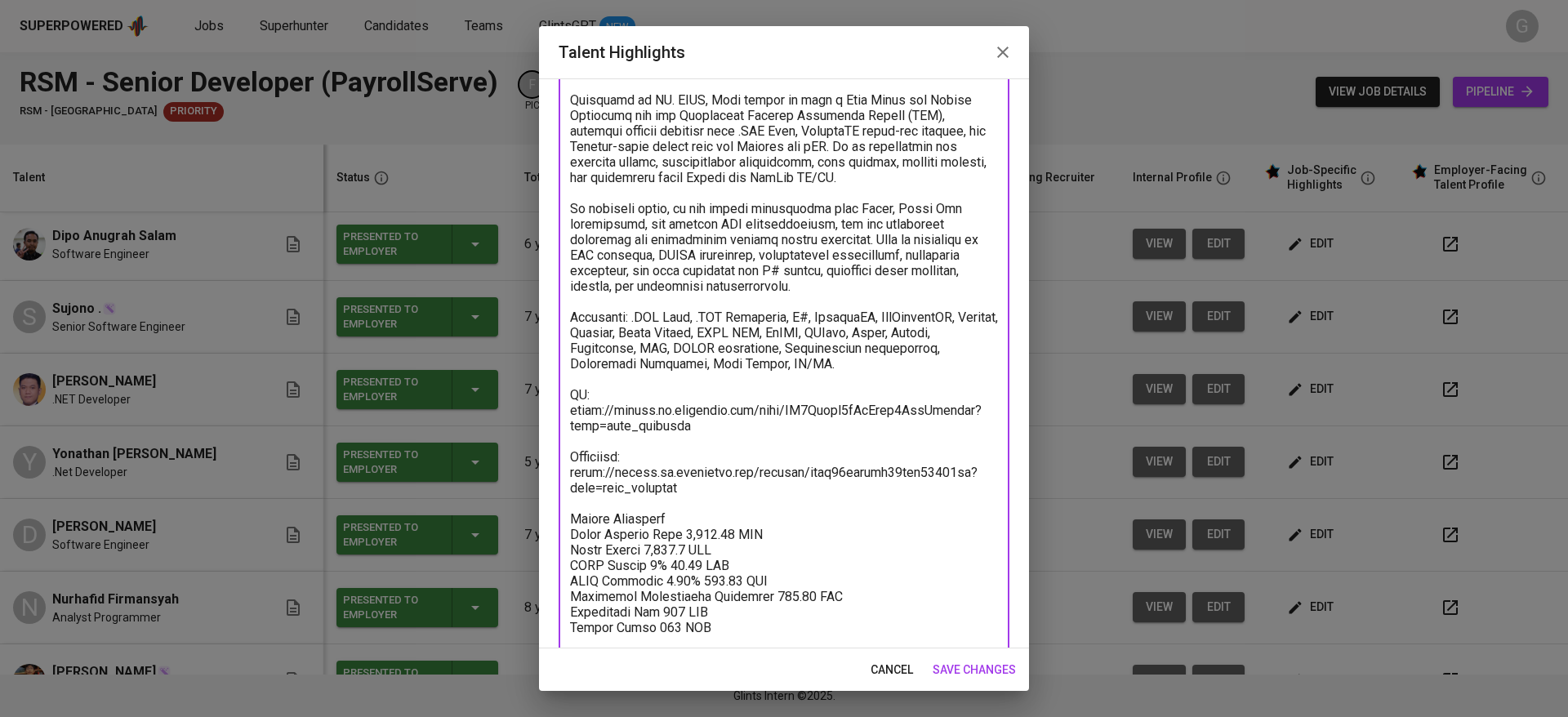
type textarea "Dede is a Software Engineer with over 7 years of experience developing backend,…"
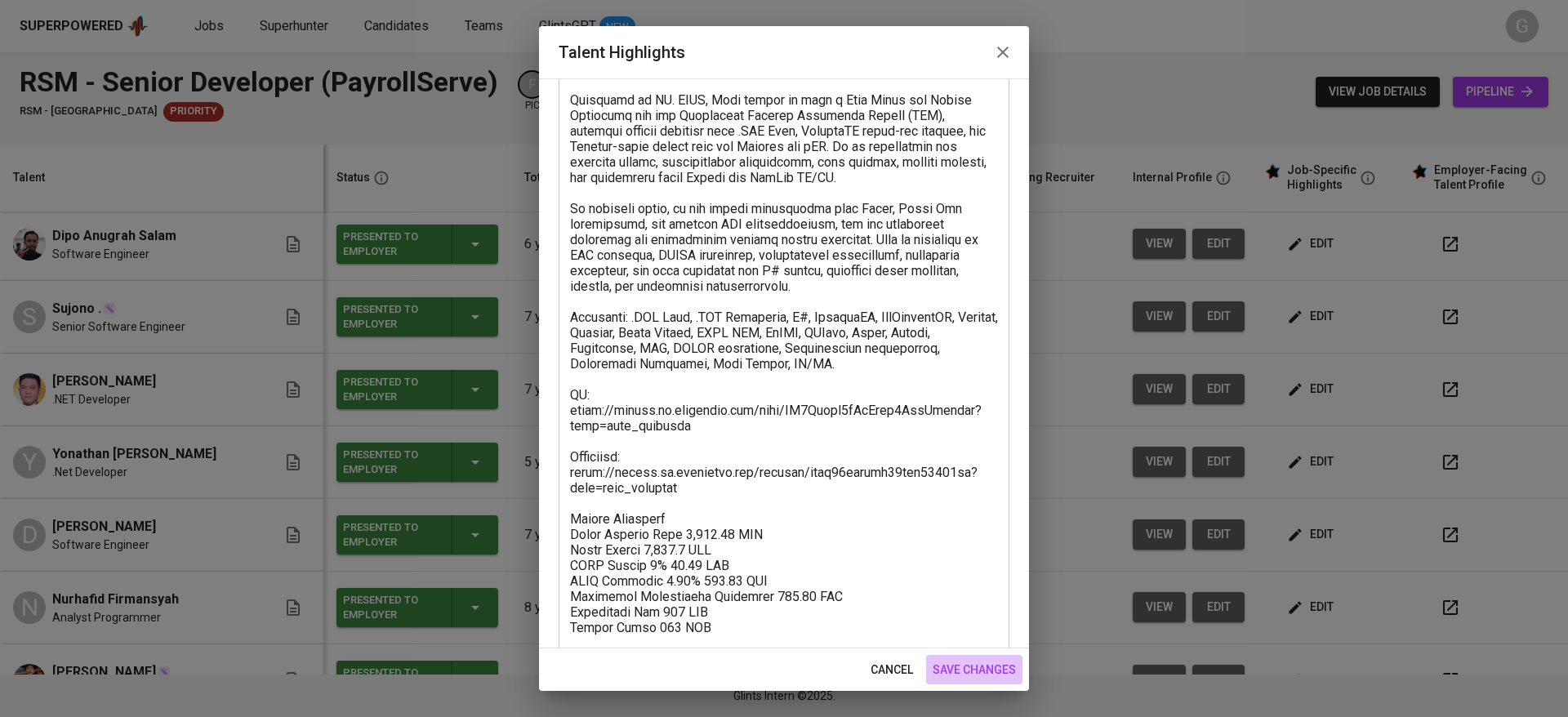
click at [989, 673] on span "save changes" at bounding box center [974, 669] width 84 height 20
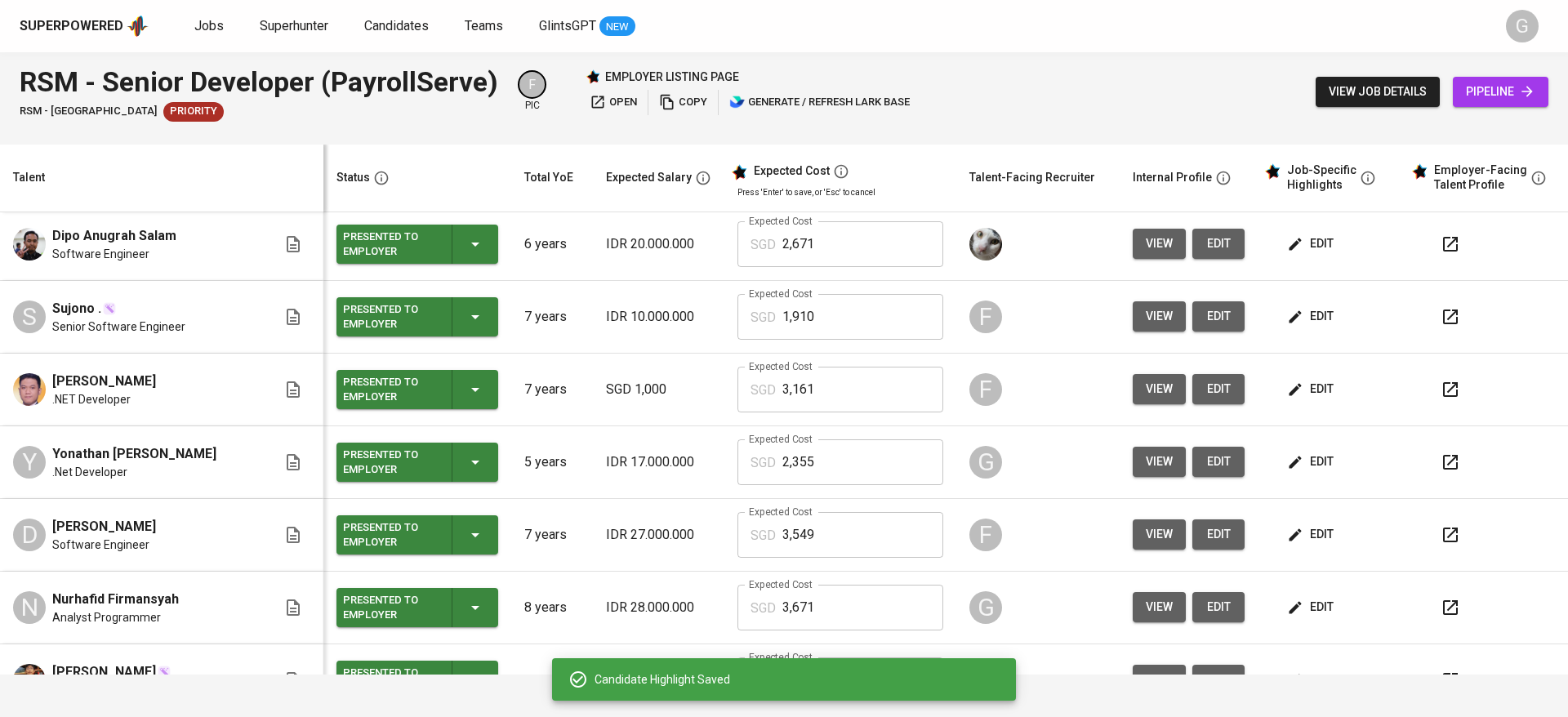
scroll to position [0, 0]
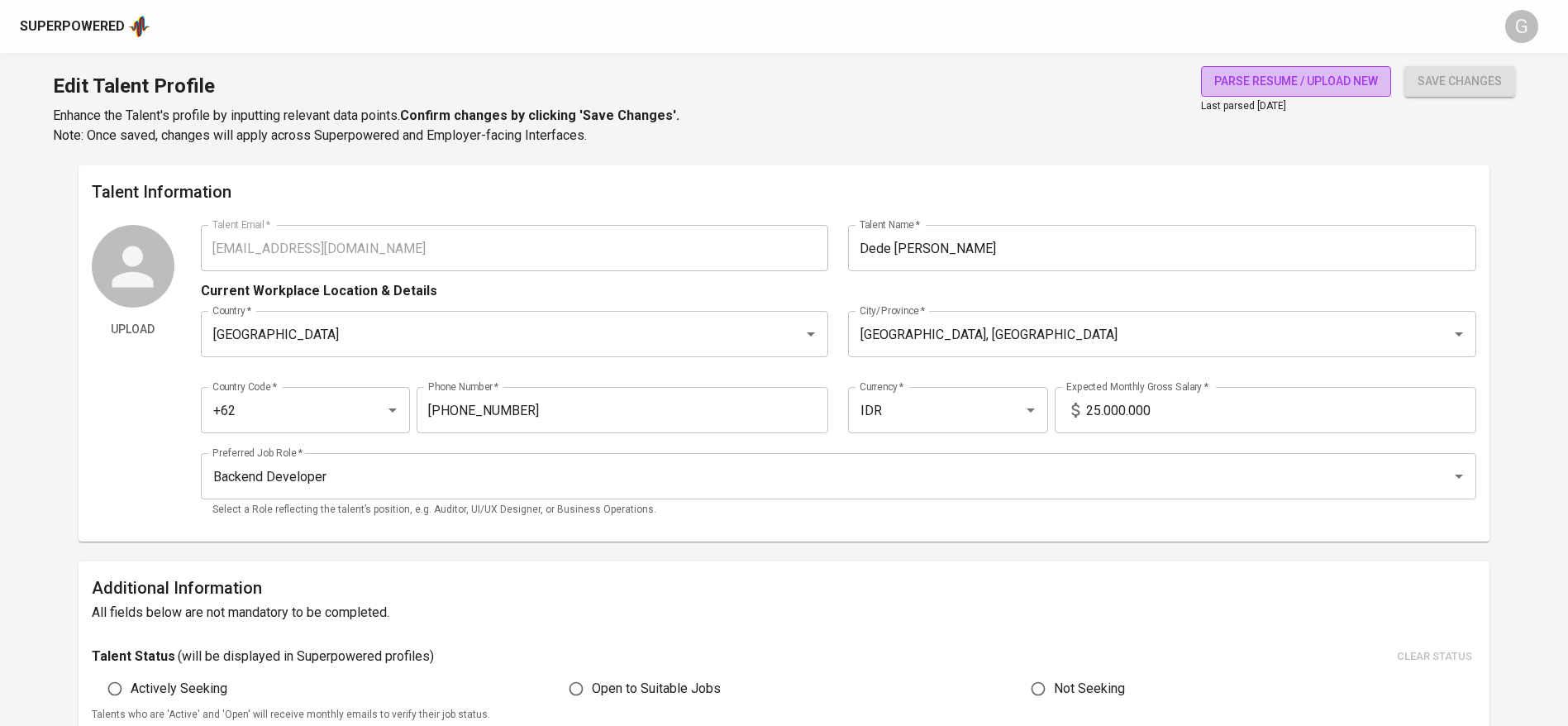
click at [1244, 79] on span "parse resume / upload new" at bounding box center [1296, 81] width 164 height 20
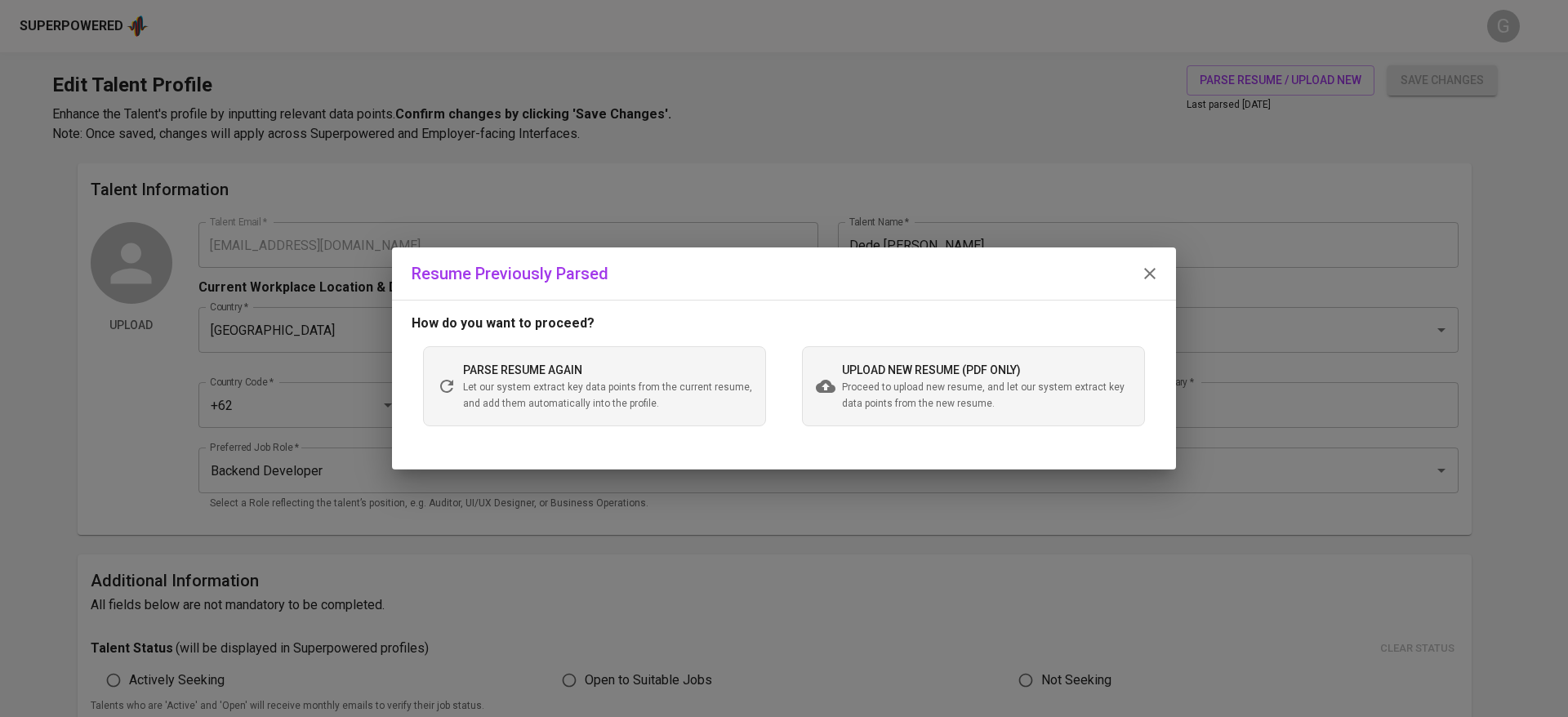
click at [891, 358] on div "upload new resume (pdf only) Proceed to upload new resume, and let our system e…" at bounding box center [973, 386] width 343 height 80
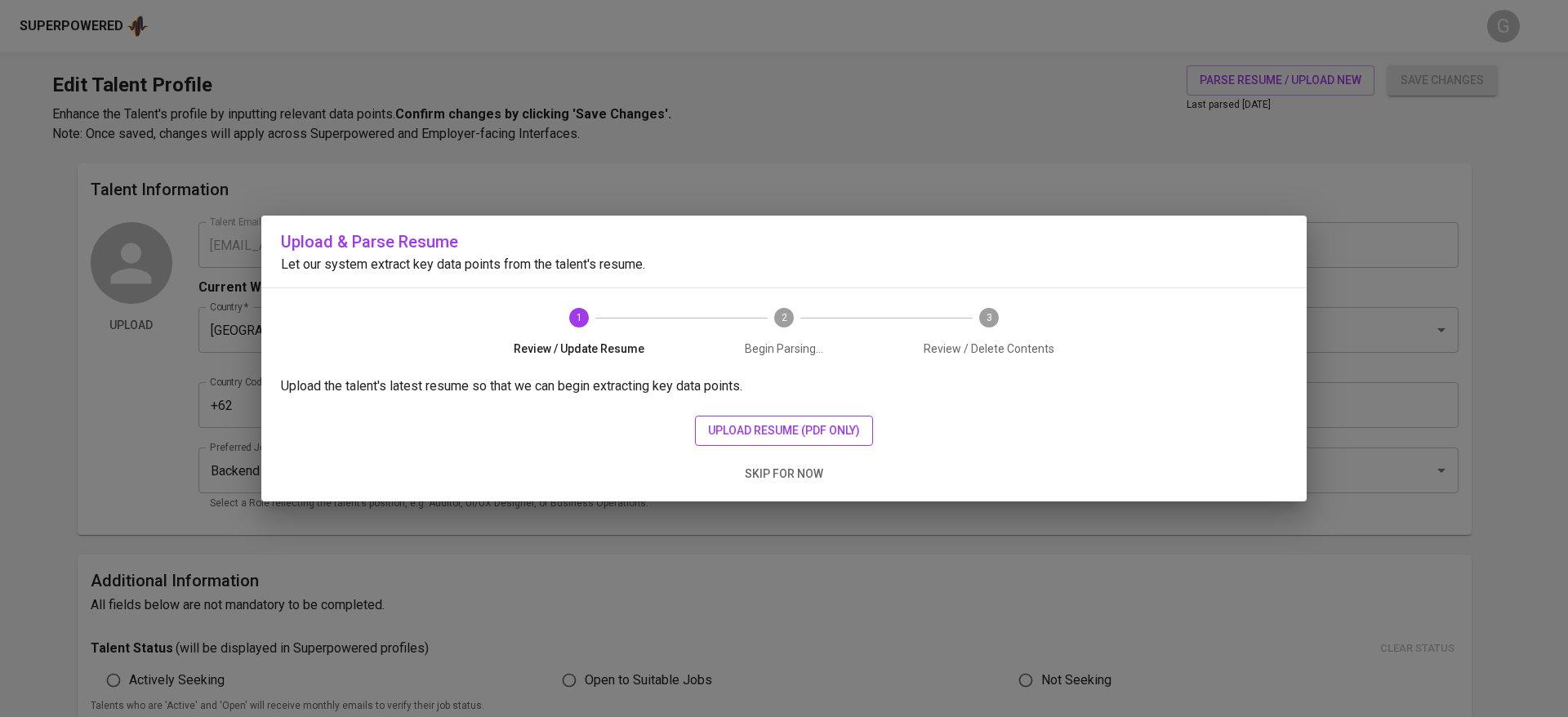
click at [708, 420] on span "upload resume (pdf only)" at bounding box center [784, 430] width 152 height 20
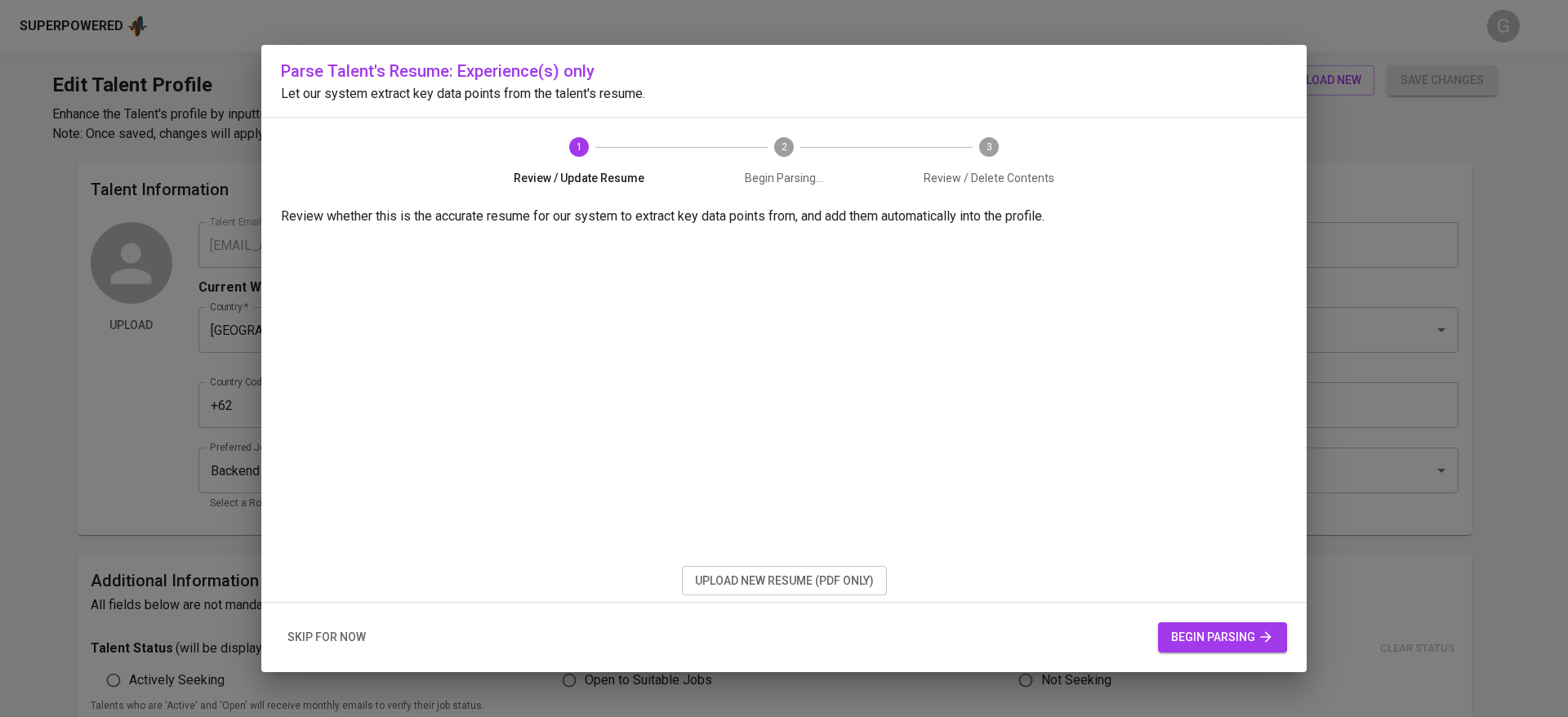
click at [331, 631] on span "skip for now" at bounding box center [326, 636] width 78 height 20
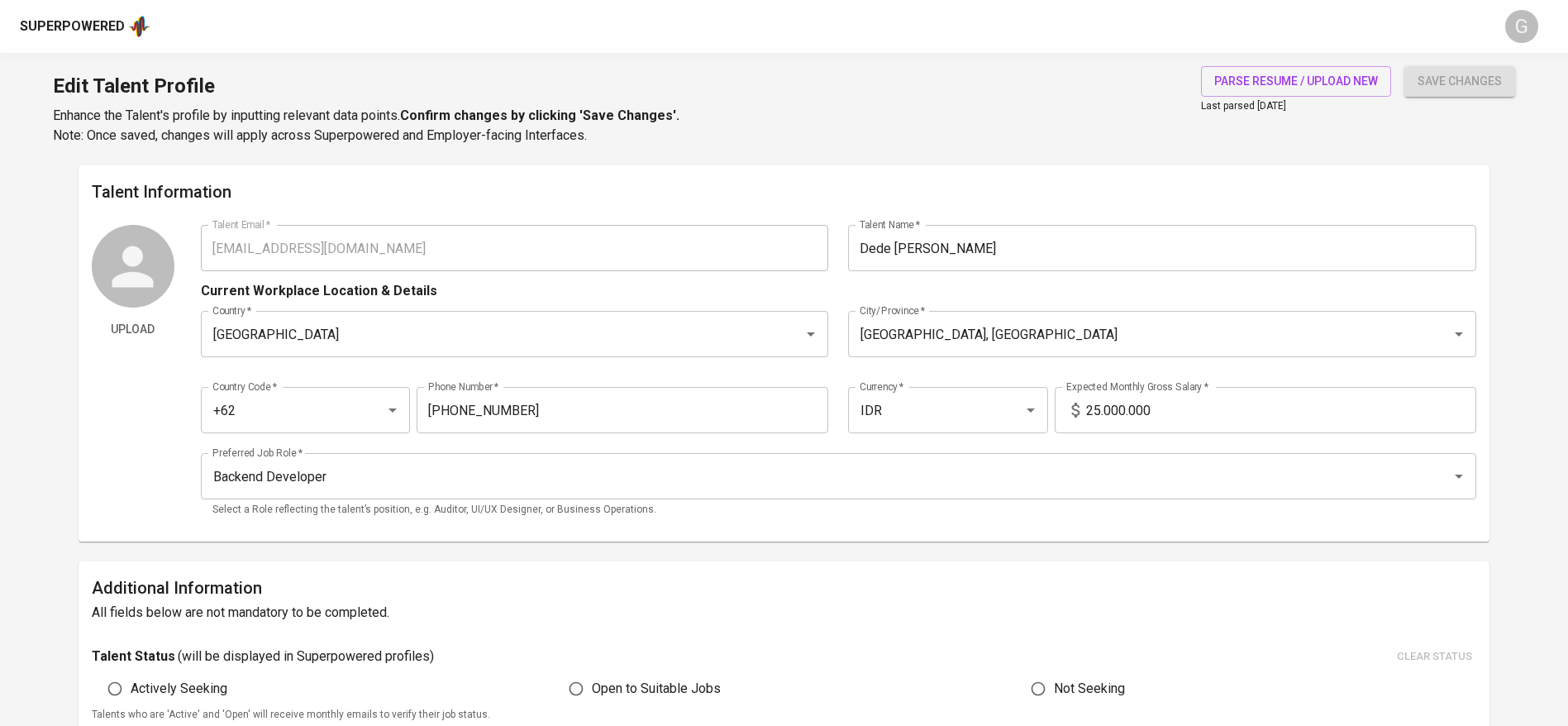
click at [1134, 134] on div "Edit Talent Profile Enhance the Talent's profile by inputting relevant data poi…" at bounding box center [784, 109] width 1568 height 113
click at [1221, 79] on span "parse resume / upload new" at bounding box center [1296, 81] width 164 height 20
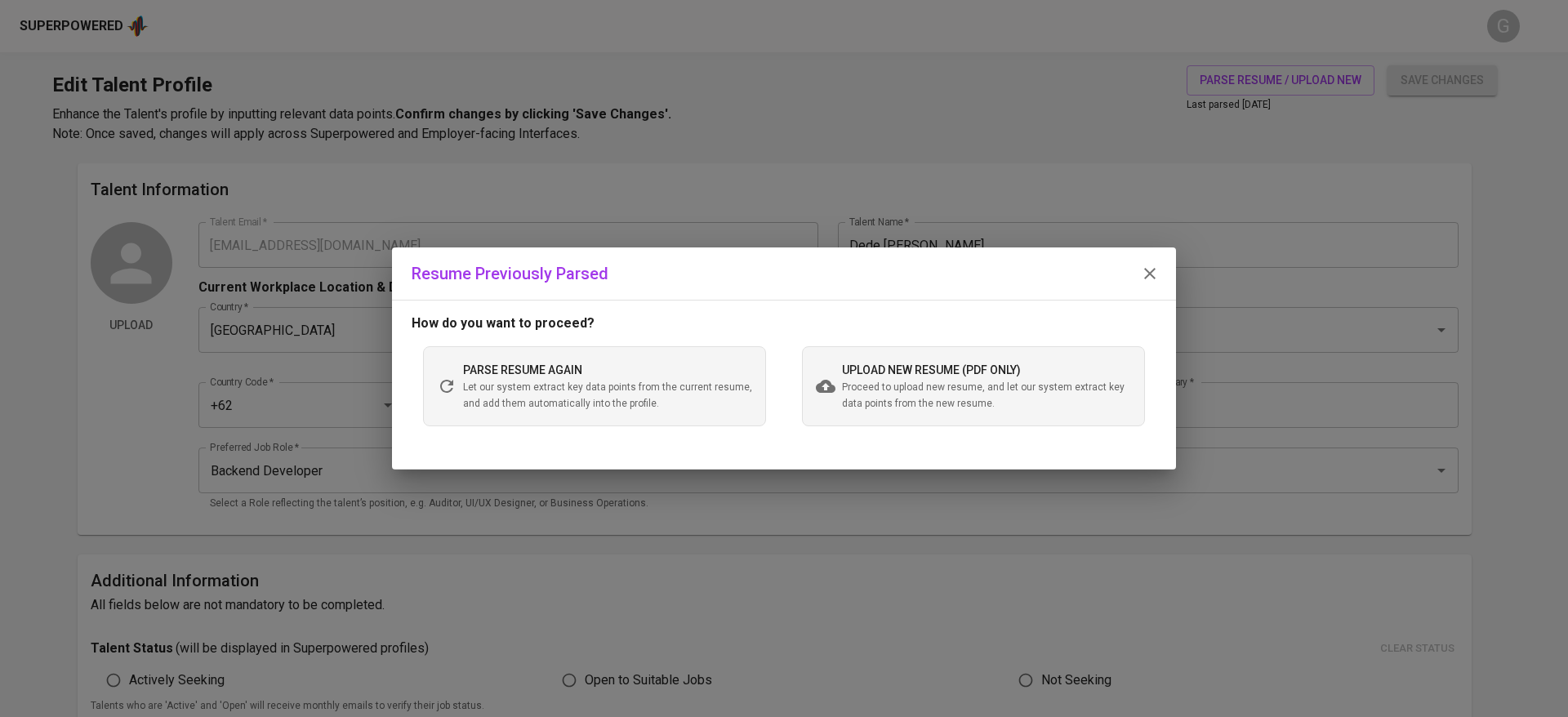
click at [855, 389] on span "Proceed to upload new resume, and let our system extract key data points from t…" at bounding box center [987, 396] width 289 height 32
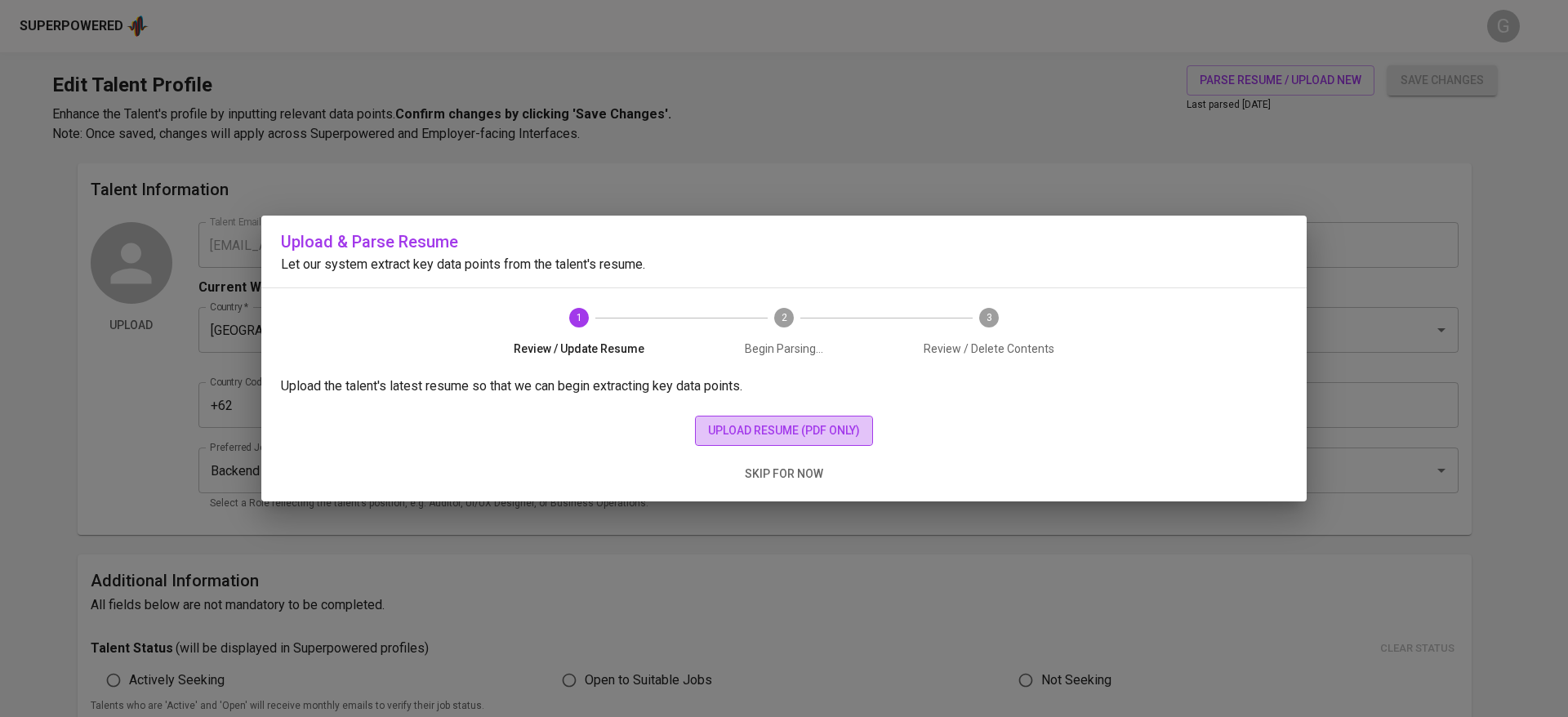
click at [705, 428] on button "upload resume (pdf only)" at bounding box center [783, 431] width 178 height 30
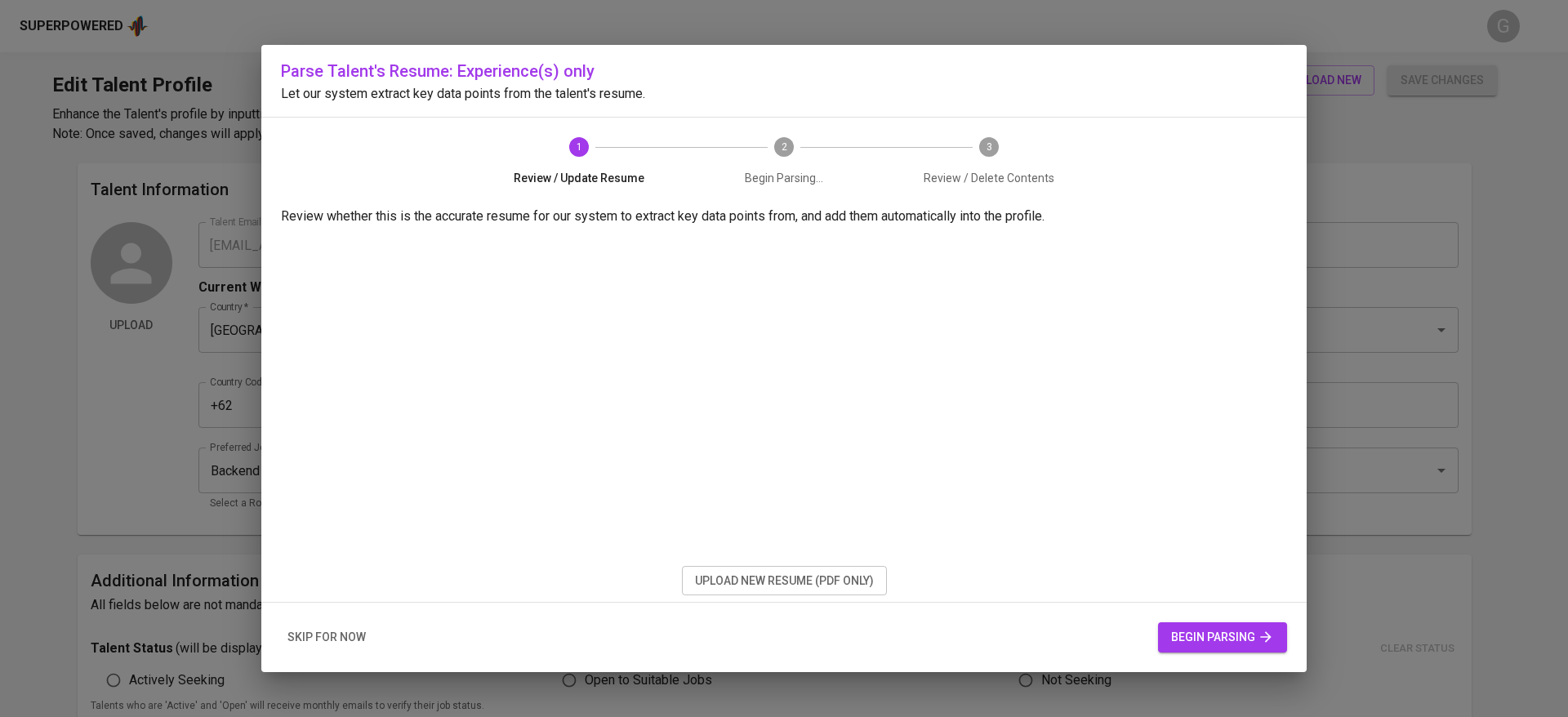
click at [1209, 635] on span "begin parsing" at bounding box center [1223, 636] width 103 height 20
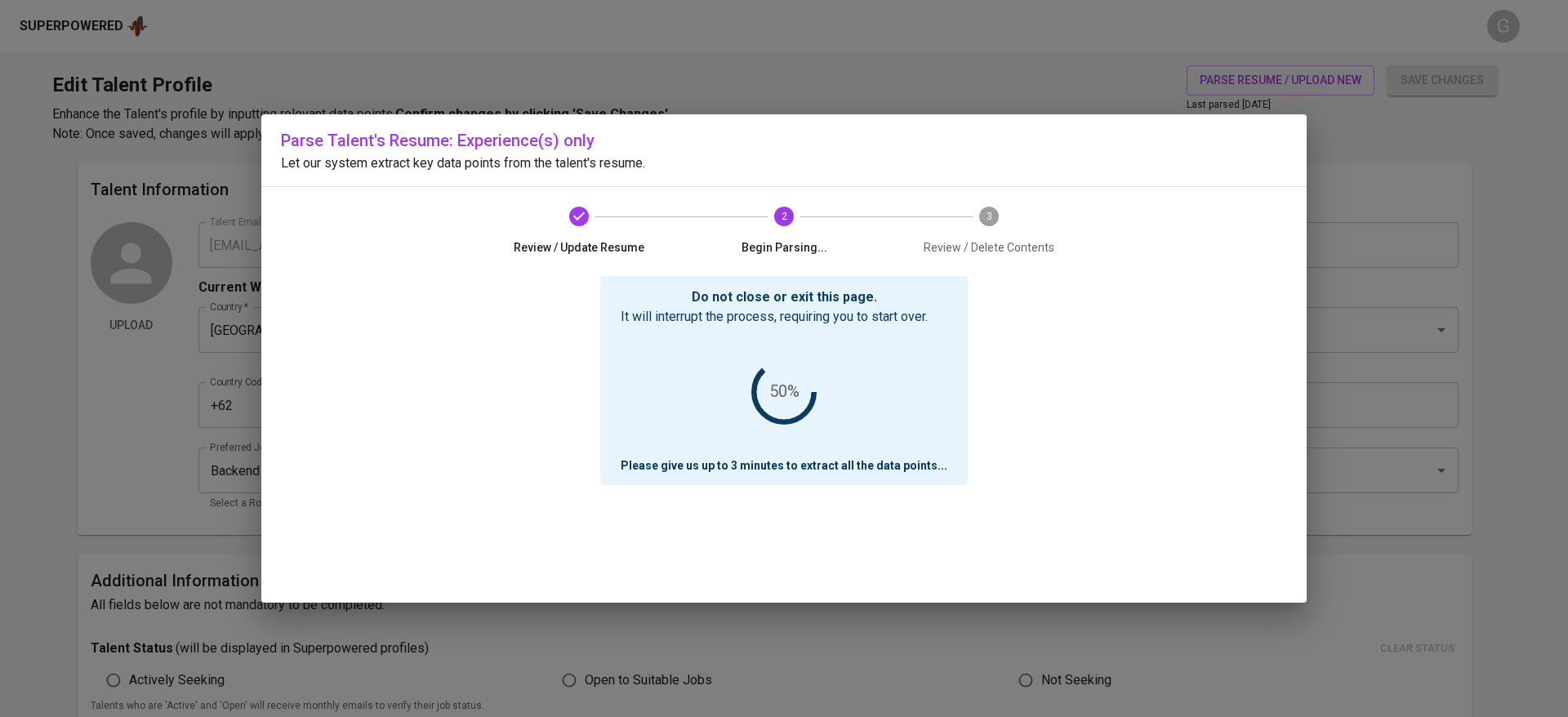
click at [427, 380] on div "Do not close or exit this page. It will interrupt the process, requiring you to…" at bounding box center [783, 438] width 1006 height 326
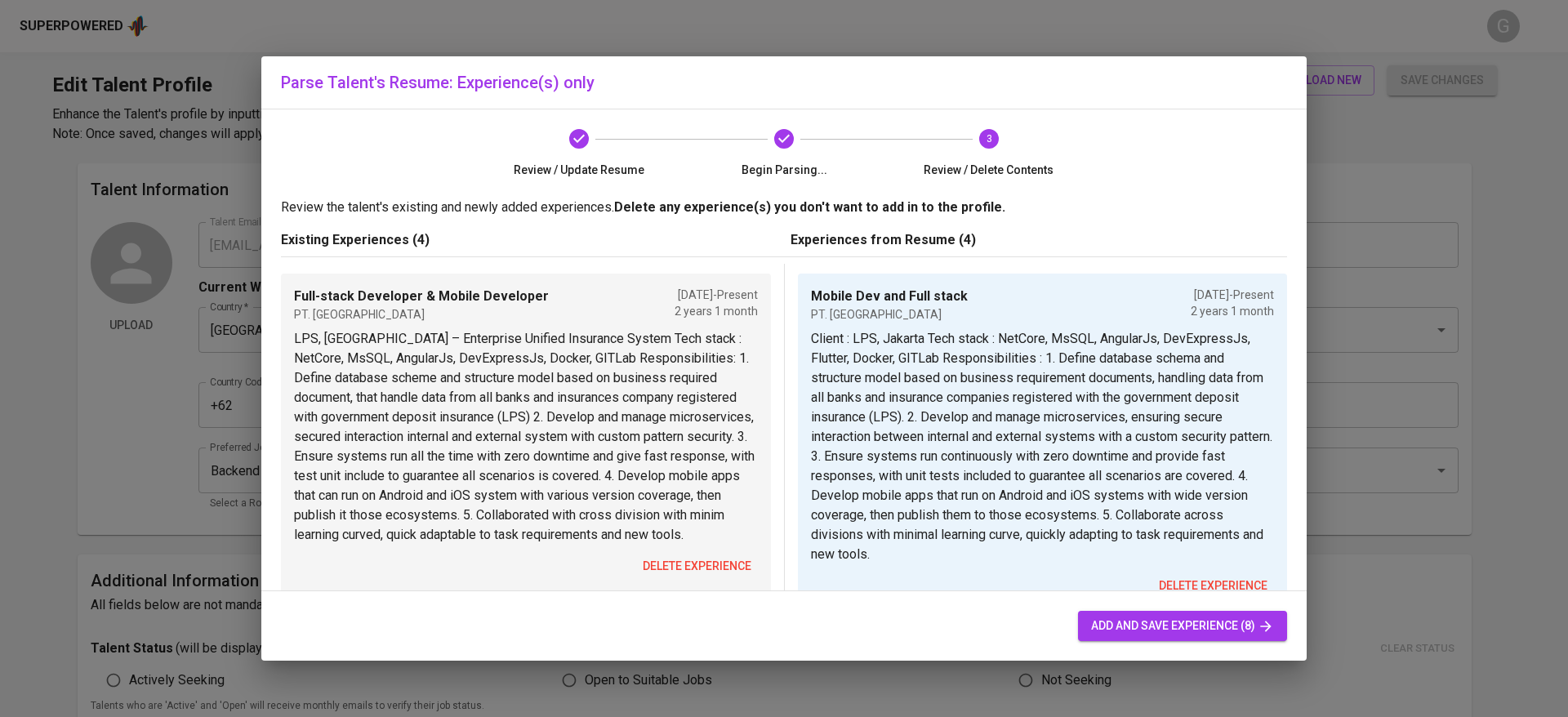
click at [461, 164] on div "Review / Update Resume Begin Parsing... 3 Review / Delete Contents" at bounding box center [784, 153] width 654 height 88
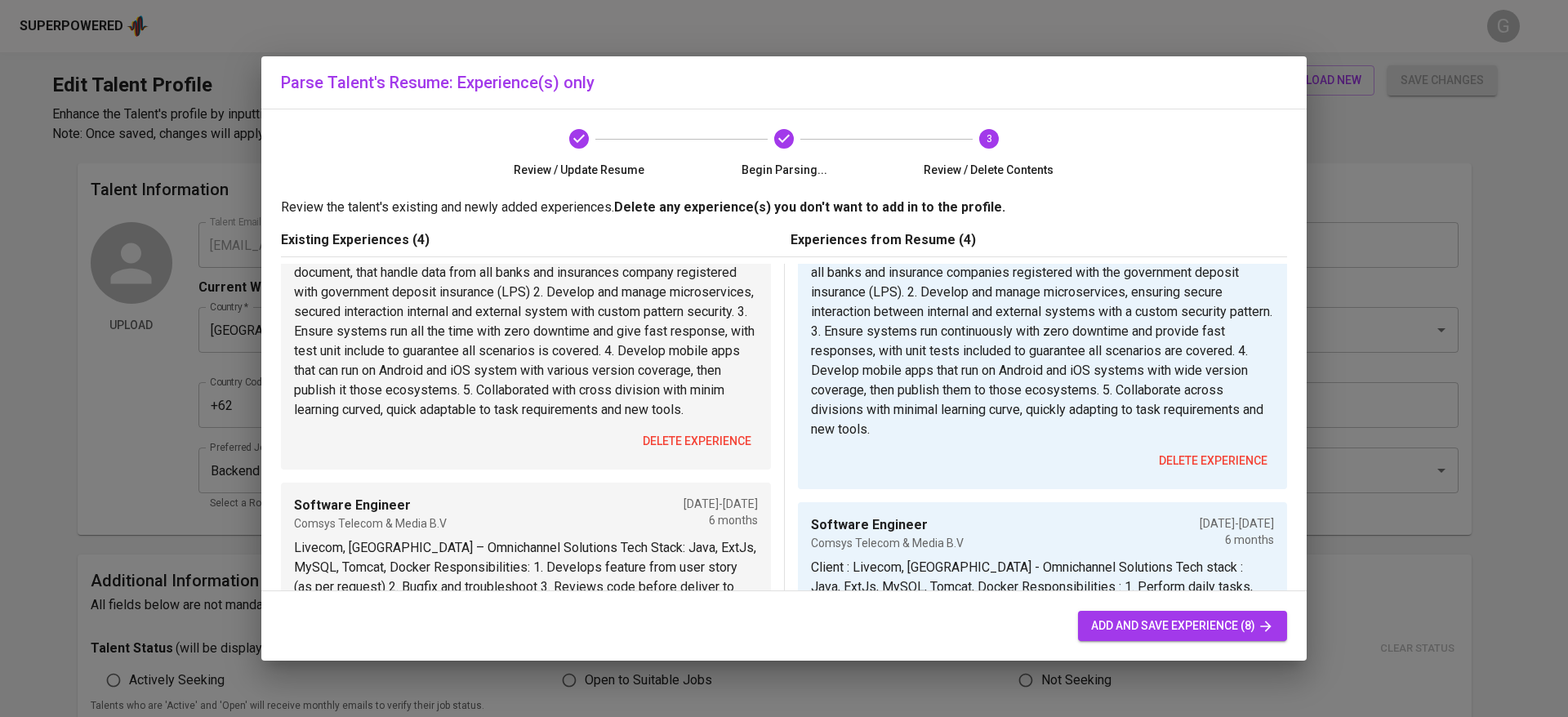
scroll to position [244, 0]
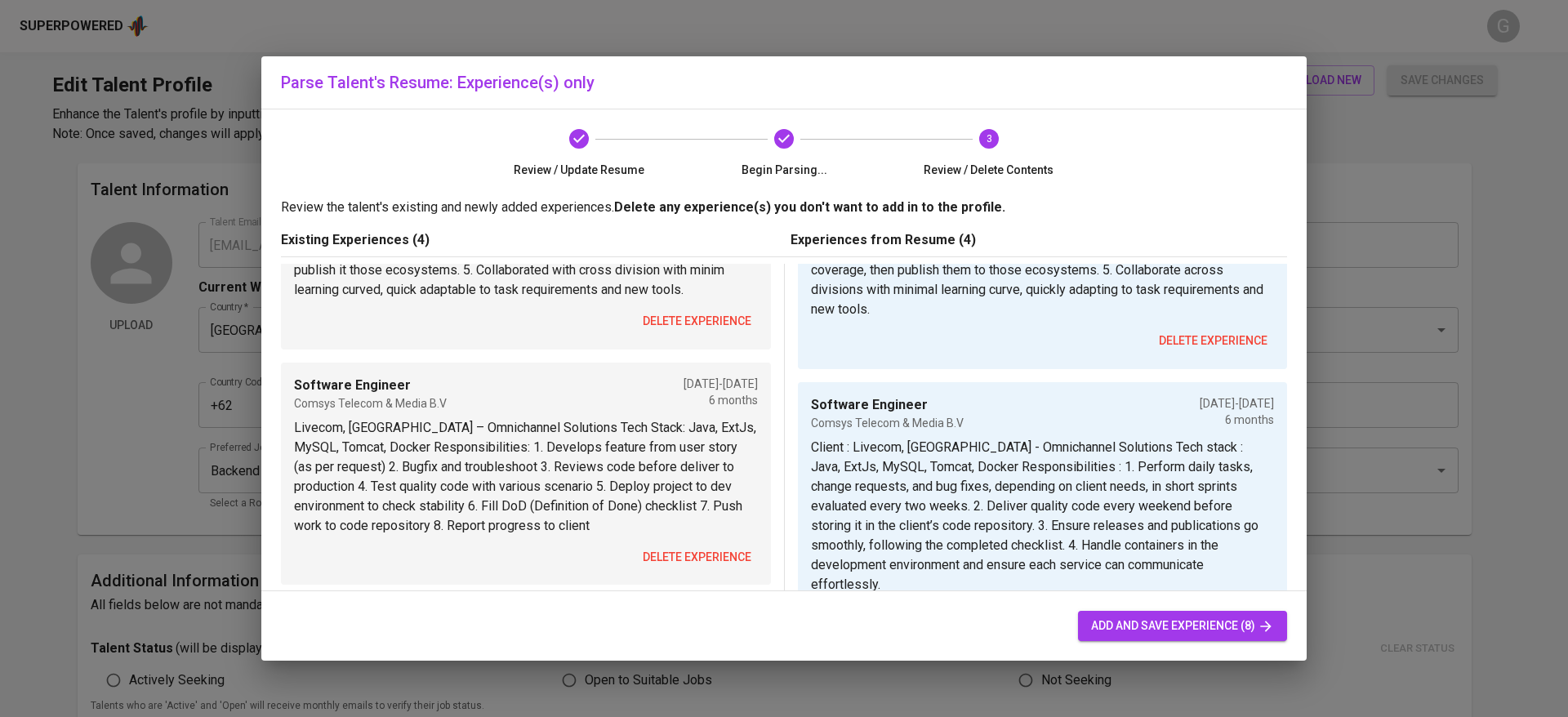
click at [710, 320] on span "delete experience" at bounding box center [696, 320] width 108 height 20
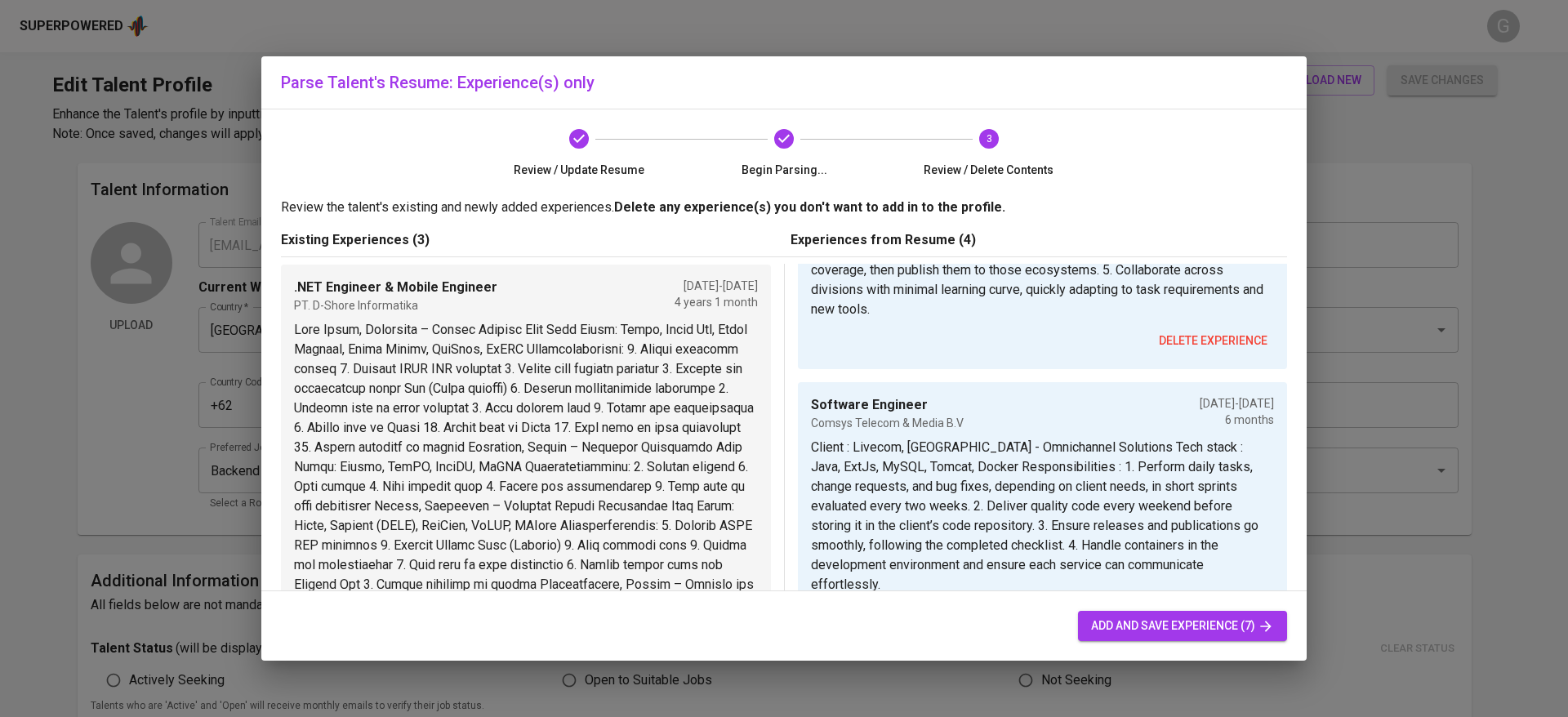
scroll to position [0, 0]
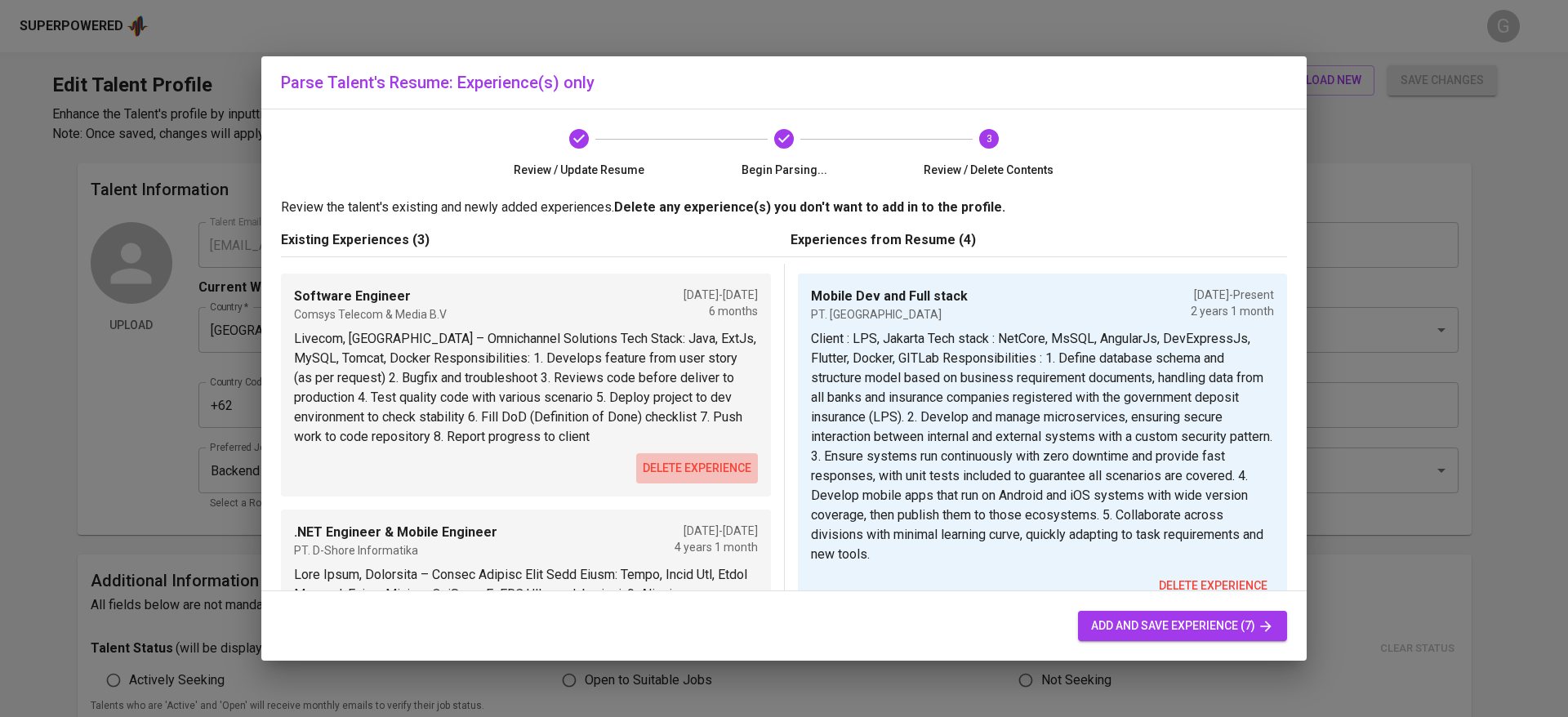
click at [677, 458] on span "delete experience" at bounding box center [696, 467] width 108 height 20
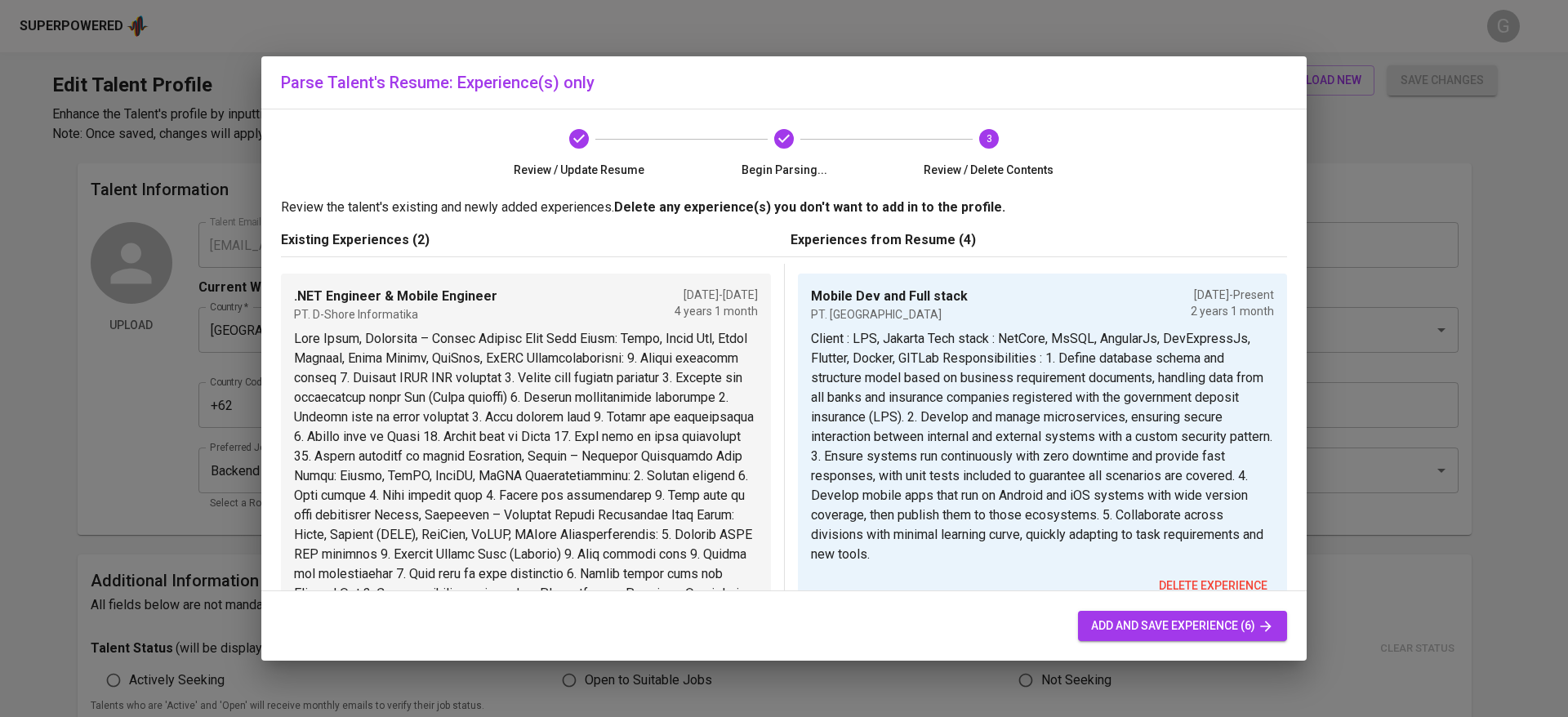
scroll to position [367, 0]
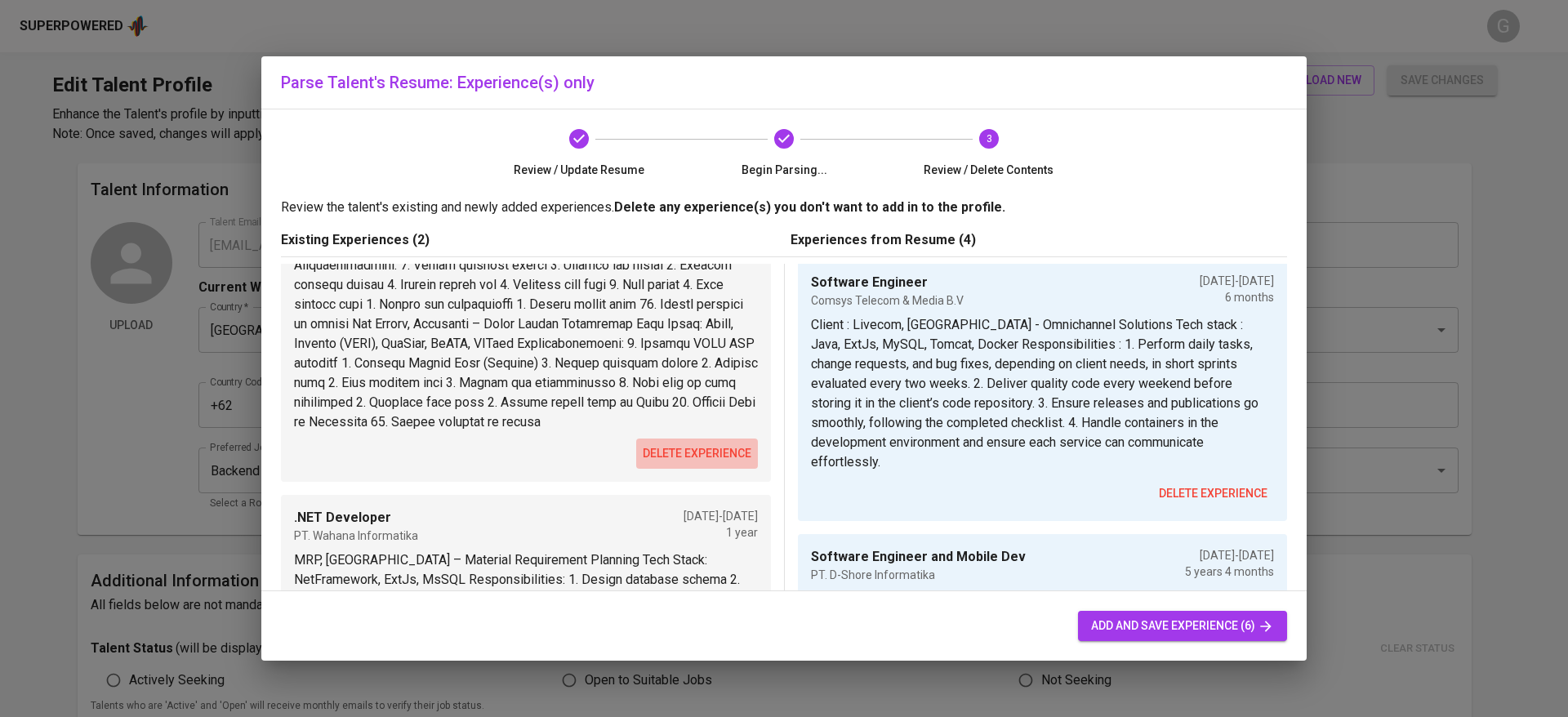
click at [682, 463] on span "delete experience" at bounding box center [696, 453] width 108 height 20
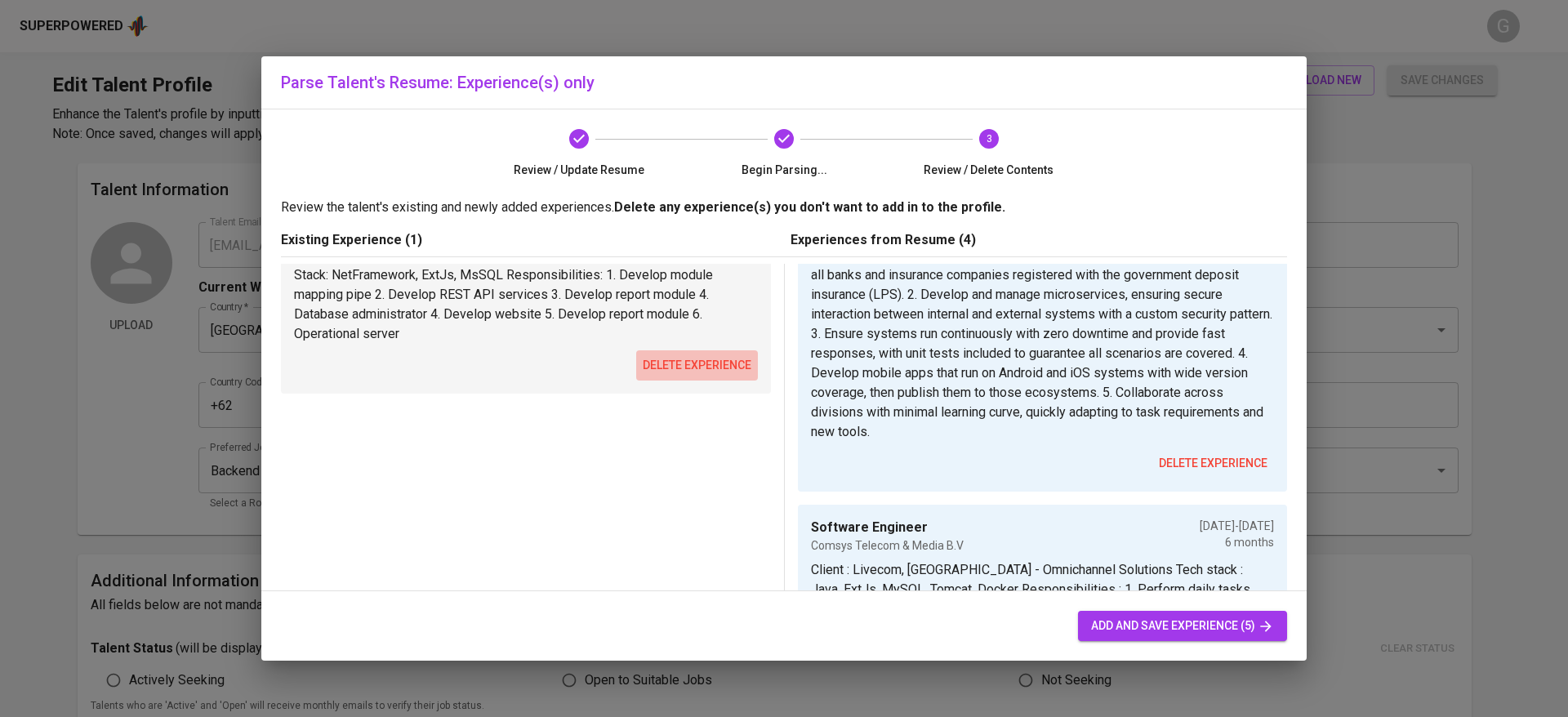
click at [689, 366] on span "delete experience" at bounding box center [696, 364] width 108 height 20
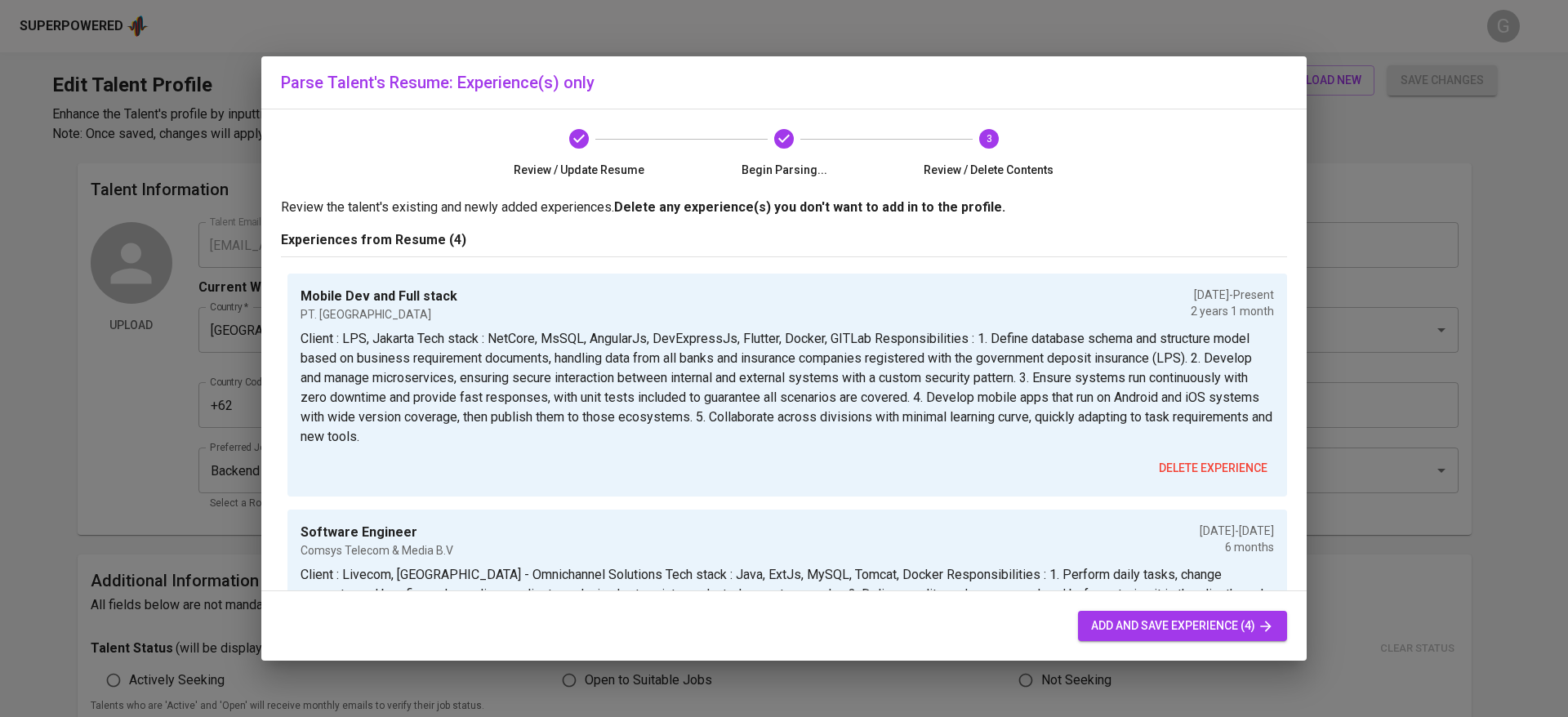
click at [1099, 615] on span "add and save experience (4)" at bounding box center [1183, 625] width 183 height 20
type input "Mobile Dev and Full stack"
type input "Software Engineer and Mobile Dev"
type input "[DATE]"
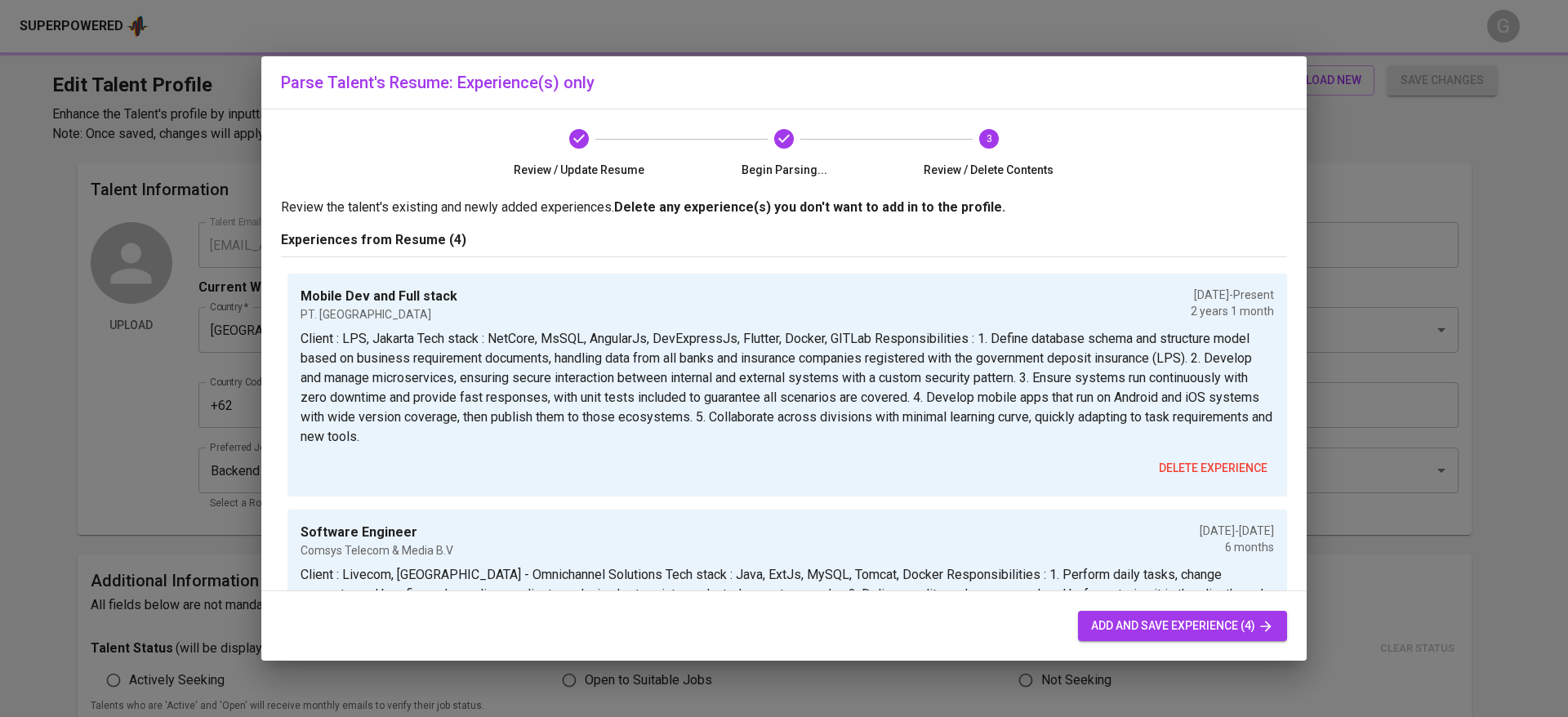
type input ".NET Dev"
type input "[DATE]"
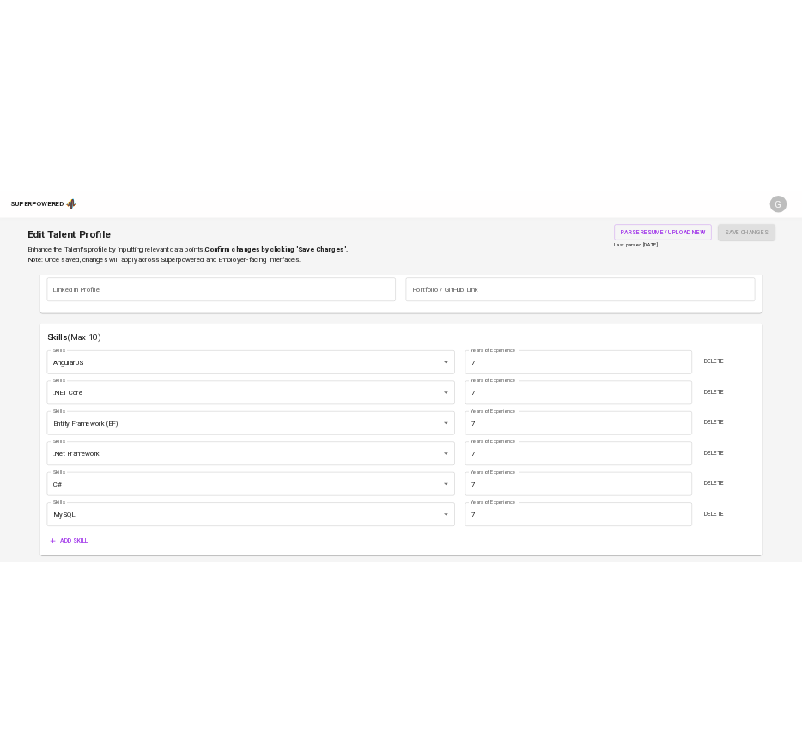
scroll to position [830, 0]
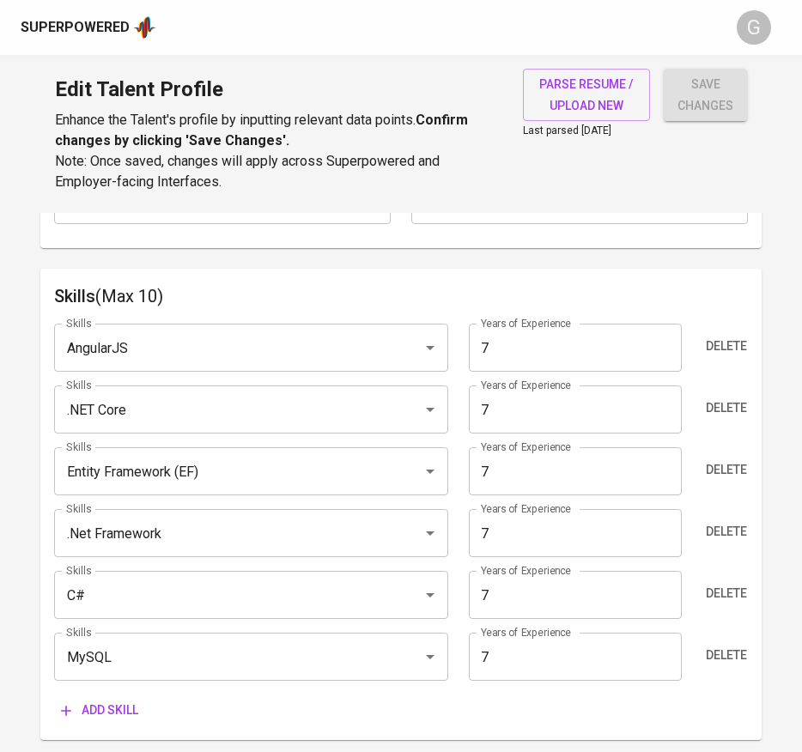
click at [112, 664] on input "MySQL" at bounding box center [227, 656] width 331 height 33
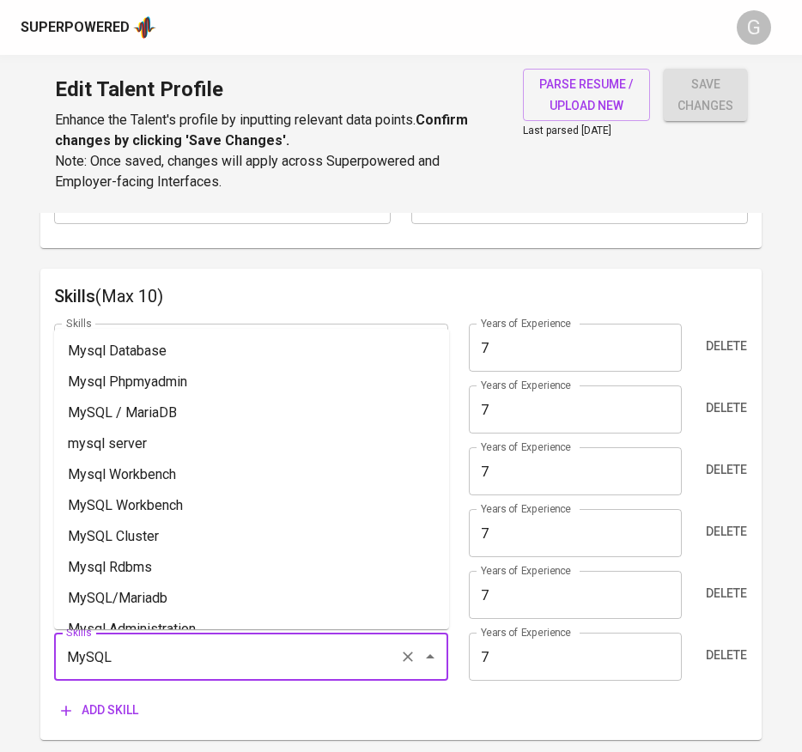
click at [112, 664] on input "MySQL" at bounding box center [227, 656] width 331 height 33
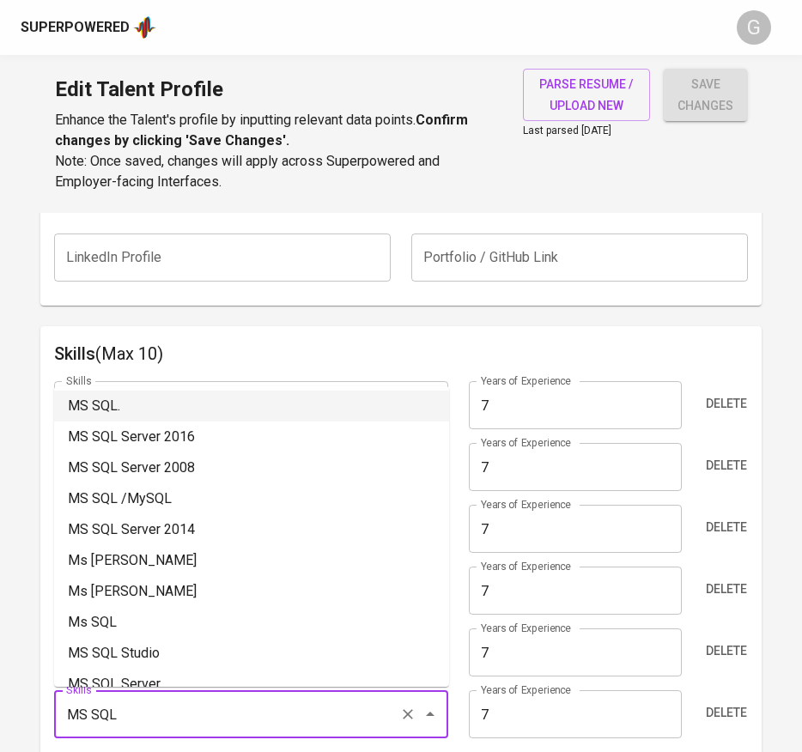
scroll to position [257, 0]
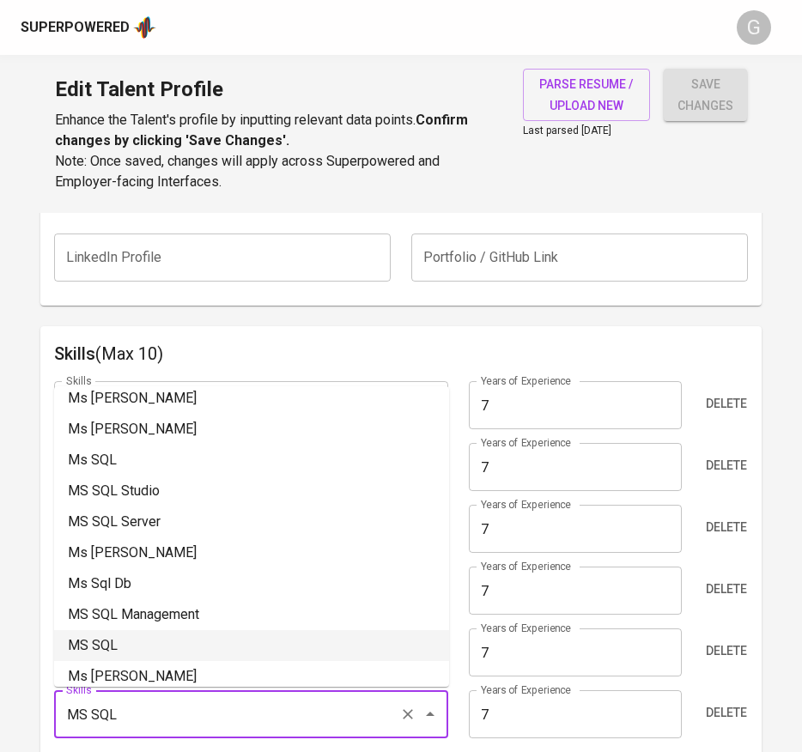
click at [154, 645] on li "MS SQL" at bounding box center [251, 645] width 395 height 31
type input "MS SQL"
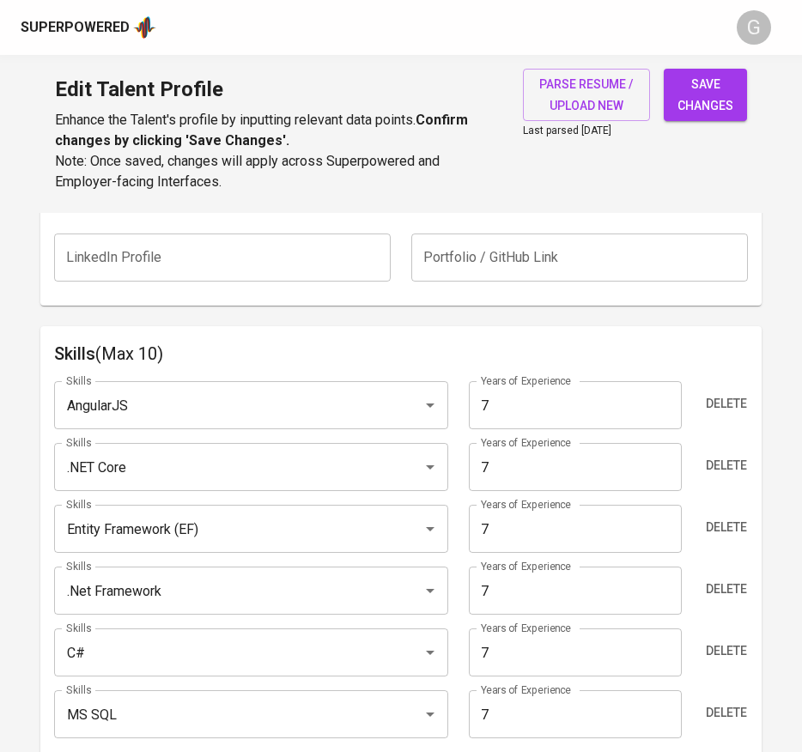
scroll to position [901, 0]
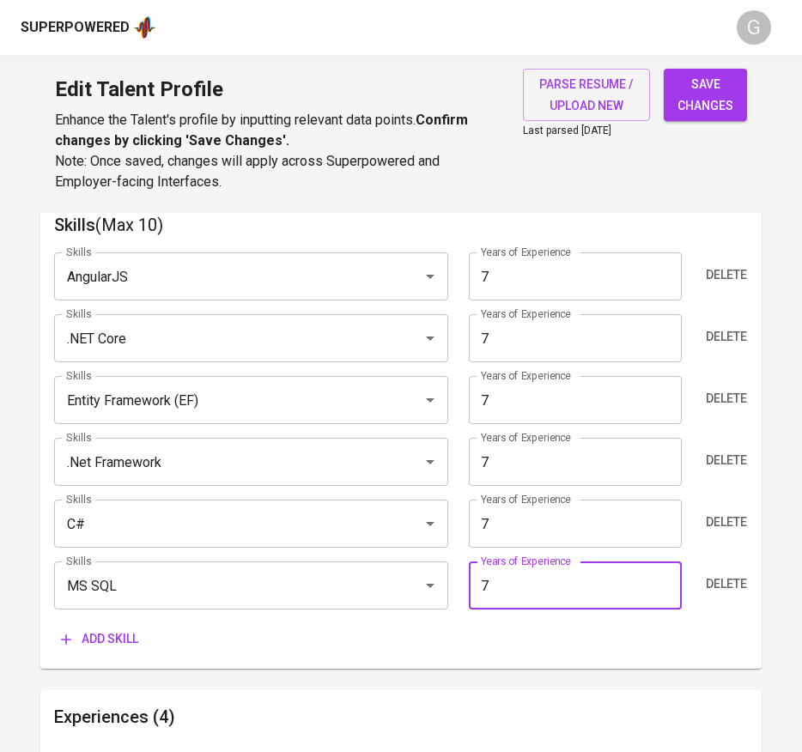
click at [520, 584] on input "7" at bounding box center [575, 585] width 213 height 48
type input "5"
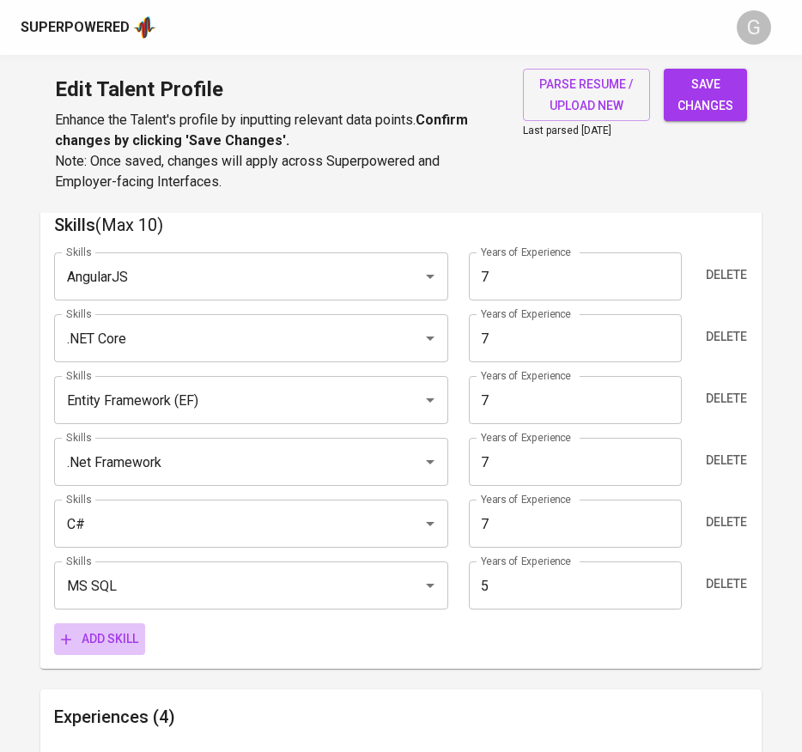
click at [108, 634] on span "Add skill" at bounding box center [99, 638] width 77 height 21
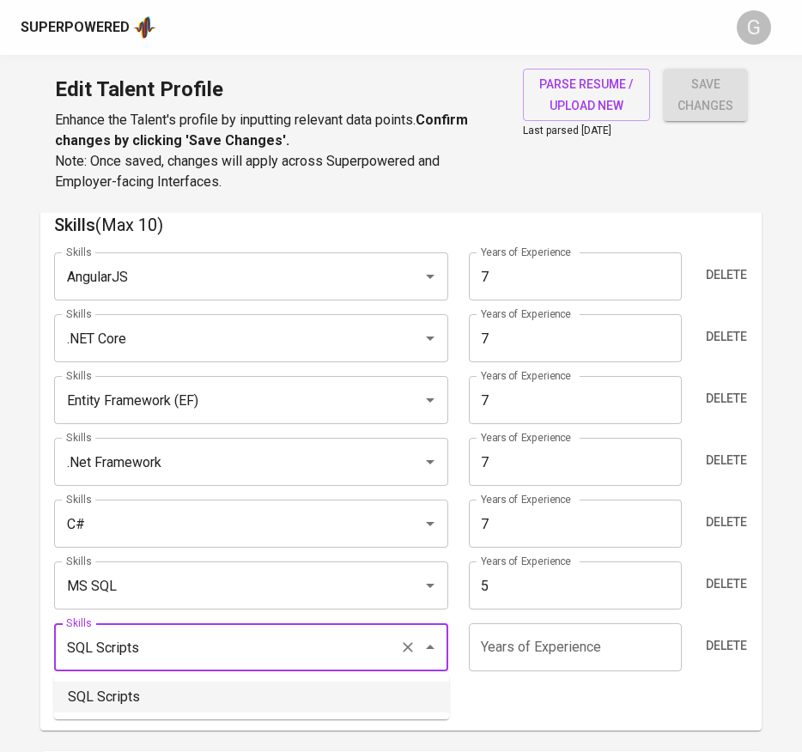
click at [148, 683] on li "SQL Scripts" at bounding box center [251, 696] width 395 height 31
type input "SQL Scripts"
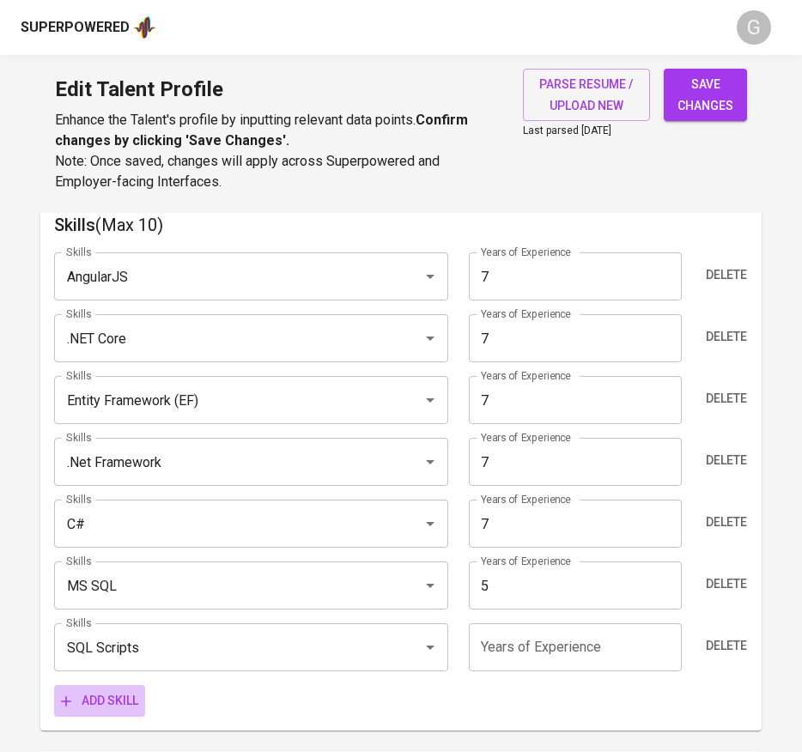
click at [98, 695] on span "Add skill" at bounding box center [99, 700] width 77 height 21
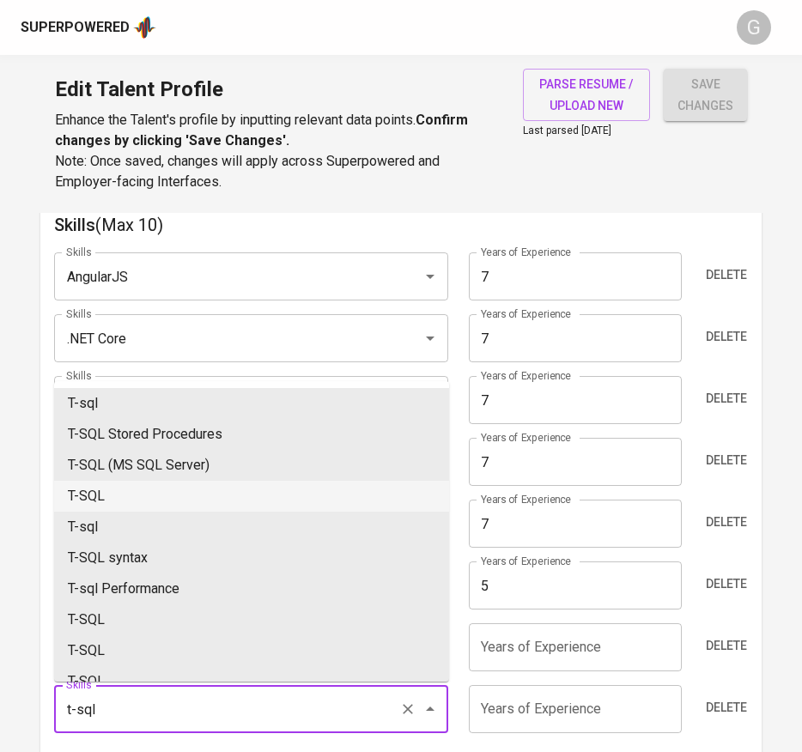
click at [152, 493] on li "T-SQL" at bounding box center [251, 496] width 395 height 31
type input "T-SQL"
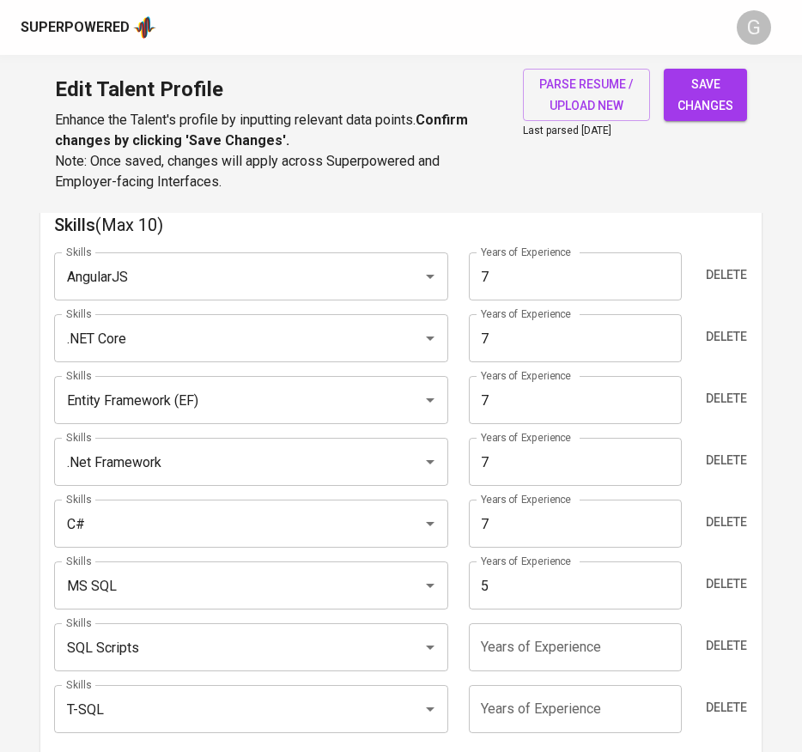
scroll to position [1159, 0]
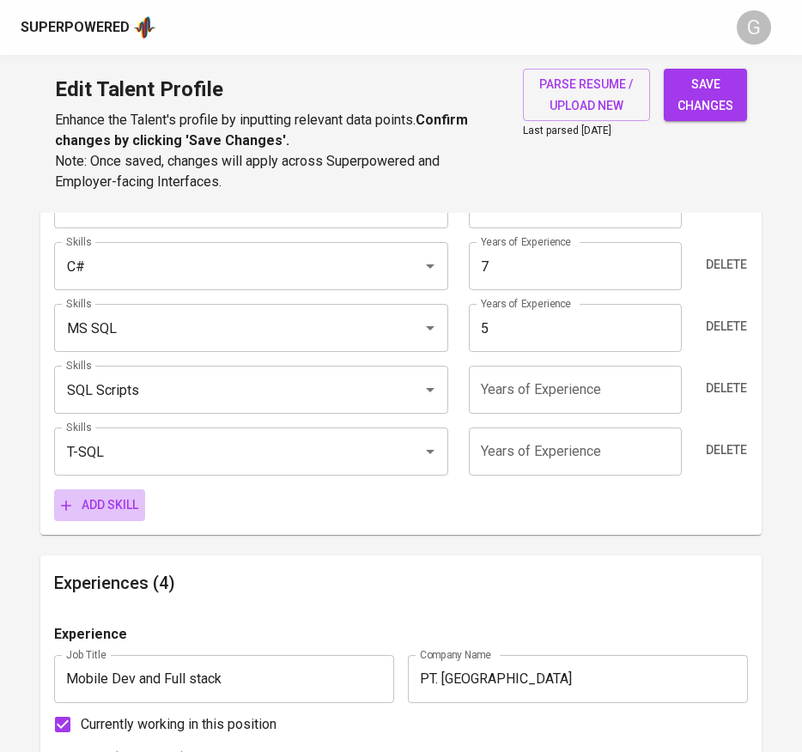
click at [123, 499] on span "Add skill" at bounding box center [99, 504] width 77 height 21
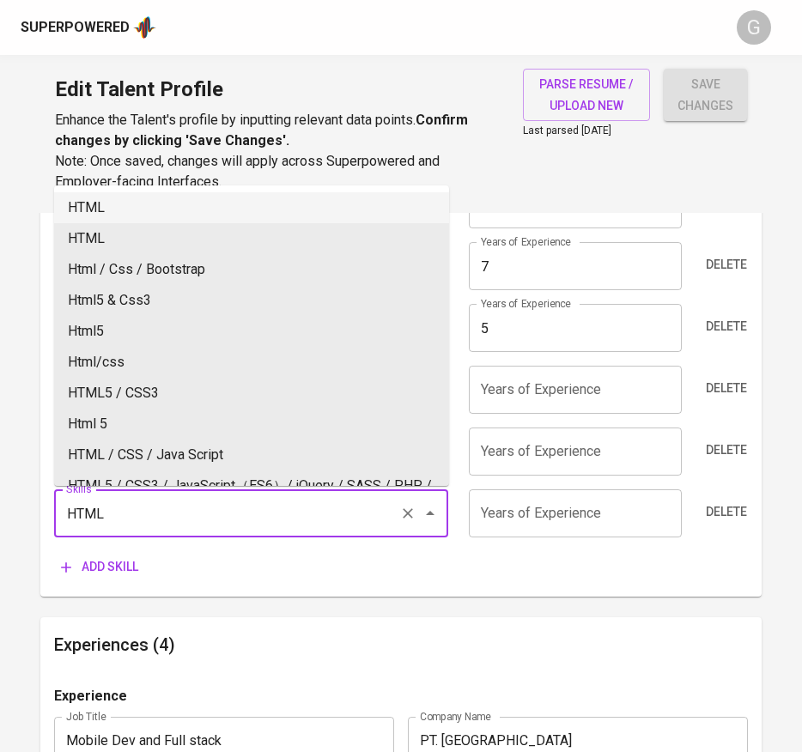
click at [102, 215] on li "HTML" at bounding box center [251, 207] width 395 height 31
type input "HTML"
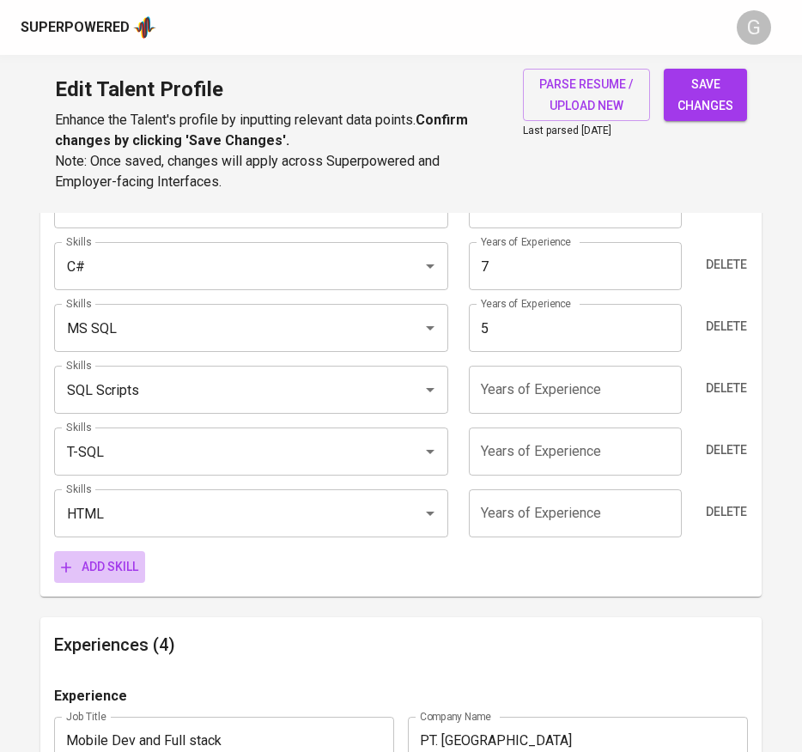
click at [94, 571] on span "Add skill" at bounding box center [99, 566] width 77 height 21
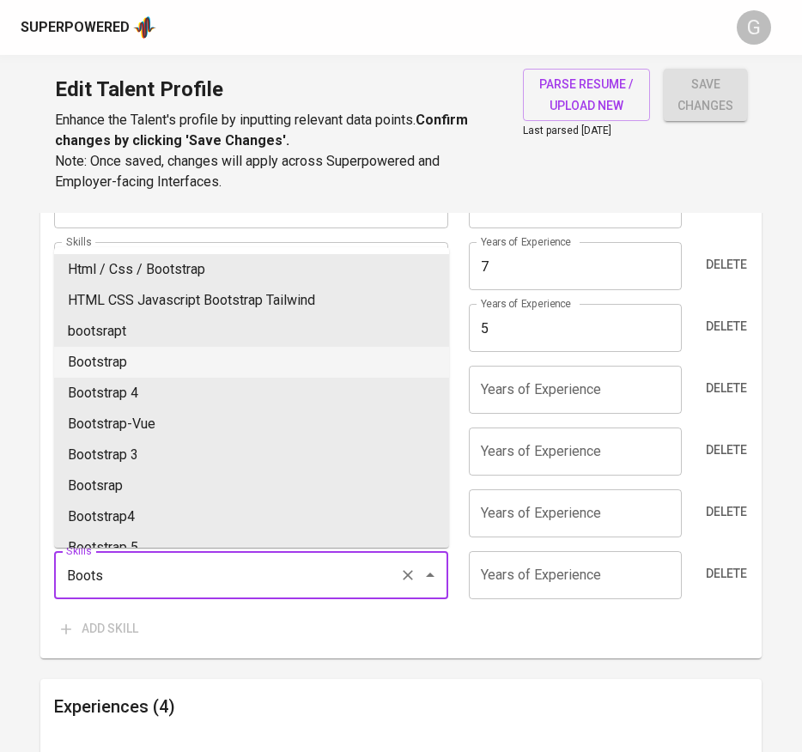
click at [197, 352] on li "Bootstrap" at bounding box center [251, 362] width 395 height 31
type input "Bootstrap"
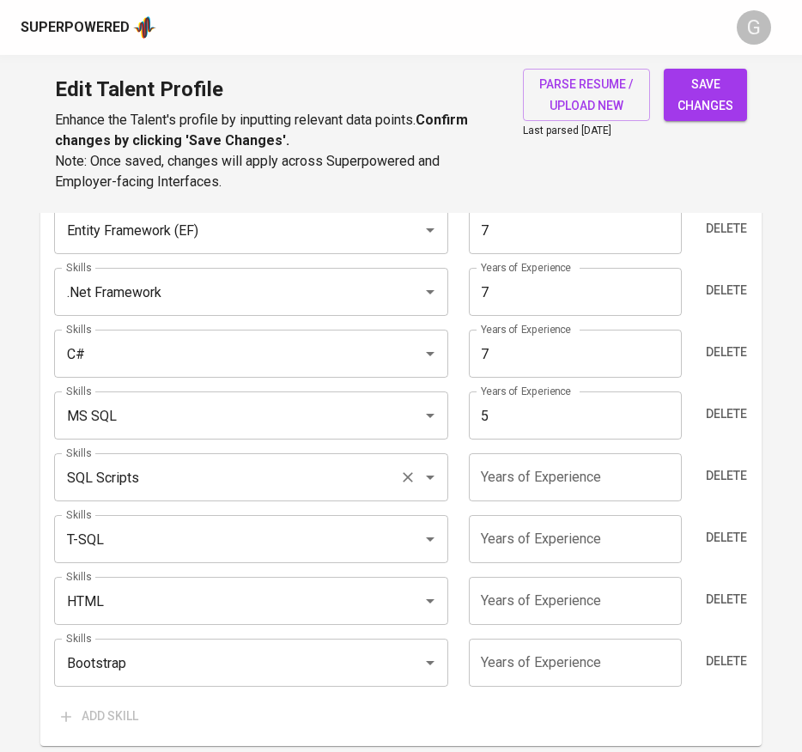
scroll to position [1030, 0]
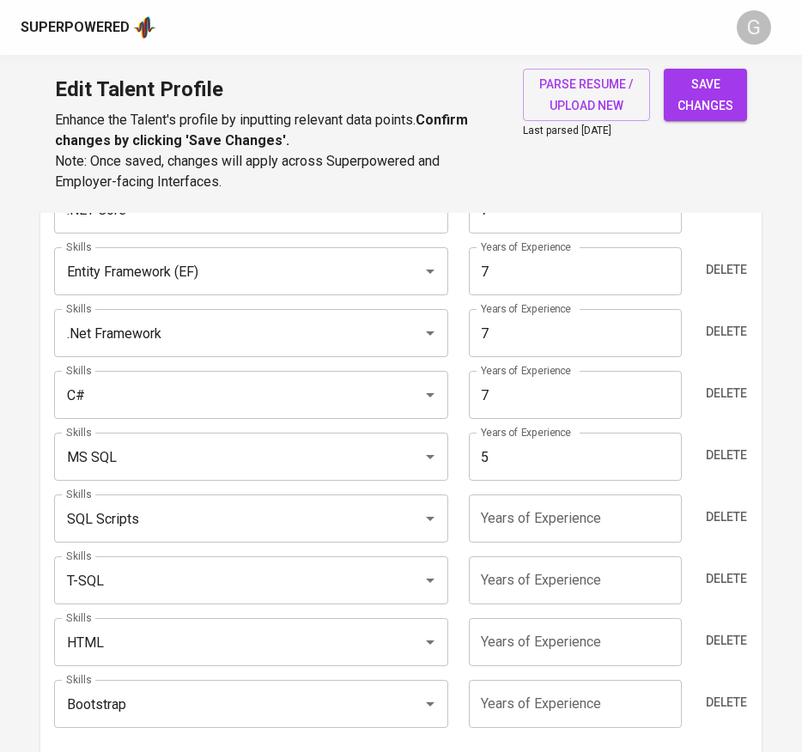
click at [554, 536] on input "number" at bounding box center [575, 518] width 213 height 48
type input "5"
click at [542, 581] on input "number" at bounding box center [575, 580] width 213 height 48
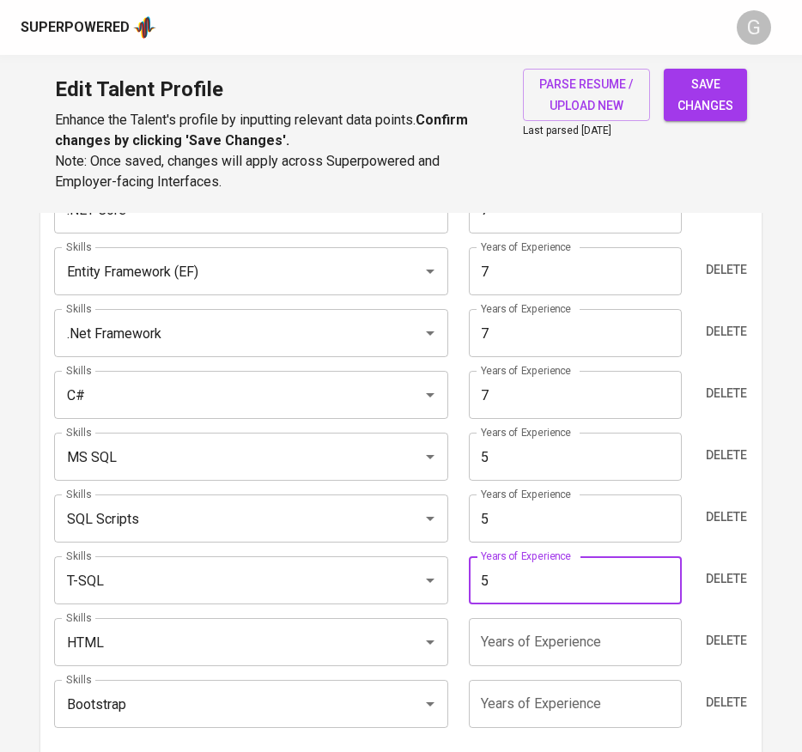
type input "5"
click at [539, 651] on input "number" at bounding box center [575, 642] width 213 height 48
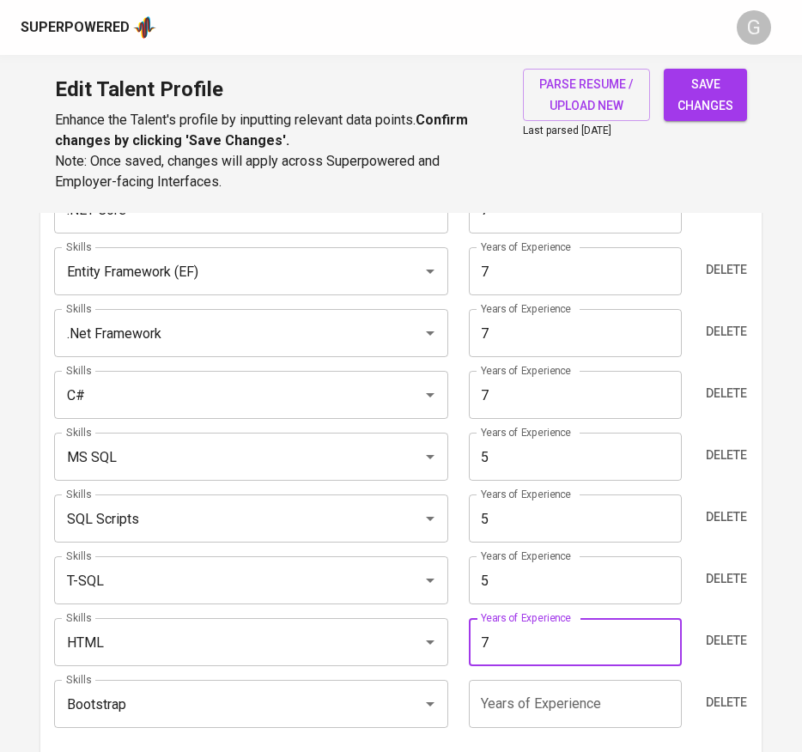
type input "7"
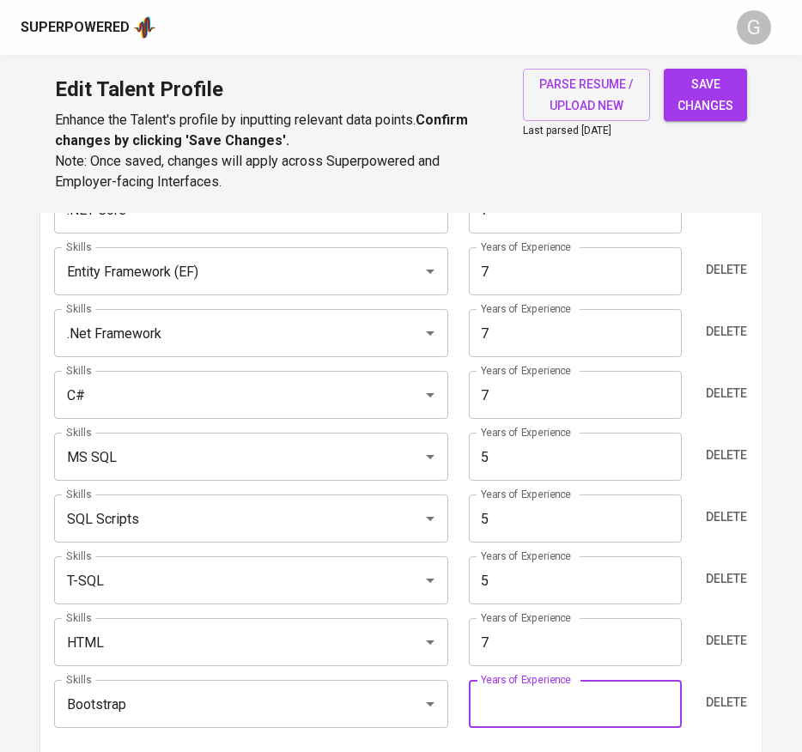
click at [543, 705] on input "number" at bounding box center [575, 704] width 213 height 48
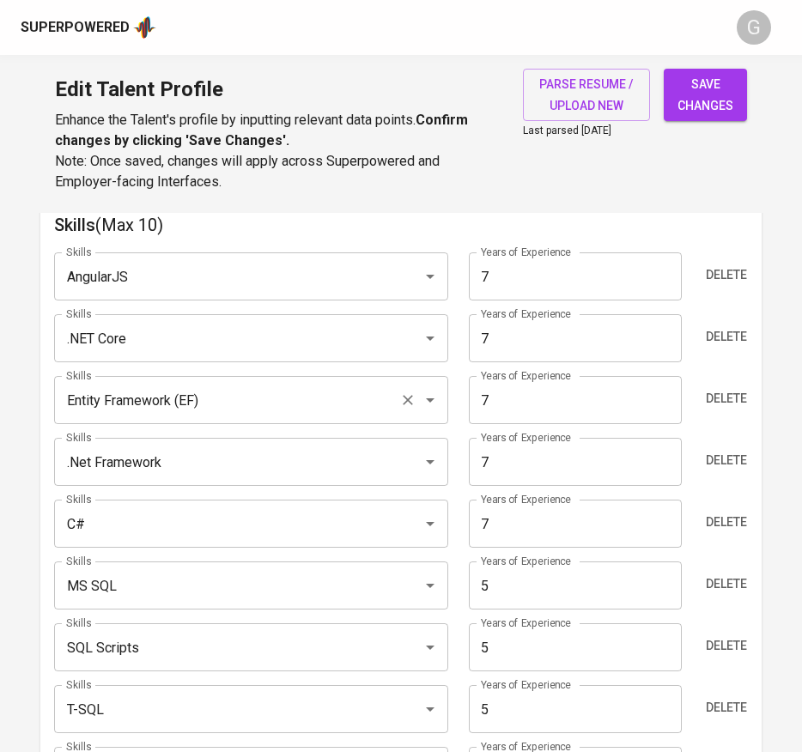
type input "3"
click at [381, 415] on input "Entity Framework (EF)" at bounding box center [227, 400] width 331 height 33
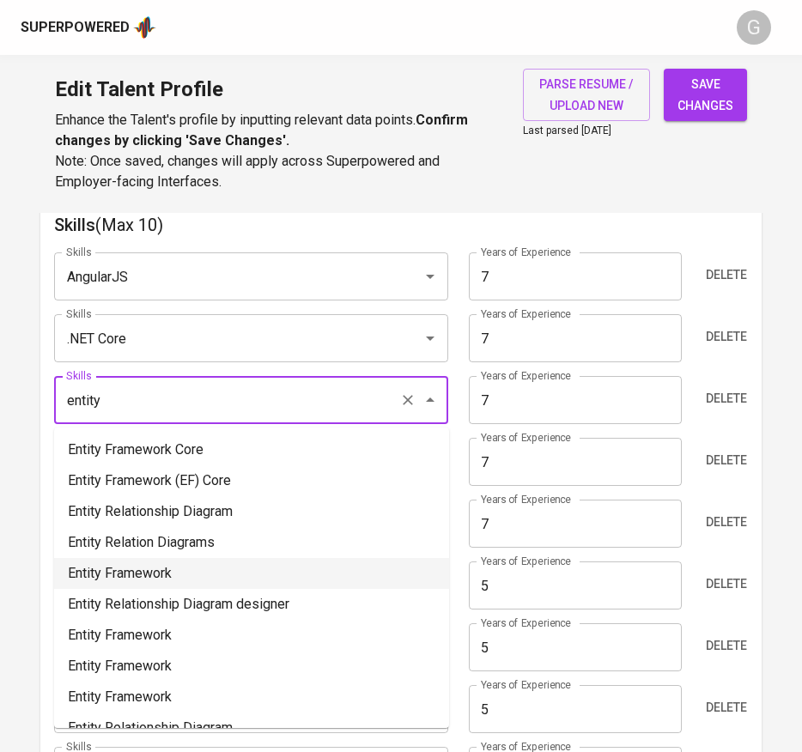
click at [226, 572] on li "Entity Framework" at bounding box center [251, 573] width 395 height 31
type input "Entity Framework"
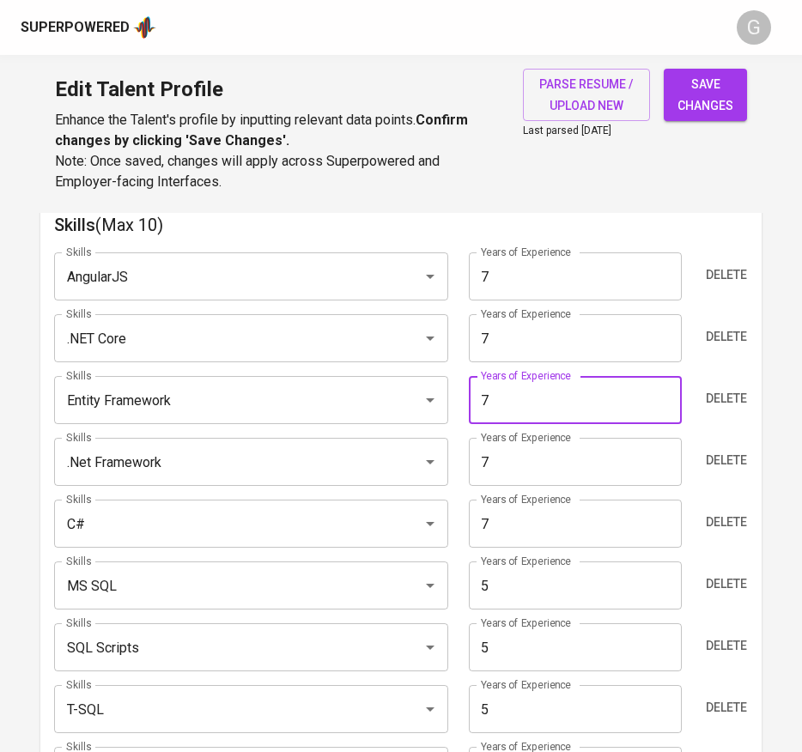
click at [556, 398] on input "7" at bounding box center [575, 400] width 213 height 48
type input "5"
click at [549, 269] on input "7" at bounding box center [575, 276] width 213 height 48
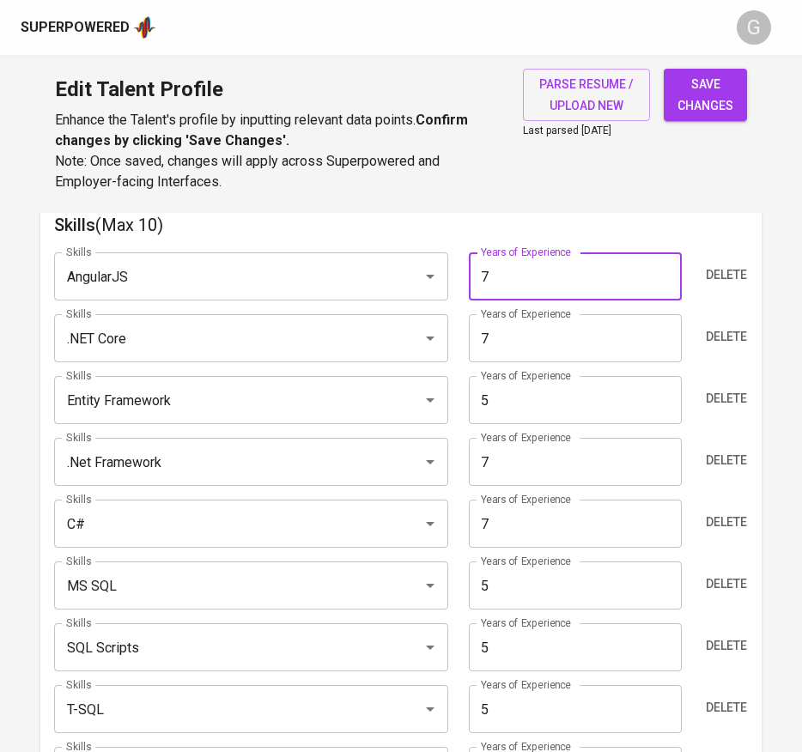
click at [549, 269] on input "7" at bounding box center [575, 276] width 213 height 48
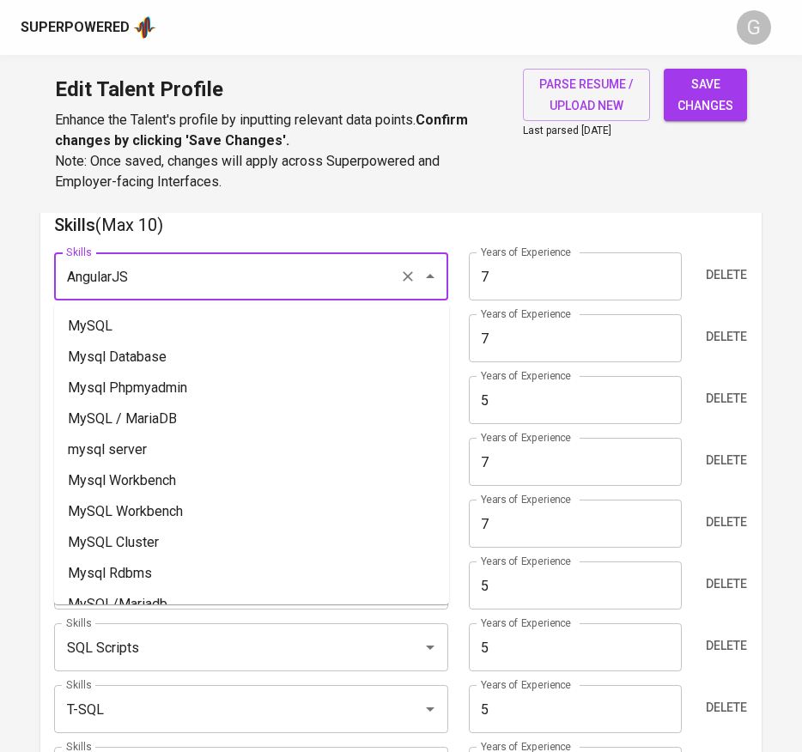
click at [366, 282] on input "AngularJS" at bounding box center [227, 276] width 331 height 33
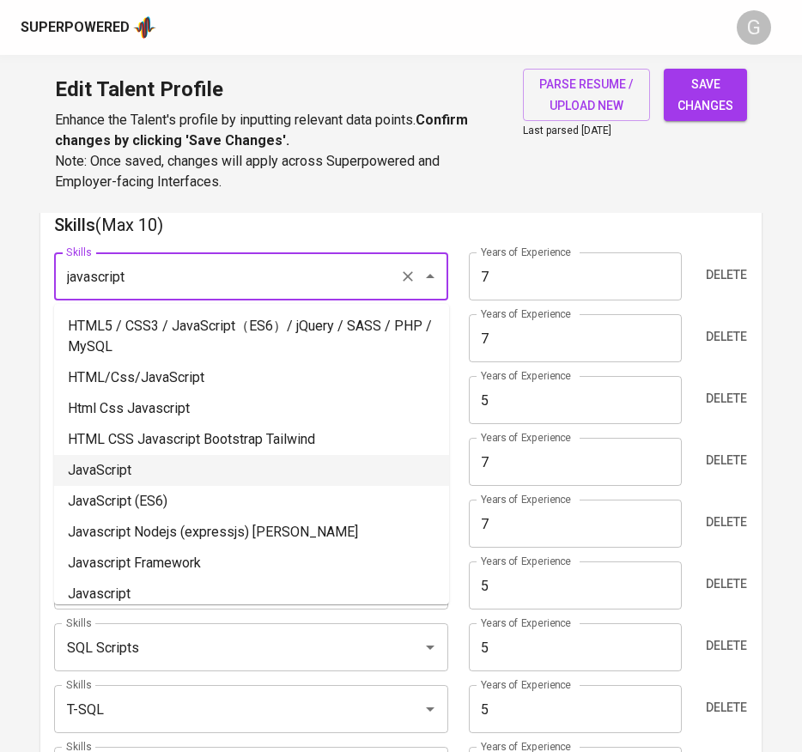
drag, startPoint x: 176, startPoint y: 469, endPoint x: 272, endPoint y: 424, distance: 106.0
click at [177, 468] on li "JavaScript" at bounding box center [251, 470] width 395 height 31
type input "JavaScript"
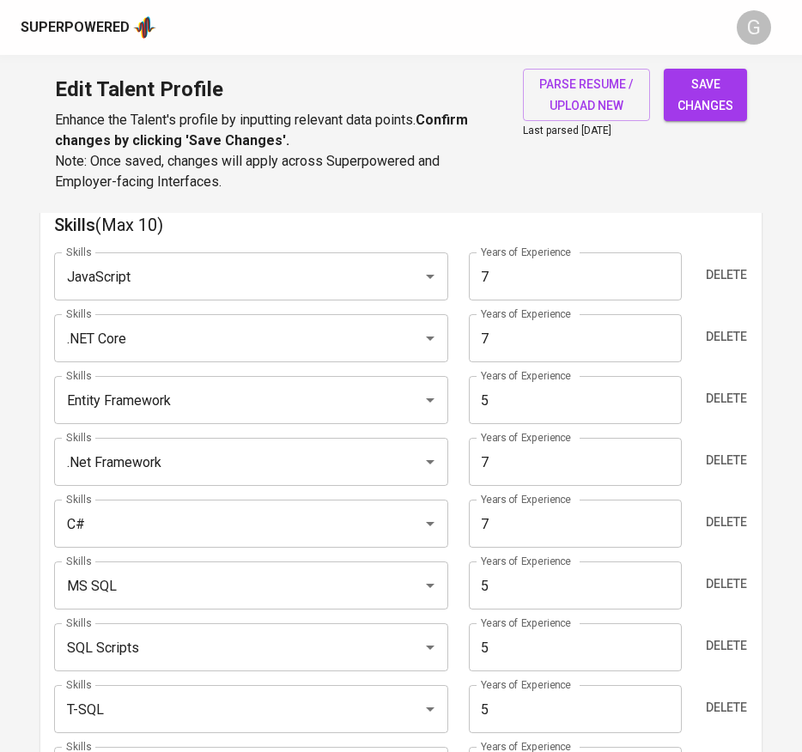
click at [512, 273] on input "7" at bounding box center [575, 276] width 213 height 48
type input "5"
click at [709, 88] on span "save changes" at bounding box center [705, 95] width 56 height 42
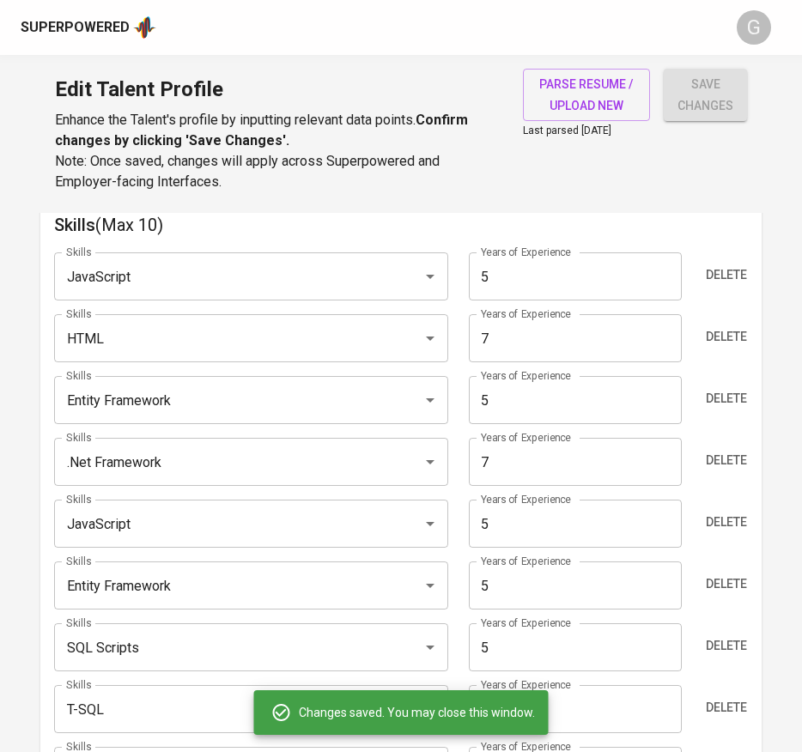
type input "C#"
type input "7"
type input "HTML"
type input ".NET Core"
type input "7"
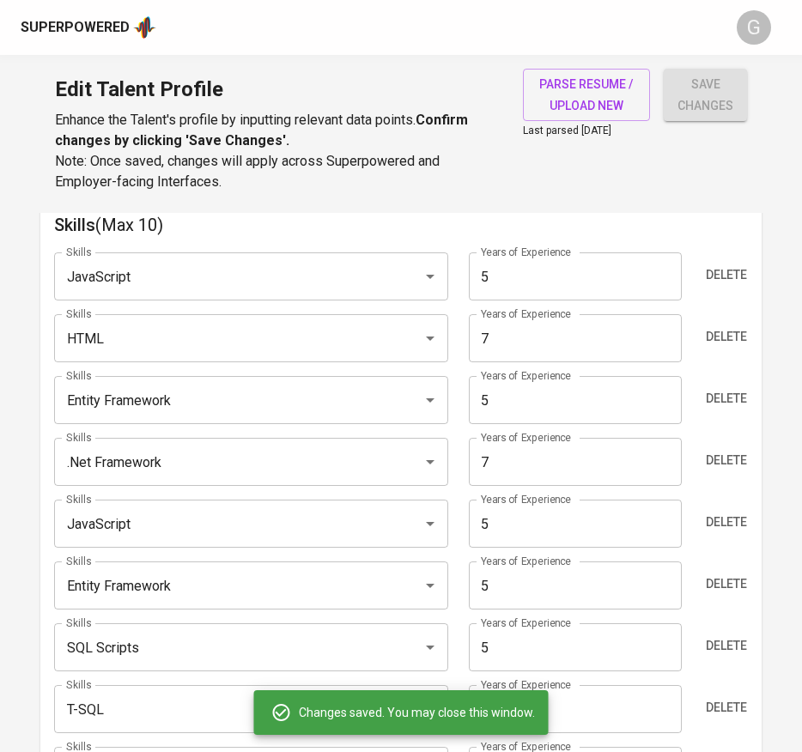
type input "JavaScript"
type input "5"
type input "Entity Framework"
type input "T-SQL"
type input "SQL"
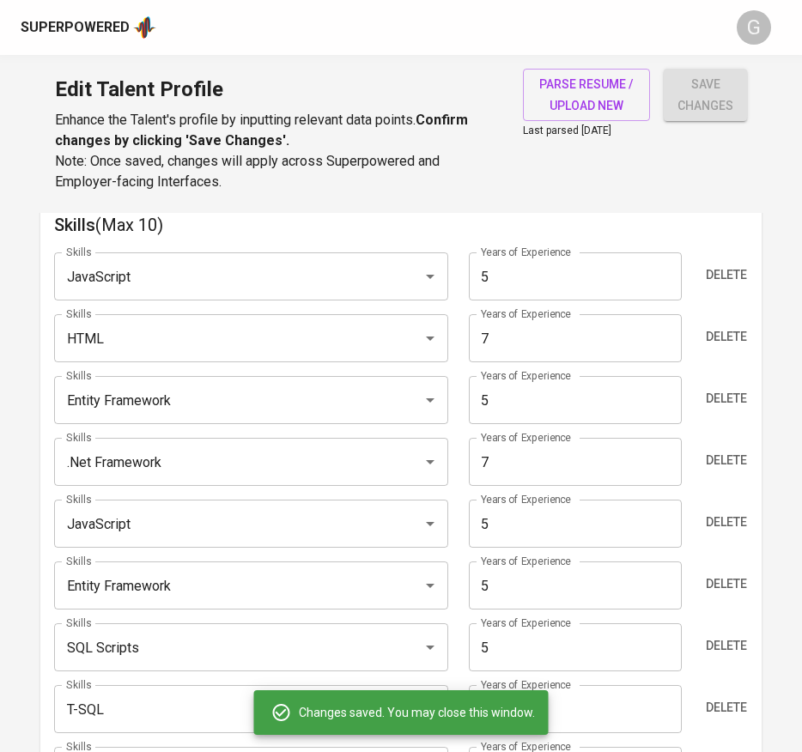
type input "MS SQL"
type input "5"
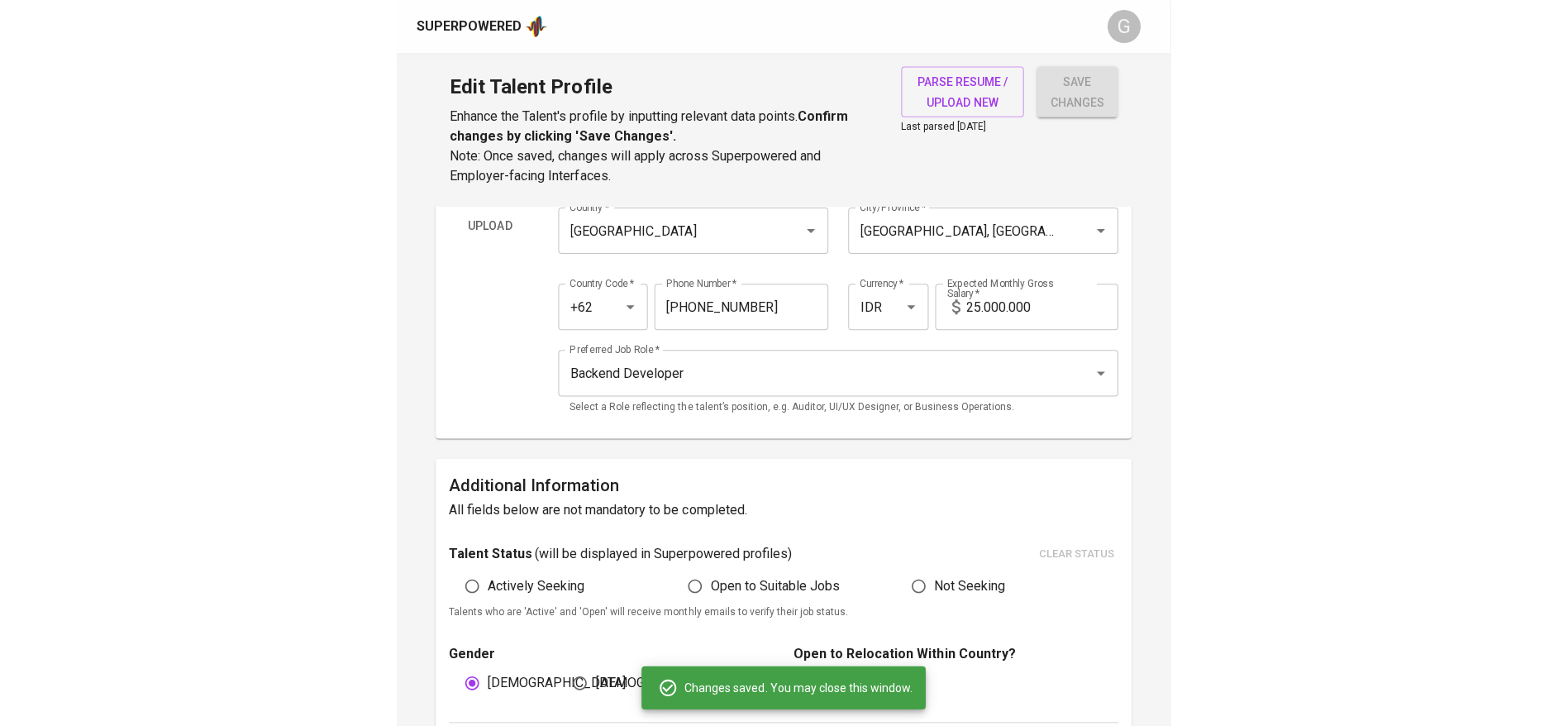
scroll to position [0, 0]
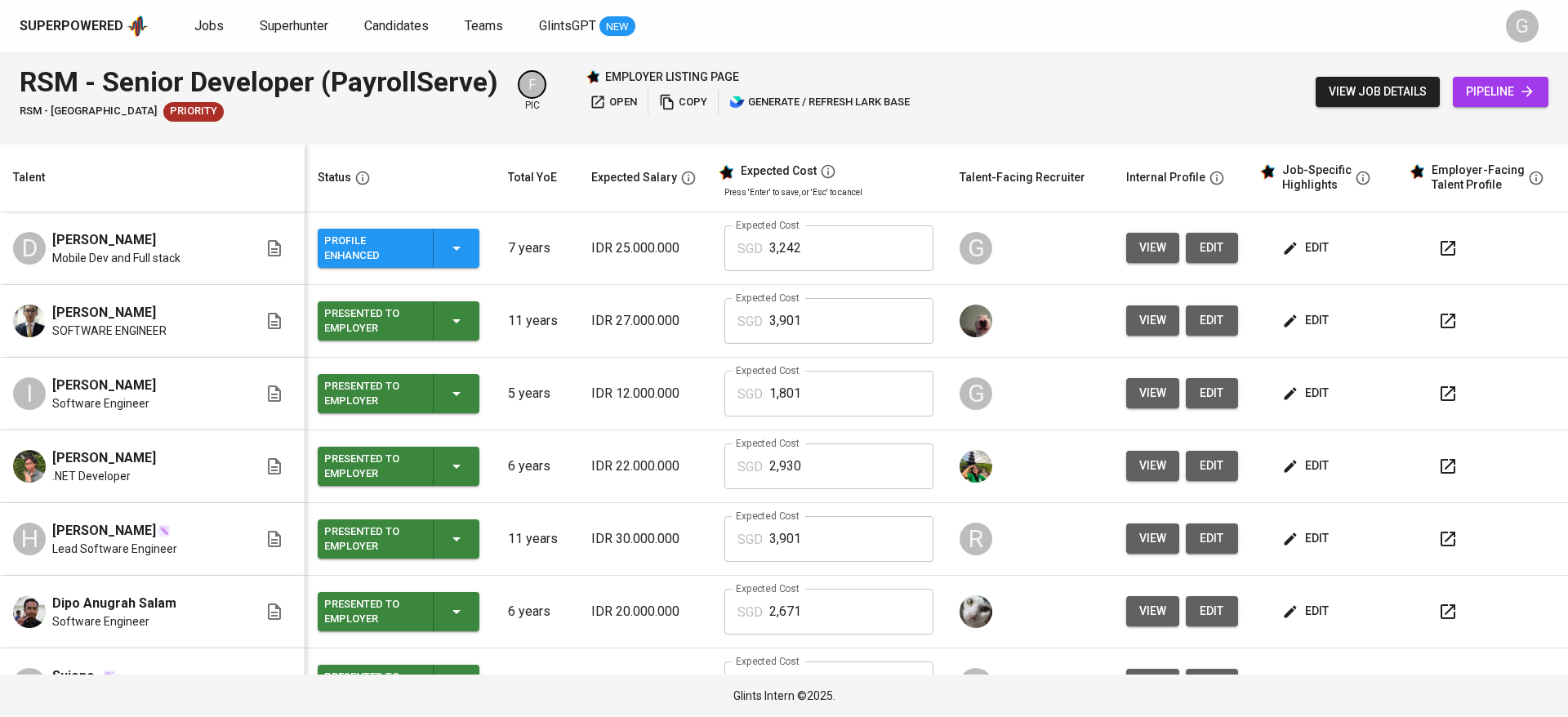
click at [108, 168] on div "Talent" at bounding box center [149, 177] width 285 height 20
click at [1282, 240] on icon "button" at bounding box center [1289, 247] width 16 height 16
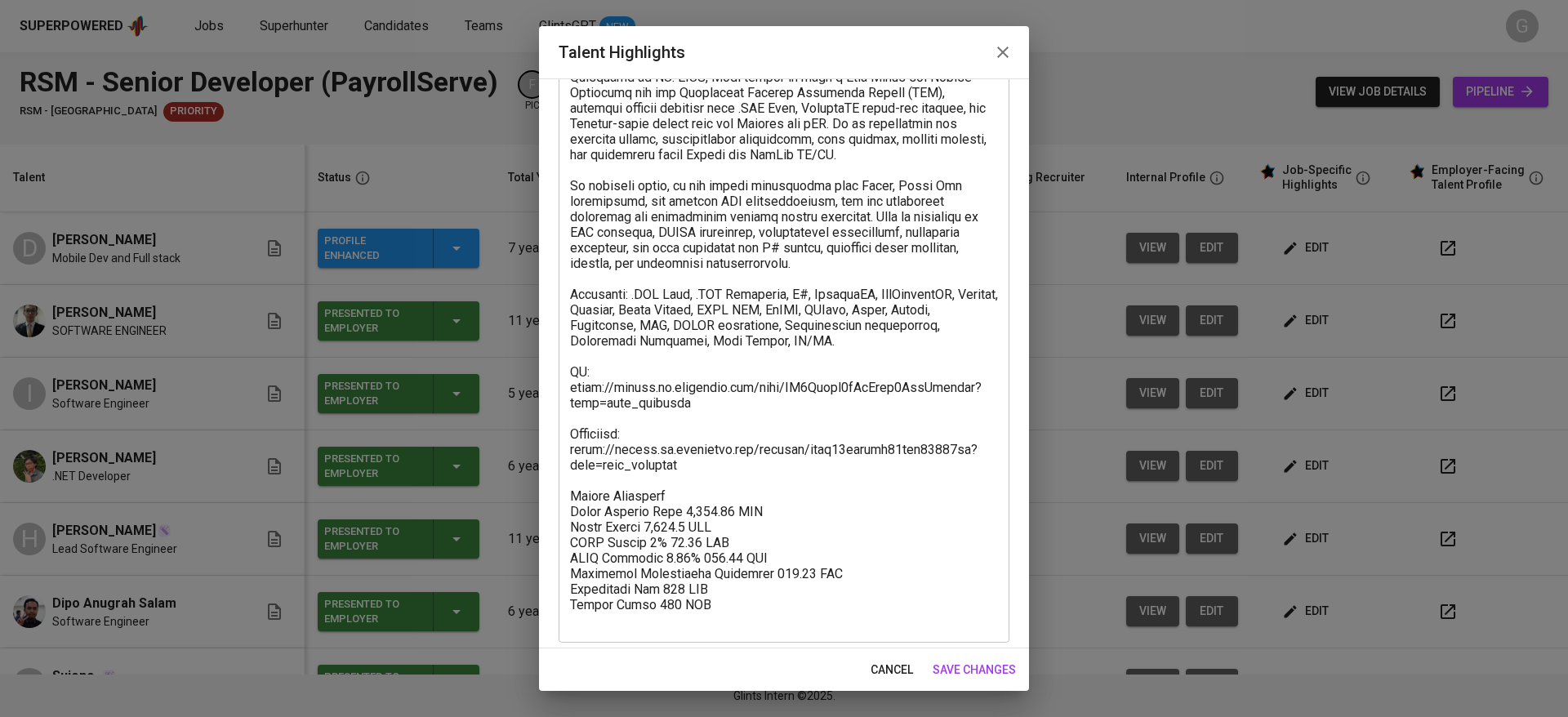
scroll to position [249, 0]
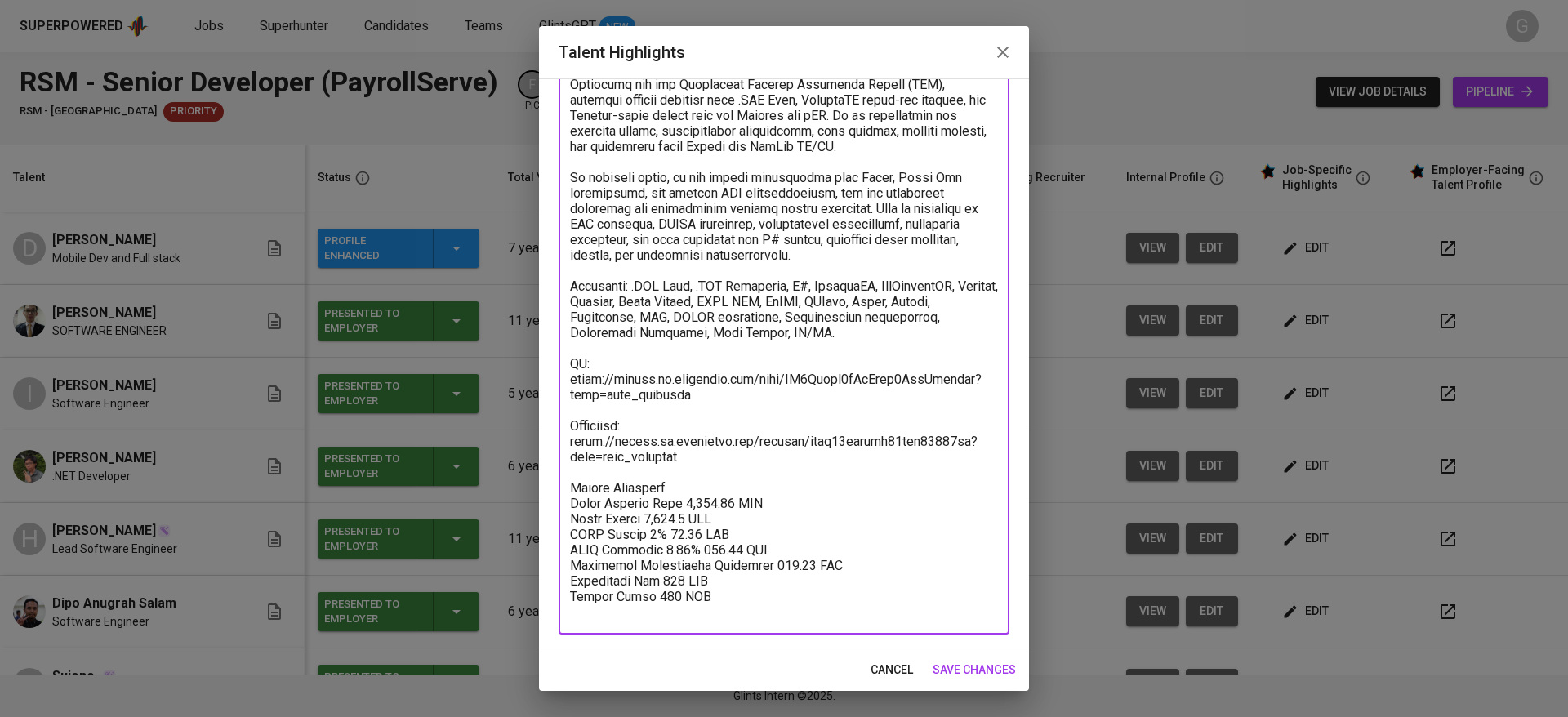
click at [745, 539] on textarea at bounding box center [784, 278] width 428 height 682
click at [783, 463] on textarea at bounding box center [784, 278] width 428 height 682
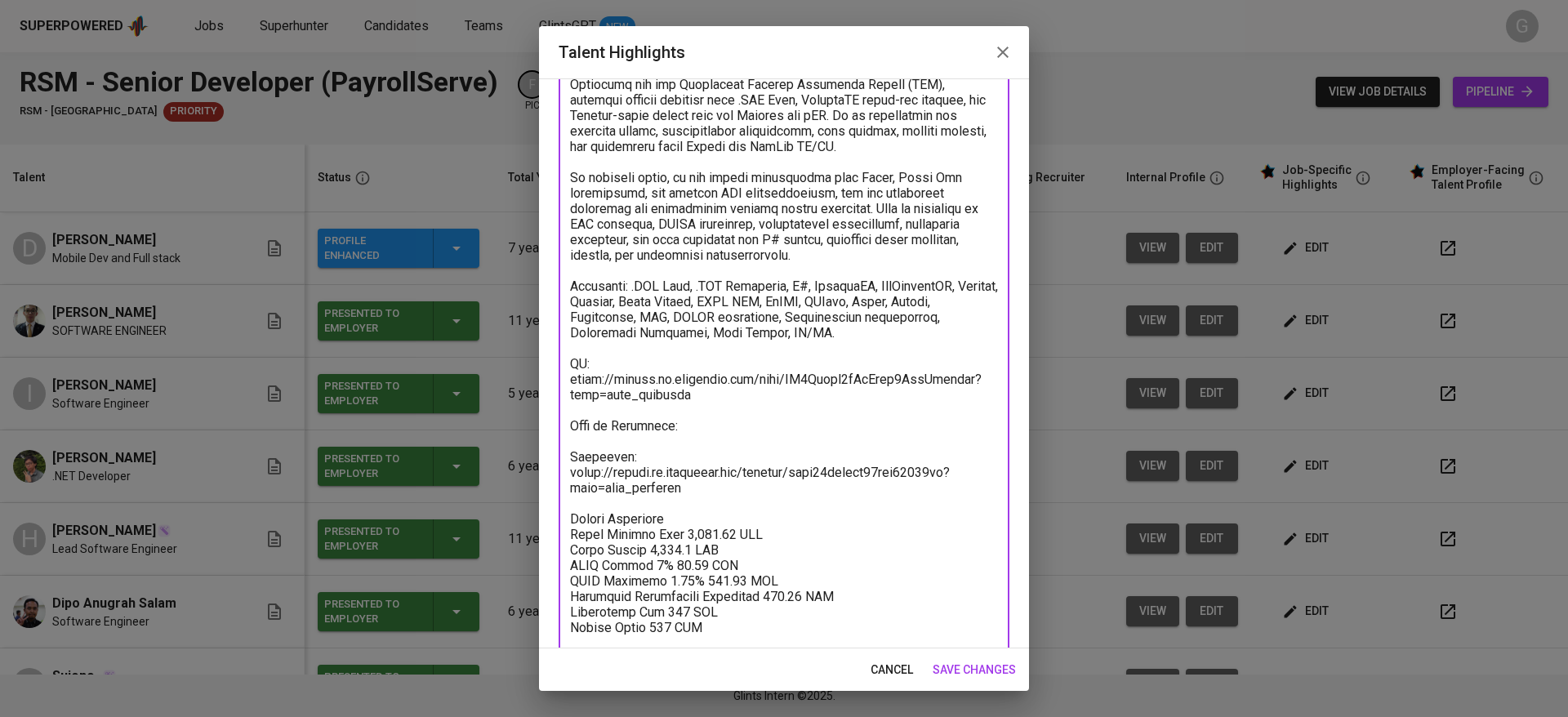
paste textarea "[URL][DOMAIN_NAME]"
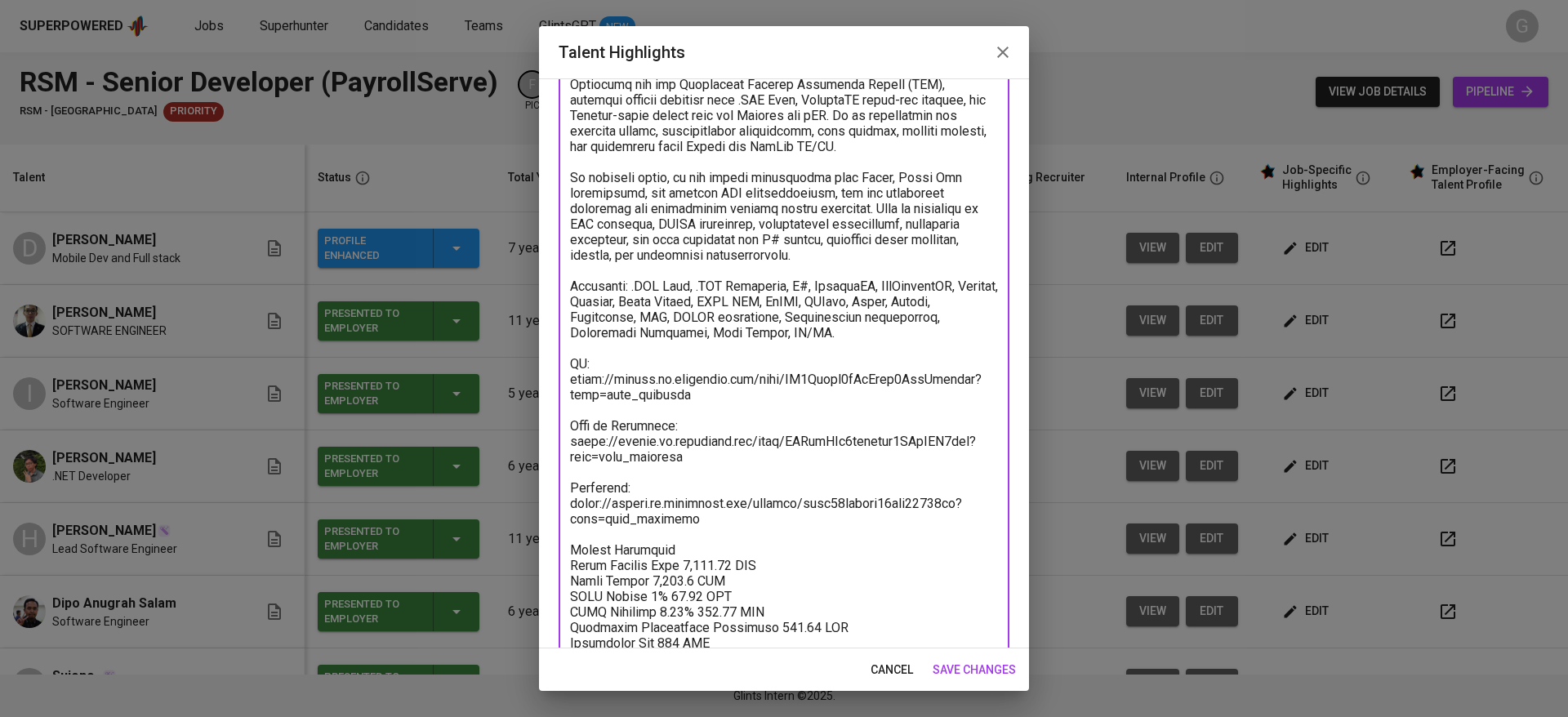
type textarea "Dede is a Software Engineer with over 7 years of experience developing backend,…"
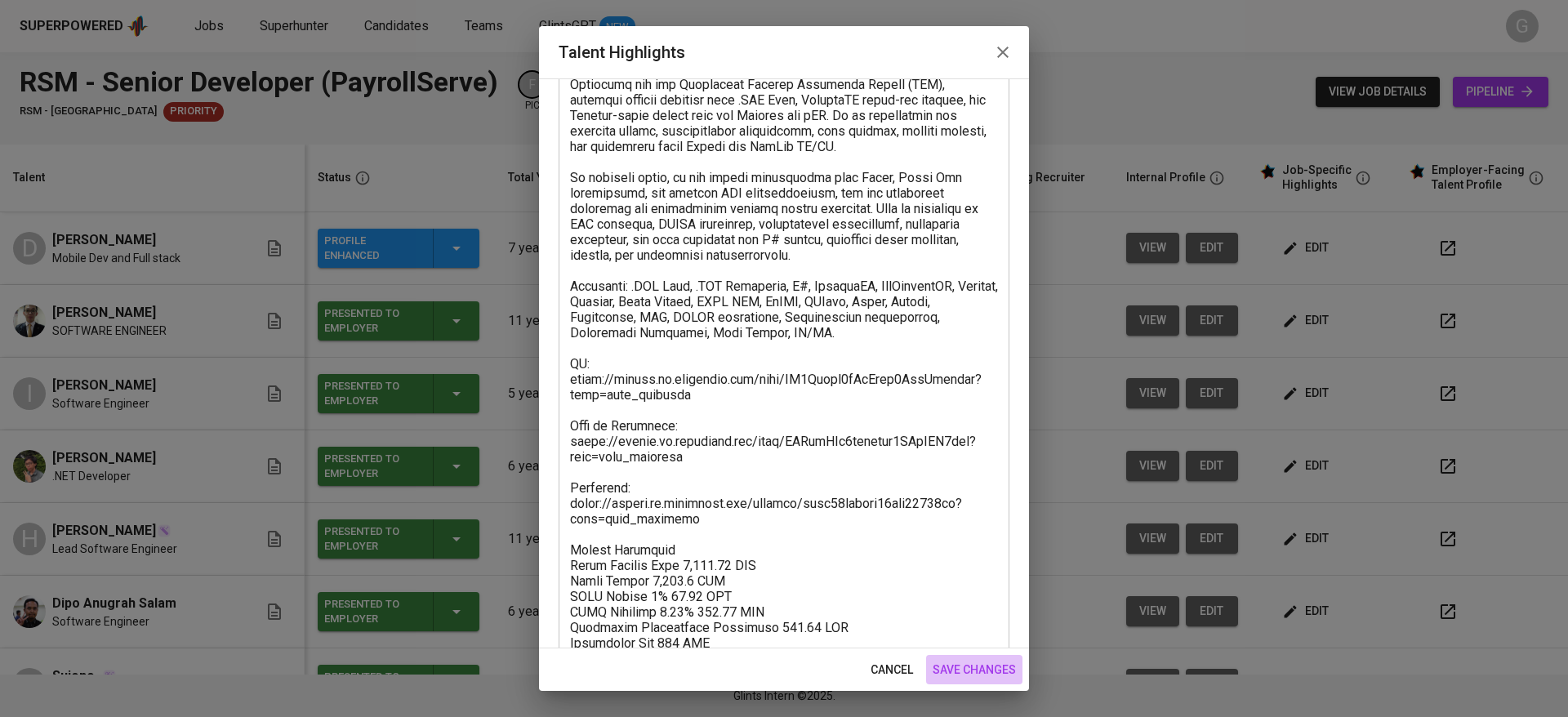
click at [965, 675] on span "save changes" at bounding box center [974, 669] width 84 height 20
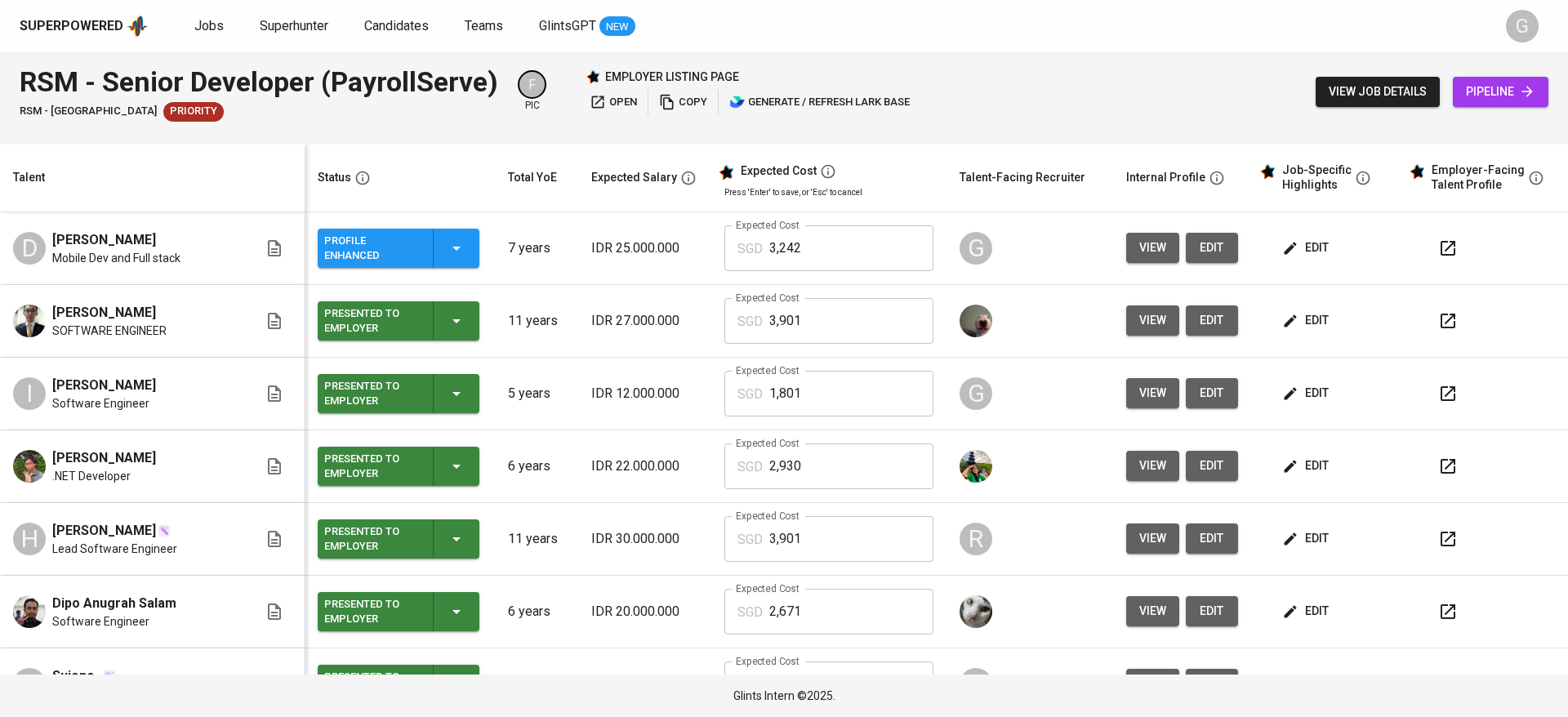
click at [455, 124] on div "RSM - Senior Developer (PayrollServe) RSM - [GEOGRAPHIC_DATA] Priority F pic em…" at bounding box center [784, 91] width 1568 height 79
